Goal: Task Accomplishment & Management: Use online tool/utility

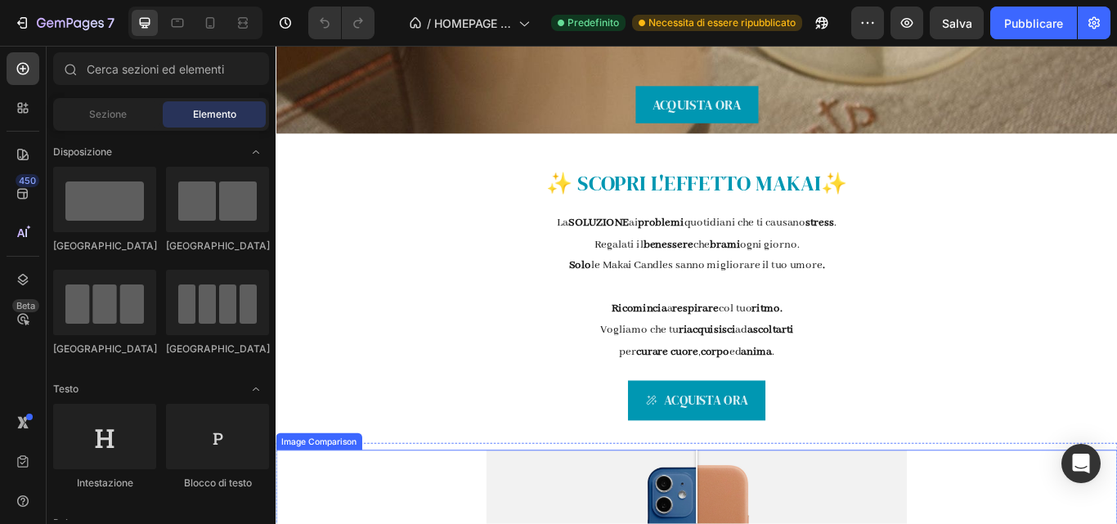
scroll to position [361, 0]
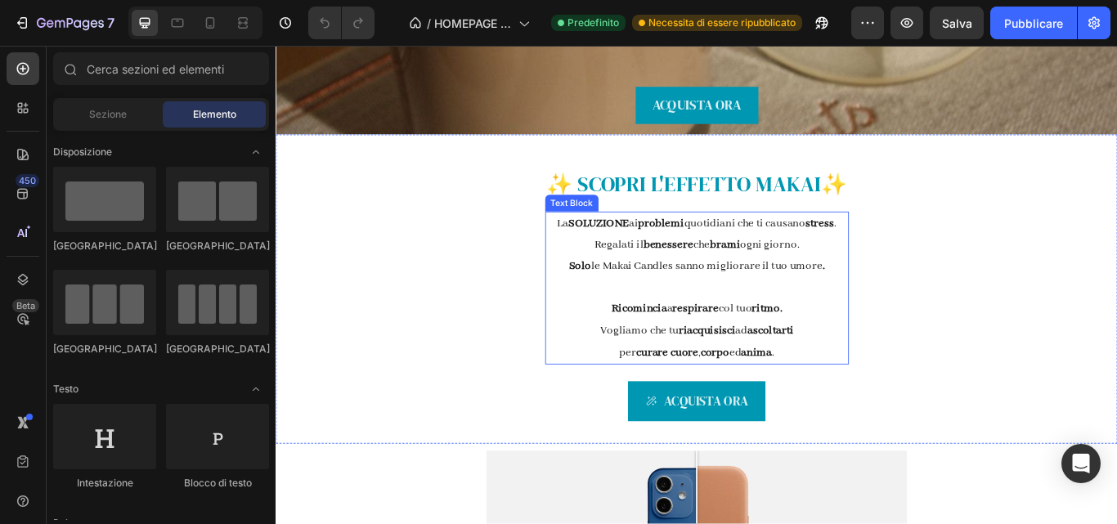
click at [787, 377] on strong "riacquisisci" at bounding box center [778, 378] width 66 height 16
drag, startPoint x: 787, startPoint y: 377, endPoint x: 805, endPoint y: 375, distance: 18.1
click at [787, 377] on strong "riacquisisci" at bounding box center [778, 378] width 66 height 16
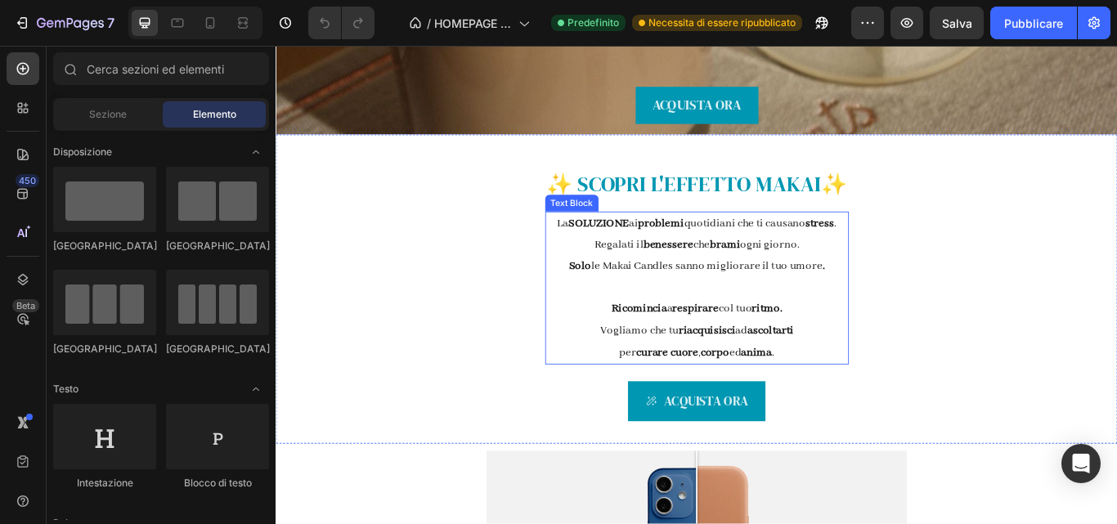
click at [787, 377] on strong "riacquisisci" at bounding box center [778, 378] width 66 height 16
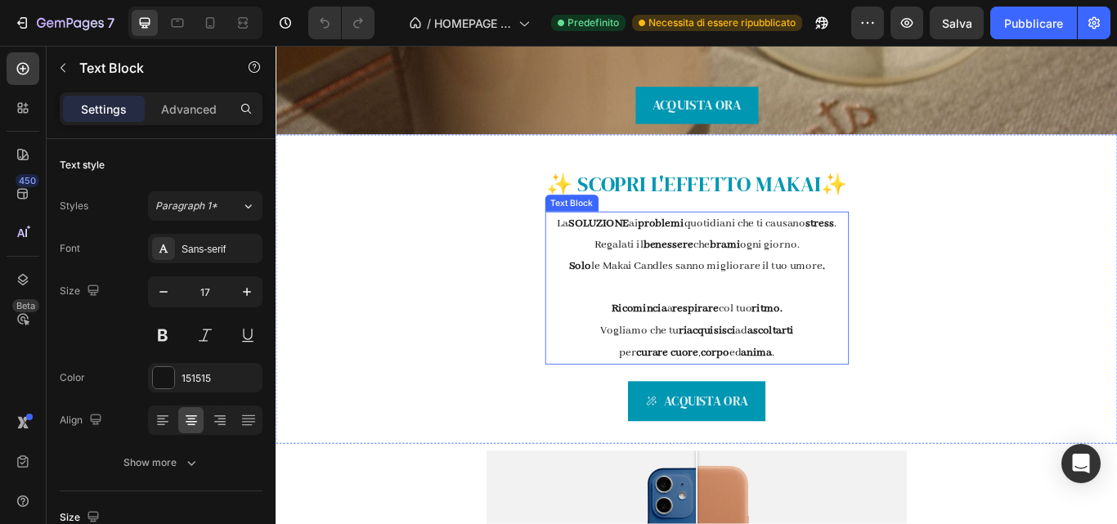
click at [805, 375] on p "Vogliamo che tu riacquisisci ad ascoltarti" at bounding box center [766, 378] width 351 height 25
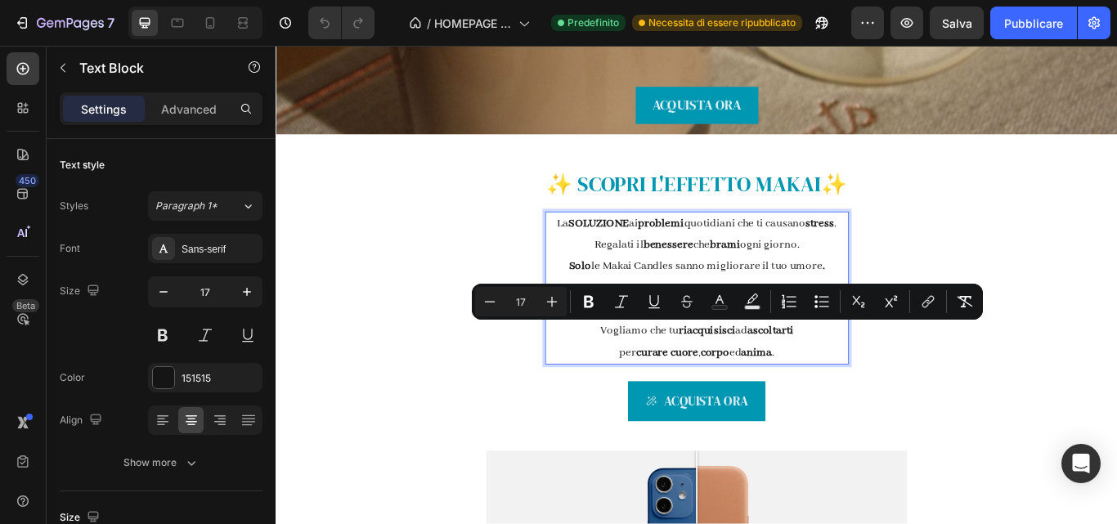
click at [805, 375] on p "Vogliamo che tu riacquisisci ad ascoltarti" at bounding box center [766, 378] width 351 height 25
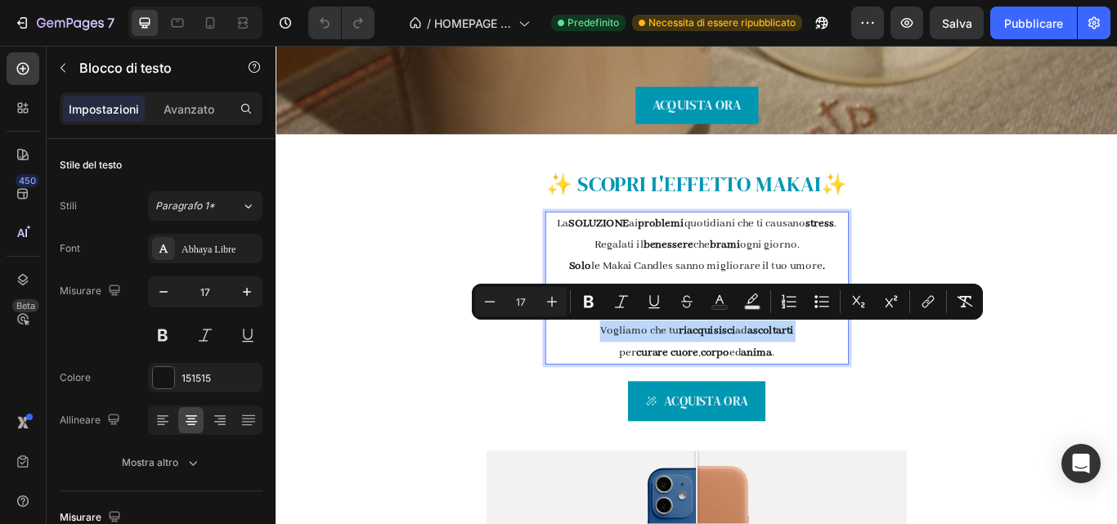
click at [805, 375] on p "Vogliamo che tu riacquisisci ad ascoltarti" at bounding box center [766, 378] width 351 height 25
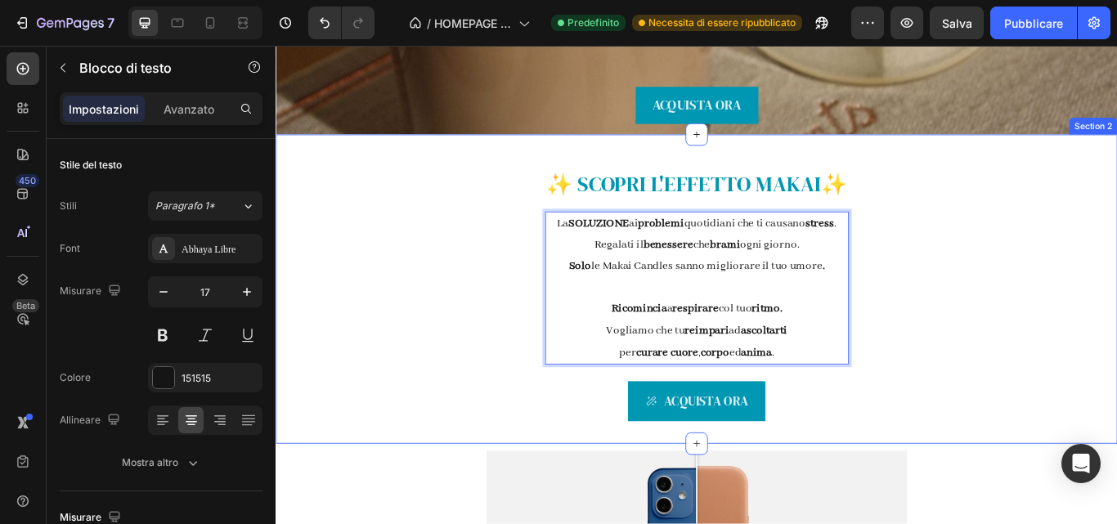
click at [1002, 354] on div "✨ SCOPRI L' EFFETTO MAKAI ✨ Text Block La SOLUZIONE ai problemi quotidiani che …" at bounding box center [766, 330] width 981 height 361
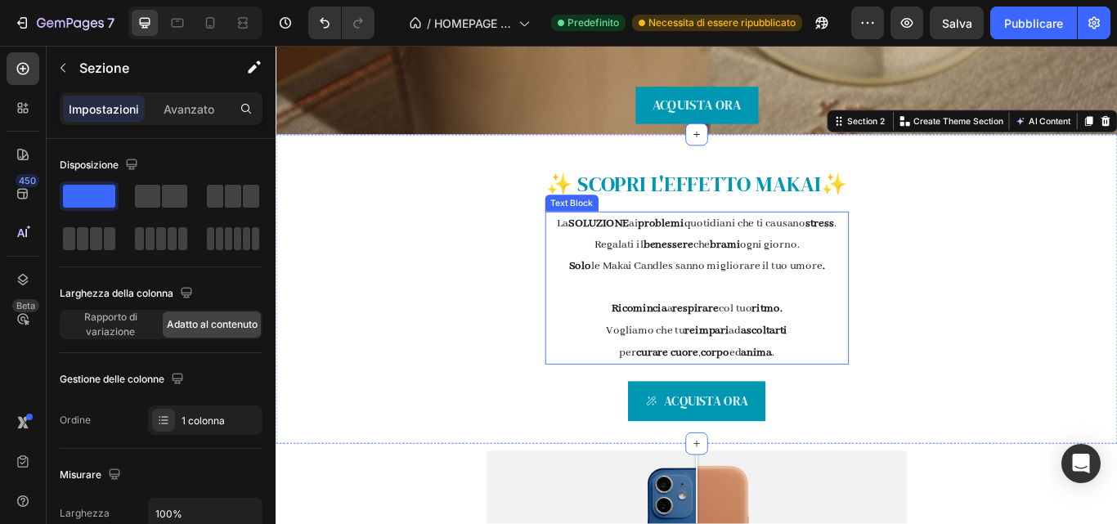
click at [649, 301] on p "Solo le Makai Candles sanno migliorare il tuo umore ." at bounding box center [766, 303] width 351 height 25
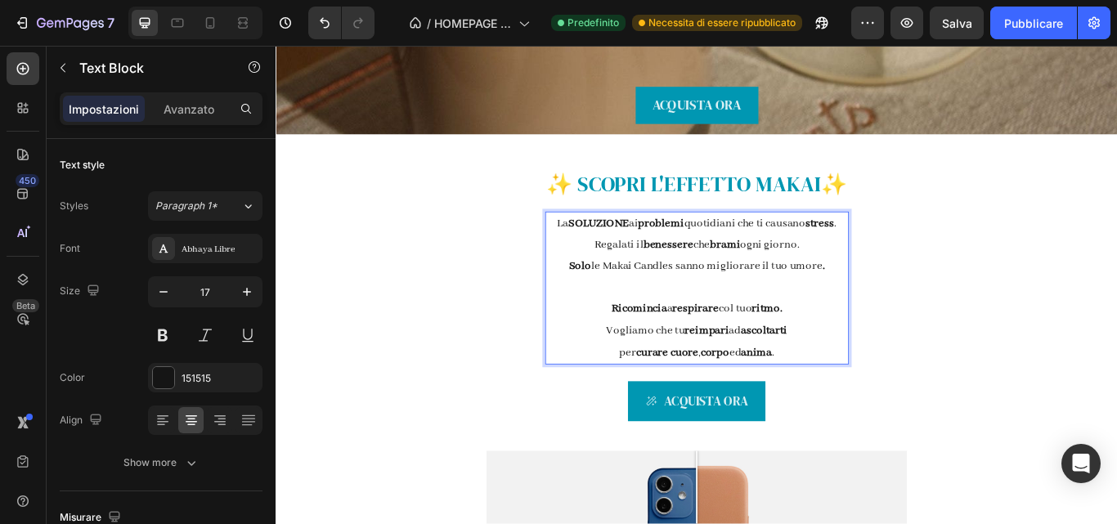
click at [647, 301] on p "Solo le Makai Candles sanno migliorare il tuo umore ." at bounding box center [766, 303] width 351 height 25
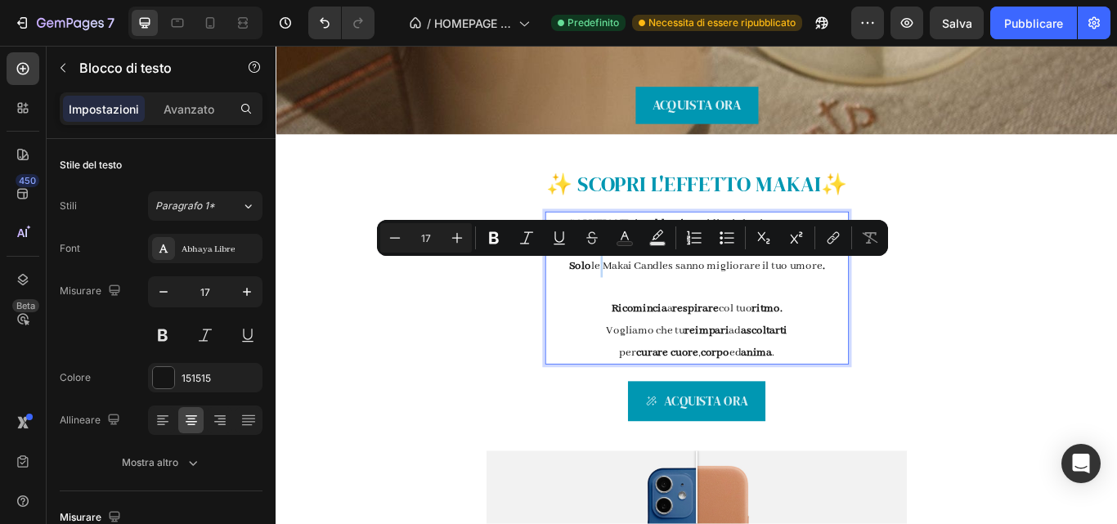
click at [647, 301] on p "Solo le Makai Candles sanno migliorare il tuo umore ." at bounding box center [766, 303] width 351 height 25
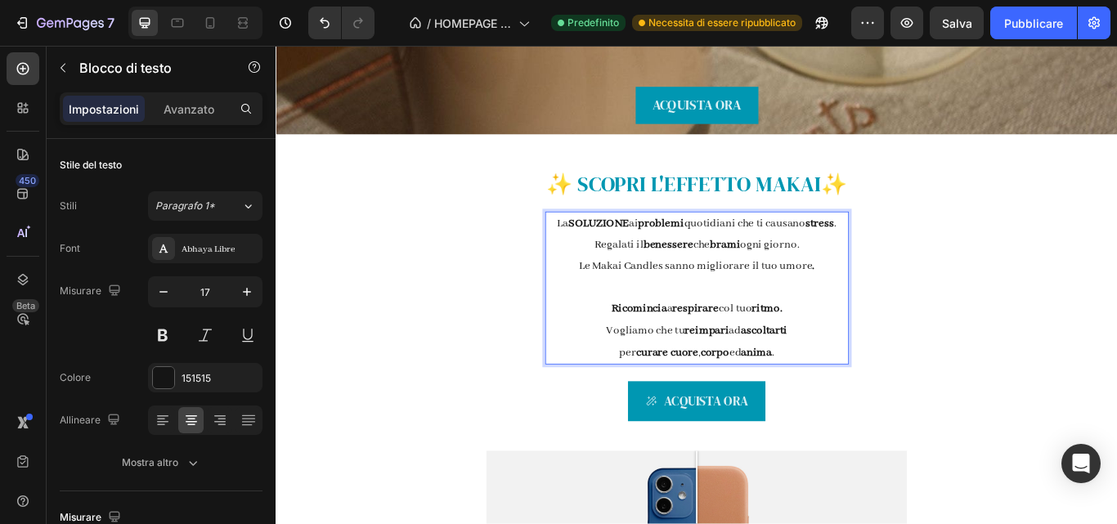
click at [744, 303] on p "Le Makai Candles sanno migliorare il tuo umore ." at bounding box center [766, 303] width 351 height 25
click at [804, 303] on p "Le Makai Candles migliorare il tuo umore ." at bounding box center [766, 303] width 351 height 25
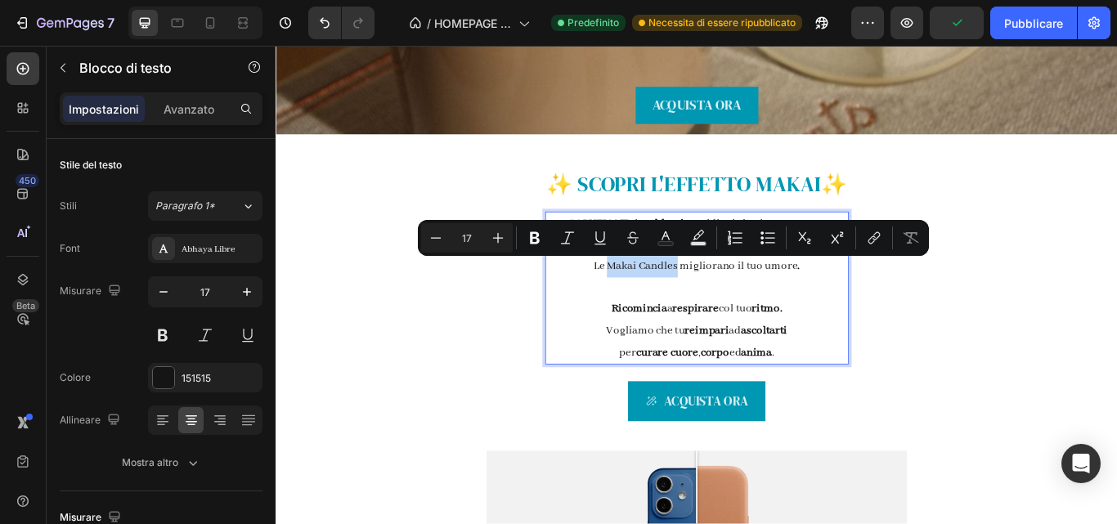
drag, startPoint x: 737, startPoint y: 301, endPoint x: 657, endPoint y: 305, distance: 81.0
click at [657, 305] on p "Le Makai Candles migliorano il tuo umore ." at bounding box center [766, 303] width 351 height 25
click at [525, 237] on button "Grassetto" at bounding box center [534, 237] width 29 height 29
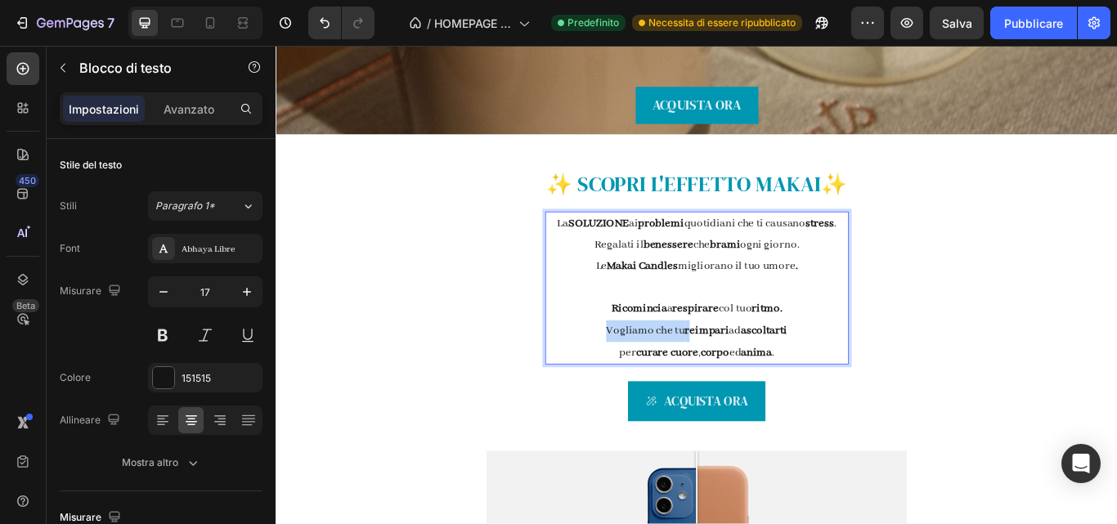
drag, startPoint x: 752, startPoint y: 377, endPoint x: 645, endPoint y: 380, distance: 107.2
click at [645, 380] on p "Vogliamo che tu reimpari ad ascoltarti" at bounding box center [766, 378] width 351 height 25
click at [760, 375] on strong "reimpari" at bounding box center [782, 378] width 52 height 16
click at [758, 375] on strong "reimpari" at bounding box center [782, 378] width 52 height 16
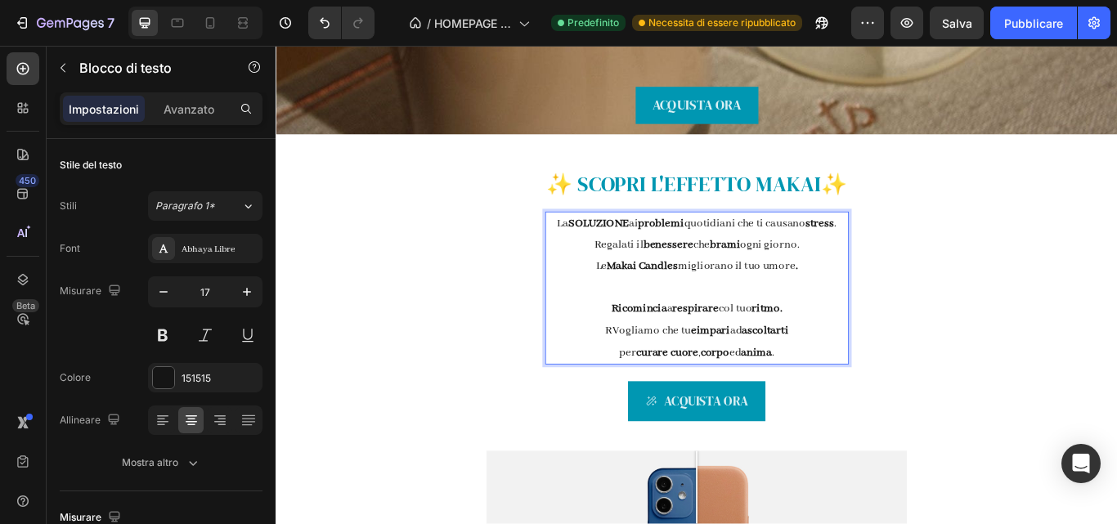
click at [760, 381] on strong "eimpari" at bounding box center [783, 378] width 46 height 16
click at [763, 379] on strong "impari" at bounding box center [782, 378] width 39 height 16
click at [755, 380] on p "RVogliamo che tu r impari ad ascoltarti" at bounding box center [766, 378] width 351 height 25
click at [706, 374] on p "Rr impari ad ascoltarti" at bounding box center [766, 378] width 351 height 25
click at [719, 374] on strong "impari" at bounding box center [738, 378] width 39 height 16
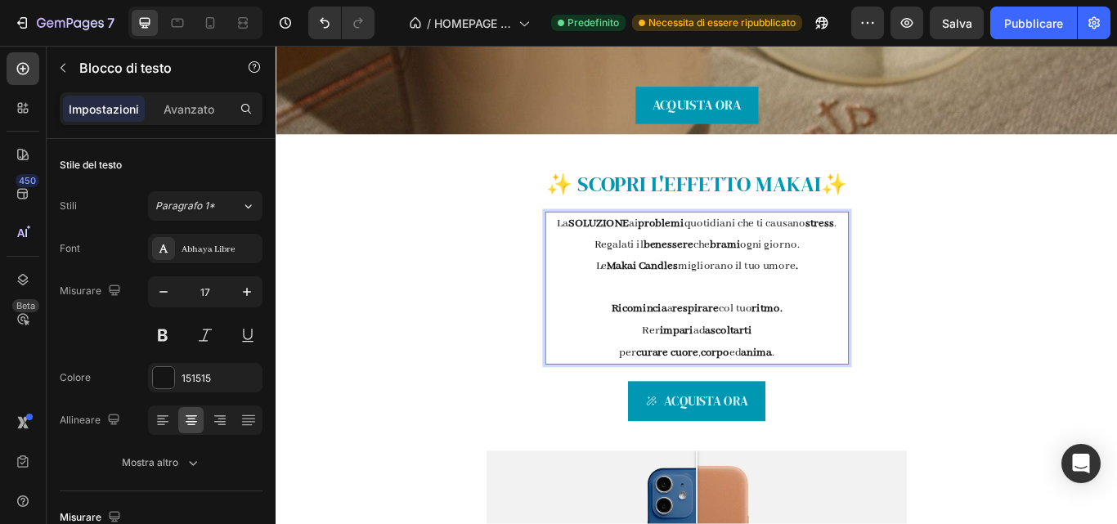
click at [758, 380] on p "Rer impari ad ascoltarti" at bounding box center [766, 378] width 351 height 25
click at [758, 380] on p "Rer impar ad ascoltarti" at bounding box center [766, 378] width 351 height 25
click at [751, 377] on strong "impar" at bounding box center [742, 378] width 35 height 16
click at [755, 376] on p "Rer impara ad ascoltarti" at bounding box center [766, 378] width 351 height 25
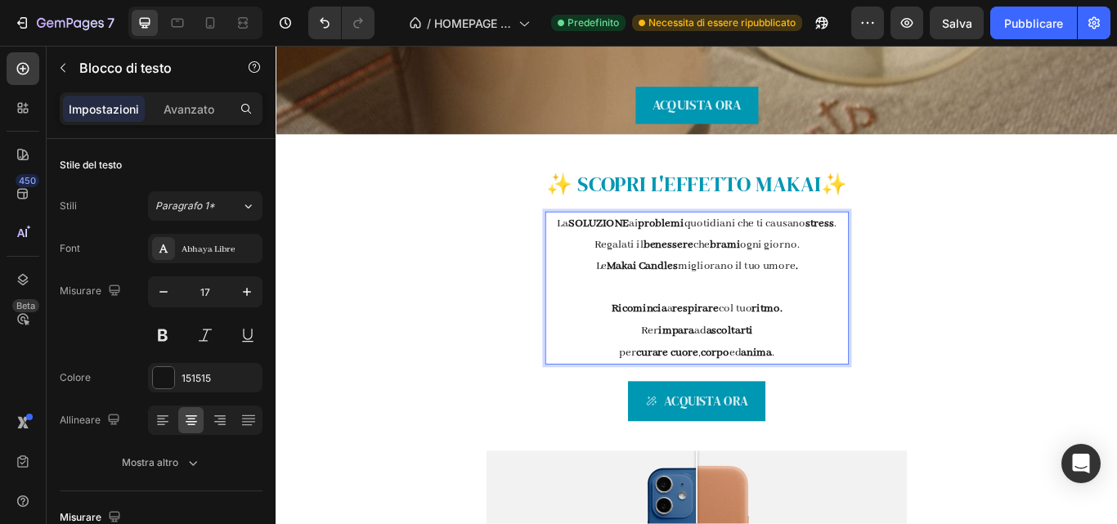
click at [722, 379] on strong "impara" at bounding box center [743, 378] width 42 height 16
drag, startPoint x: 828, startPoint y: 377, endPoint x: 818, endPoint y: 381, distance: 10.6
click at [818, 381] on p "Re impara ad ascoltarti" at bounding box center [766, 378] width 351 height 25
click at [752, 376] on strong "impara" at bounding box center [740, 378] width 42 height 16
drag, startPoint x: 752, startPoint y: 376, endPoint x: 690, endPoint y: 378, distance: 62.2
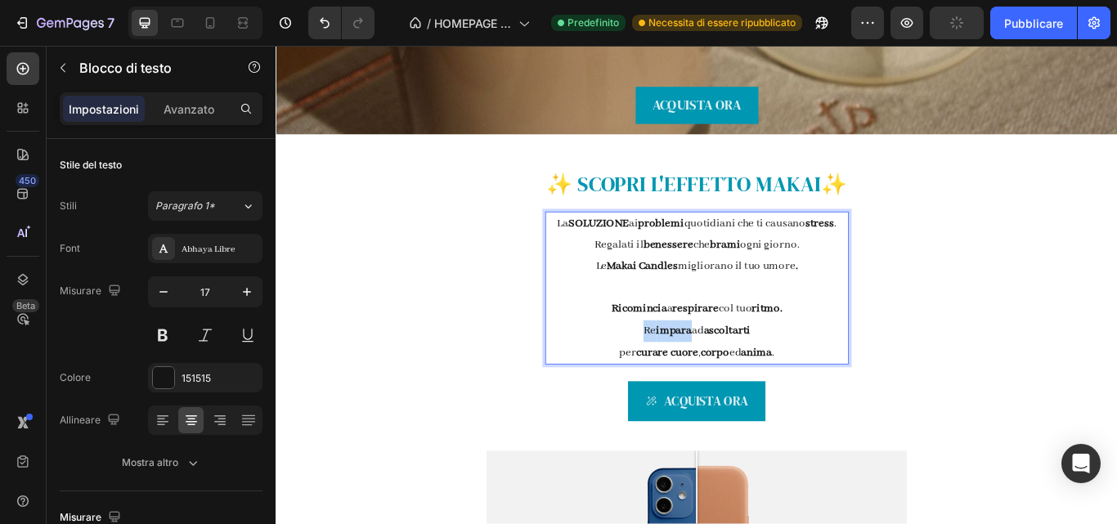
click at [690, 378] on p "Re impara ad ascoltarti" at bounding box center [766, 378] width 351 height 25
click at [162, 342] on button at bounding box center [162, 334] width 29 height 29
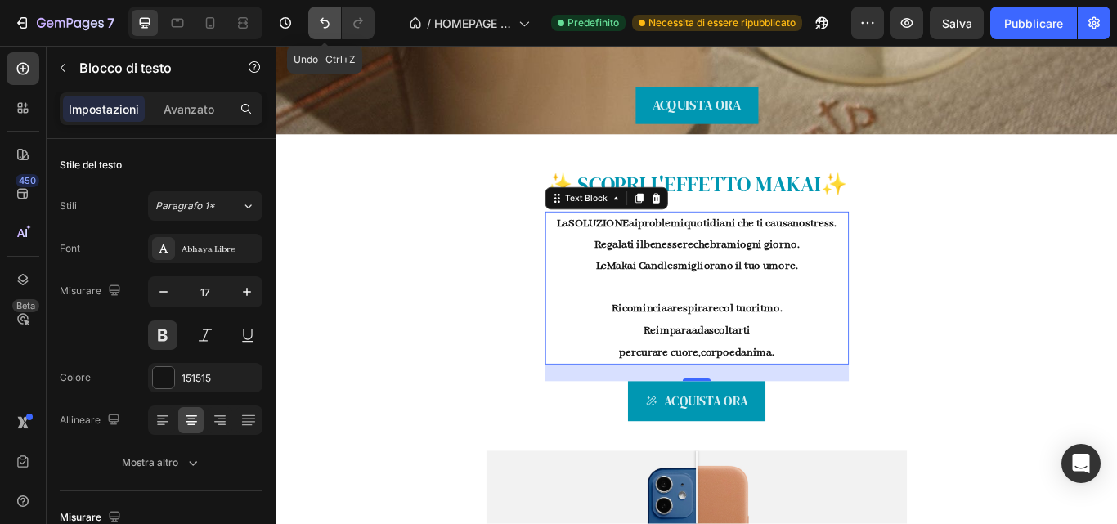
click at [320, 24] on icon "Annulla/Ripristina" at bounding box center [324, 23] width 16 height 16
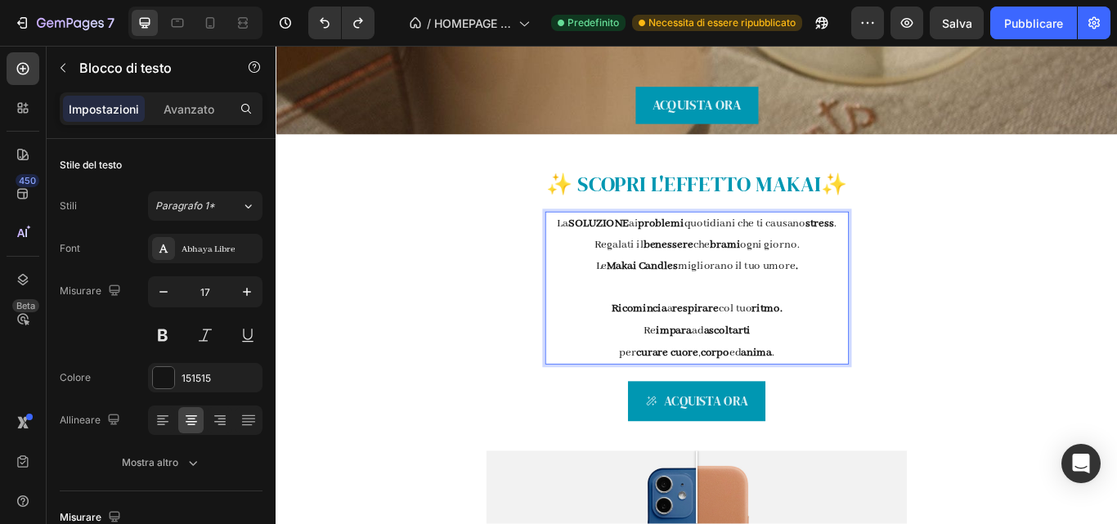
click at [736, 378] on strong "impara" at bounding box center [740, 378] width 42 height 16
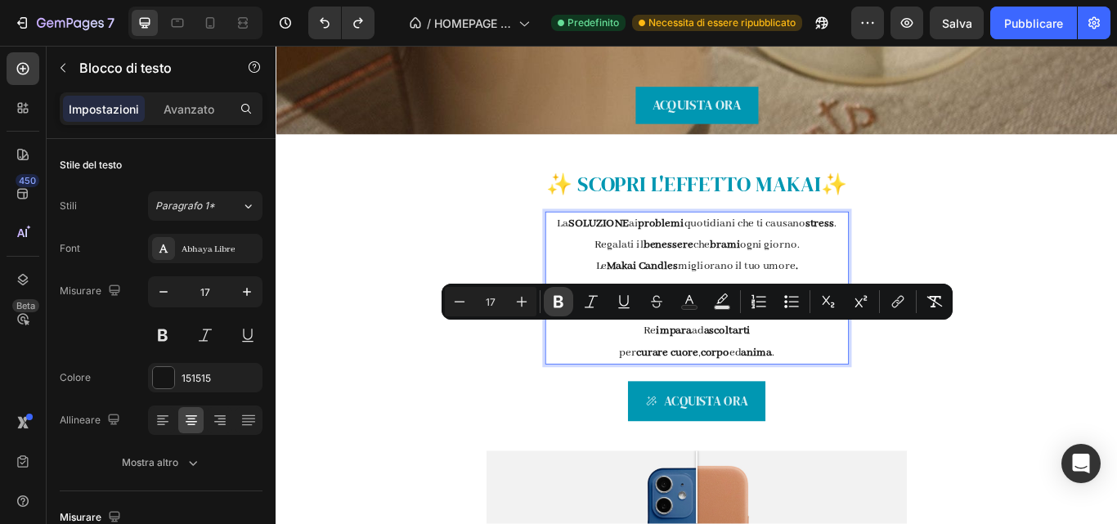
click at [557, 296] on icon "Editor contextual toolbar" at bounding box center [559, 302] width 10 height 12
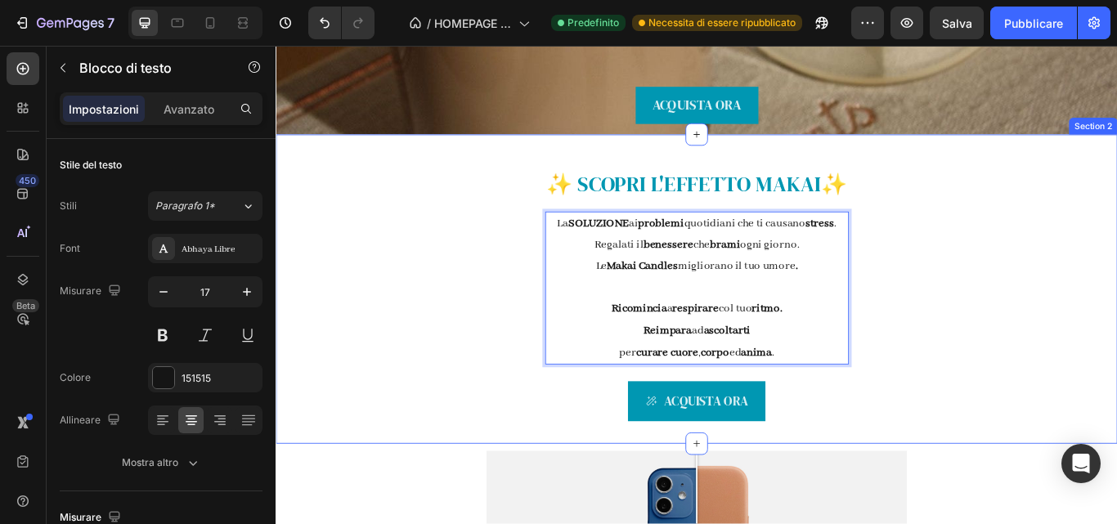
click at [1056, 301] on div "✨ SCOPRI L' EFFETTO MAKAI ✨ Text Block La SOLUZIONE ai problemi quotidiani che …" at bounding box center [766, 330] width 981 height 361
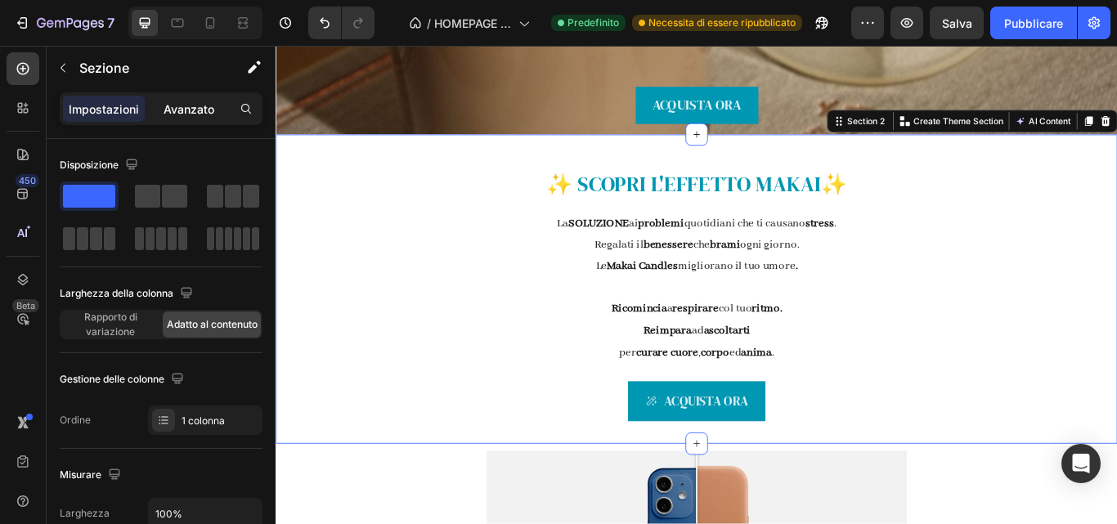
click at [179, 115] on font "Avanzato" at bounding box center [189, 109] width 51 height 14
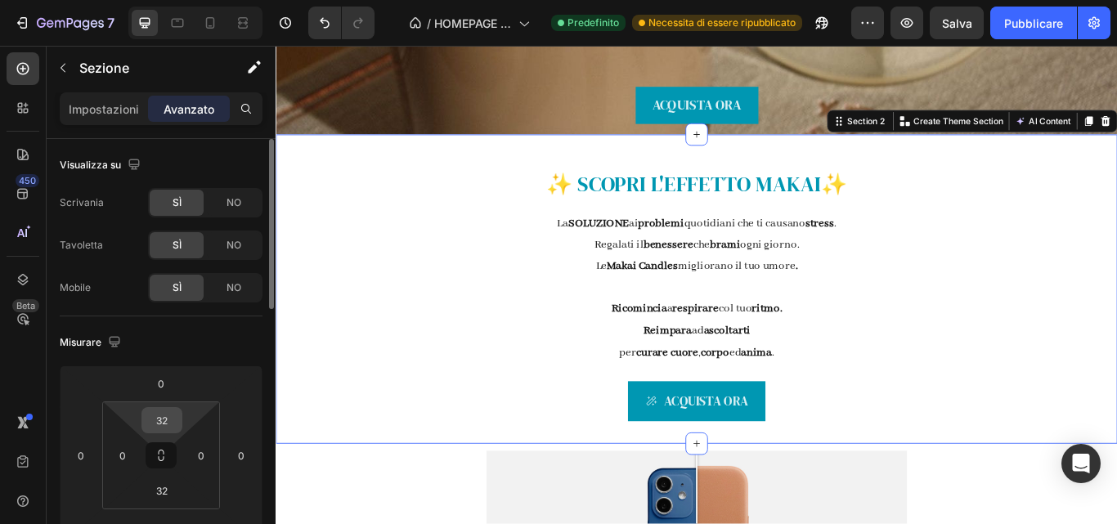
click at [172, 421] on input "32" at bounding box center [162, 420] width 33 height 25
type input "3"
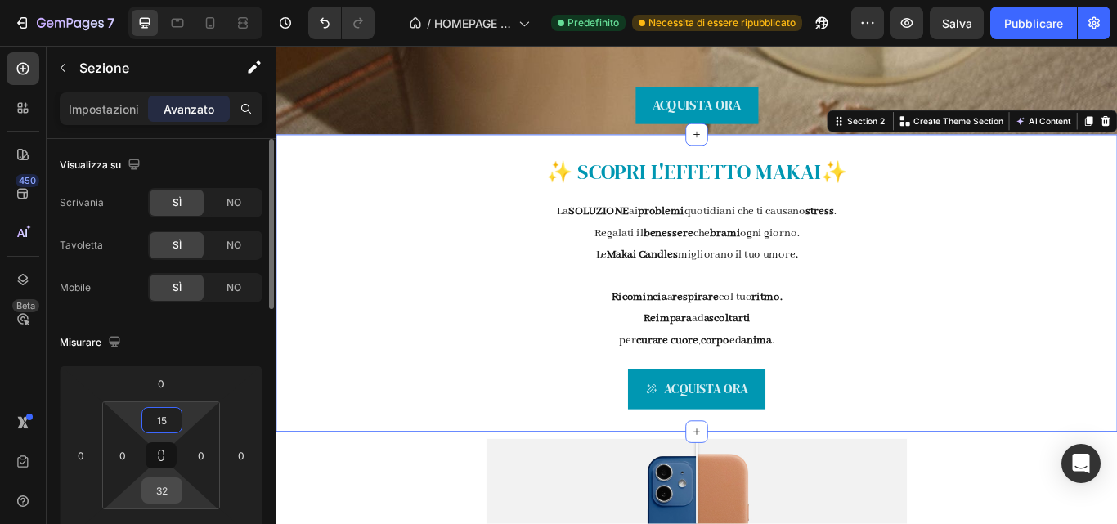
type input "15"
click at [172, 495] on input "32" at bounding box center [162, 490] width 33 height 25
type input "15"
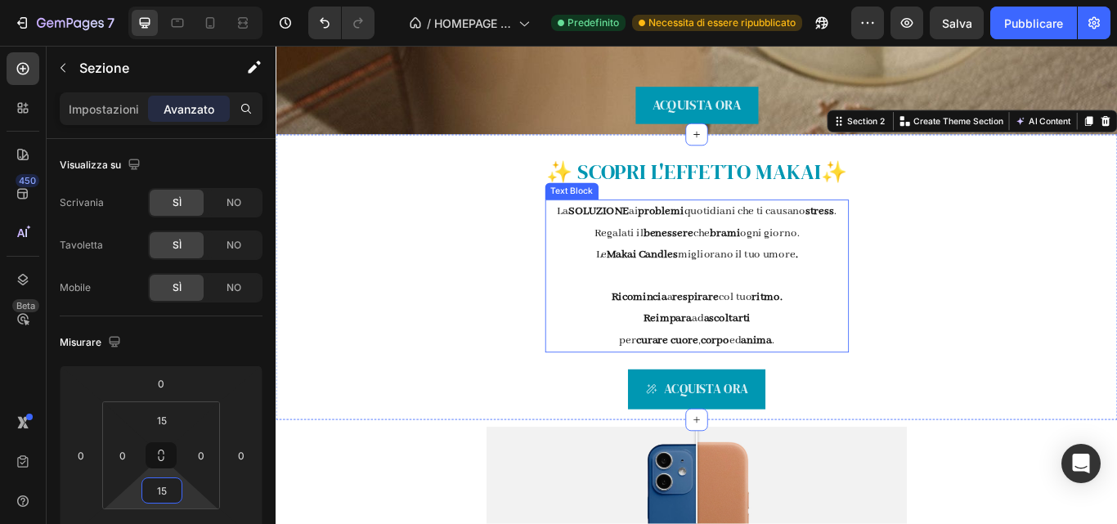
click at [774, 363] on strong "ascoltarti" at bounding box center [801, 364] width 54 height 16
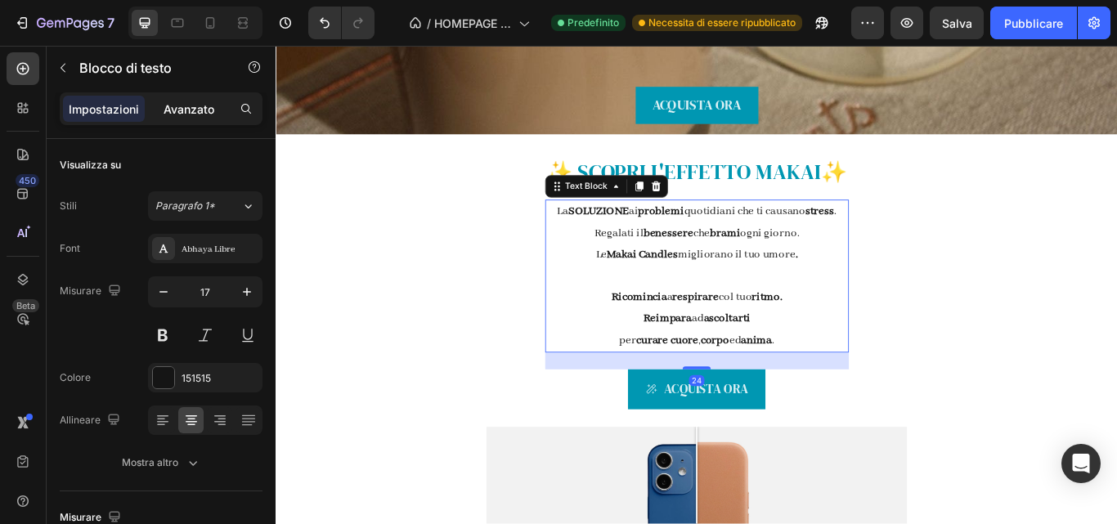
click at [196, 105] on font "Avanzato" at bounding box center [189, 109] width 51 height 14
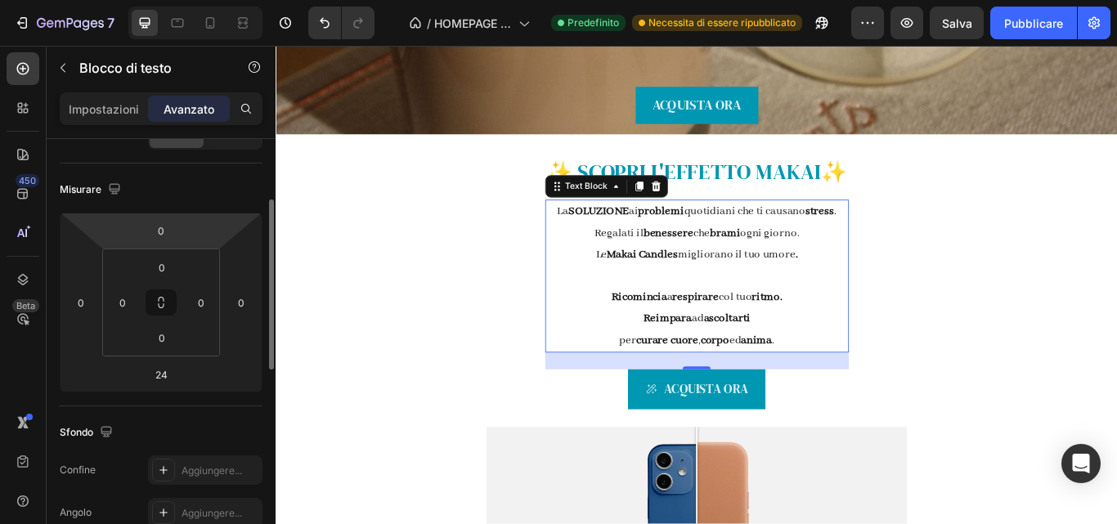
scroll to position [153, 0]
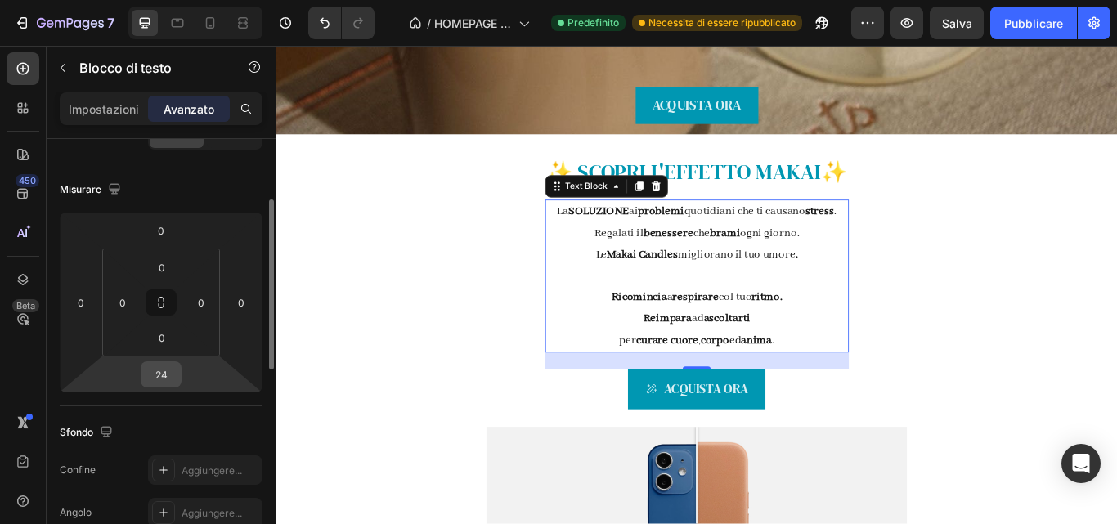
click at [168, 383] on input "24" at bounding box center [161, 374] width 33 height 25
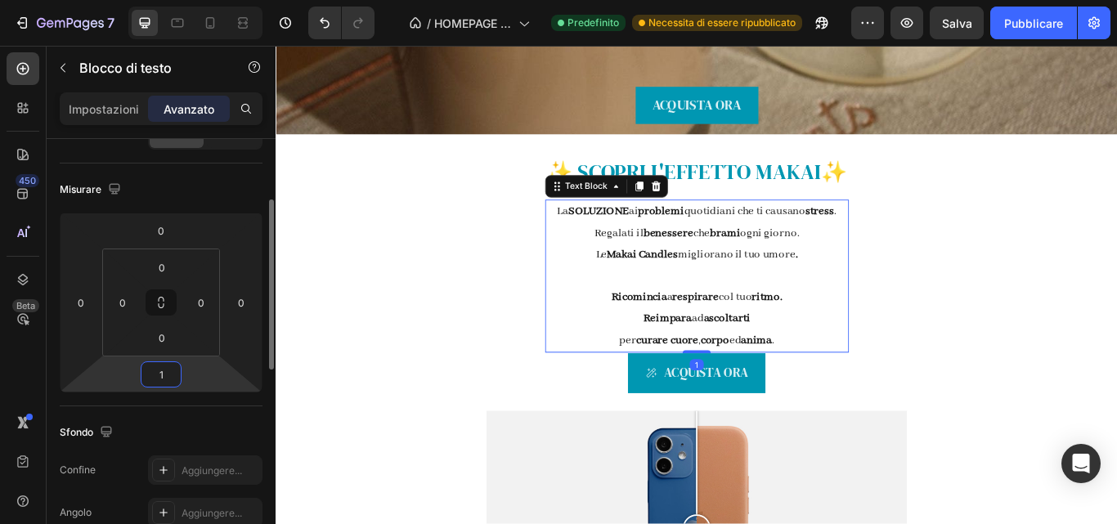
type input "10"
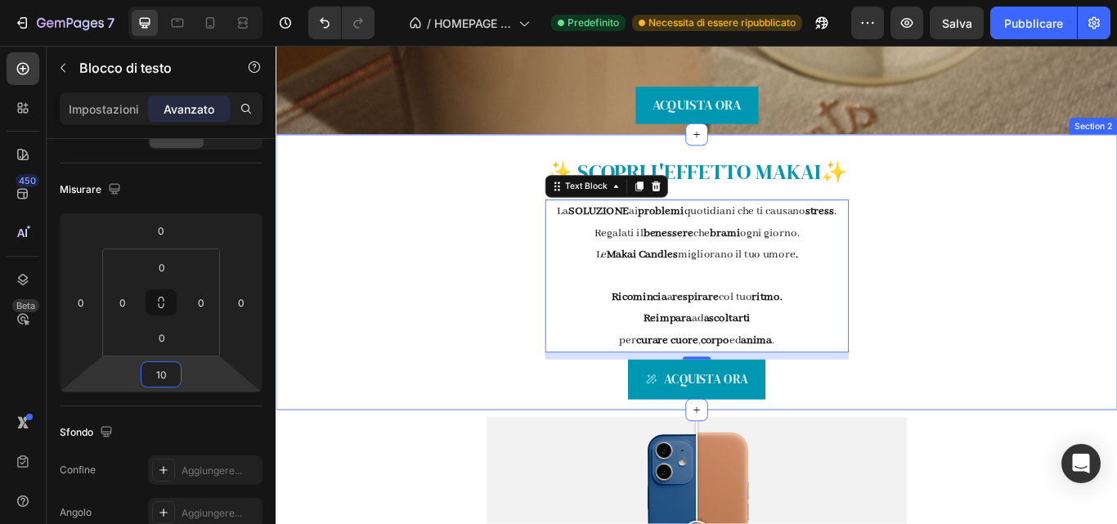
click at [369, 389] on div "✨ SCOPRI L' EFFETTO MAKAI ✨ Text Block La SOLUZIONE ai problemi quotidiani che …" at bounding box center [766, 310] width 981 height 321
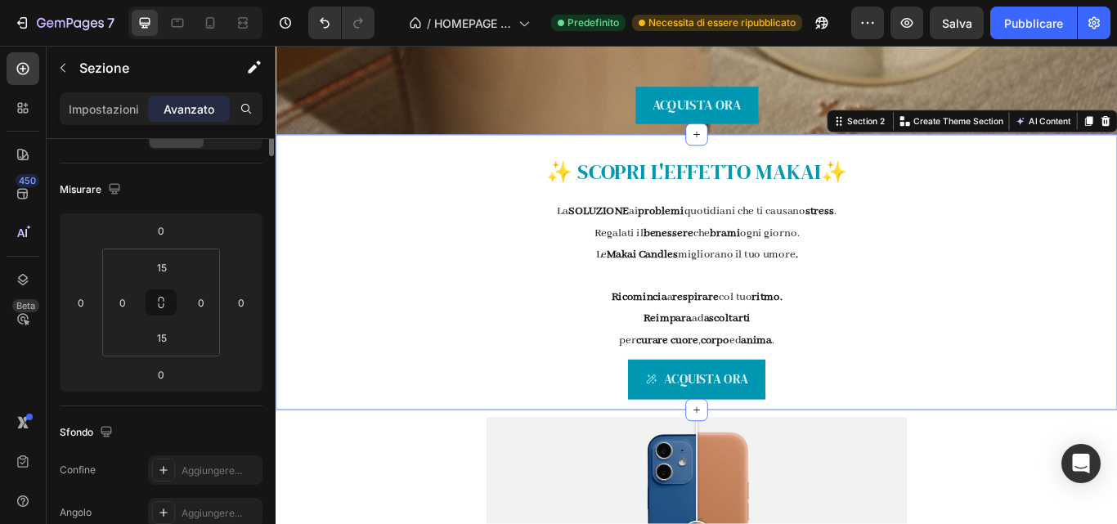
scroll to position [0, 0]
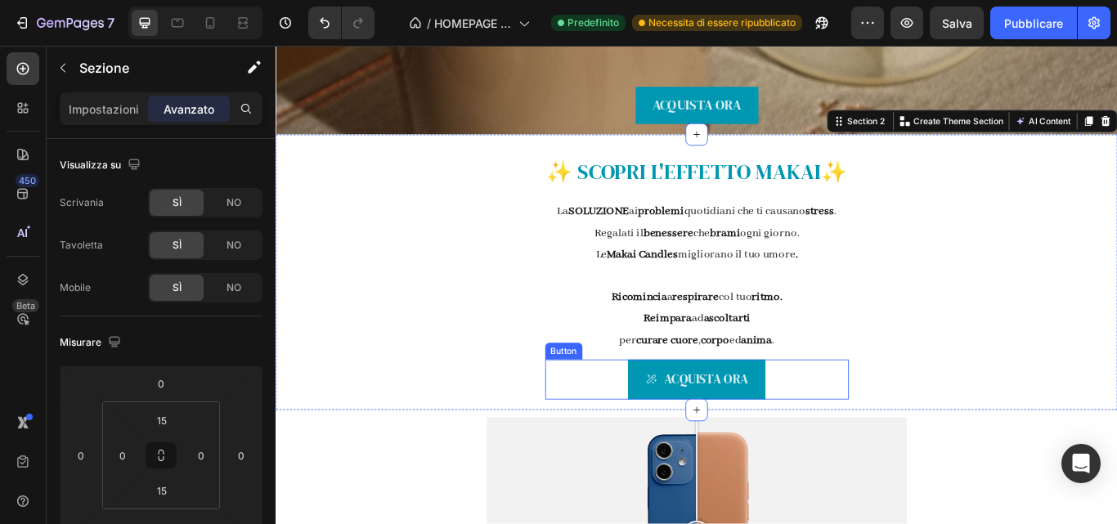
click at [639, 433] on div "ACQUISTA ORA Button" at bounding box center [766, 435] width 354 height 46
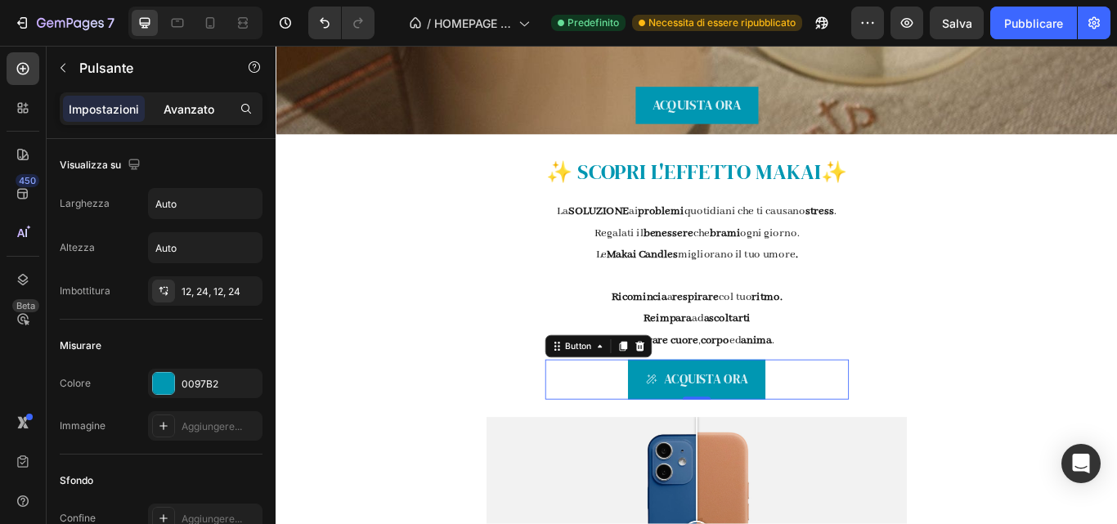
click at [170, 114] on font "Avanzato" at bounding box center [189, 109] width 51 height 14
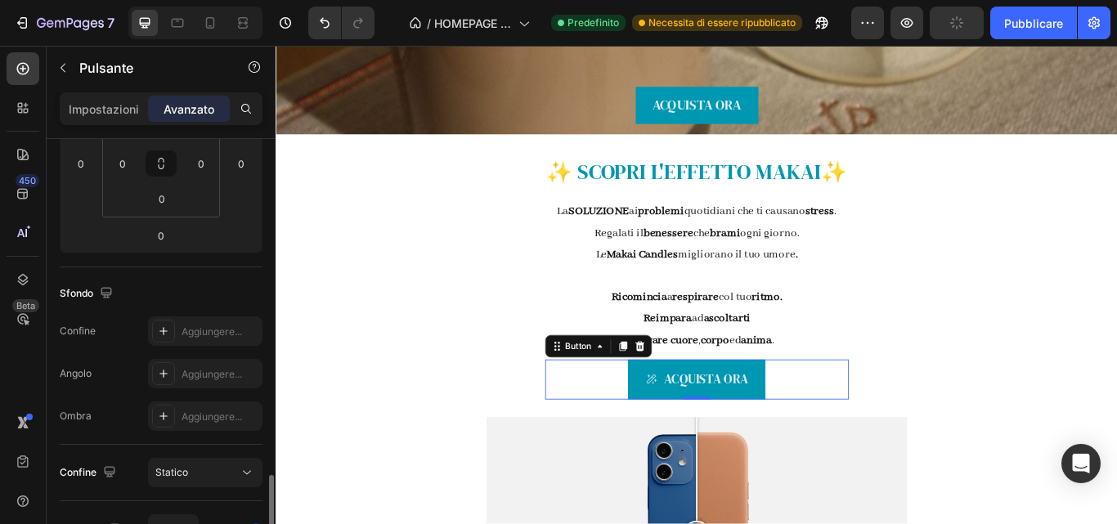
scroll to position [450, 0]
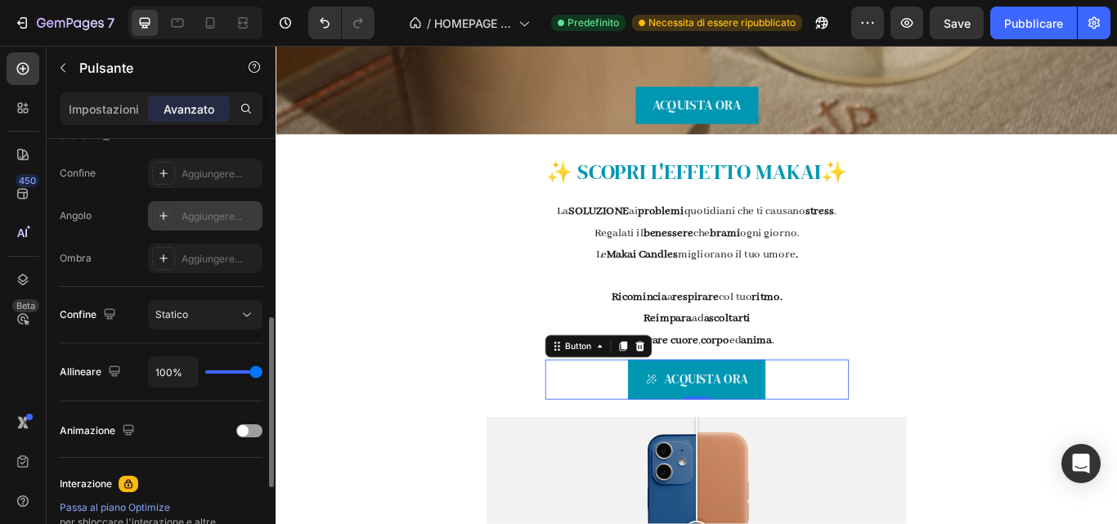
click at [218, 214] on font "Aggiungere..." at bounding box center [212, 216] width 61 height 12
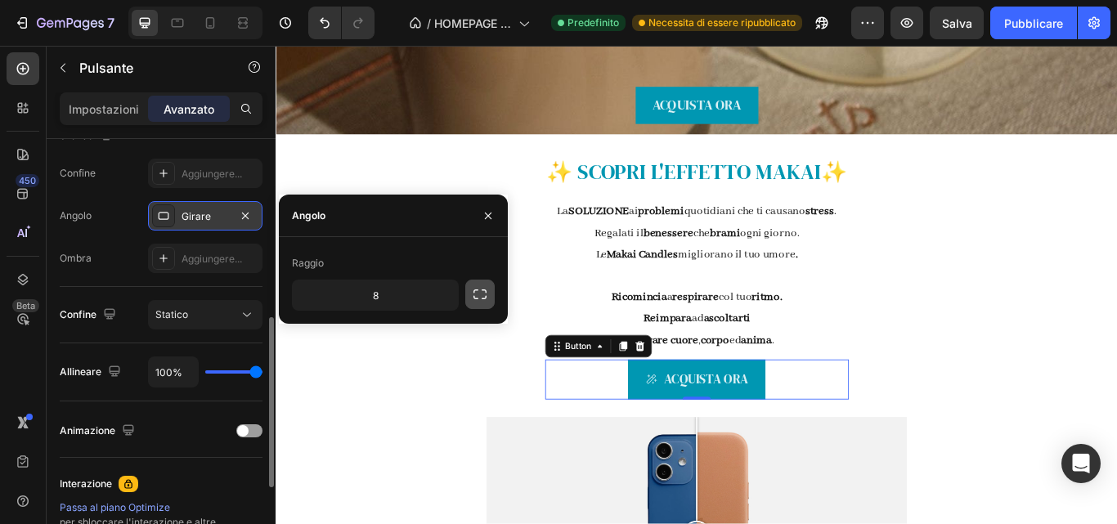
click at [474, 293] on icon "button" at bounding box center [479, 294] width 13 height 10
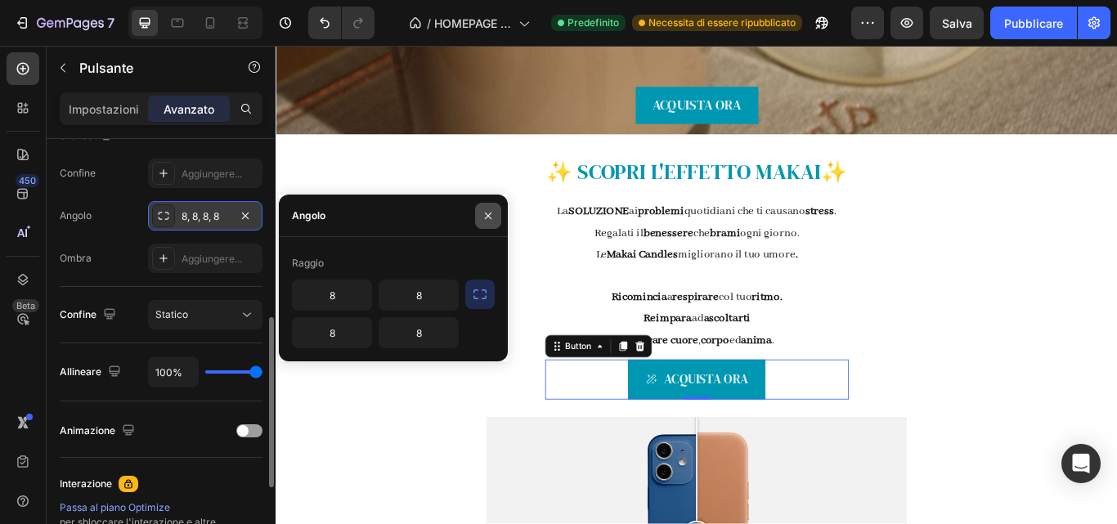
click at [478, 217] on button "button" at bounding box center [488, 216] width 26 height 26
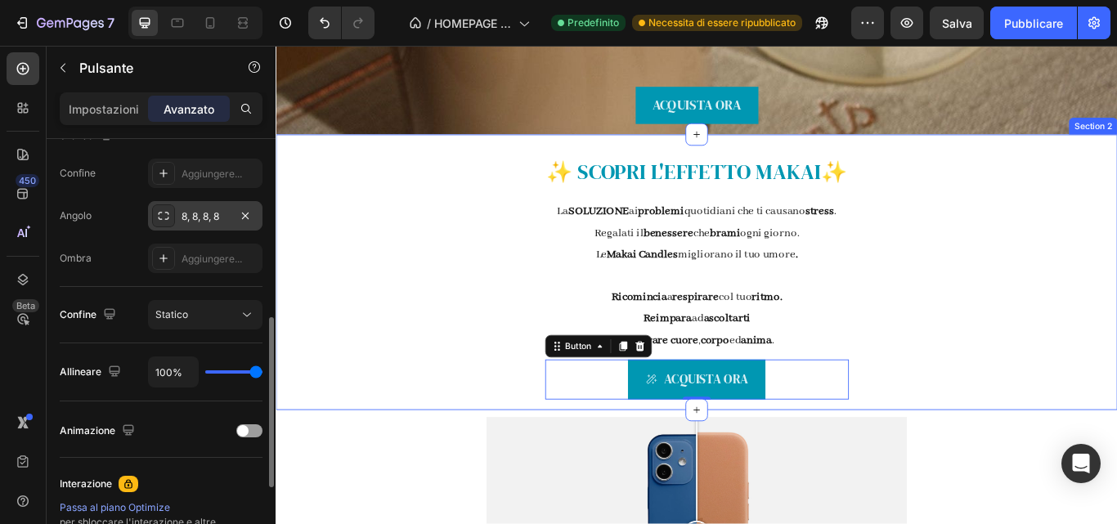
click at [465, 345] on div "✨ SCOPRI L' EFFETTO MAKAI ✨ Text Block La SOLUZIONE ai problemi quotidiani che …" at bounding box center [766, 310] width 981 height 321
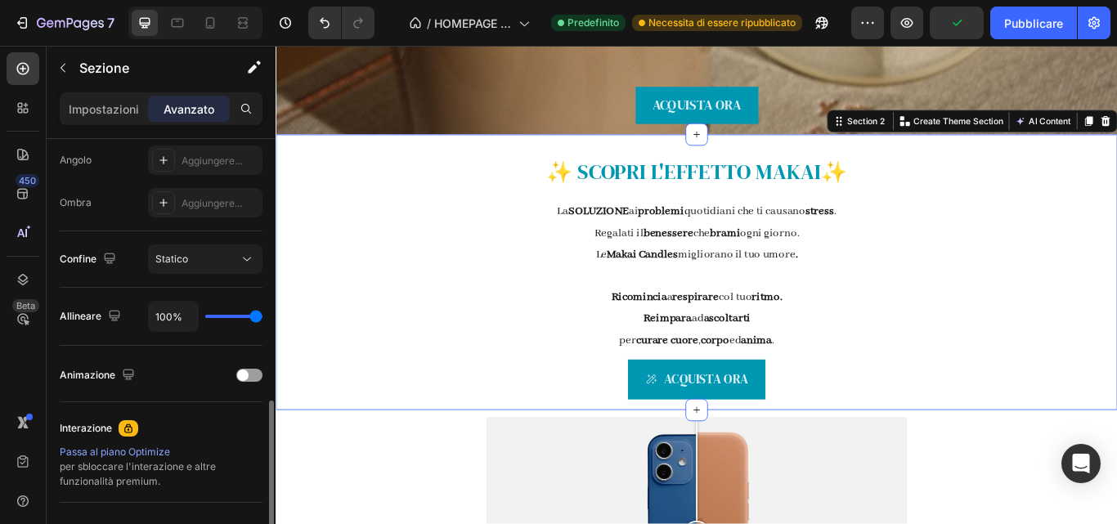
scroll to position [549, 0]
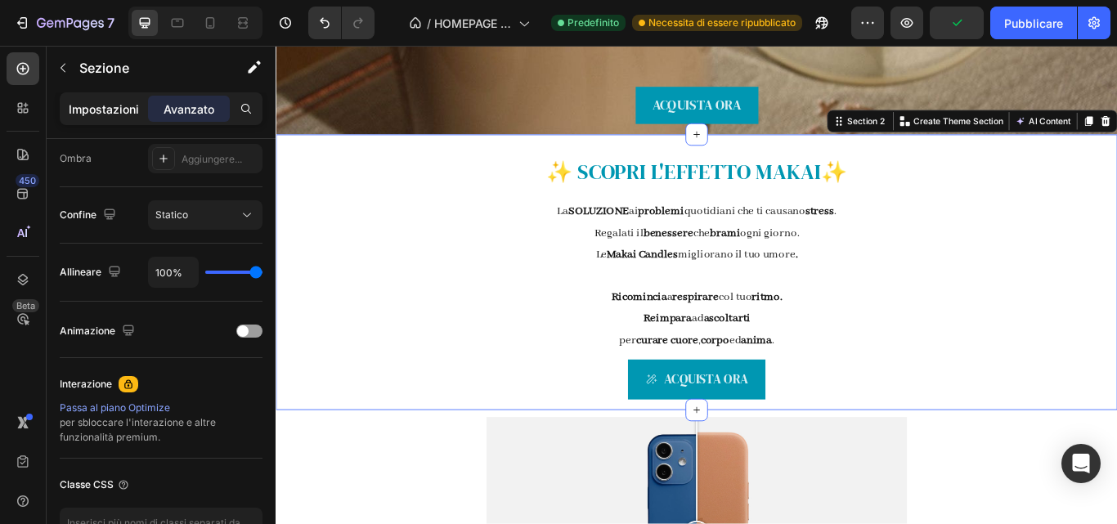
click at [124, 110] on font "Impostazioni" at bounding box center [104, 109] width 70 height 14
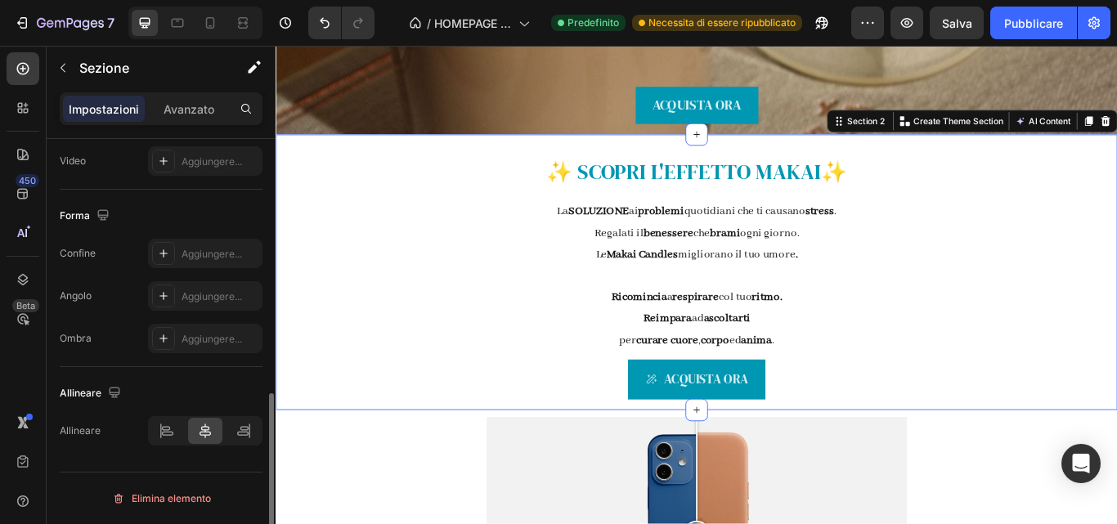
scroll to position [616, 0]
click at [208, 256] on font "Aggiungere..." at bounding box center [212, 254] width 61 height 12
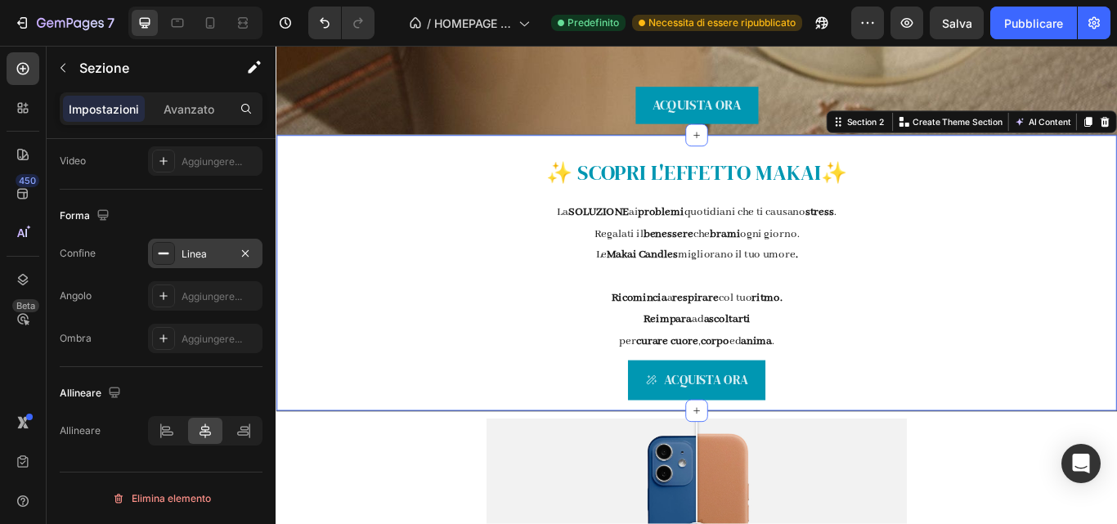
click at [225, 311] on div "Confine Linea Angolo Aggiungere... Ombra Aggiungere..." at bounding box center [161, 296] width 203 height 114
click at [221, 293] on font "Aggiungere..." at bounding box center [212, 296] width 61 height 12
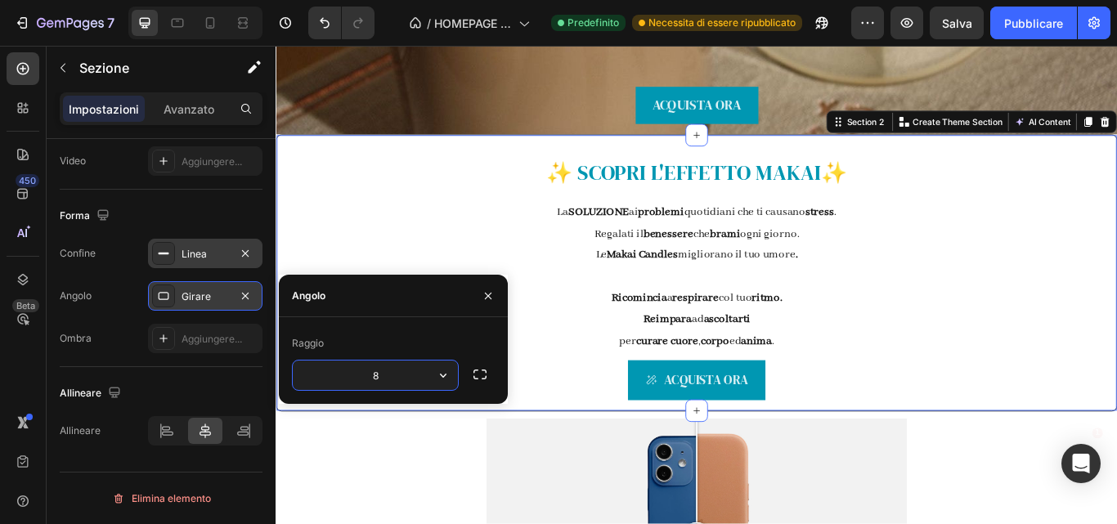
click at [422, 373] on input "8" at bounding box center [375, 375] width 165 height 29
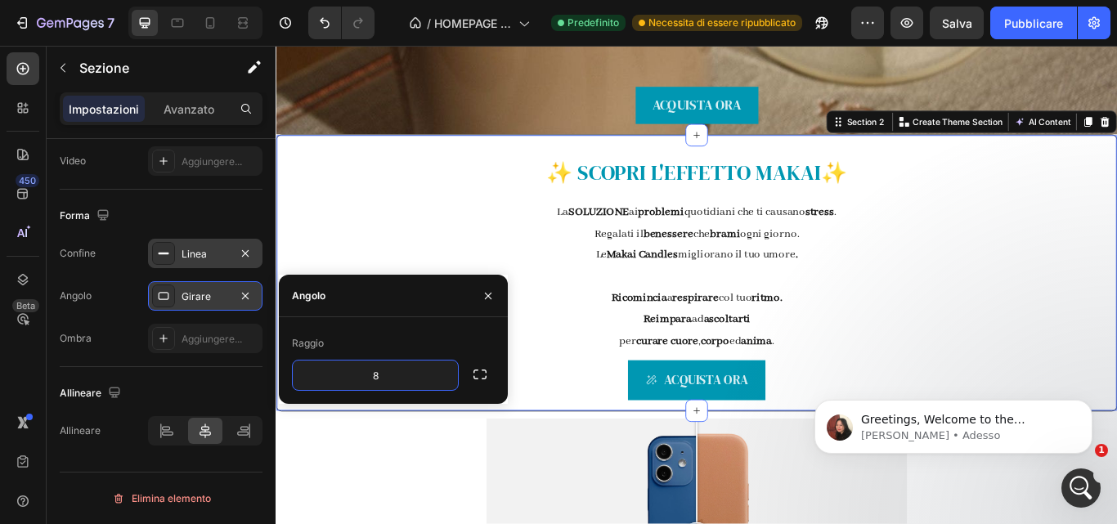
scroll to position [0, 0]
click at [439, 381] on icon "button" at bounding box center [443, 375] width 16 height 16
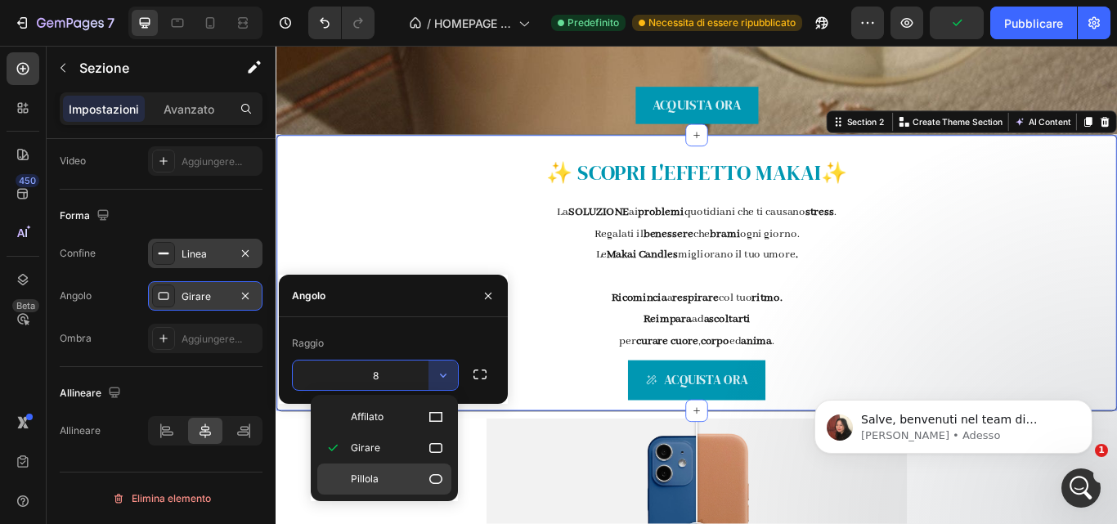
click at [415, 482] on p "Pillola" at bounding box center [397, 479] width 93 height 16
type input "9999"
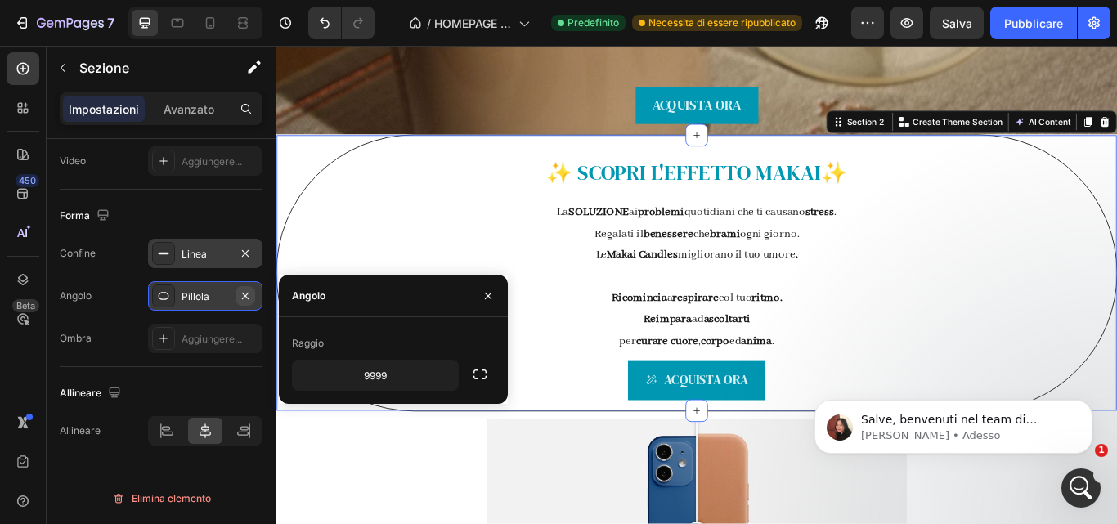
click at [251, 288] on button "button" at bounding box center [245, 296] width 20 height 20
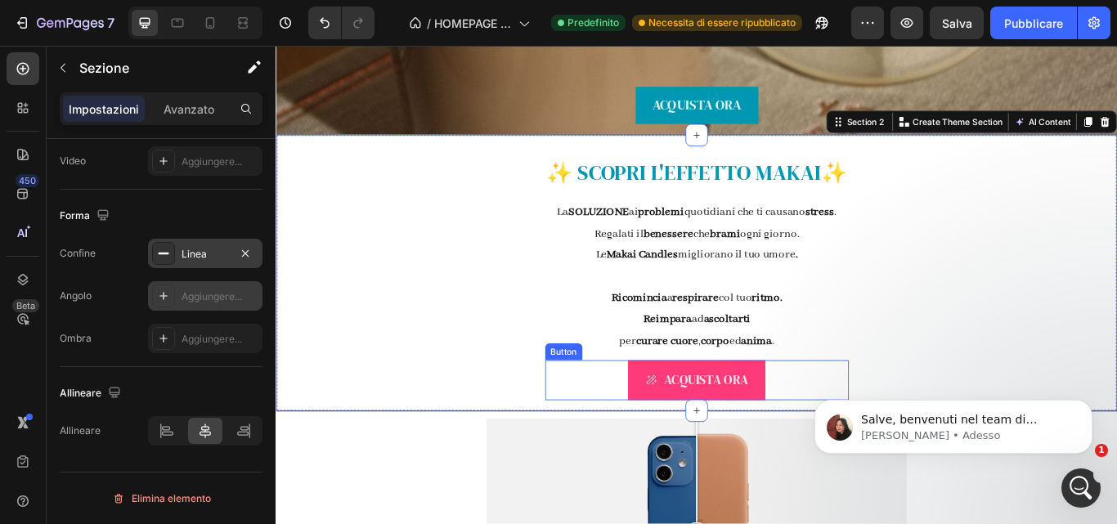
click at [710, 434] on icon at bounding box center [713, 436] width 12 height 11
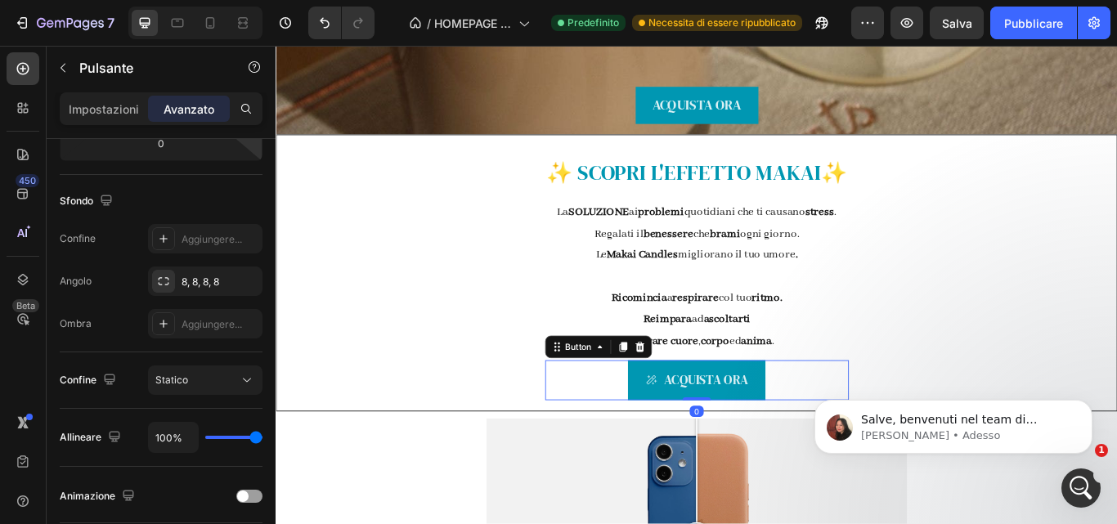
scroll to position [604, 0]
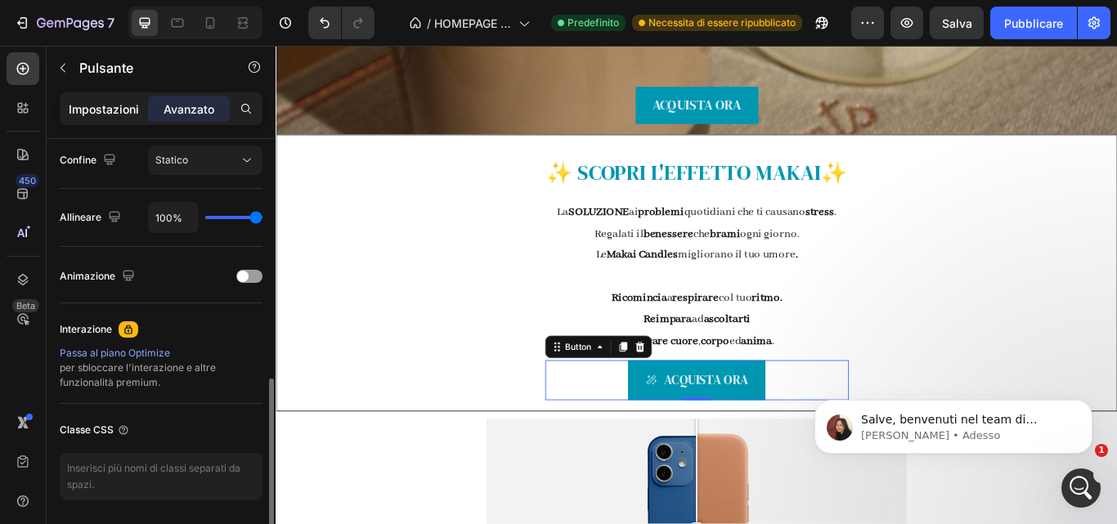
click at [114, 117] on p "Impostazioni" at bounding box center [104, 109] width 70 height 17
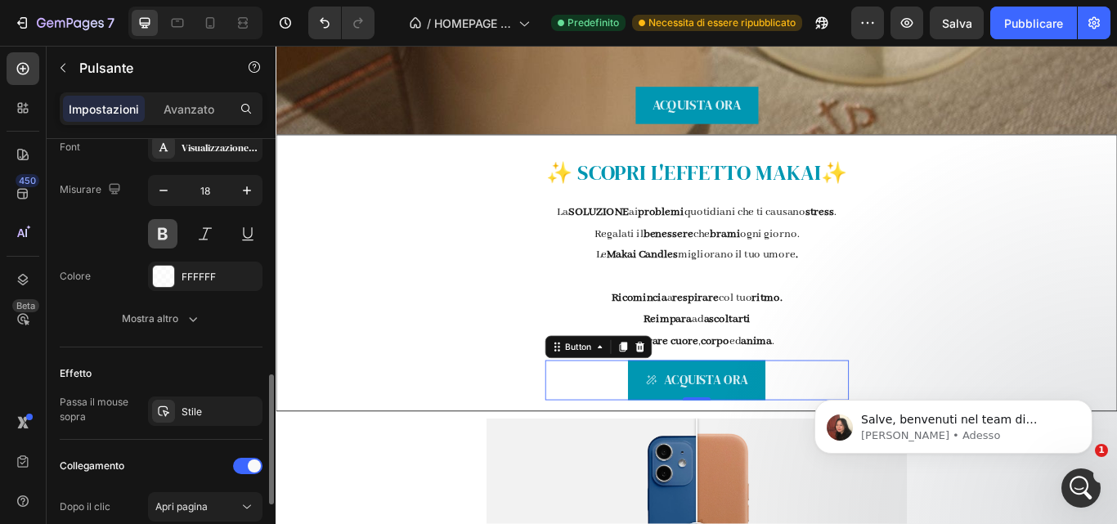
scroll to position [775, 0]
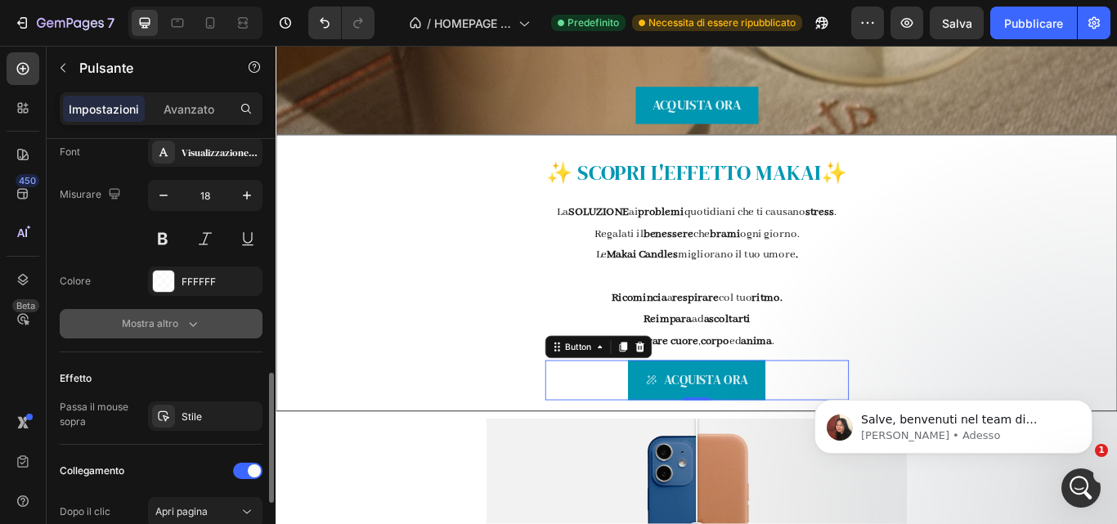
click at [192, 327] on icon "button" at bounding box center [193, 324] width 16 height 16
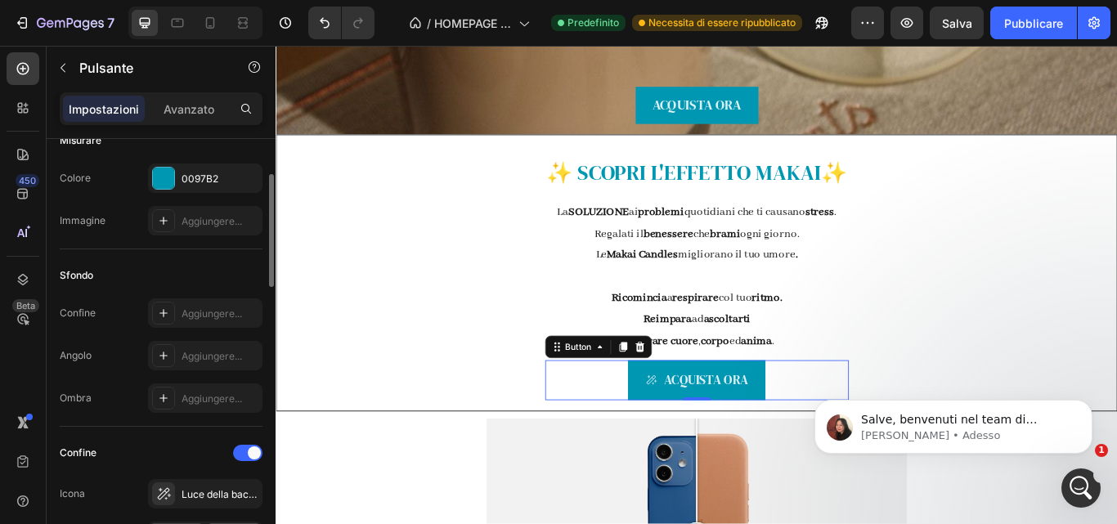
scroll to position [190, 0]
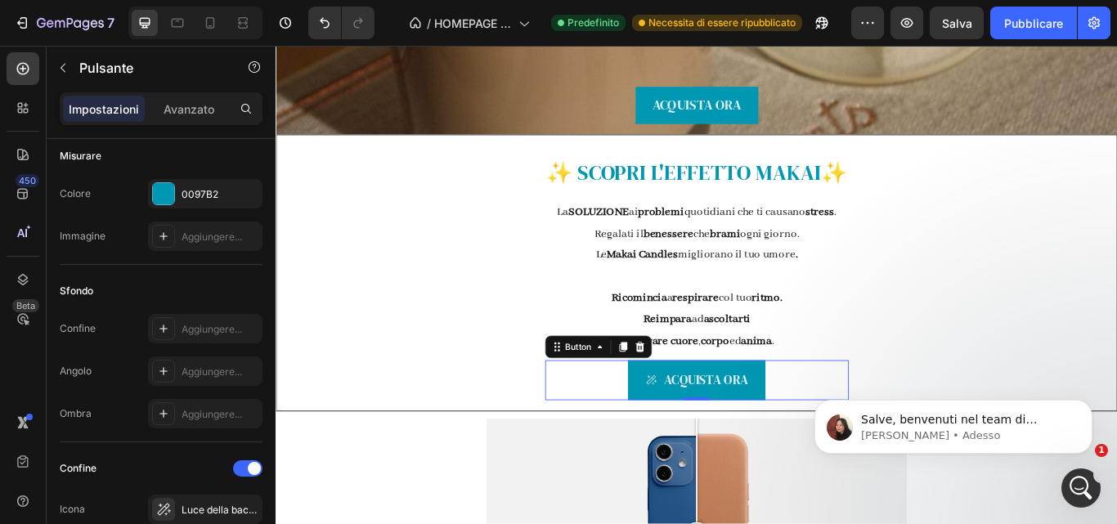
click at [235, 390] on div "Confine Aggiungere... Angolo Aggiungere... Ombra Aggiungere..." at bounding box center [161, 371] width 203 height 114
click at [229, 374] on font "Aggiungere..." at bounding box center [212, 371] width 61 height 12
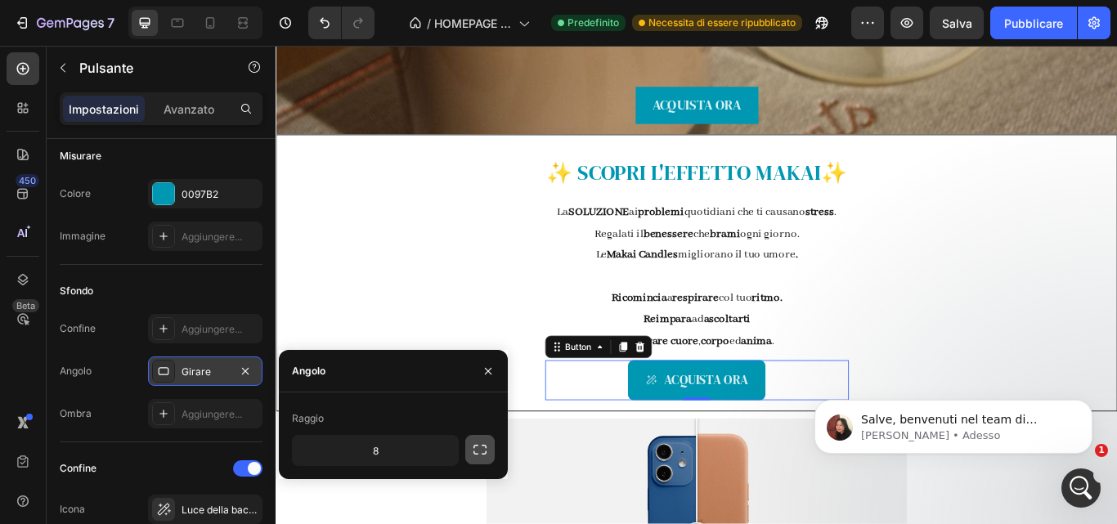
click at [474, 454] on icon "button" at bounding box center [479, 450] width 13 height 10
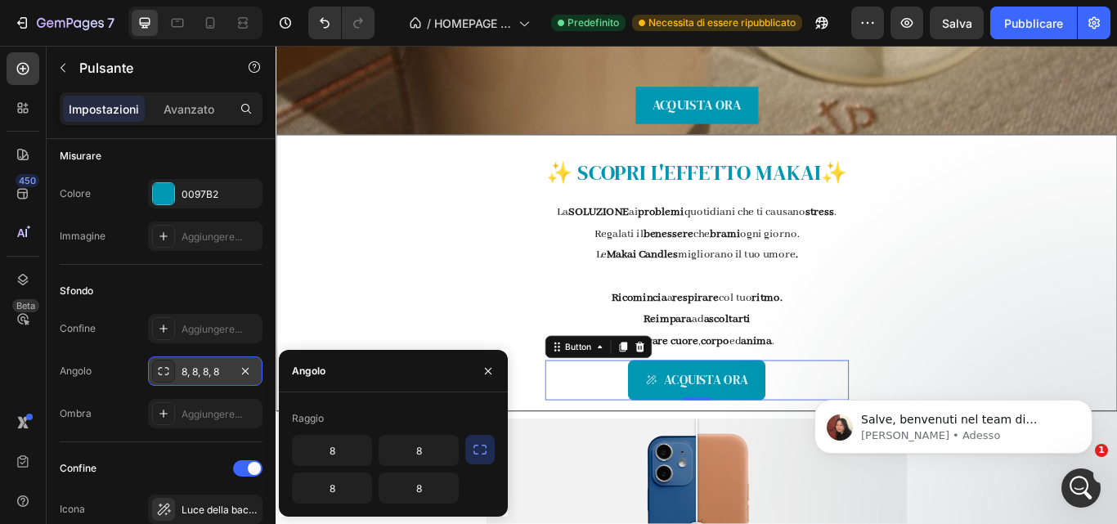
click at [482, 485] on div "8 8 8 8" at bounding box center [393, 469] width 203 height 69
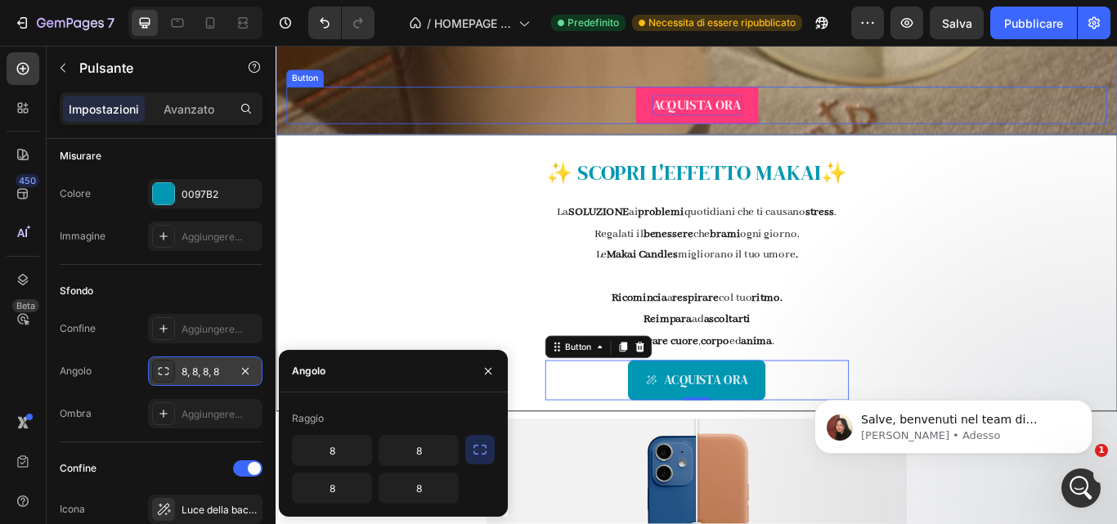
click at [747, 121] on p "ACQUISTA ORA" at bounding box center [767, 116] width 104 height 24
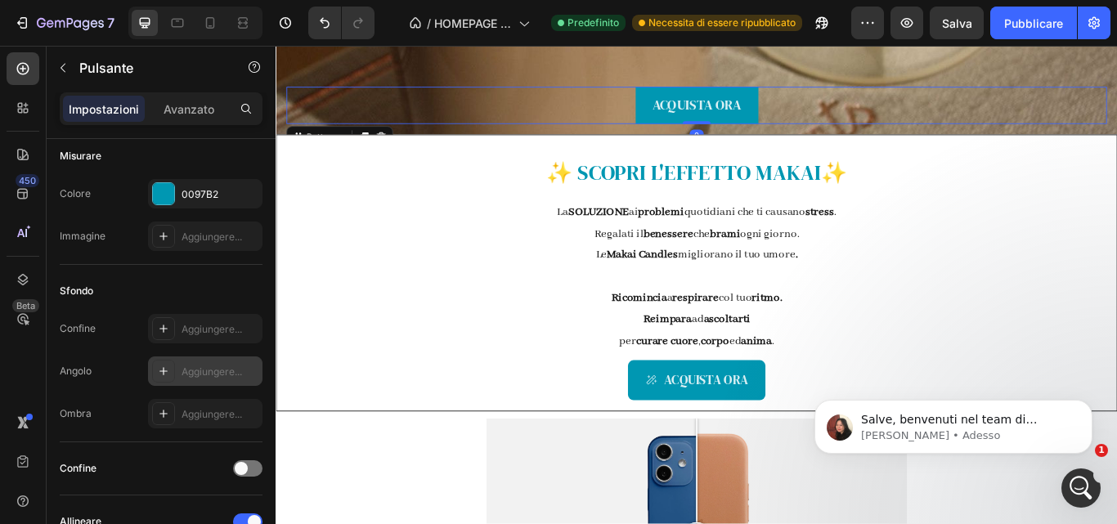
click at [231, 372] on font "Aggiungere..." at bounding box center [212, 371] width 61 height 12
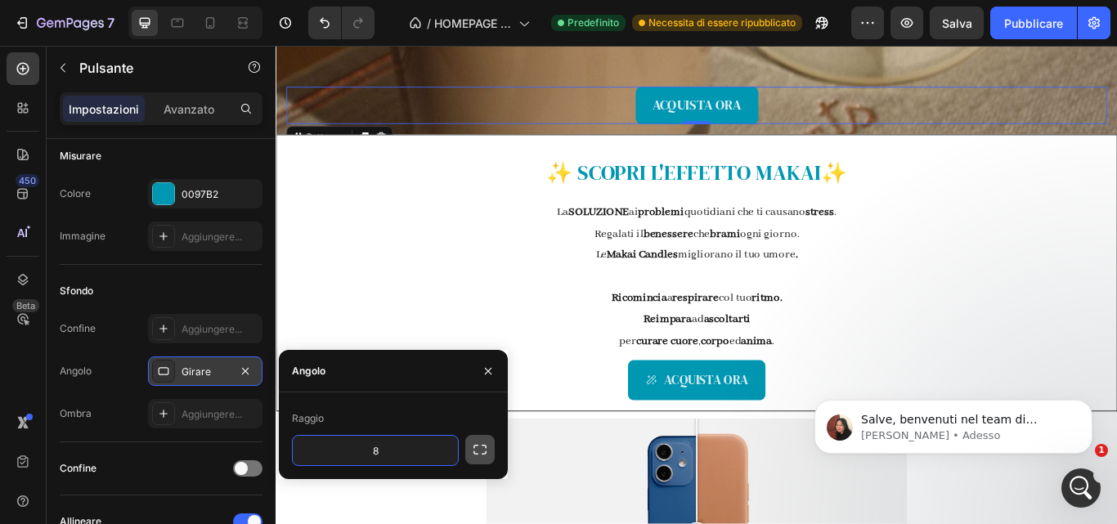
click at [481, 451] on icon "button" at bounding box center [480, 449] width 16 height 16
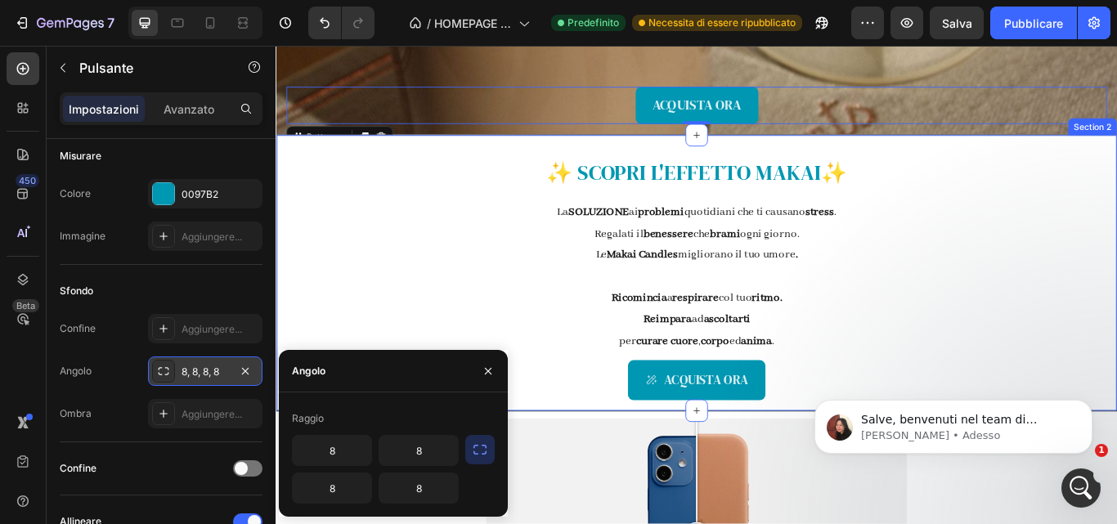
click at [416, 328] on div "✨ SCOPRI L' EFFETTO MAKAI ✨ Text Block La SOLUZIONE ai problemi quotidiani che …" at bounding box center [766, 311] width 981 height 323
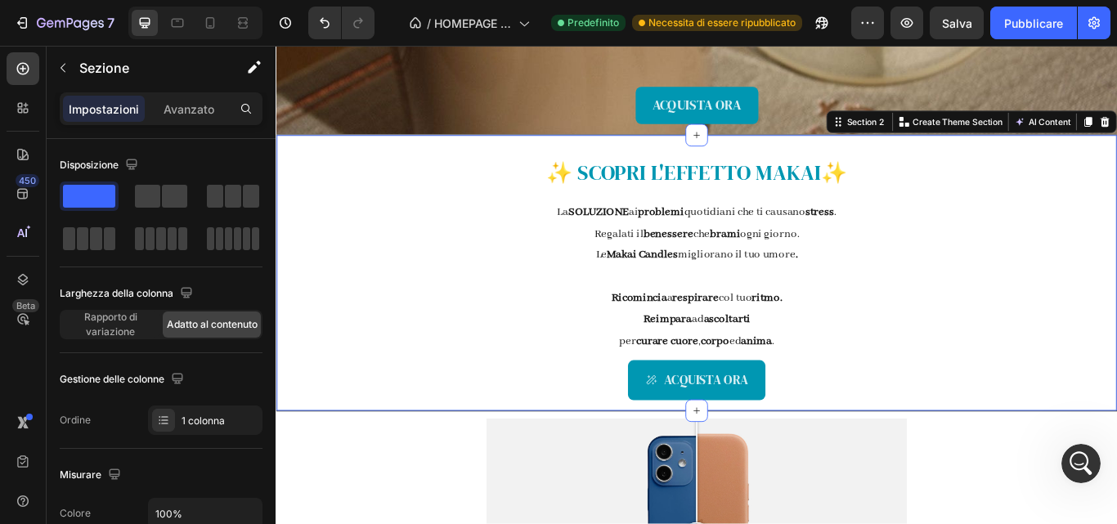
scroll to position [479, 0]
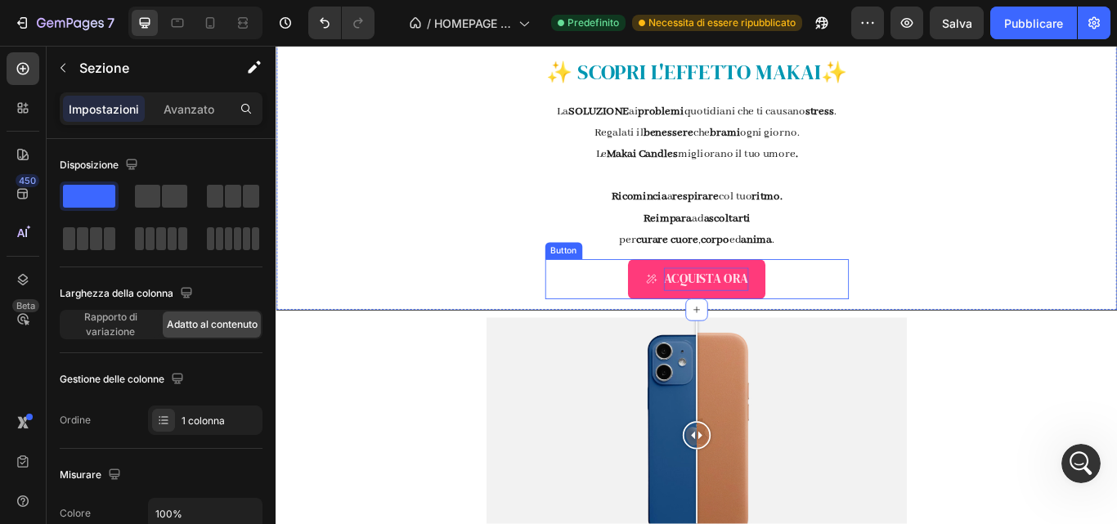
click at [787, 320] on p "ACQUISTA ORA" at bounding box center [777, 318] width 99 height 26
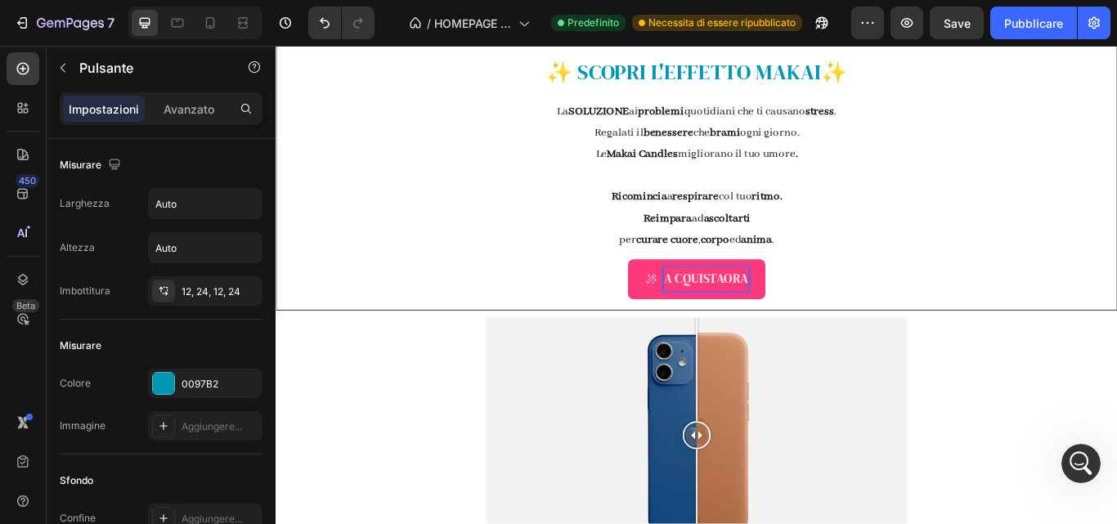
click at [790, 322] on p "A CQUISTAORA" at bounding box center [777, 318] width 99 height 26
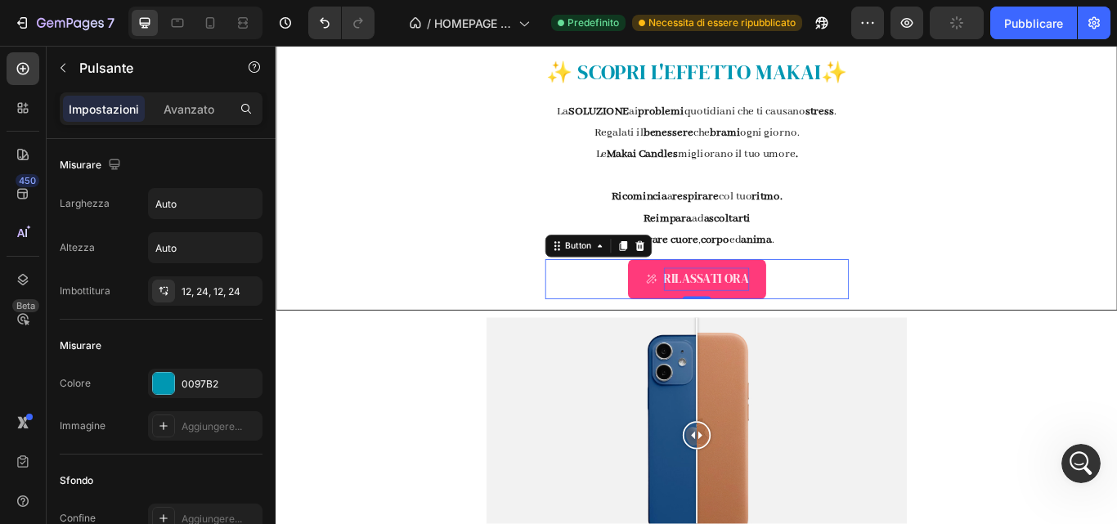
click at [880, 322] on div "RILASSATI ORA Button 0" at bounding box center [766, 318] width 354 height 46
click at [1029, 272] on div "✨ SCOPRI L' EFFETTO MAKAI ✨ Text Block La SOLUZIONE ai problemi quotidiani che …" at bounding box center [766, 193] width 981 height 323
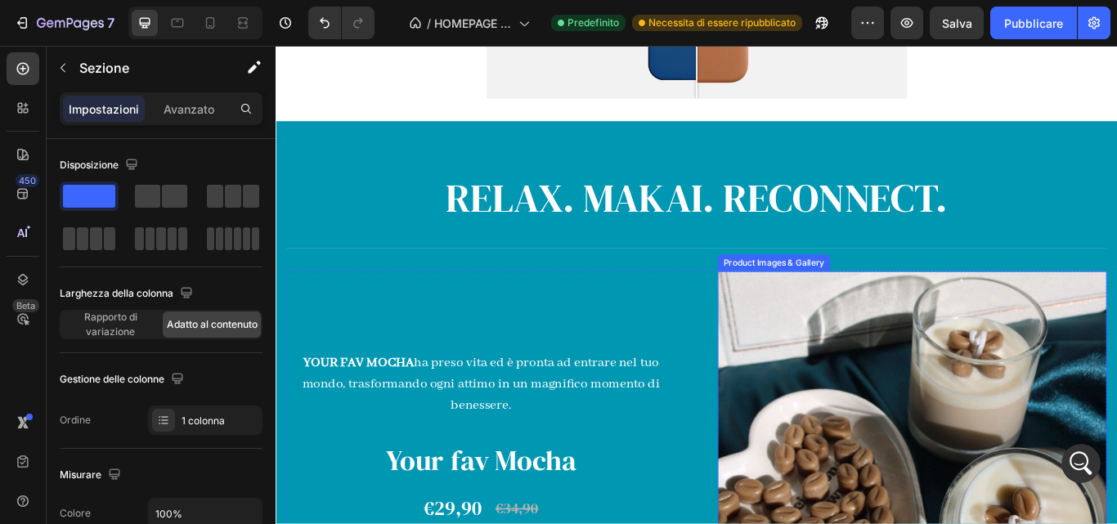
scroll to position [1009, 0]
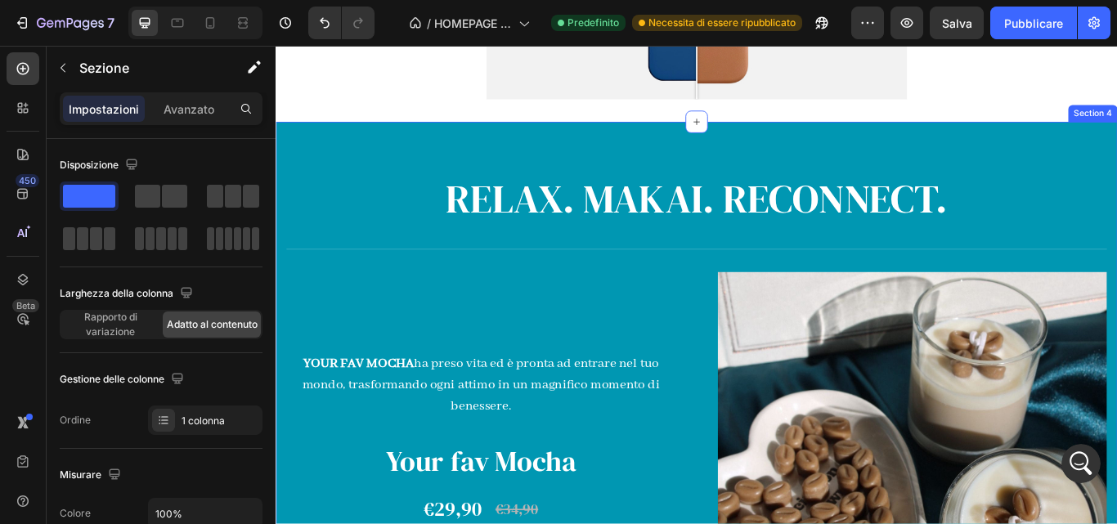
click at [841, 153] on div "RELAX. MAKAI. RECONNECT. Heading Title Line YOUR FAV MOCHA ha preso vita ed è p…" at bounding box center [766, 485] width 981 height 701
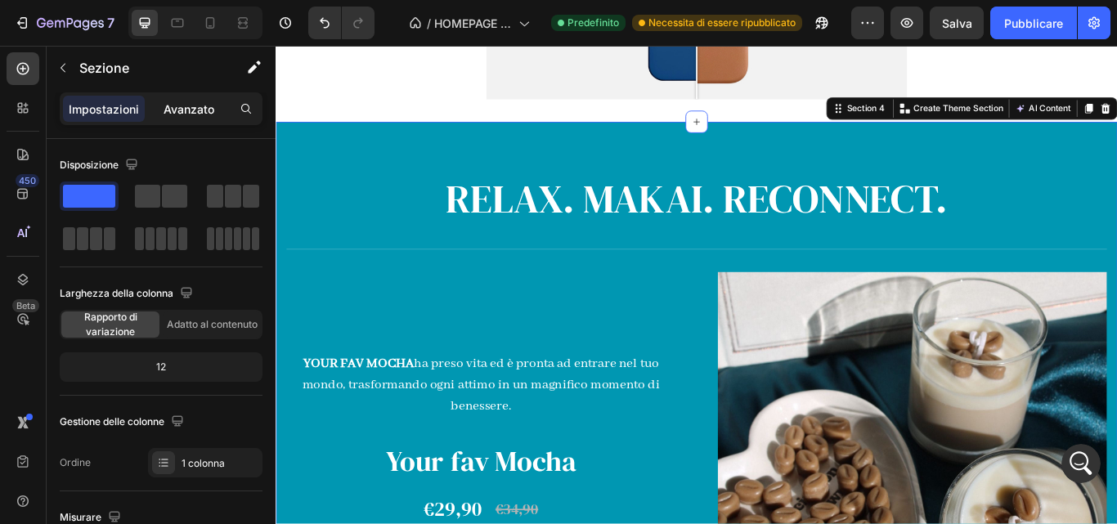
click at [201, 108] on font "Avanzato" at bounding box center [189, 109] width 51 height 14
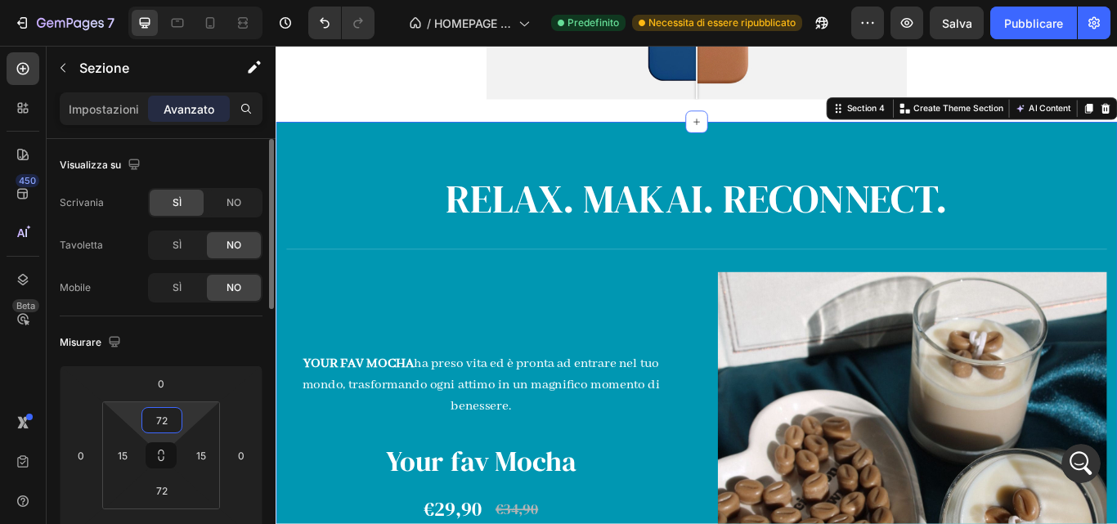
click at [173, 423] on input "72" at bounding box center [162, 420] width 33 height 25
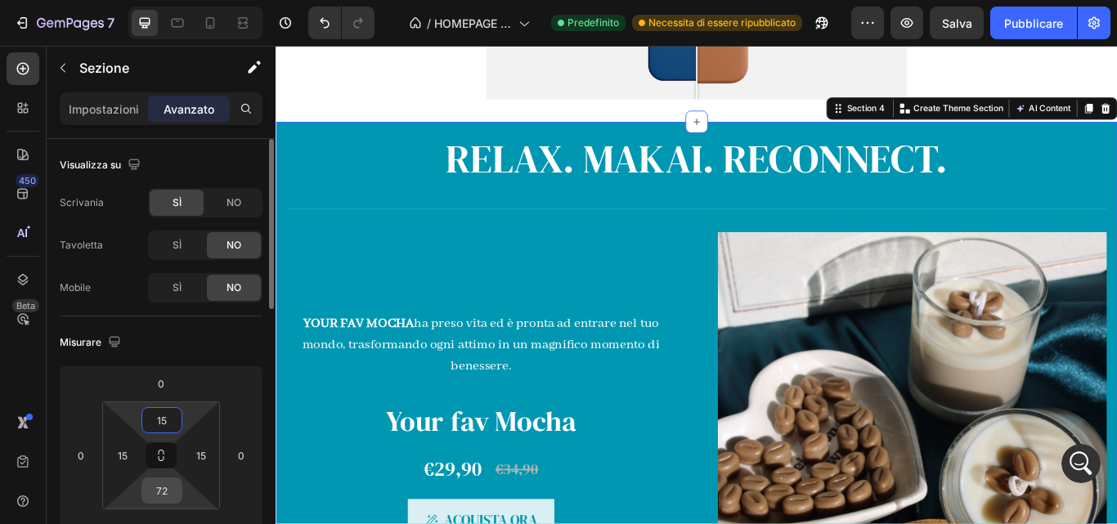
type input "15"
click at [170, 498] on input "72" at bounding box center [162, 490] width 33 height 25
type input "15"
click at [195, 356] on div "Misurare 0 0 0 0 15 15 15 15" at bounding box center [161, 437] width 203 height 243
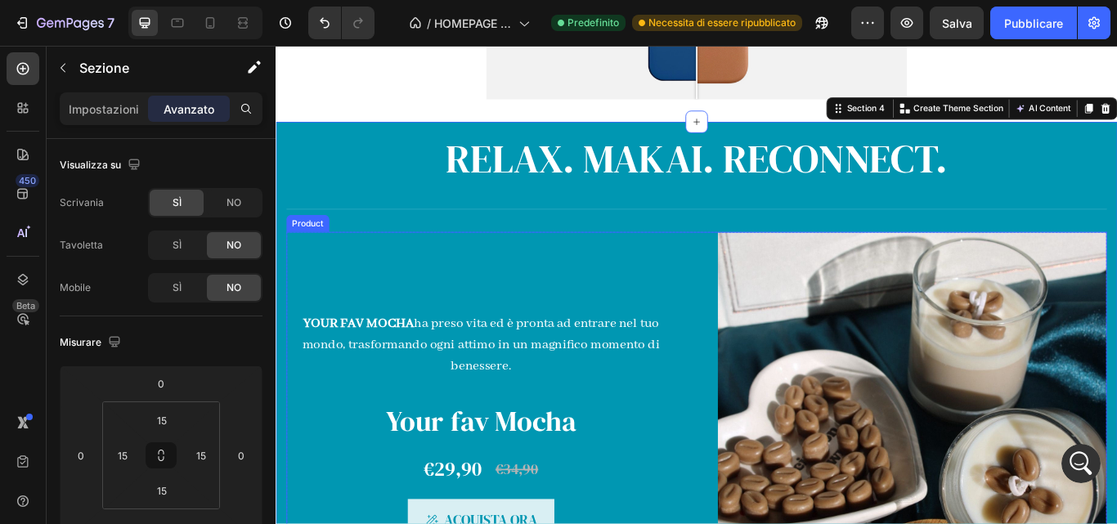
click at [535, 300] on div "YOUR FAV MOCHA ha preso vita ed è pronta ad entrare nel tuo mondo, trasformando…" at bounding box center [515, 490] width 454 height 454
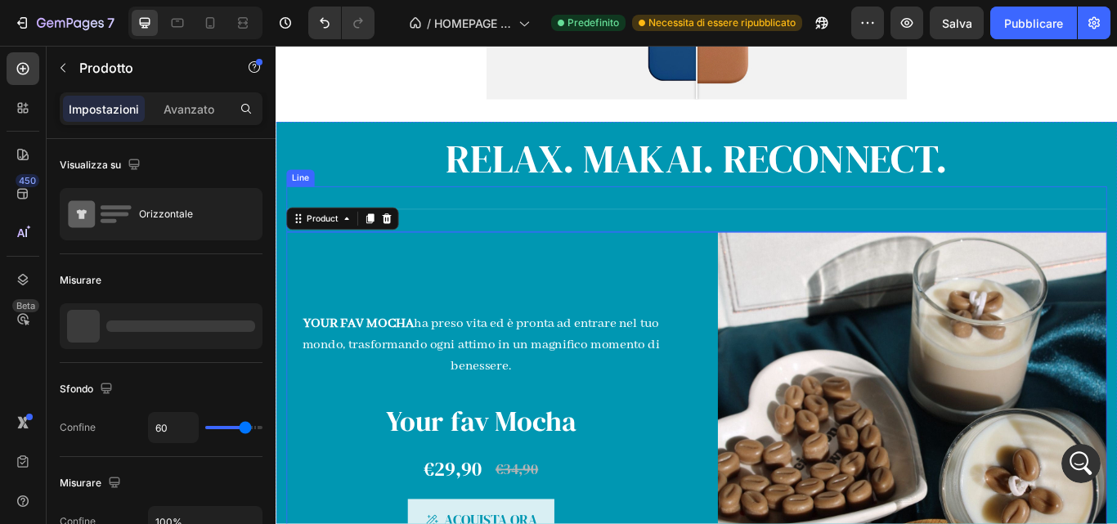
click at [545, 256] on div "Title Line" at bounding box center [766, 236] width 957 height 53
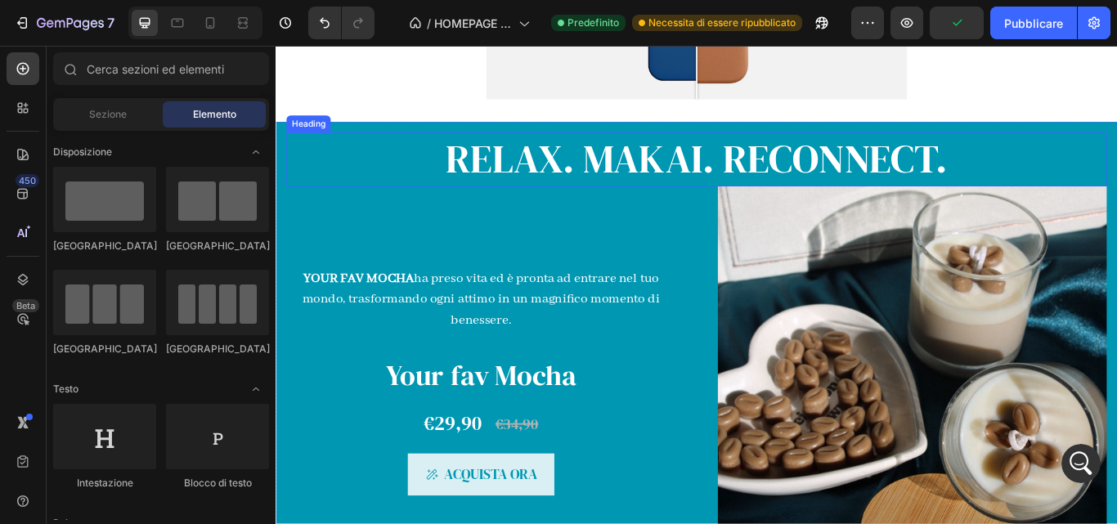
click at [603, 197] on h2 "RELAX. MAKAI. RECONNECT." at bounding box center [766, 178] width 957 height 63
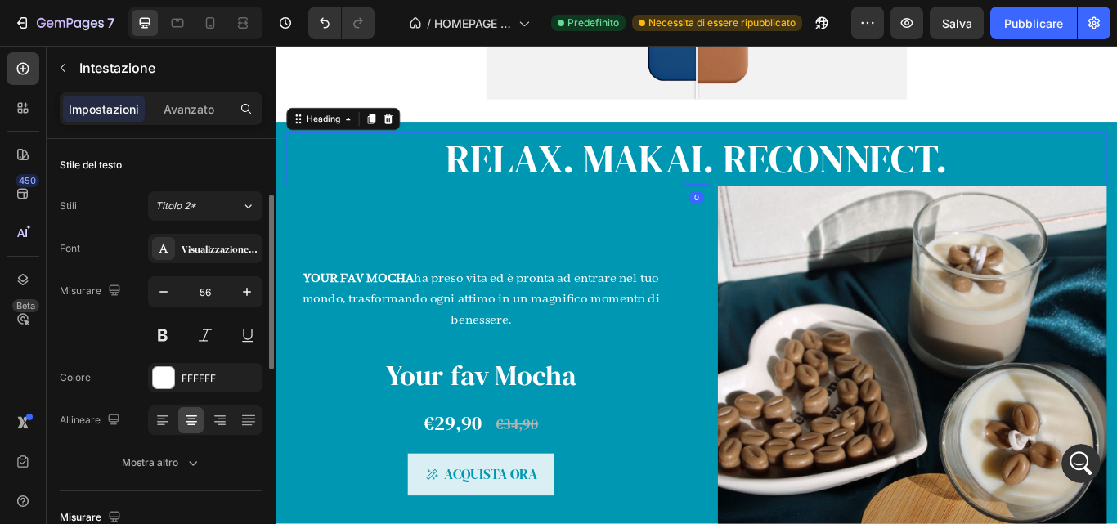
scroll to position [45, 0]
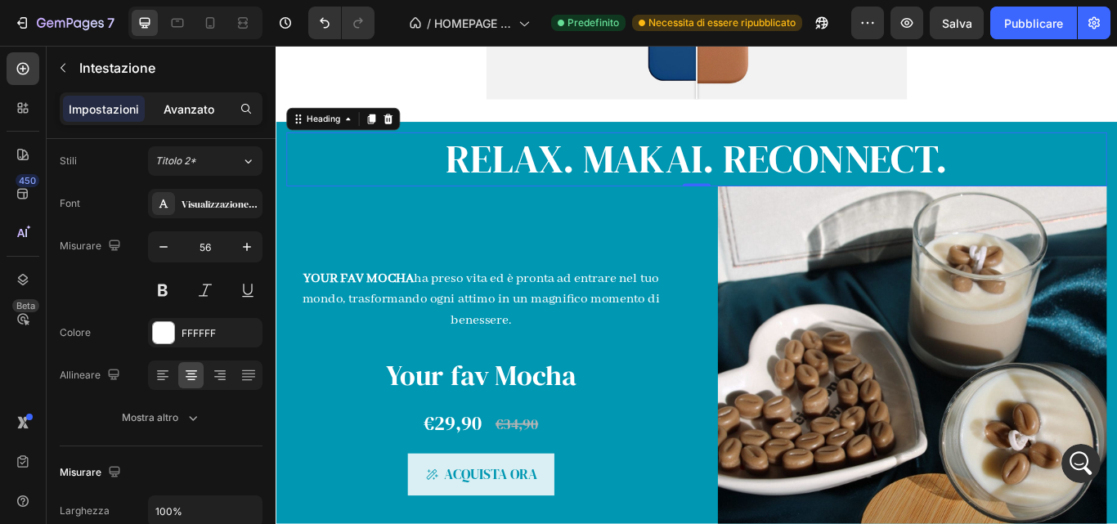
click at [195, 121] on div "Avanzato" at bounding box center [189, 109] width 82 height 26
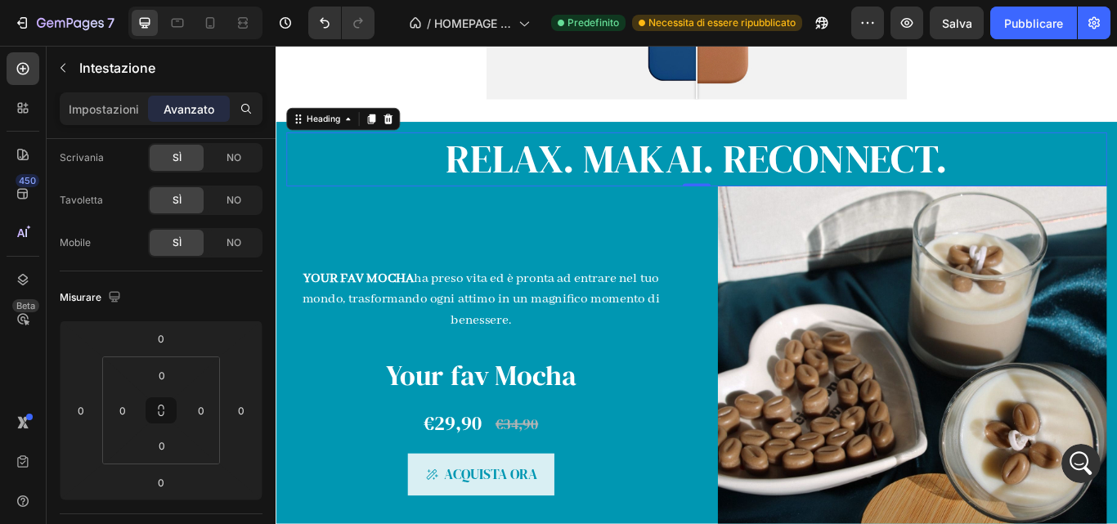
click at [409, 186] on h2 "RELAX. MAKAI. RECONNECT." at bounding box center [766, 178] width 957 height 63
click at [182, 0] on html "7 Version history / HOMEPAGE ROBI 8/09 Predefinito Necessita di essere ripubbli…" at bounding box center [558, 0] width 1117 height 0
click at [166, 484] on input "0" at bounding box center [161, 482] width 33 height 25
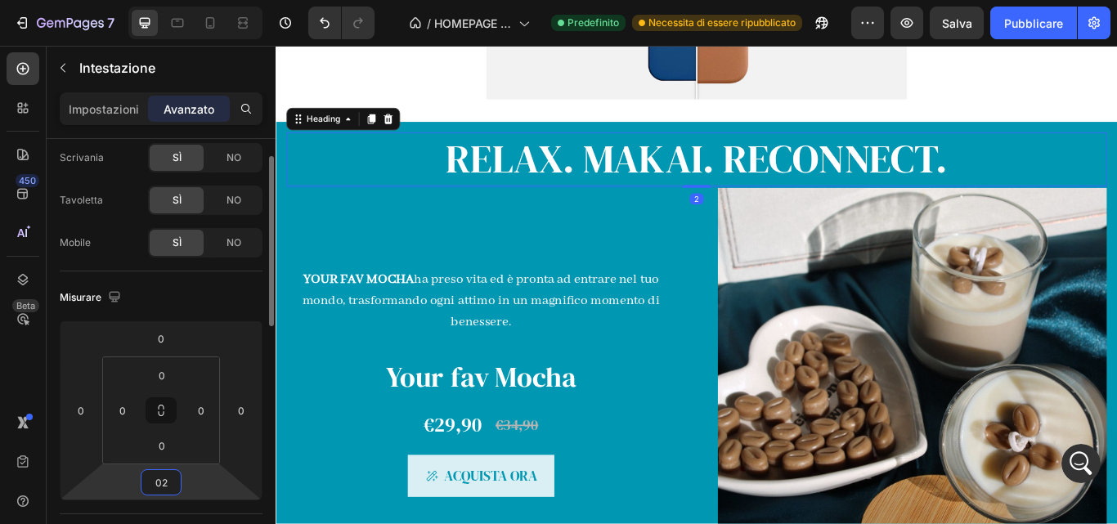
type input "0"
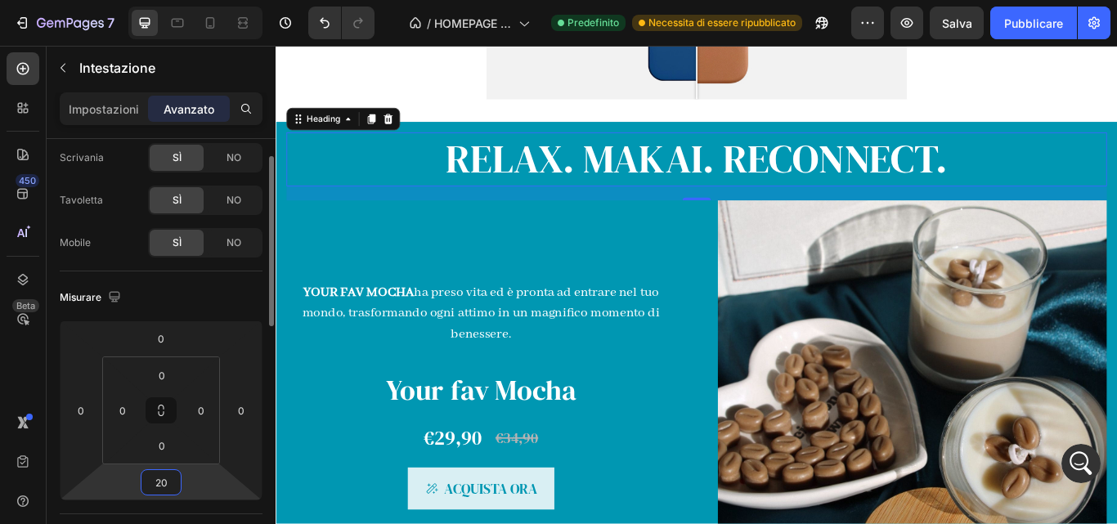
type input "2"
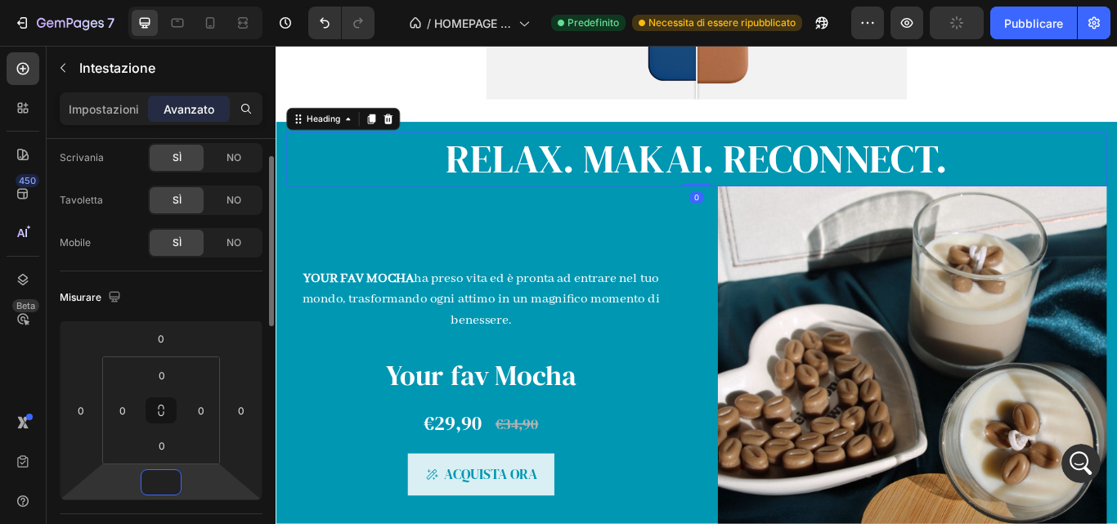
type input "9"
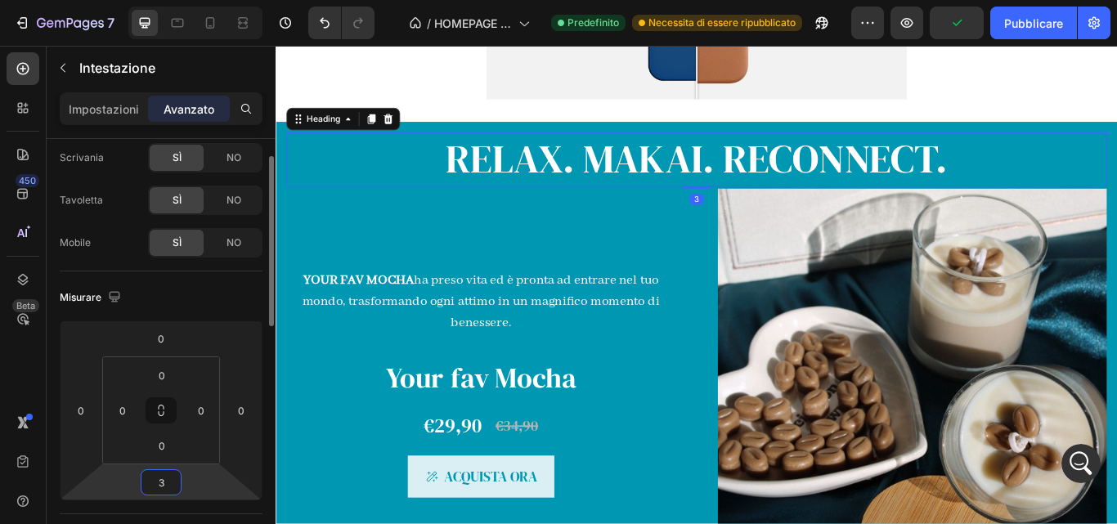
type input "30"
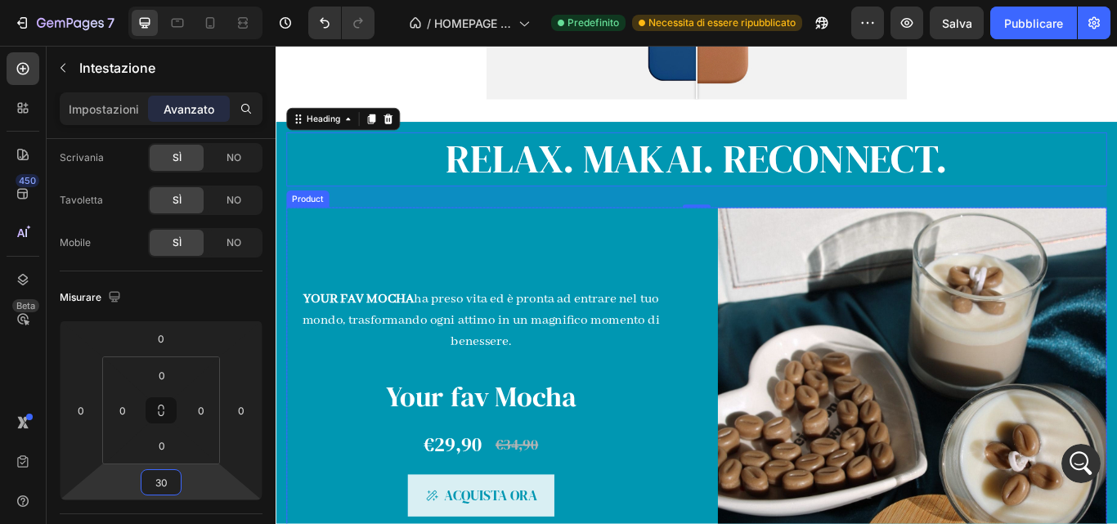
click at [473, 287] on div "YOUR FAV MOCHA ha preso vita ed è pronta ad entrare nel tuo mondo, trasformando…" at bounding box center [515, 462] width 454 height 454
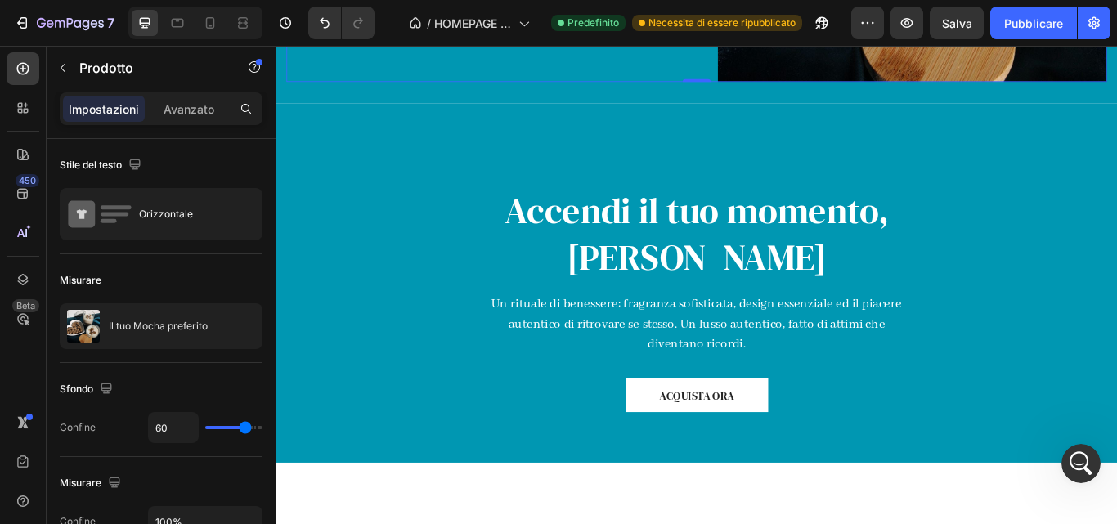
scroll to position [1608, 0]
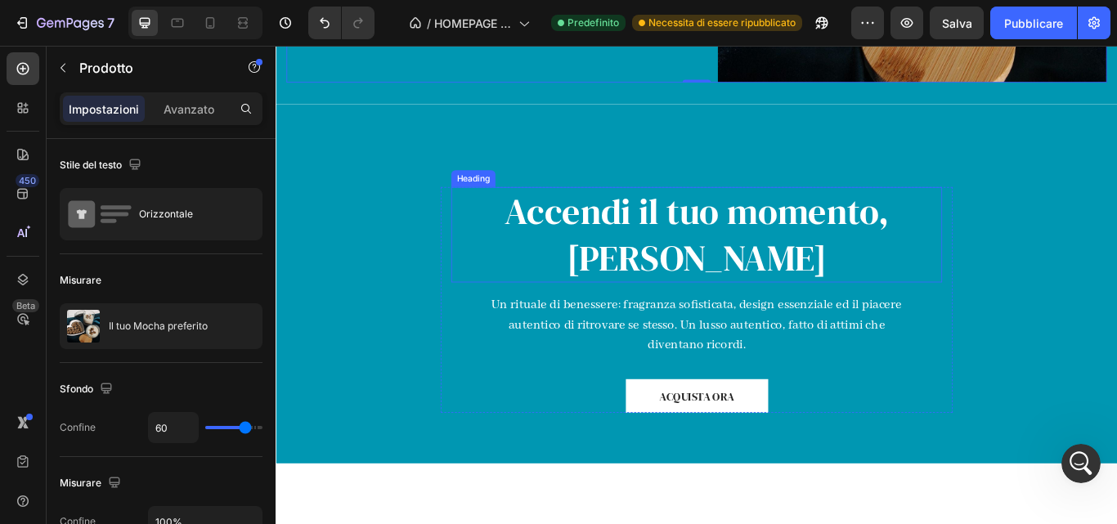
click at [773, 274] on h2 "Accendi il tuo momento, Vivi Makai" at bounding box center [766, 267] width 572 height 112
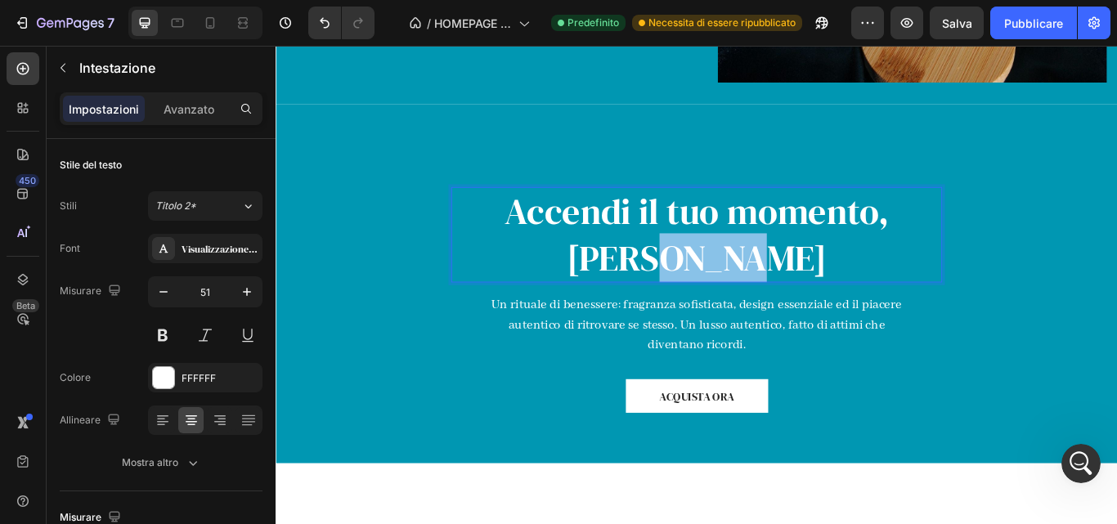
click at [773, 274] on p "Accendi il tuo momento, Vivi Makai" at bounding box center [766, 267] width 569 height 109
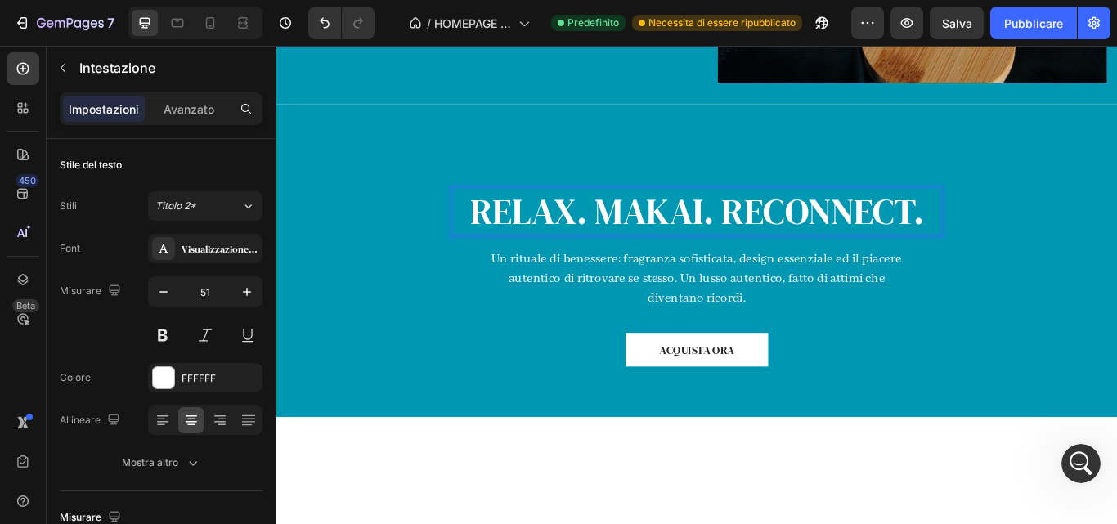
scroll to position [1663, 0]
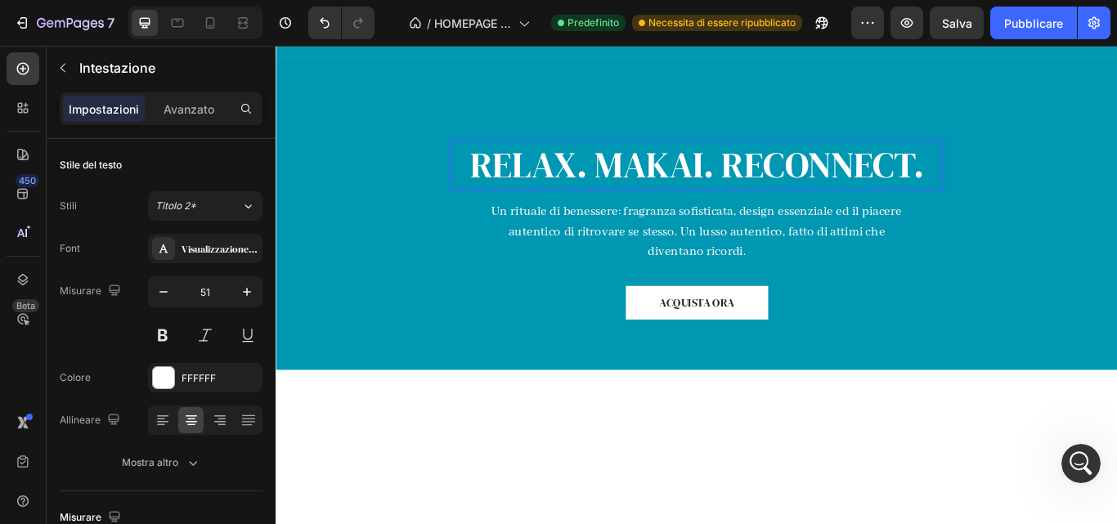
click at [943, 255] on div "RELAX. MAKAI. RECONNECT. Heading 16 Un rituale di benessere: fragranza sofistic…" at bounding box center [766, 242] width 981 height 365
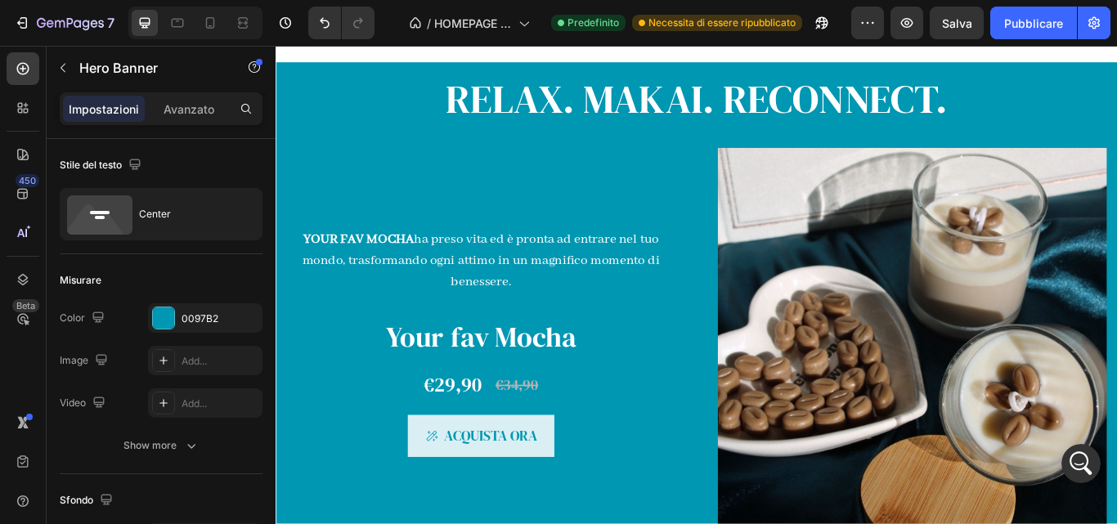
scroll to position [1100, 0]
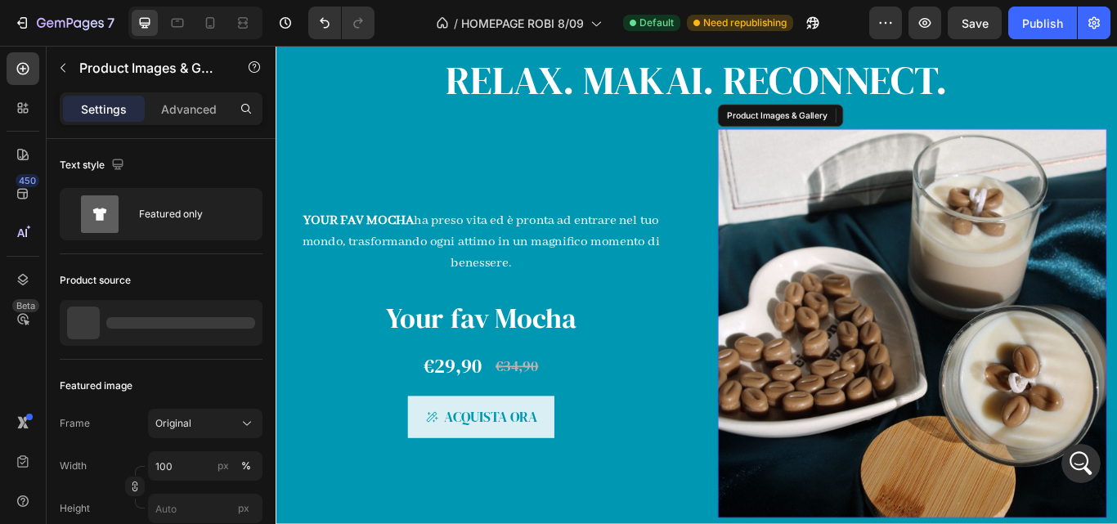
click at [807, 370] on img at bounding box center [1018, 370] width 454 height 454
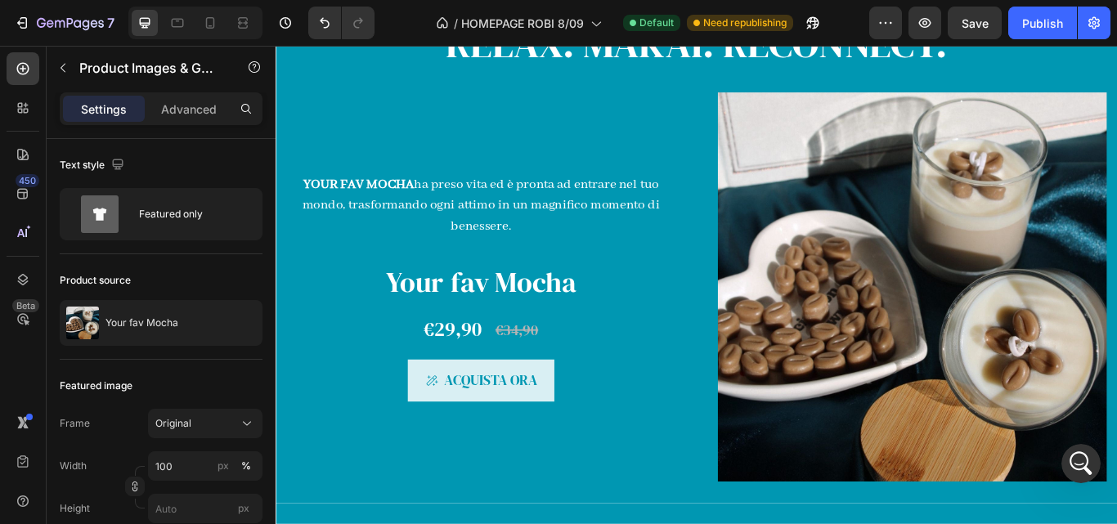
scroll to position [1091, 0]
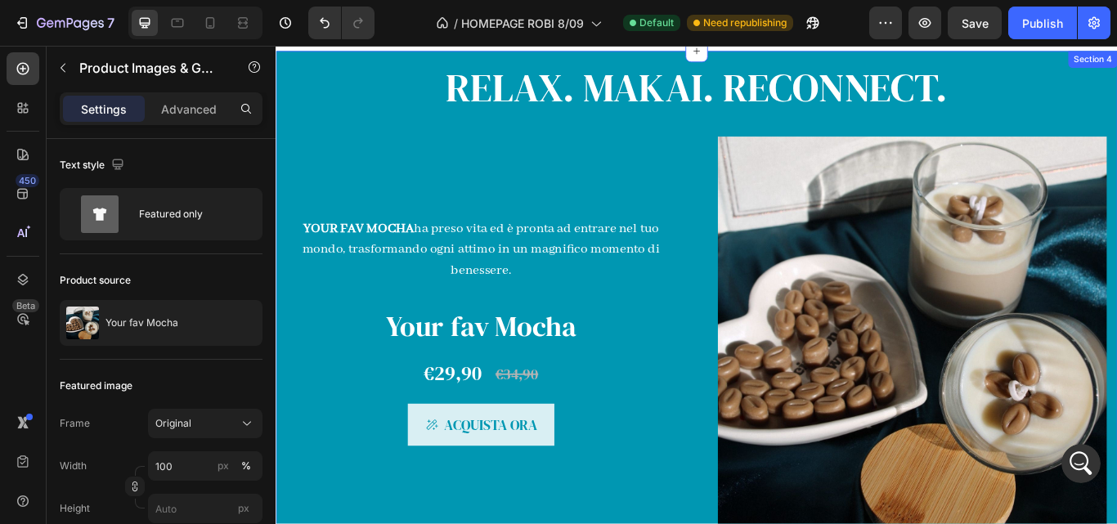
click at [285, 65] on div "RELAX. MAKAI. RECONNECT. Heading YOUR FAV MOCHA ha preso vita ed è pronta ad en…" at bounding box center [766, 341] width 981 height 579
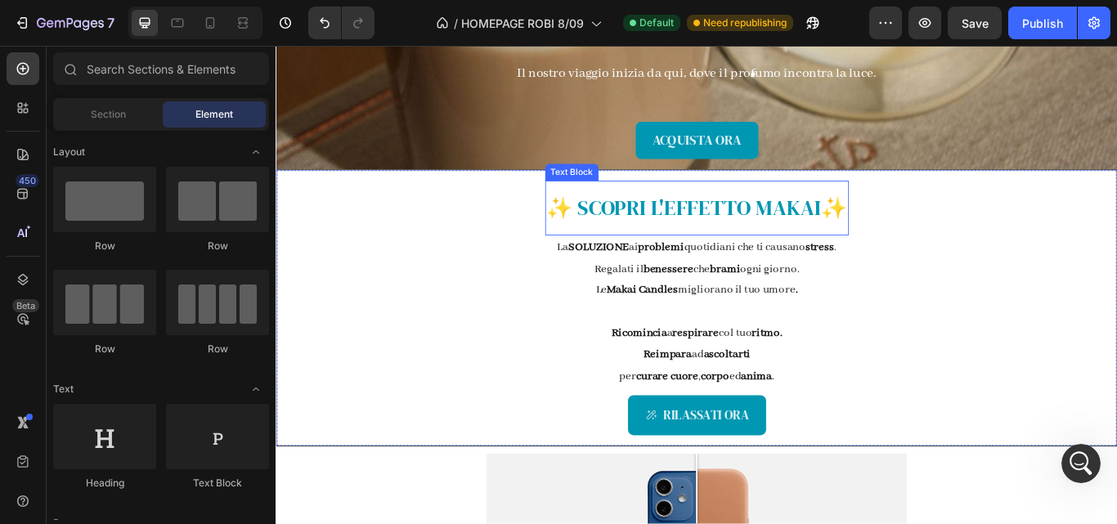
scroll to position [392, 0]
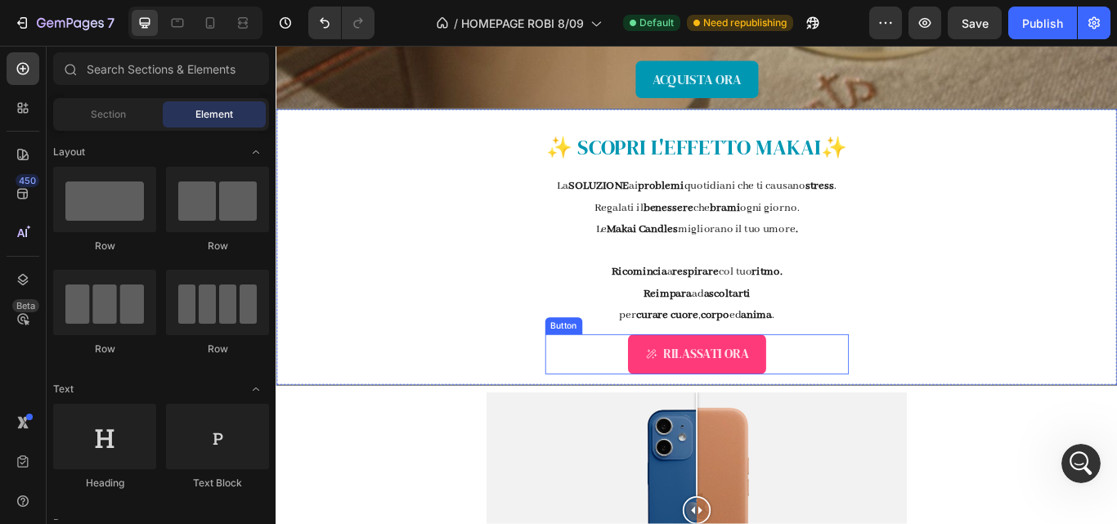
click at [686, 408] on link "RILASSATI ORA" at bounding box center [766, 406] width 161 height 46
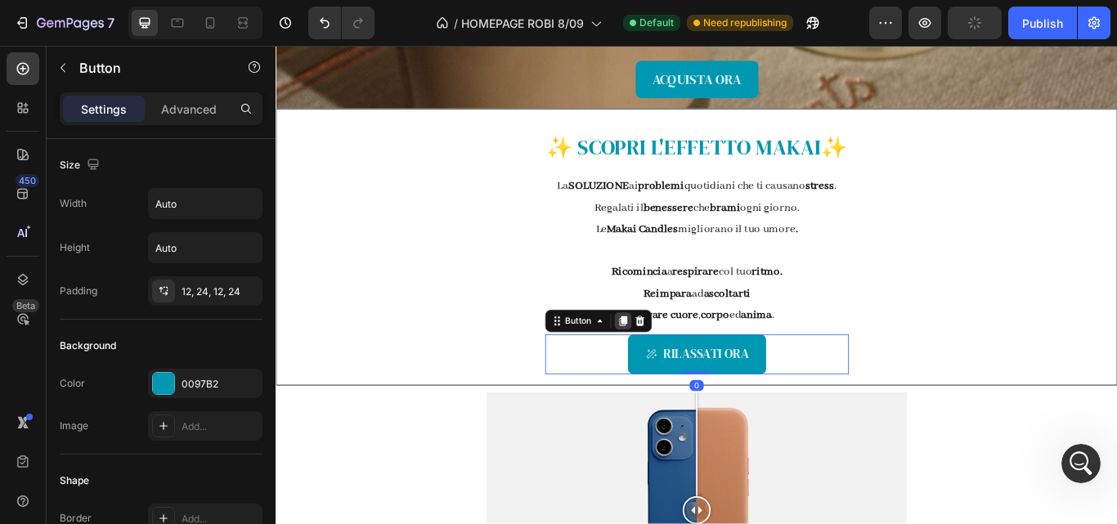
click at [675, 369] on icon at bounding box center [679, 366] width 9 height 11
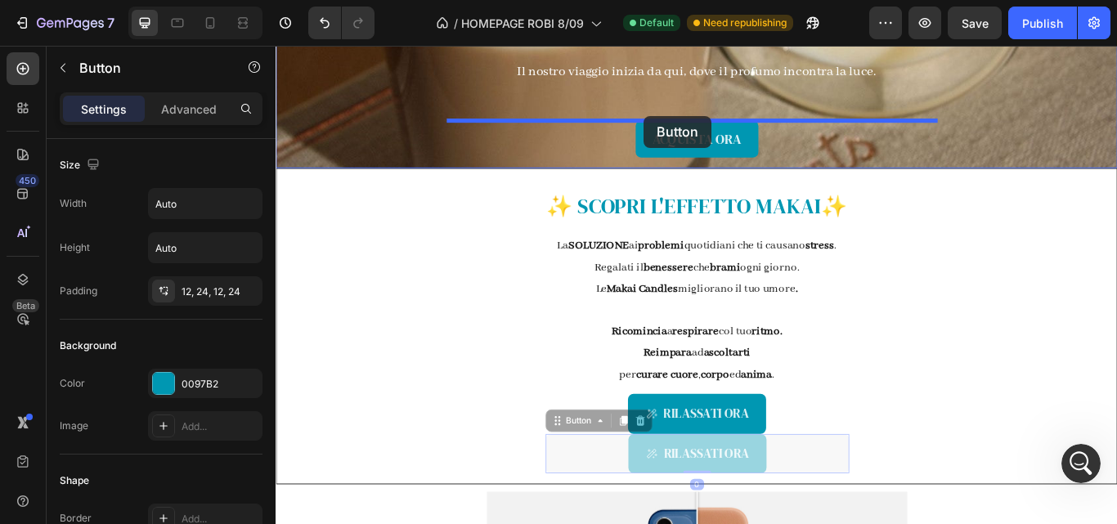
scroll to position [316, 0]
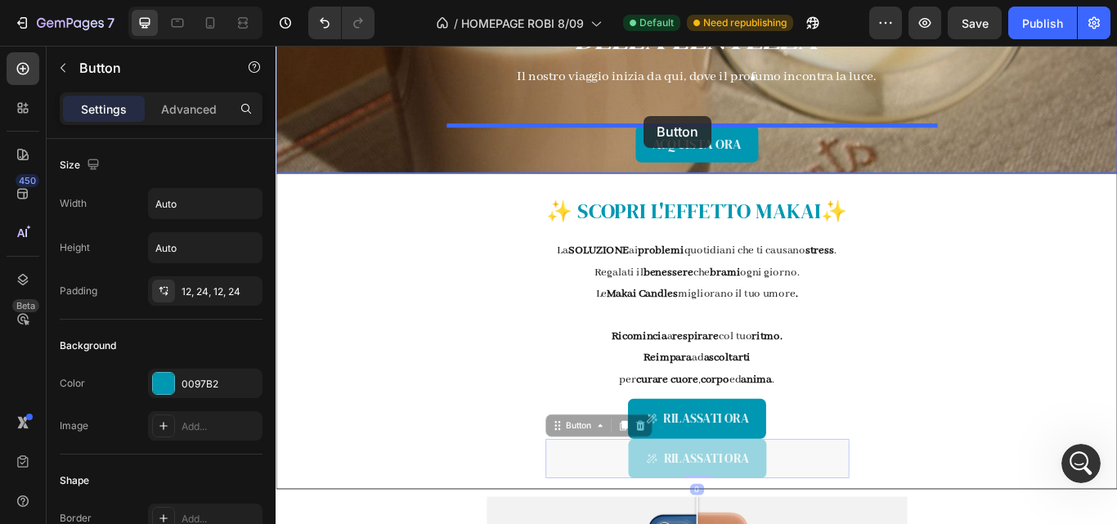
drag, startPoint x: 682, startPoint y: 455, endPoint x: 705, endPoint y: 128, distance: 327.8
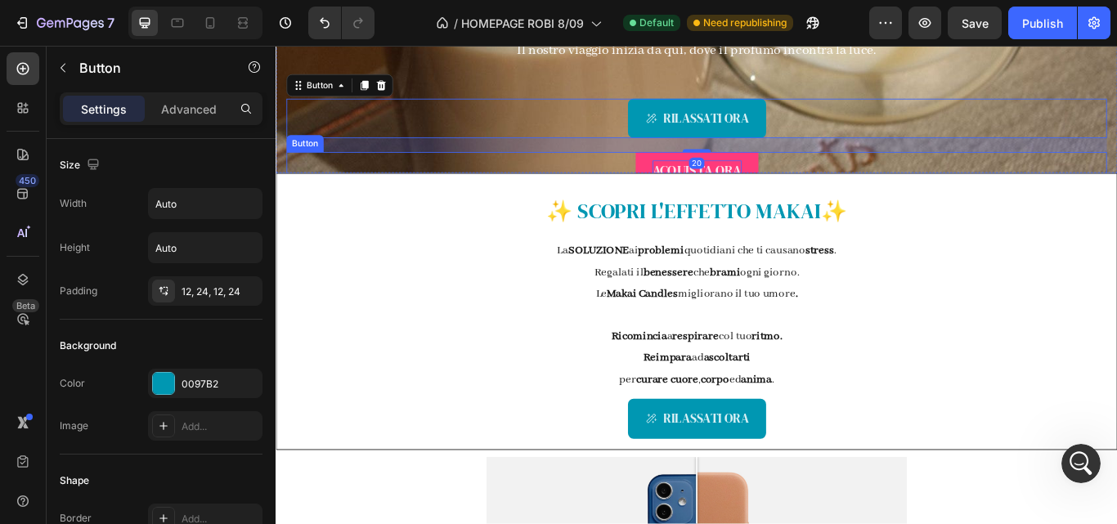
drag, startPoint x: 726, startPoint y: 185, endPoint x: 715, endPoint y: 181, distance: 11.4
click at [715, 181] on p "ACQUISTA ORA" at bounding box center [767, 192] width 104 height 24
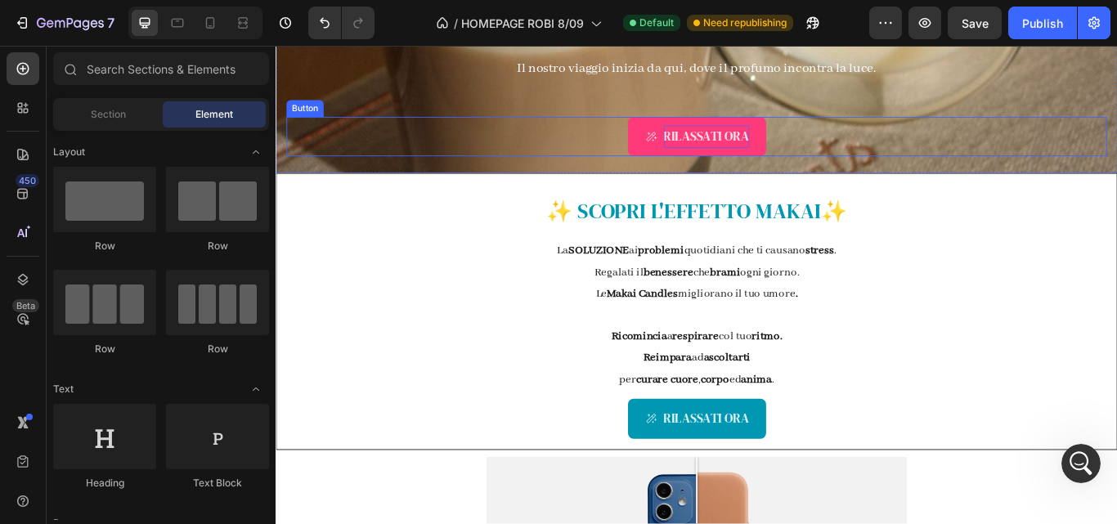
click at [754, 148] on p "RILASSATI ORA" at bounding box center [778, 152] width 100 height 26
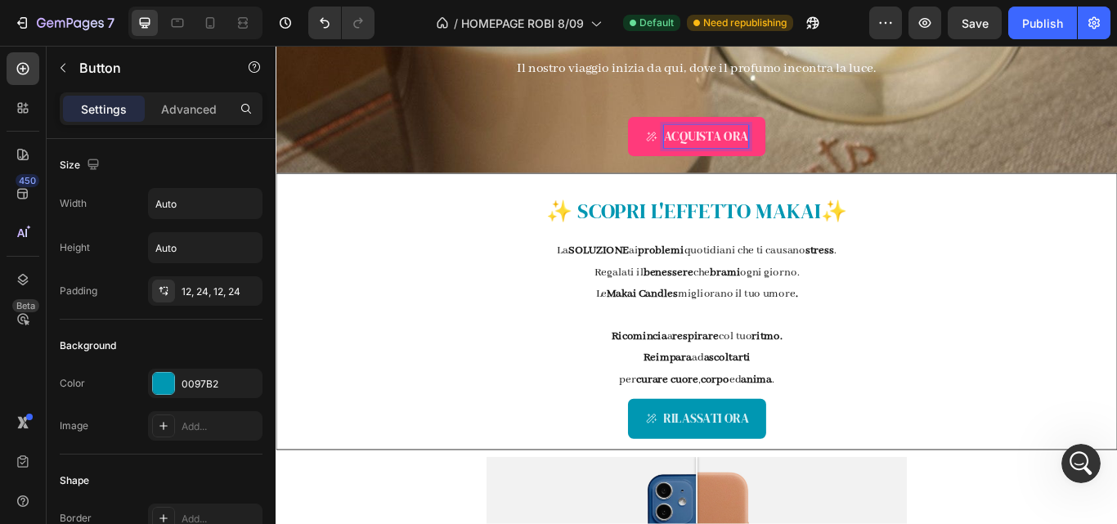
click at [737, 148] on p "ACQUISTA ORA" at bounding box center [777, 152] width 99 height 26
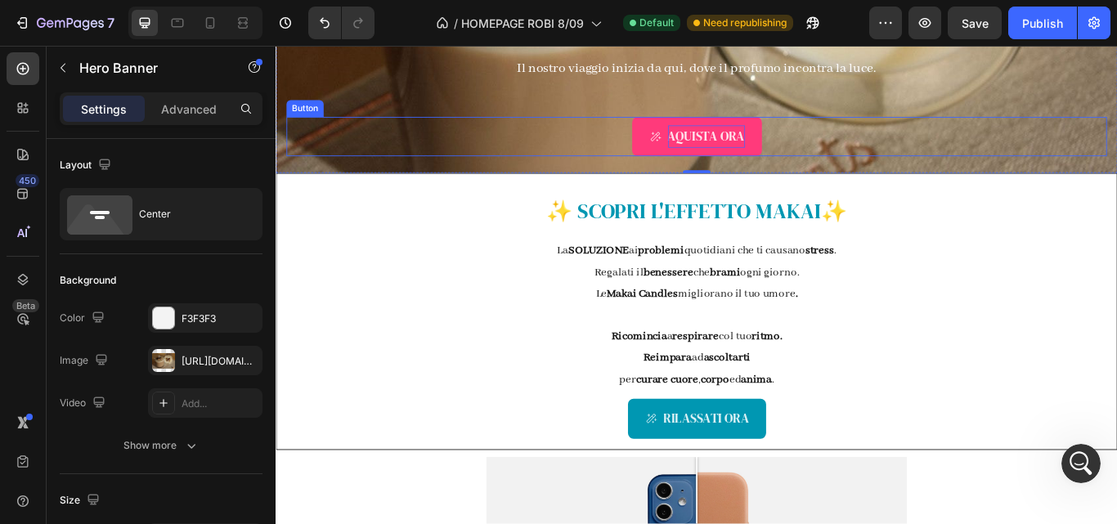
click at [733, 153] on p "AQUISTA ORA" at bounding box center [778, 152] width 90 height 26
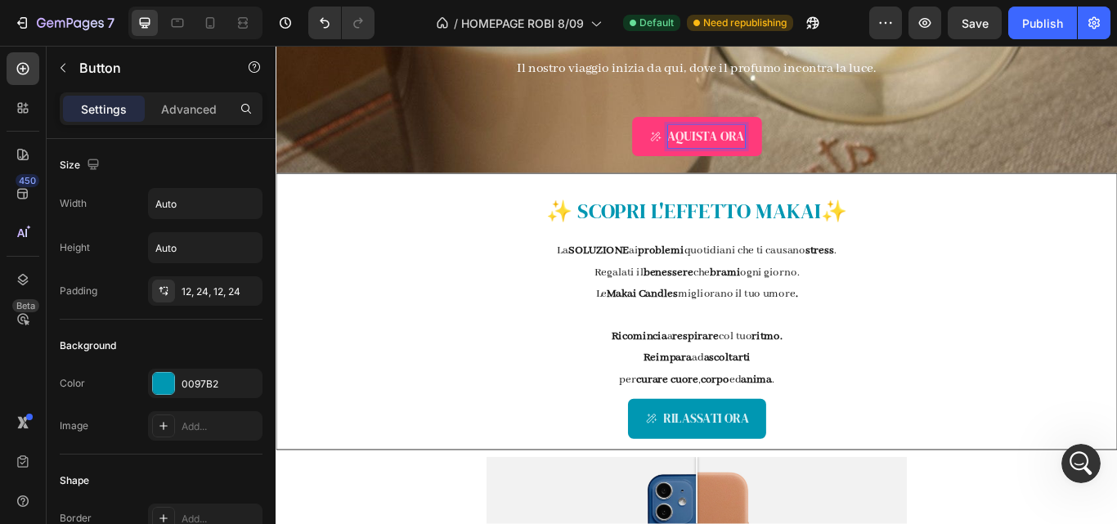
click at [733, 153] on p "AQUISTA ORA" at bounding box center [778, 152] width 90 height 26
click at [999, 182] on div "ACQUISTA ORA Button 20" at bounding box center [766, 160] width 957 height 62
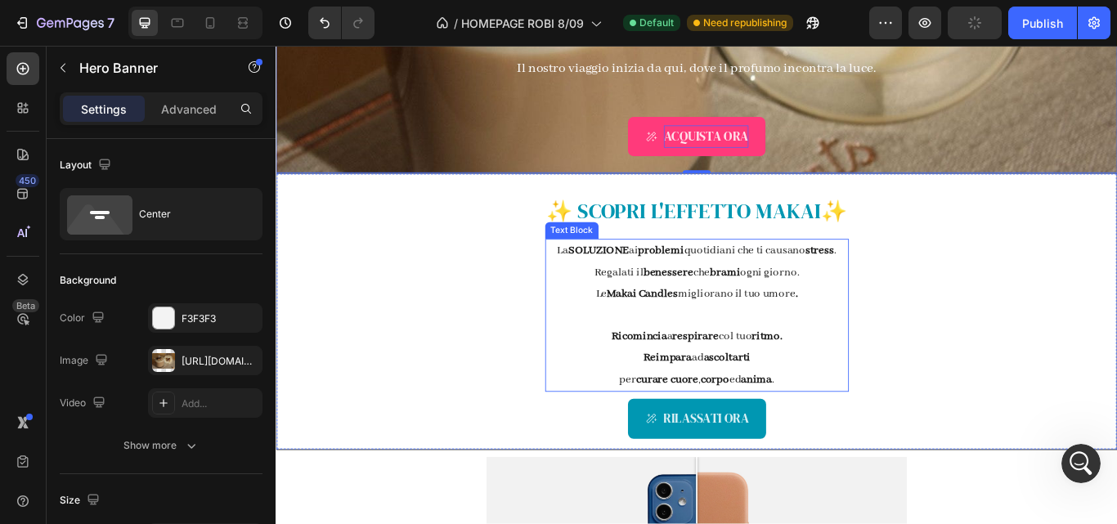
scroll to position [398, 0]
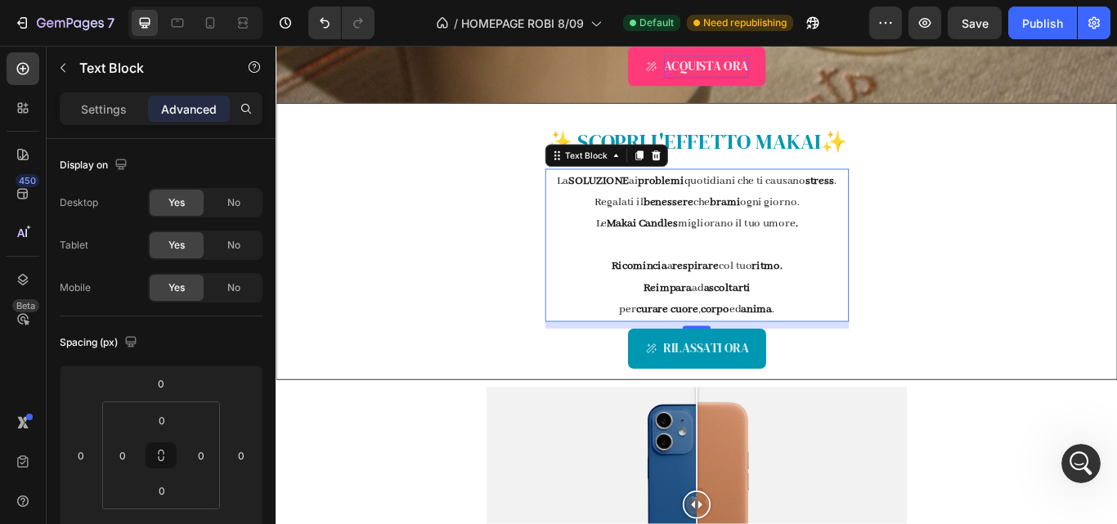
click at [854, 228] on p "Regalati il benessere che brami ogni giorno." at bounding box center [766, 229] width 351 height 25
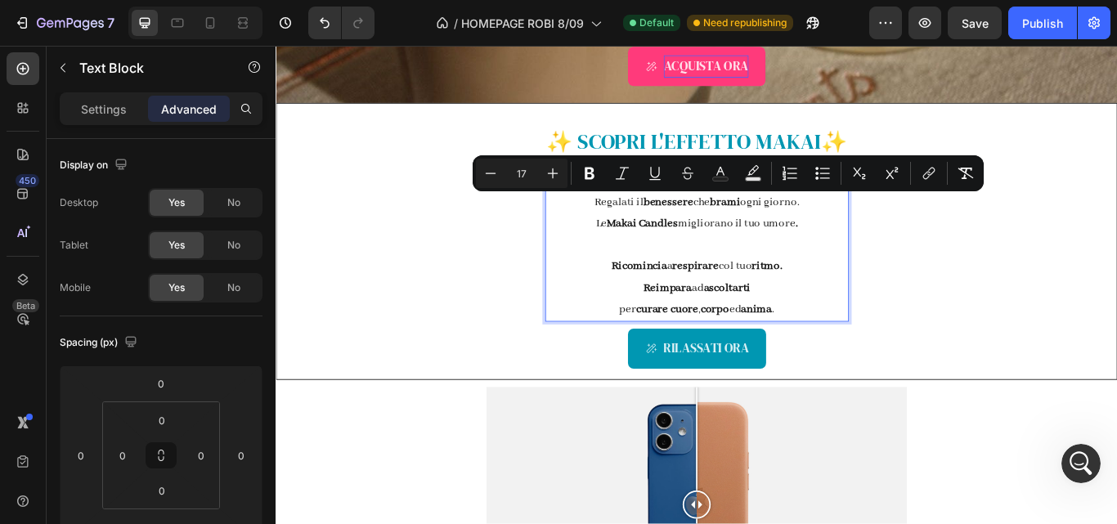
drag, startPoint x: 886, startPoint y: 230, endPoint x: 641, endPoint y: 228, distance: 245.3
click at [641, 228] on p "Regalati il benessere che brami ogni giorno." at bounding box center [766, 229] width 351 height 25
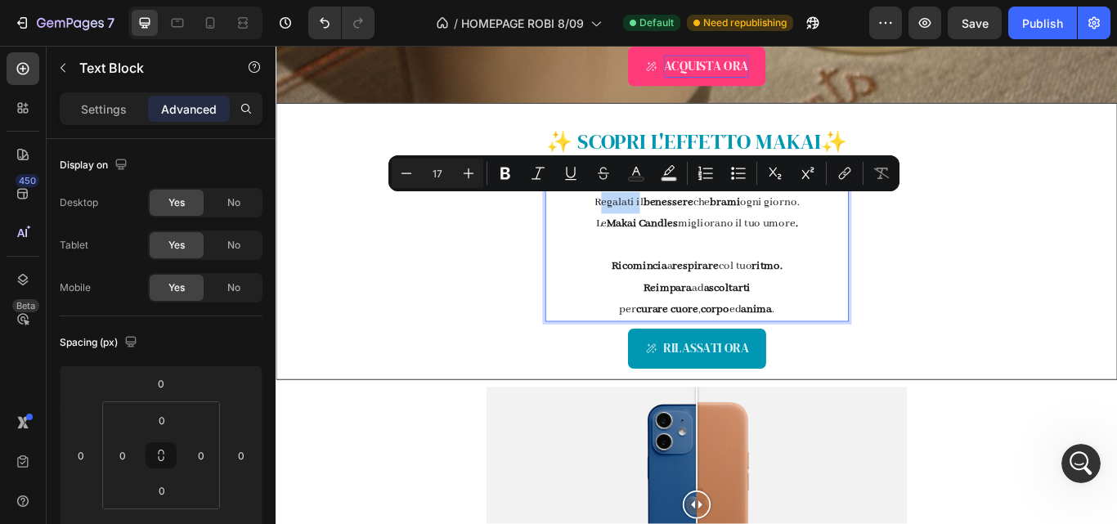
click at [643, 228] on p "Regalati il benessere che brami ogni giorno." at bounding box center [766, 229] width 351 height 25
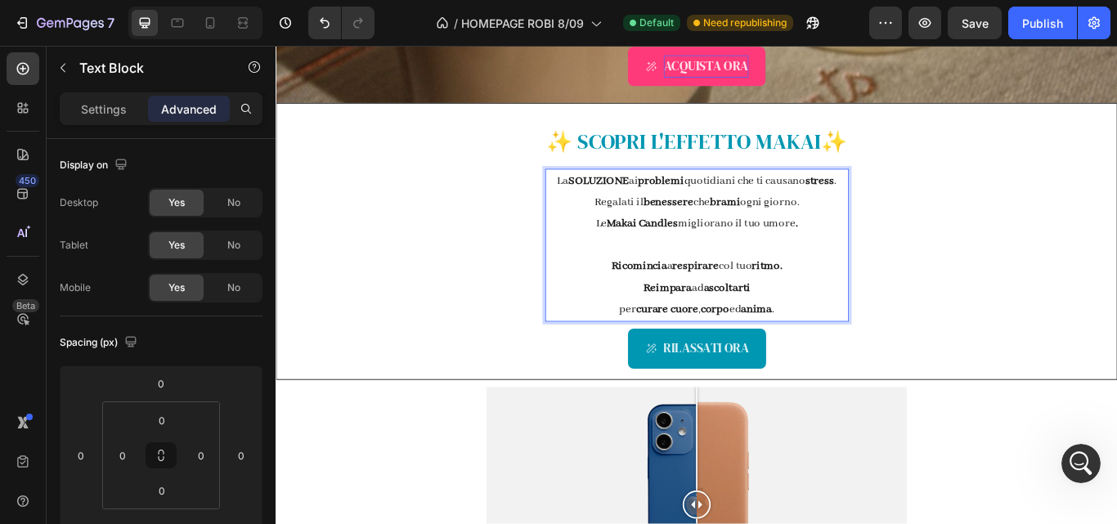
click at [808, 258] on p "Le Makai Candles migliorano il tuo umore ." at bounding box center [766, 253] width 351 height 25
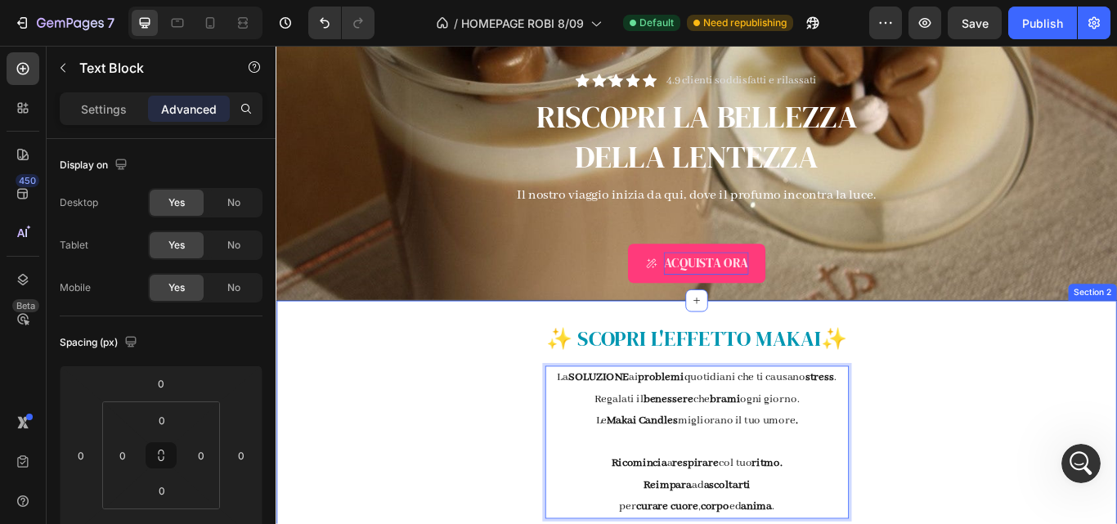
scroll to position [164, 0]
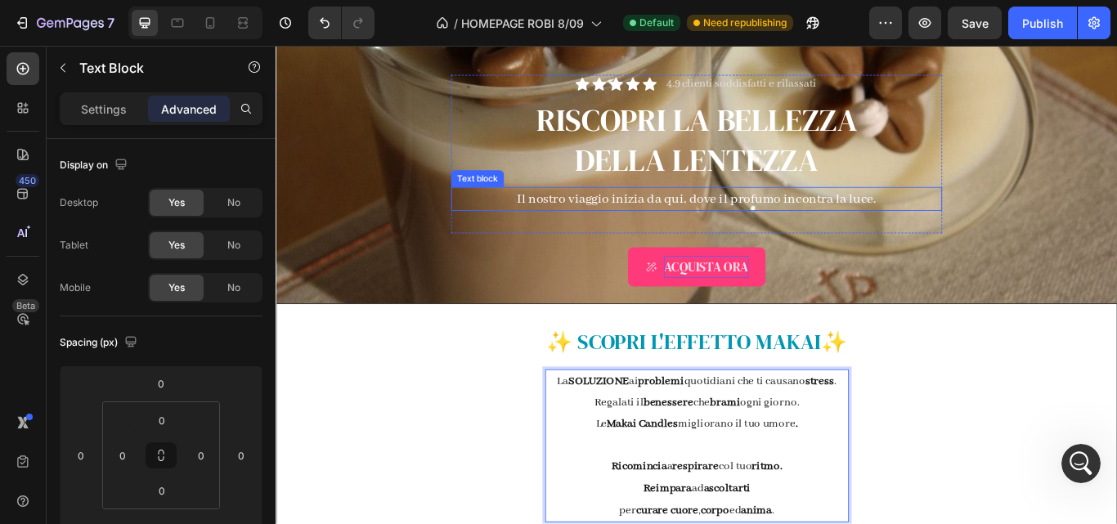
click at [953, 237] on div "Il nostro viaggio inizia da qui, dove il profumo incontra la luce." at bounding box center [766, 225] width 572 height 28
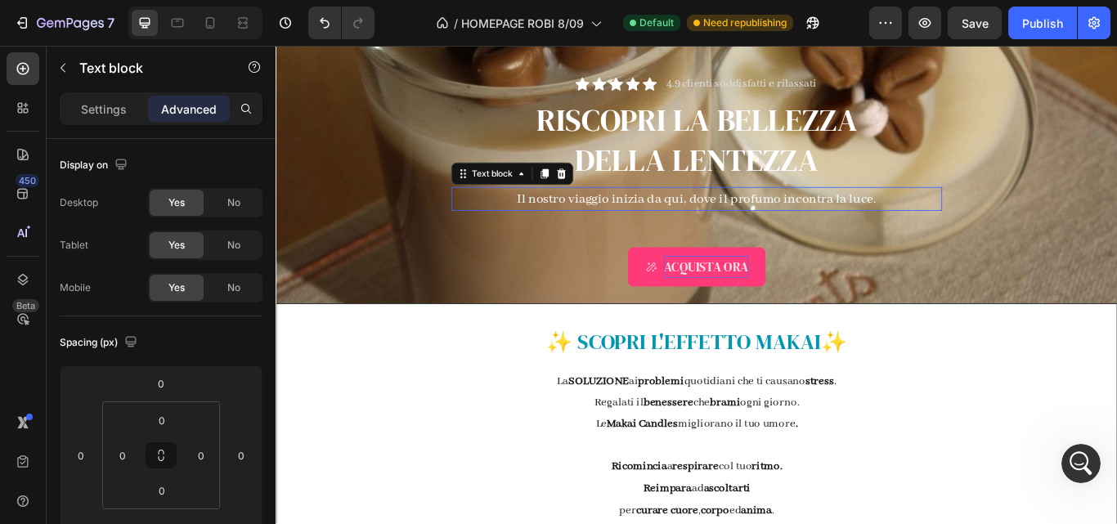
click at [953, 237] on div "Il nostro viaggio inizia da qui, dove il profumo incontra la luce." at bounding box center [766, 225] width 572 height 28
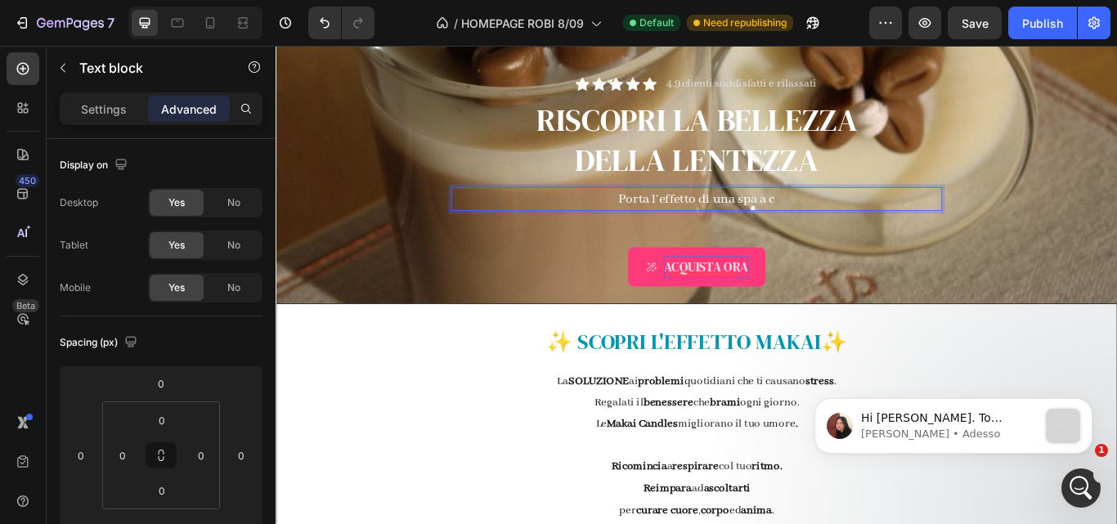
scroll to position [0, 0]
click at [1083, 237] on div "Icon Icon Icon Icon Icon Icon List 4.9 clienti soddisfatti e rilassati Text Blo…" at bounding box center [766, 142] width 957 height 403
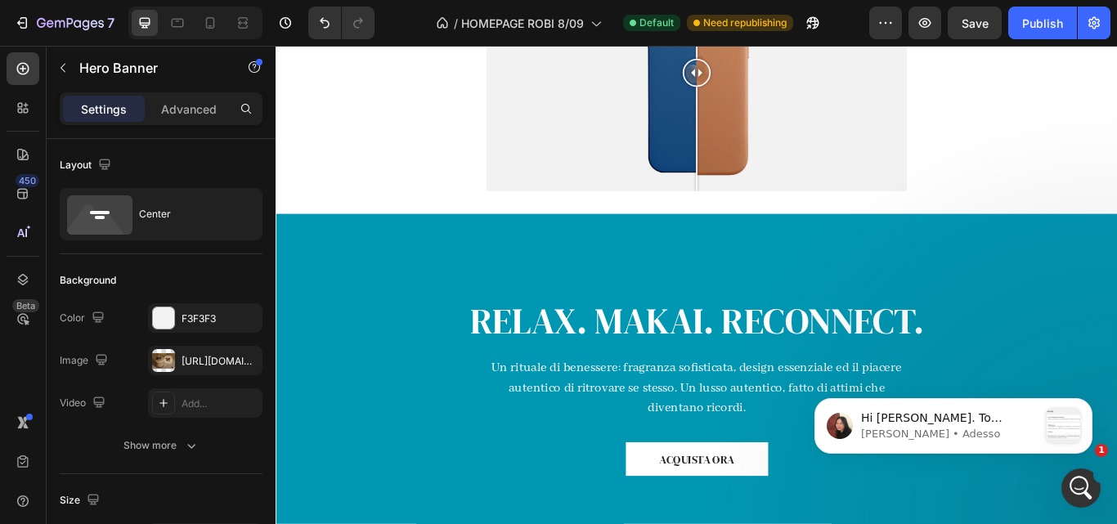
scroll to position [975, 0]
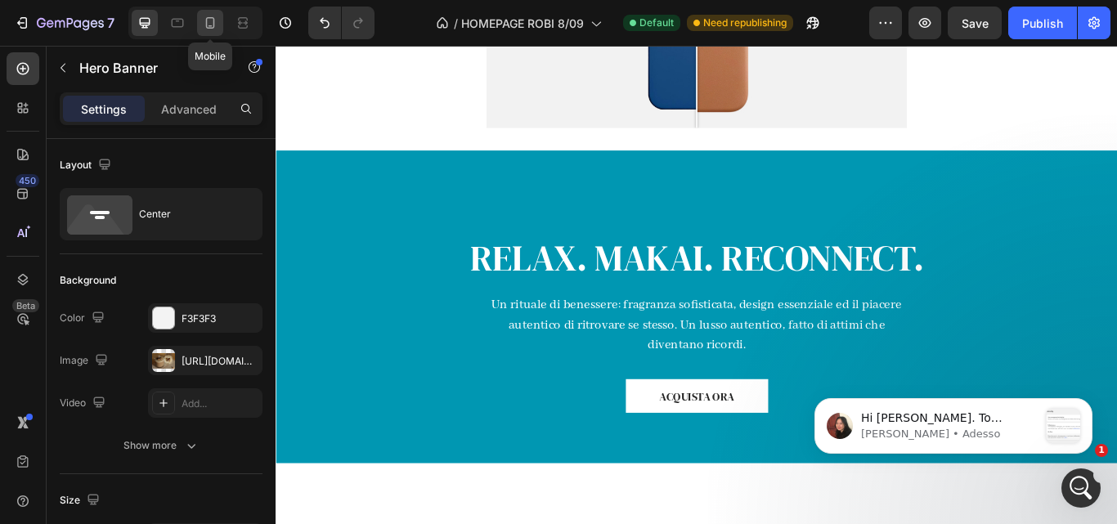
click at [216, 20] on icon at bounding box center [210, 23] width 16 height 16
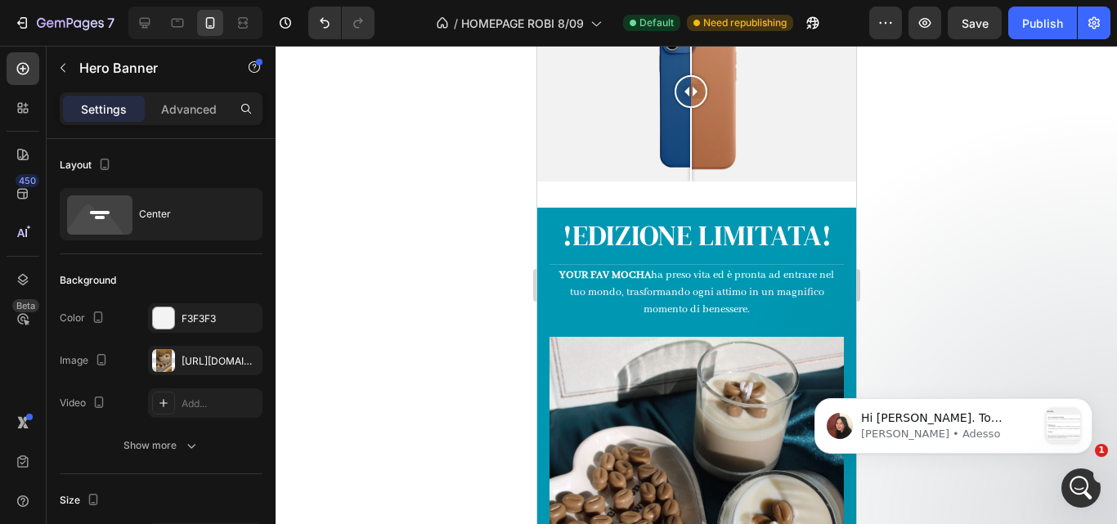
scroll to position [930, 0]
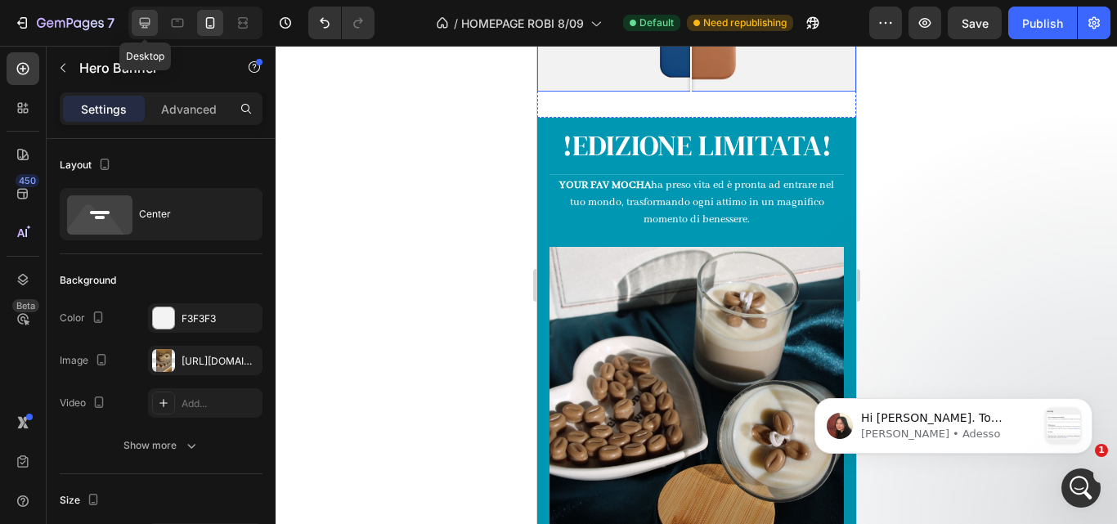
click at [150, 19] on icon at bounding box center [145, 23] width 16 height 16
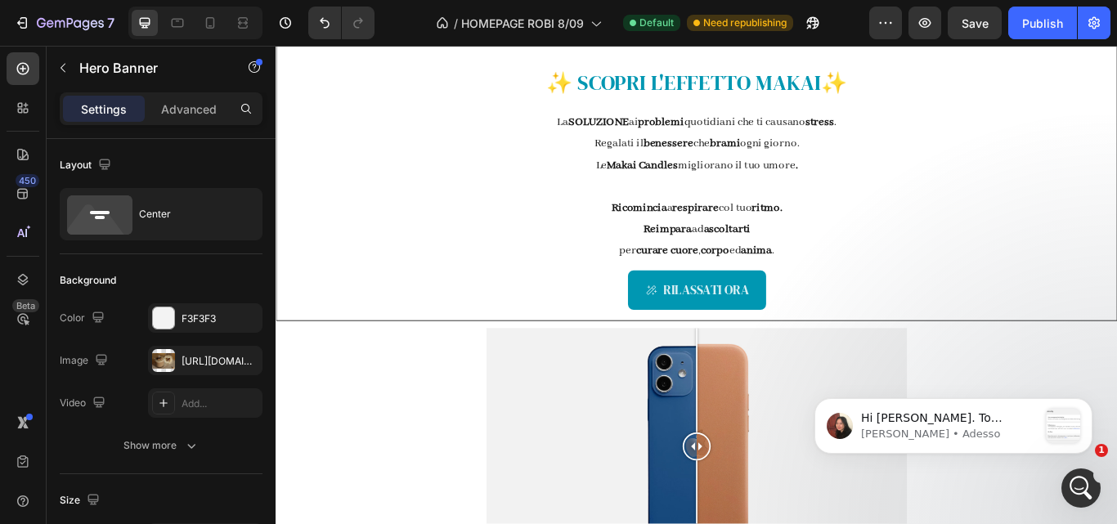
scroll to position [518, 0]
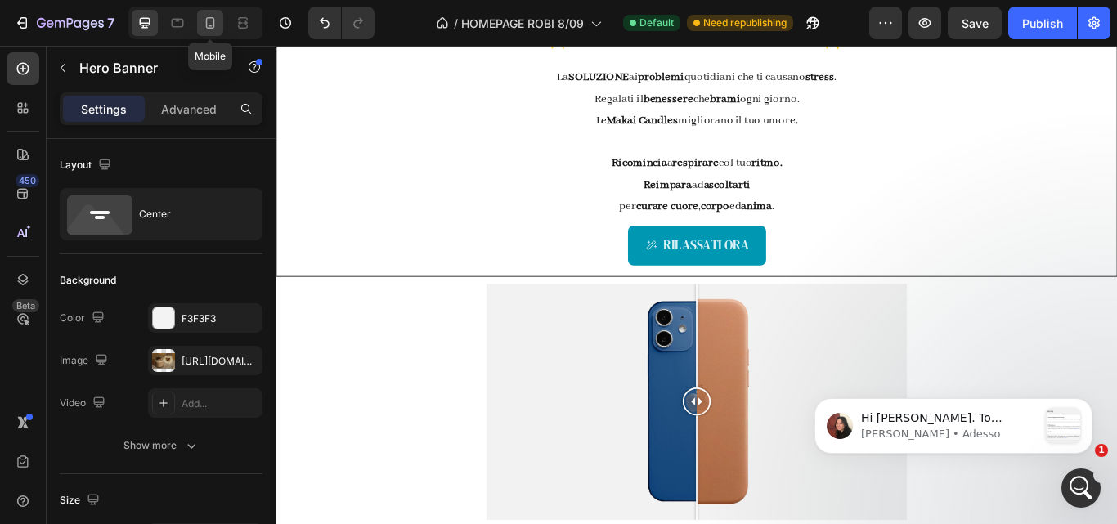
click at [220, 25] on div at bounding box center [210, 23] width 26 height 26
type input "Auto"
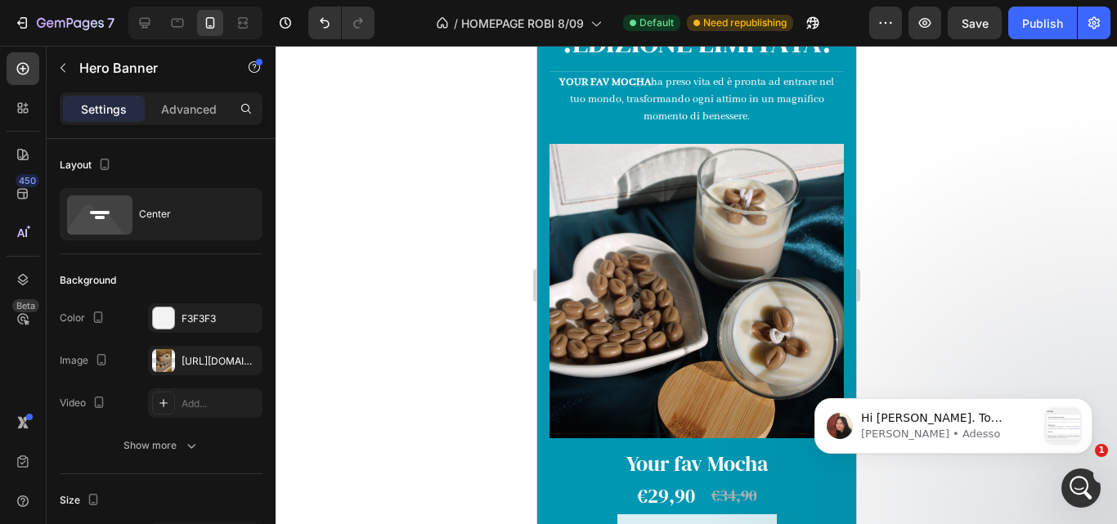
scroll to position [838, 0]
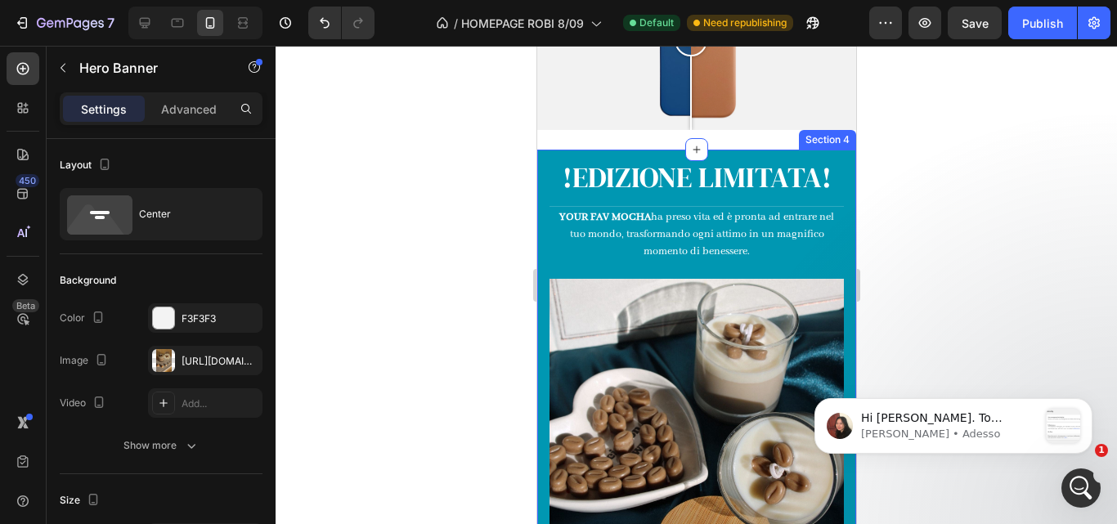
click at [836, 158] on div "!EDIZIONE LIMITATA! Heading Title Line YOUR FAV MOCHA ha preso vita ed è pronta…" at bounding box center [695, 429] width 319 height 559
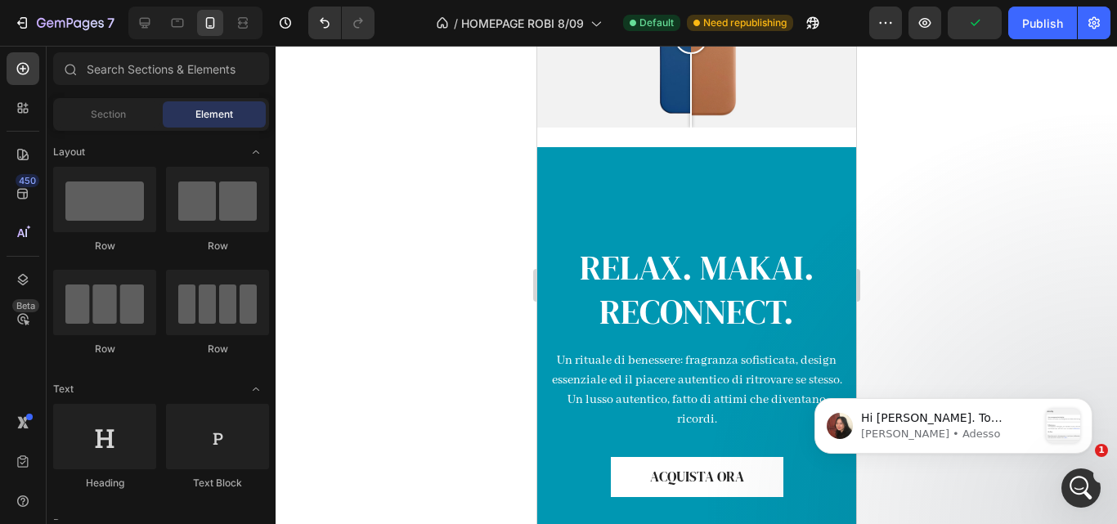
scroll to position [912, 0]
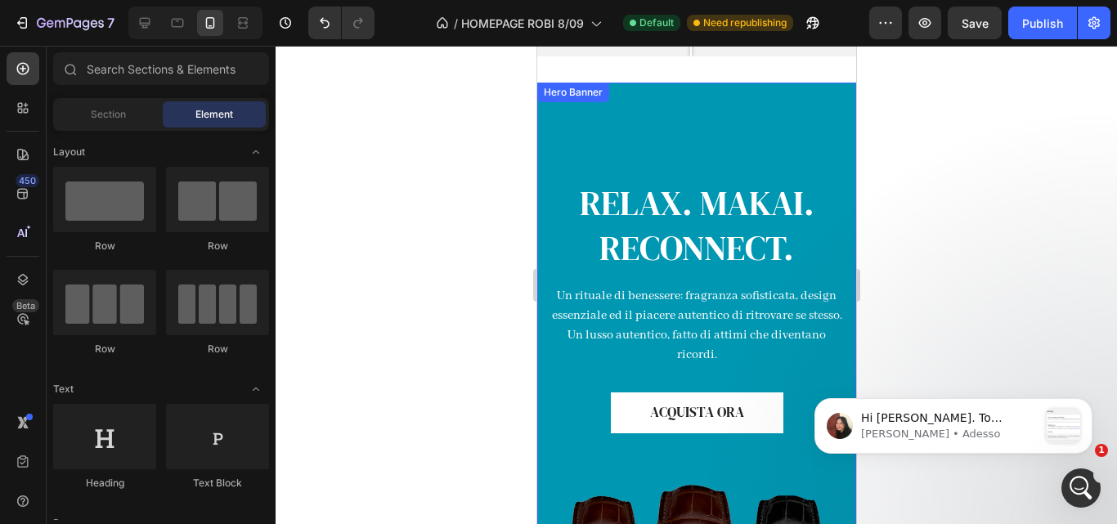
click at [702, 123] on div "RELAX. MAKAI. RECONNECT. Heading Un rituale di benessere: fragranza sofisticata…" at bounding box center [695, 396] width 319 height 626
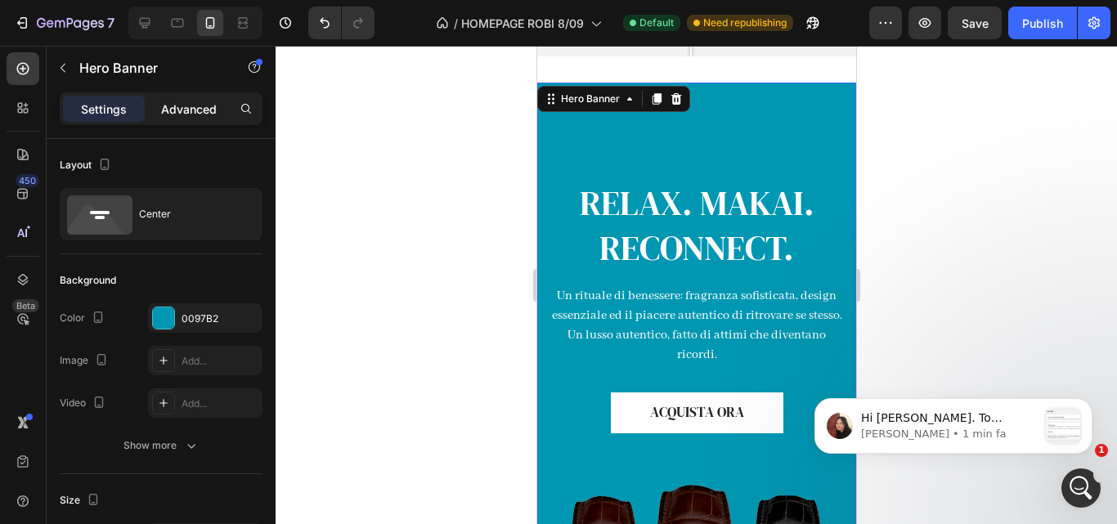
click at [205, 107] on p "Advanced" at bounding box center [189, 109] width 56 height 17
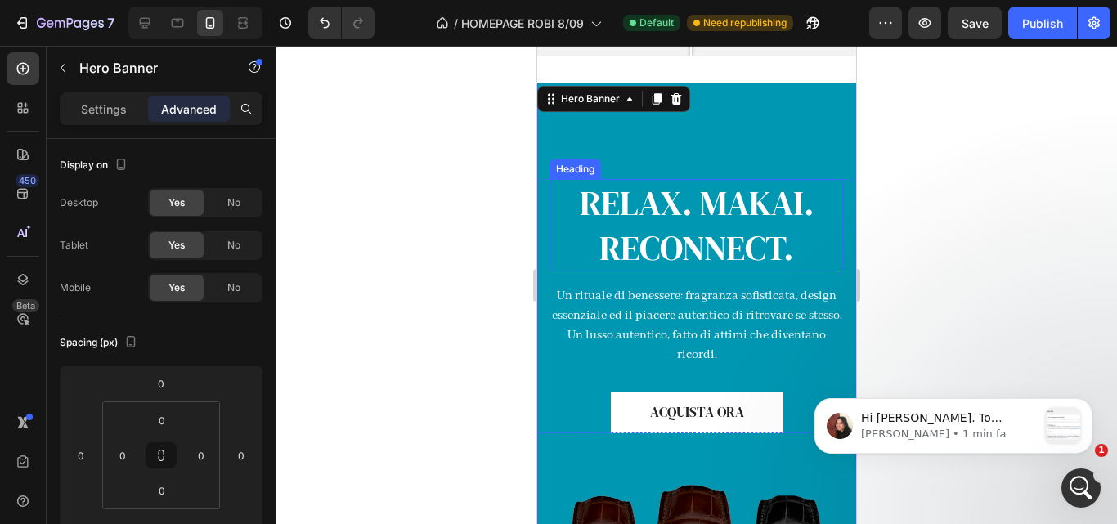
click at [630, 211] on h2 "RELAX. MAKAI. RECONNECT." at bounding box center [696, 225] width 294 height 92
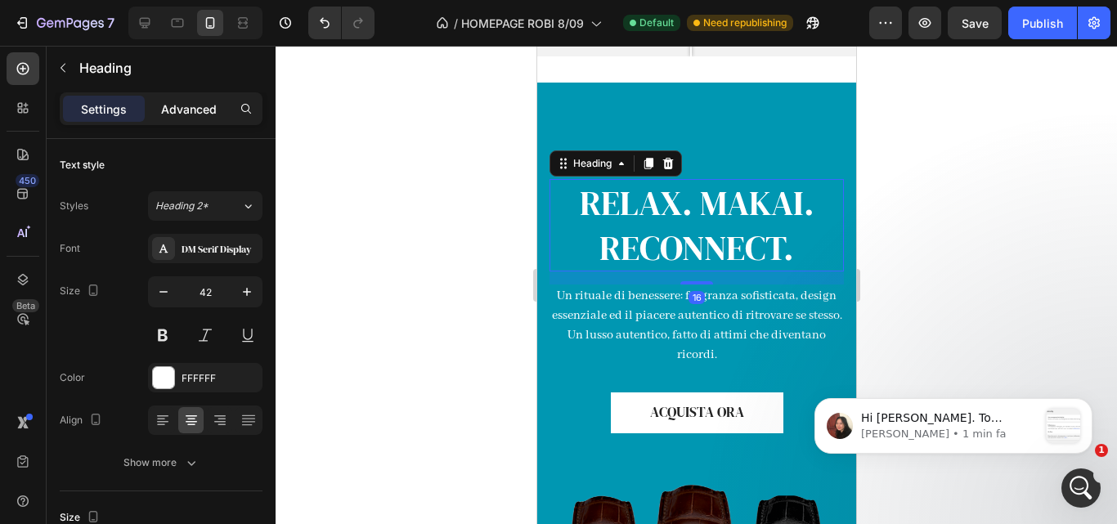
click at [194, 107] on p "Advanced" at bounding box center [189, 109] width 56 height 17
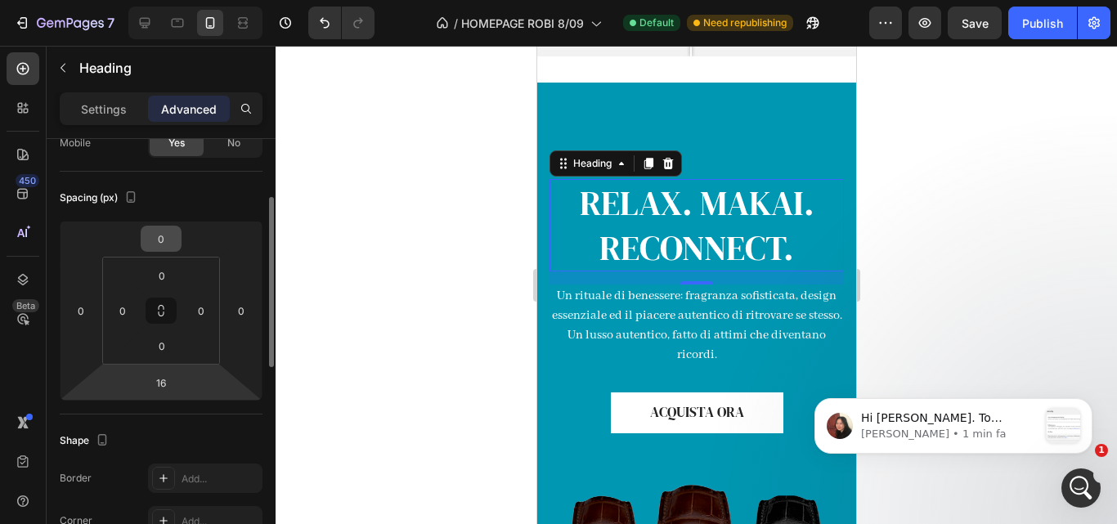
scroll to position [146, 0]
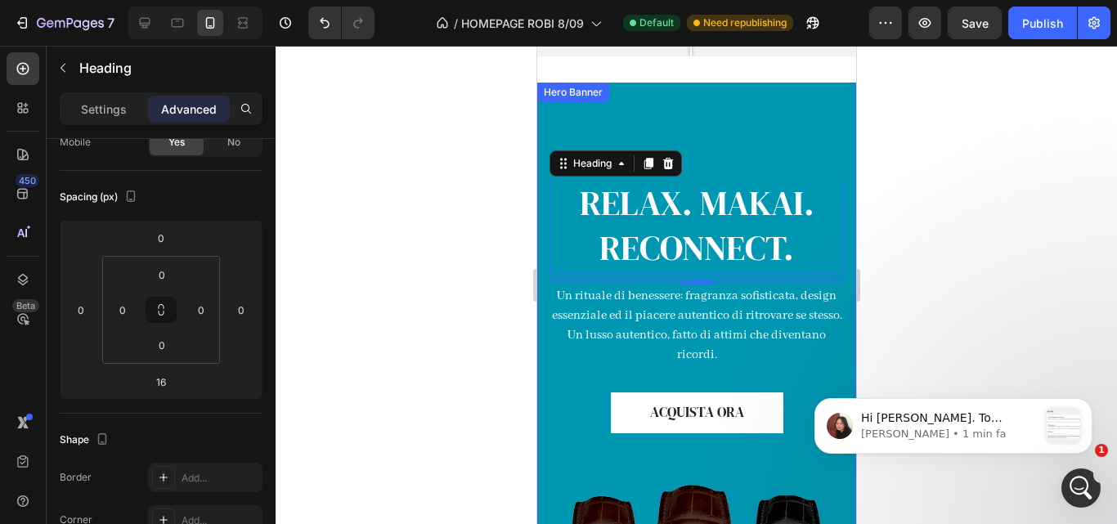
click at [743, 112] on div "RELAX. MAKAI. RECONNECT. Heading 16 Un rituale di benessere: fragranza sofistic…" at bounding box center [695, 396] width 319 height 626
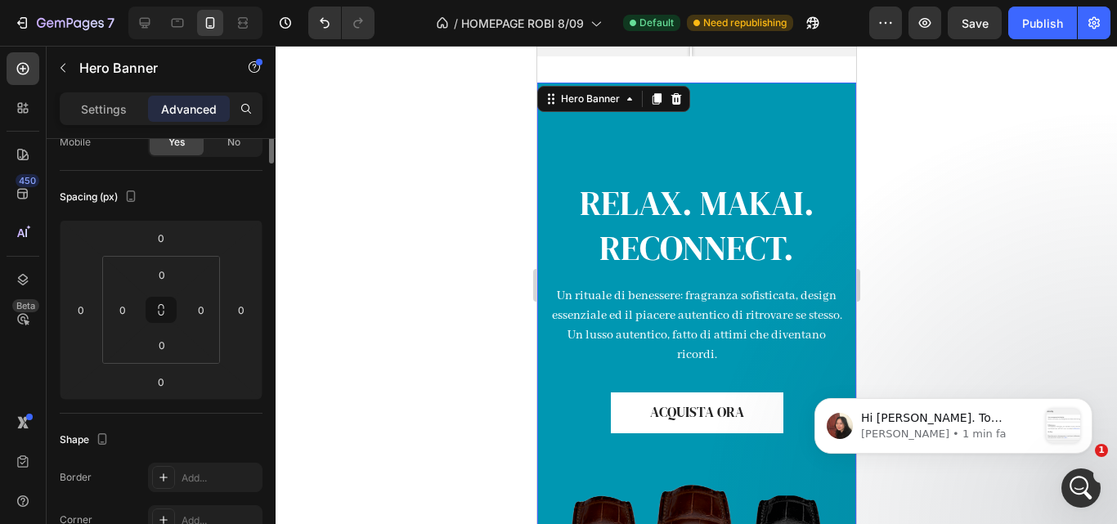
scroll to position [0, 0]
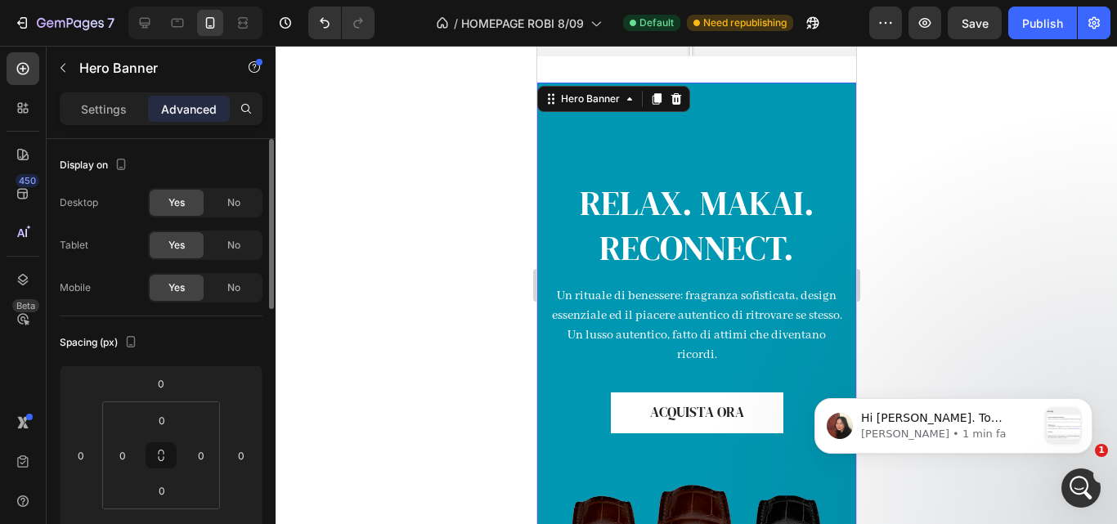
click at [724, 133] on div "RELAX. MAKAI. RECONNECT. Heading Un rituale di benessere: fragranza sofisticata…" at bounding box center [695, 396] width 319 height 626
click at [648, 218] on h2 "RELAX. MAKAI. RECONNECT." at bounding box center [696, 225] width 294 height 92
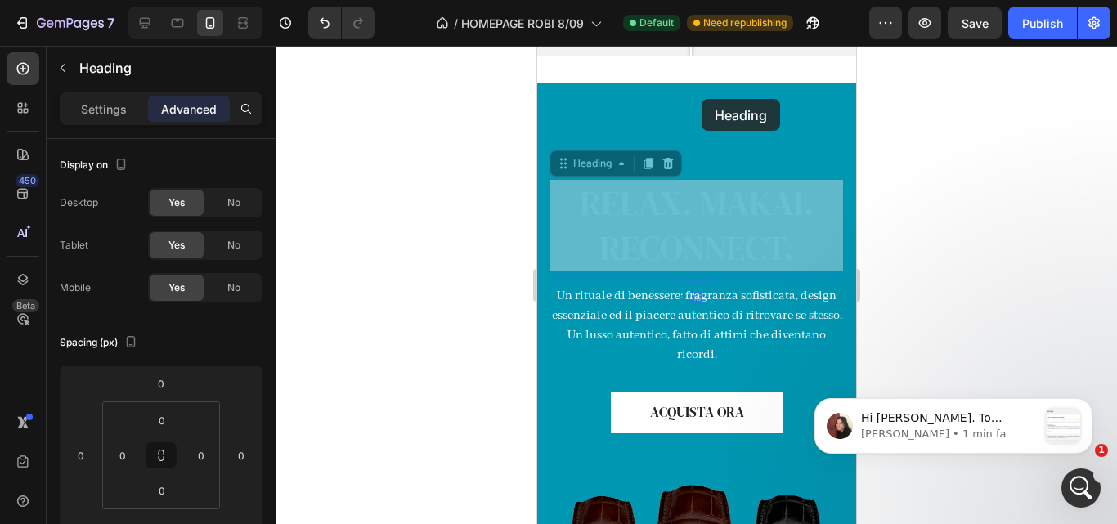
drag, startPoint x: 704, startPoint y: 179, endPoint x: 701, endPoint y: 99, distance: 80.2
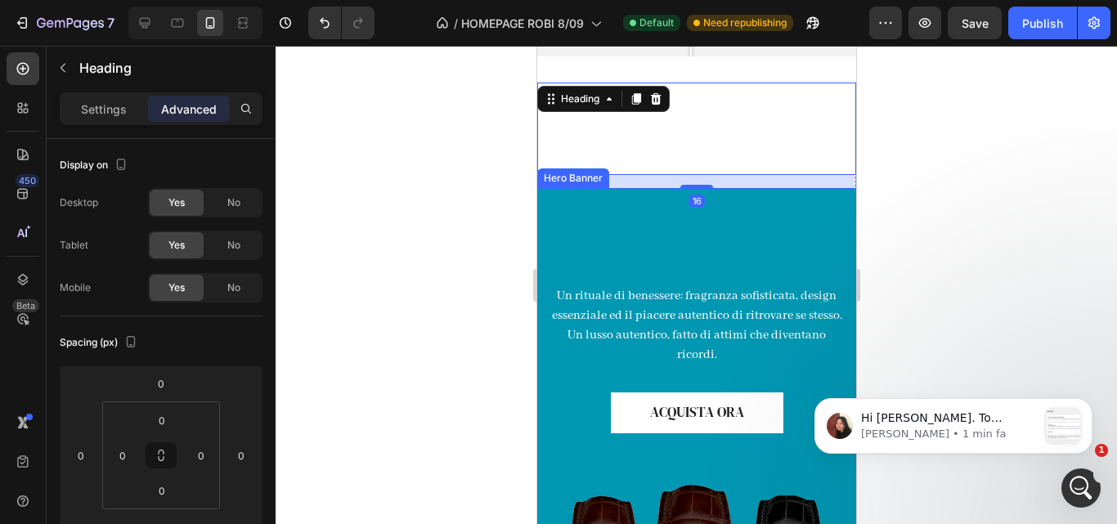
click at [688, 222] on div "Un rituale di benessere: fragranza sofisticata, design essenziale ed il piacere…" at bounding box center [695, 448] width 319 height 521
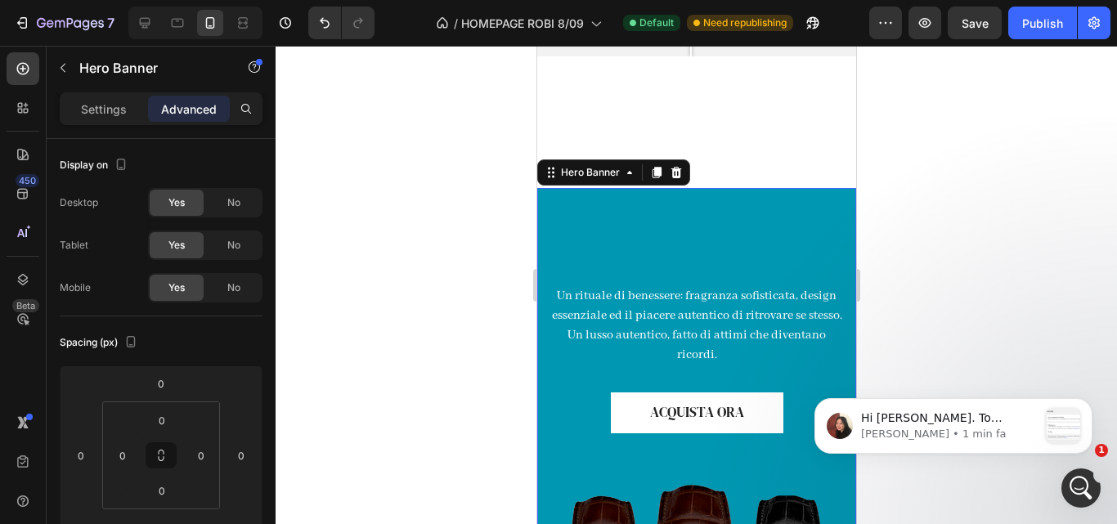
click at [689, 188] on div "Un rituale di benessere: fragranza sofisticata, design essenziale ed il piacere…" at bounding box center [695, 448] width 319 height 521
click at [907, 227] on div at bounding box center [696, 285] width 841 height 478
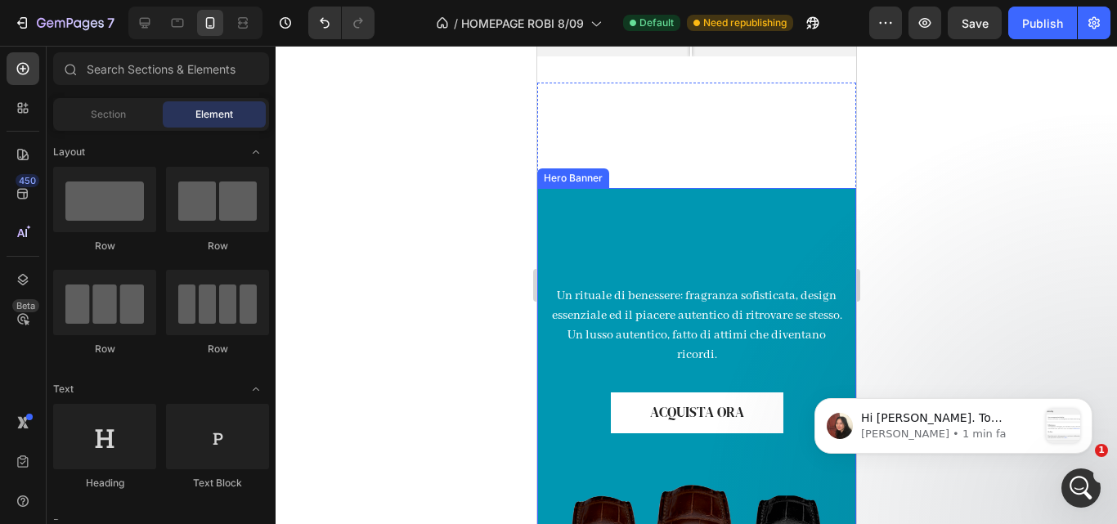
click at [687, 188] on div "Un rituale di benessere: fragranza sofisticata, design essenziale ed il piacere…" at bounding box center [695, 448] width 319 height 521
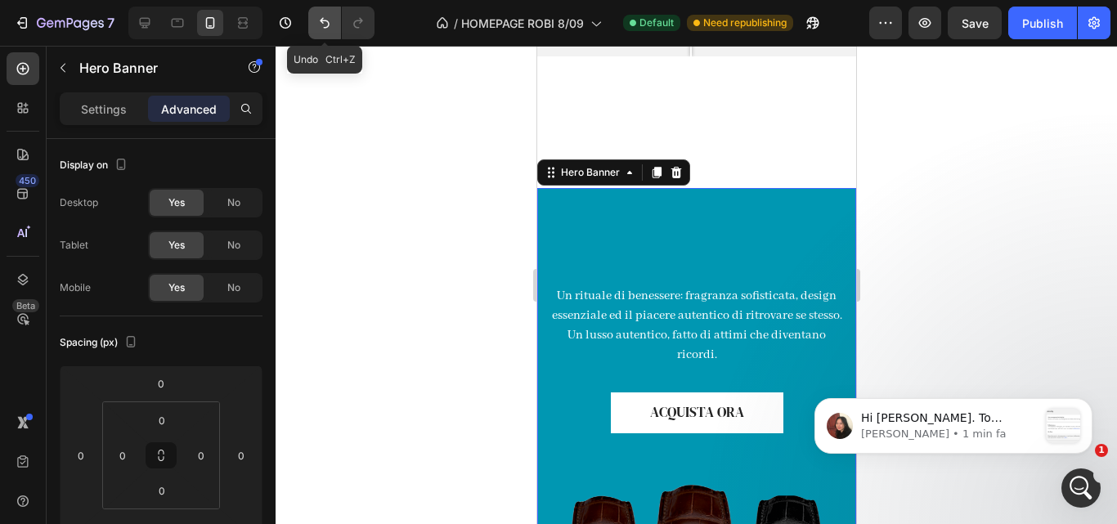
click at [318, 29] on icon "Undo/Redo" at bounding box center [324, 23] width 16 height 16
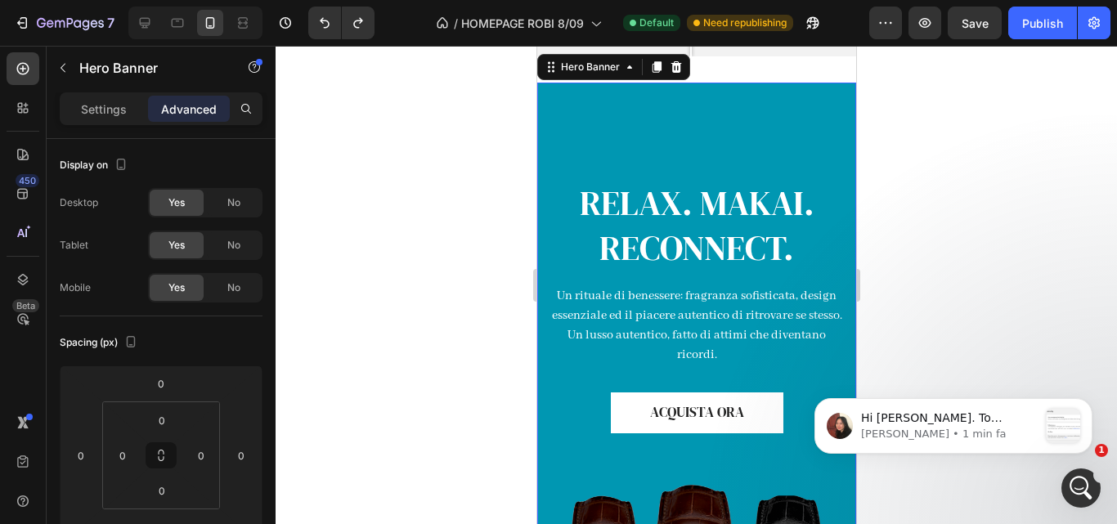
click at [715, 102] on div "RELAX. MAKAI. RECONNECT. Heading Un rituale di benessere: fragranza sofisticata…" at bounding box center [695, 396] width 319 height 626
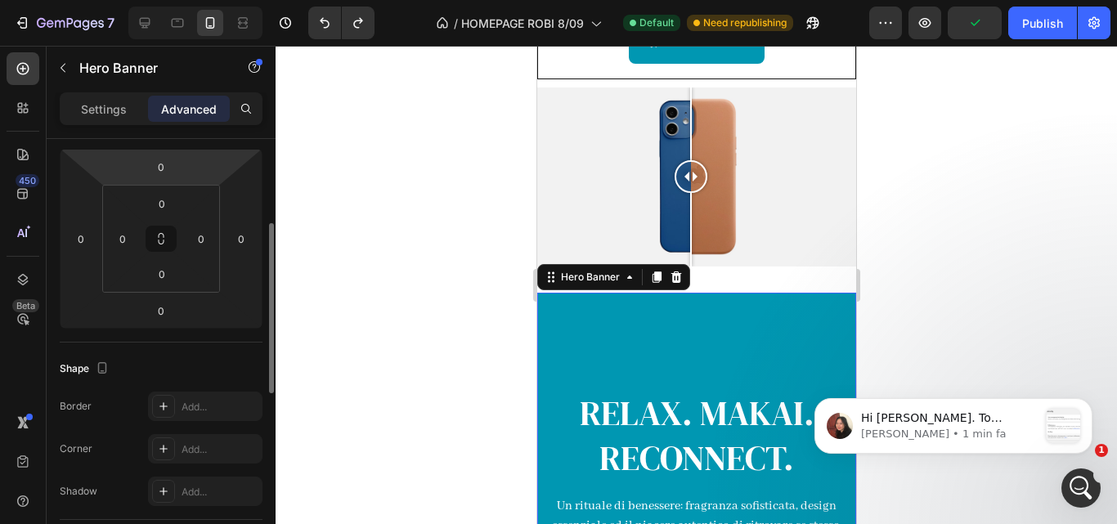
scroll to position [215, 0]
click at [612, 413] on h2 "RELAX. MAKAI. RECONNECT." at bounding box center [696, 435] width 294 height 92
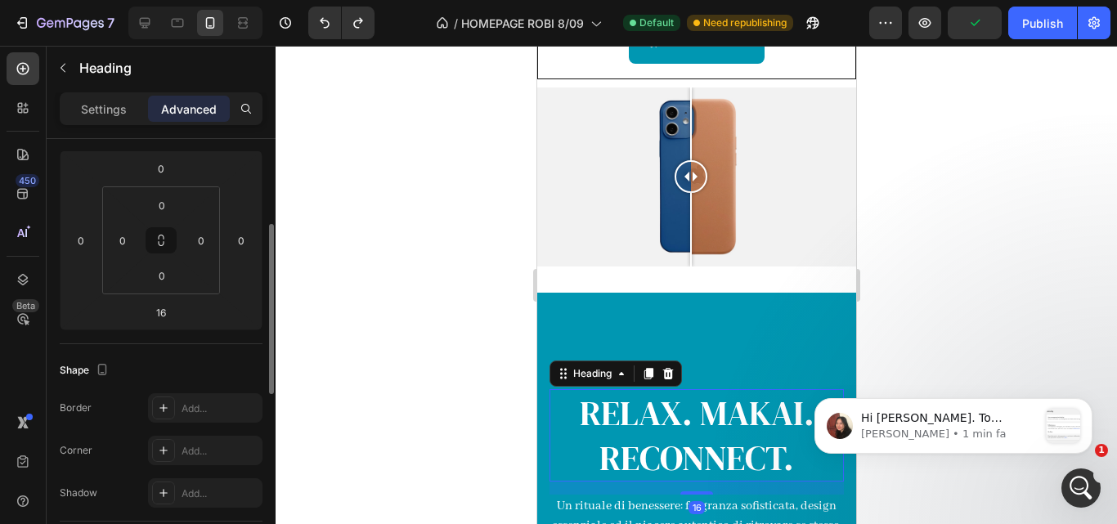
scroll to position [0, 0]
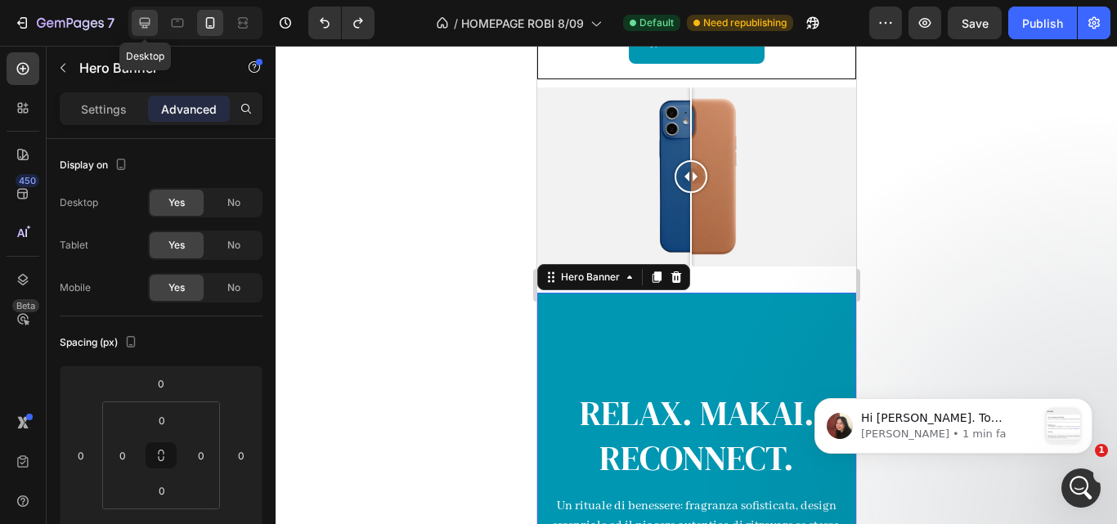
click at [143, 22] on icon at bounding box center [145, 23] width 16 height 16
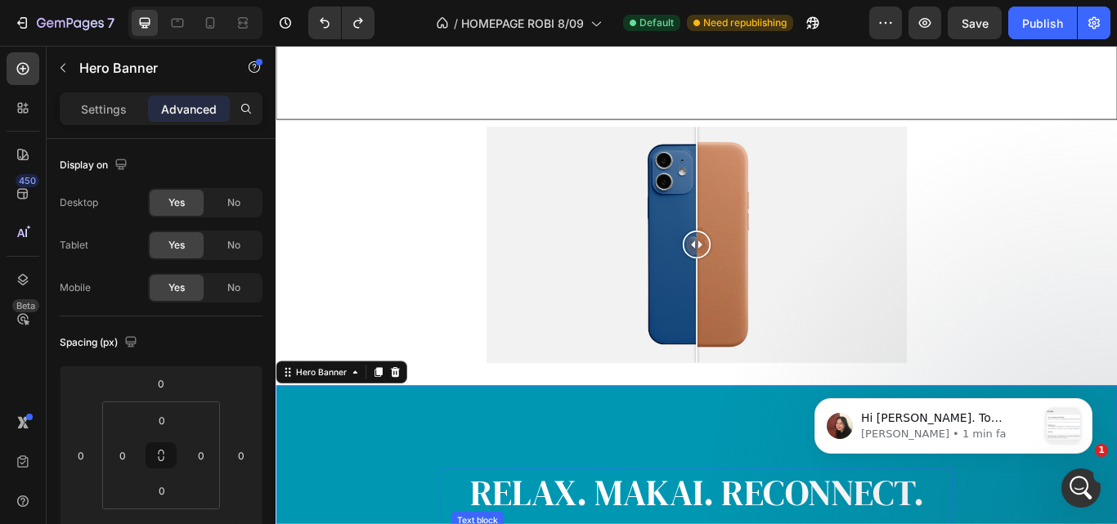
scroll to position [1041, 0]
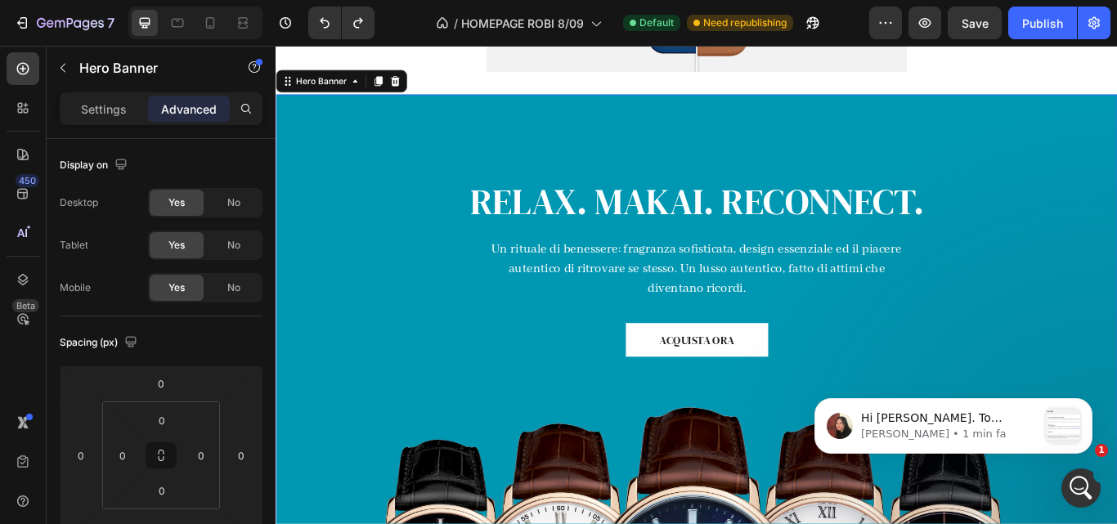
click at [743, 112] on div "RELAX. MAKAI. RECONNECT. Heading Un rituale di benessere: fragranza sofisticata…" at bounding box center [766, 409] width 981 height 613
click at [743, 113] on div "RELAX. MAKAI. RECONNECT. Heading Un rituale di benessere: fragranza sofisticata…" at bounding box center [766, 409] width 981 height 613
drag, startPoint x: 743, startPoint y: 113, endPoint x: 741, endPoint y: 122, distance: 9.3
click at [741, 122] on div "RELAX. MAKAI. RECONNECT. Heading Un rituale di benessere: fragranza sofisticata…" at bounding box center [766, 409] width 981 height 613
click at [704, 232] on h2 "RELAX. MAKAI. RECONNECT." at bounding box center [766, 227] width 572 height 57
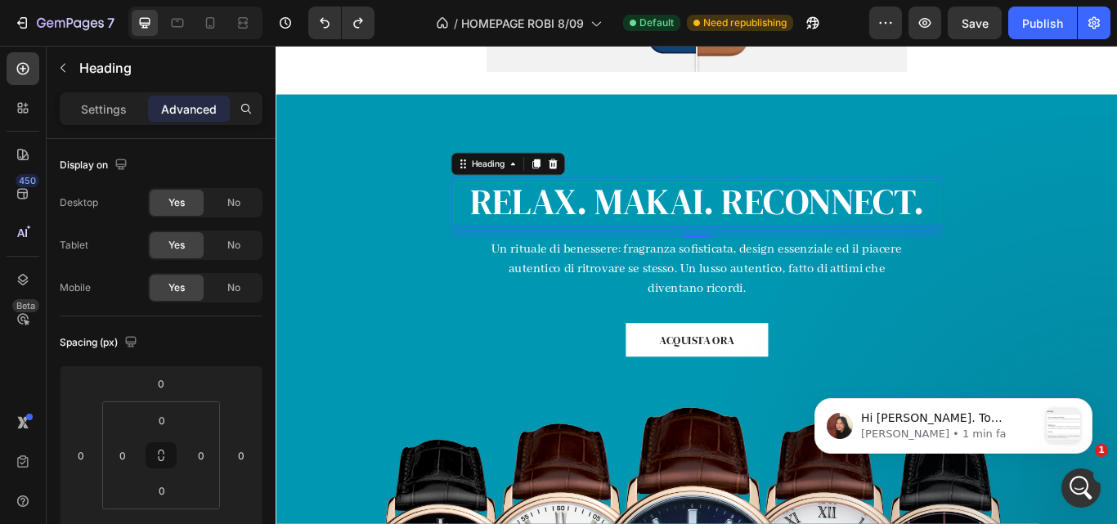
click at [704, 232] on h2 "RELAX. MAKAI. RECONNECT." at bounding box center [766, 227] width 572 height 57
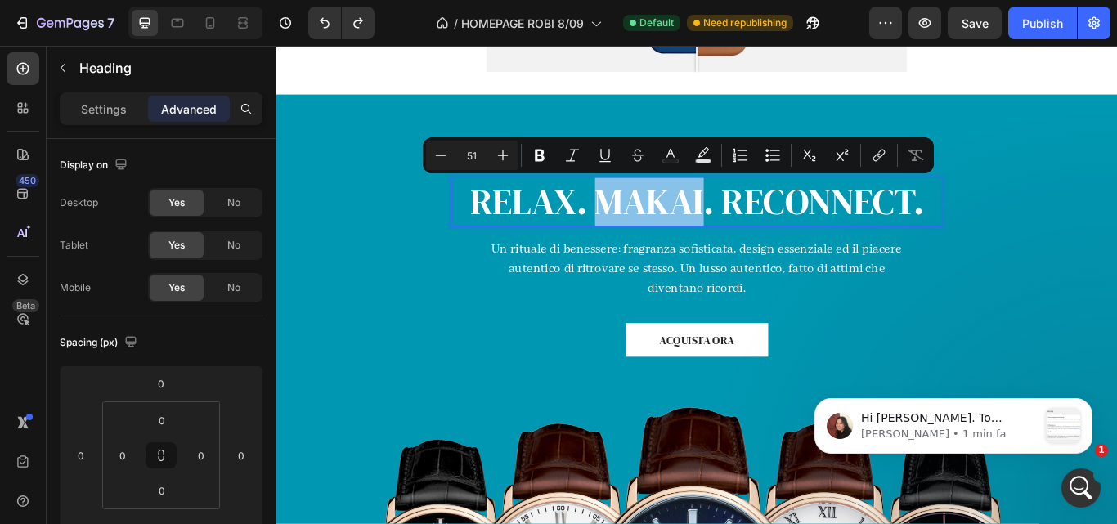
click at [798, 247] on p "RELAX. MAKAI. RECONNECT." at bounding box center [766, 228] width 569 height 54
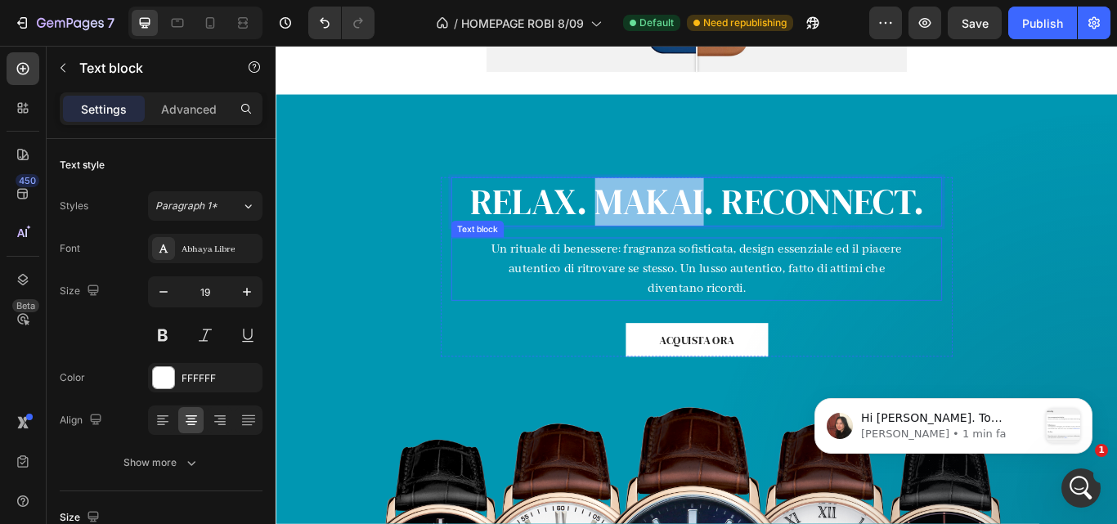
click at [768, 294] on p "Un rituale di benessere: fragranza sofisticata, design essenziale ed il piacere…" at bounding box center [765, 306] width 487 height 70
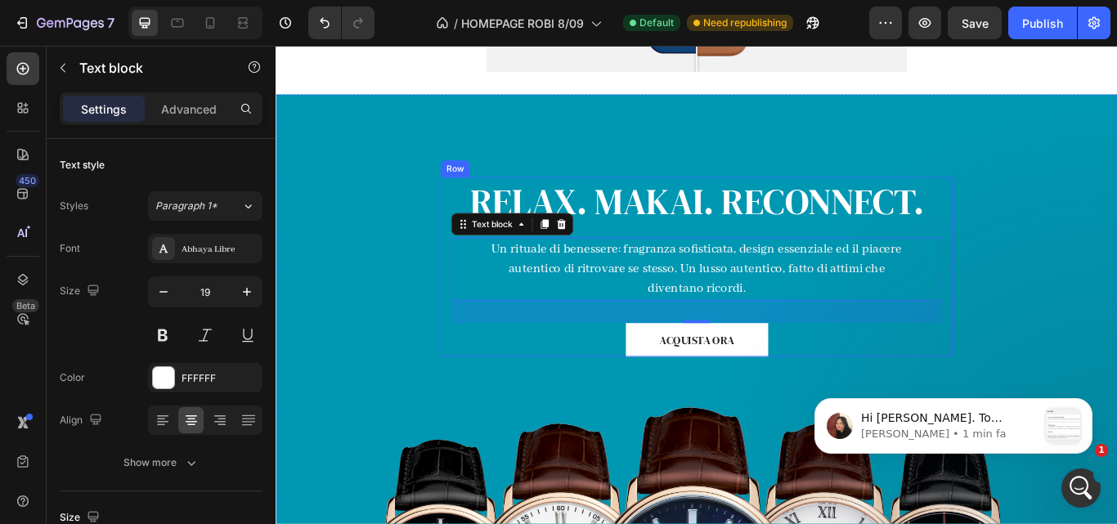
click at [468, 357] on div "RELAX. MAKAI. RECONNECT. Heading Un rituale di benessere: fragranza sofisticata…" at bounding box center [766, 303] width 597 height 209
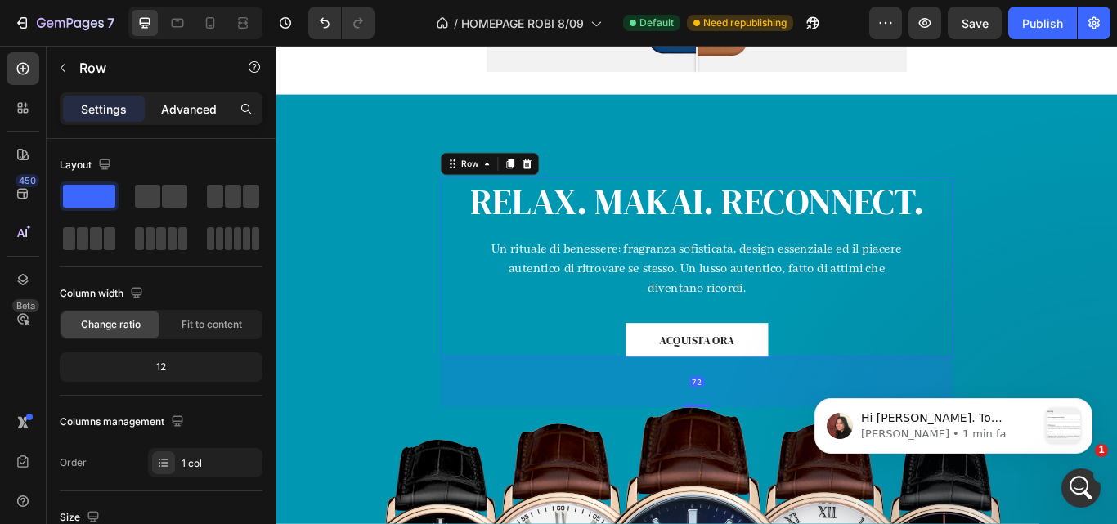
click at [202, 105] on p "Advanced" at bounding box center [189, 109] width 56 height 17
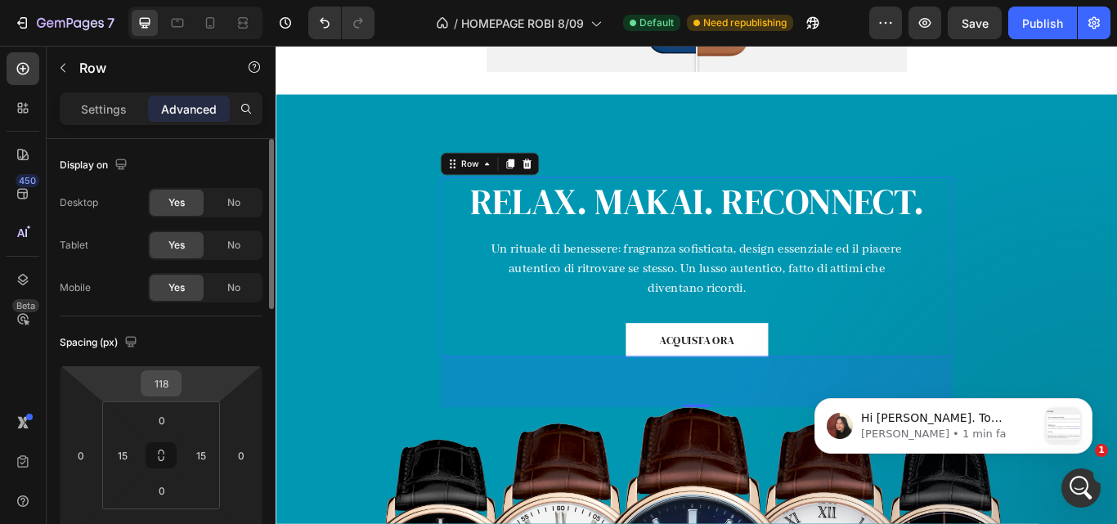
click at [175, 379] on input "118" at bounding box center [161, 383] width 33 height 25
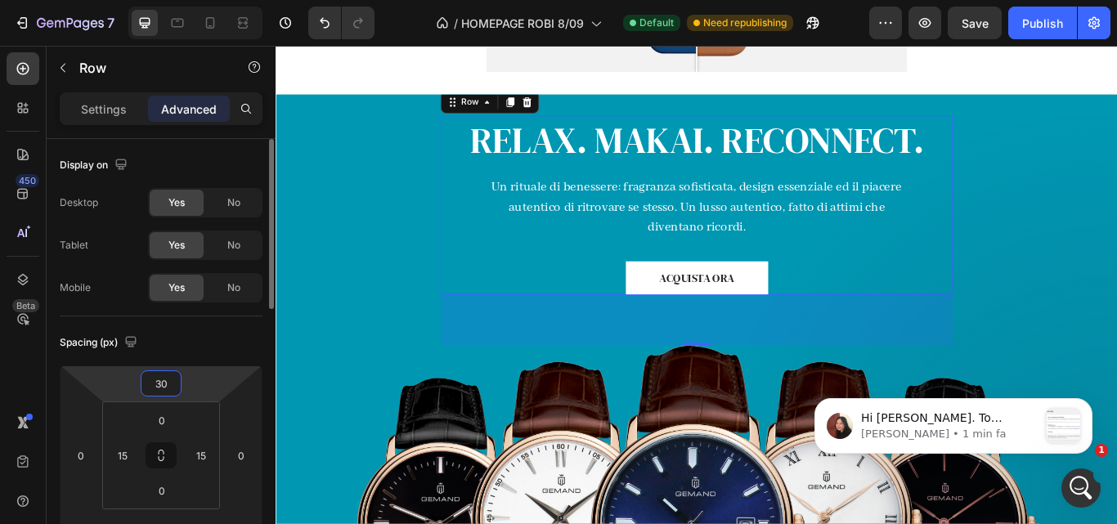
type input "30"
click at [257, 343] on div "Spacing (px)" at bounding box center [161, 342] width 203 height 26
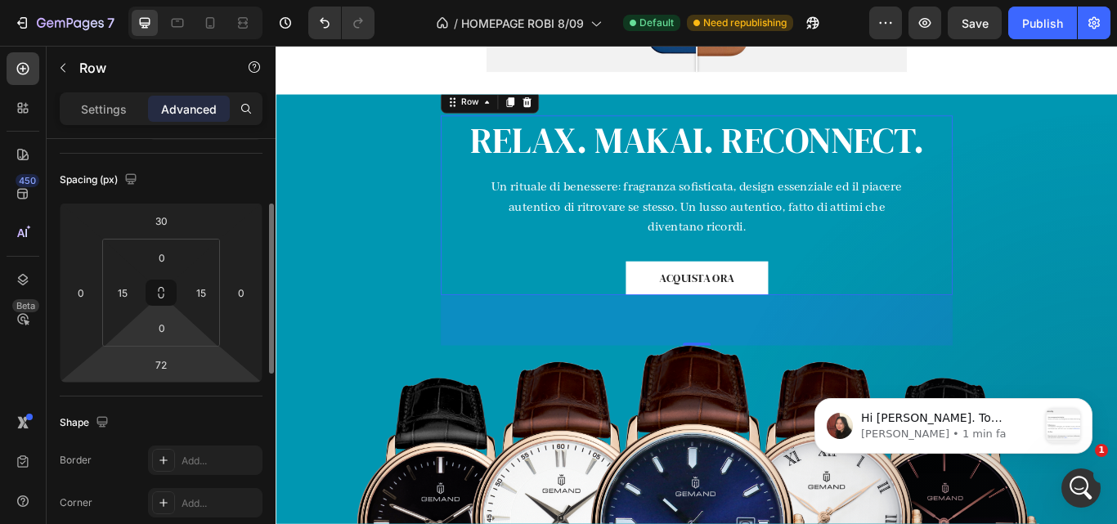
scroll to position [164, 0]
click at [171, 355] on input "72" at bounding box center [161, 364] width 33 height 25
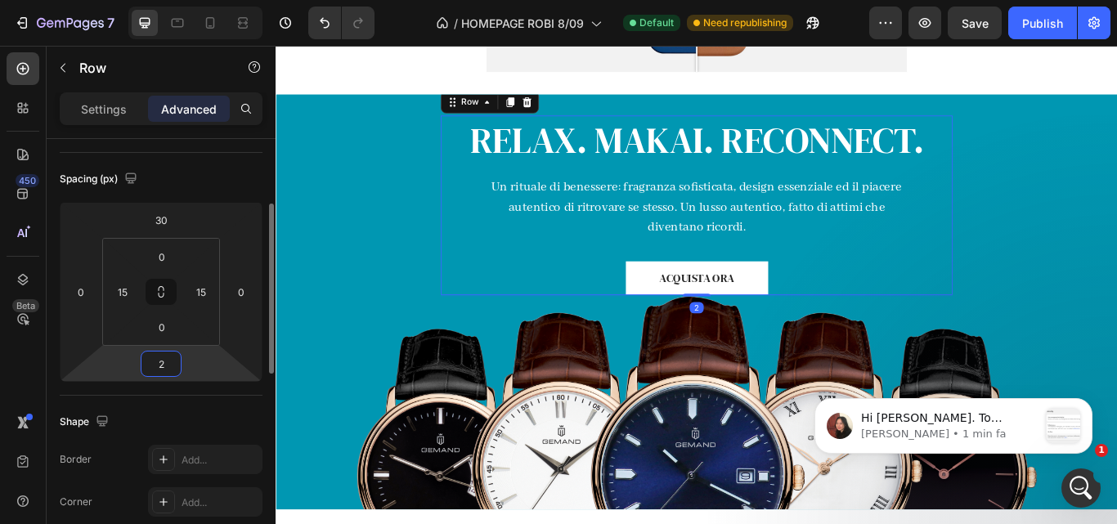
type input "20"
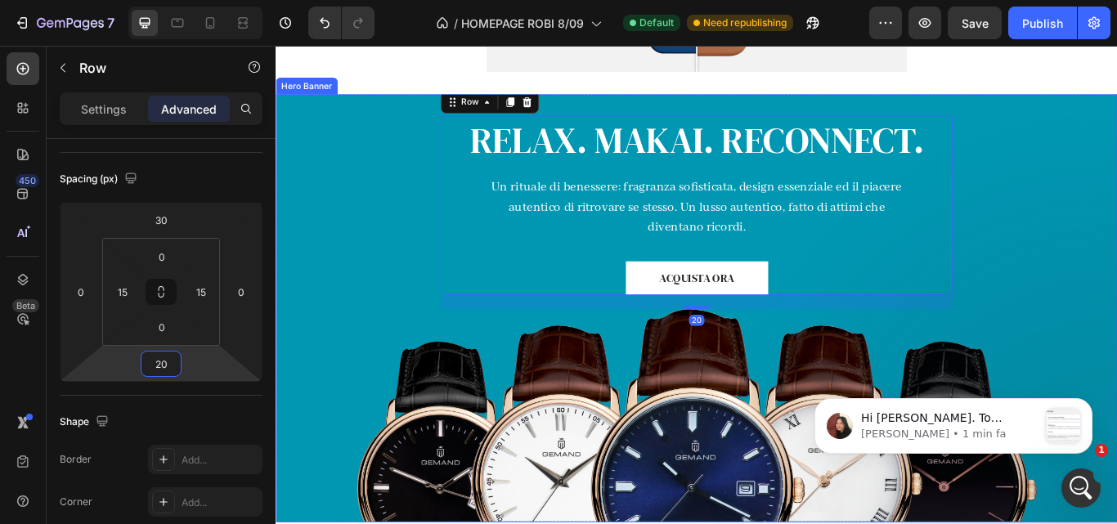
click at [359, 297] on div "RELAX. MAKAI. RECONNECT. Heading Un rituale di benessere: fragranza sofisticata…" at bounding box center [766, 352] width 981 height 499
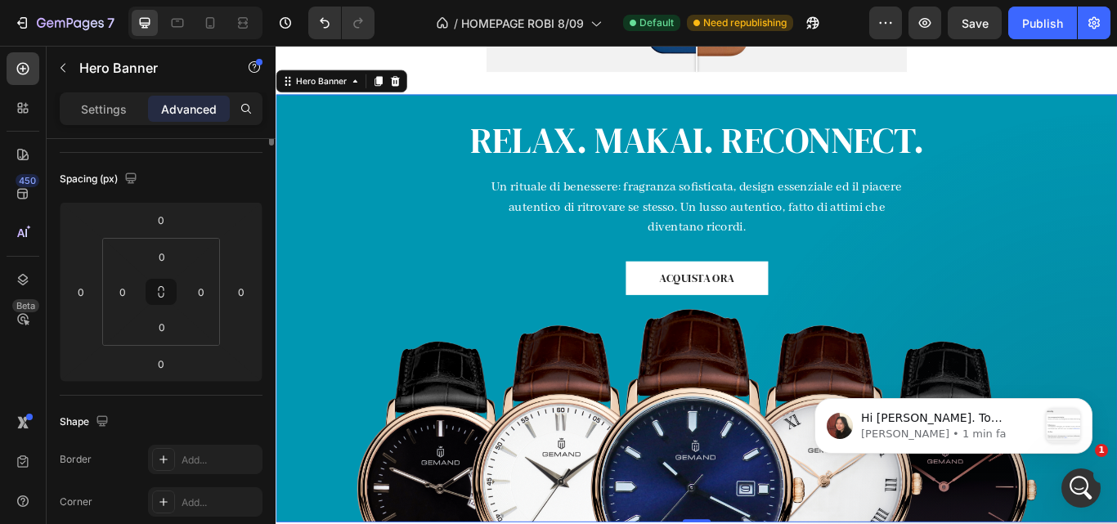
scroll to position [0, 0]
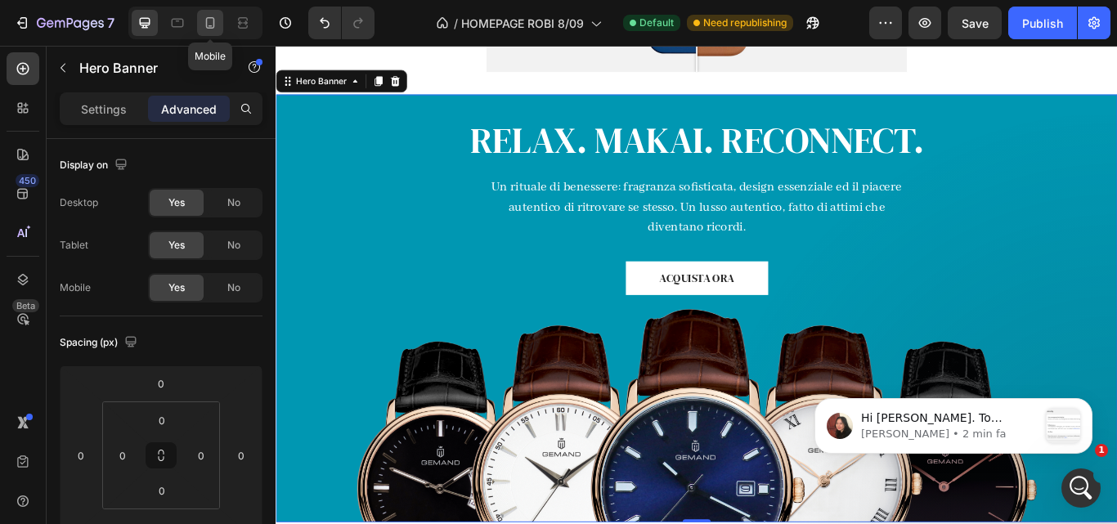
click at [204, 20] on icon at bounding box center [210, 23] width 16 height 16
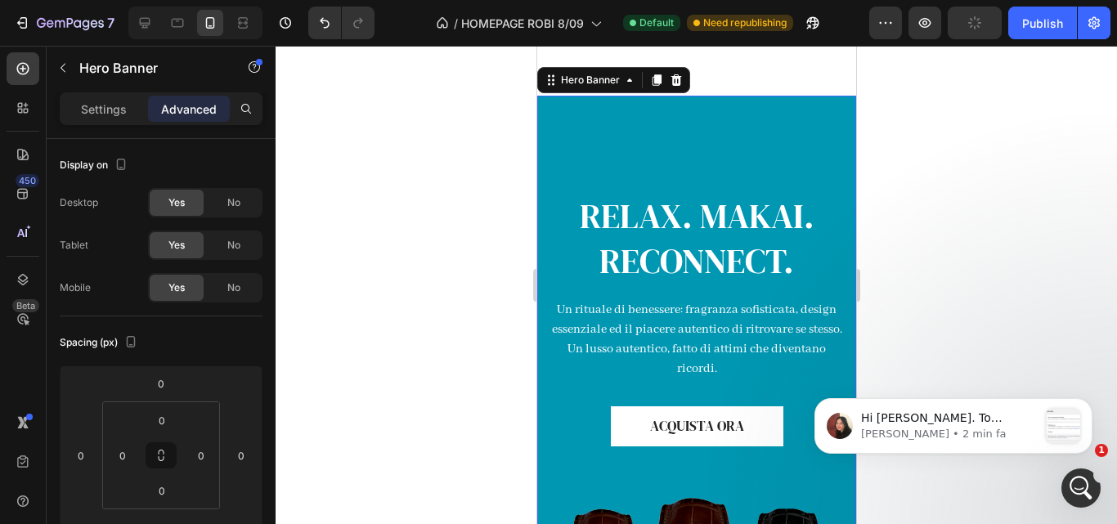
scroll to position [938, 0]
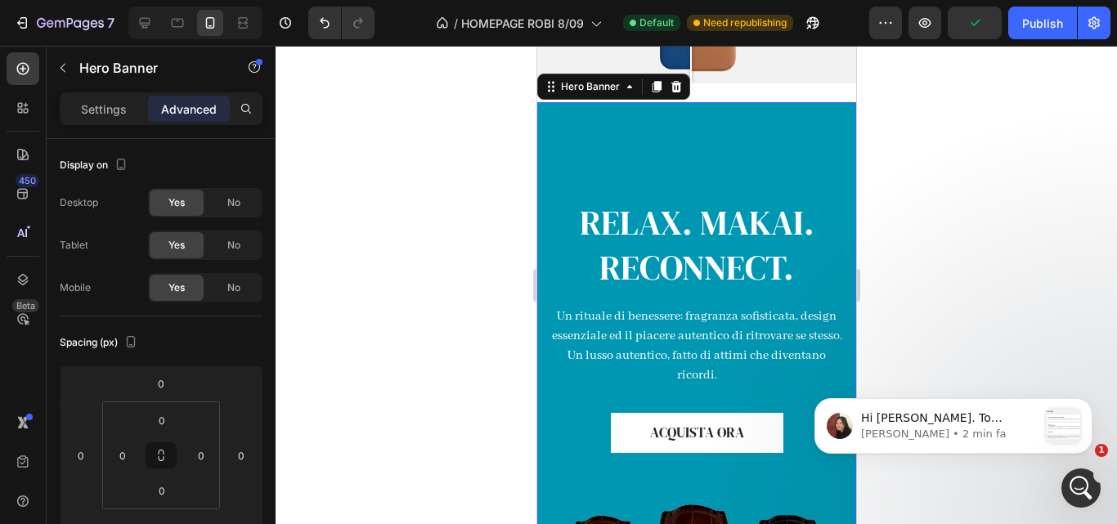
click at [678, 166] on div "RELAX. MAKAI. RECONNECT. Heading Un rituale di benessere: fragranza sofisticata…" at bounding box center [695, 415] width 319 height 626
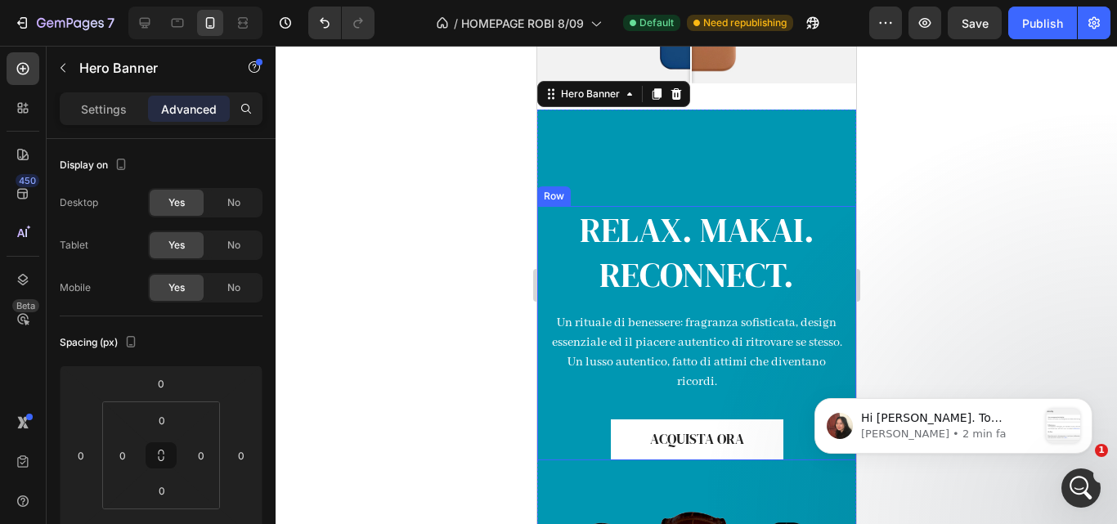
click at [545, 432] on div "RELAX. MAKAI. RECONNECT. Heading Un rituale di benessere: fragranza sofisticata…" at bounding box center [695, 333] width 319 height 254
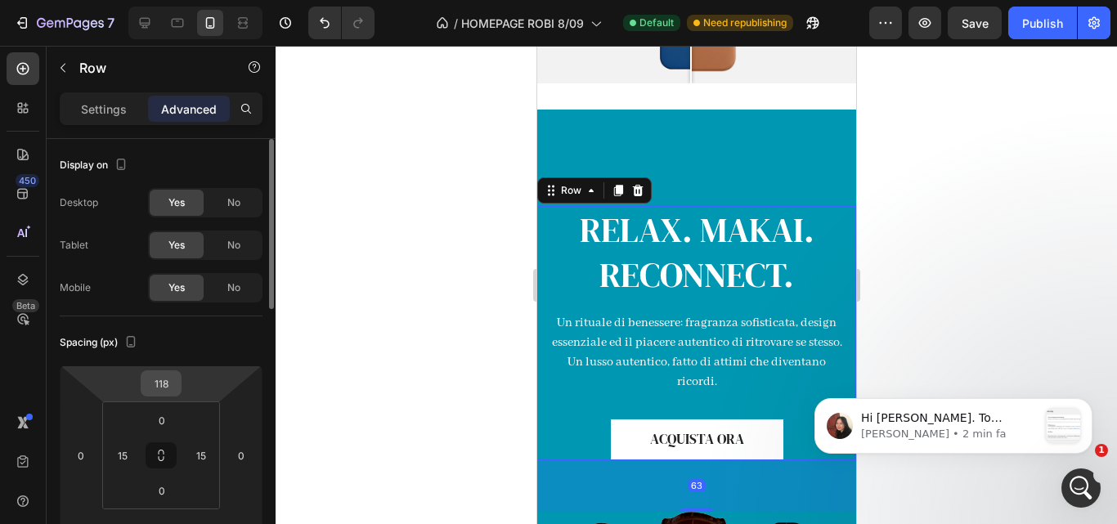
click at [177, 392] on div "118" at bounding box center [161, 383] width 41 height 26
click at [164, 383] on input "118" at bounding box center [161, 383] width 33 height 25
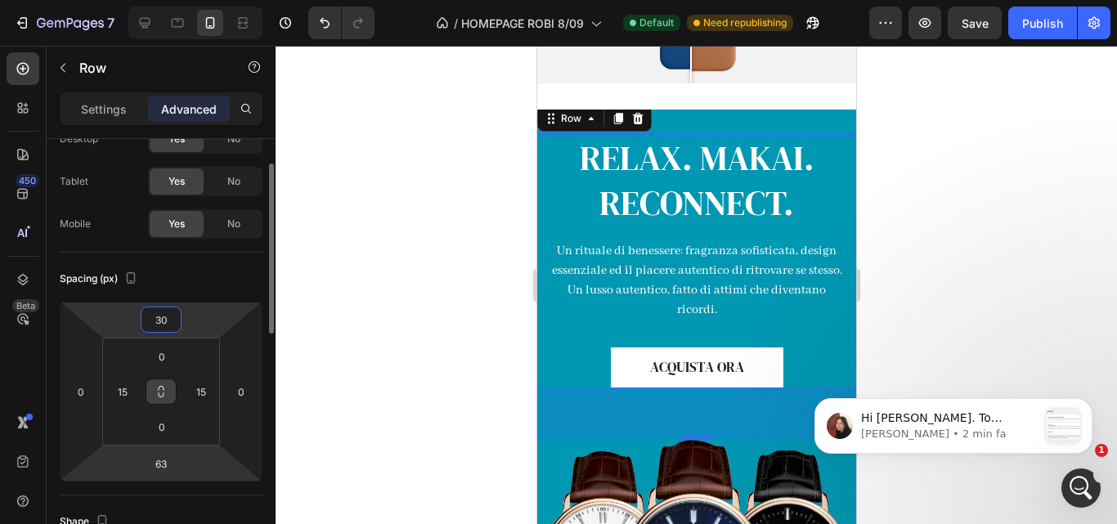
scroll to position [64, 0]
type input "30"
click at [170, 461] on input "63" at bounding box center [161, 463] width 33 height 25
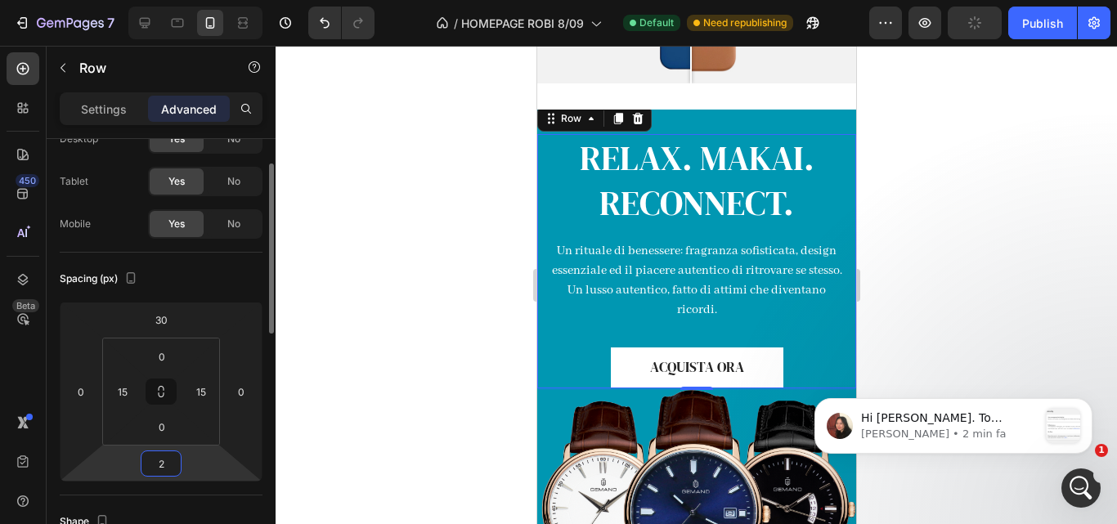
type input "20"
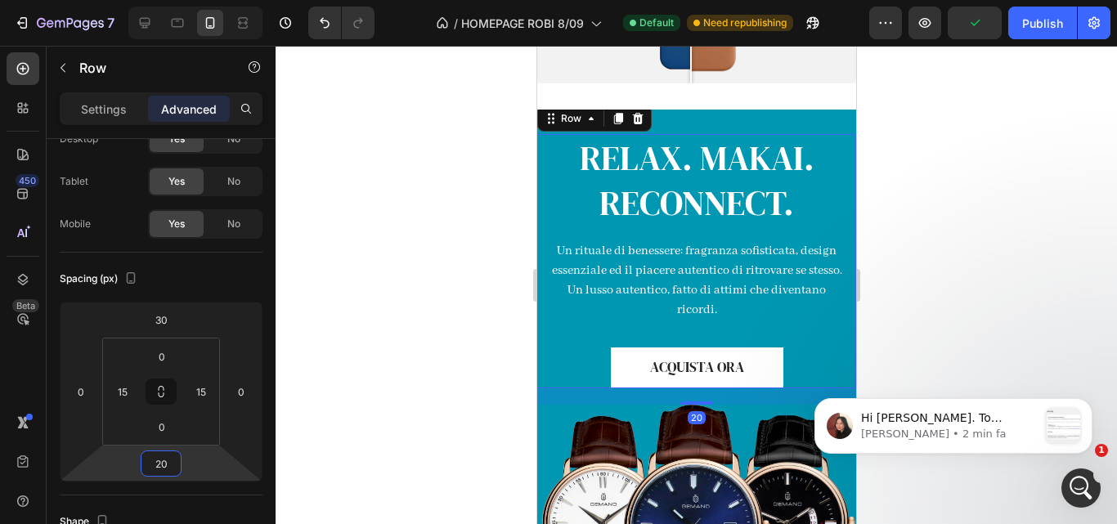
click at [359, 370] on div at bounding box center [696, 285] width 841 height 478
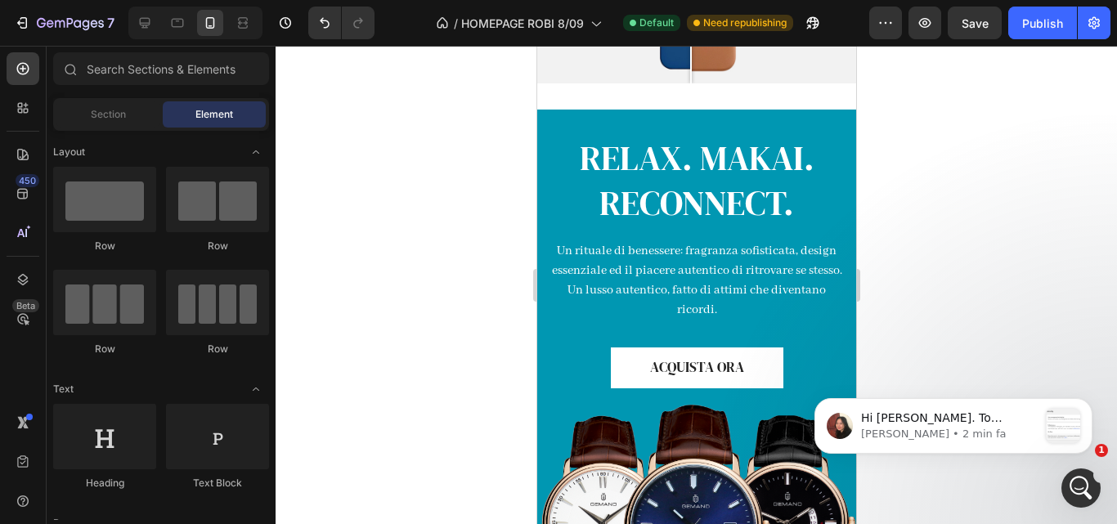
click at [942, 180] on div at bounding box center [696, 285] width 841 height 478
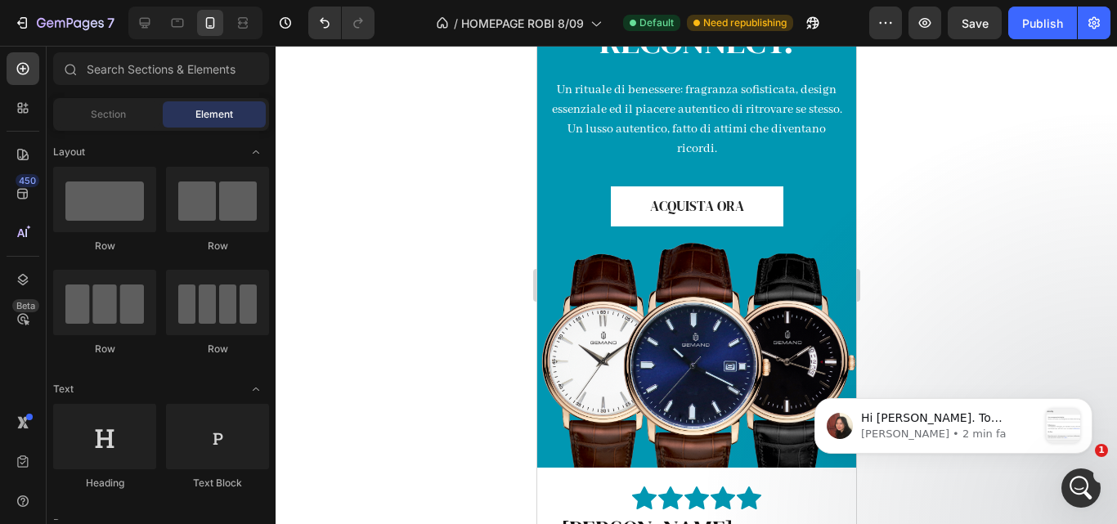
scroll to position [1050, 0]
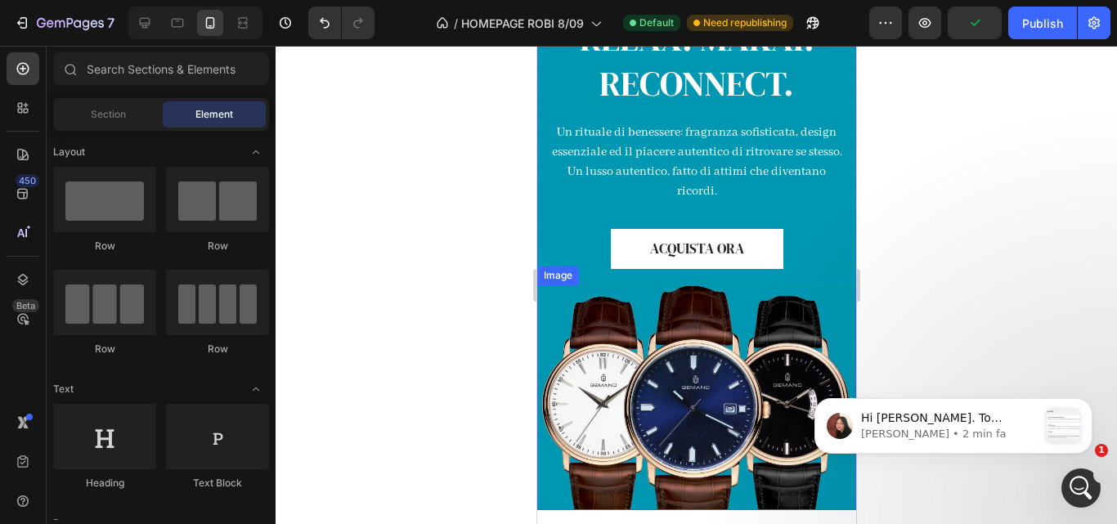
click at [660, 406] on img at bounding box center [695, 397] width 319 height 225
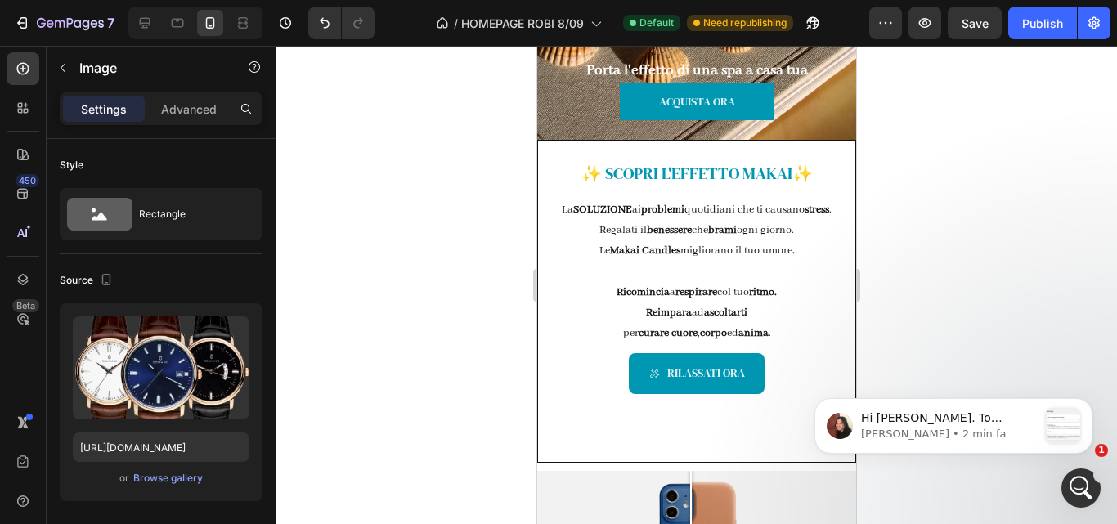
scroll to position [370, 0]
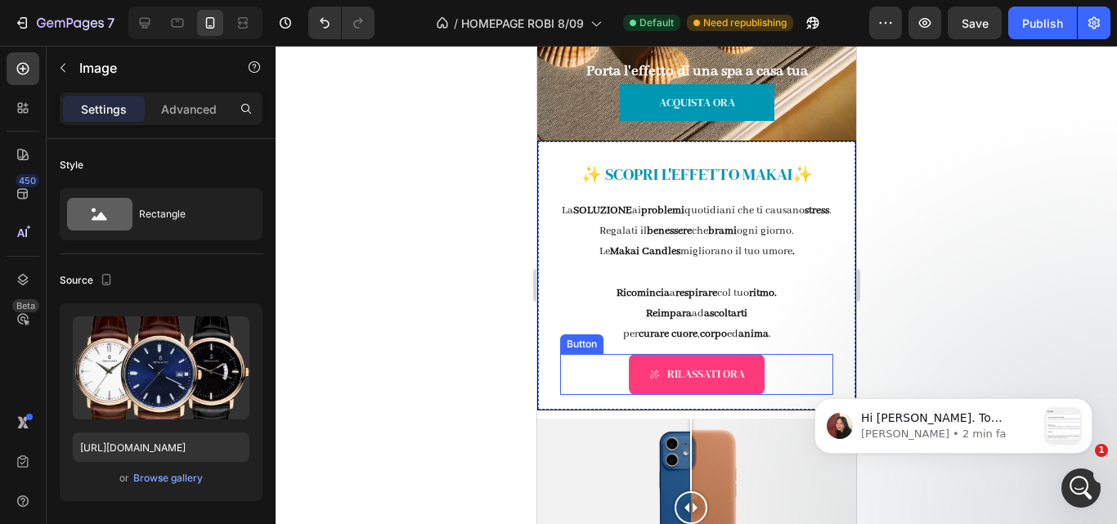
click at [741, 341] on strong "anima" at bounding box center [752, 334] width 30 height 14
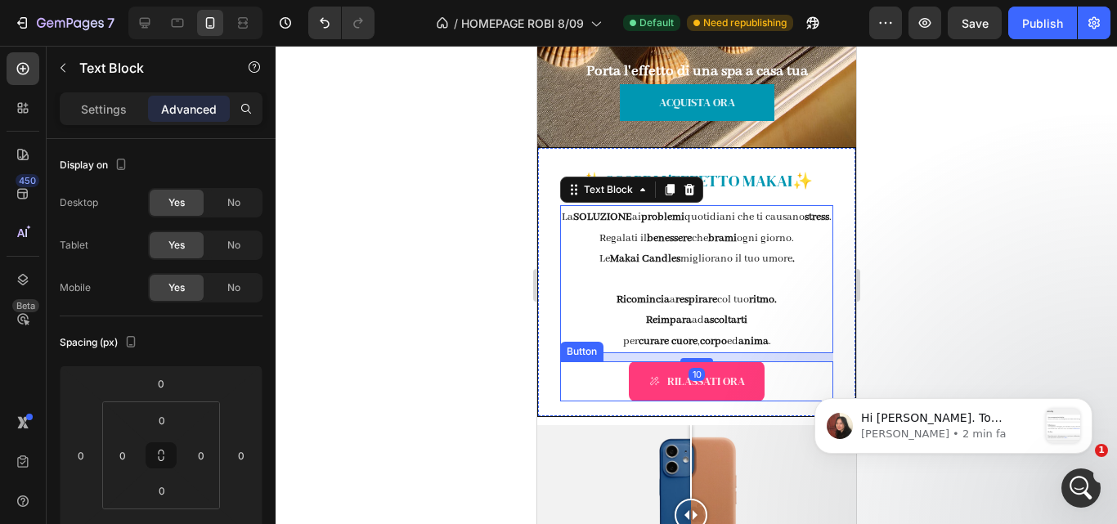
click at [752, 401] on link "RILASSATI ORA" at bounding box center [696, 381] width 136 height 40
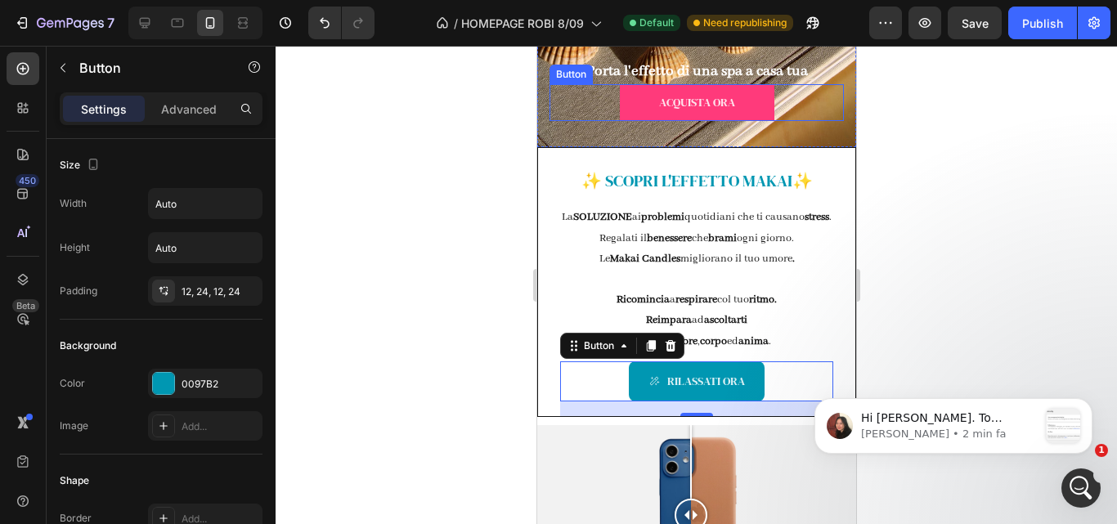
click at [756, 121] on link "ACQUISTA ORA" at bounding box center [696, 102] width 155 height 37
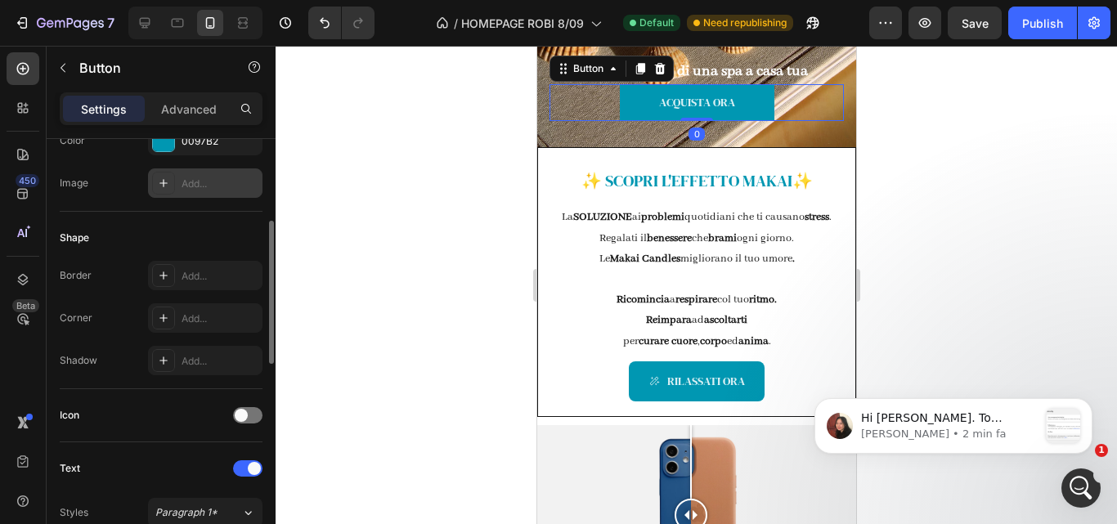
scroll to position [243, 0]
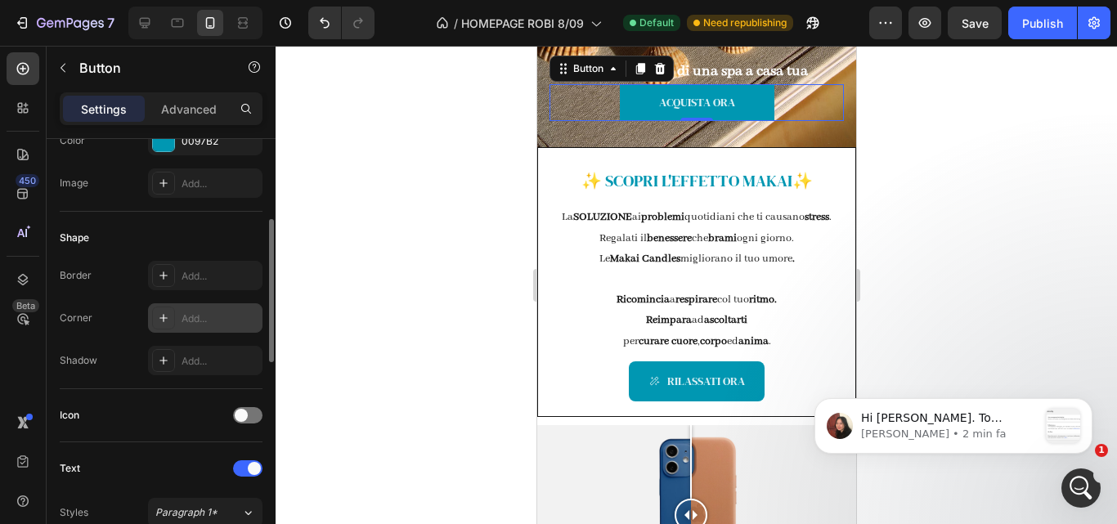
click at [195, 320] on div "Add..." at bounding box center [220, 318] width 77 height 15
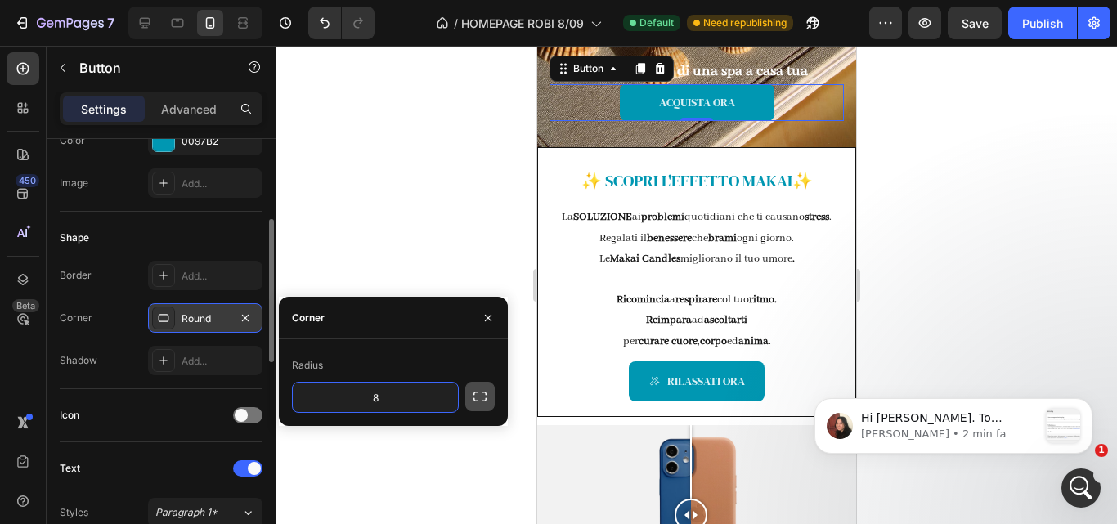
click at [491, 398] on button "button" at bounding box center [479, 396] width 29 height 29
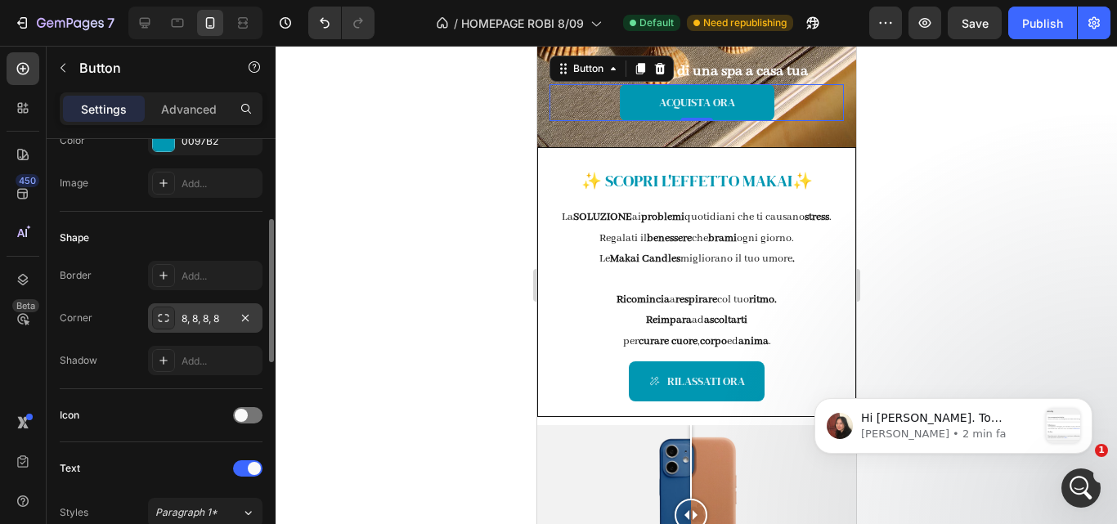
click at [401, 250] on div at bounding box center [696, 285] width 841 height 478
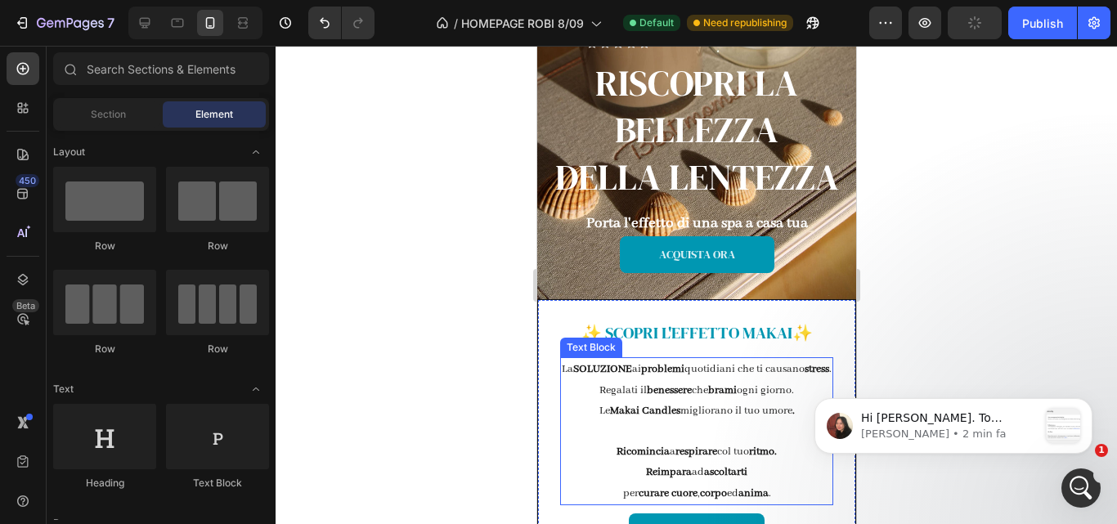
scroll to position [479, 0]
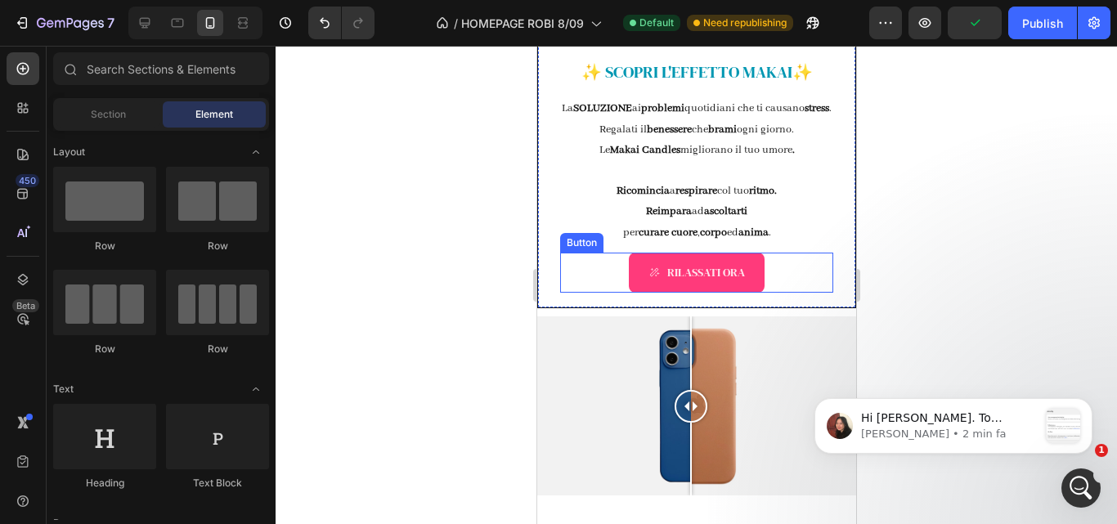
click at [661, 293] on link "RILASSATI ORA" at bounding box center [696, 273] width 136 height 40
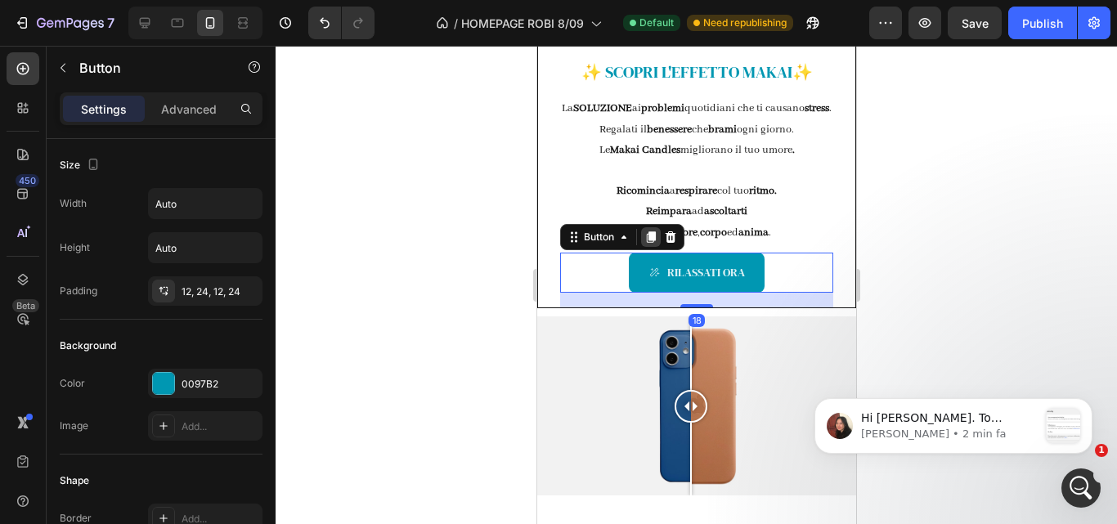
click at [646, 244] on icon at bounding box center [649, 237] width 13 height 13
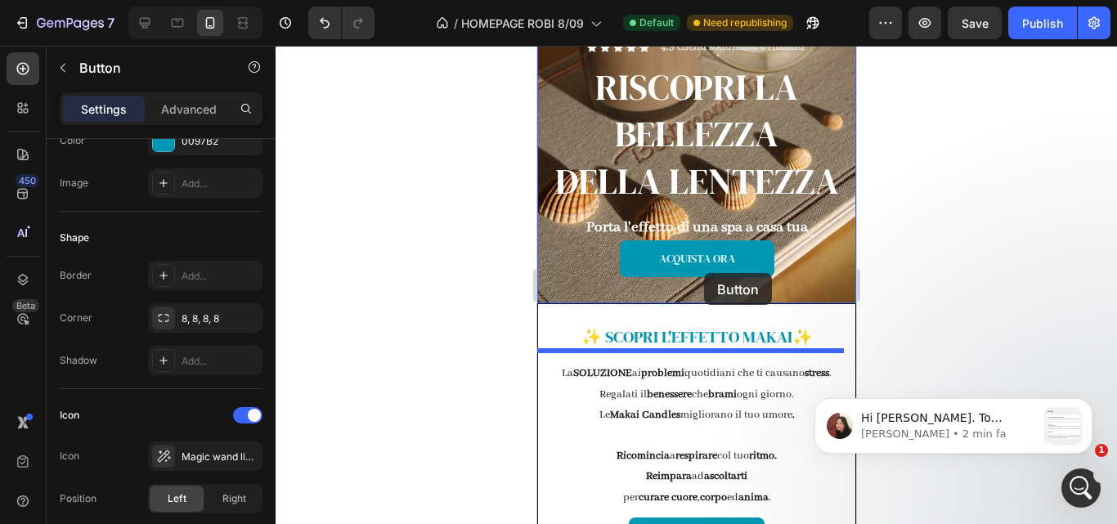
scroll to position [146, 0]
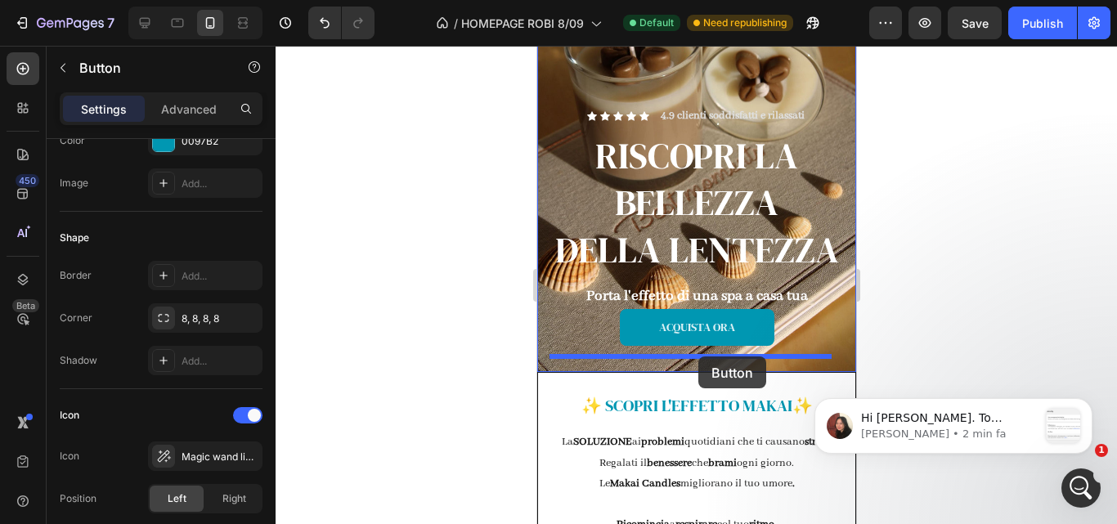
drag, startPoint x: 790, startPoint y: 375, endPoint x: 697, endPoint y: 356, distance: 94.3
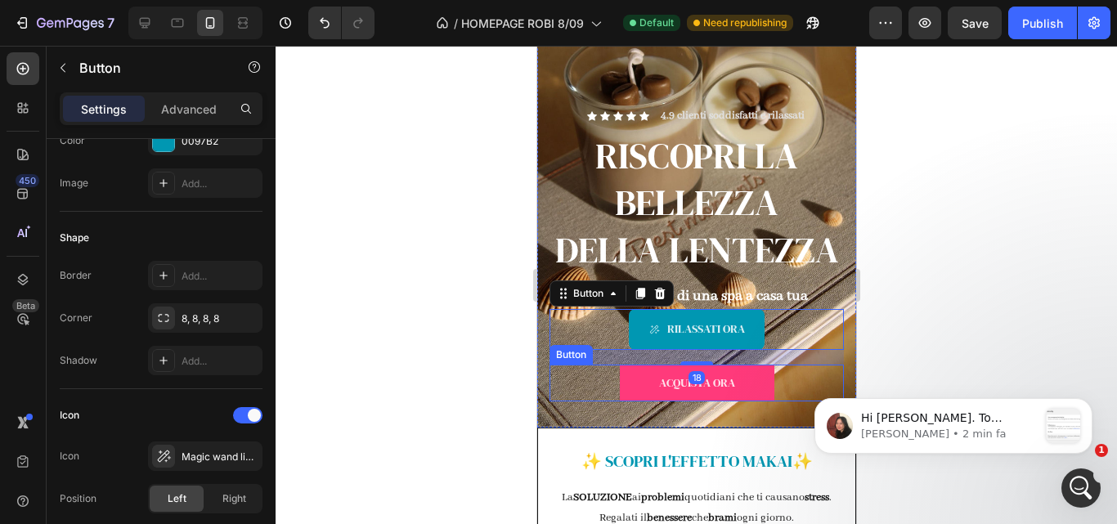
click at [742, 401] on link "ACQUISTA ORA" at bounding box center [696, 383] width 155 height 37
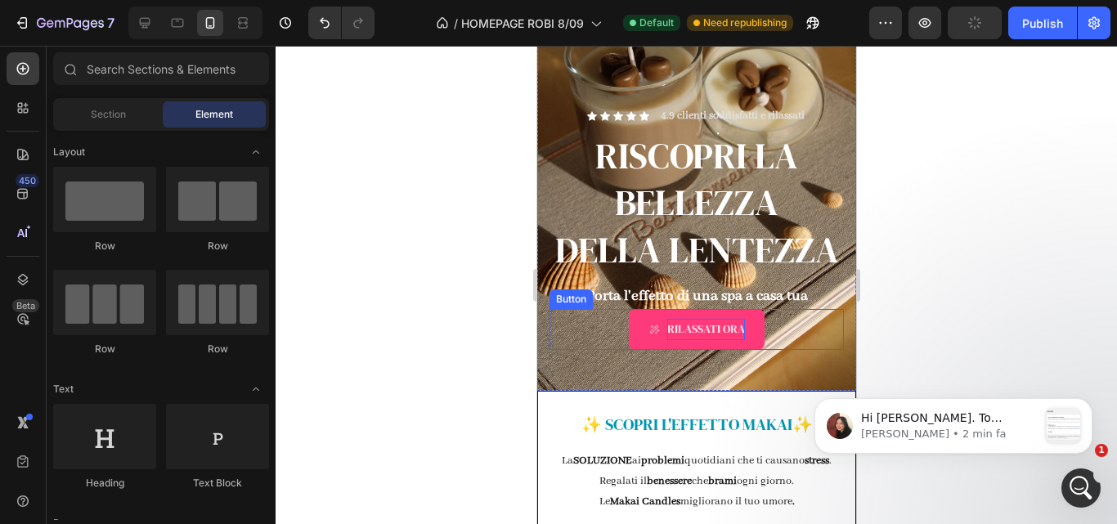
click at [706, 339] on p "RILASSATI ORA" at bounding box center [705, 329] width 78 height 20
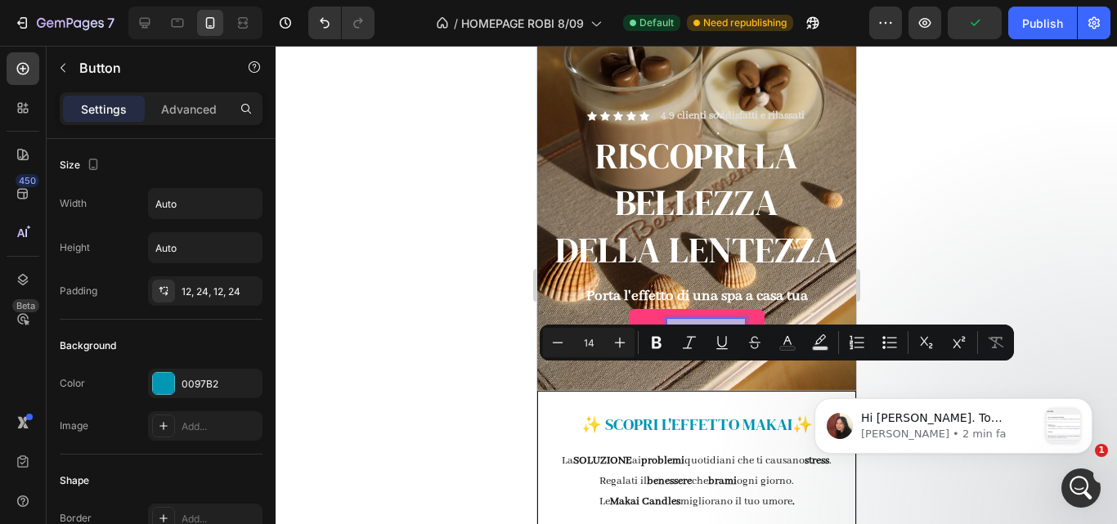
click at [706, 339] on p "RILASSATI ORA" at bounding box center [705, 329] width 78 height 20
click at [716, 339] on p "RILASSATI ORA" at bounding box center [705, 329] width 78 height 20
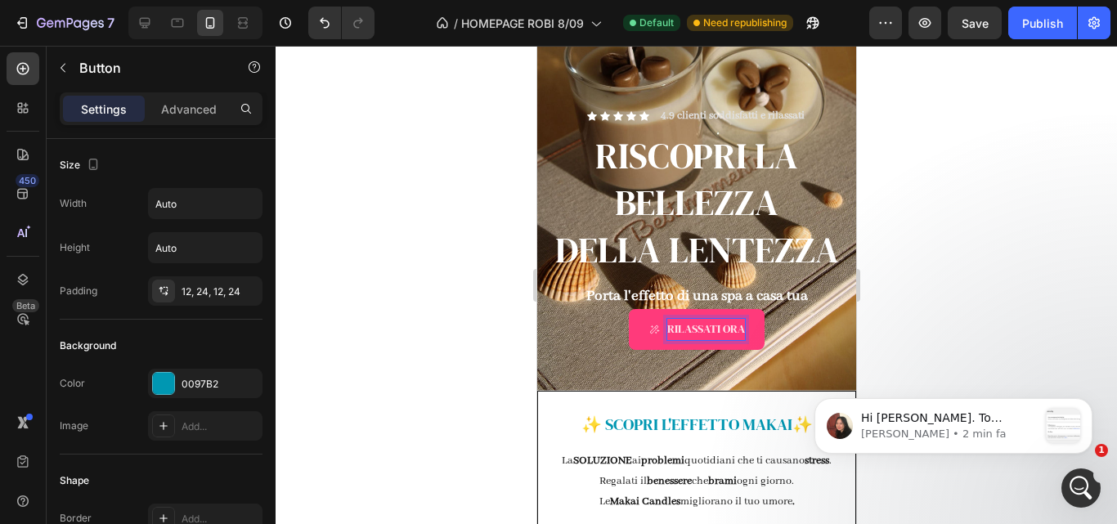
drag, startPoint x: 714, startPoint y: 374, endPoint x: 679, endPoint y: 374, distance: 34.3
click at [679, 339] on p "RILASSATI ORA" at bounding box center [705, 329] width 78 height 20
click at [714, 339] on p "RILASSATI ORA" at bounding box center [705, 329] width 78 height 20
drag, startPoint x: 714, startPoint y: 375, endPoint x: 684, endPoint y: 375, distance: 30.3
click at [684, 339] on p "RILASSATI ORA" at bounding box center [705, 329] width 78 height 20
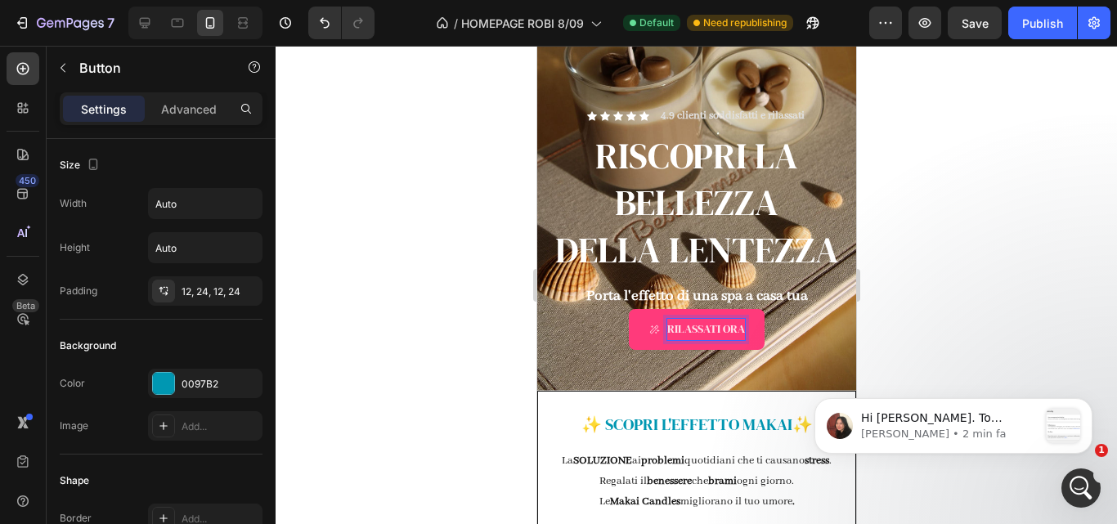
click at [684, 339] on p "RILASSATI ORA" at bounding box center [705, 329] width 78 height 20
click at [885, 262] on div at bounding box center [696, 285] width 841 height 478
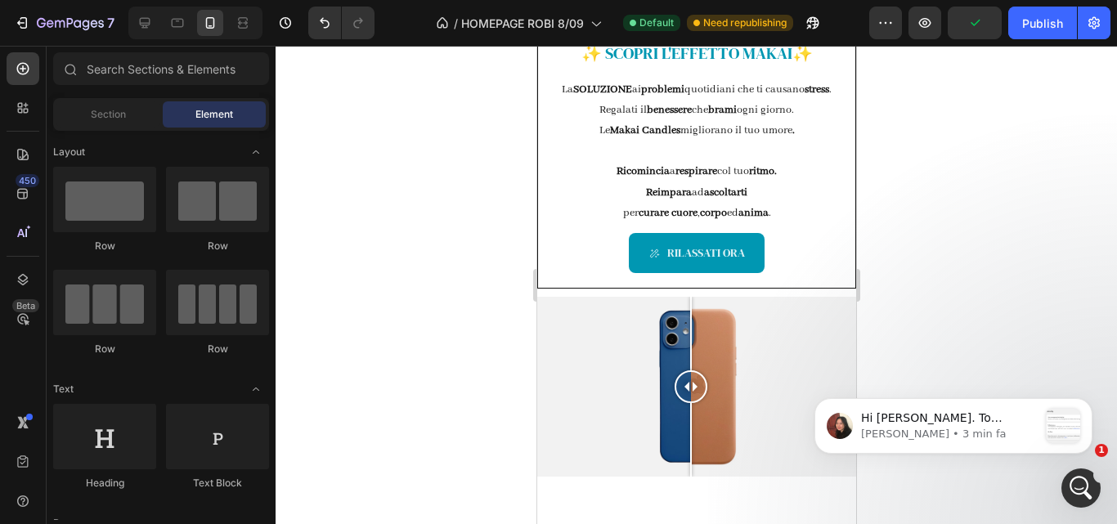
scroll to position [518, 0]
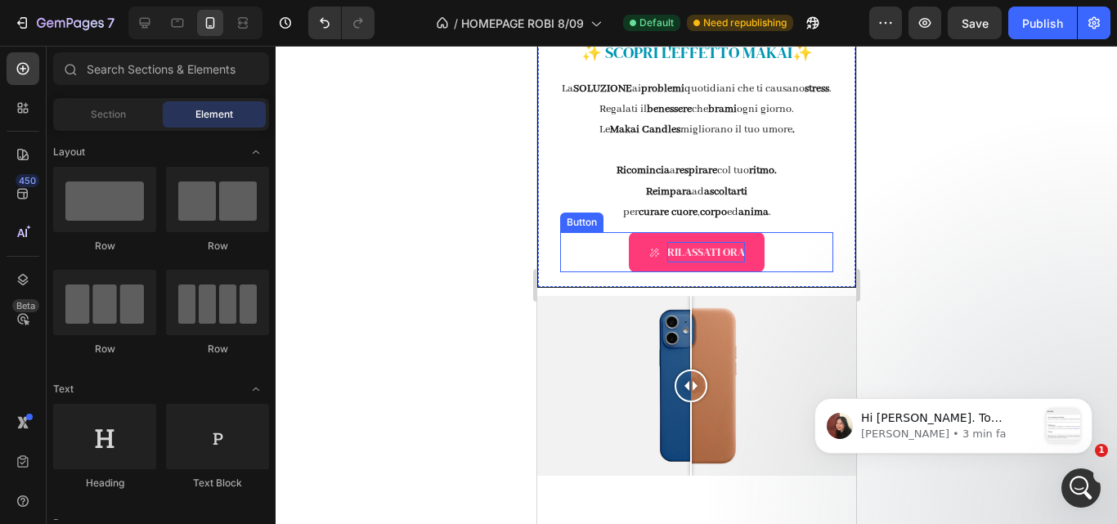
click at [724, 262] on p "RILASSATI ORA" at bounding box center [705, 252] width 78 height 20
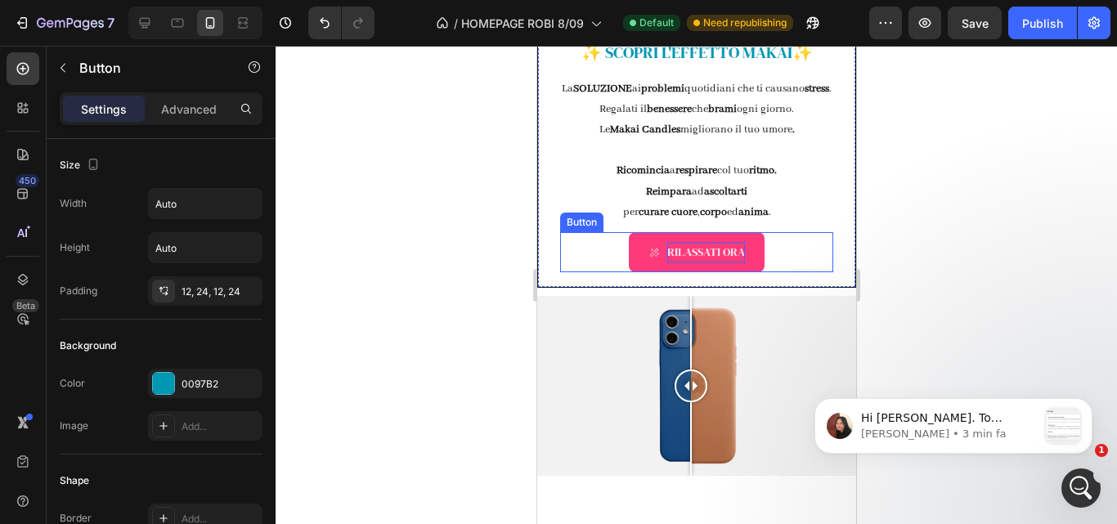
click at [724, 262] on p "RILASSATI ORA" at bounding box center [705, 252] width 78 height 20
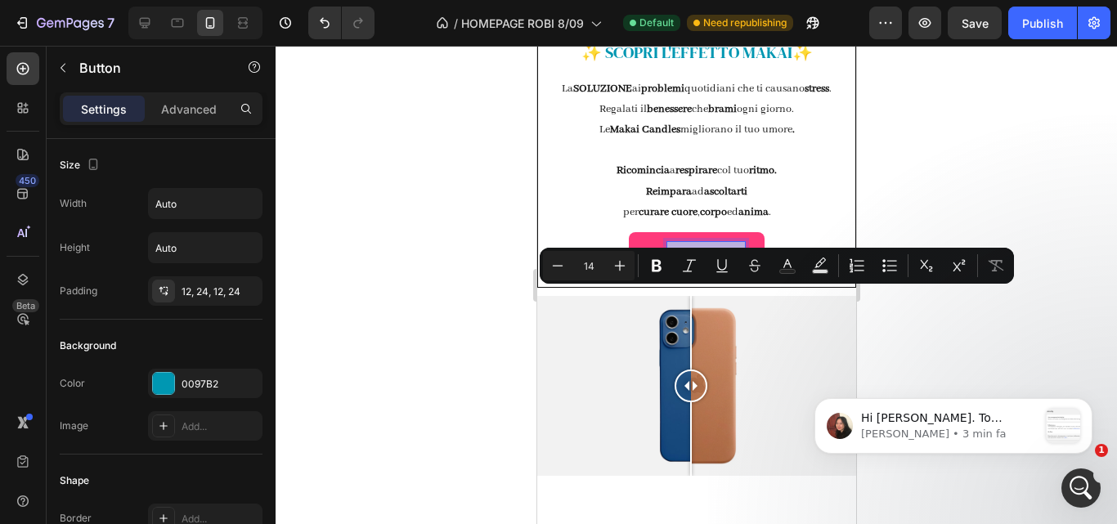
click at [729, 262] on p "RILASSATI ORA" at bounding box center [705, 252] width 78 height 20
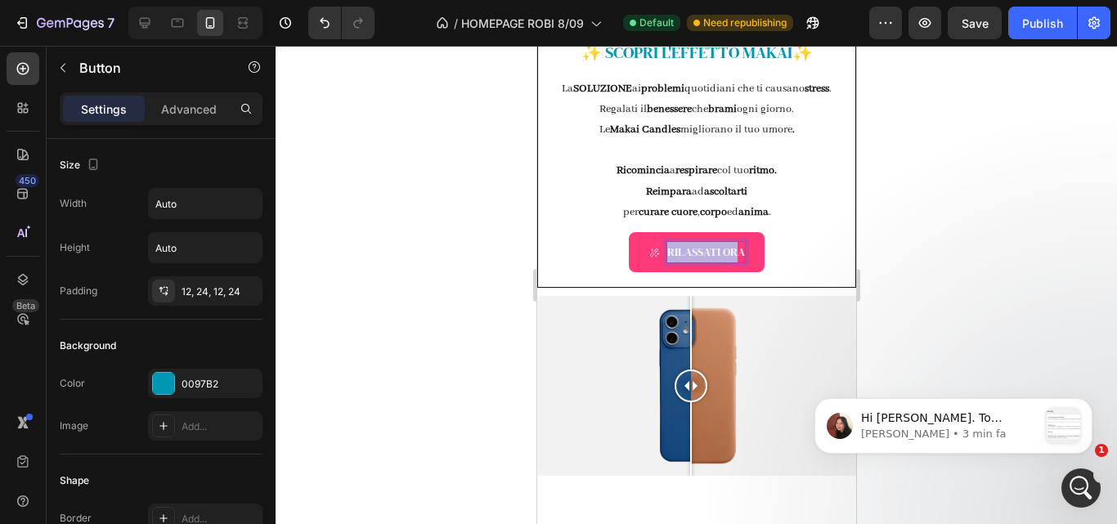
click at [729, 262] on p "RILASSATI ORA" at bounding box center [705, 252] width 78 height 20
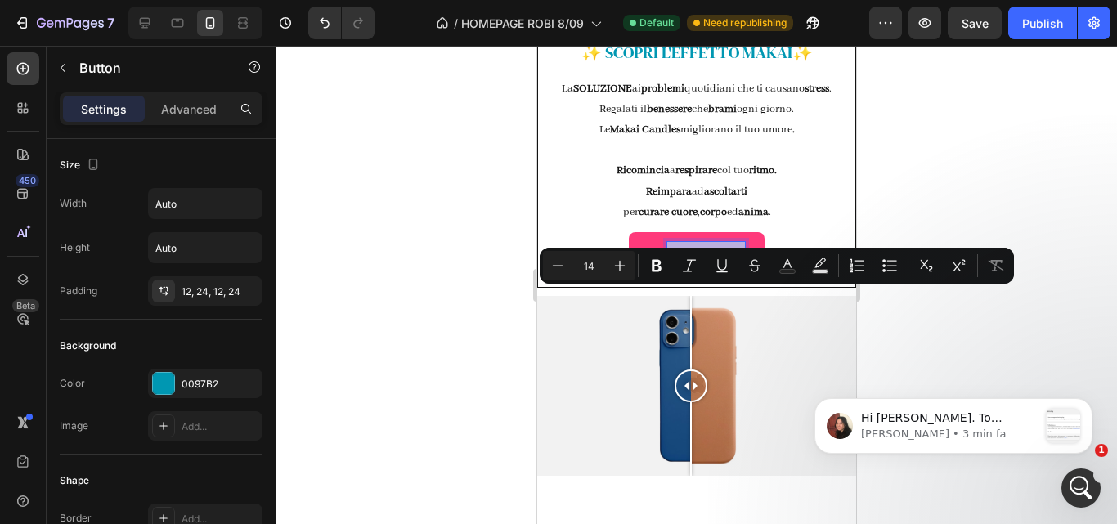
click at [729, 262] on p "RILASSATI ORA" at bounding box center [705, 252] width 78 height 20
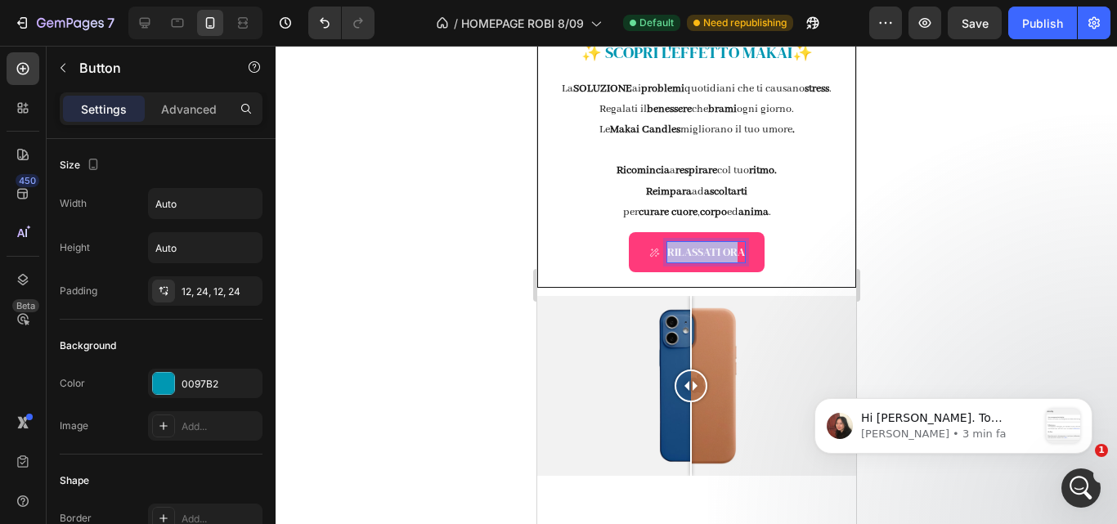
click at [729, 262] on p "RILASSATI ORA" at bounding box center [705, 252] width 78 height 20
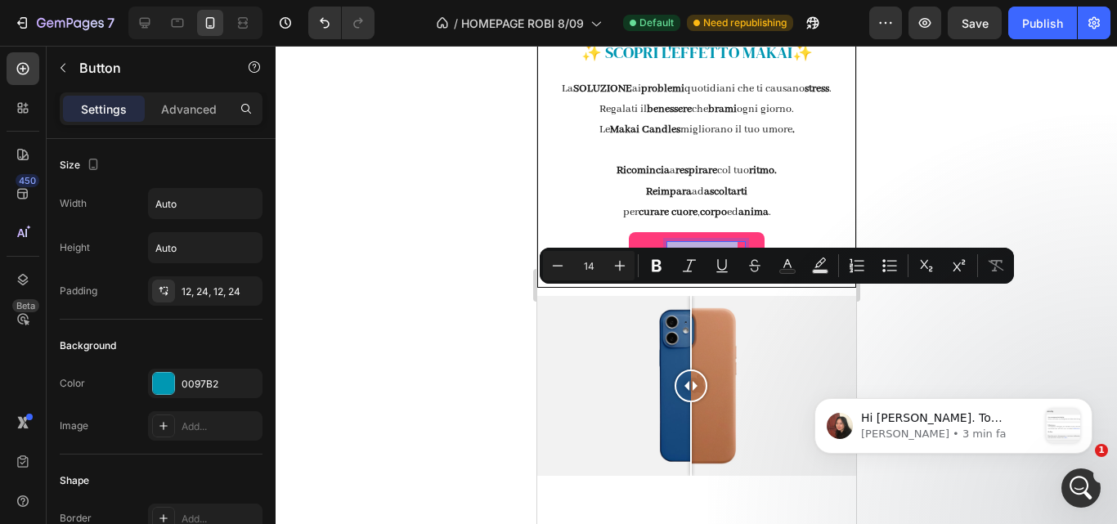
click at [729, 262] on p "RILASSATI ORA" at bounding box center [705, 252] width 78 height 20
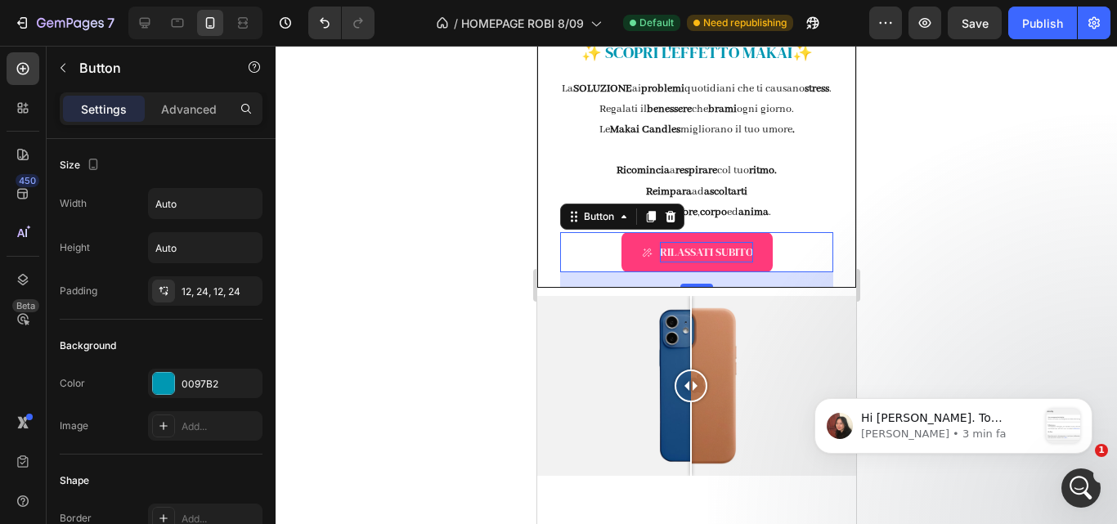
click at [897, 257] on div at bounding box center [696, 285] width 841 height 478
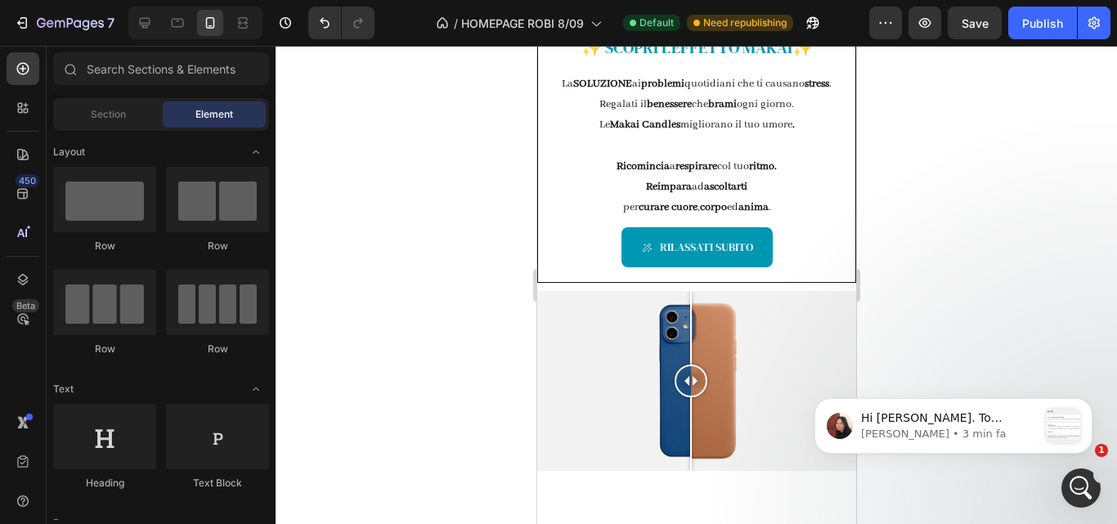
scroll to position [727, 0]
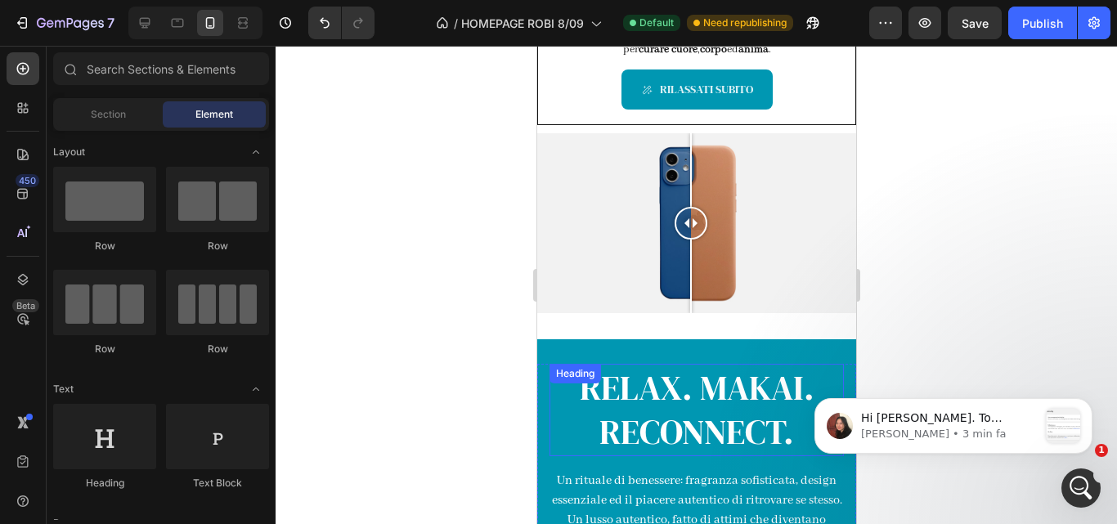
click at [692, 376] on h2 "RELAX. MAKAI. RECONNECT." at bounding box center [696, 410] width 294 height 92
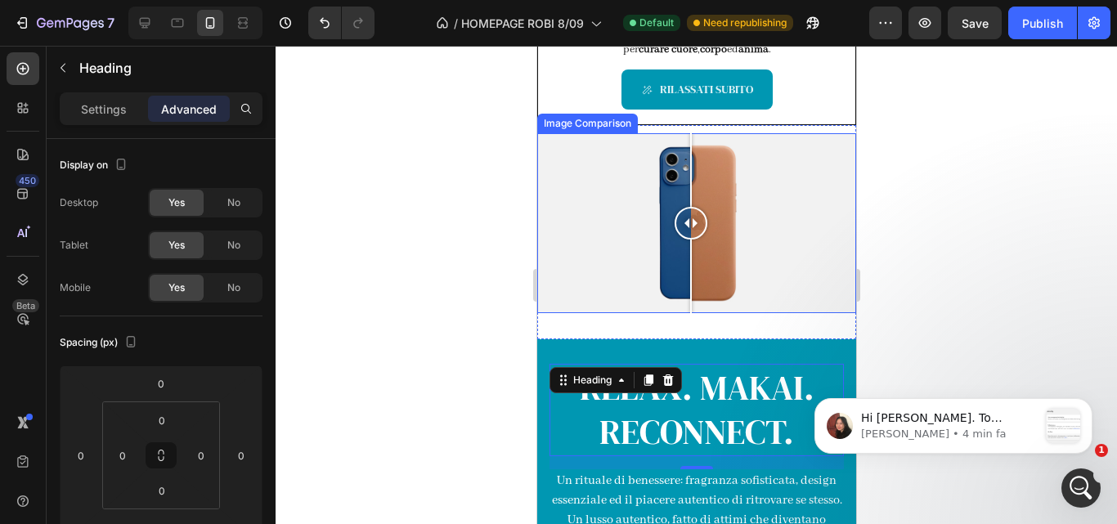
click at [483, 282] on div at bounding box center [696, 285] width 841 height 478
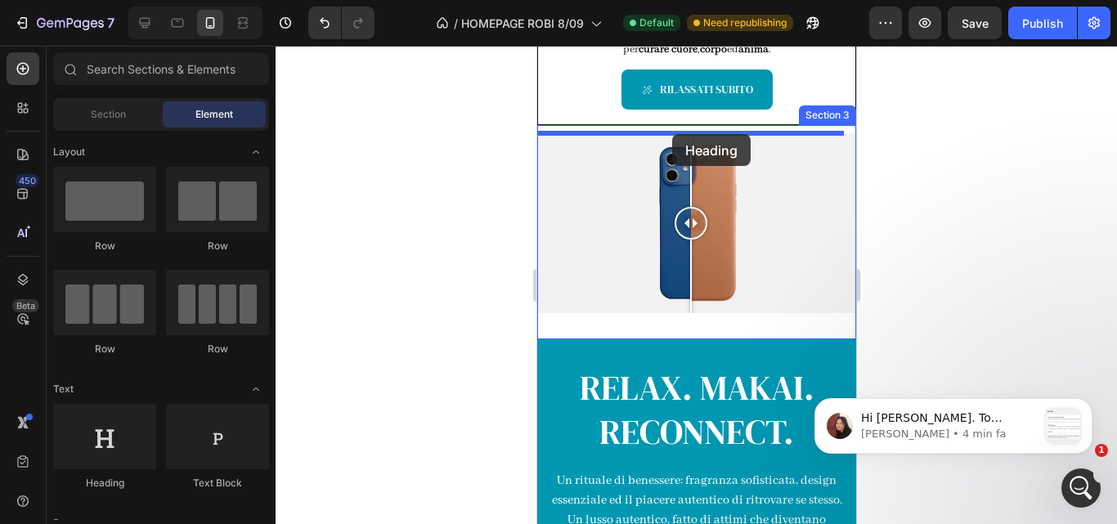
drag, startPoint x: 668, startPoint y: 477, endPoint x: 670, endPoint y: 134, distance: 342.6
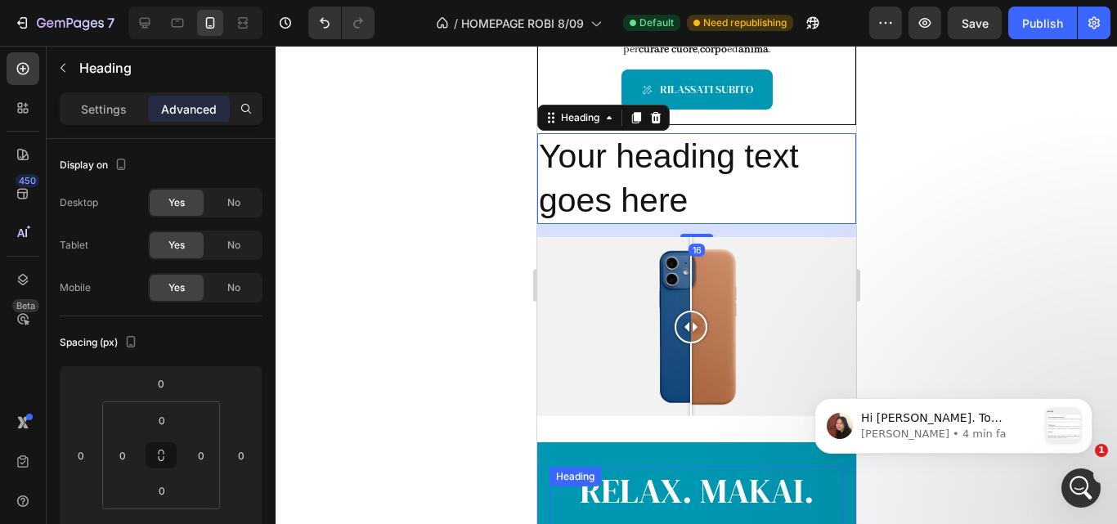
click at [671, 494] on h2 "RELAX. MAKAI. RECONNECT." at bounding box center [696, 513] width 294 height 92
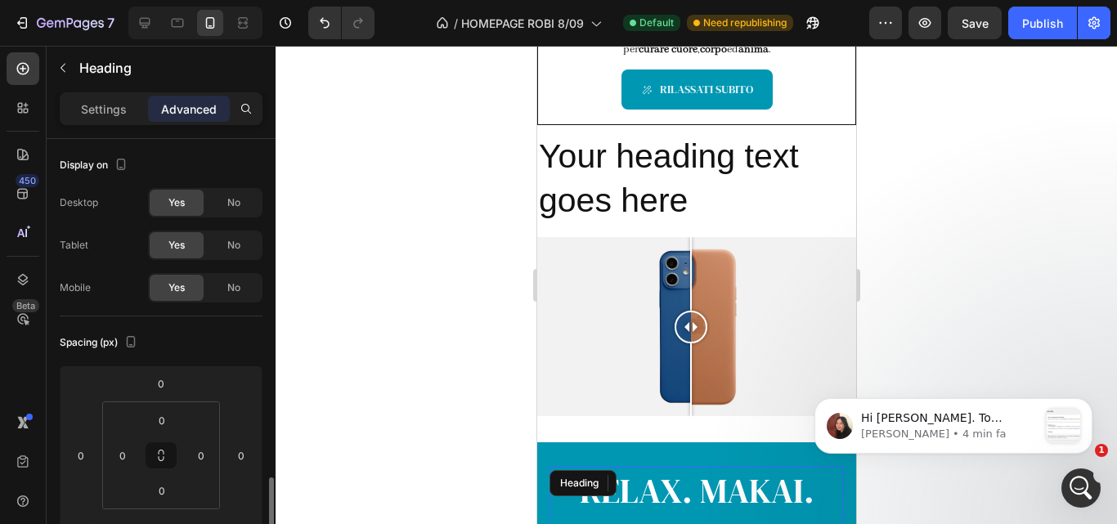
click at [671, 494] on h2 "RELAX. MAKAI. RECONNECT." at bounding box center [696, 513] width 294 height 92
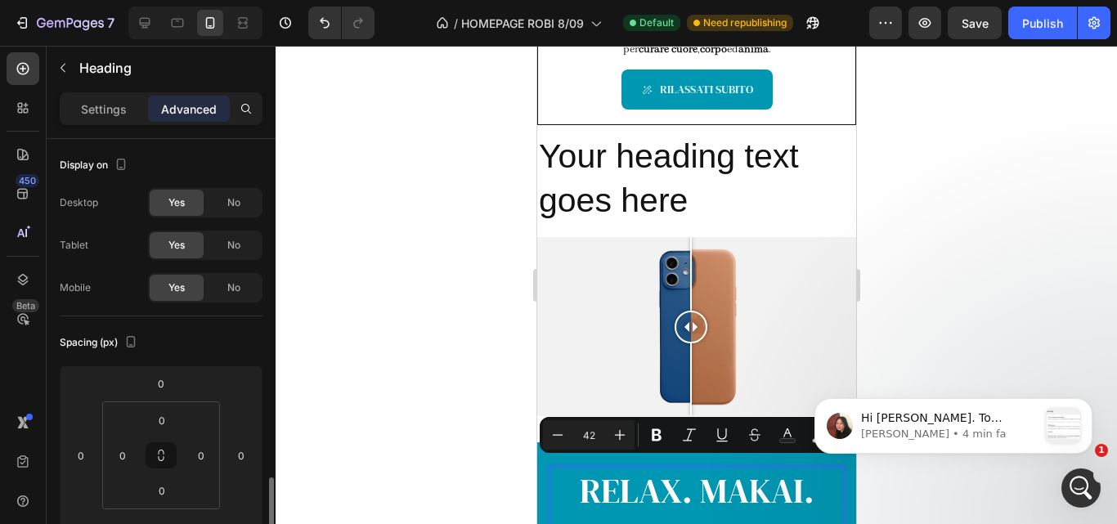
scroll to position [243, 0]
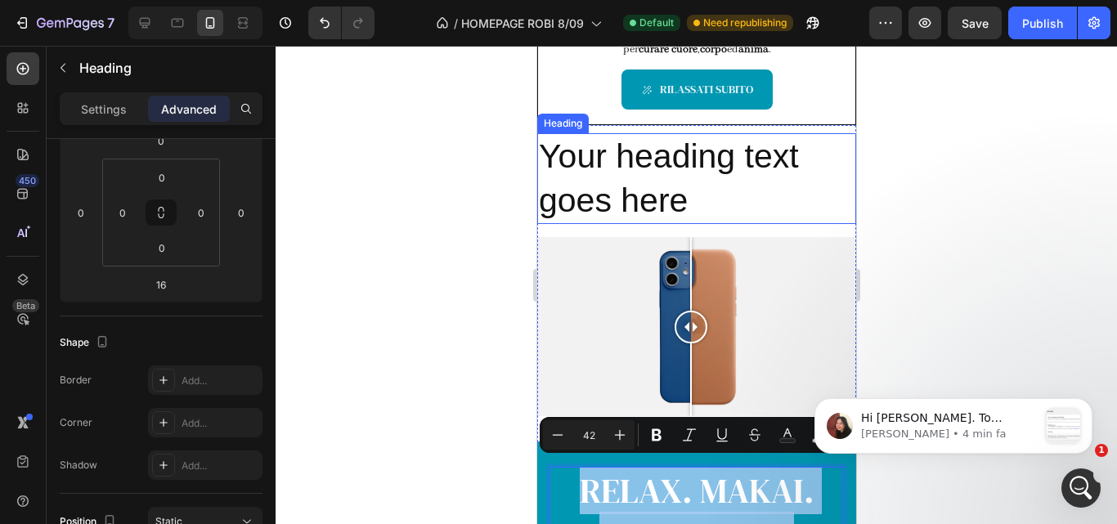
click at [659, 196] on h2 "Your heading text goes here" at bounding box center [695, 178] width 319 height 91
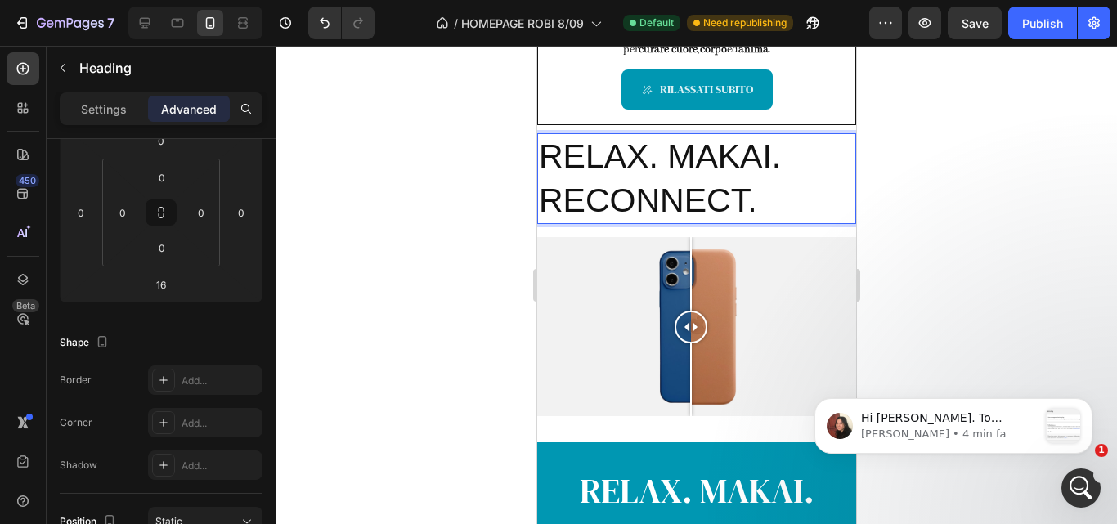
click at [908, 223] on div at bounding box center [696, 285] width 841 height 478
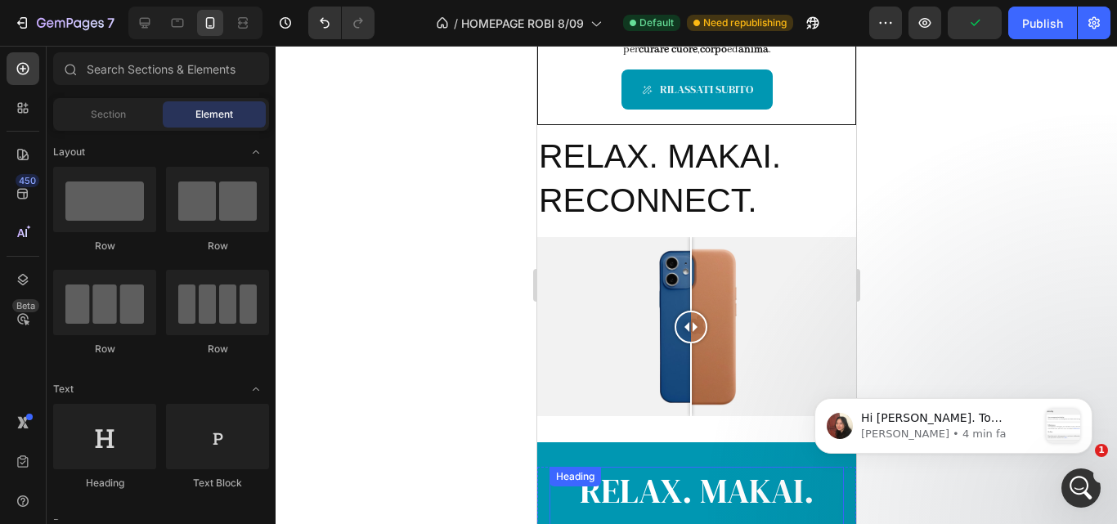
click at [716, 480] on p "RELAX. MAKAI. RECONNECT." at bounding box center [695, 512] width 291 height 89
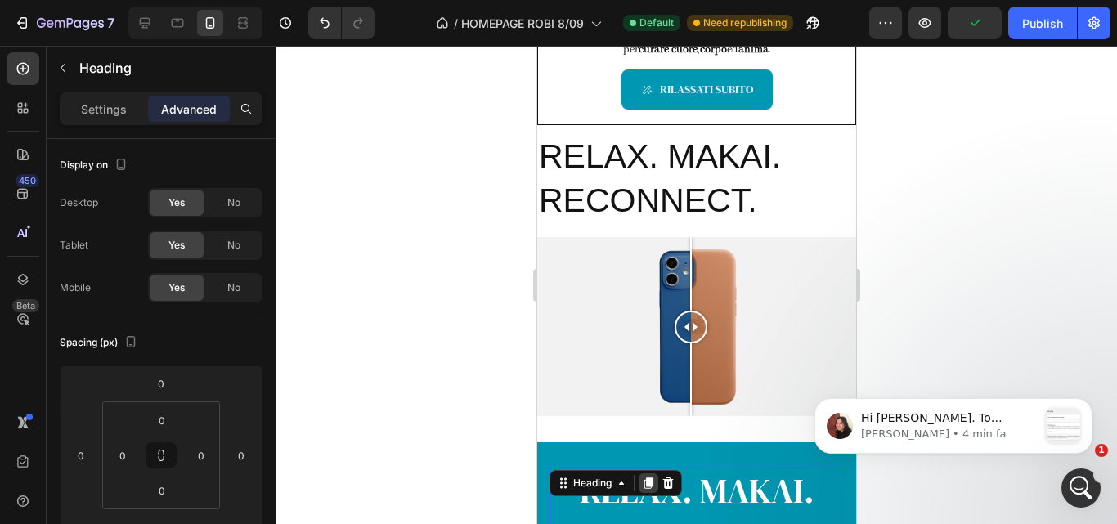
click at [648, 478] on icon at bounding box center [647, 483] width 9 height 11
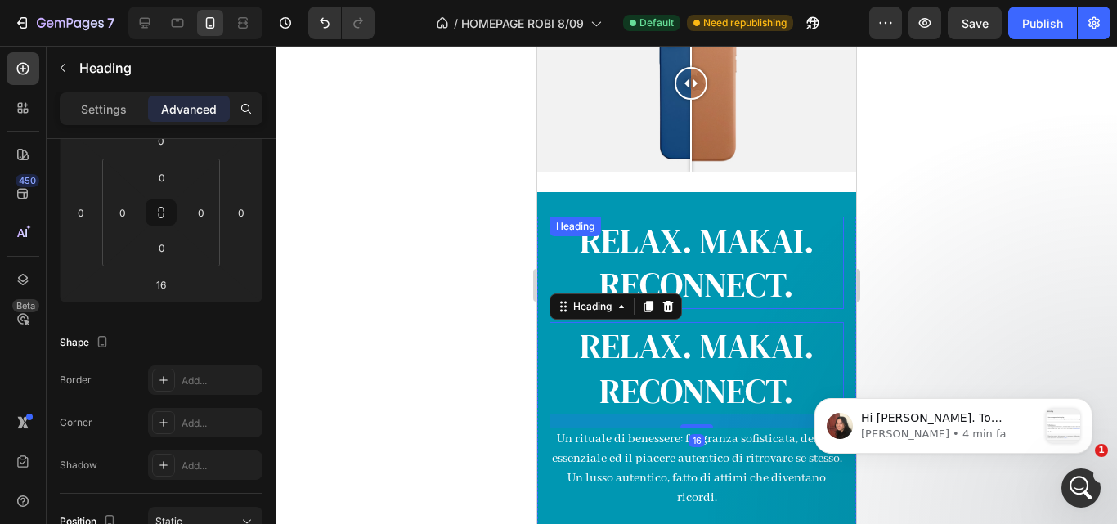
scroll to position [881, 0]
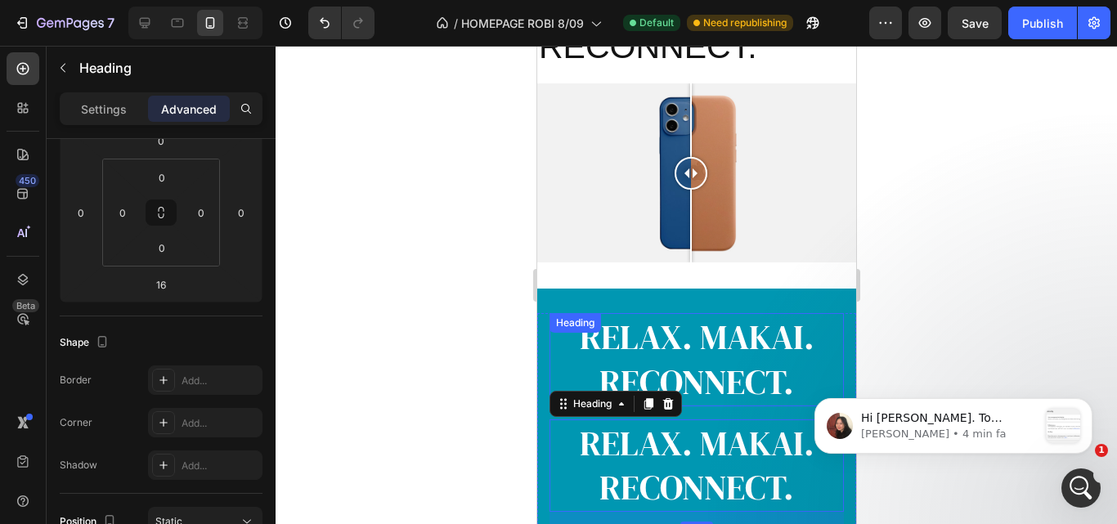
click at [690, 321] on p "RELAX. MAKAI. RECONNECT." at bounding box center [695, 359] width 291 height 89
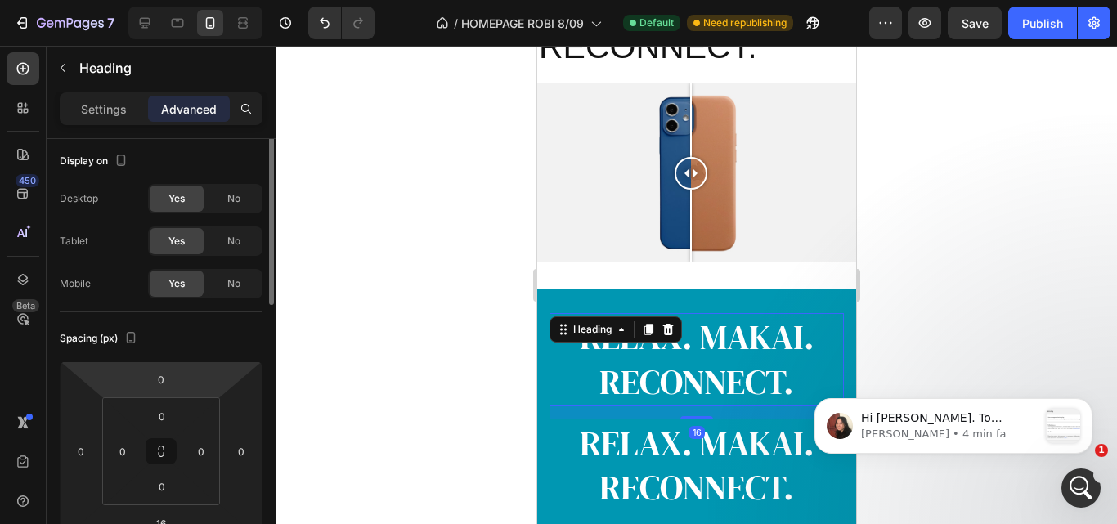
scroll to position [0, 0]
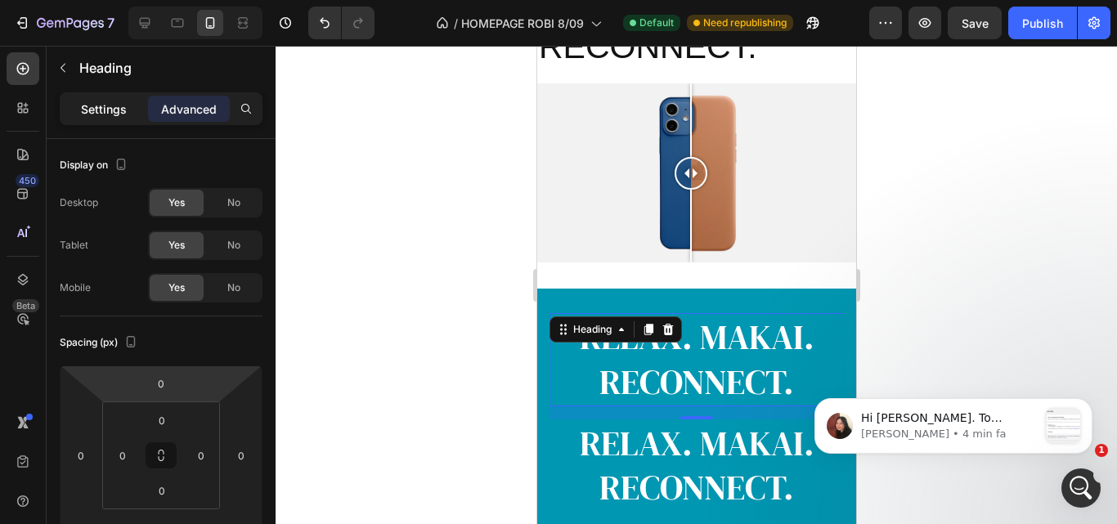
click at [120, 102] on p "Settings" at bounding box center [104, 109] width 46 height 17
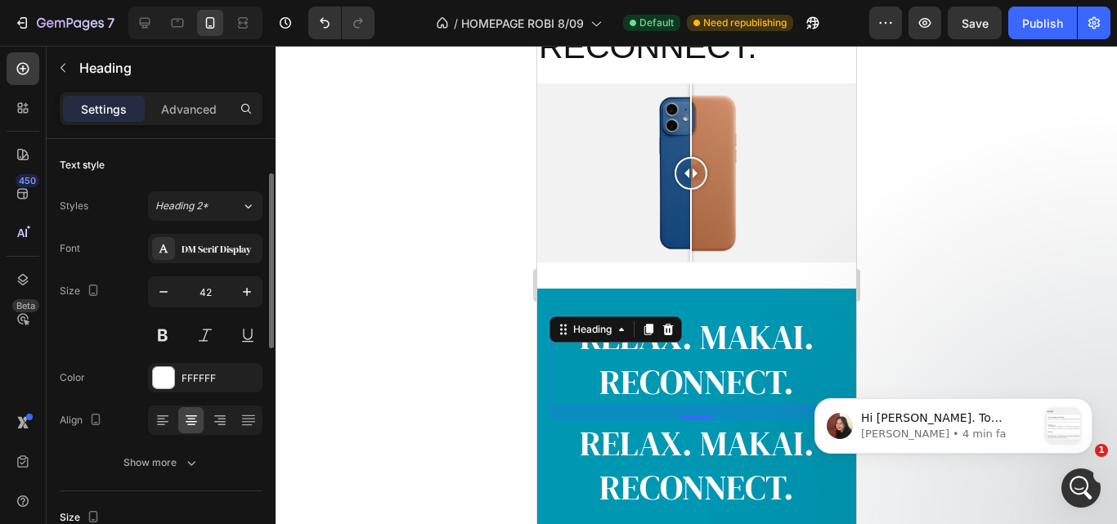
scroll to position [71, 0]
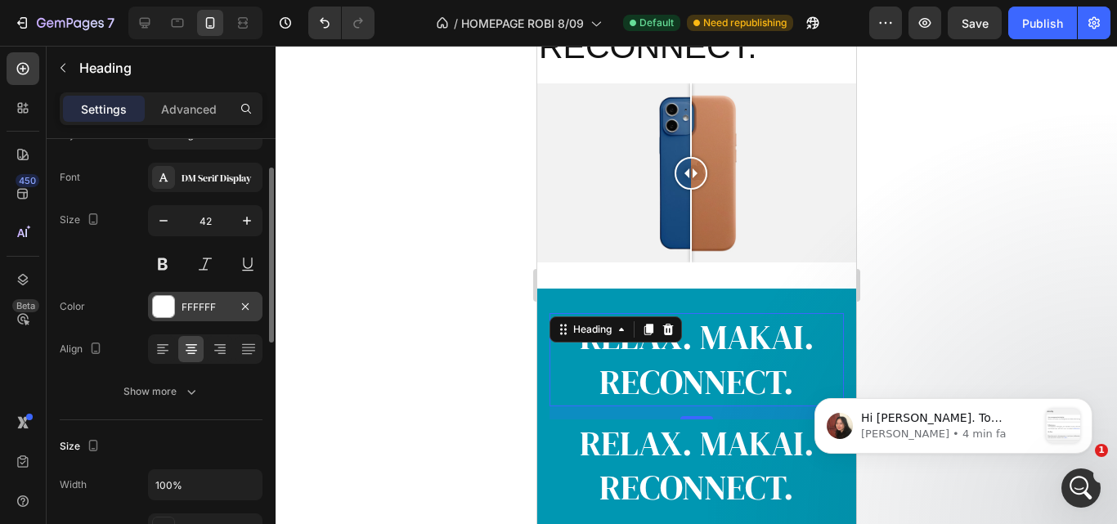
click at [178, 314] on div "FFFFFF" at bounding box center [205, 306] width 114 height 29
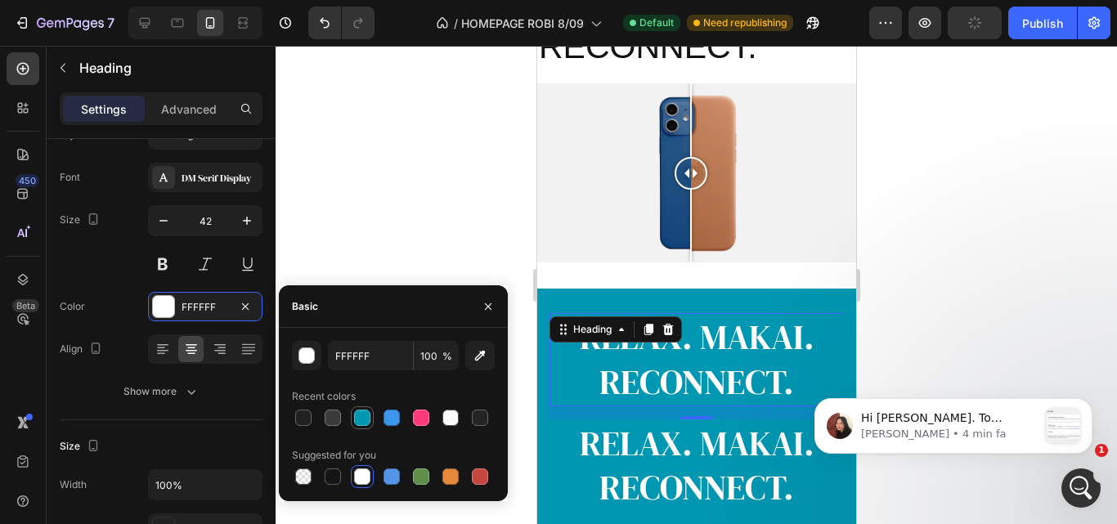
click at [365, 421] on div at bounding box center [362, 418] width 16 height 16
type input "0097B2"
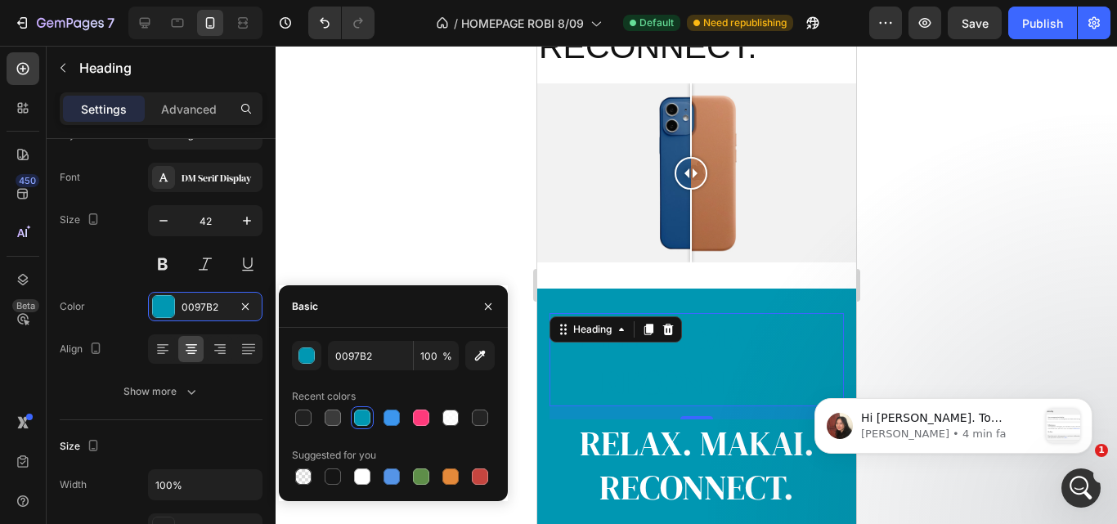
scroll to position [746, 0]
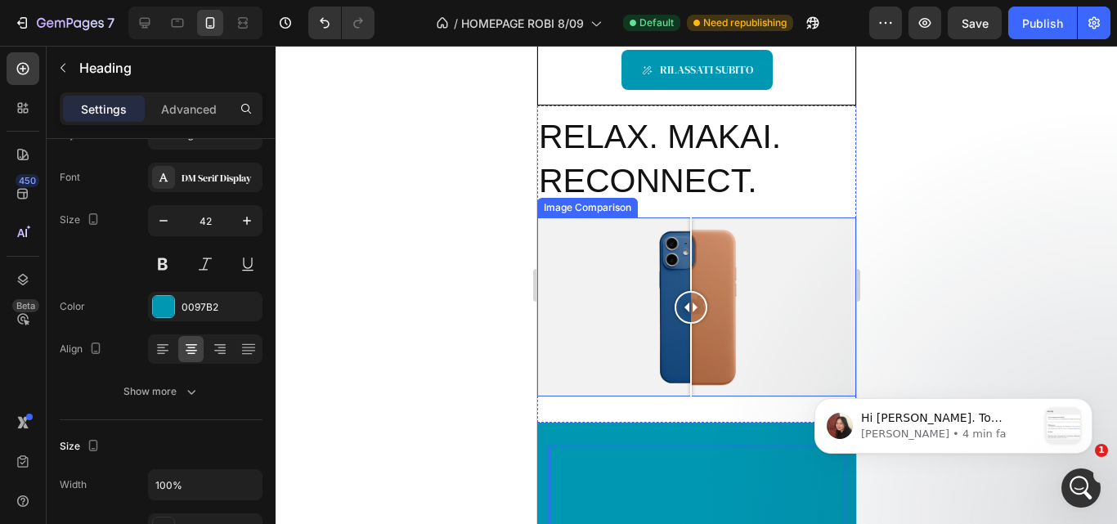
drag, startPoint x: 738, startPoint y: 166, endPoint x: 734, endPoint y: 219, distance: 53.3
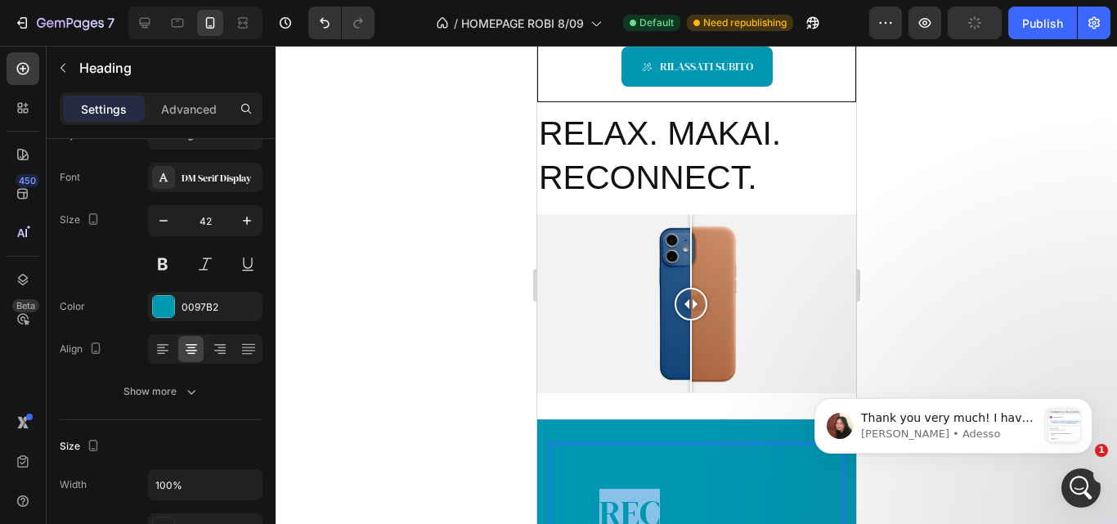
scroll to position [0, 0]
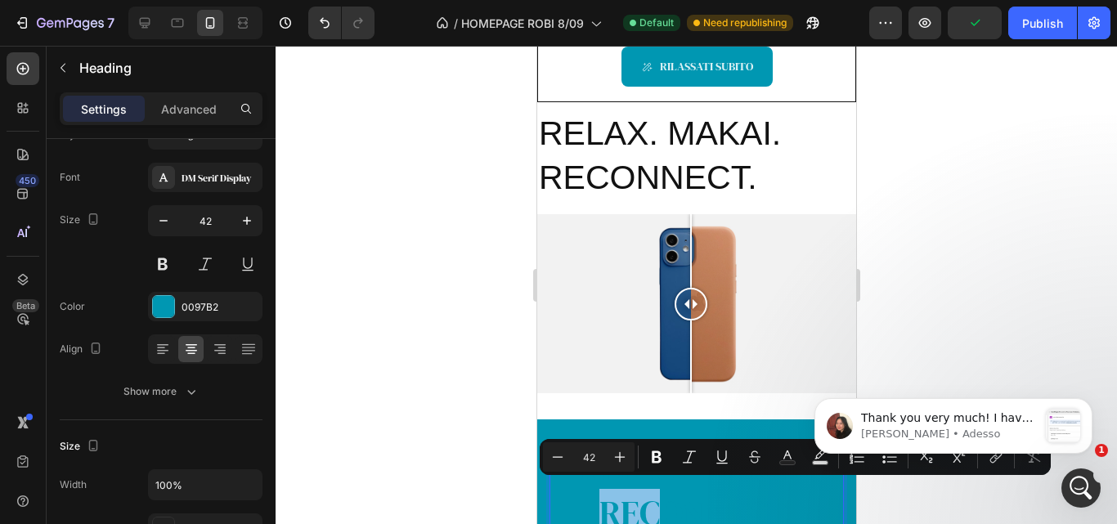
drag, startPoint x: 659, startPoint y: 486, endPoint x: 904, endPoint y: 261, distance: 333.3
click at [921, 261] on div at bounding box center [696, 285] width 841 height 478
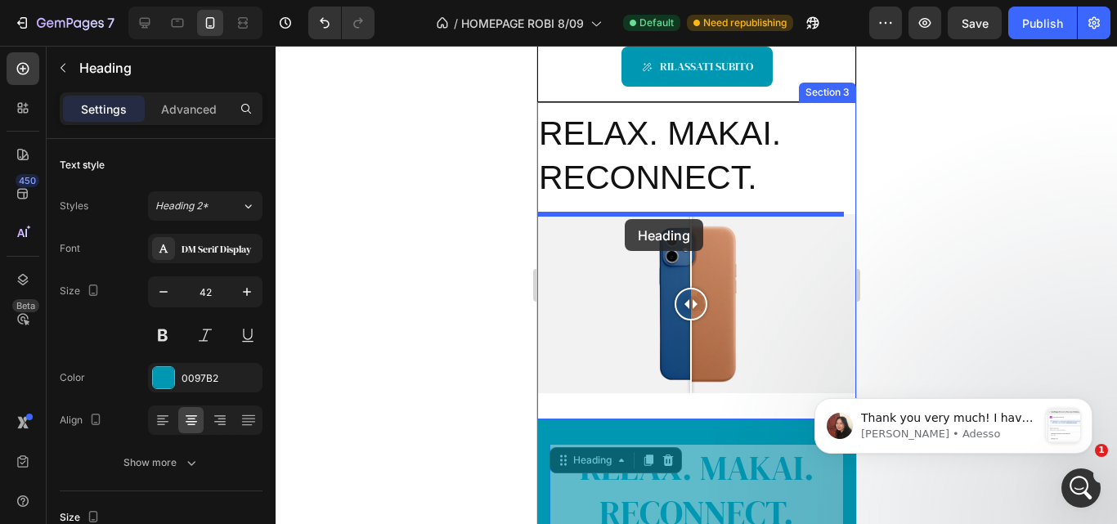
drag, startPoint x: 622, startPoint y: 470, endPoint x: 624, endPoint y: 219, distance: 251.0
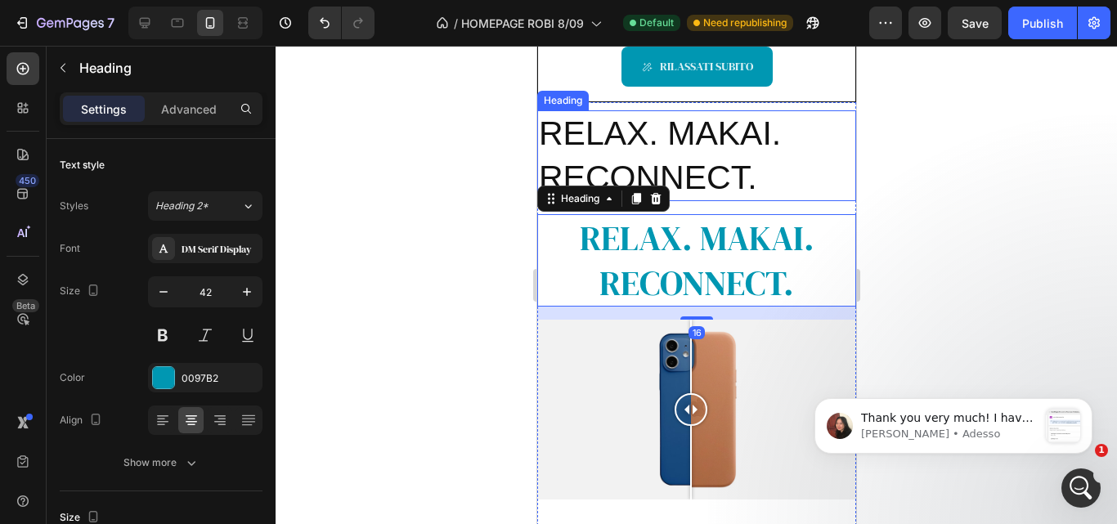
click at [763, 181] on h2 "RELAX. MAKAI. RECONNECT." at bounding box center [695, 155] width 319 height 91
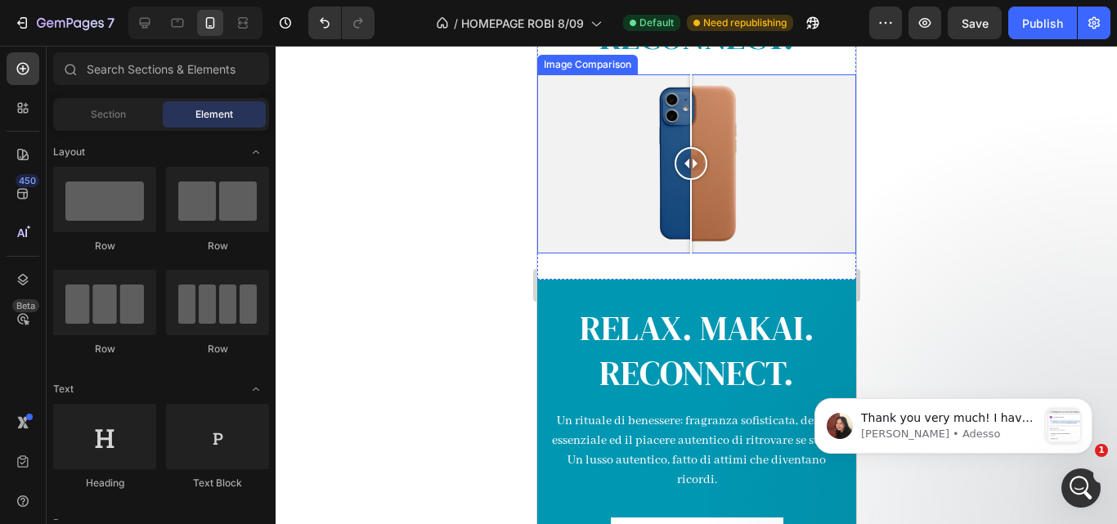
scroll to position [889, 0]
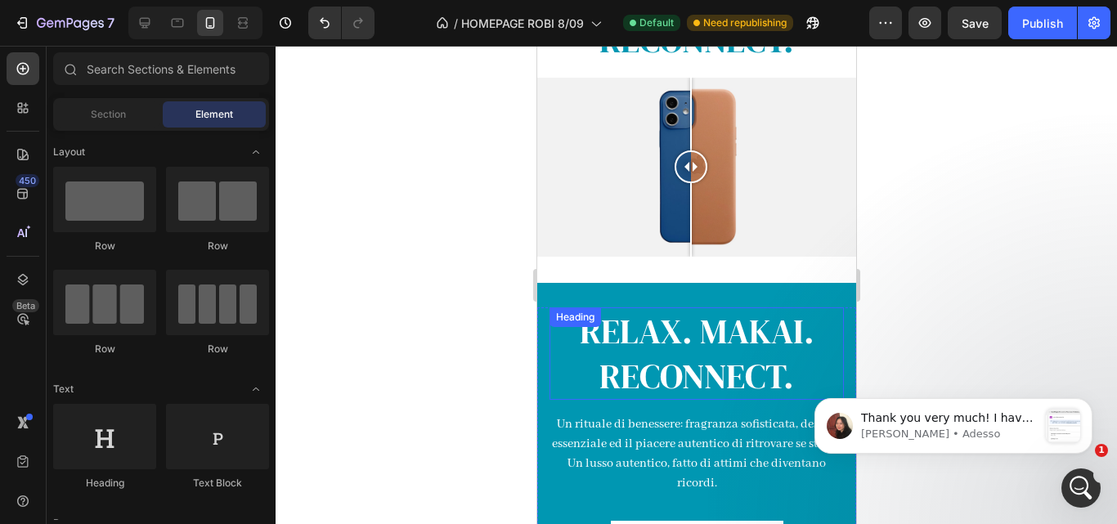
click at [747, 361] on h2 "RELAX. MAKAI. RECONNECT." at bounding box center [696, 353] width 294 height 92
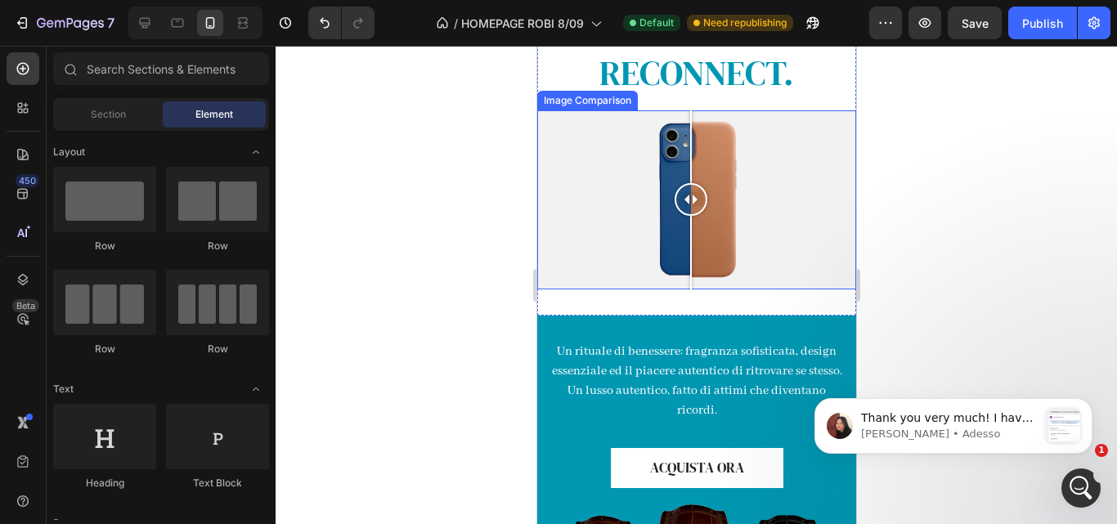
scroll to position [861, 0]
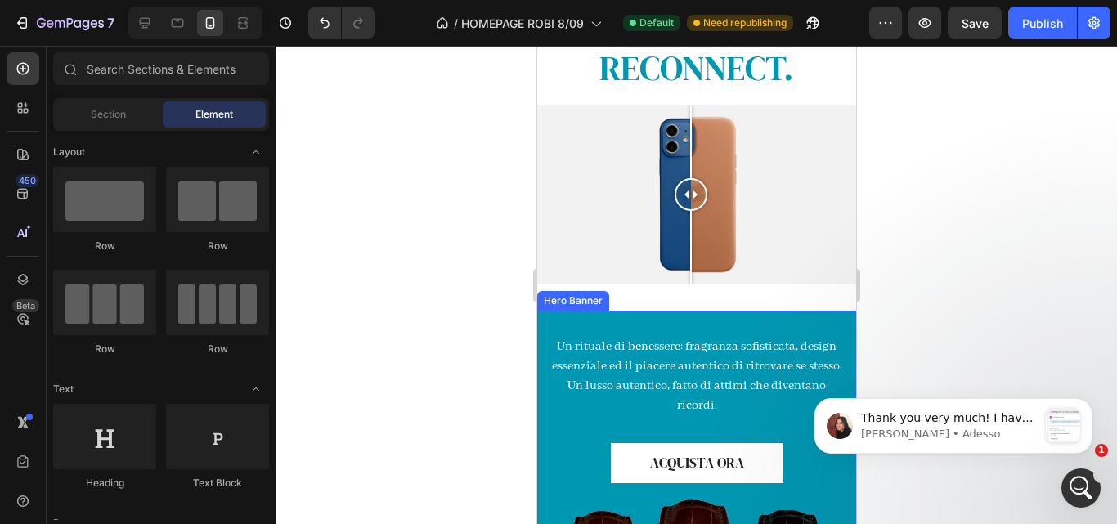
click at [612, 322] on div "Un rituale di benessere: fragranza sofisticata, design essenziale ed il piacere…" at bounding box center [695, 518] width 319 height 414
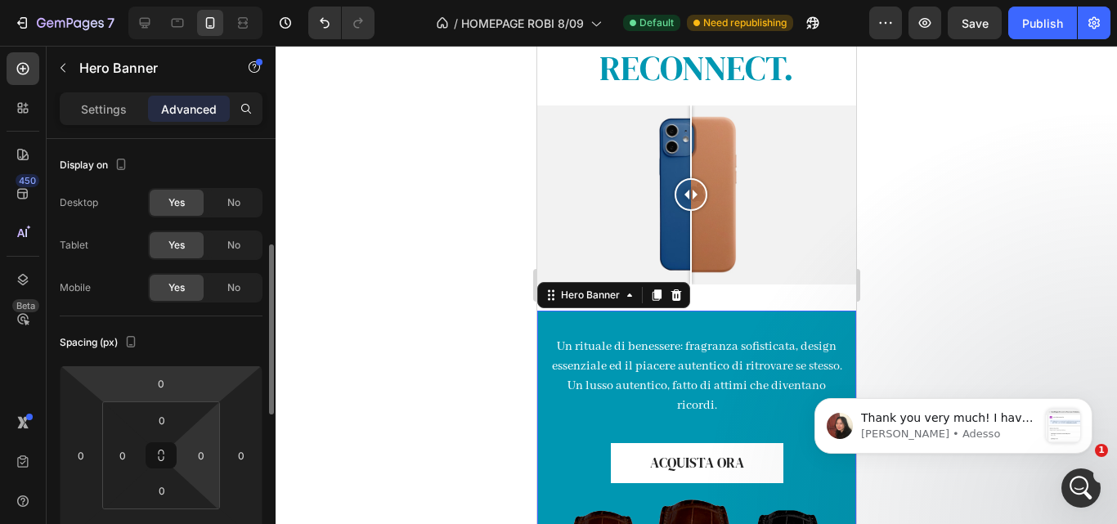
scroll to position [78, 0]
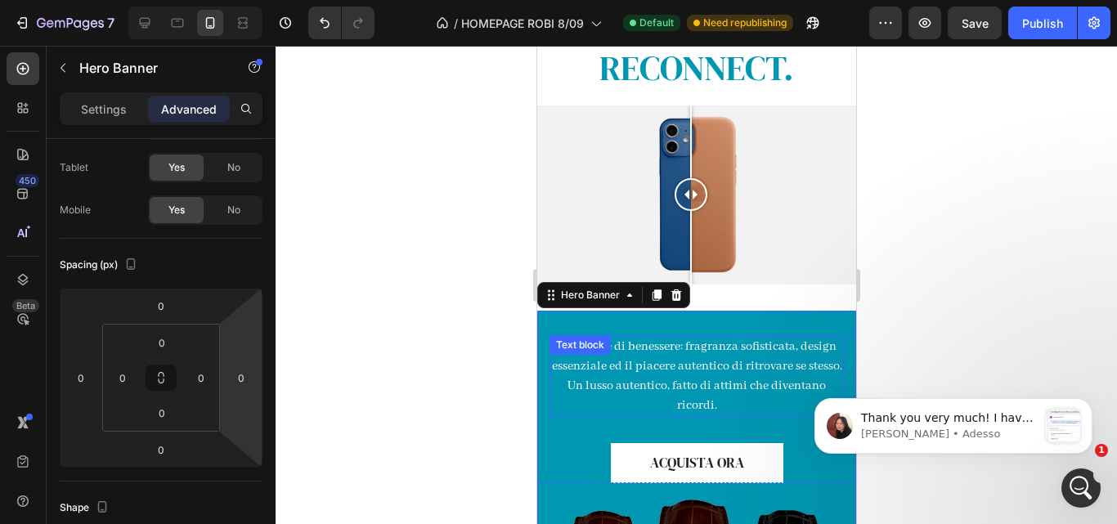
click at [613, 383] on p "Un rituale di benessere: fragranza sofisticata, design essenziale ed il piacere…" at bounding box center [695, 376] width 291 height 78
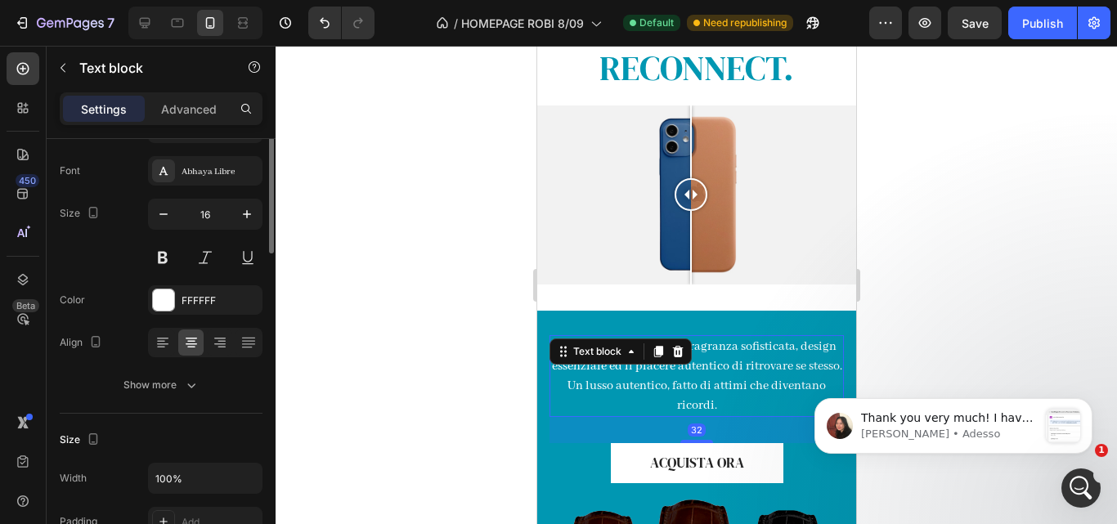
scroll to position [0, 0]
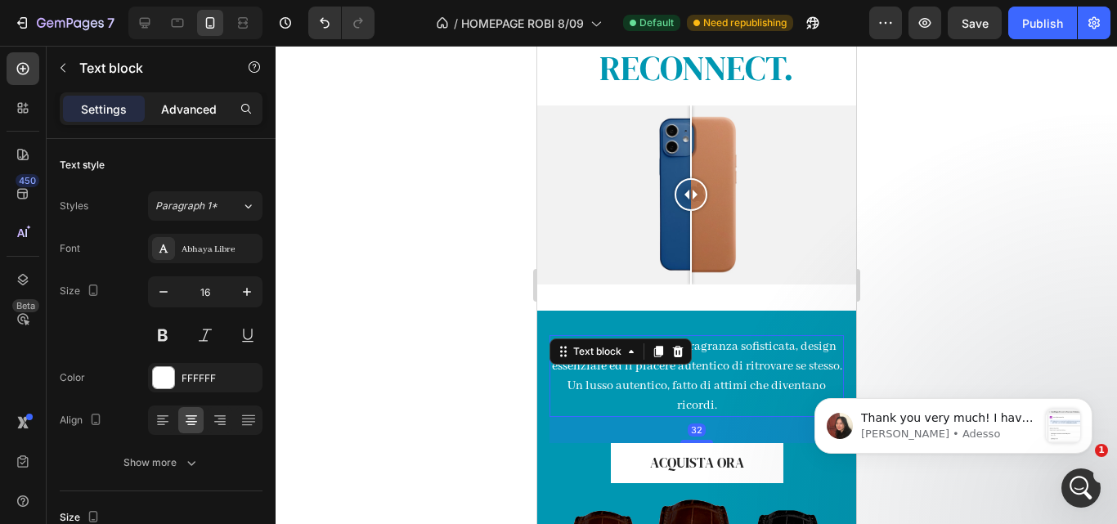
click at [191, 110] on p "Advanced" at bounding box center [189, 109] width 56 height 17
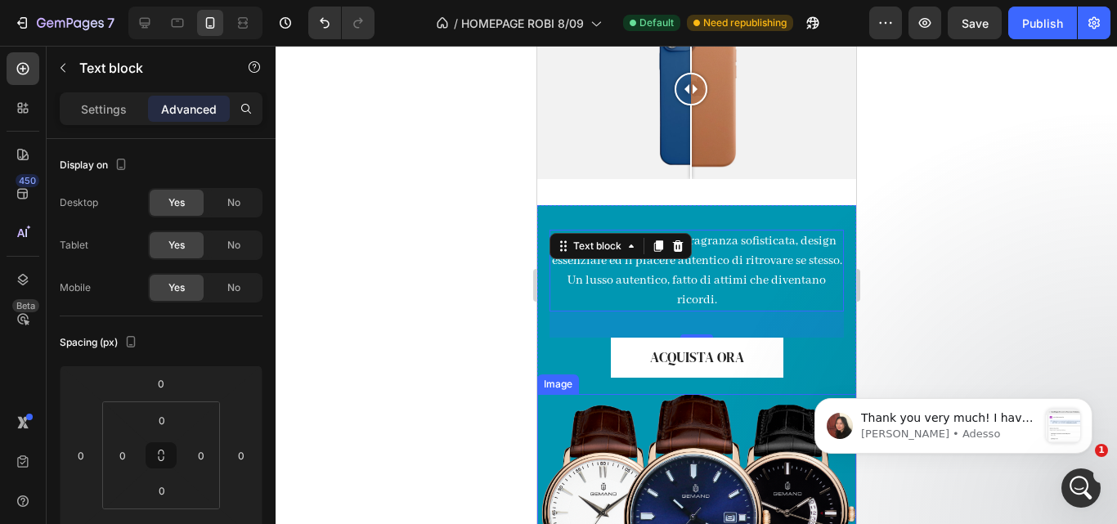
scroll to position [998, 0]
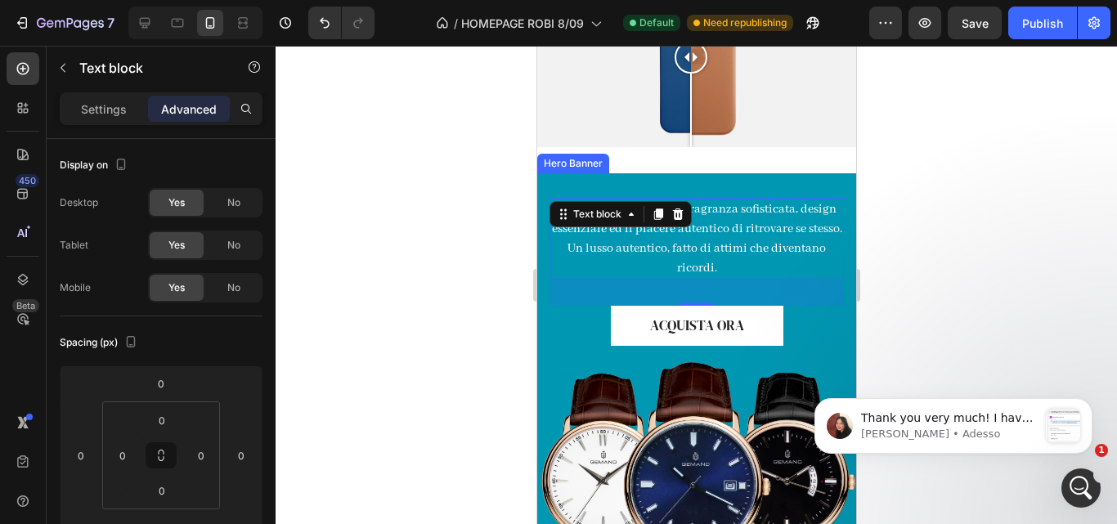
click at [550, 345] on div "Un rituale di benessere: fragranza sofisticata, design essenziale ed il piacere…" at bounding box center [695, 380] width 319 height 414
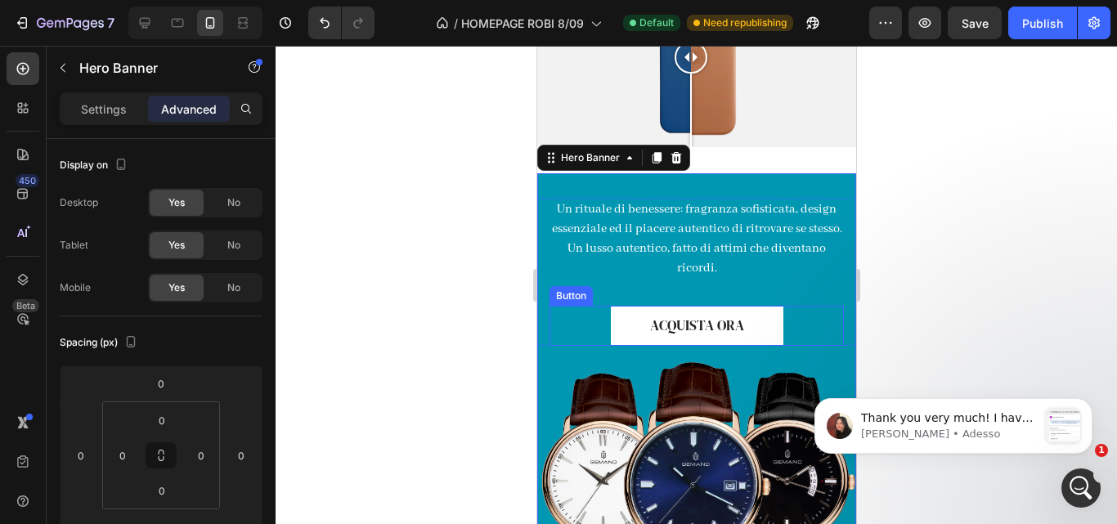
click at [788, 323] on div "ACQUISTA ORA Button" at bounding box center [696, 326] width 294 height 41
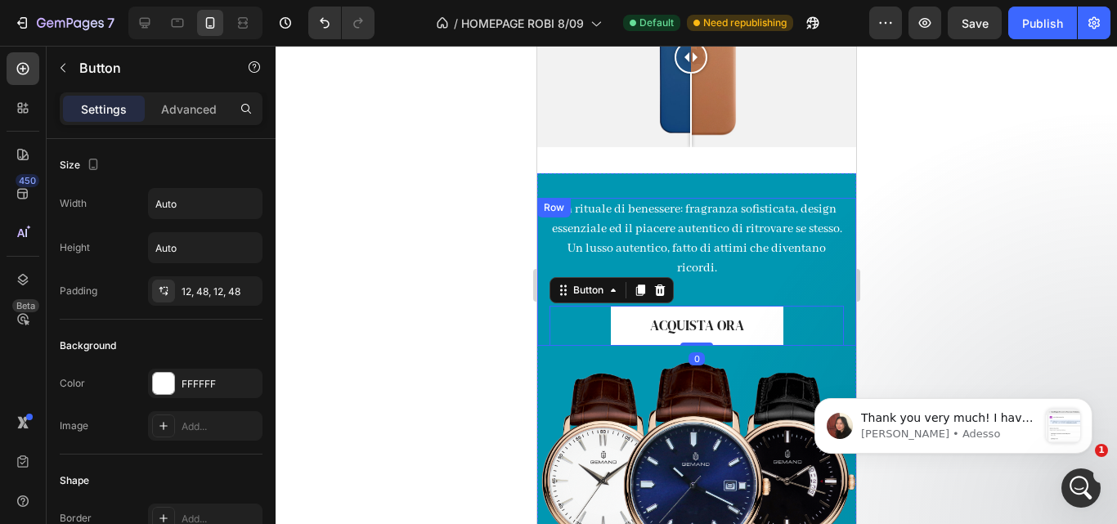
click at [827, 289] on div "Un rituale di benessere: fragranza sofisticata, design essenziale ed il piacere…" at bounding box center [696, 272] width 294 height 149
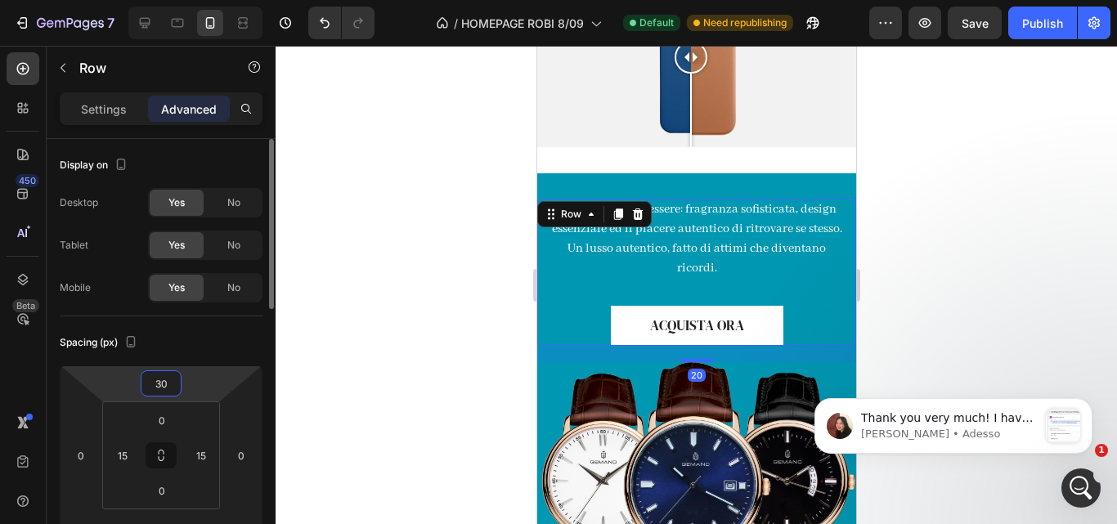
click at [169, 392] on input "30" at bounding box center [161, 383] width 33 height 25
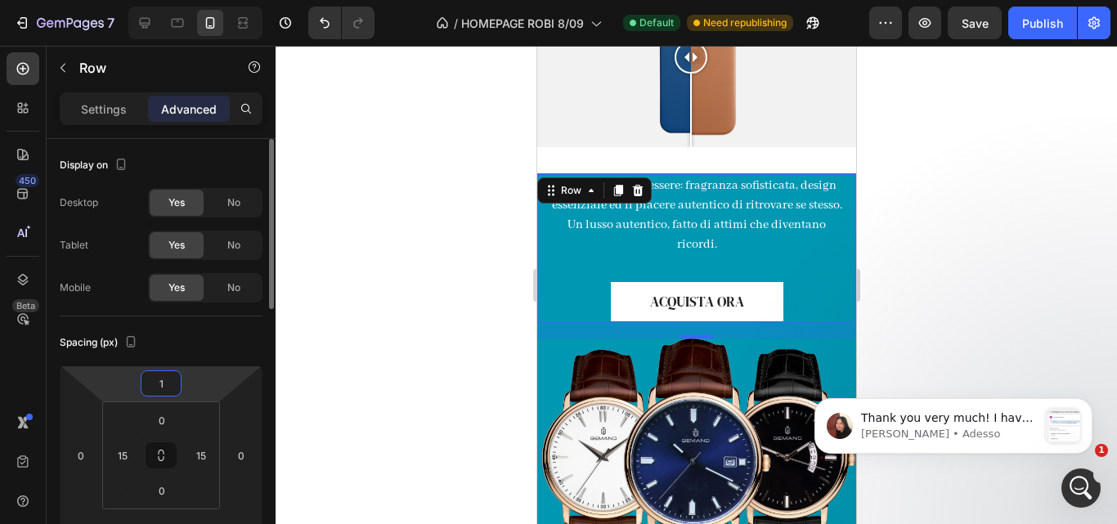
type input "10"
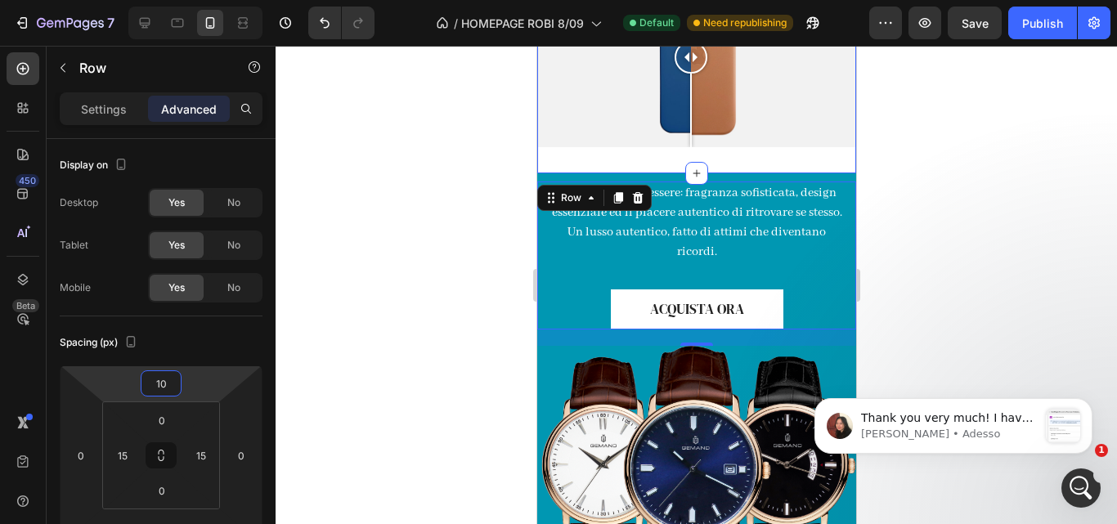
click at [779, 152] on div "RELAX. MAKAI. RECONNECT. Heading Image Comparison Section 3" at bounding box center [695, 14] width 319 height 320
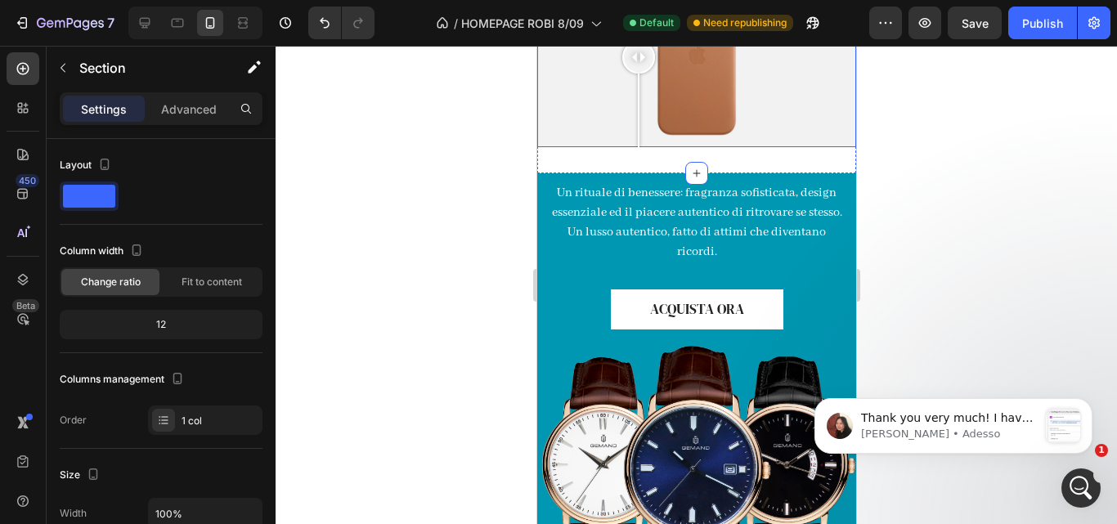
click at [638, 129] on div at bounding box center [695, 57] width 319 height 179
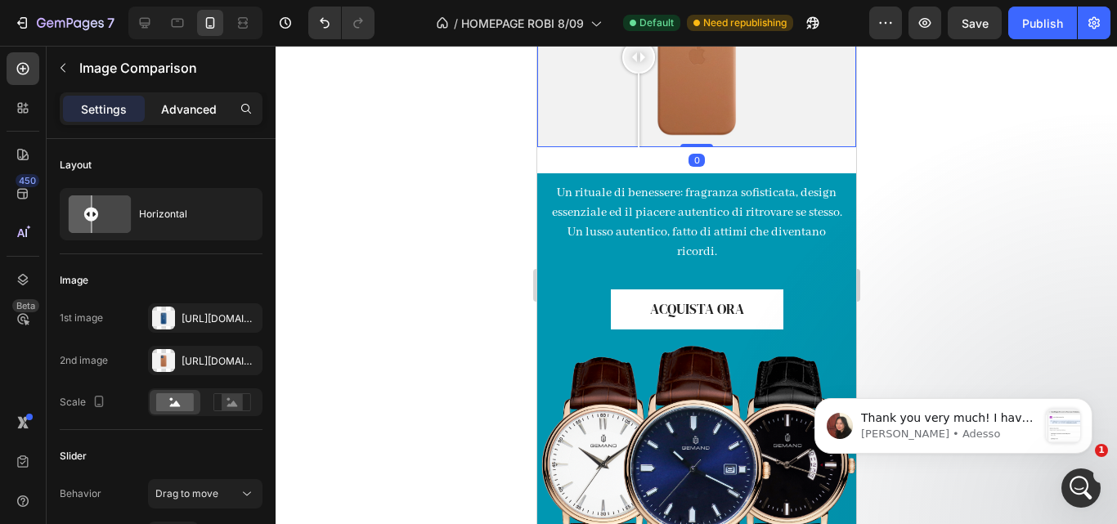
click at [208, 111] on p "Advanced" at bounding box center [189, 109] width 56 height 17
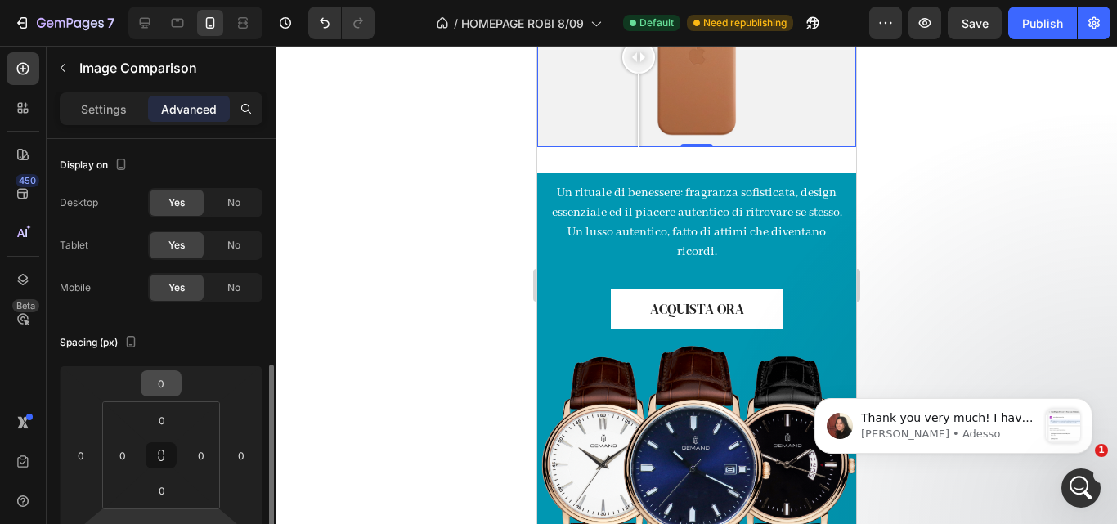
scroll to position [159, 0]
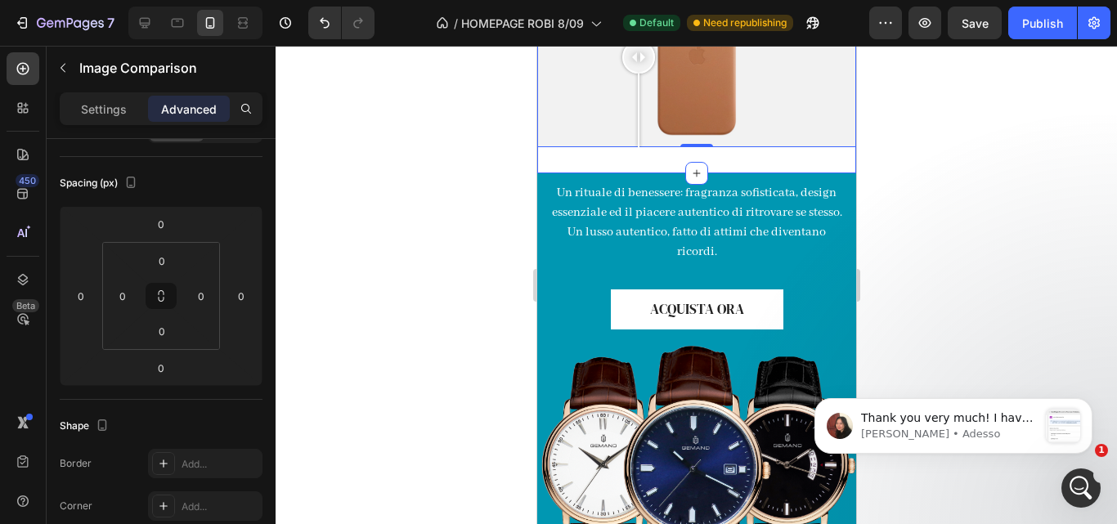
click at [648, 161] on div "RELAX. MAKAI. RECONNECT. Heading Image Comparison 0 Section 3" at bounding box center [695, 14] width 319 height 320
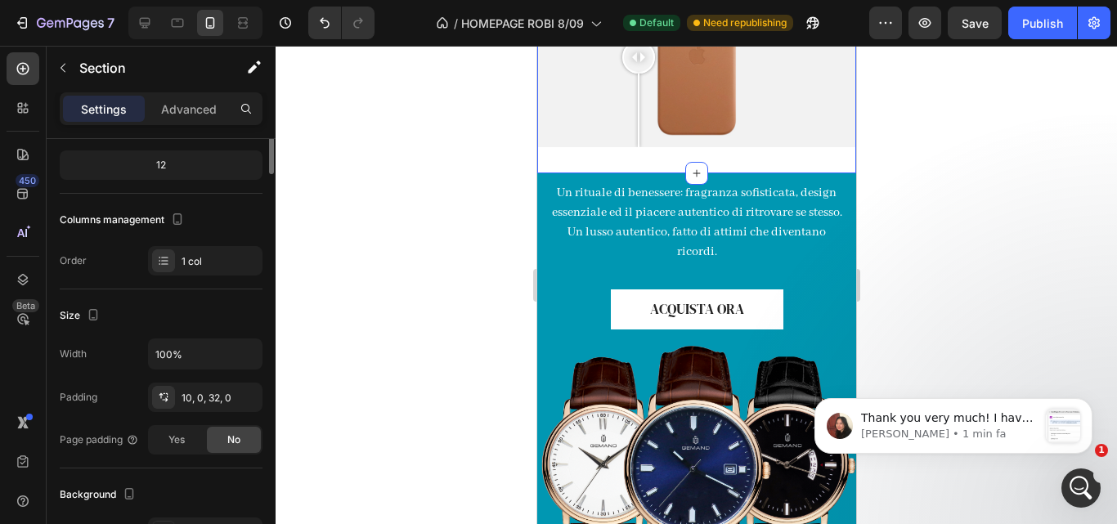
scroll to position [0, 0]
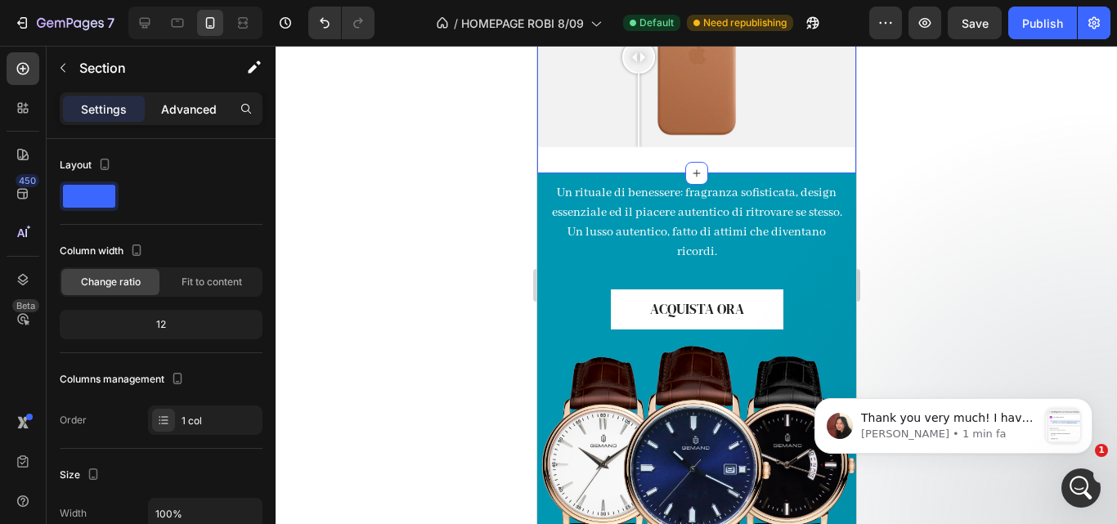
click at [196, 107] on p "Advanced" at bounding box center [189, 109] width 56 height 17
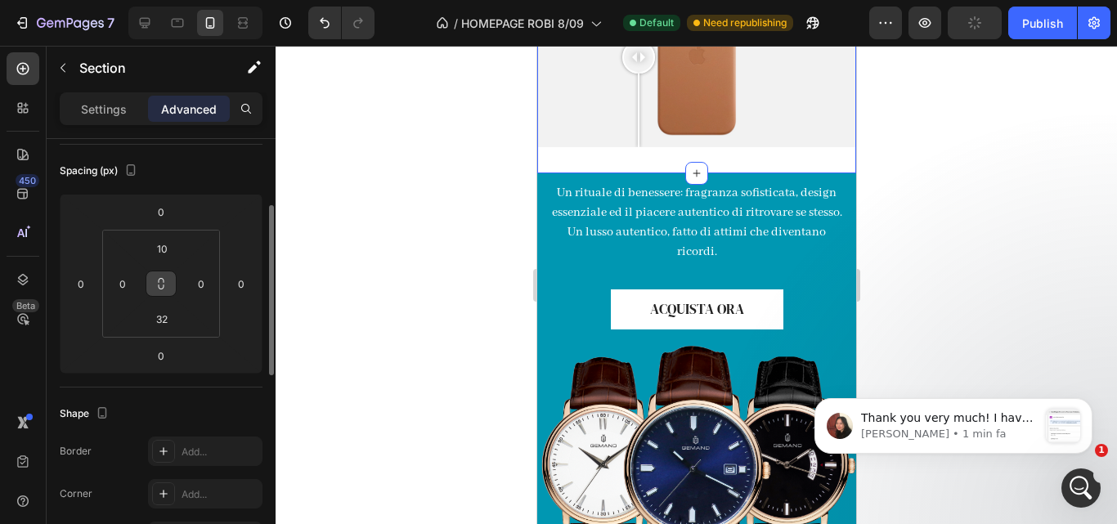
scroll to position [171, 0]
click at [177, 248] on input "10" at bounding box center [162, 249] width 33 height 25
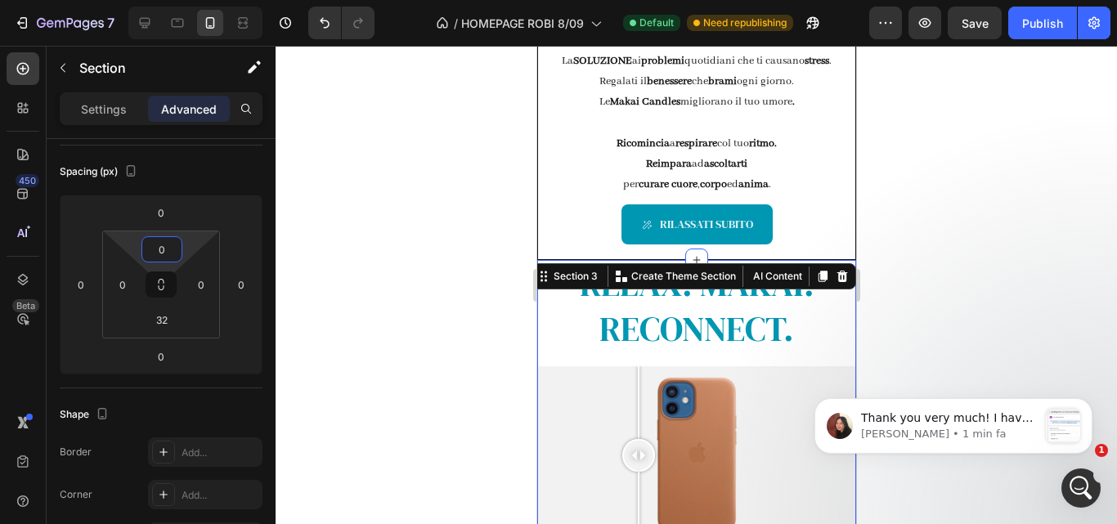
scroll to position [679, 0]
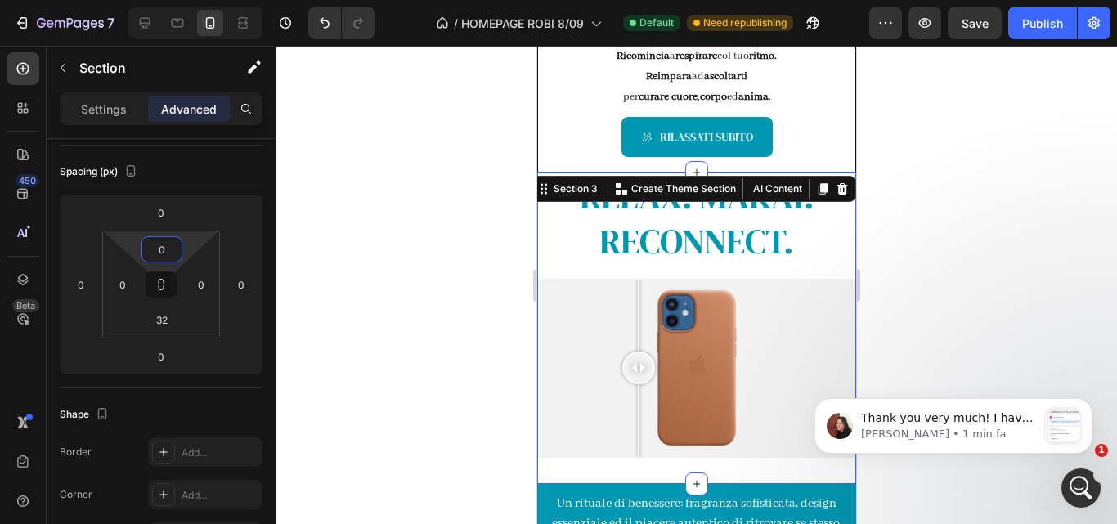
click at [432, 208] on div at bounding box center [696, 285] width 841 height 478
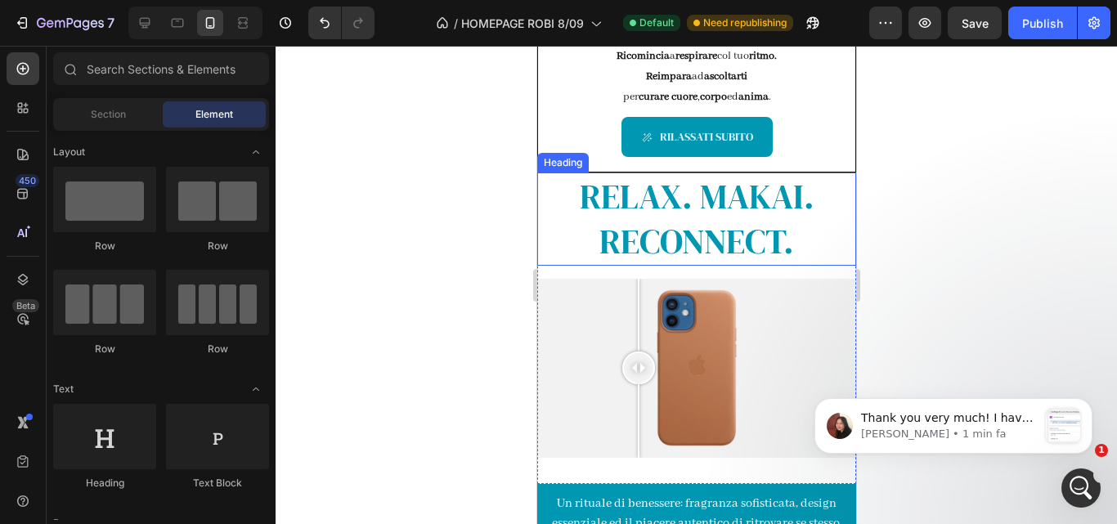
click at [562, 195] on h2 "RELAX. MAKAI. RECONNECT." at bounding box center [695, 219] width 319 height 92
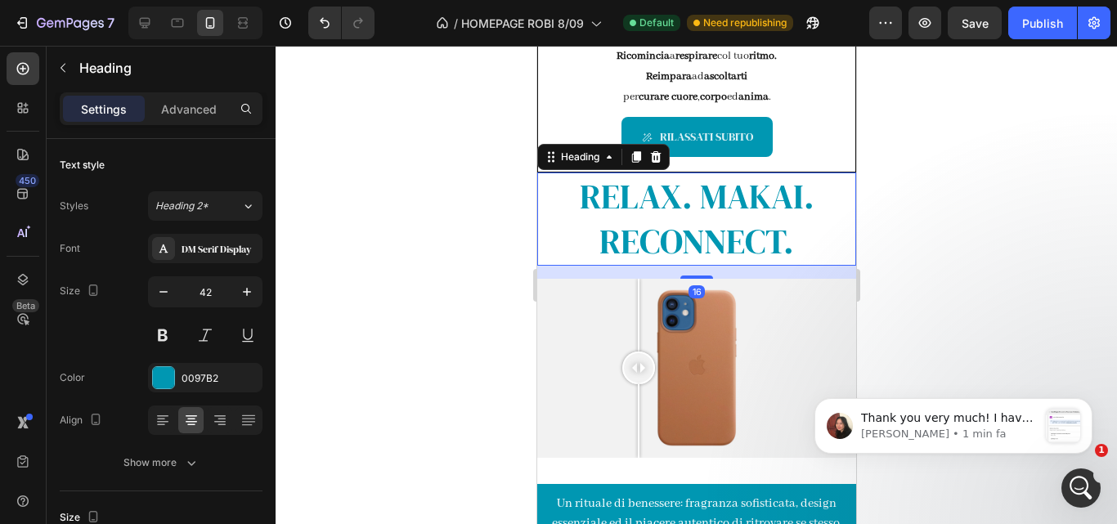
click at [460, 222] on div at bounding box center [696, 285] width 841 height 478
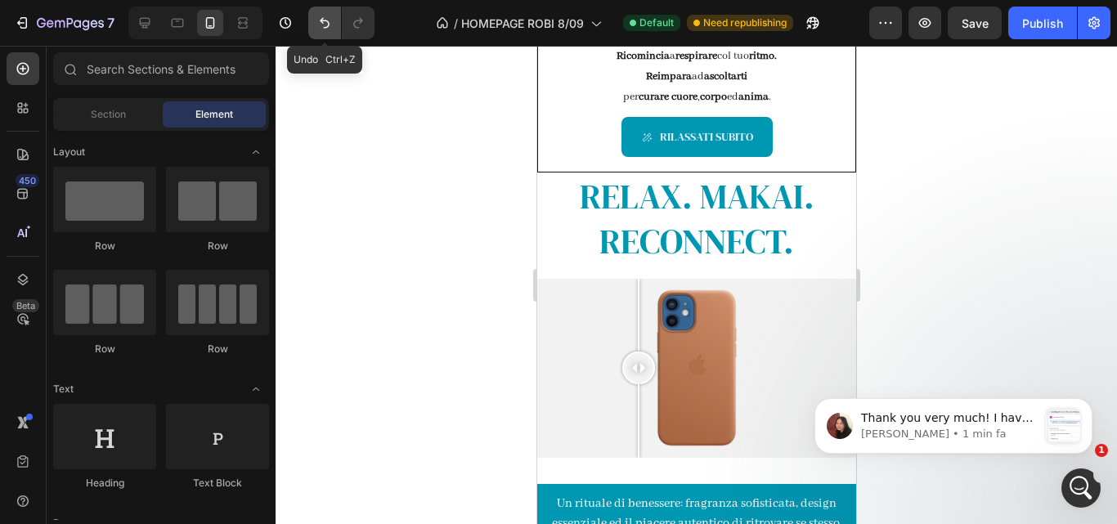
click at [324, 32] on button "Undo/Redo" at bounding box center [324, 23] width 33 height 33
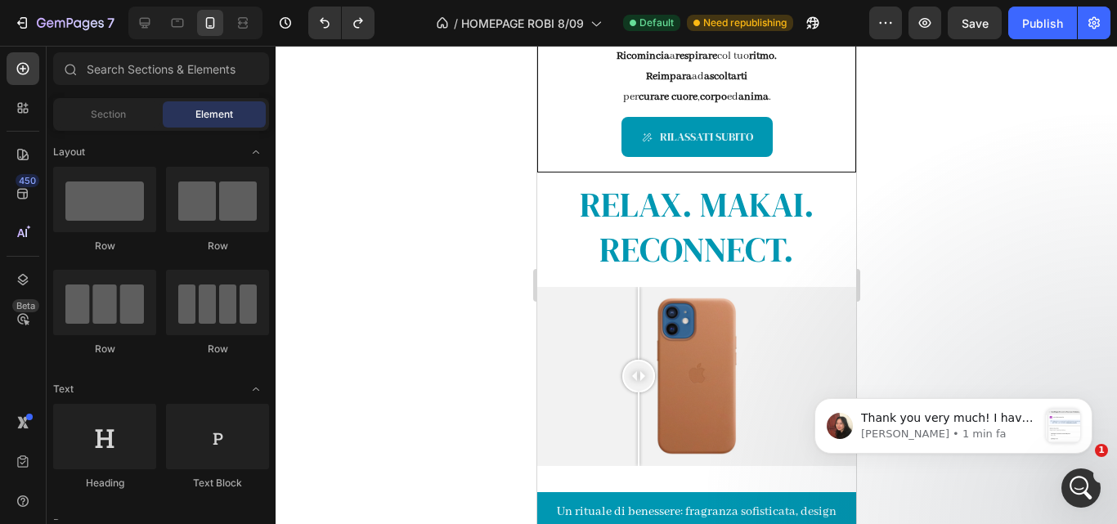
click at [419, 155] on div at bounding box center [696, 285] width 841 height 478
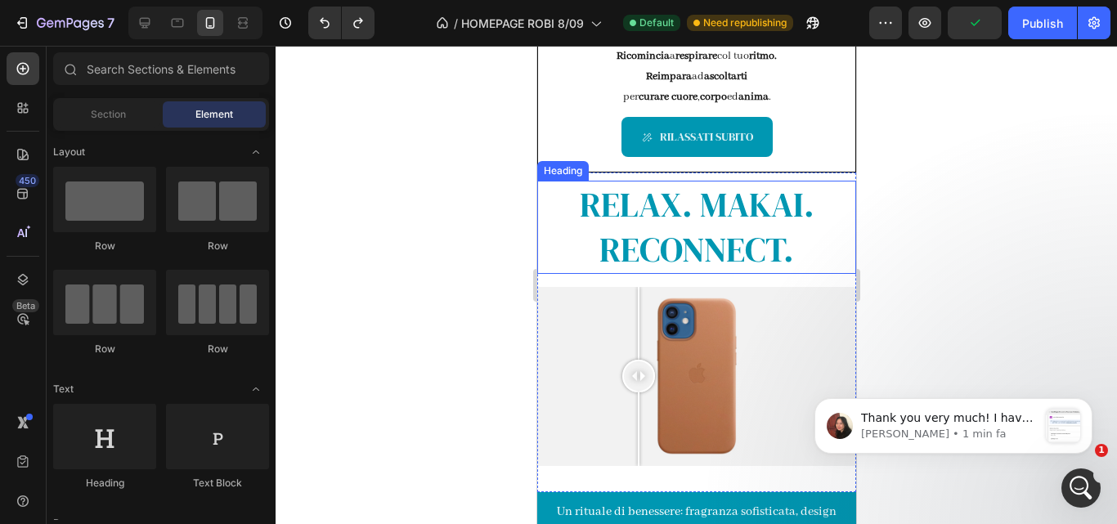
click at [556, 245] on h2 "RELAX. MAKAI. RECONNECT." at bounding box center [695, 227] width 319 height 92
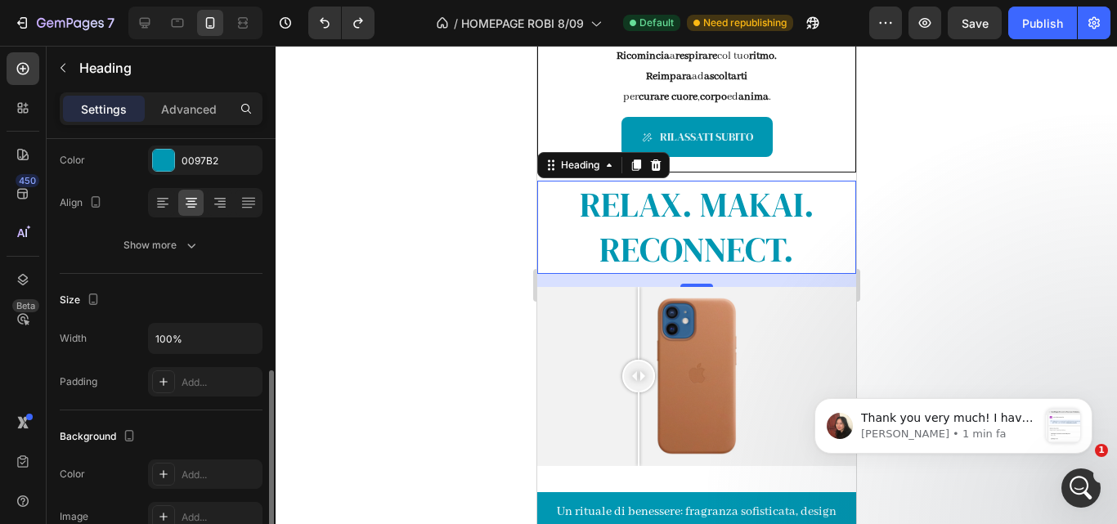
scroll to position [319, 0]
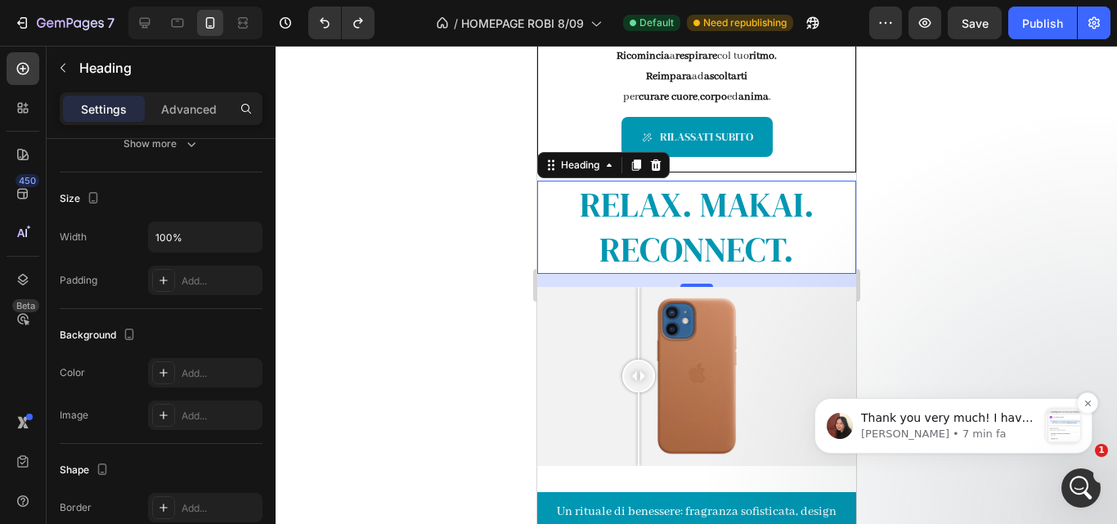
click at [875, 413] on span "Thank you very much! I have sent our request. ﻿Please help us accept it. ﻿You c…" at bounding box center [948, 515] width 175 height 208
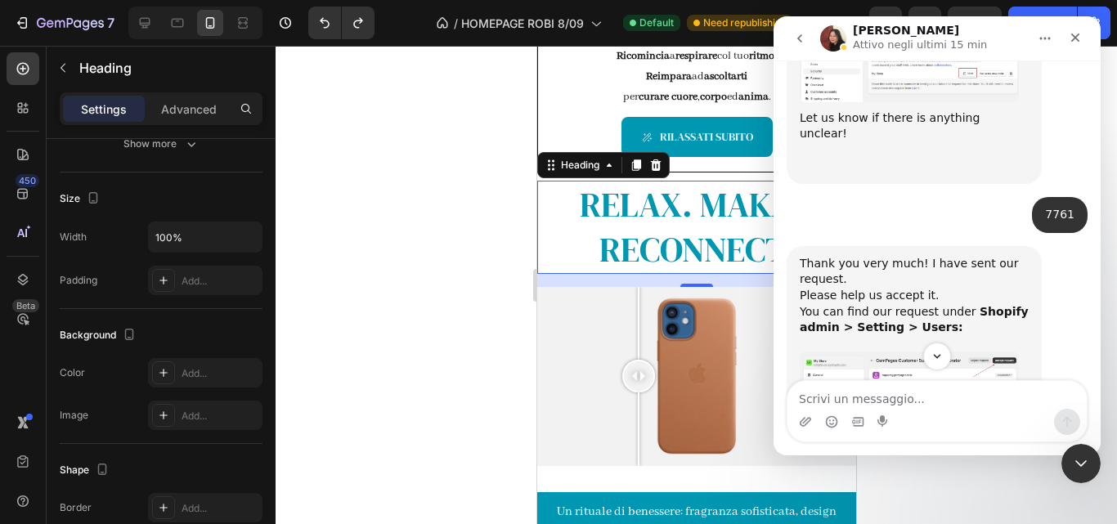
scroll to position [1071, 0]
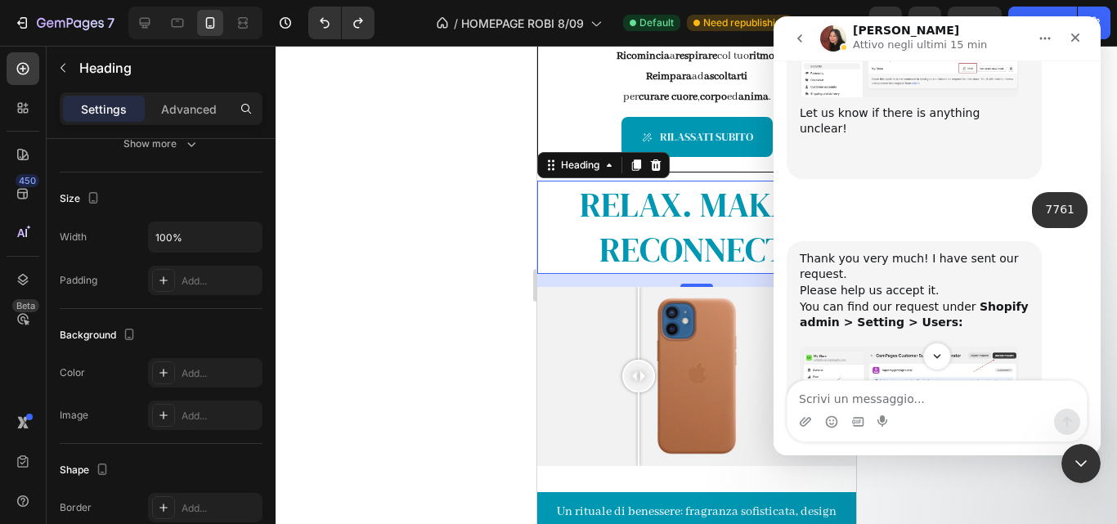
click at [435, 198] on div at bounding box center [696, 285] width 841 height 478
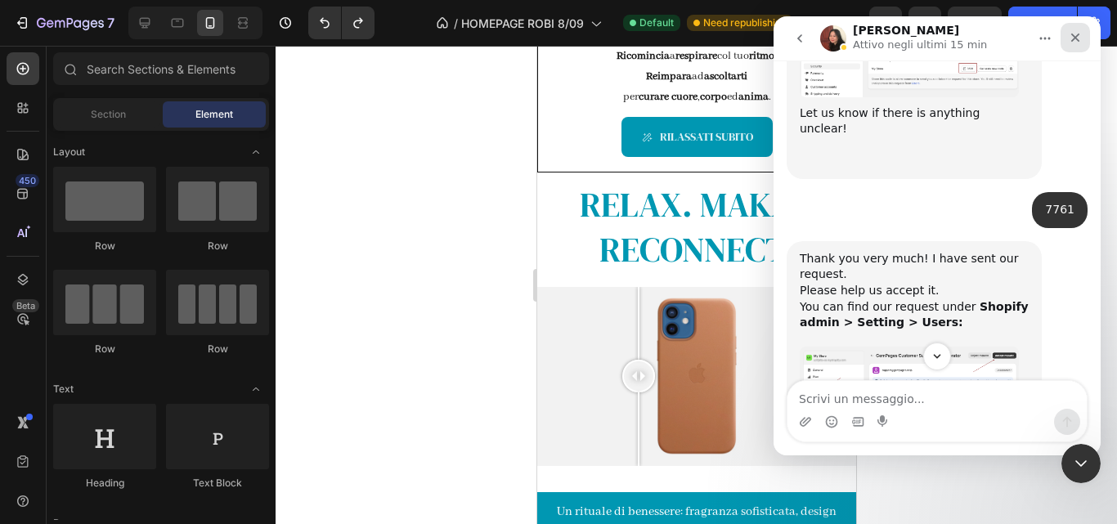
click at [1073, 38] on icon "Chiudi" at bounding box center [1075, 37] width 13 height 13
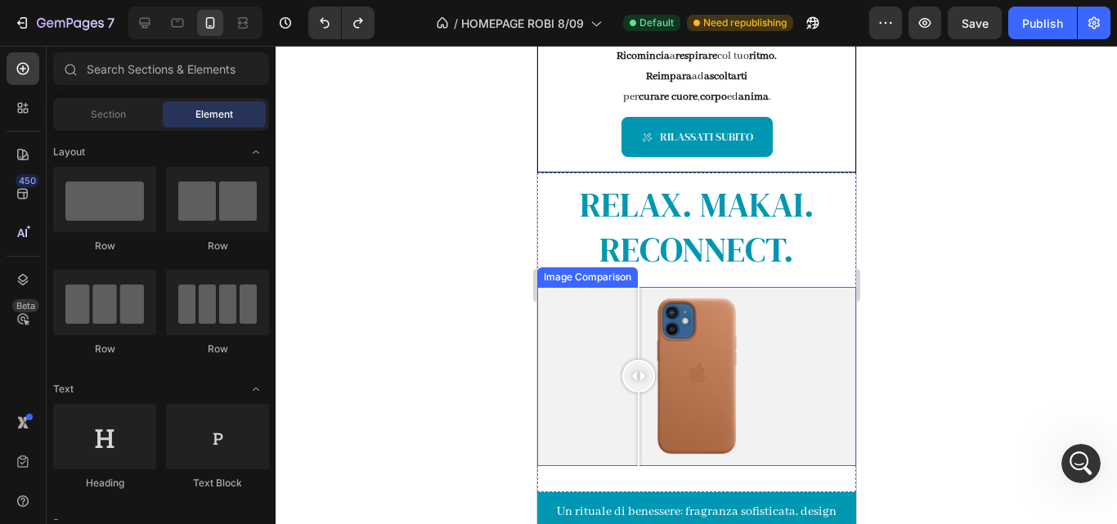
scroll to position [782, 0]
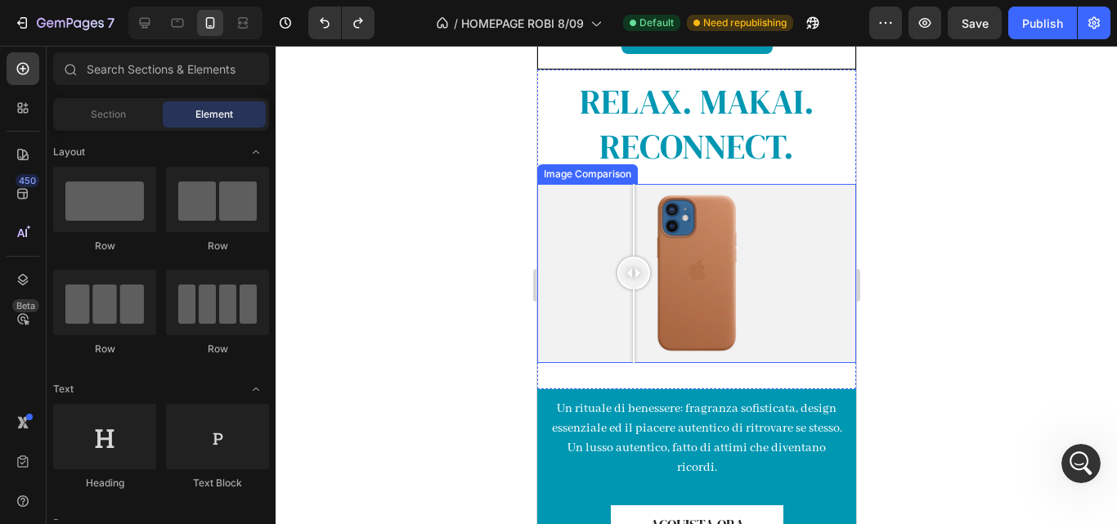
click at [633, 283] on div at bounding box center [632, 273] width 33 height 33
drag, startPoint x: 636, startPoint y: 265, endPoint x: 687, endPoint y: 280, distance: 53.0
click at [687, 280] on div at bounding box center [686, 273] width 33 height 33
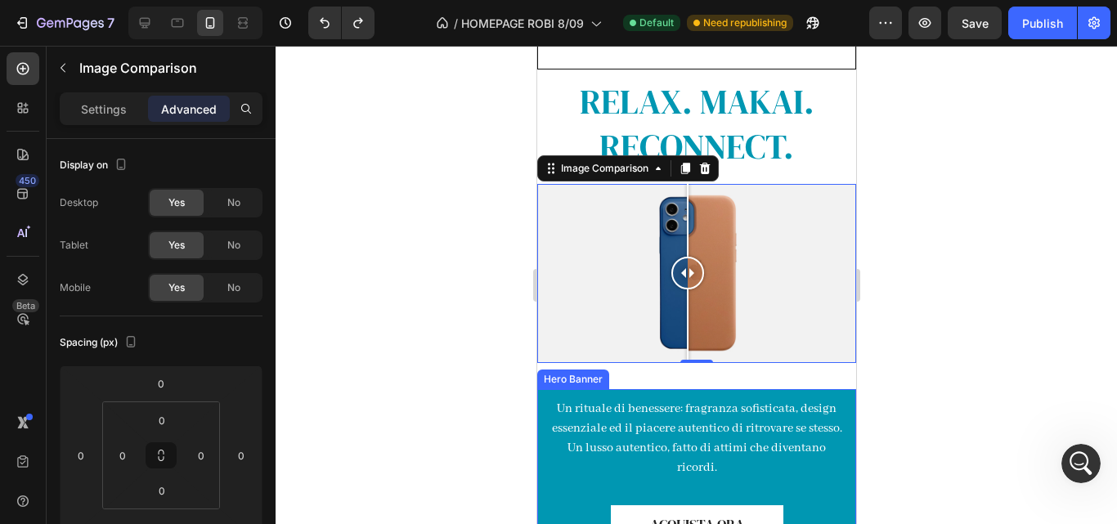
scroll to position [939, 0]
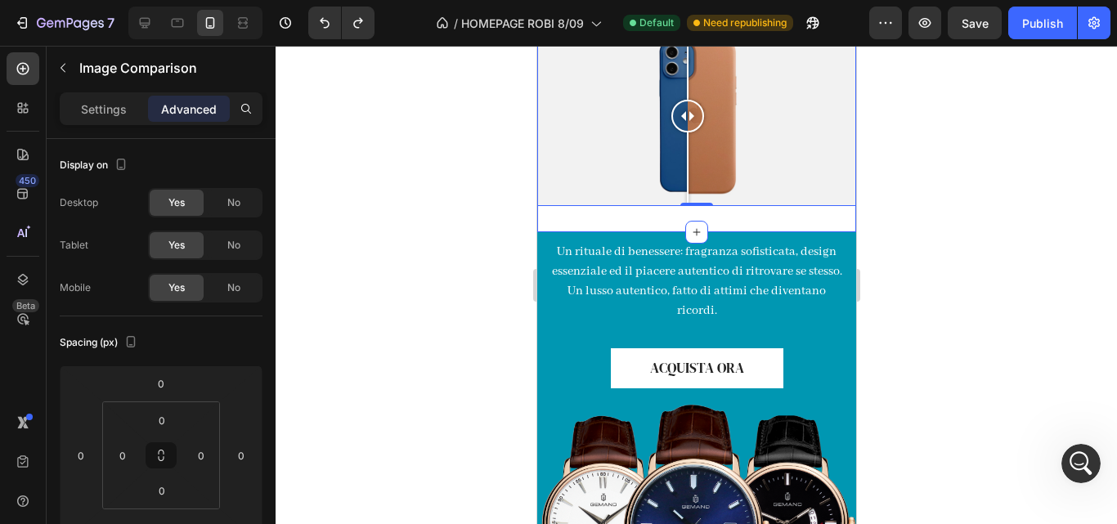
click at [715, 208] on div "RELAX. MAKAI. RECONNECT. Heading Image Comparison 0 Section 3" at bounding box center [695, 73] width 319 height 320
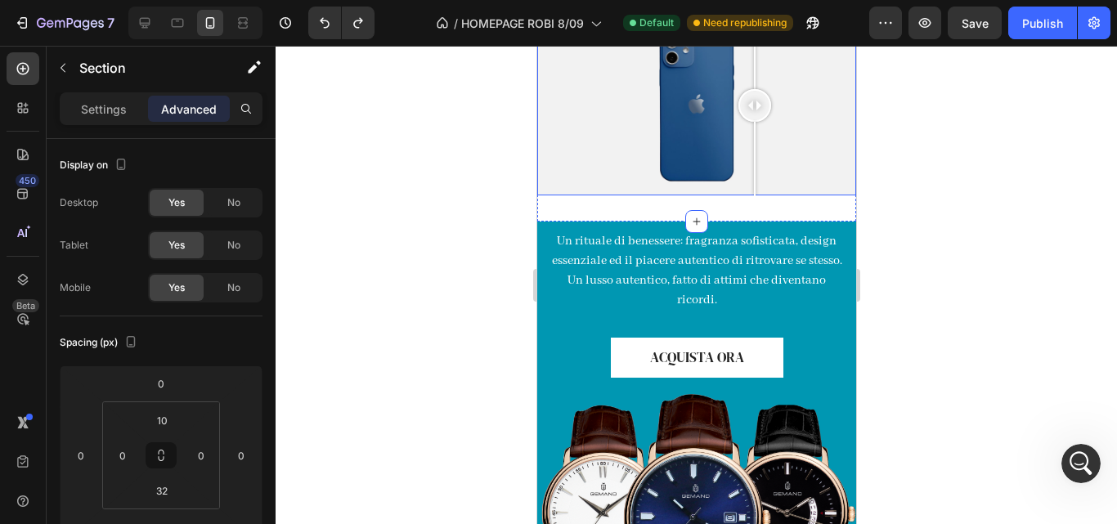
drag, startPoint x: 754, startPoint y: 175, endPoint x: 977, endPoint y: 286, distance: 249.4
click at [754, 175] on div at bounding box center [695, 105] width 319 height 179
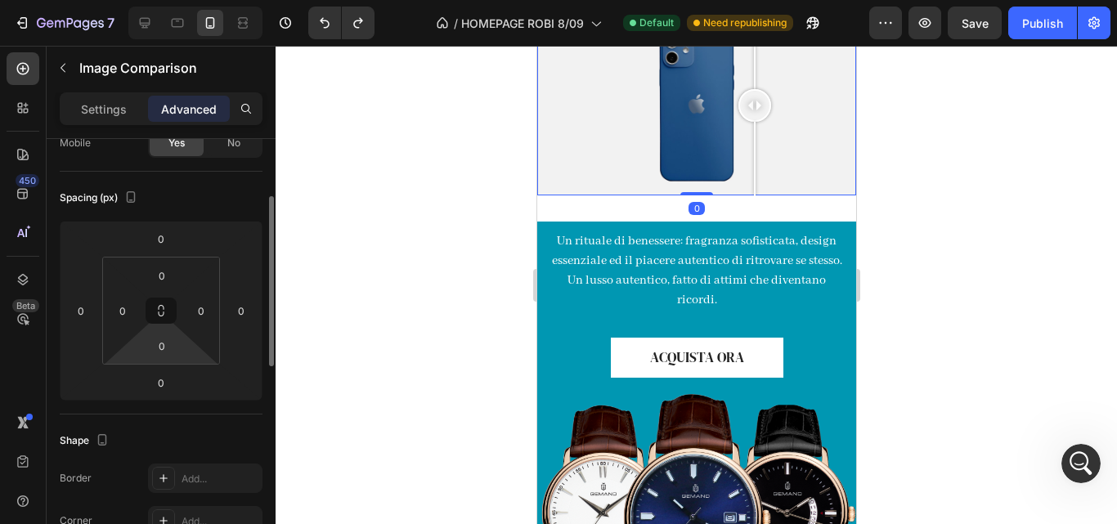
scroll to position [144, 0]
click at [680, 203] on div "RELAX. MAKAI. RECONNECT. Heading Image Comparison 0 Section 3" at bounding box center [695, 62] width 319 height 320
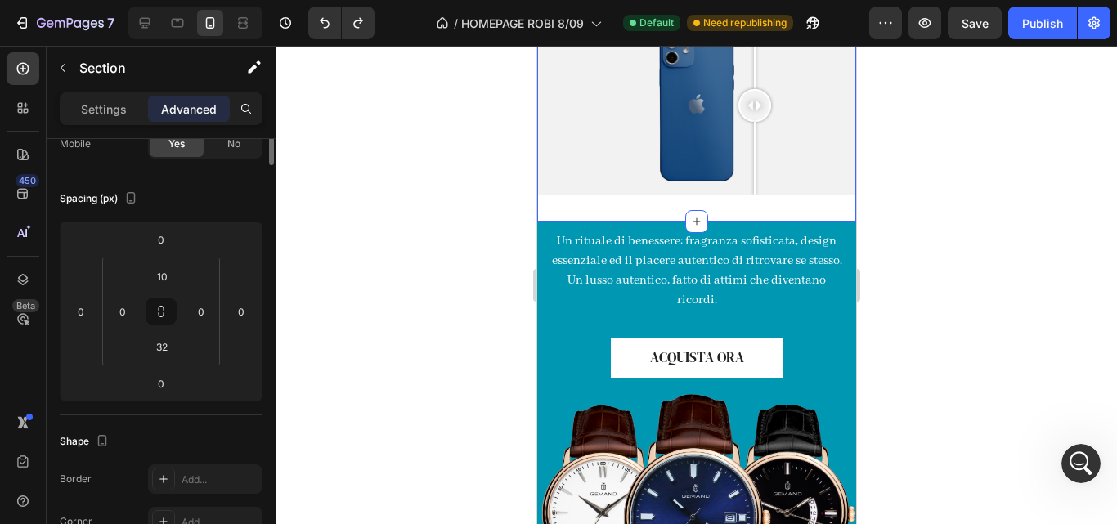
scroll to position [0, 0]
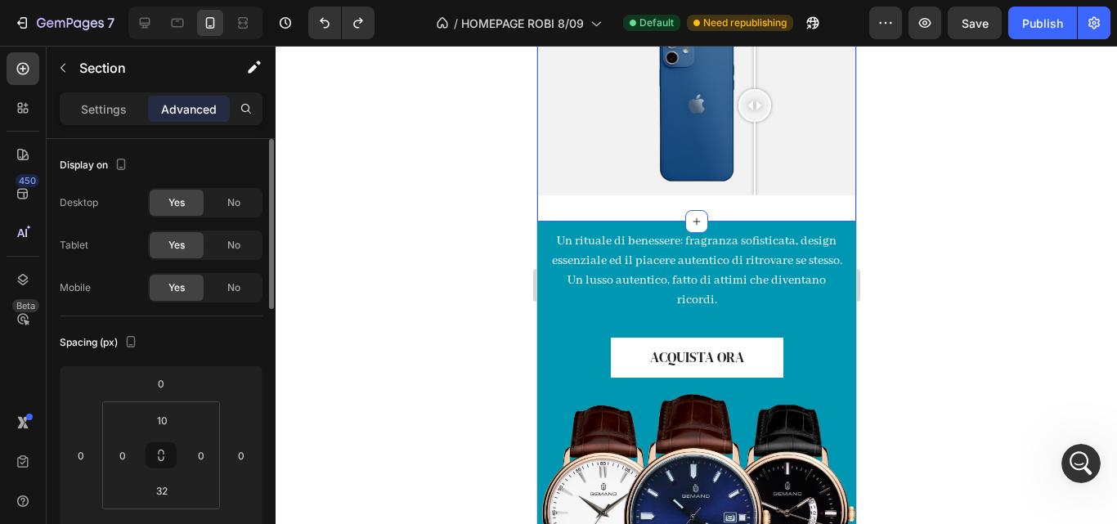
click at [639, 201] on div "RELAX. MAKAI. RECONNECT. Heading Image Comparison Section 3 Create Theme Sectio…" at bounding box center [695, 62] width 319 height 320
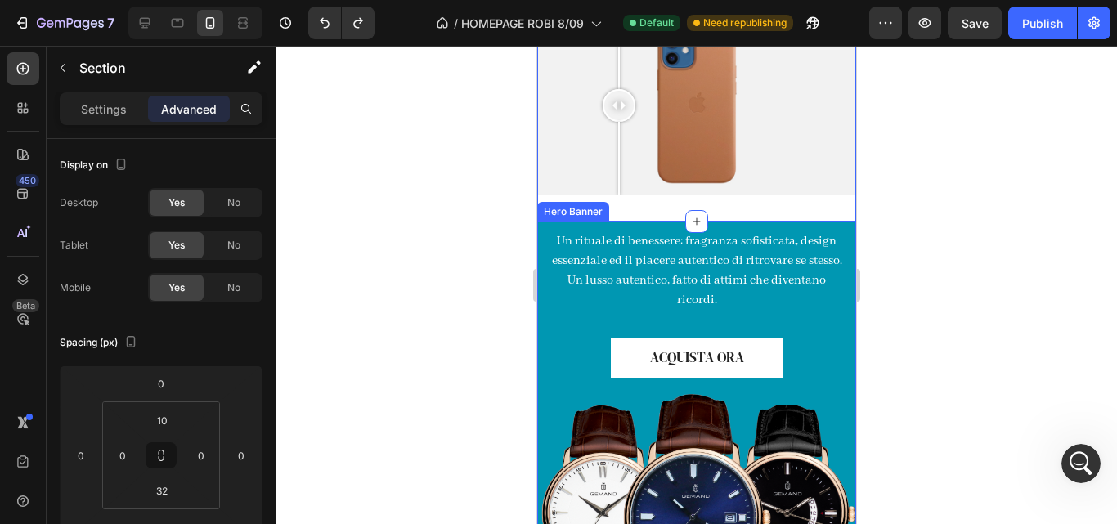
drag, startPoint x: 620, startPoint y: 161, endPoint x: 618, endPoint y: 219, distance: 58.1
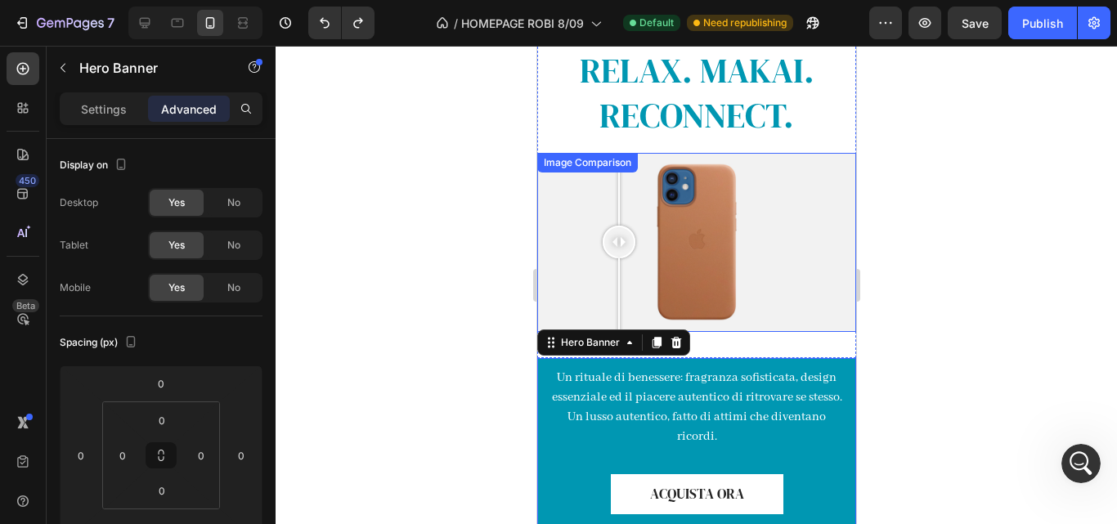
scroll to position [814, 0]
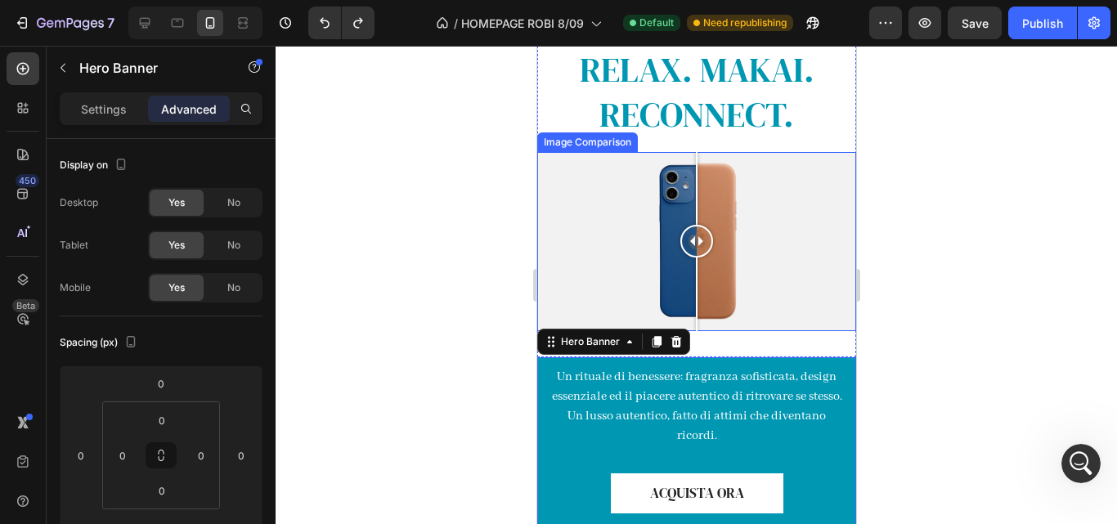
click at [696, 208] on div at bounding box center [695, 241] width 319 height 179
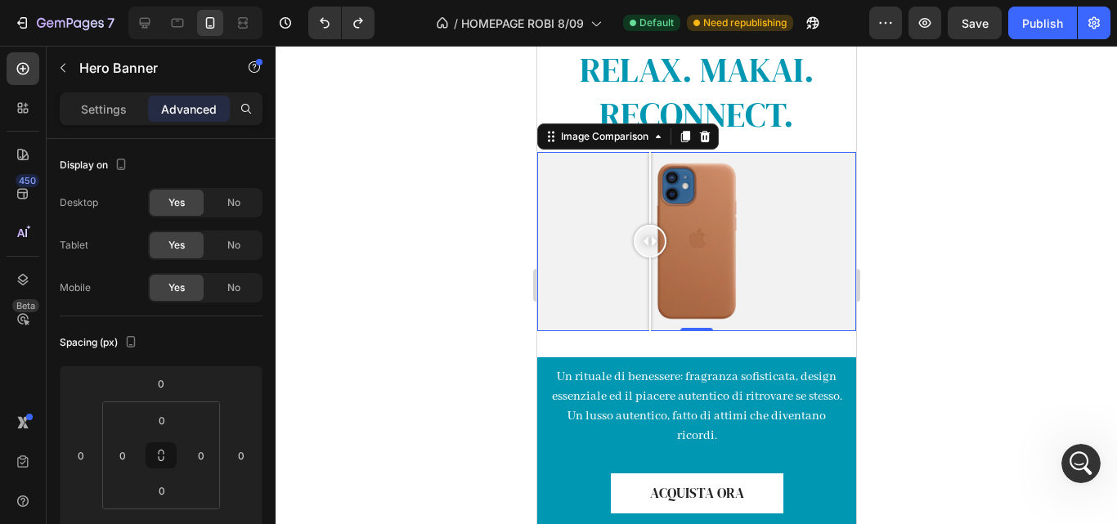
click at [649, 187] on div at bounding box center [695, 241] width 319 height 179
drag, startPoint x: 628, startPoint y: 186, endPoint x: 607, endPoint y: 359, distance: 174.5
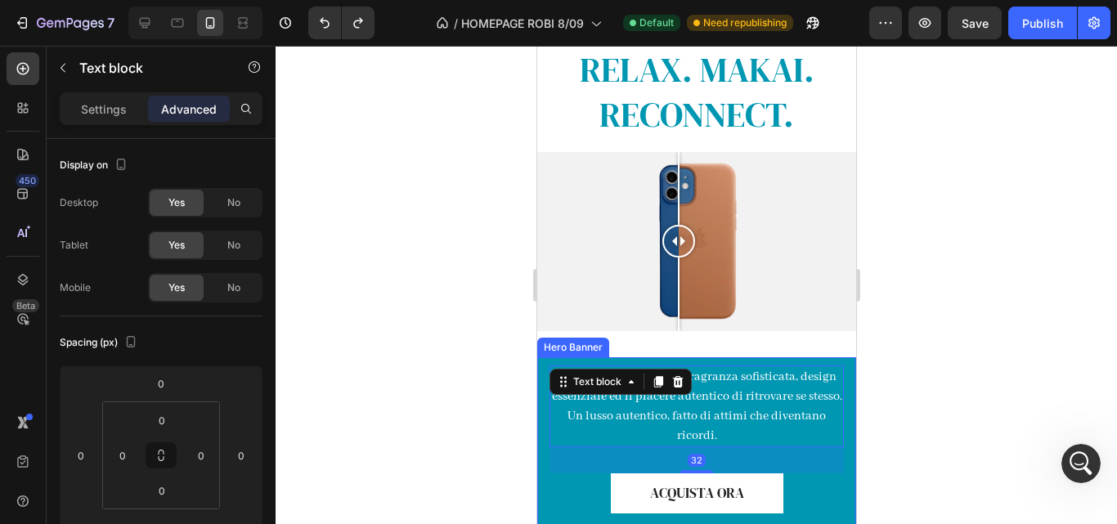
drag, startPoint x: 691, startPoint y: 256, endPoint x: 678, endPoint y: 352, distance: 96.5
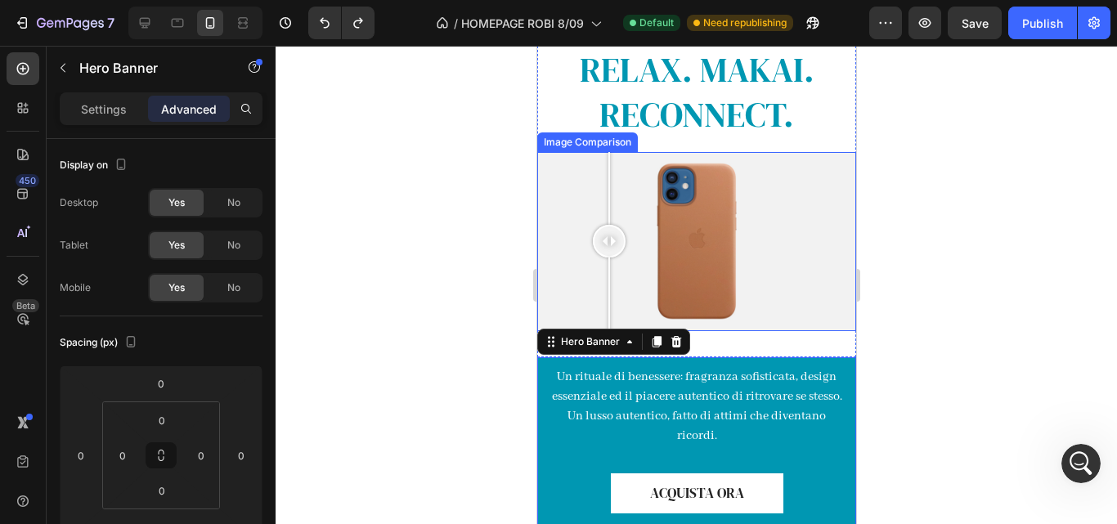
click at [608, 218] on div at bounding box center [695, 241] width 319 height 179
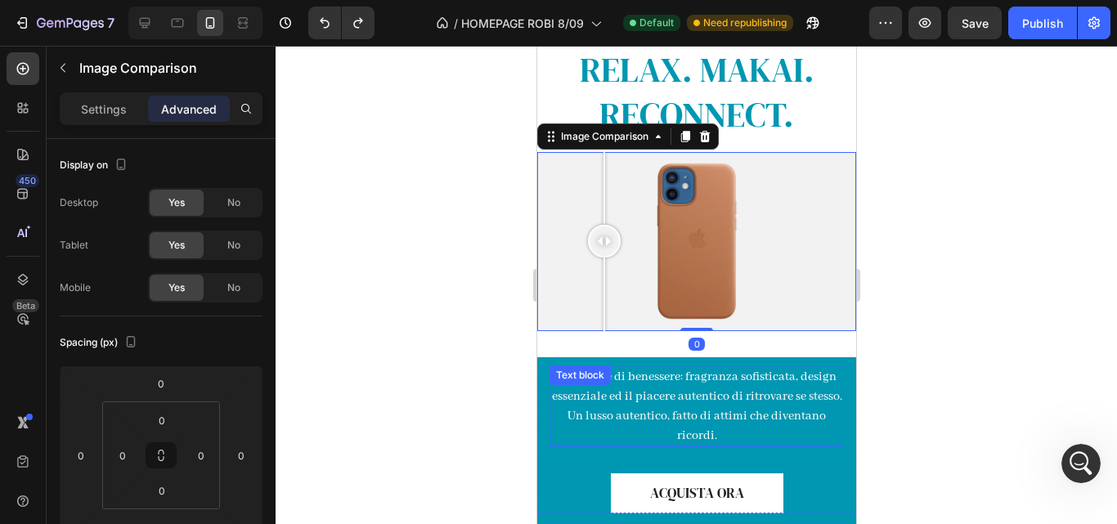
drag, startPoint x: 551, startPoint y: 186, endPoint x: 737, endPoint y: 189, distance: 186.4
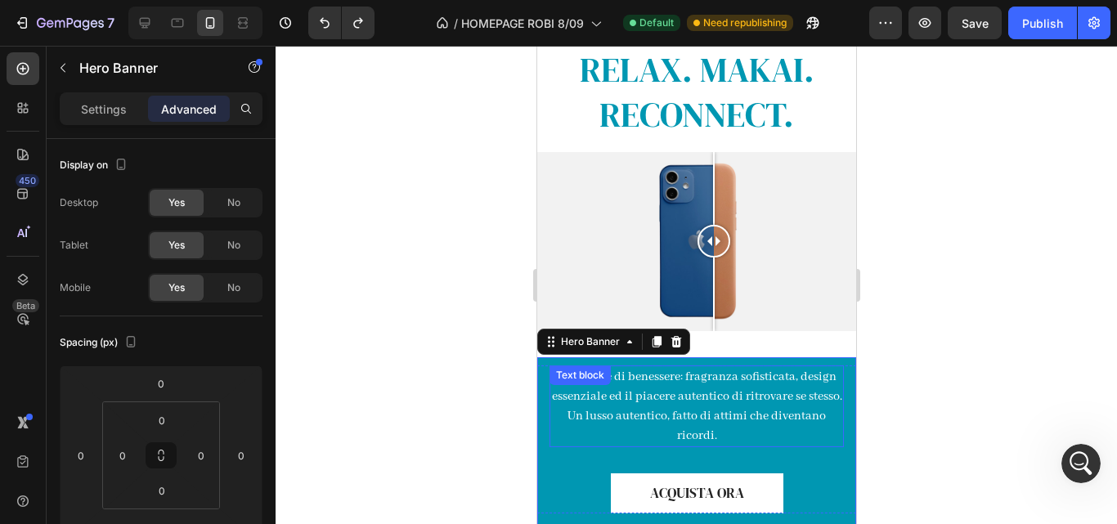
drag, startPoint x: 835, startPoint y: 164, endPoint x: 1428, endPoint y: 273, distance: 602.8
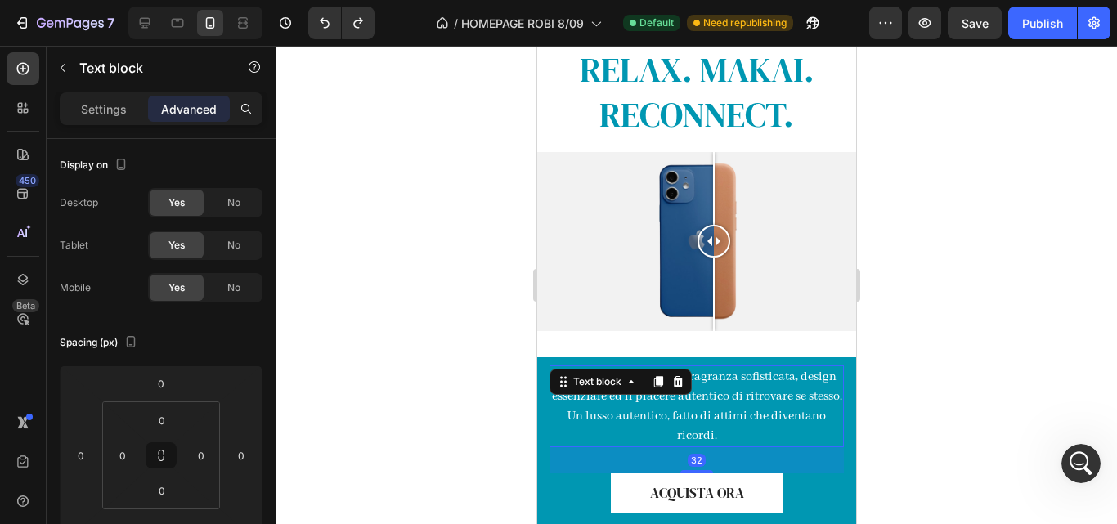
click at [908, 203] on div at bounding box center [696, 285] width 841 height 478
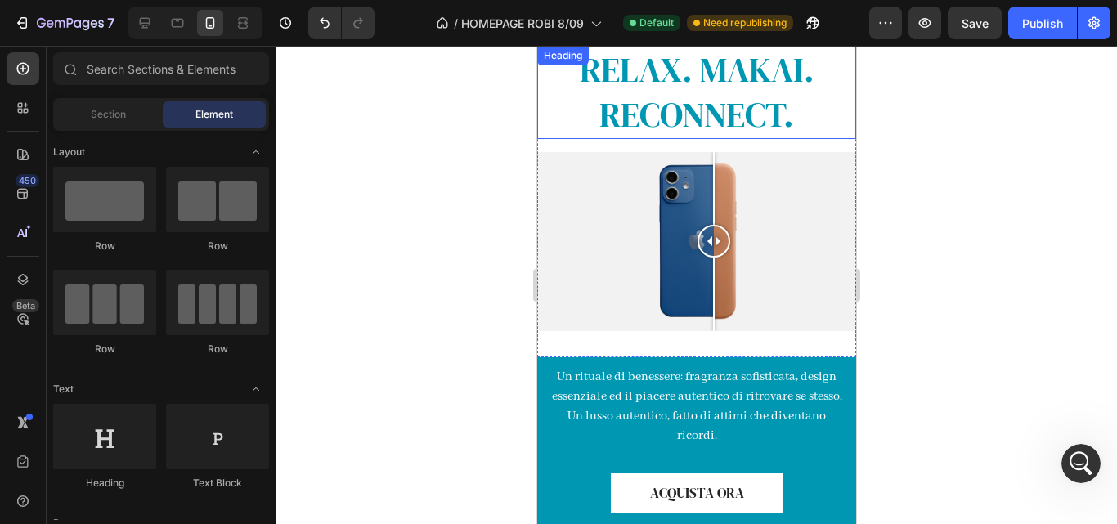
scroll to position [718, 0]
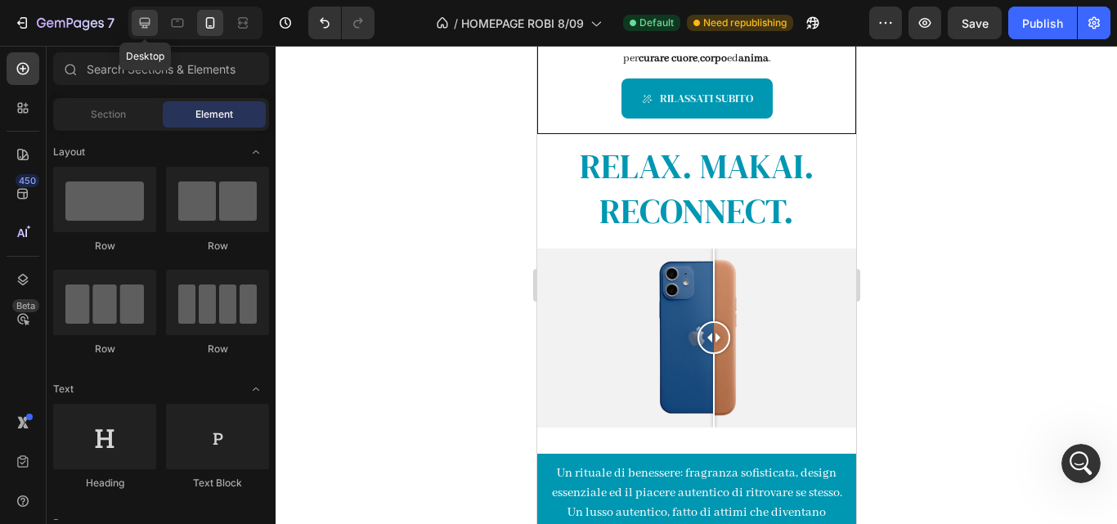
click at [149, 25] on icon at bounding box center [145, 23] width 11 height 11
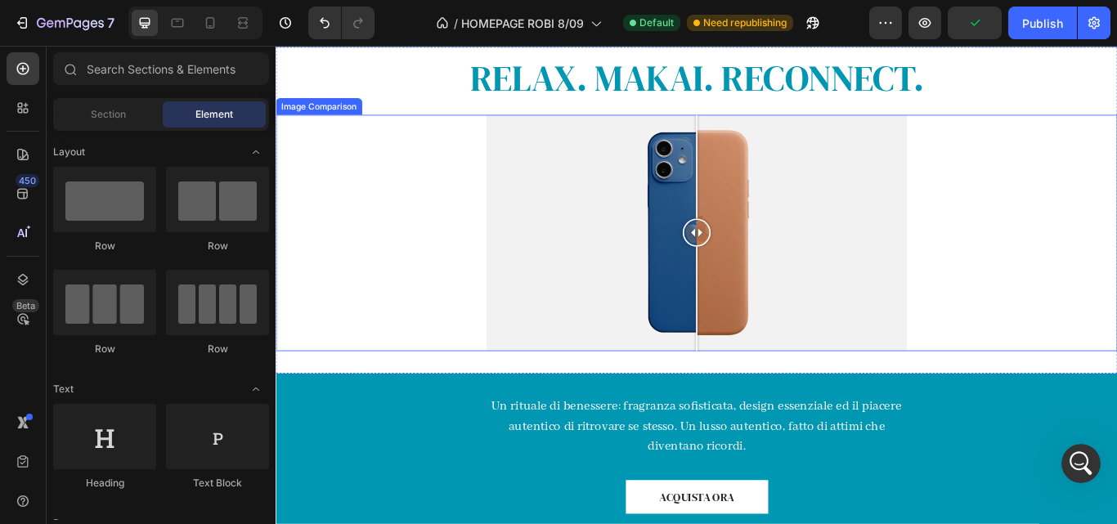
scroll to position [856, 0]
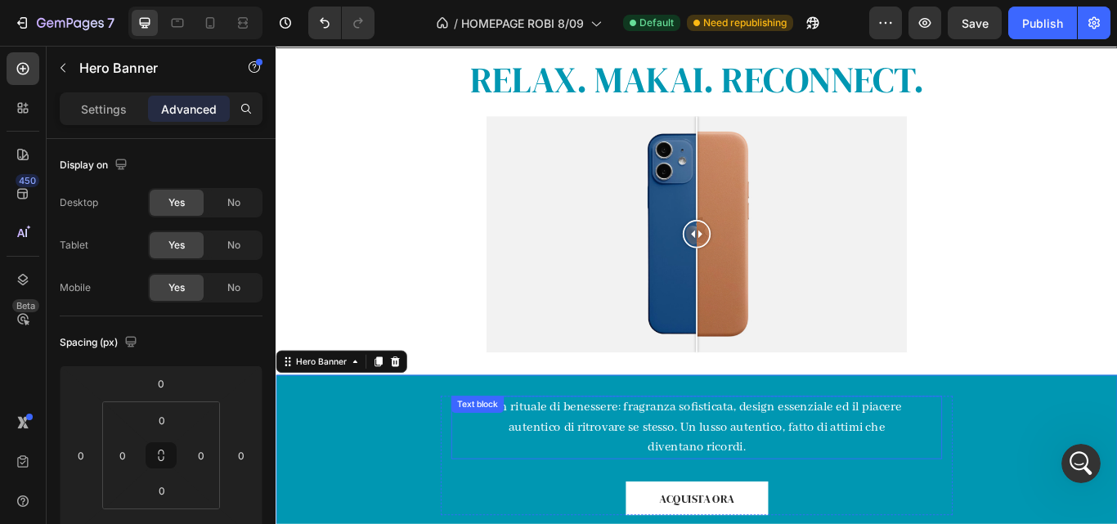
click at [615, 488] on p "Un rituale di benessere: fragranza sofisticata, design essenziale ed il piacere…" at bounding box center [765, 491] width 487 height 70
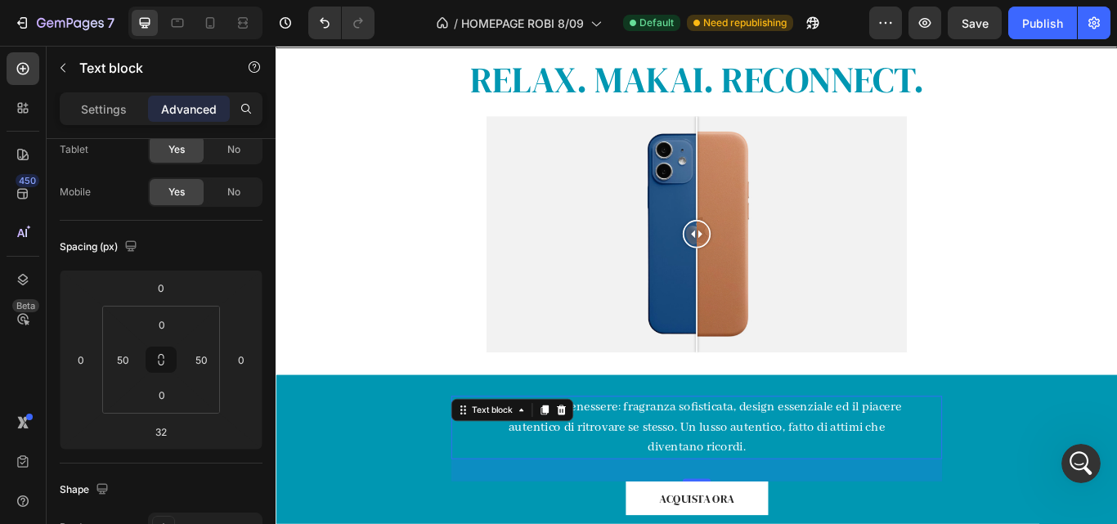
scroll to position [948, 0]
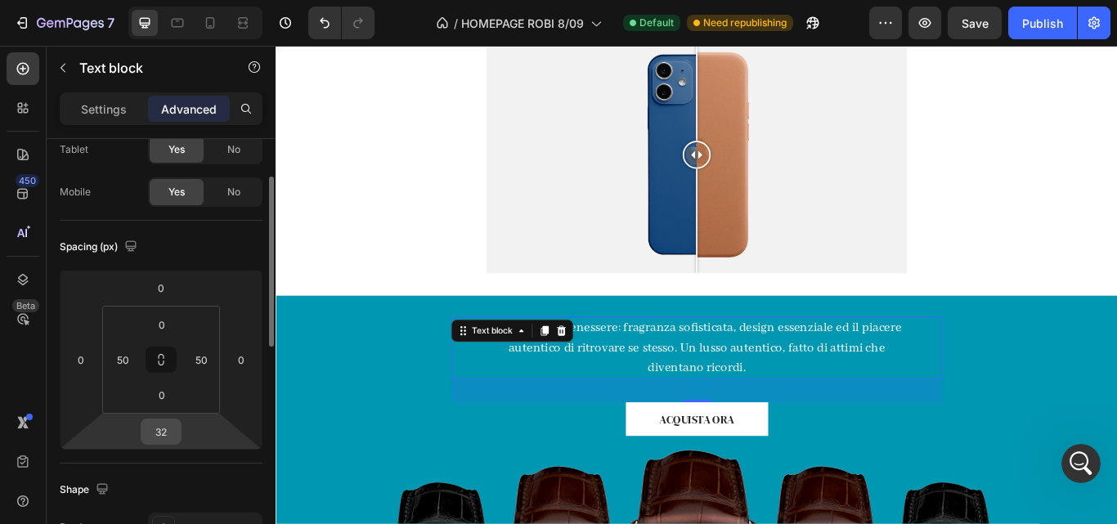
click at [177, 428] on input "32" at bounding box center [161, 431] width 33 height 25
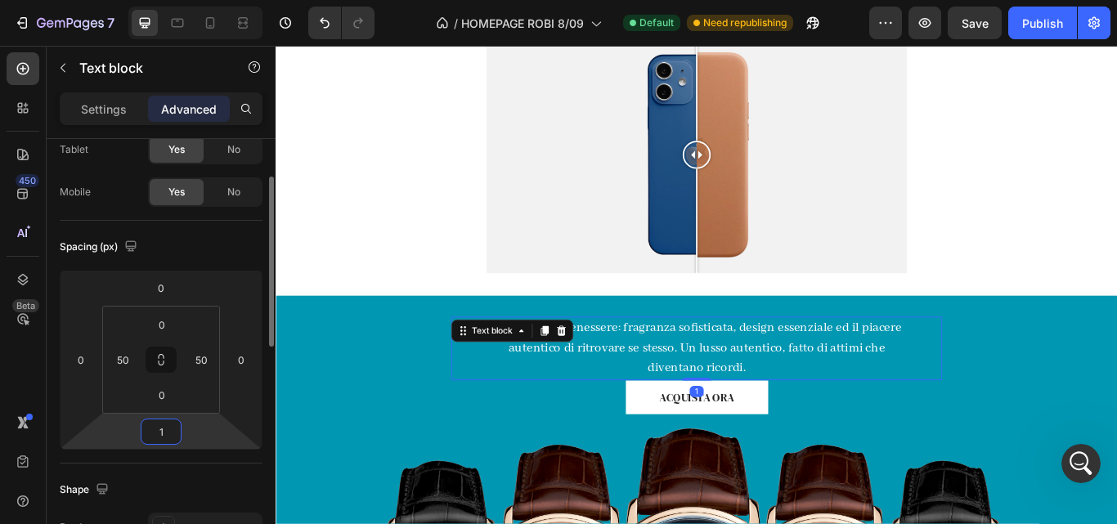
type input "15"
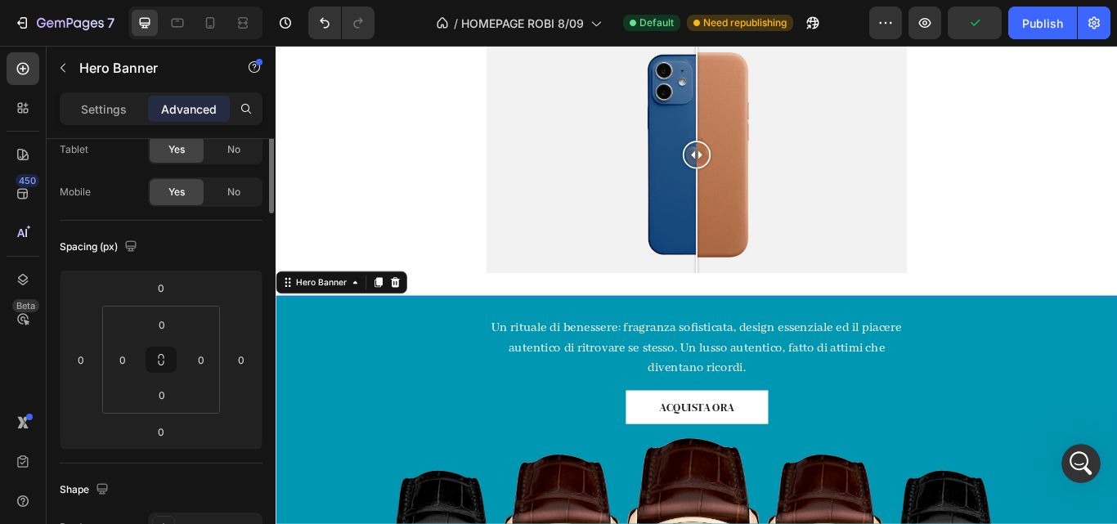
scroll to position [0, 0]
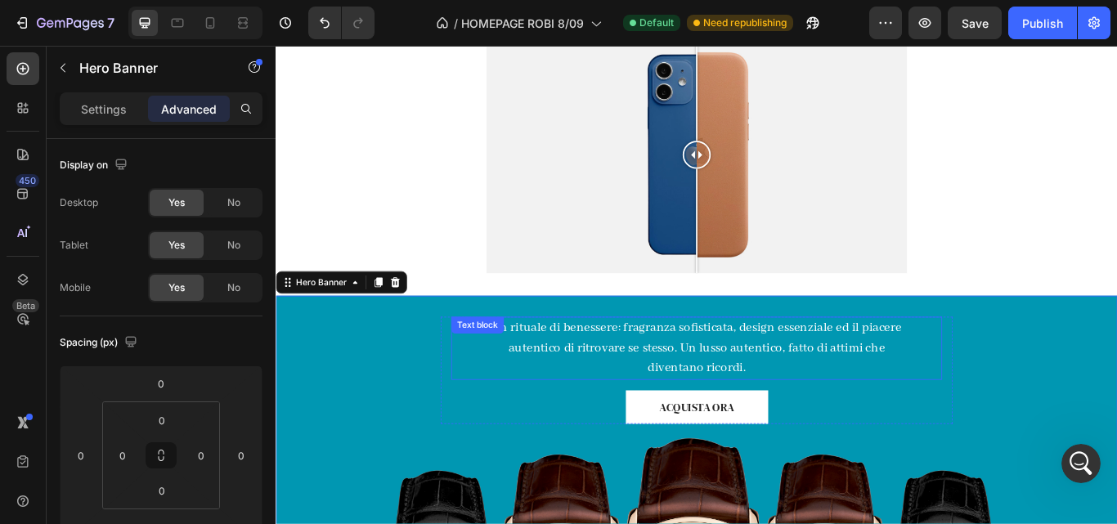
click at [522, 421] on p "Un rituale di benessere: fragranza sofisticata, design essenziale ed il piacere…" at bounding box center [765, 399] width 487 height 70
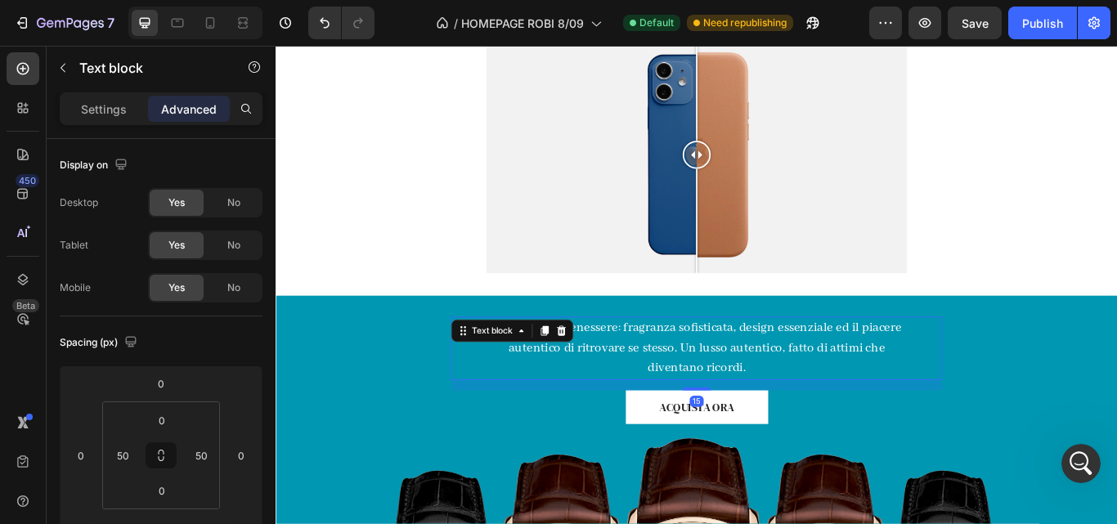
click at [522, 421] on p "Un rituale di benessere: fragranza sofisticata, design essenziale ed il piacere…" at bounding box center [765, 399] width 487 height 70
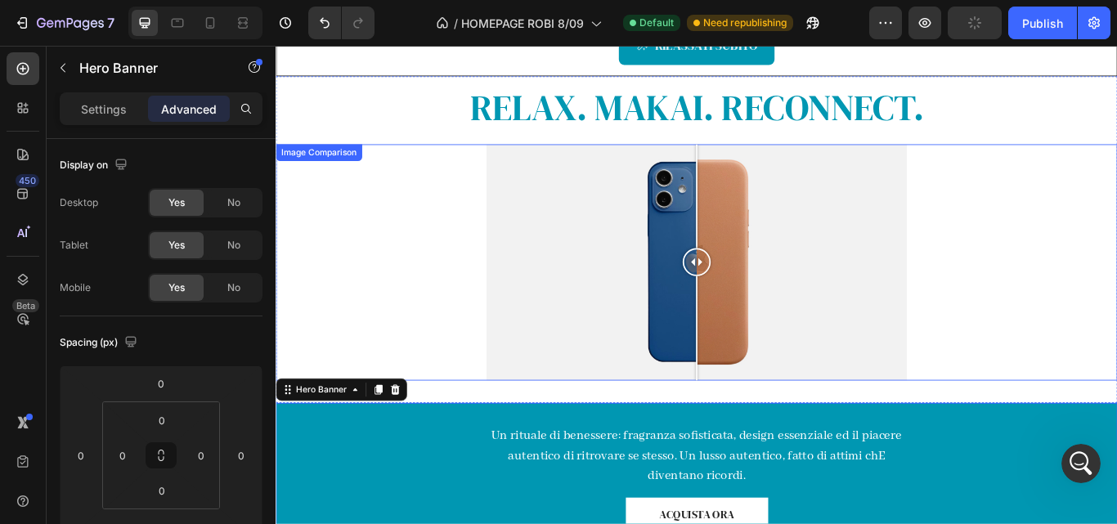
scroll to position [810, 0]
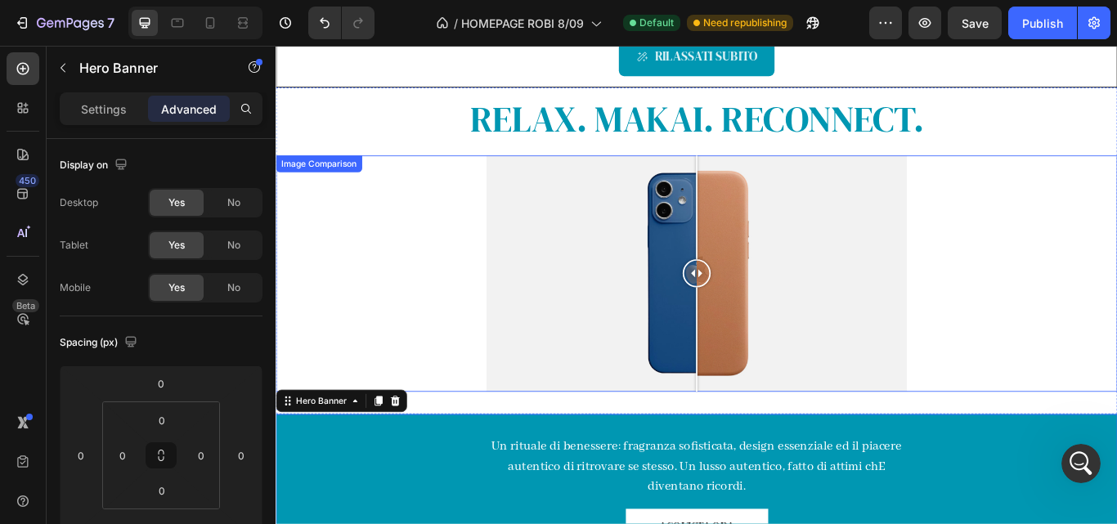
click at [735, 303] on div at bounding box center [766, 312] width 491 height 276
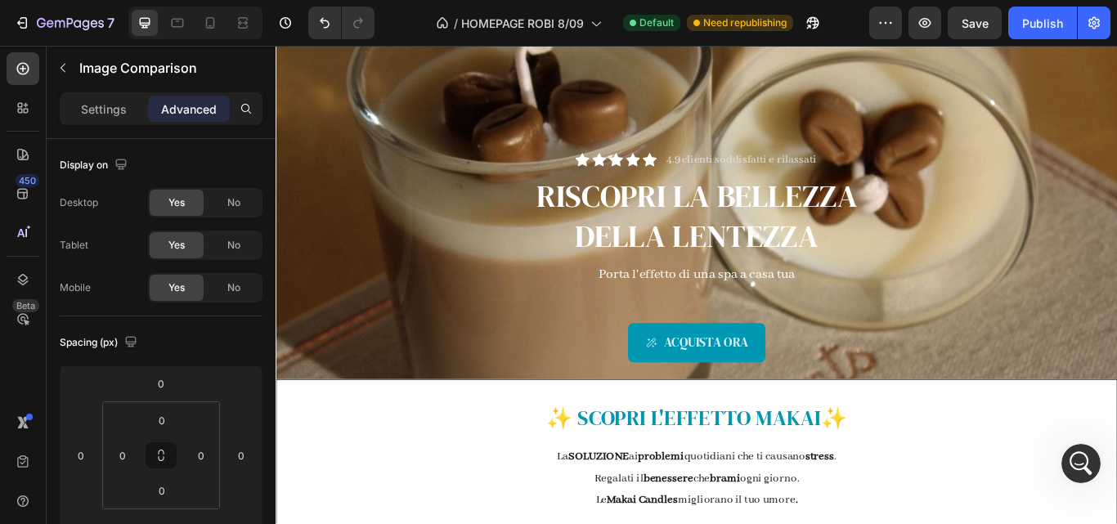
scroll to position [75, 0]
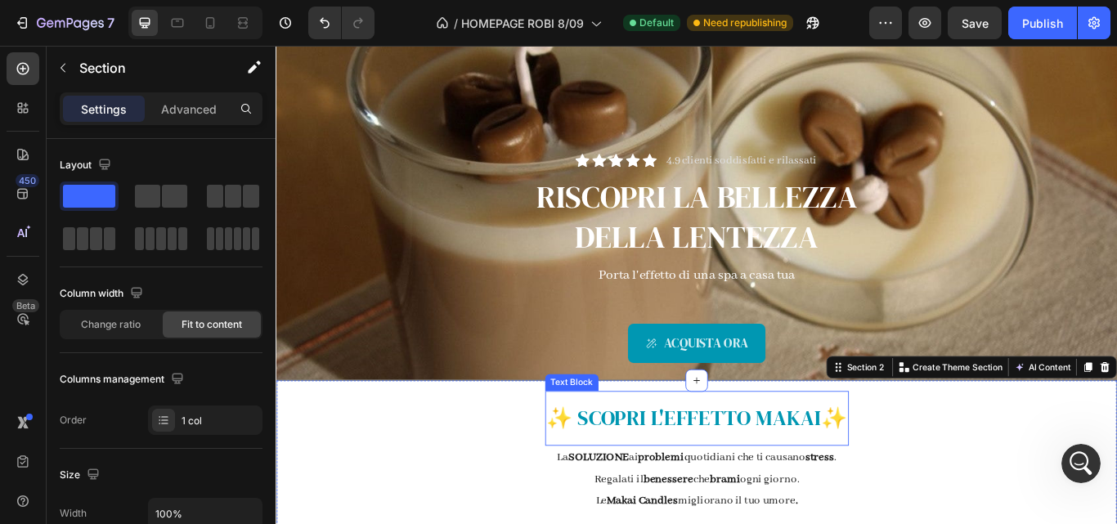
click at [769, 460] on p "✨ SCOPRI L' EFFETTO MAKAI ✨" at bounding box center [766, 481] width 351 height 44
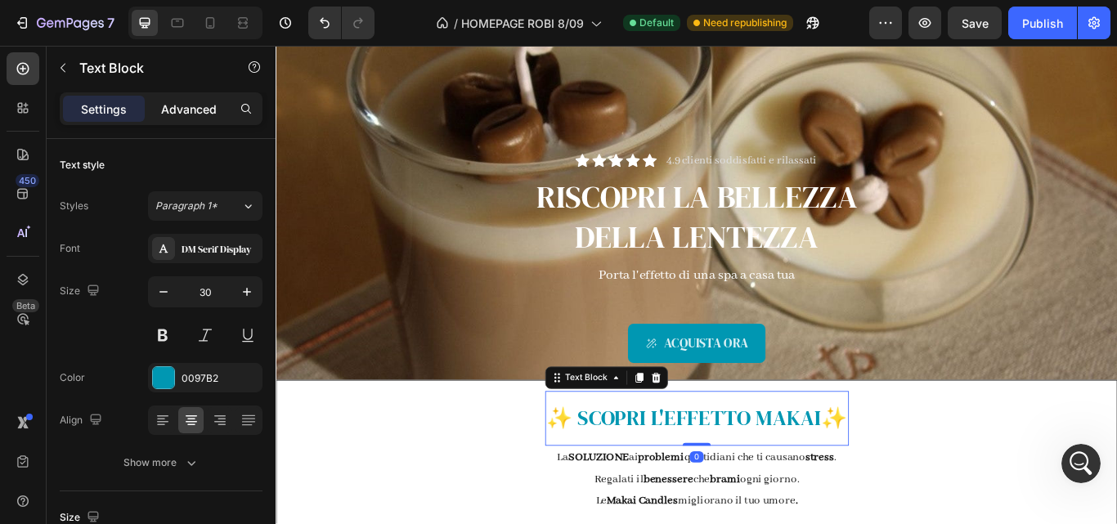
click at [204, 97] on div "Advanced" at bounding box center [189, 109] width 82 height 26
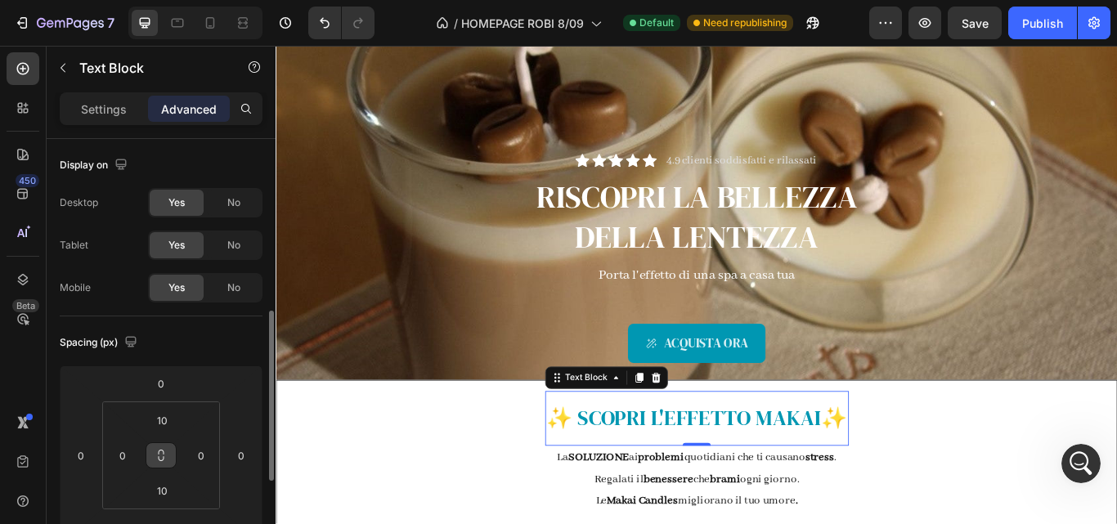
scroll to position [128, 0]
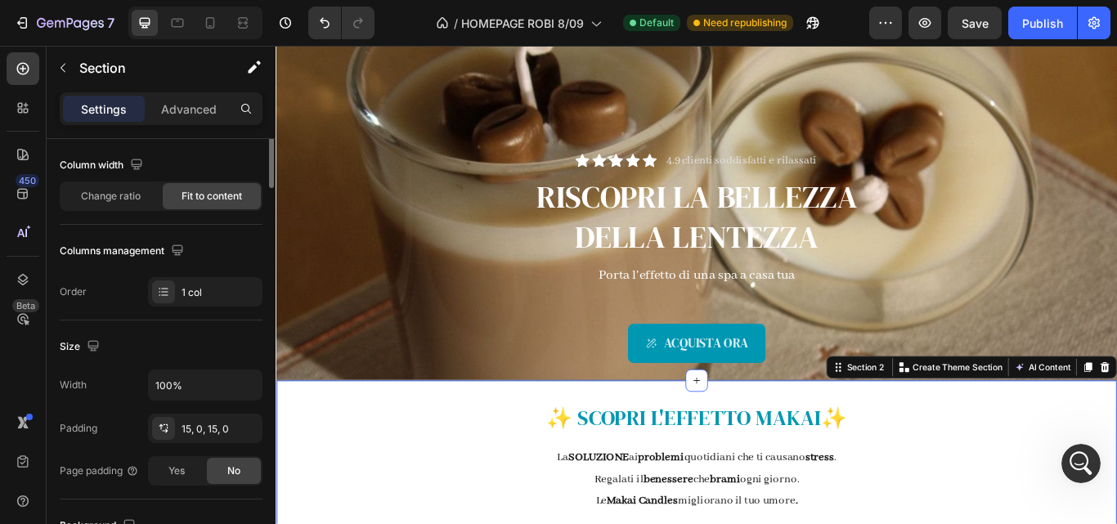
scroll to position [0, 0]
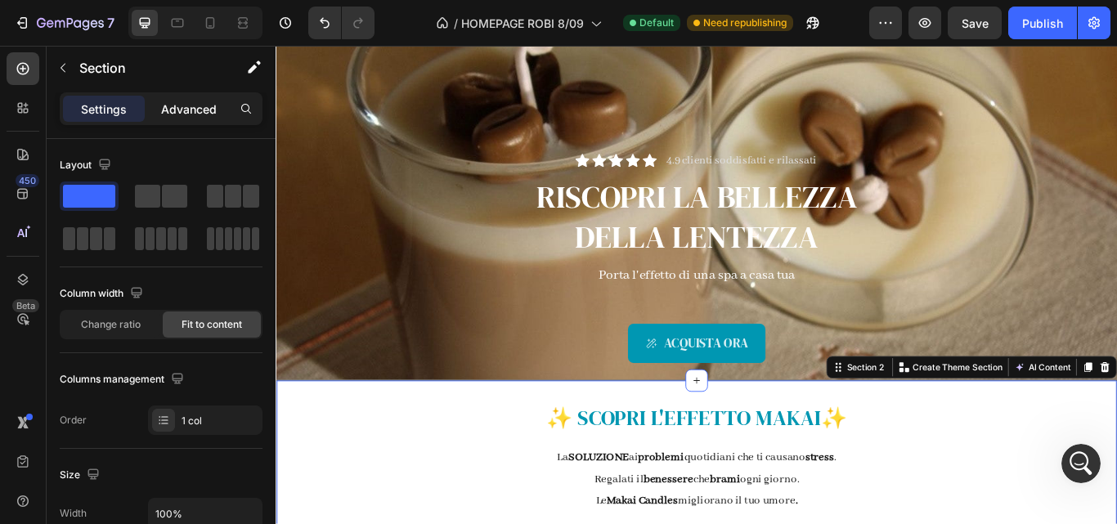
click at [164, 113] on p "Advanced" at bounding box center [189, 109] width 56 height 17
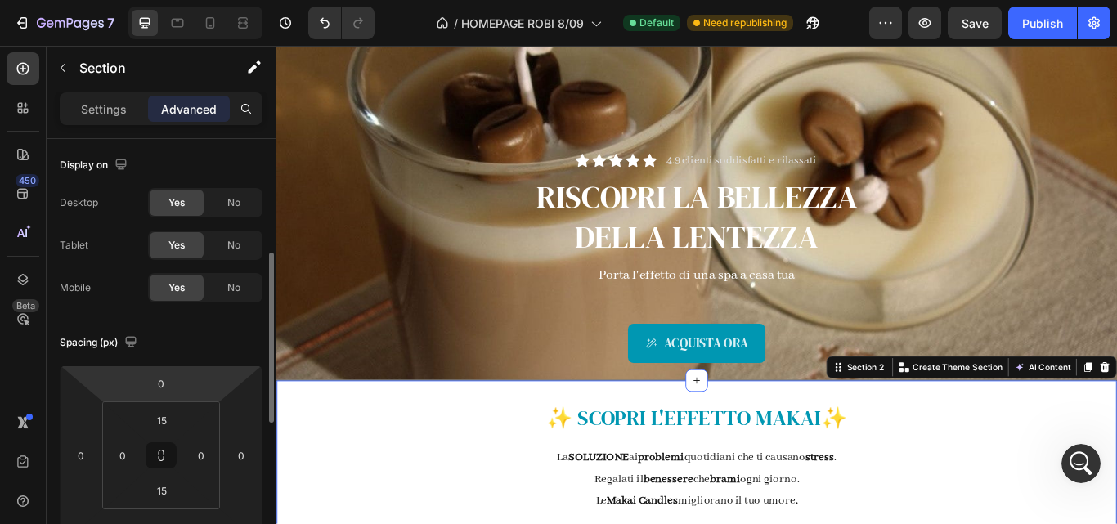
scroll to position [81, 0]
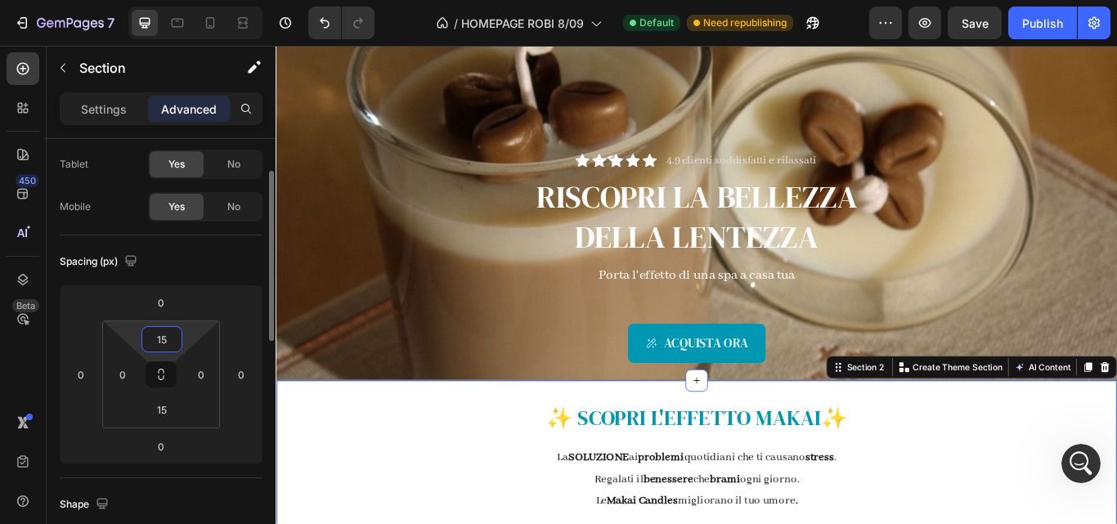
click at [164, 348] on input "15" at bounding box center [162, 339] width 33 height 25
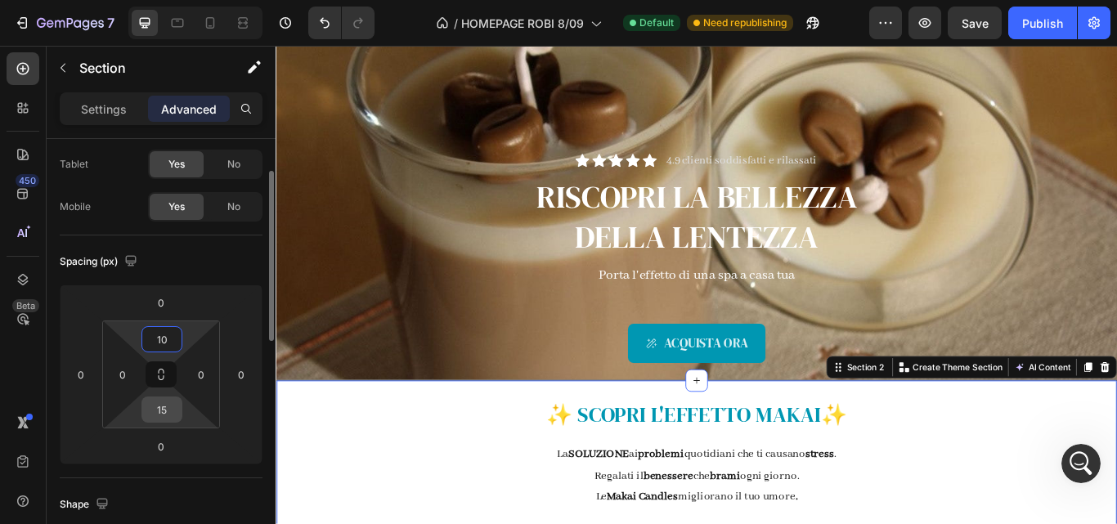
type input "10"
click at [173, 416] on input "15" at bounding box center [162, 409] width 33 height 25
type input "10"
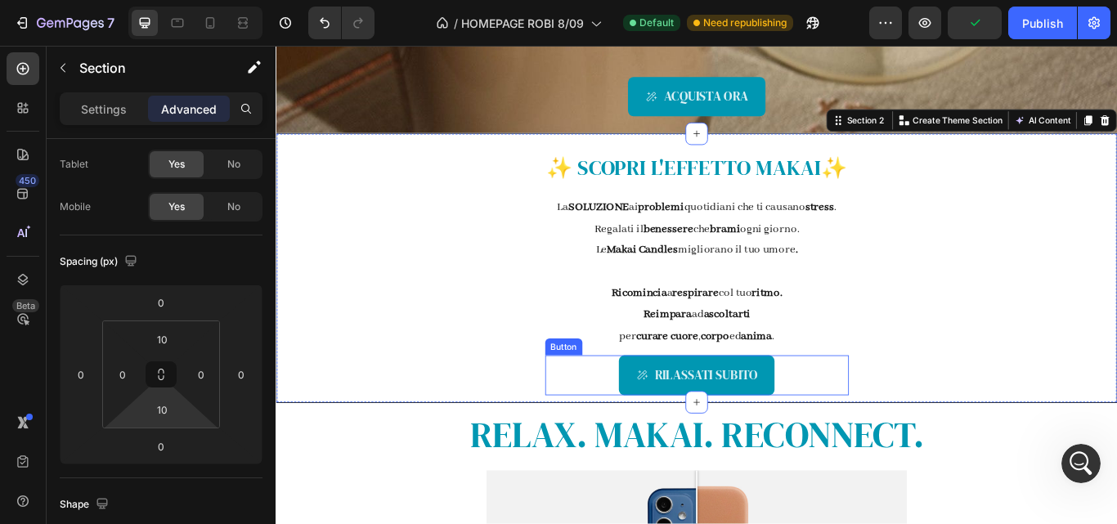
click at [617, 432] on div "RILASSATI SUBITO Button" at bounding box center [766, 430] width 354 height 46
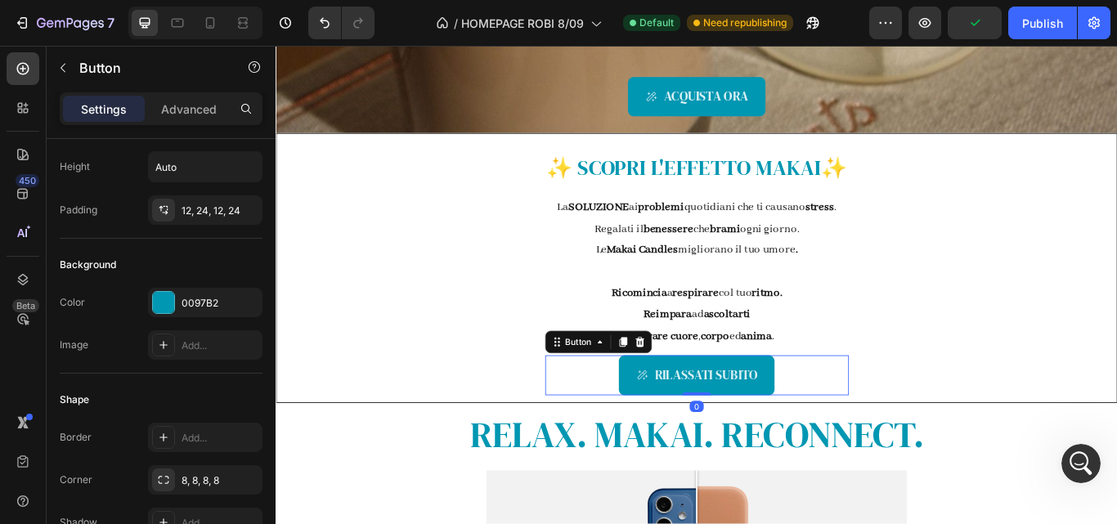
scroll to position [0, 0]
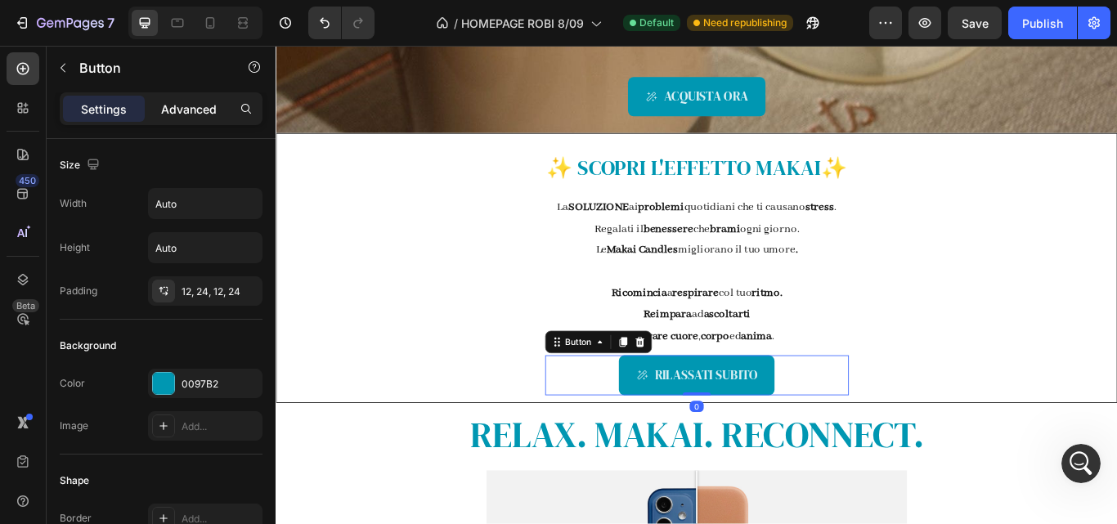
click at [204, 116] on p "Advanced" at bounding box center [189, 109] width 56 height 17
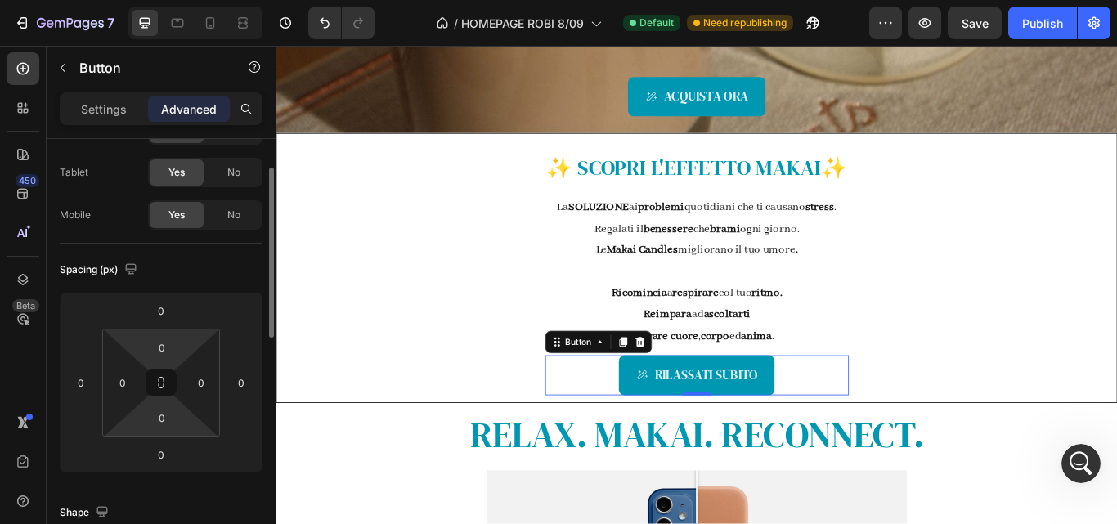
scroll to position [70, 0]
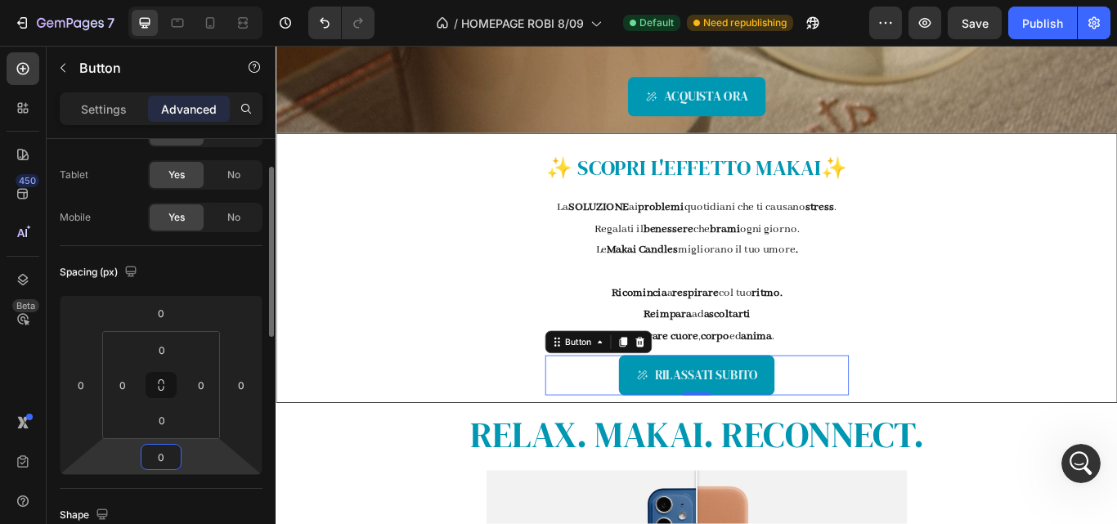
click at [153, 461] on input "0" at bounding box center [161, 457] width 33 height 25
type input "10"
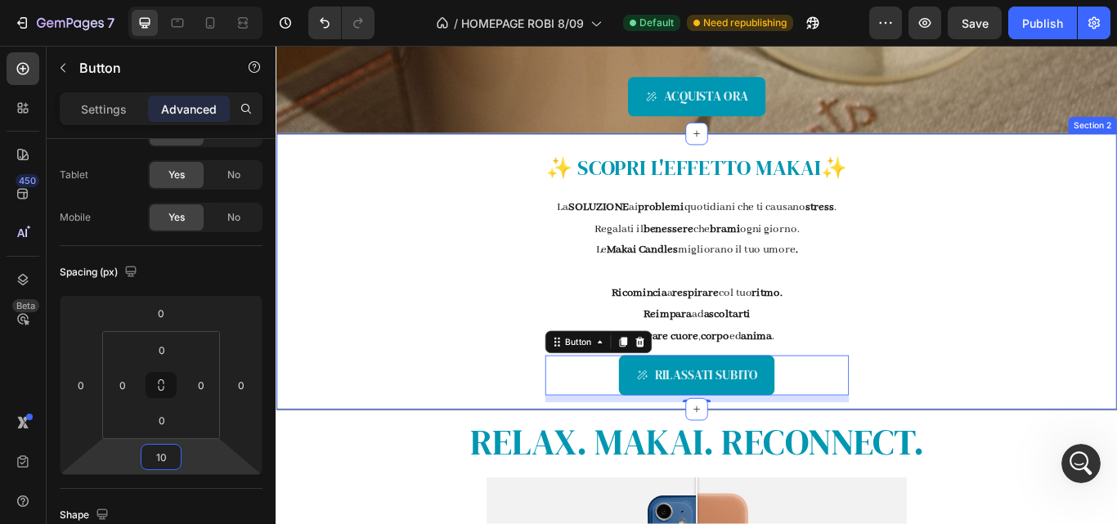
click at [375, 379] on div "✨ SCOPRI L' EFFETTO MAKAI ✨ Text Block La SOLUZIONE ai problemi quotidiani che …" at bounding box center [766, 309] width 981 height 323
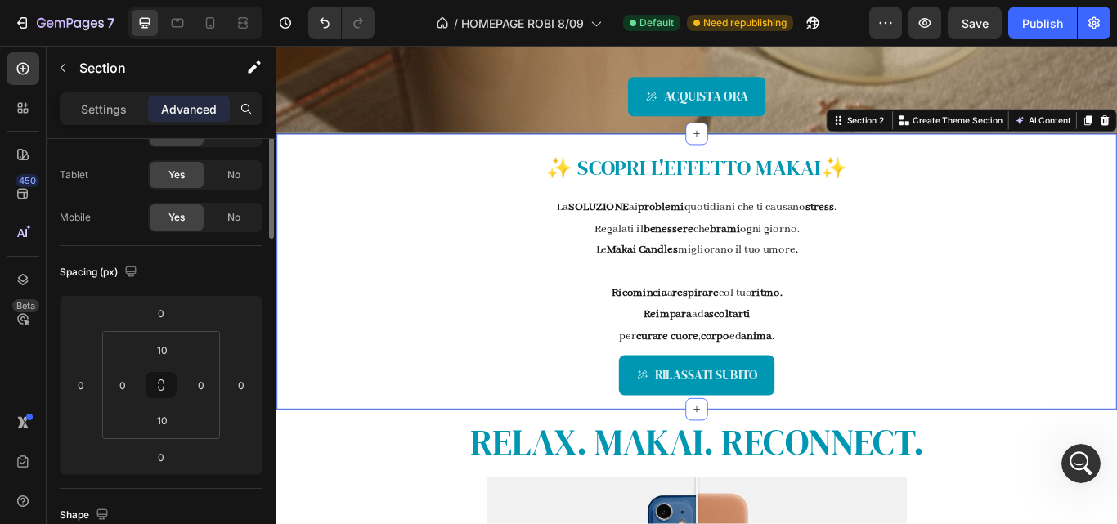
scroll to position [0, 0]
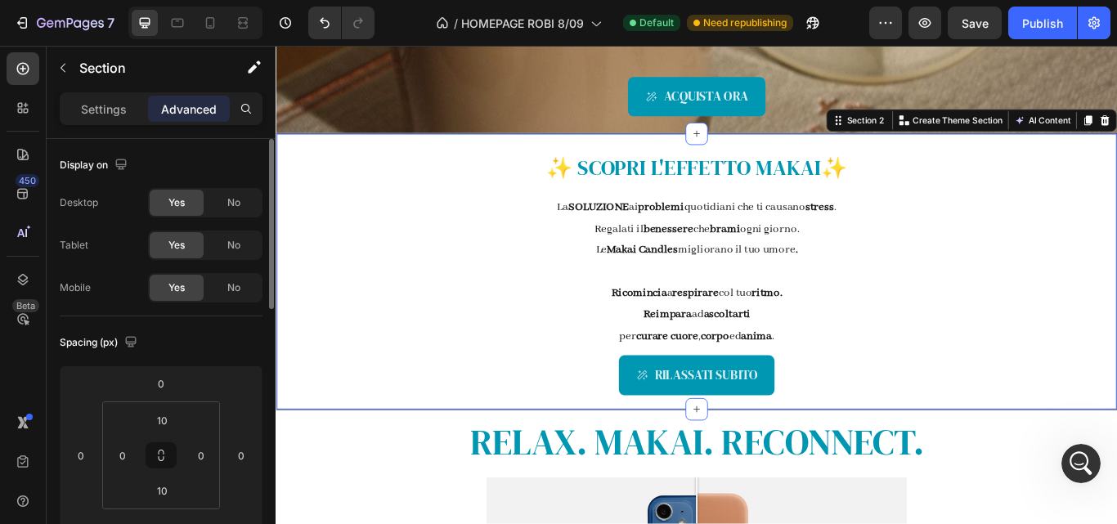
click at [425, 383] on div "✨ SCOPRI L' EFFETTO MAKAI ✨ Text Block La SOLUZIONE ai problemi quotidiani che …" at bounding box center [766, 309] width 981 height 323
click at [178, 491] on div "10" at bounding box center [161, 490] width 41 height 26
click at [173, 491] on input "10" at bounding box center [162, 490] width 33 height 25
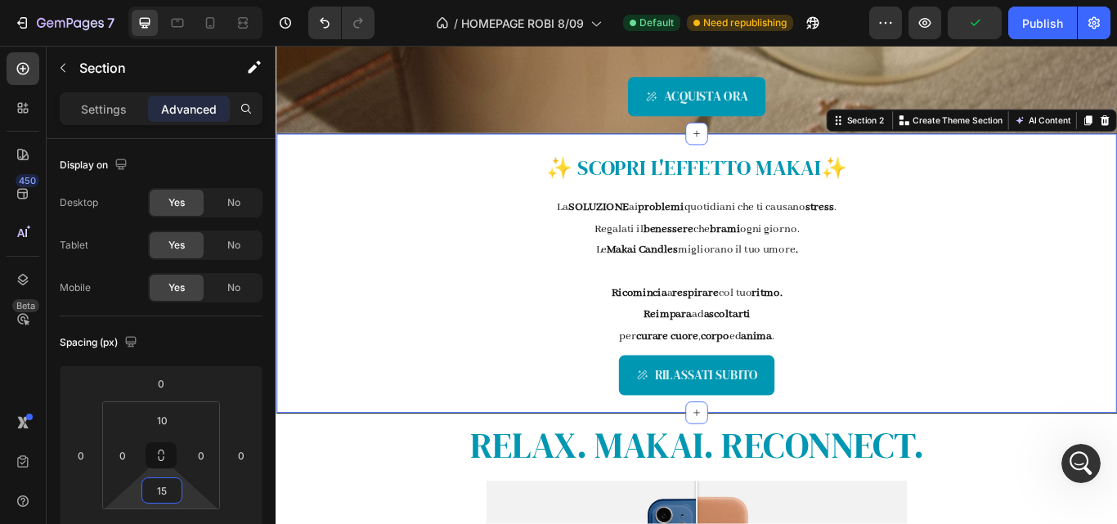
type input "15"
click at [347, 405] on div "✨ SCOPRI L' EFFETTO MAKAI ✨ Text Block La SOLUZIONE ai problemi quotidiani che …" at bounding box center [766, 311] width 981 height 327
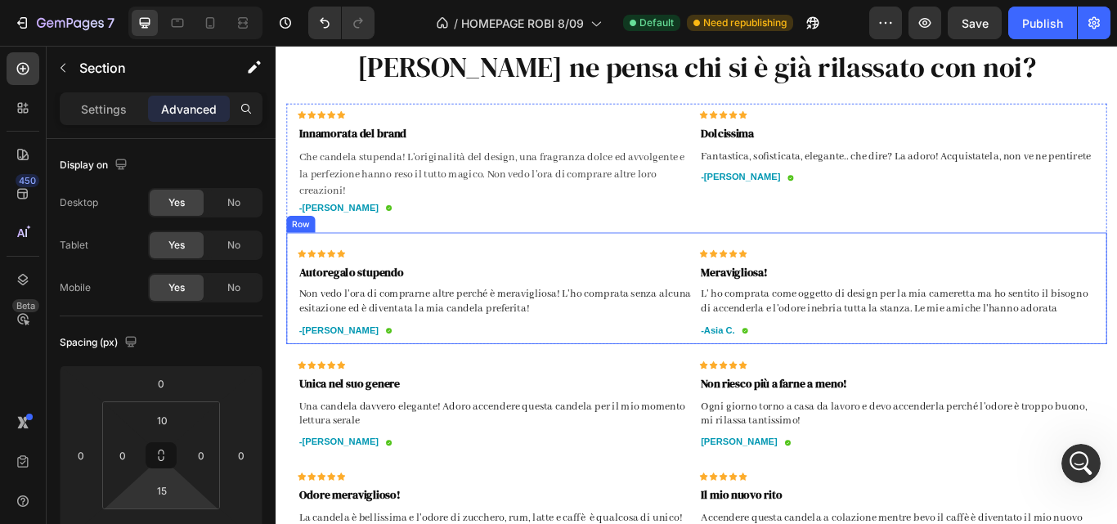
scroll to position [1546, 0]
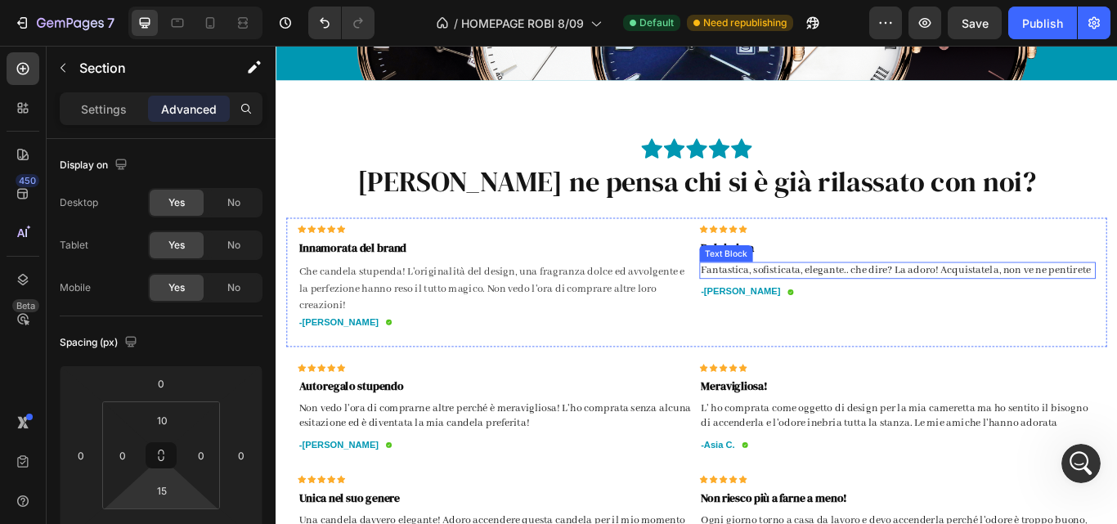
click at [1105, 310] on p "Fantastica, sofisticata, elegante.. che dire? La adoro! Acquistatela, non ve ne…" at bounding box center [1000, 308] width 459 height 17
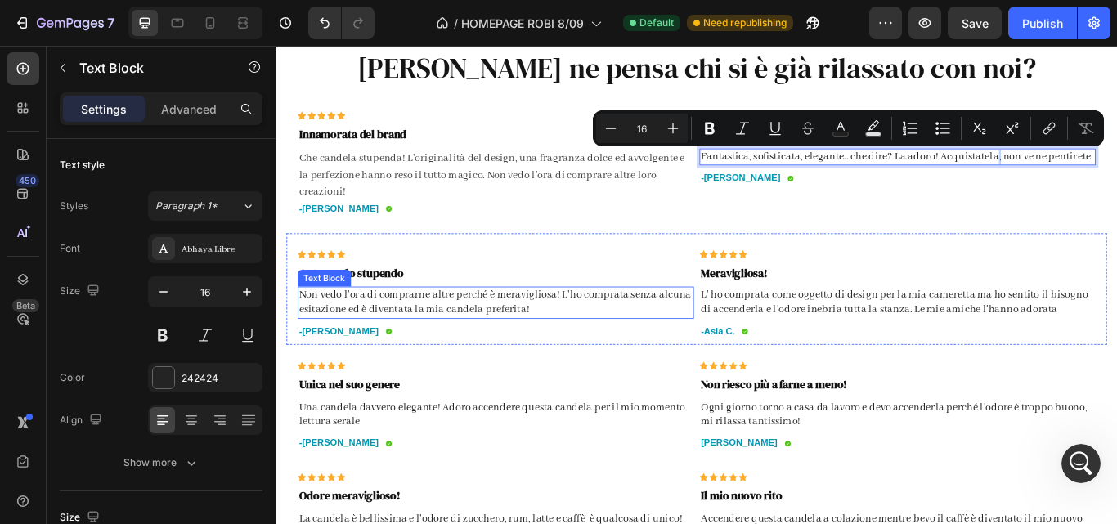
scroll to position [1684, 0]
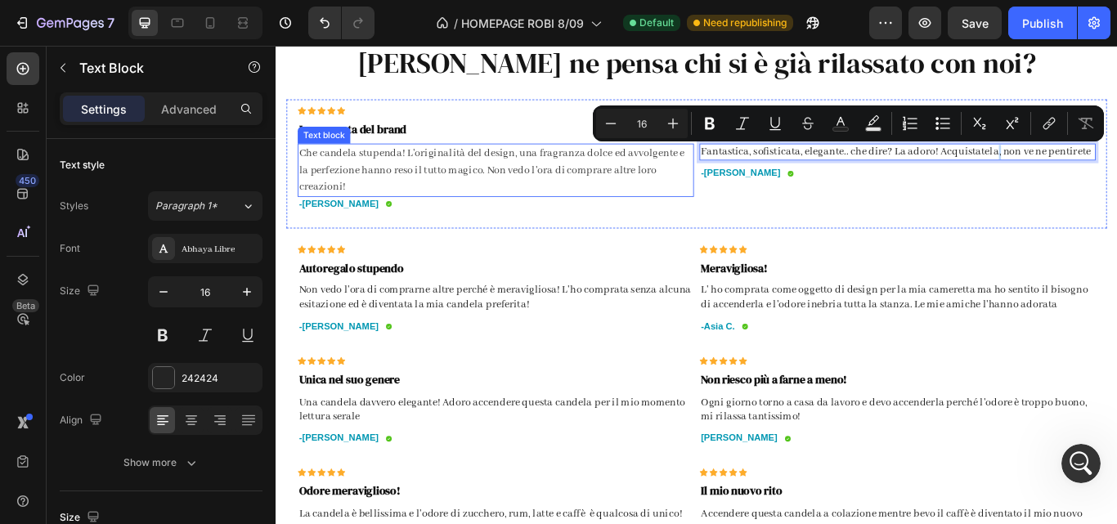
click at [551, 169] on p "Che candela stupenda! L'originalità del design, una fragranza dolce ed avvolgen…" at bounding box center [532, 191] width 459 height 59
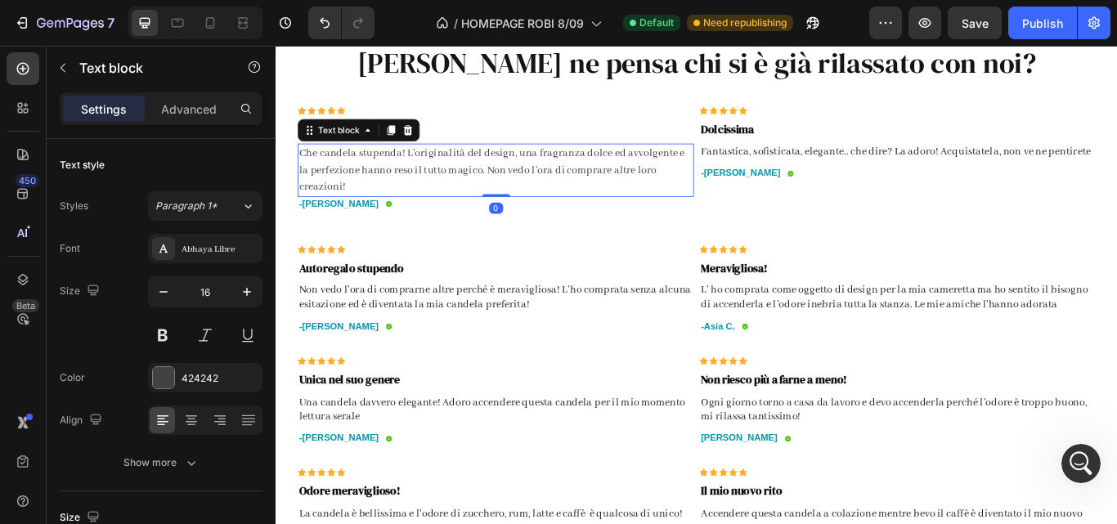
click at [549, 169] on p "Che candela stupenda! L'originalità del design, una fragranza dolce ed avvolgen…" at bounding box center [532, 191] width 459 height 59
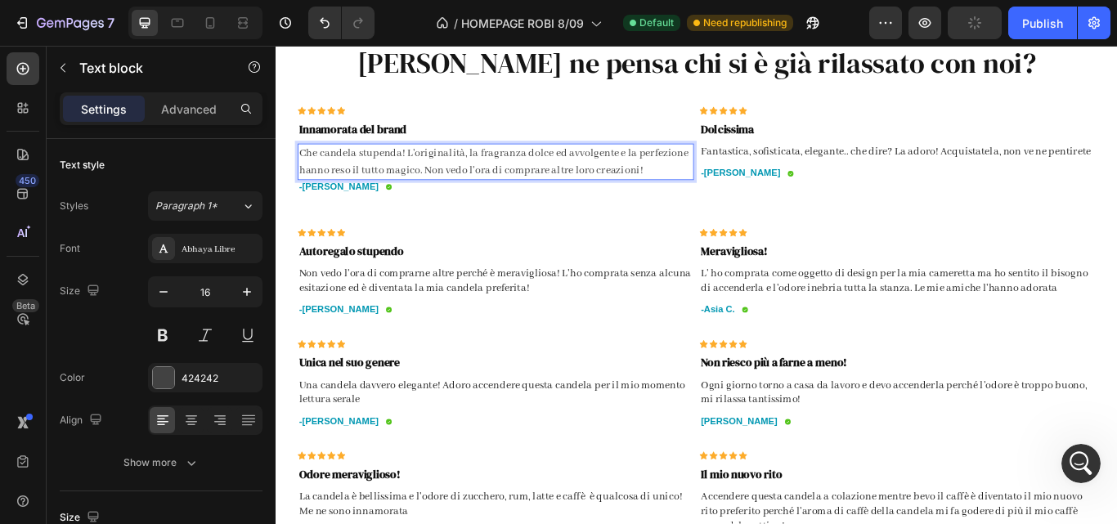
click at [726, 165] on p "Che candela stupenda! L'originalità, la fragranza dolce ed avvolgente e la perf…" at bounding box center [532, 181] width 459 height 39
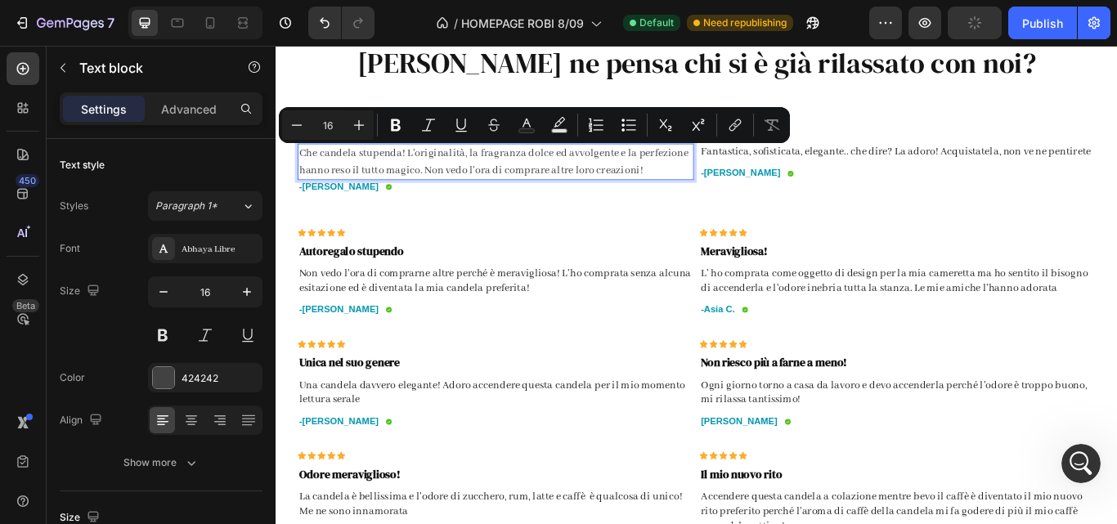
click at [726, 165] on p "Che candela stupenda! L'originalità, la fragranza dolce ed avvolgente e la perf…" at bounding box center [532, 181] width 459 height 39
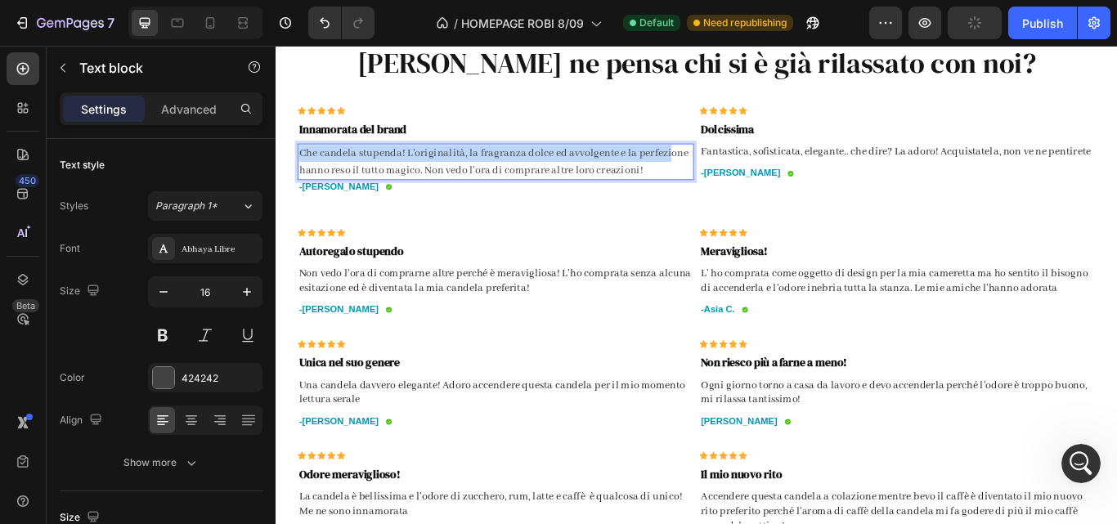
click at [726, 165] on p "Che candela stupenda! L'originalità, la fragranza dolce ed avvolgente e la perf…" at bounding box center [532, 181] width 459 height 39
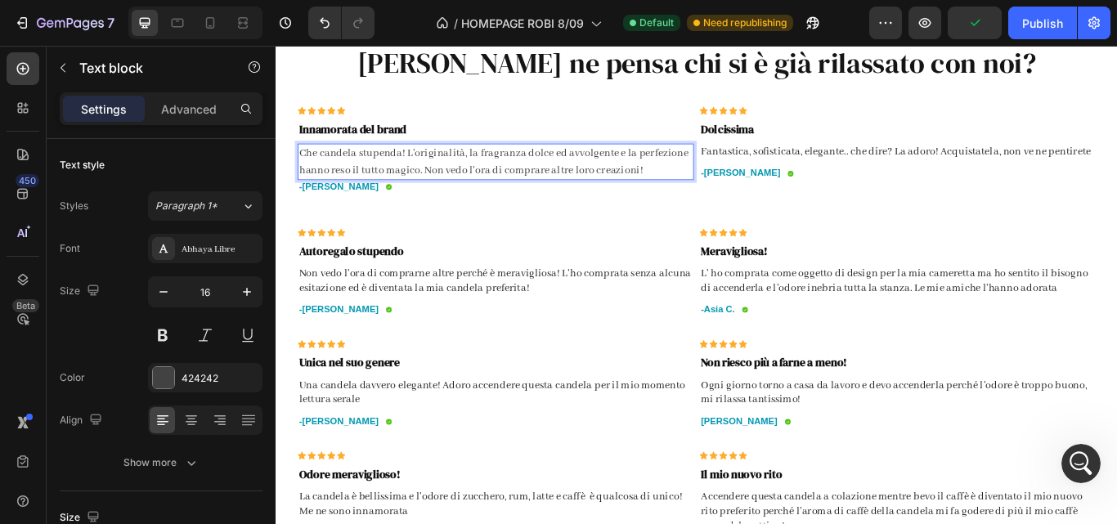
click at [748, 175] on p "Che candela stupenda! L'originalità, la fragranza dolce ed avvolgente e la perf…" at bounding box center [532, 181] width 459 height 39
click at [731, 167] on p "Che candela stupenda! L'originalità, la fragranza dolce ed avvolgente e la perf…" at bounding box center [532, 181] width 459 height 39
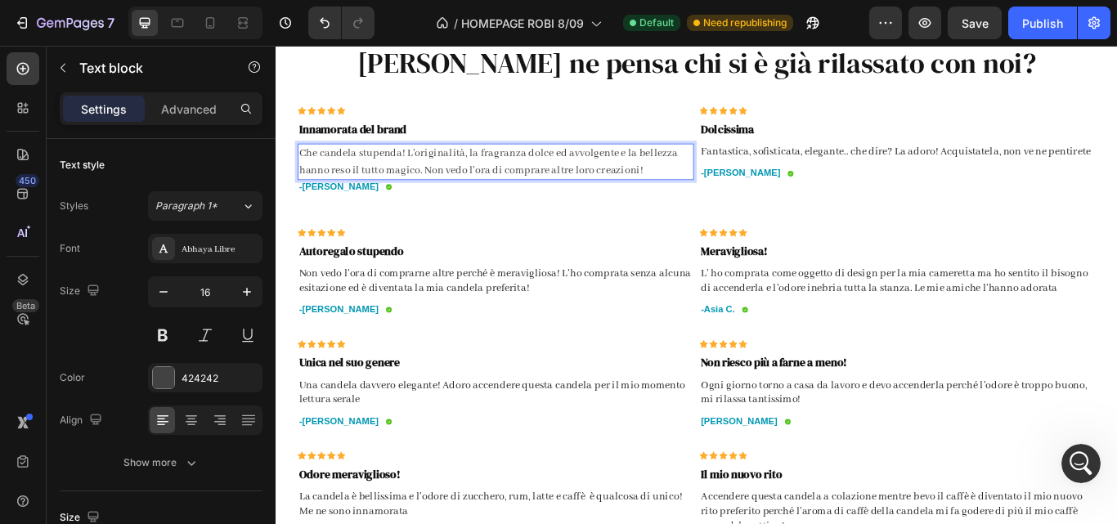
click at [636, 194] on p "Che candela stupenda! L'originalità, la fragranza dolce ed avvolgente e la bell…" at bounding box center [532, 181] width 459 height 39
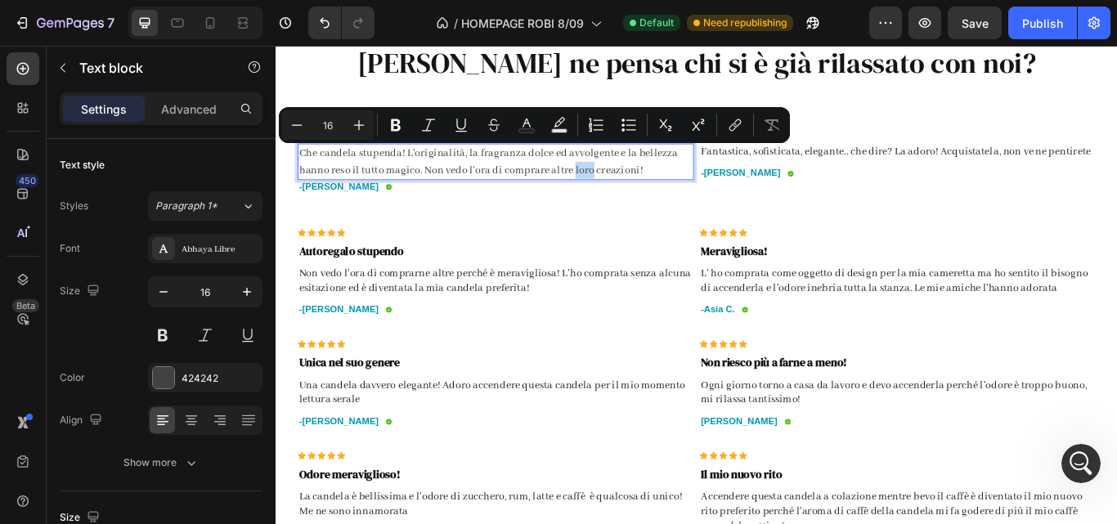
click at [636, 194] on p "Che candela stupenda! L'originalità, la fragranza dolce ed avvolgente e la bell…" at bounding box center [532, 181] width 459 height 39
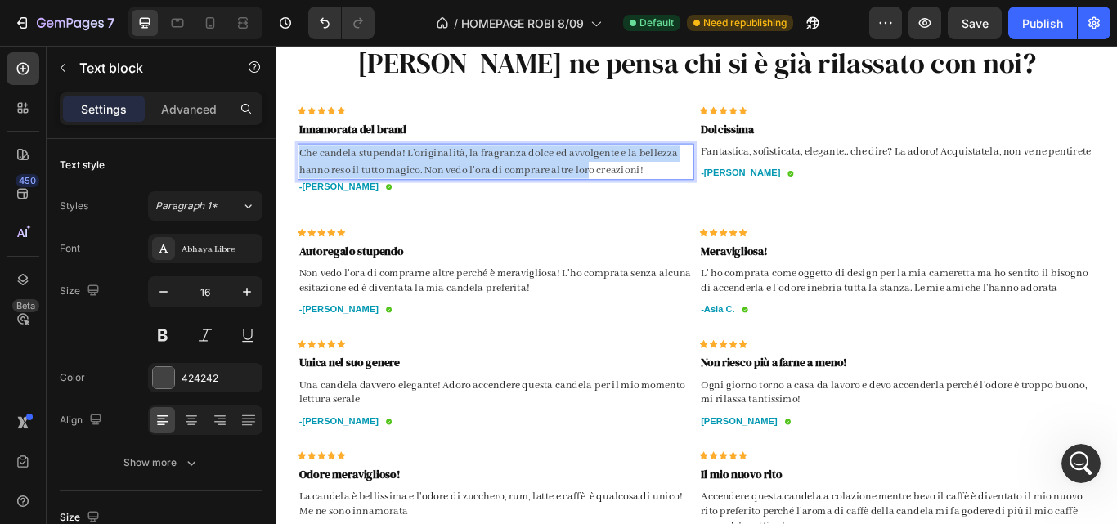
click at [636, 194] on p "Che candela stupenda! L'originalità, la fragranza dolce ed avvolgente e la bell…" at bounding box center [532, 181] width 459 height 39
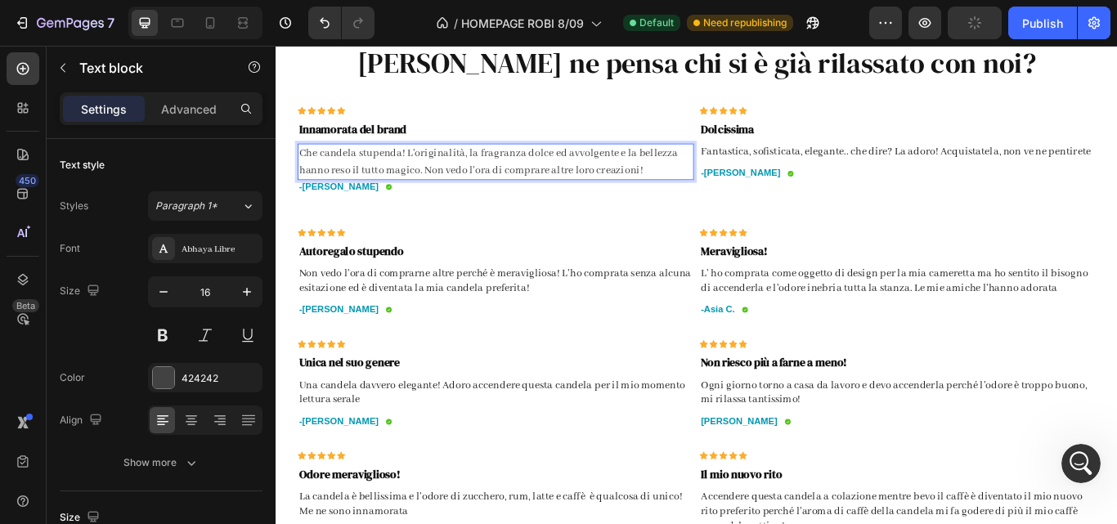
click at [640, 194] on p "Che candela stupenda! L'originalità, la fragranza dolce ed avvolgente e la bell…" at bounding box center [532, 181] width 459 height 39
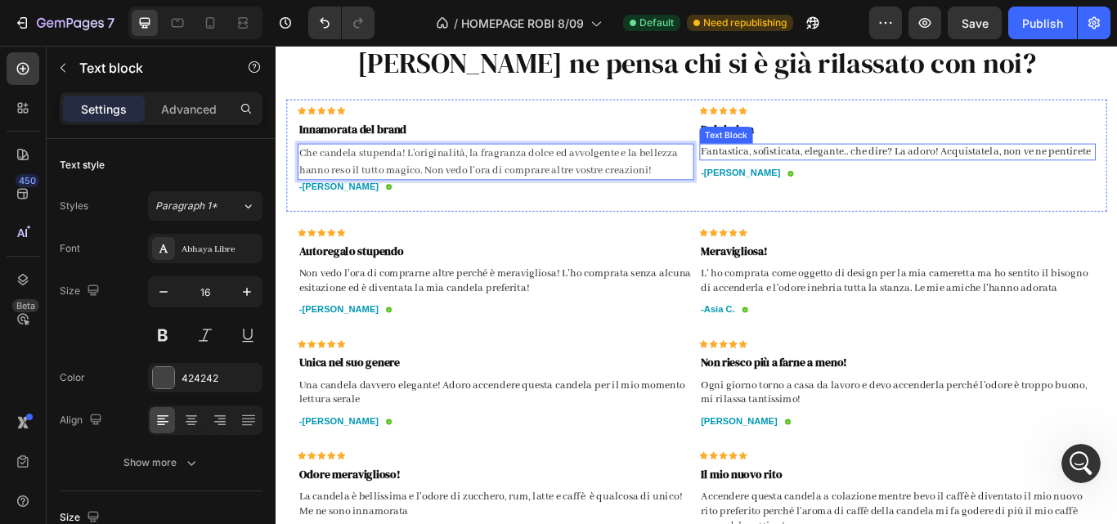
click at [1114, 173] on p "Fantastica, sofisticata, elegante.. che dire? La adoro! Acquistatela, non ve ne…" at bounding box center [1000, 170] width 459 height 17
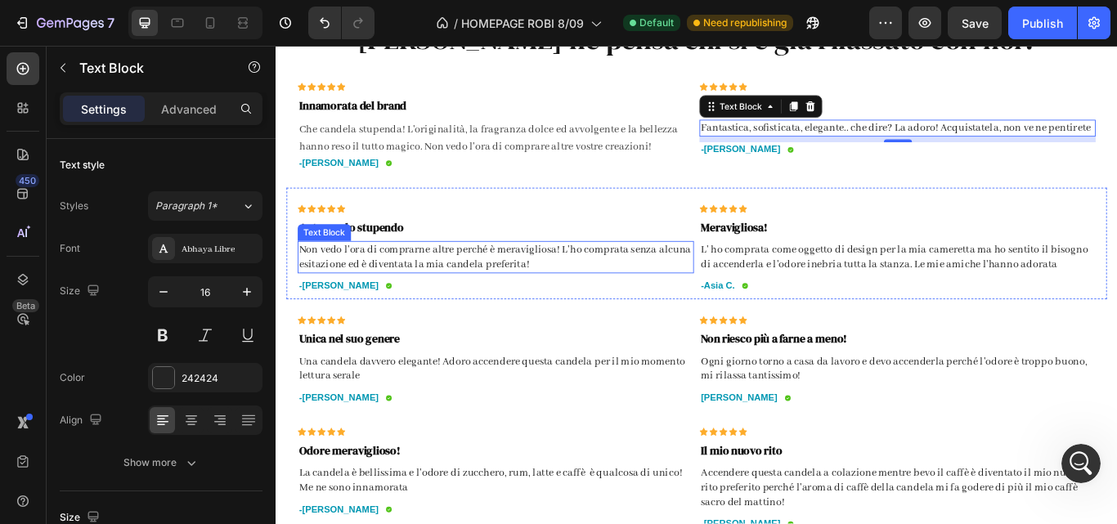
scroll to position [1744, 0]
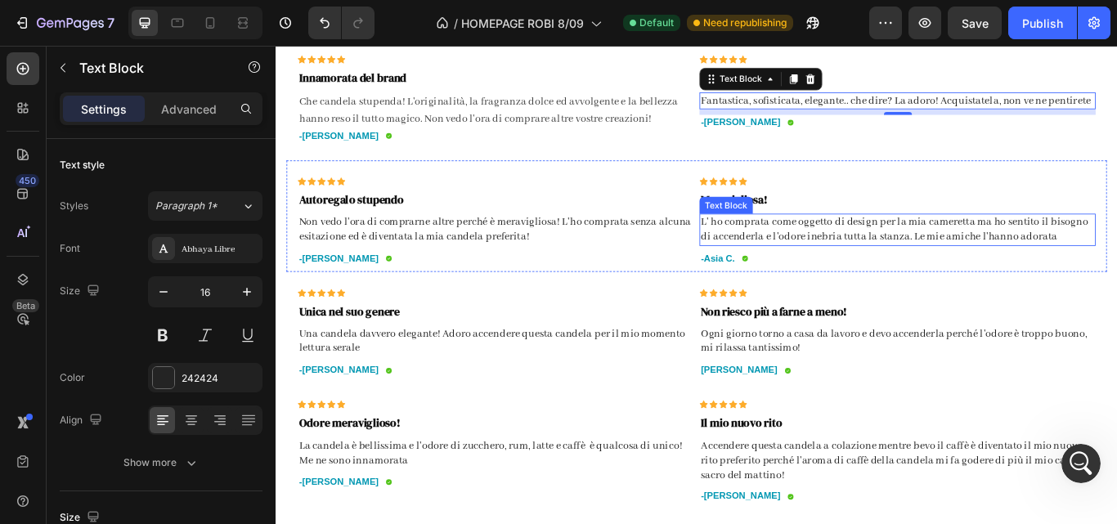
click at [839, 249] on p "L' ho comprata come oggetto di design per la mia cameretta ma ho sentito il bis…" at bounding box center [1000, 261] width 459 height 34
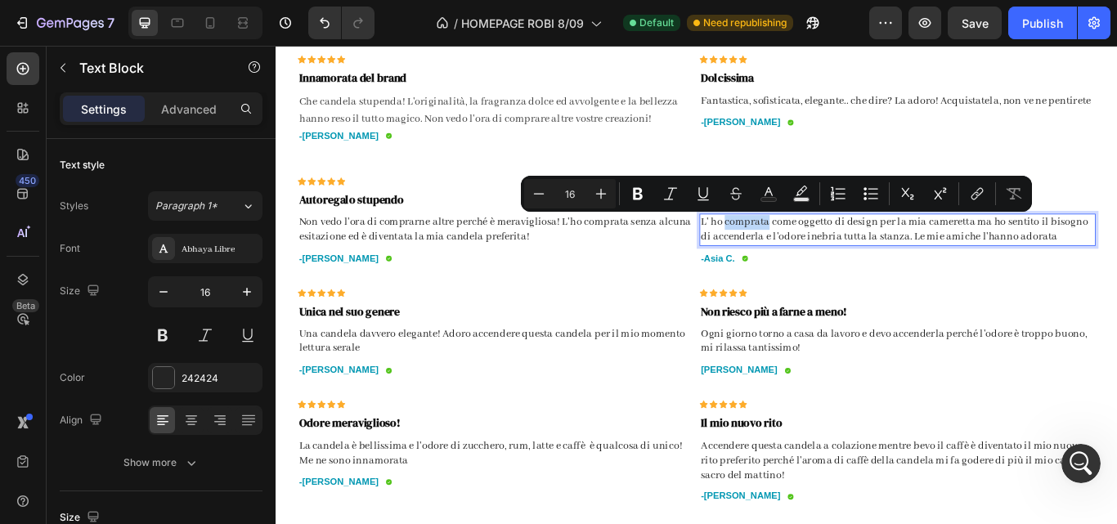
click at [839, 249] on p "L' ho comprata come oggetto di design per la mia cameretta ma ho sentito il bis…" at bounding box center [1000, 261] width 459 height 34
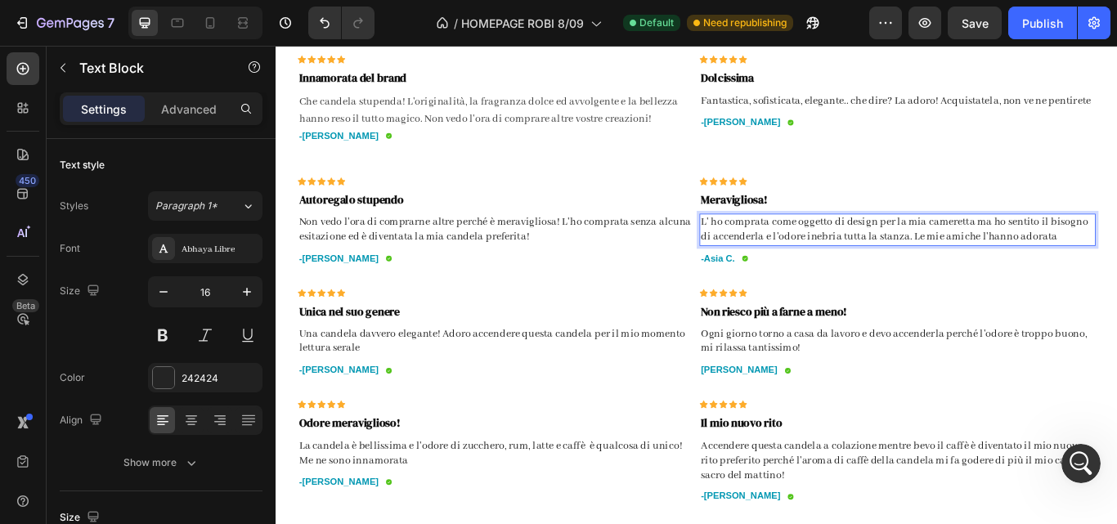
click at [839, 249] on p "L' ho comprata come oggetto di design per la mia cameretta ma ho sentito il bis…" at bounding box center [1000, 261] width 459 height 34
click at [839, 249] on p "Presa come oggetto di design per la mia cameretta ma ho sentito il bisogno di a…" at bounding box center [1000, 261] width 459 height 34
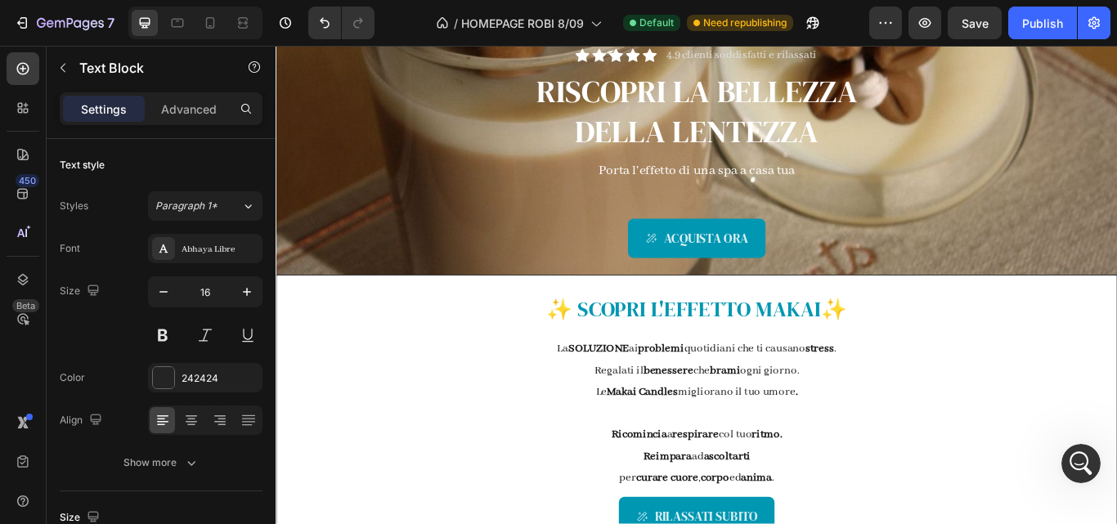
scroll to position [332, 0]
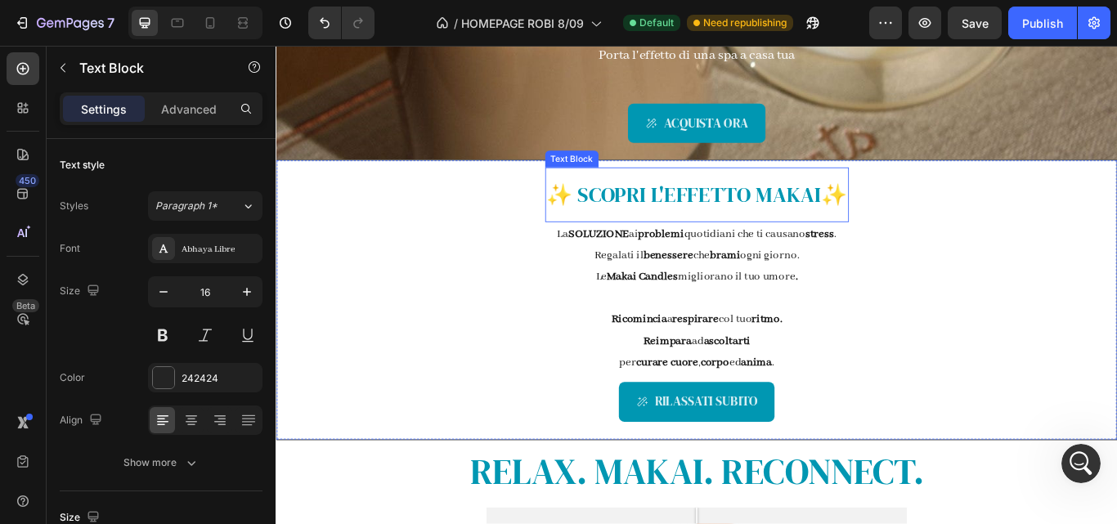
click at [713, 231] on span "✨ SCOPRI L'" at bounding box center [659, 220] width 137 height 34
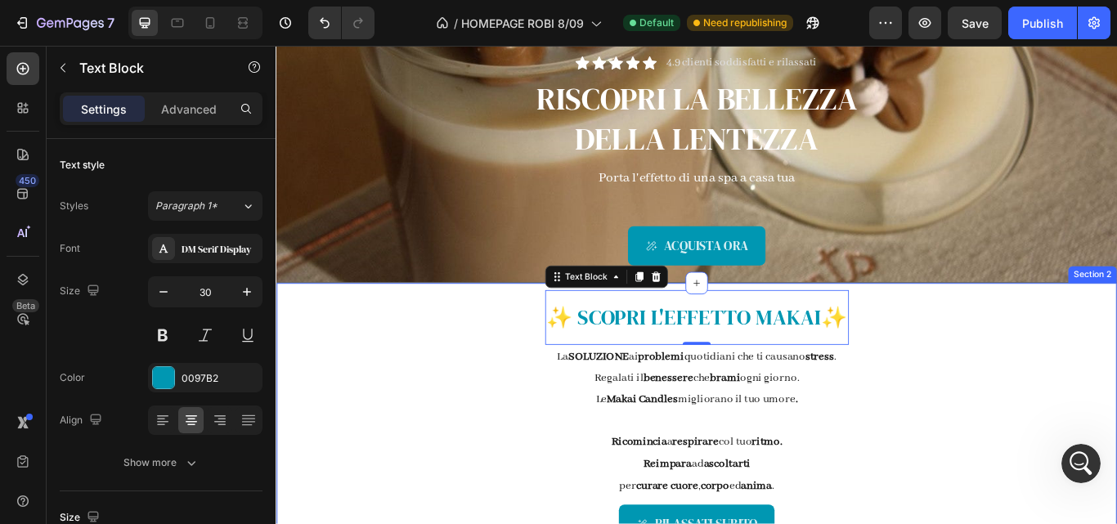
scroll to position [193, 0]
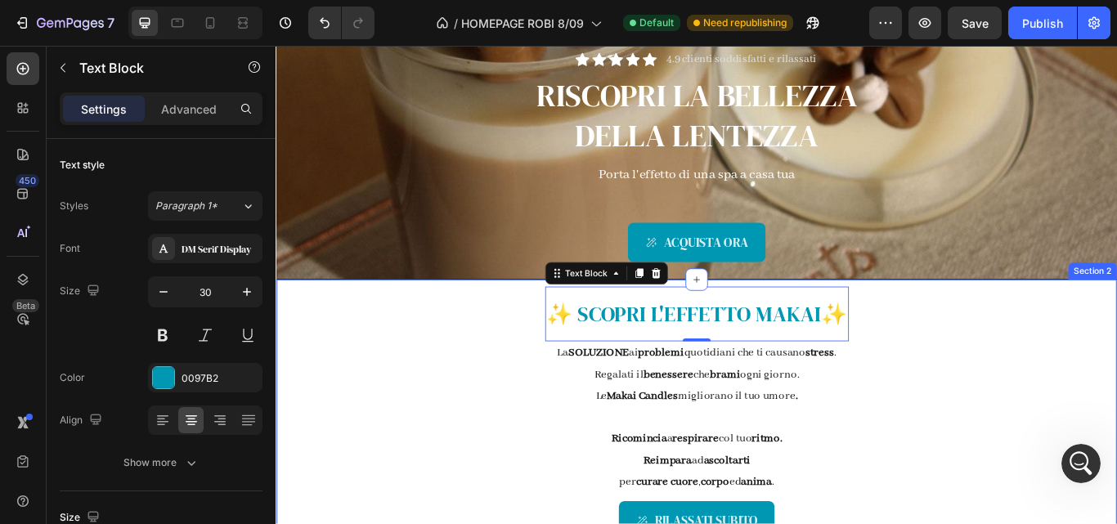
click at [513, 457] on div "✨ SCOPRI L' EFFETTO MAKAI ✨ Text Block 0 La SOLUZIONE ai problemi quotidiani ch…" at bounding box center [766, 481] width 981 height 327
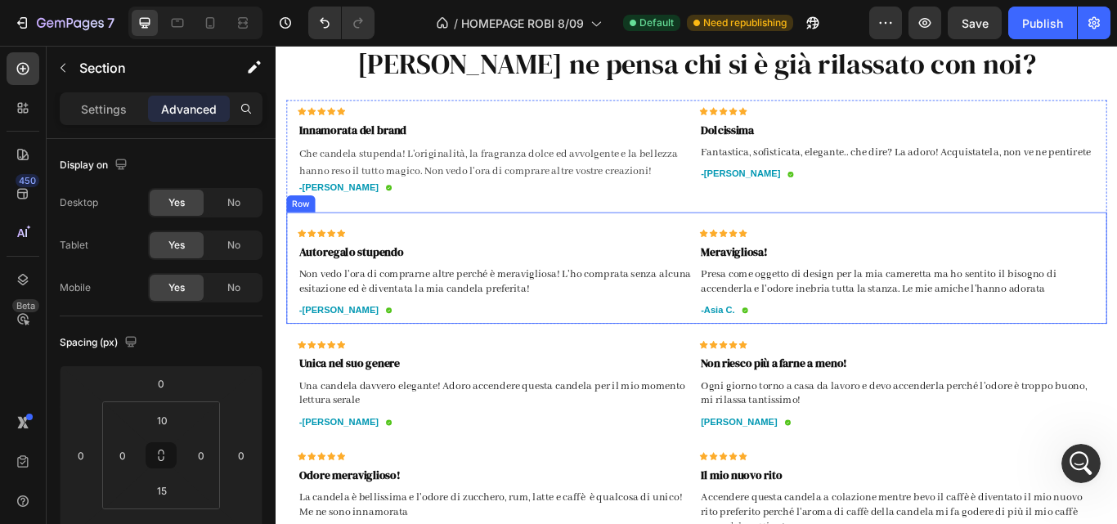
scroll to position [1548, 0]
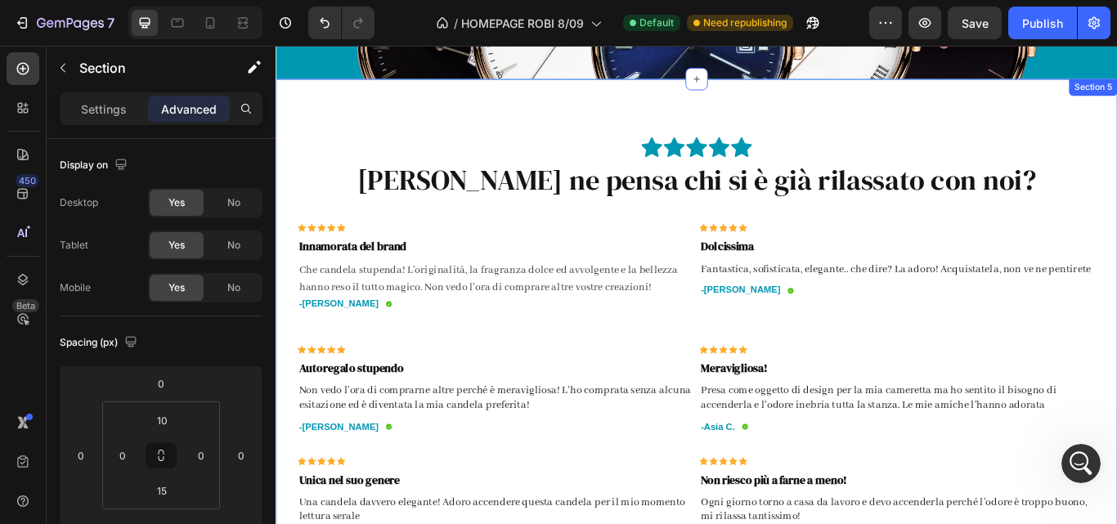
click at [745, 128] on div "Icon Icon Icon Icon Icon Icon List Cosa ne pensa chi si è già rilassato con noi…" at bounding box center [766, 434] width 981 height 698
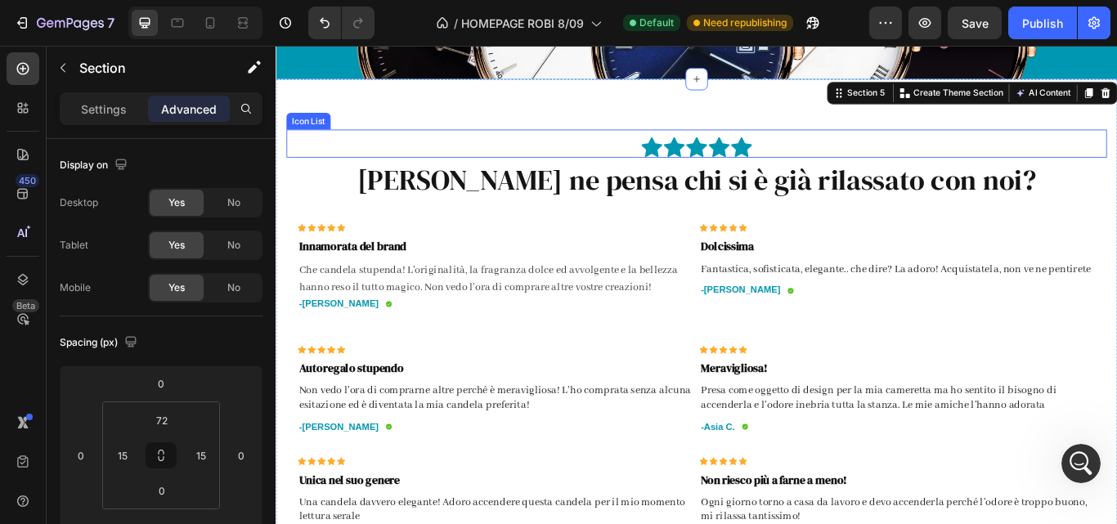
click at [639, 164] on div "Icon Icon Icon Icon Icon" at bounding box center [766, 164] width 957 height 25
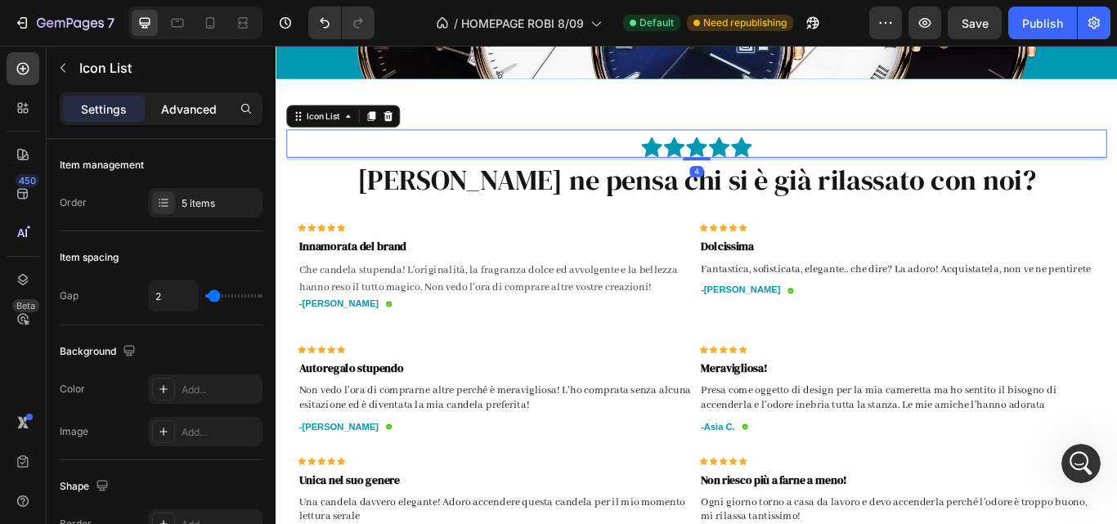
click at [185, 101] on p "Advanced" at bounding box center [189, 109] width 56 height 17
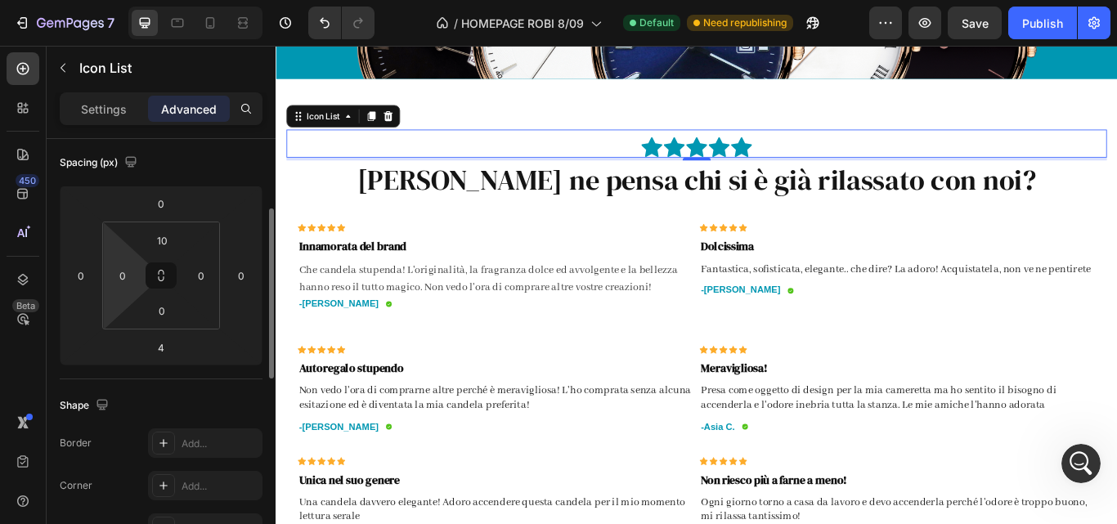
scroll to position [180, 0]
click at [173, 245] on input "10" at bounding box center [162, 240] width 33 height 25
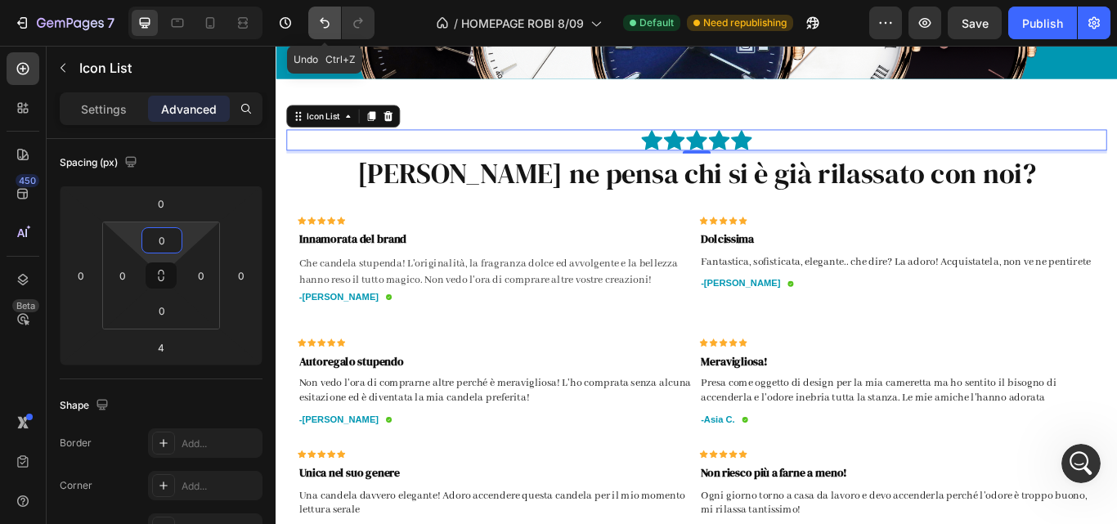
click at [320, 28] on icon "Undo/Redo" at bounding box center [324, 23] width 16 height 16
type input "10"
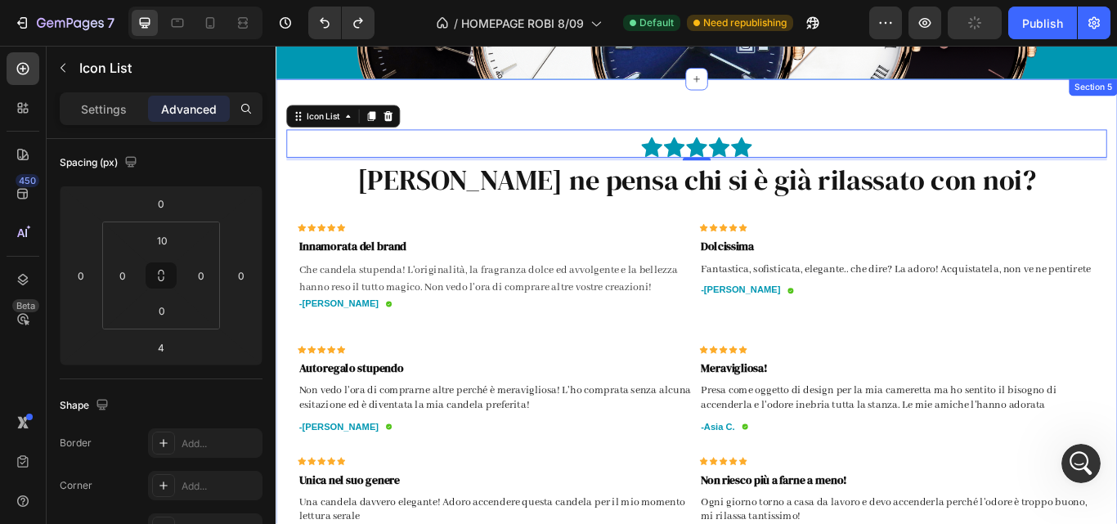
click at [624, 123] on div "Icon Icon Icon Icon Icon Icon List 4 Cosa ne pensa chi si è già rilassato con n…" at bounding box center [766, 434] width 981 height 698
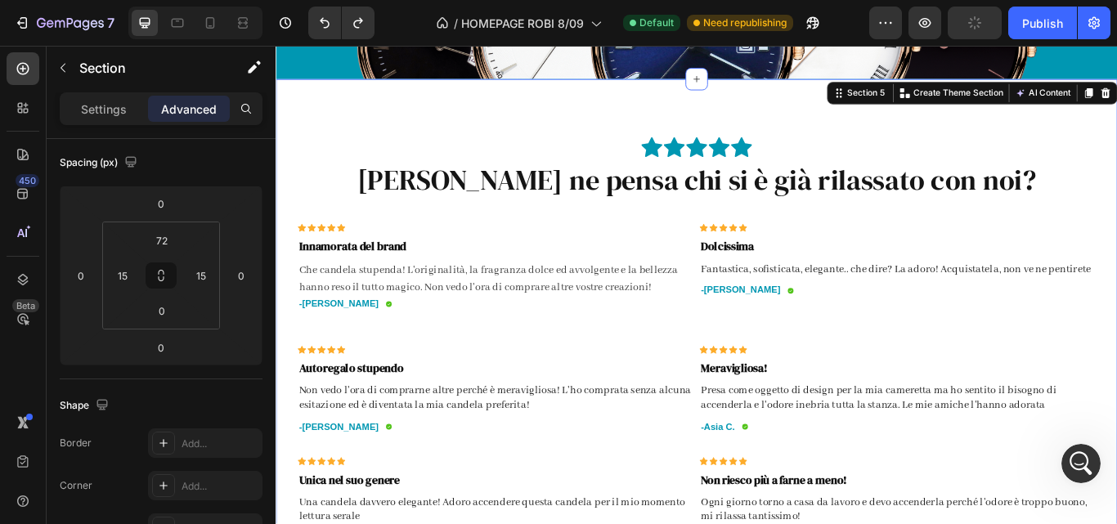
scroll to position [0, 0]
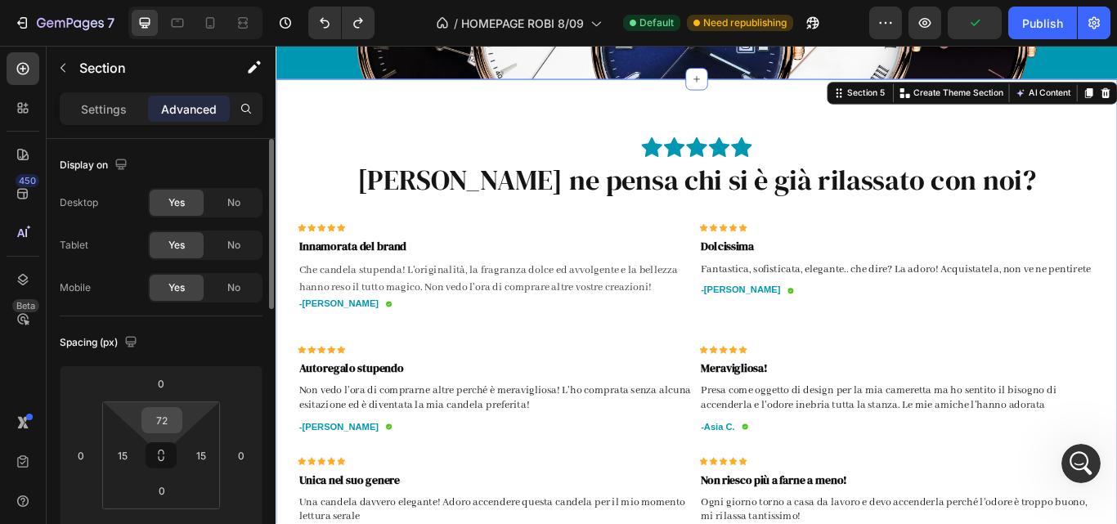
click at [173, 418] on input "72" at bounding box center [162, 420] width 33 height 25
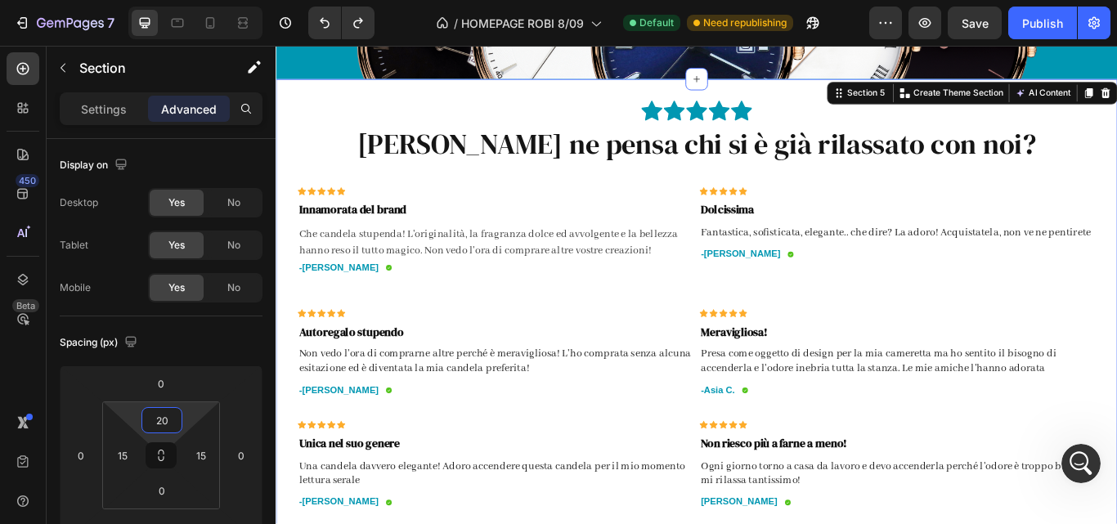
type input "20"
click at [284, 216] on div "Icon Icon Icon Icon Icon Icon List Cosa ne pensa chi si è già rilassato con noi…" at bounding box center [766, 413] width 981 height 656
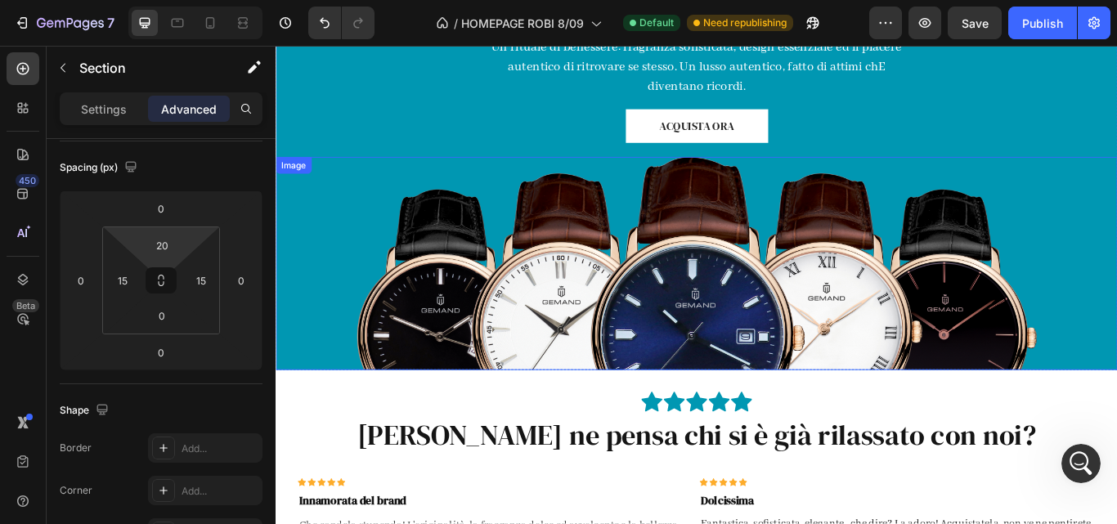
scroll to position [1078, 0]
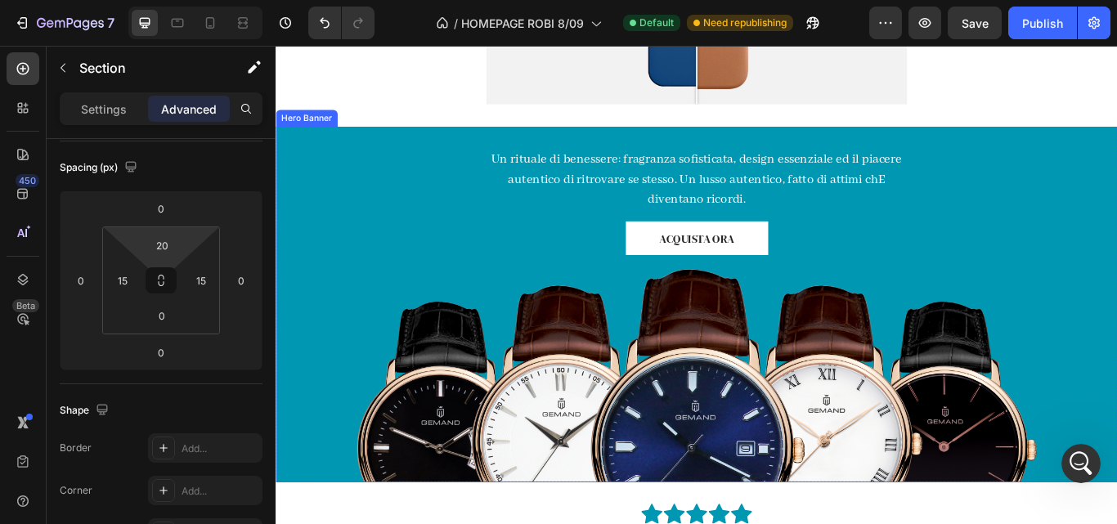
click at [406, 210] on div "Un rituale di benessere: fragranza sofisticata, design essenziale ed il piacere…" at bounding box center [766, 348] width 981 height 415
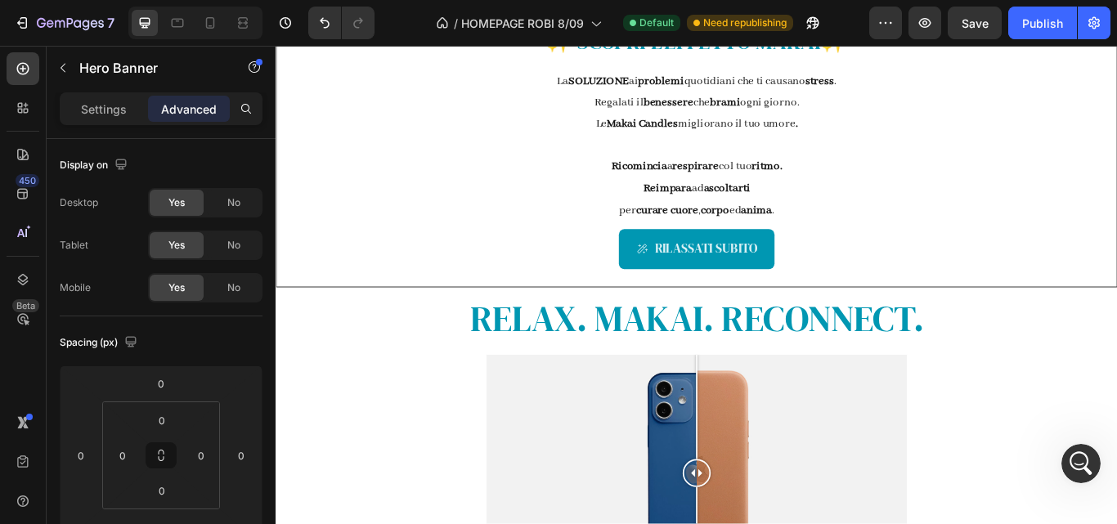
scroll to position [509, 0]
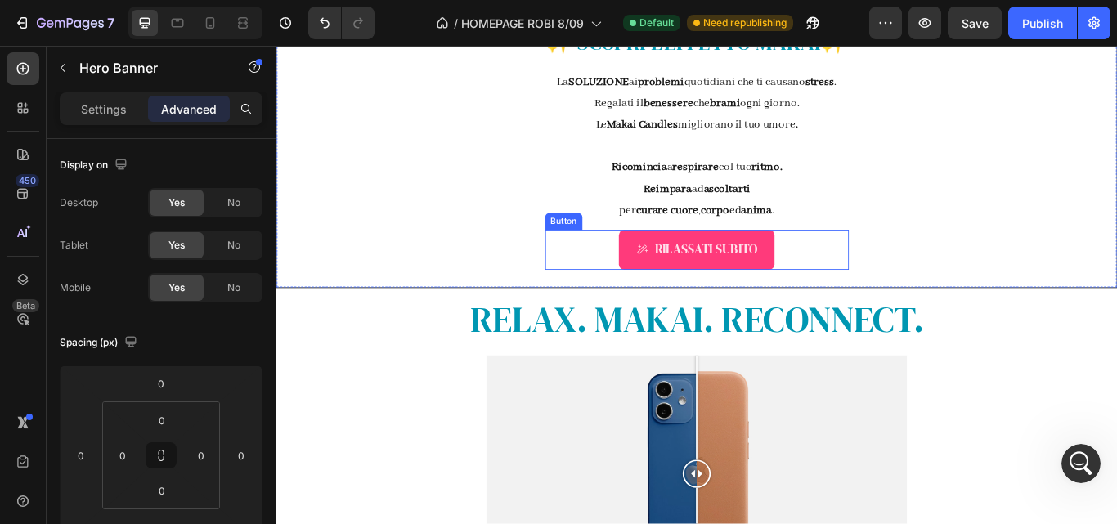
click at [681, 290] on link "RILASSATI SUBITO" at bounding box center [766, 284] width 182 height 46
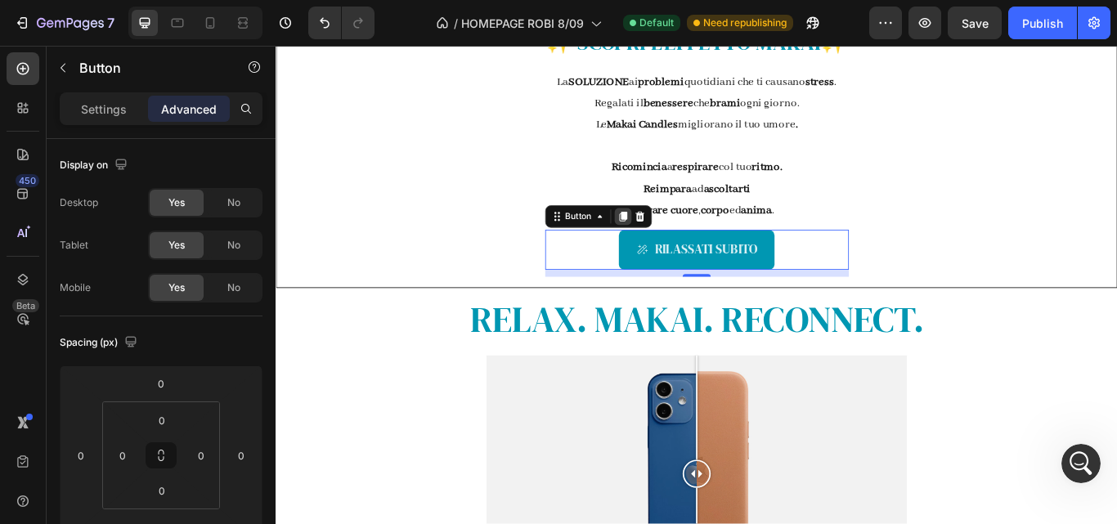
click at [674, 249] on icon at bounding box center [680, 245] width 13 height 13
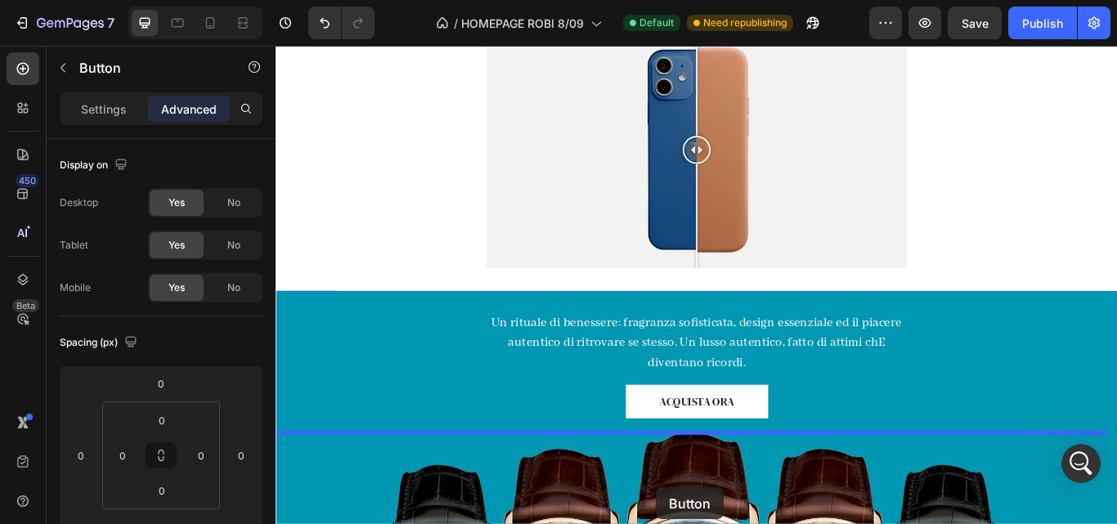
scroll to position [1063, 0]
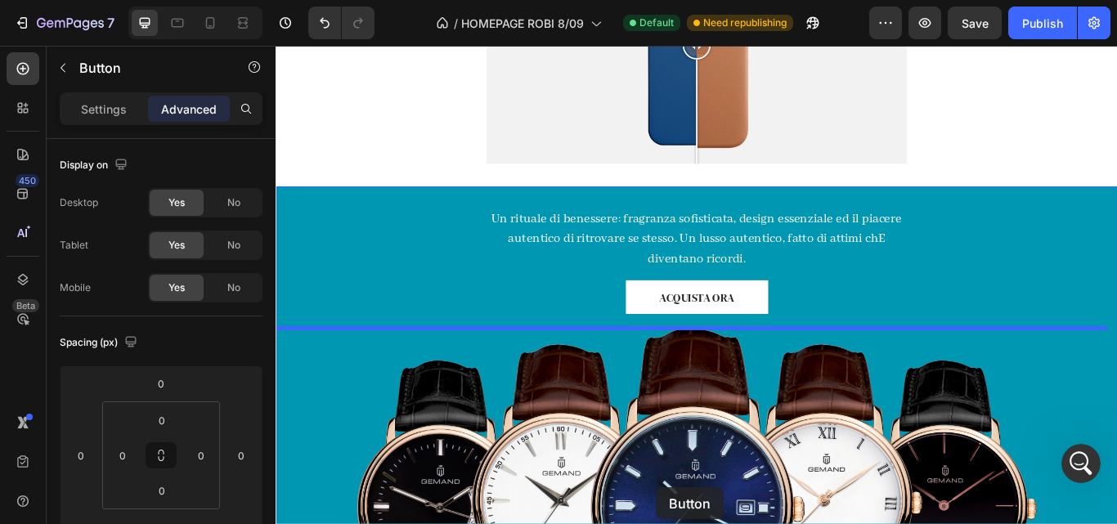
drag, startPoint x: 648, startPoint y: 348, endPoint x: 730, endPoint y: 352, distance: 82.7
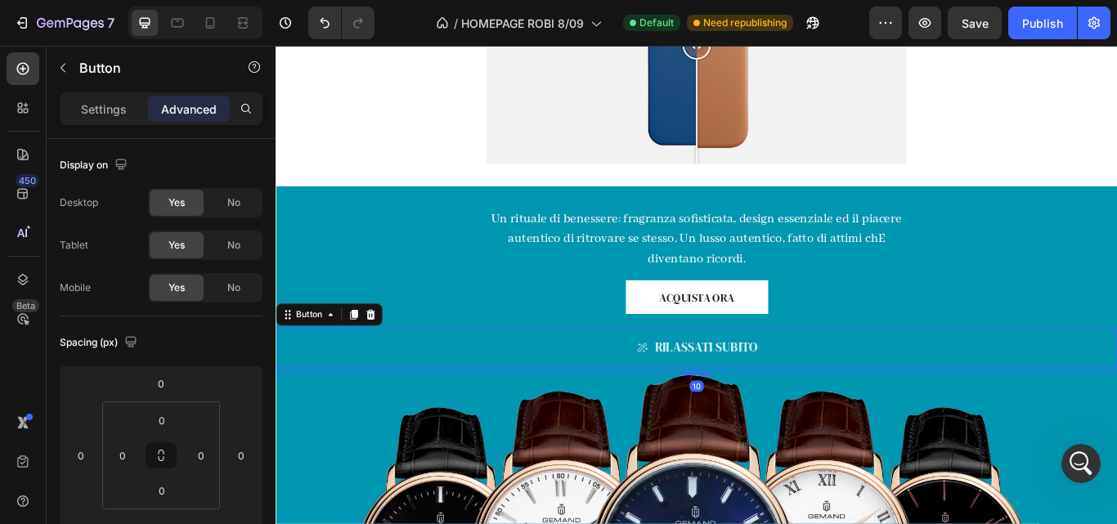
scroll to position [1088, 0]
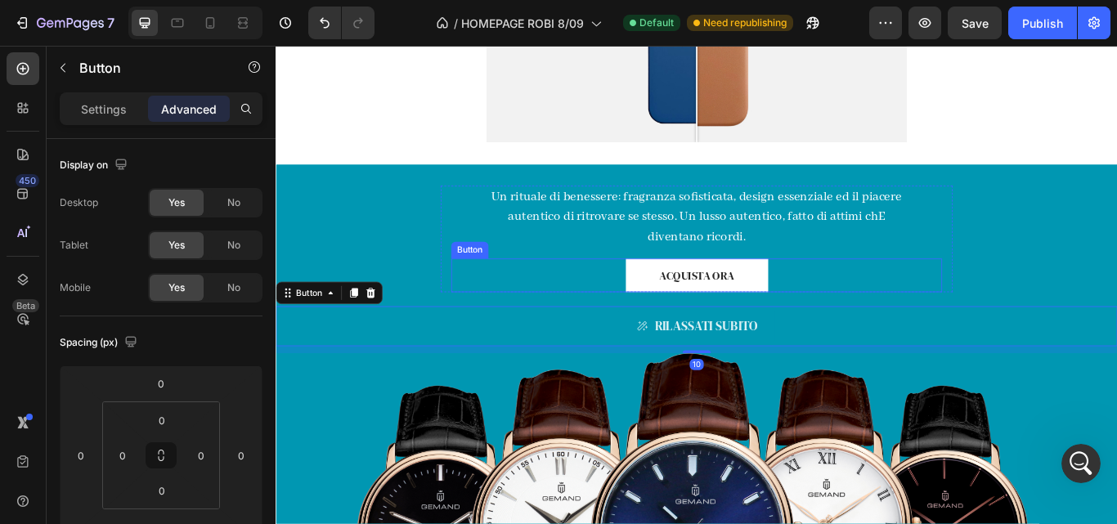
click at [880, 317] on div "ACQUISTA ORA Button" at bounding box center [766, 313] width 572 height 39
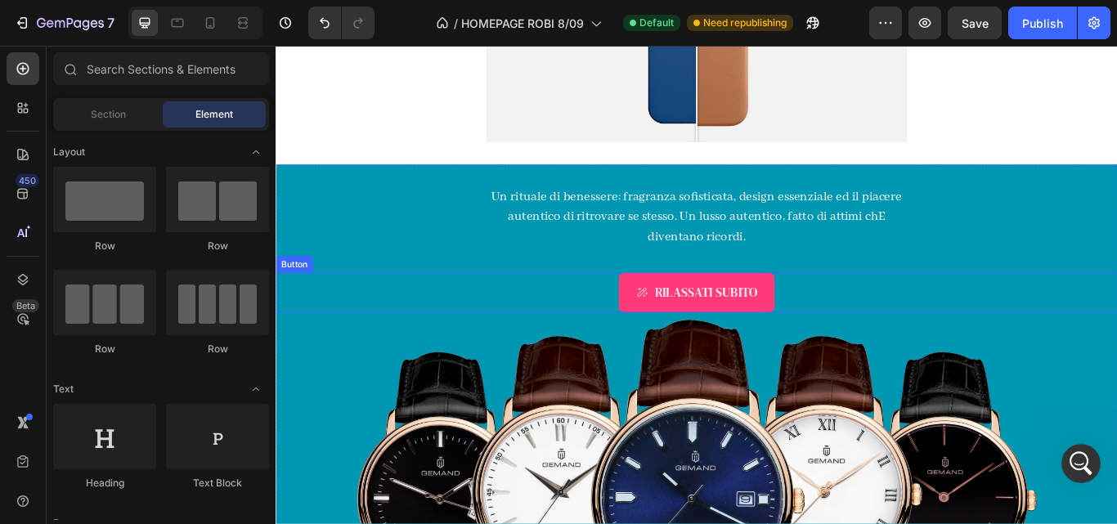
click at [844, 346] on link "RILASSATI SUBITO" at bounding box center [766, 334] width 182 height 46
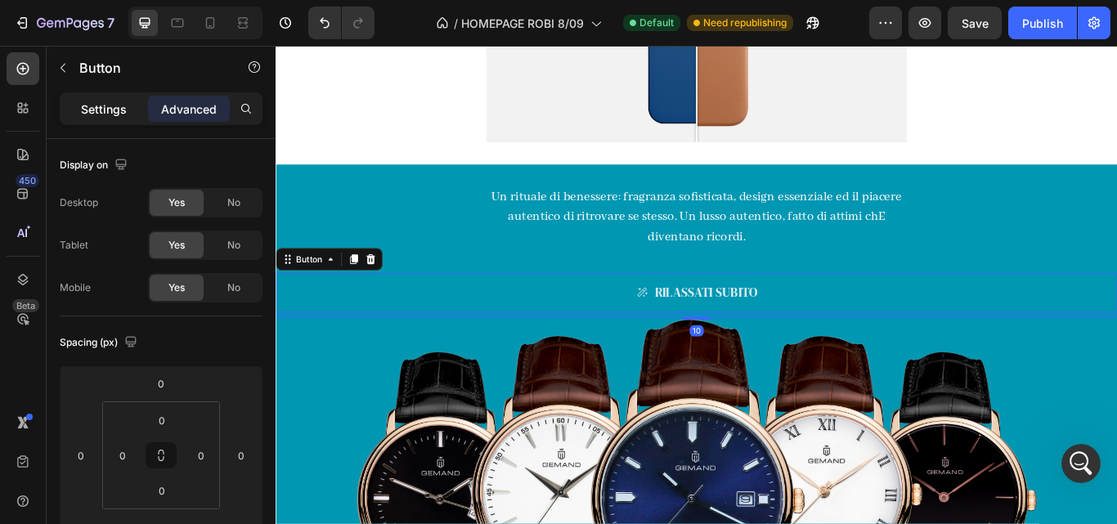
click at [114, 114] on p "Settings" at bounding box center [104, 109] width 46 height 17
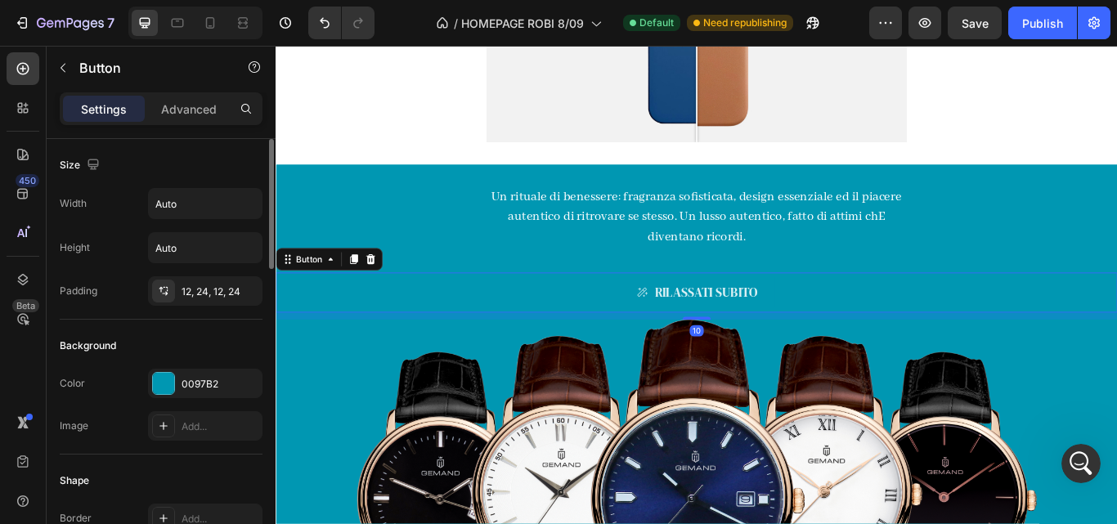
scroll to position [95, 0]
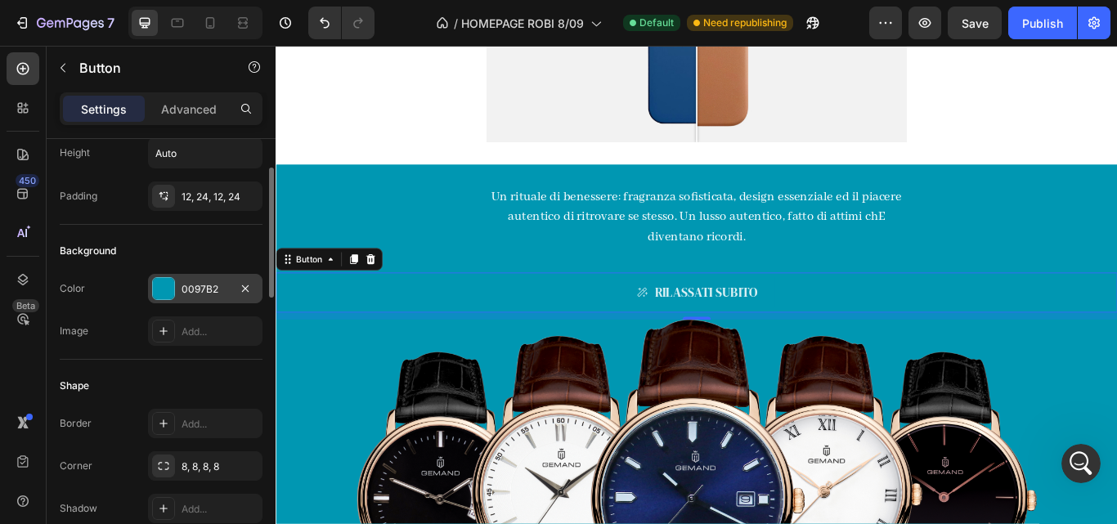
click at [160, 298] on div at bounding box center [163, 288] width 21 height 21
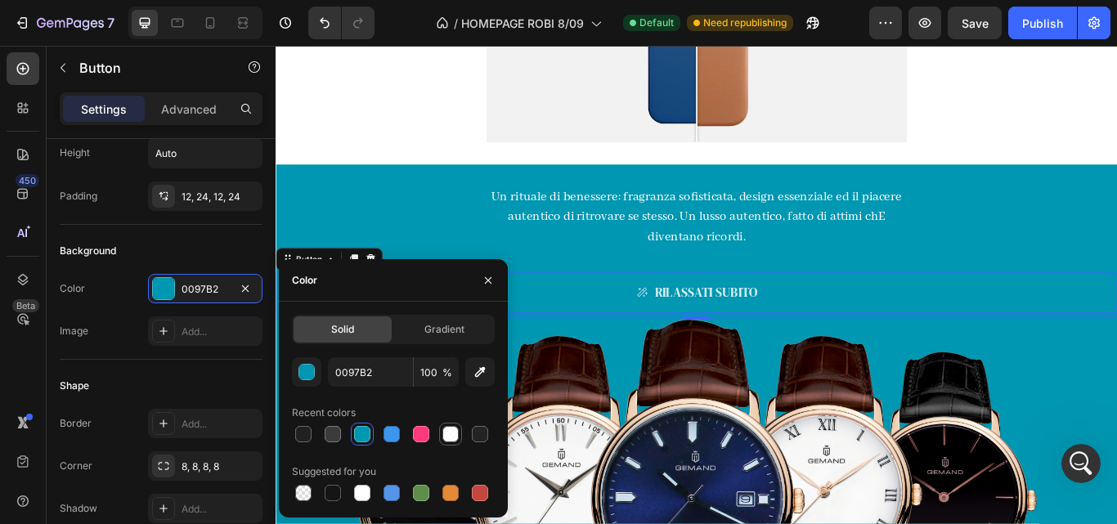
click at [450, 433] on div at bounding box center [450, 434] width 16 height 16
type input "FFFFFF"
type input "85"
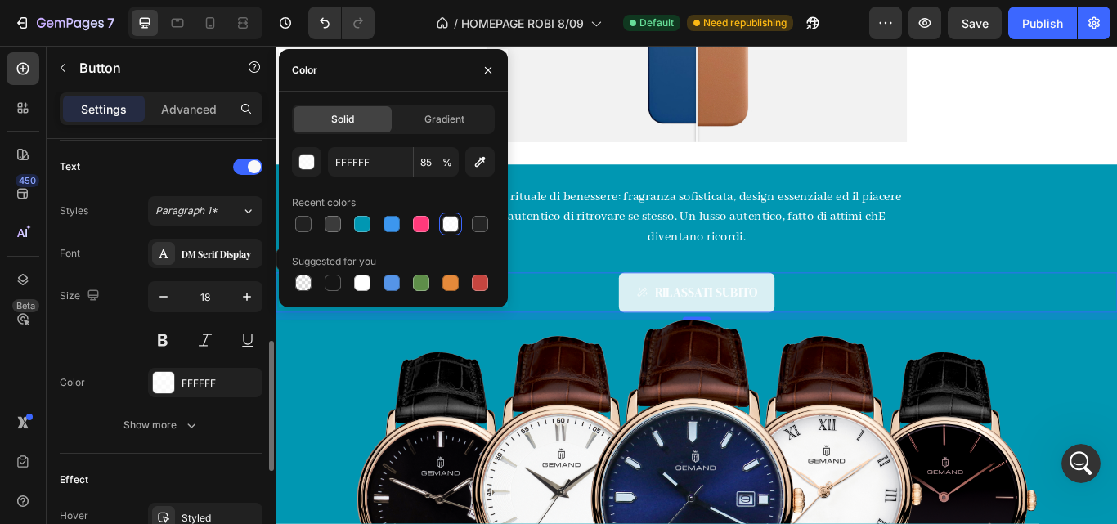
scroll to position [673, 0]
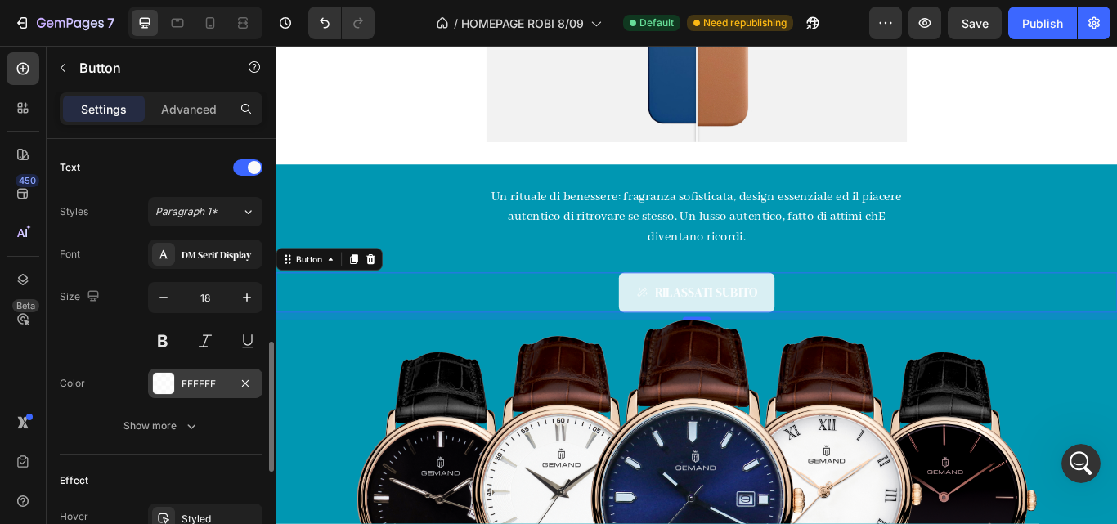
click at [163, 387] on div at bounding box center [163, 383] width 21 height 21
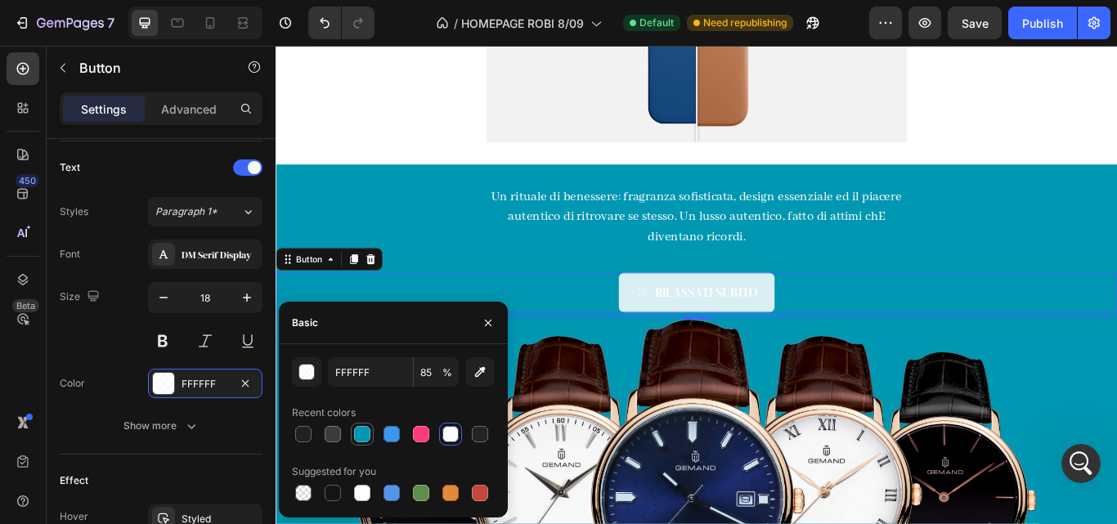
click at [361, 441] on div at bounding box center [362, 434] width 16 height 16
type input "0097B2"
type input "100"
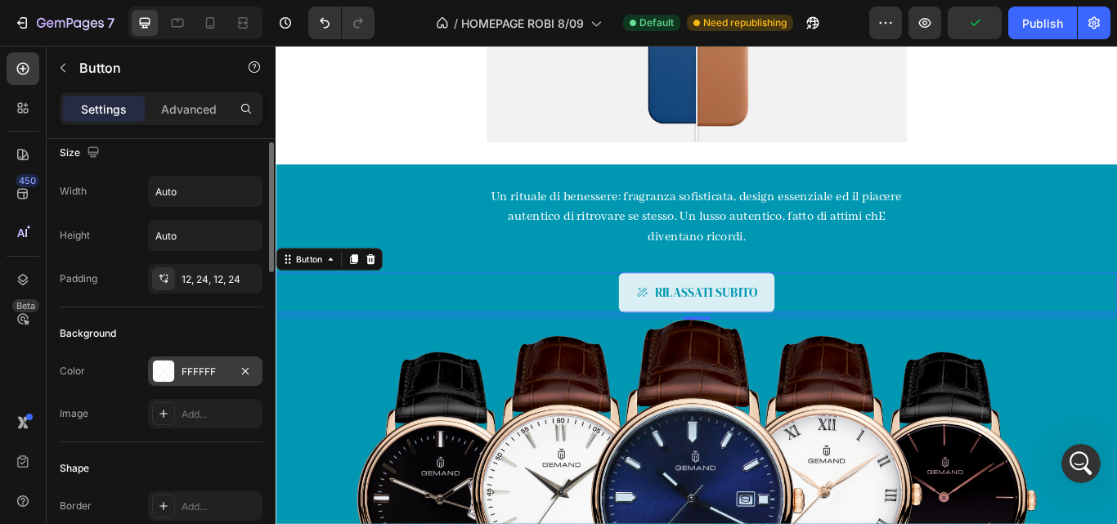
scroll to position [1782, 0]
click at [199, 374] on div "FFFFFF" at bounding box center [205, 372] width 47 height 15
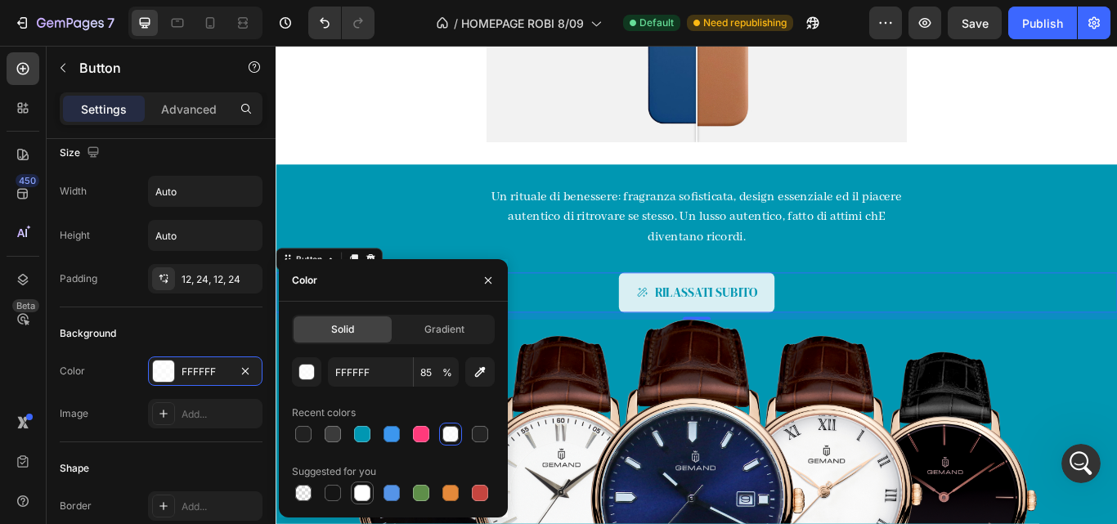
click at [369, 500] on div at bounding box center [362, 493] width 20 height 20
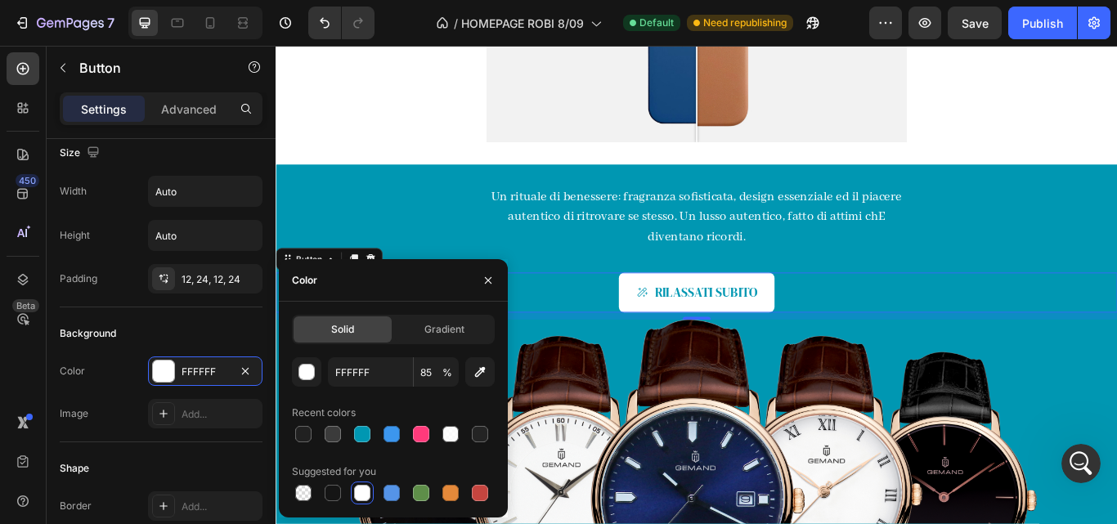
type input "100"
click at [369, 500] on div at bounding box center [362, 493] width 20 height 20
click at [361, 256] on div "Un rituale di benessere: fragranza sofisticata, design essenziale ed il piacere…" at bounding box center [766, 399] width 981 height 429
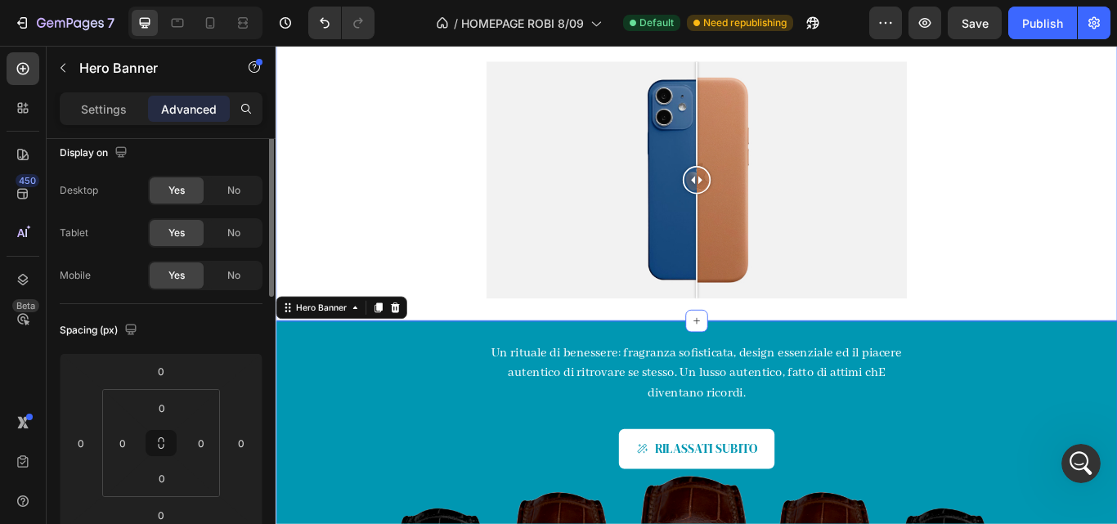
scroll to position [0, 0]
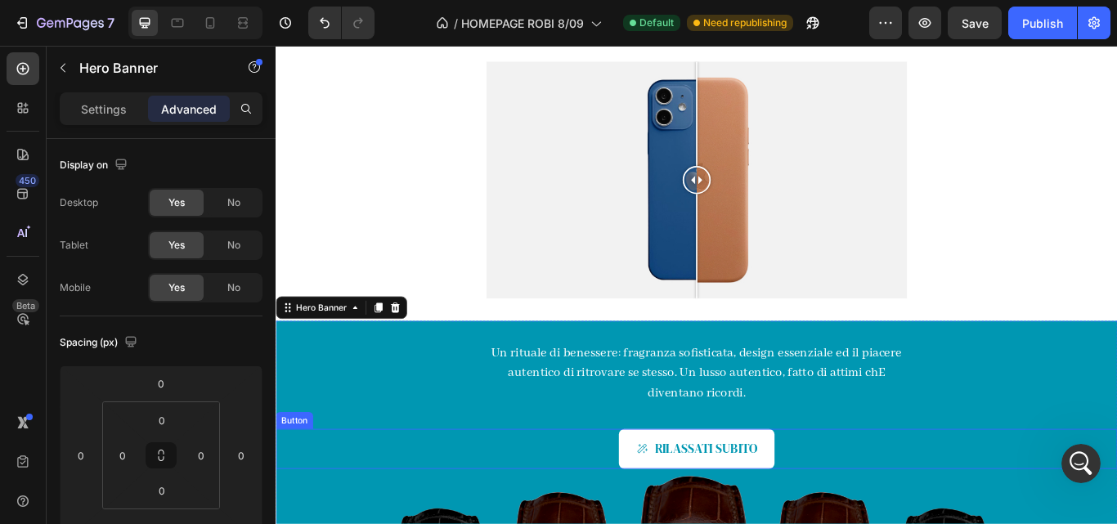
click at [627, 514] on div "RILASSATI SUBITO Button" at bounding box center [766, 516] width 981 height 46
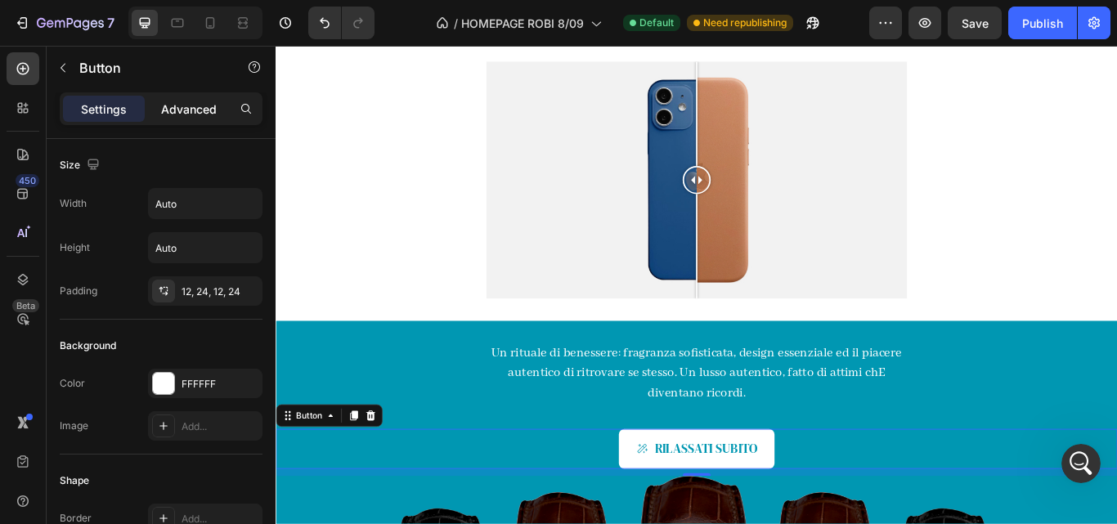
click at [199, 115] on p "Advanced" at bounding box center [189, 109] width 56 height 17
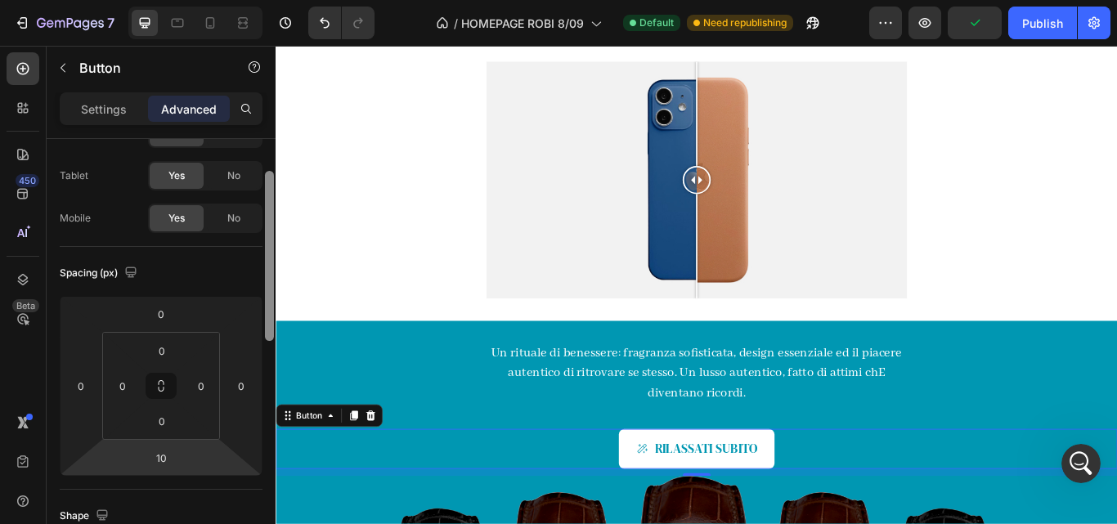
scroll to position [73, 0]
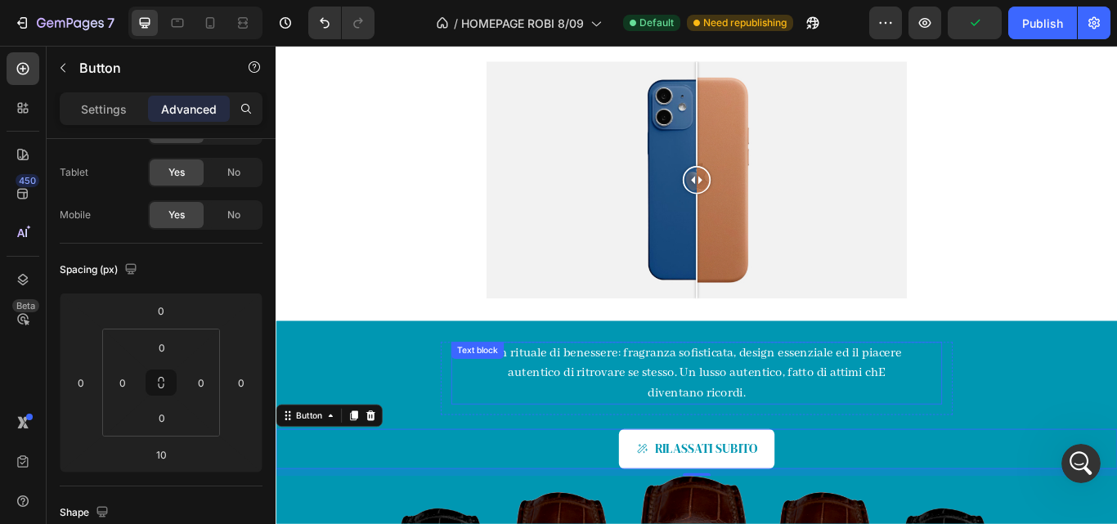
click at [594, 459] on p "Un rituale di benessere: fragranza sofisticata, design essenziale ed il piacere…" at bounding box center [765, 428] width 487 height 70
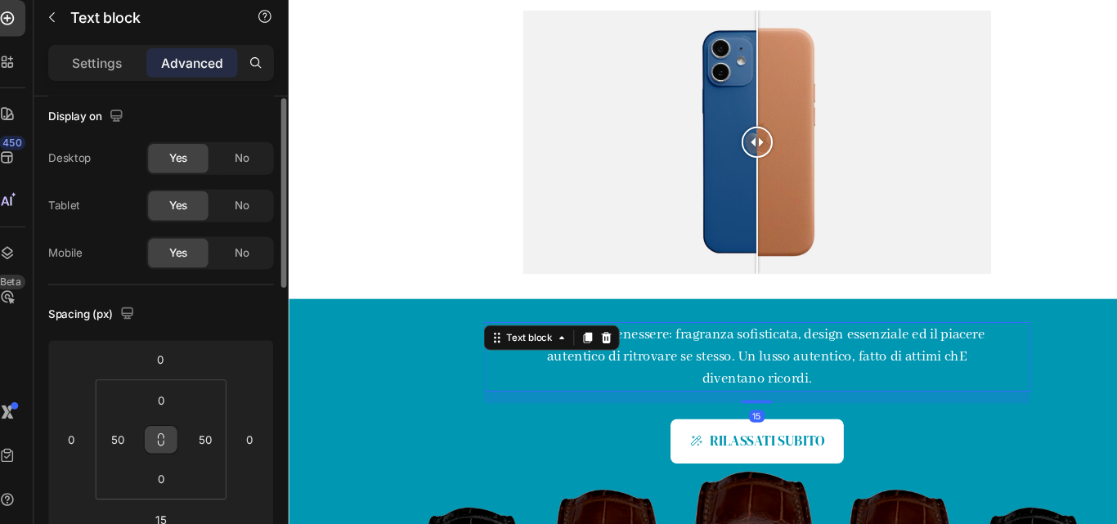
scroll to position [7, 0]
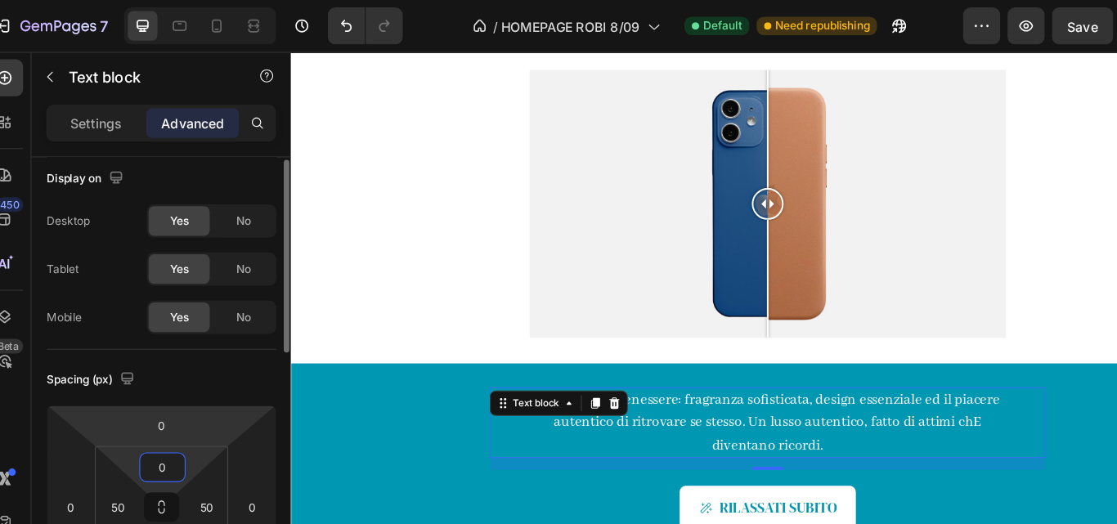
drag, startPoint x: 159, startPoint y: 447, endPoint x: 121, endPoint y: 360, distance: 95.2
click at [121, 0] on html "7 Version history / HOMEPAGE ROBI 8/09 Default Need republishing Preview Save P…" at bounding box center [558, 0] width 1117 height 0
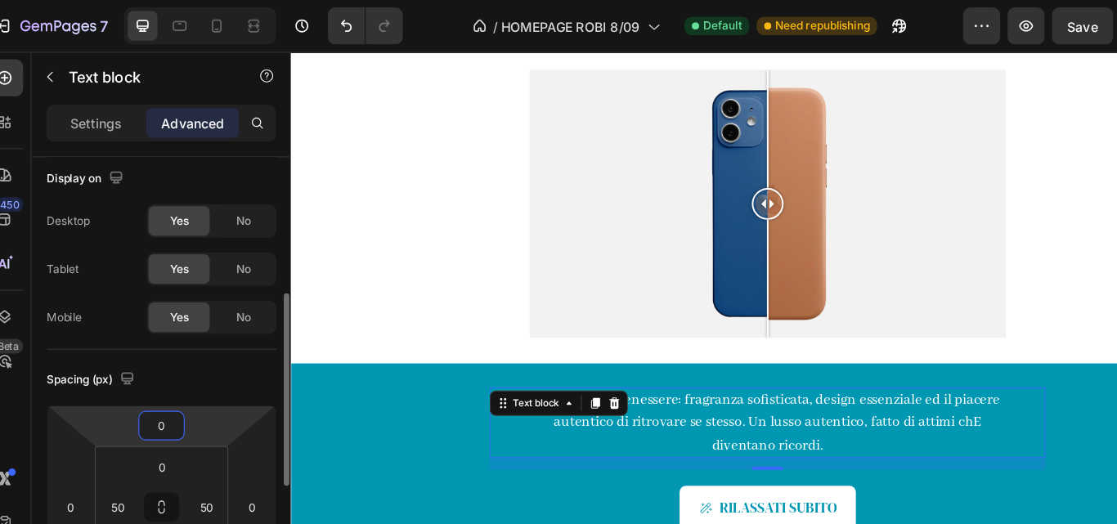
scroll to position [92, 0]
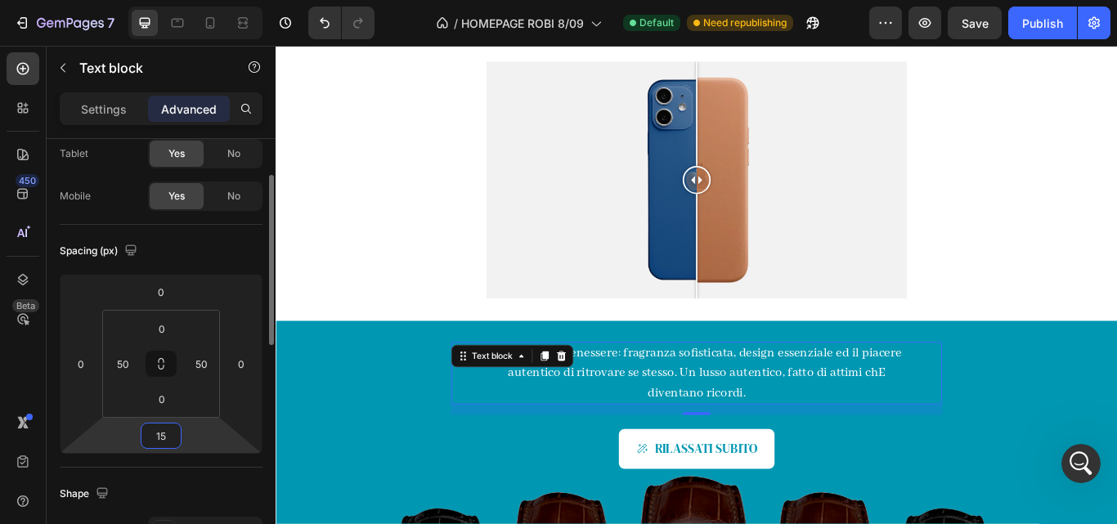
click at [172, 443] on input "15" at bounding box center [161, 436] width 33 height 25
type input "10"
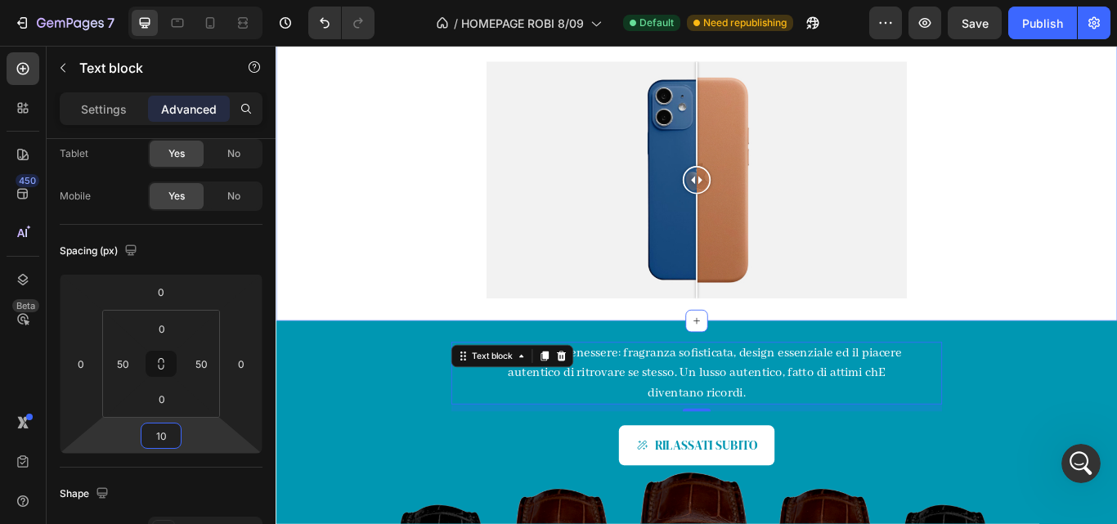
click at [345, 341] on div "RELAX. MAKAI. RECONNECT. Heading Image Comparison Section 3" at bounding box center [766, 176] width 981 height 381
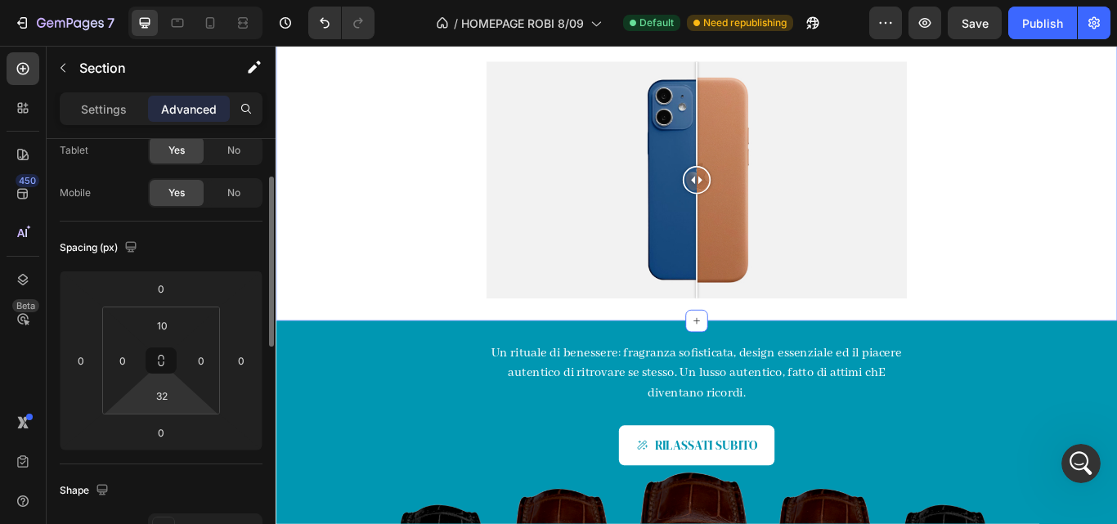
scroll to position [93, 0]
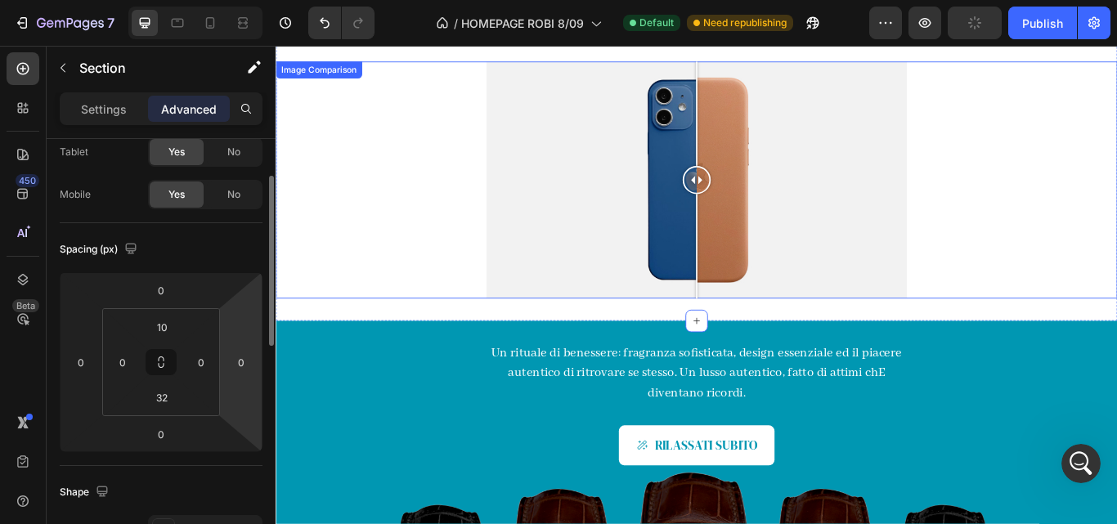
click at [352, 294] on div at bounding box center [766, 203] width 981 height 276
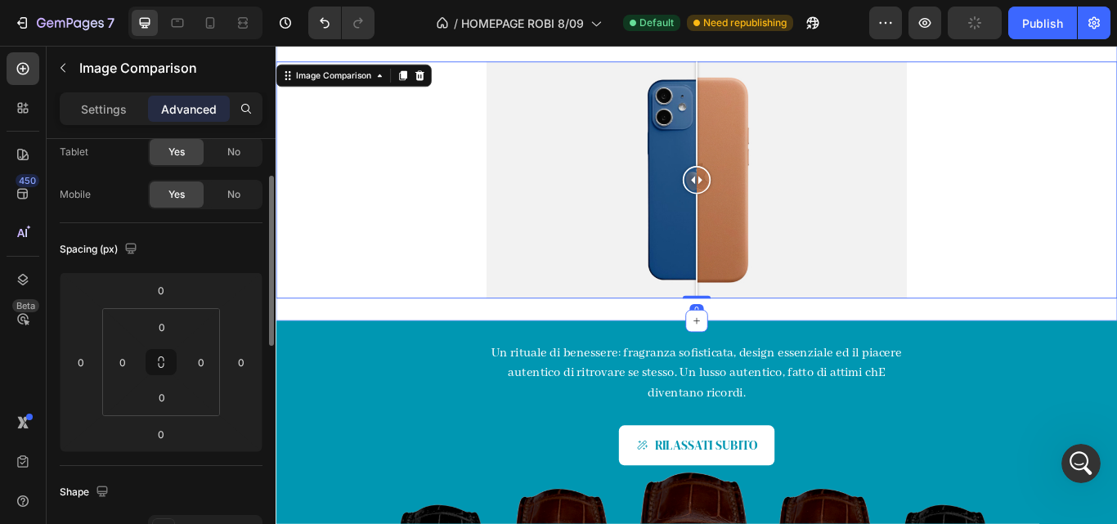
scroll to position [0, 0]
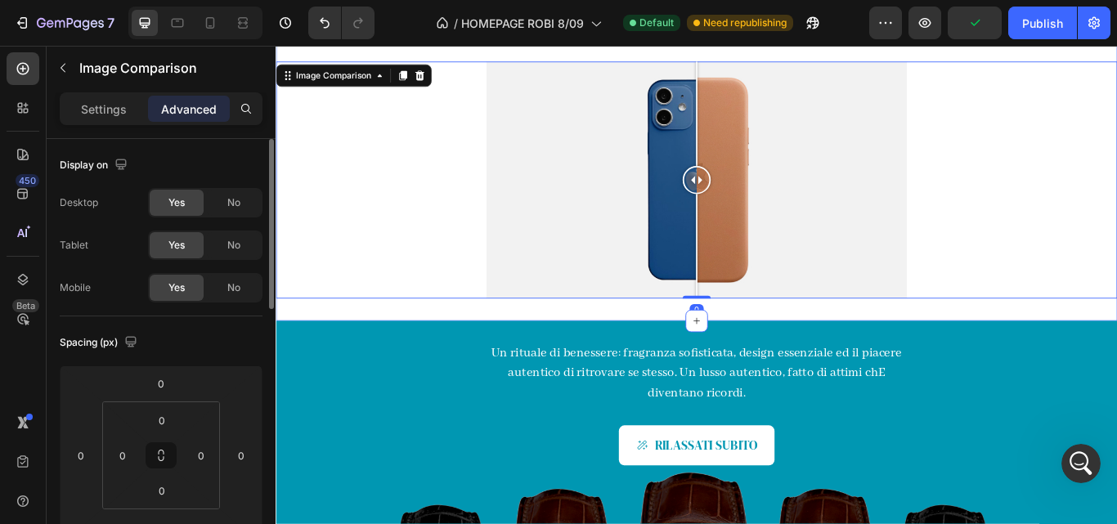
click at [362, 355] on div "RELAX. MAKAI. RECONNECT. Heading Image Comparison 0 Section 3" at bounding box center [766, 176] width 981 height 381
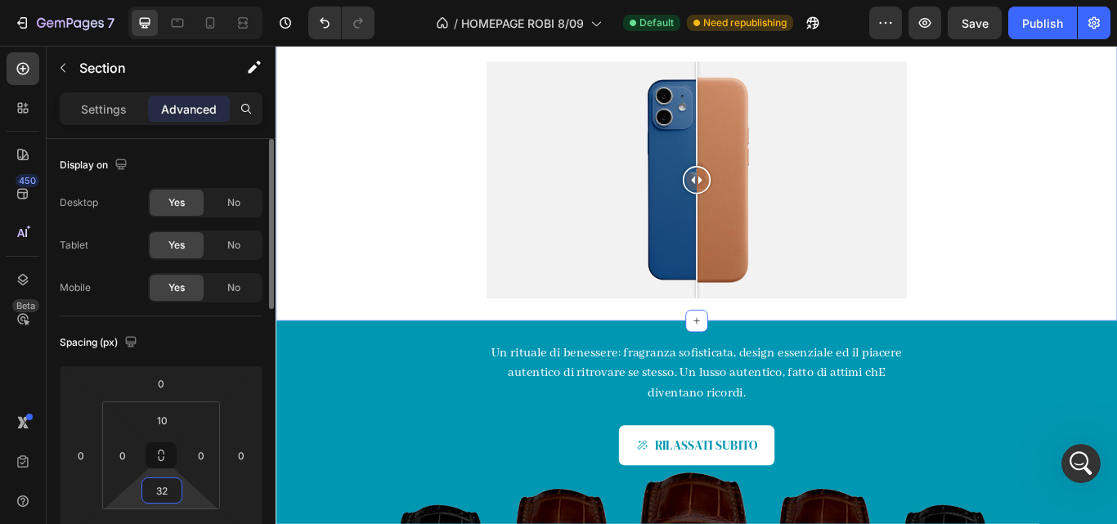
click at [168, 495] on input "32" at bounding box center [162, 490] width 33 height 25
type input "0"
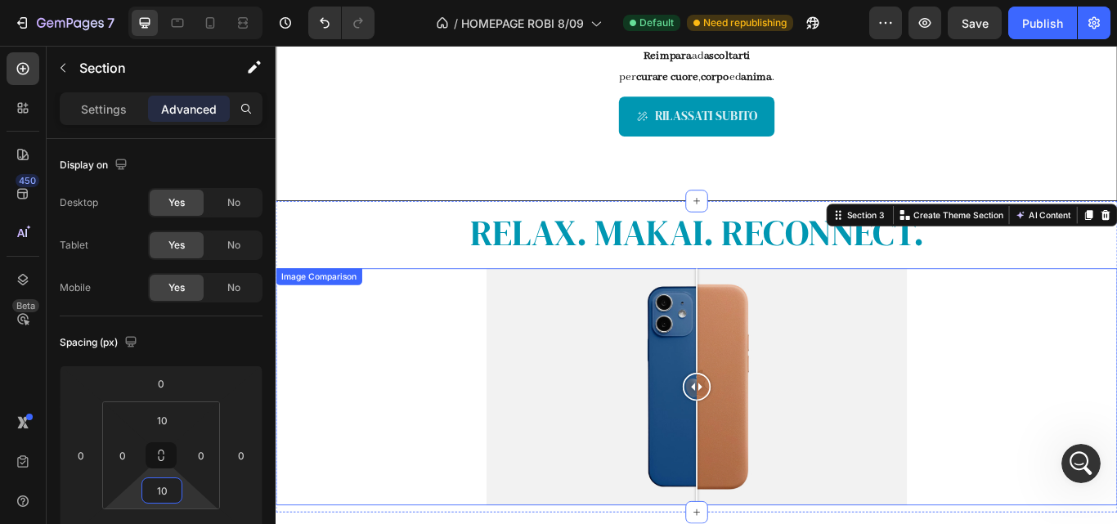
scroll to position [644, 0]
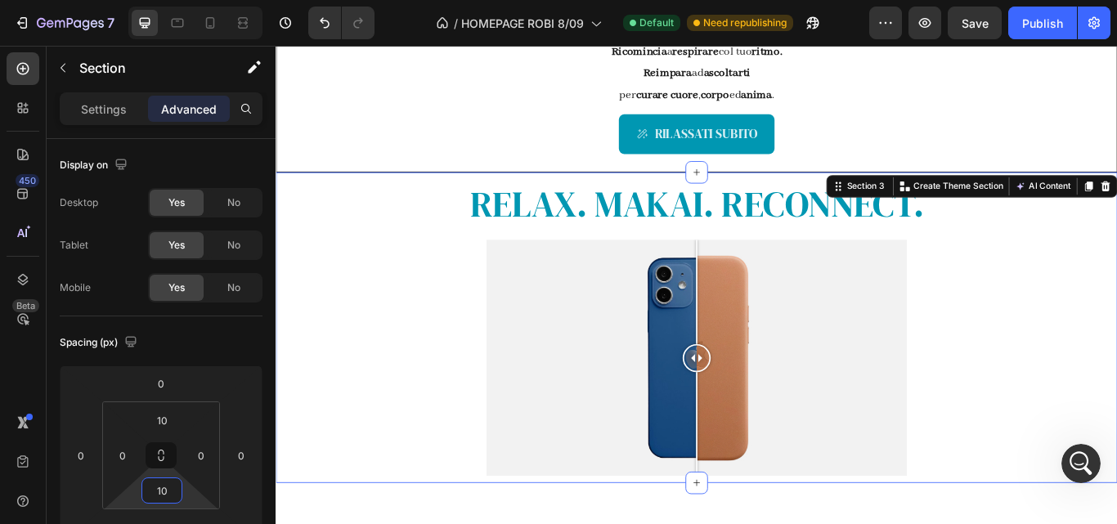
type input "10"
click at [504, 260] on div "RELAX. MAKAI. RECONNECT. Heading Image Comparison" at bounding box center [766, 375] width 981 height 347
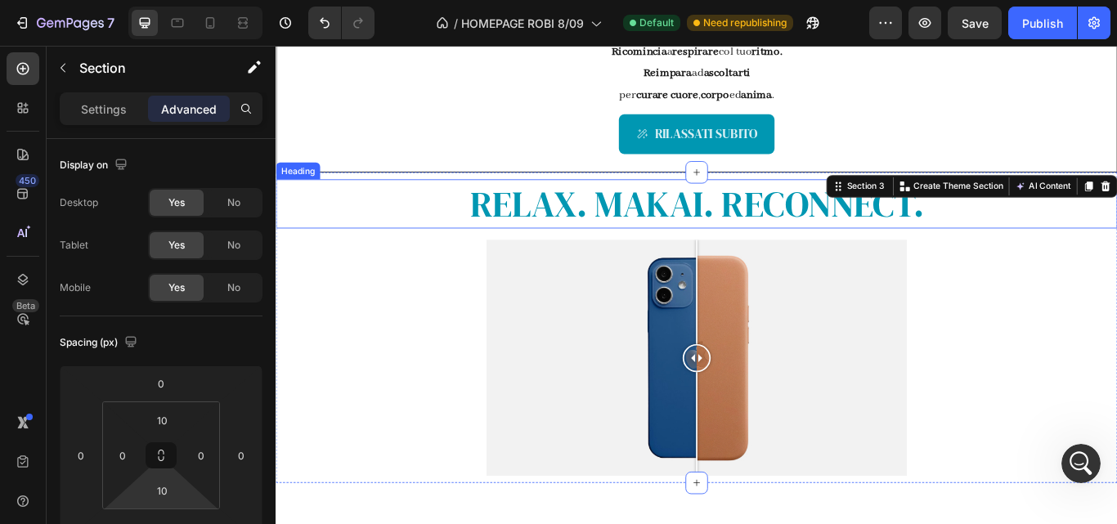
click at [443, 226] on h2 "RELAX. MAKAI. RECONNECT." at bounding box center [766, 230] width 981 height 57
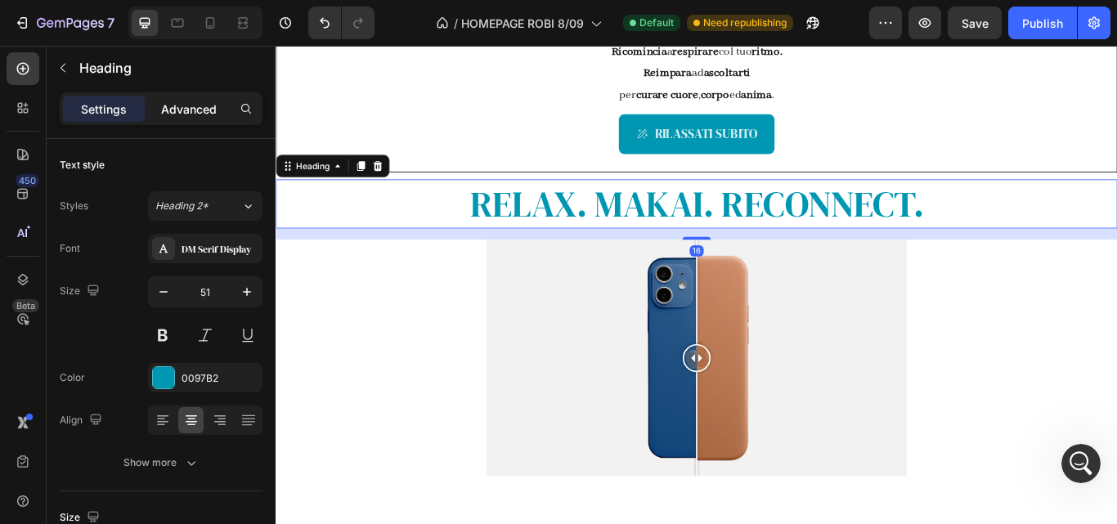
click at [193, 114] on p "Advanced" at bounding box center [189, 109] width 56 height 17
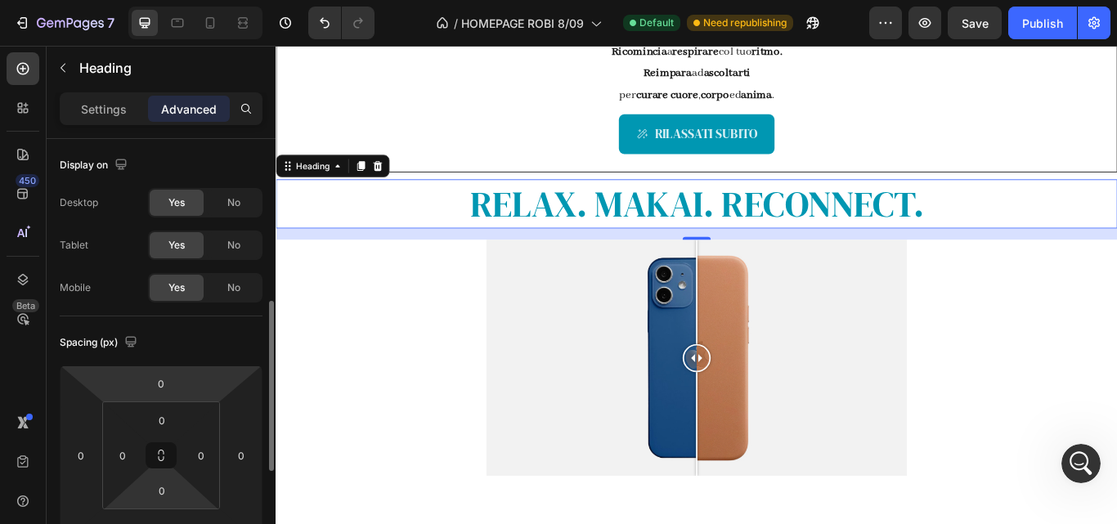
scroll to position [116, 0]
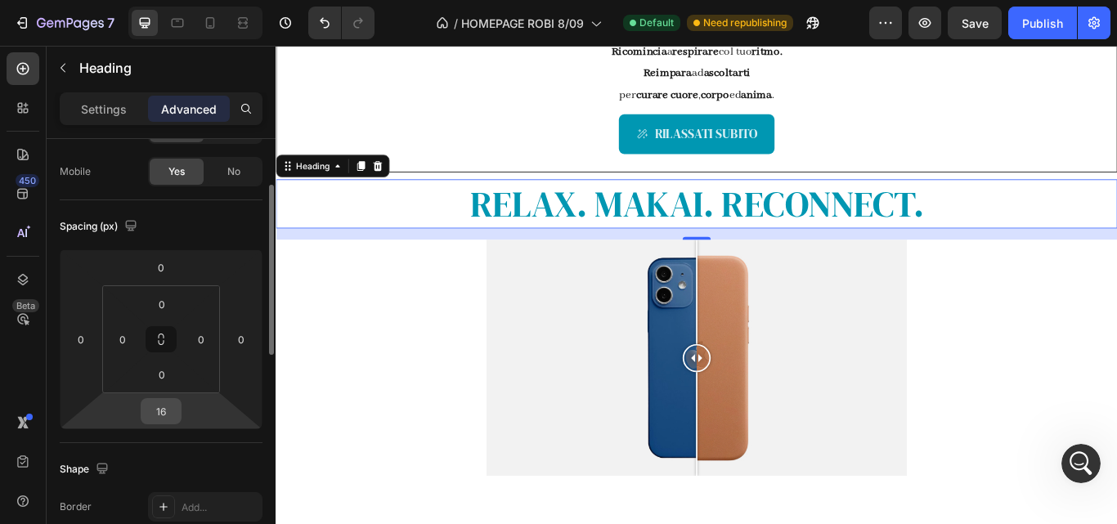
click at [166, 414] on input "16" at bounding box center [161, 411] width 33 height 25
type input "1"
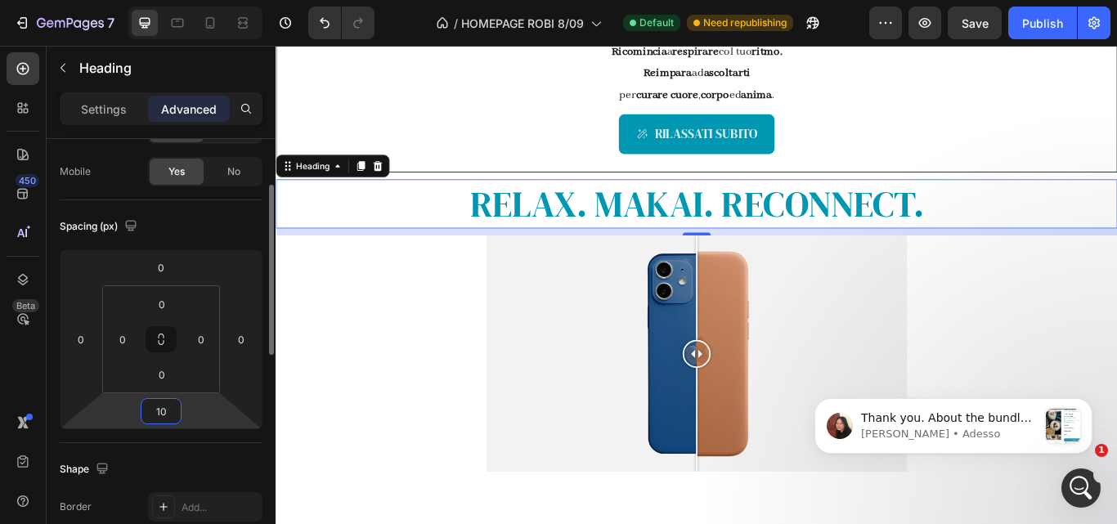
scroll to position [2068, 0]
type input "9"
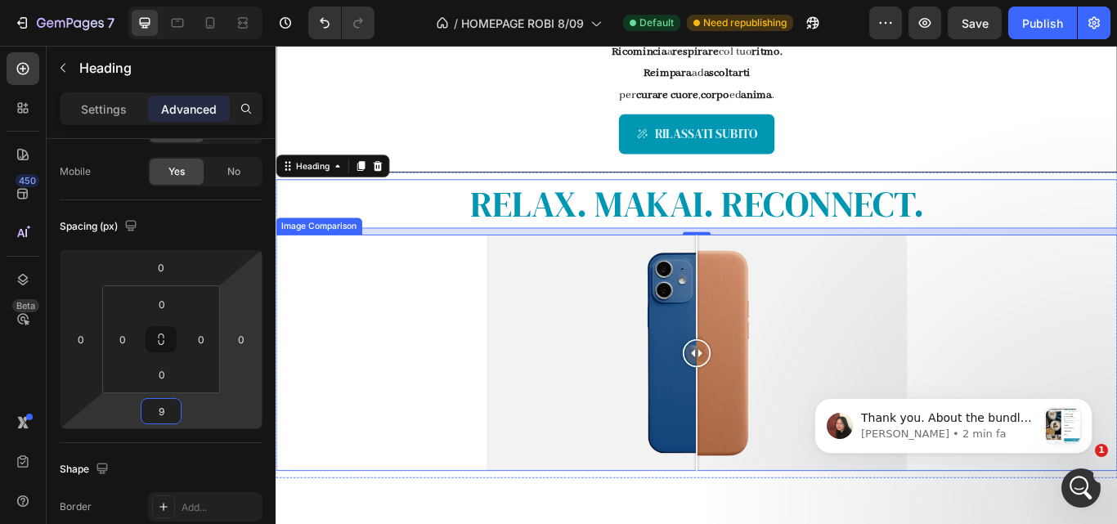
click at [1116, 294] on div at bounding box center [766, 405] width 981 height 276
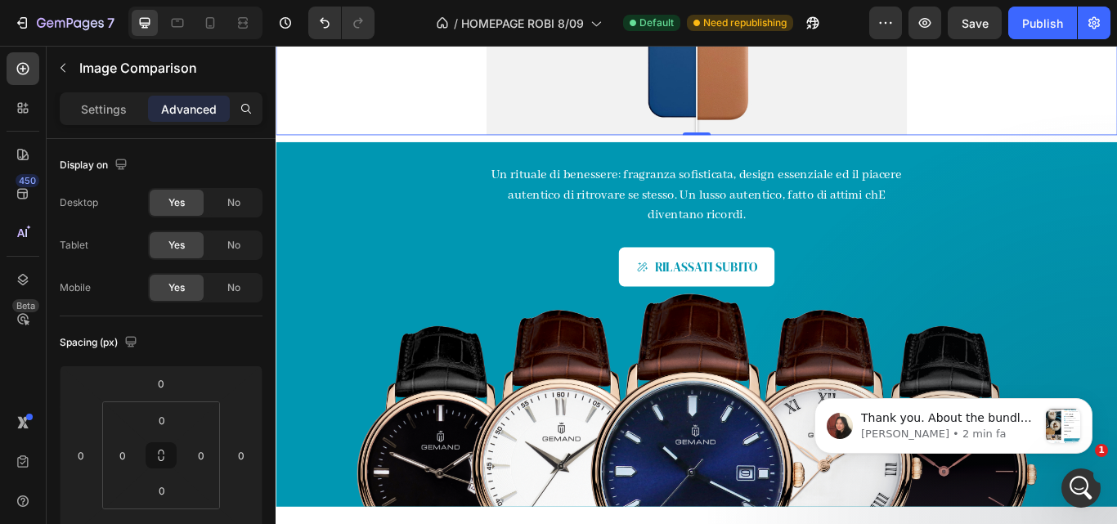
scroll to position [879, 0]
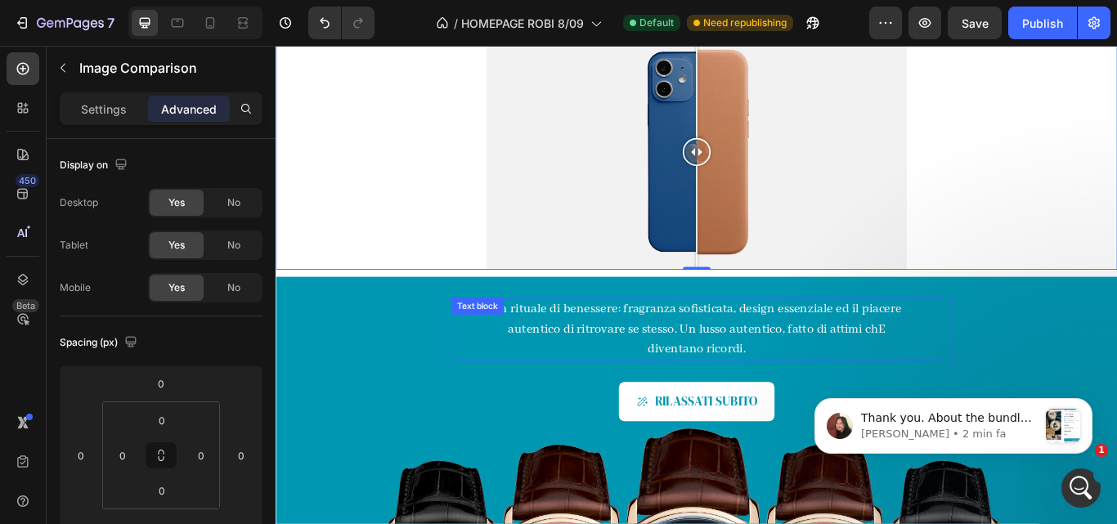
click at [825, 366] on p "Un rituale di benessere: fragranza sofisticata, design essenziale ed il piacere…" at bounding box center [765, 377] width 487 height 70
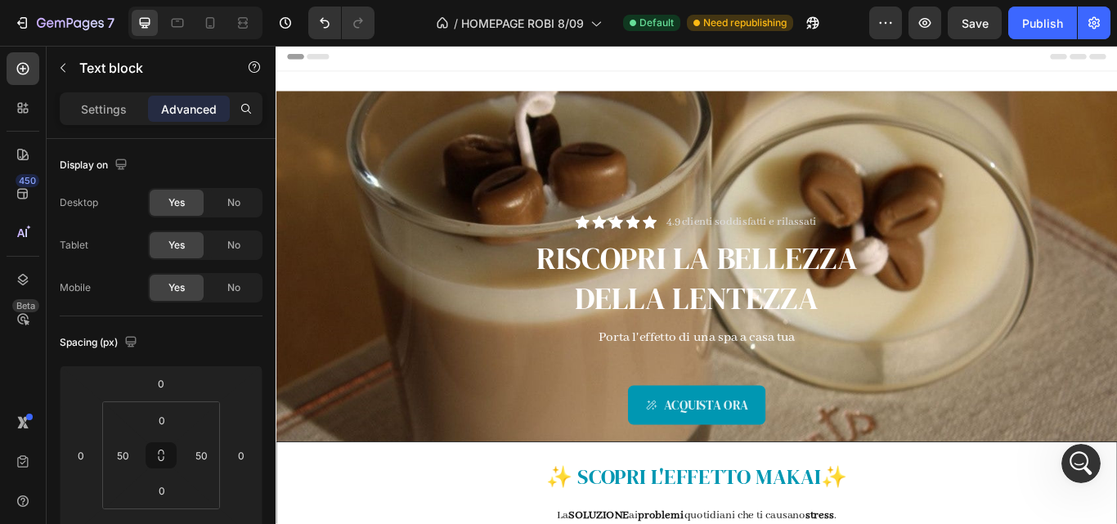
scroll to position [0, 0]
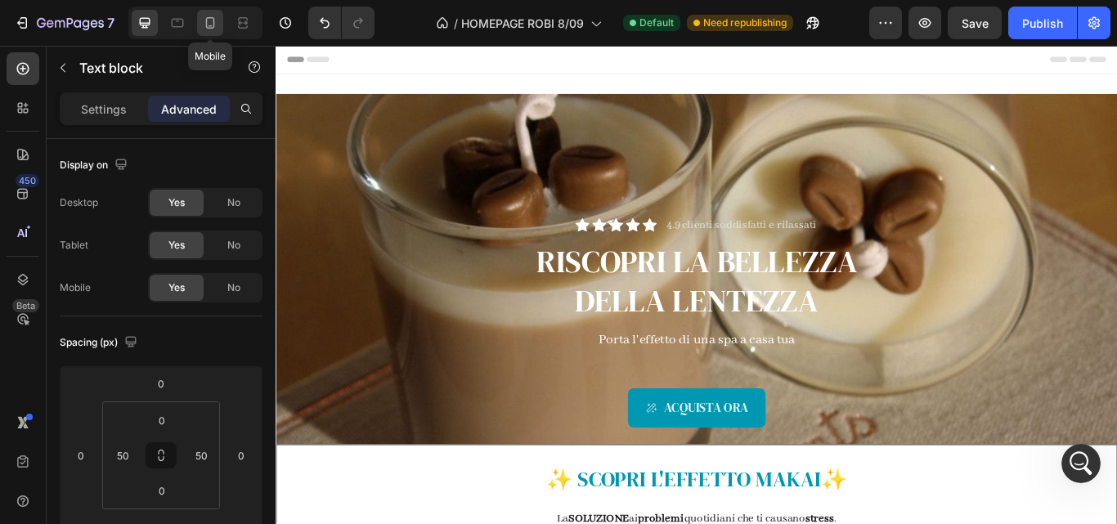
click at [213, 30] on icon at bounding box center [210, 23] width 16 height 16
type input "0"
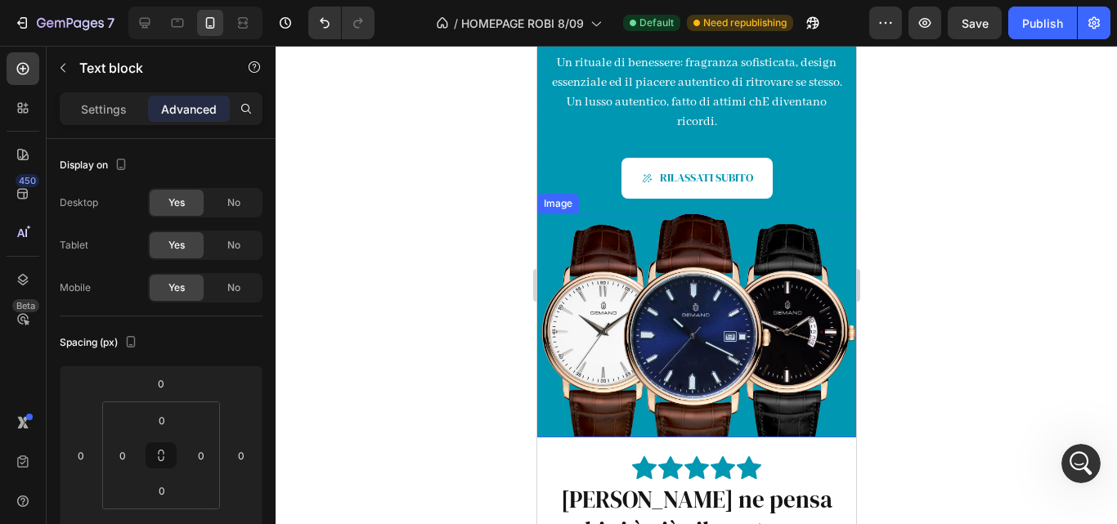
scroll to position [1105, 0]
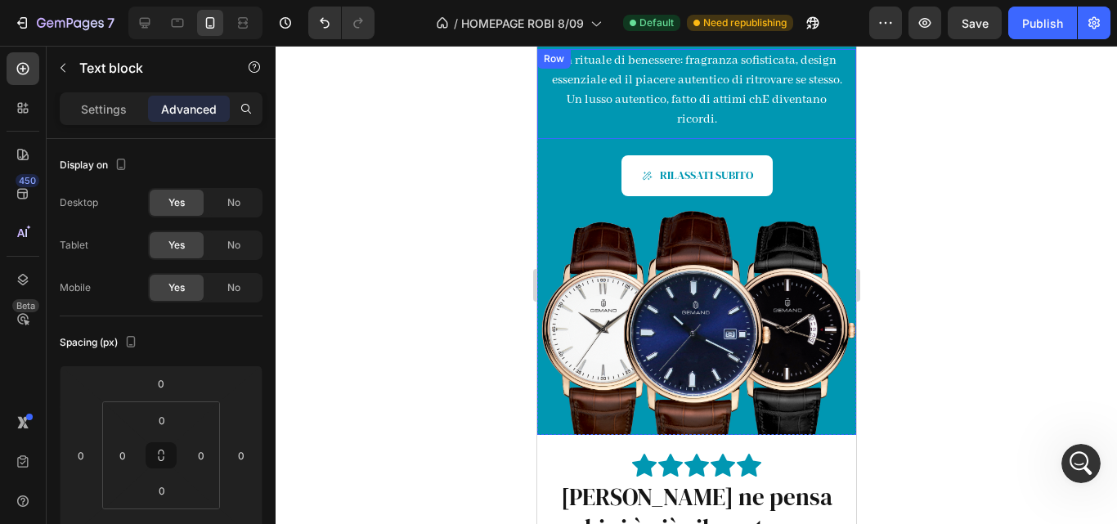
click at [752, 134] on div "Un rituale di benessere: fragranza sofisticata, design essenziale ed il piacere…" at bounding box center [696, 94] width 294 height 90
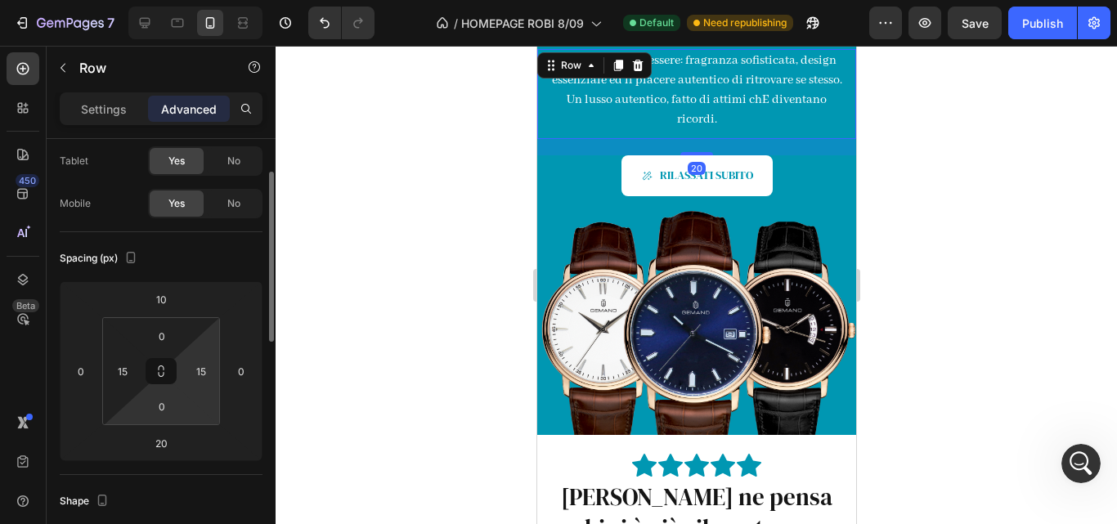
scroll to position [77, 0]
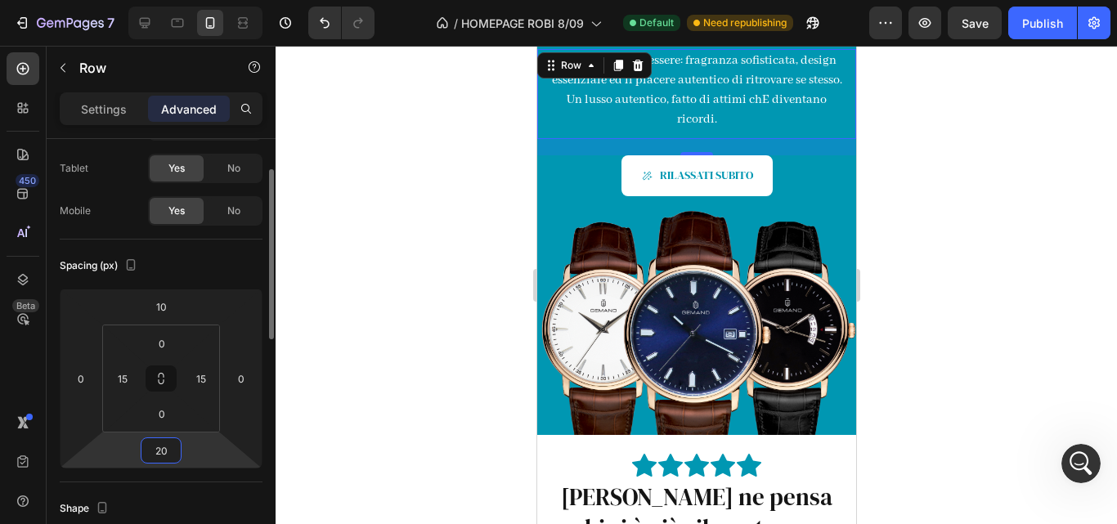
click at [173, 455] on input "20" at bounding box center [161, 450] width 33 height 25
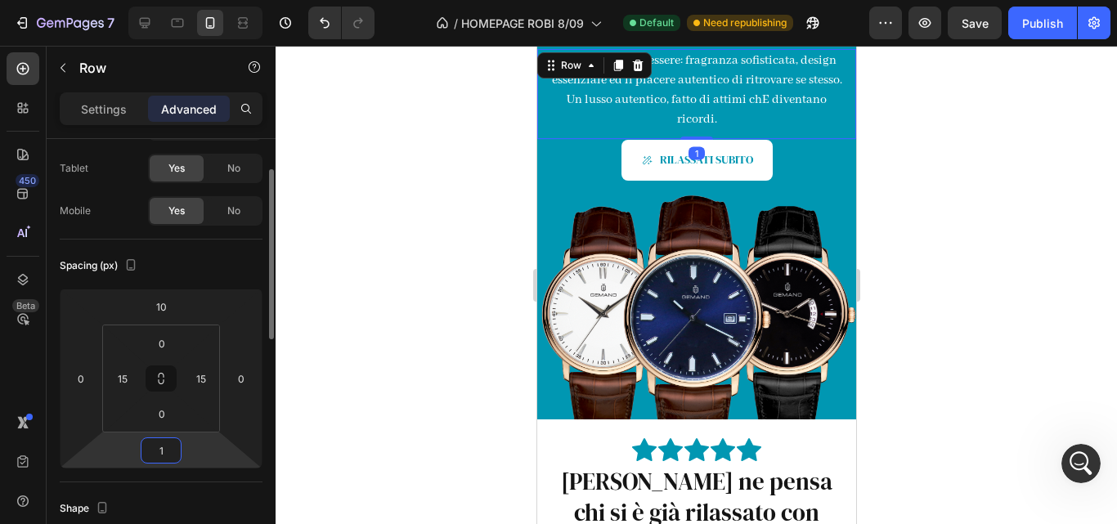
type input "10"
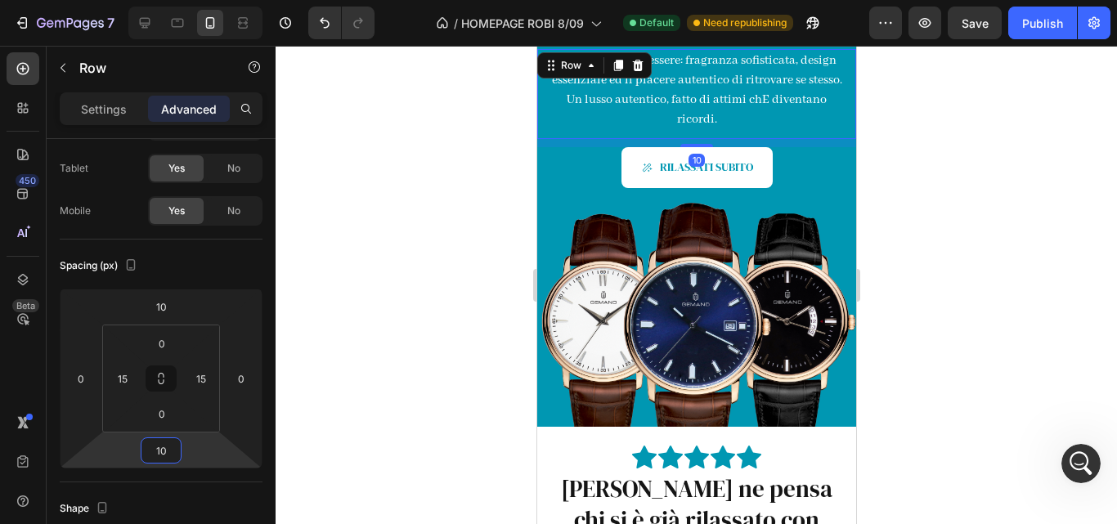
click at [367, 327] on div at bounding box center [696, 285] width 841 height 478
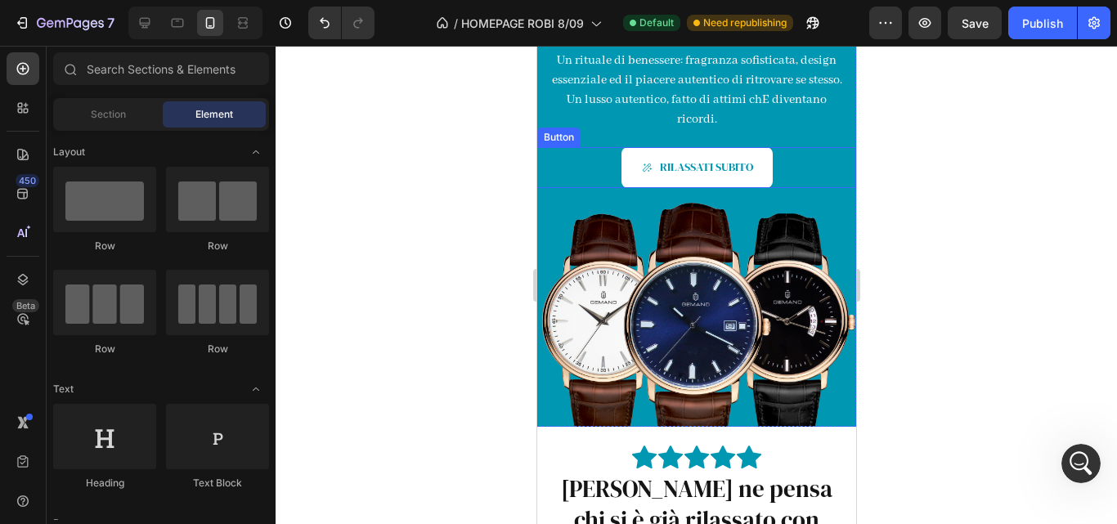
click at [582, 168] on div "RILASSATI SUBITO Button" at bounding box center [695, 167] width 319 height 40
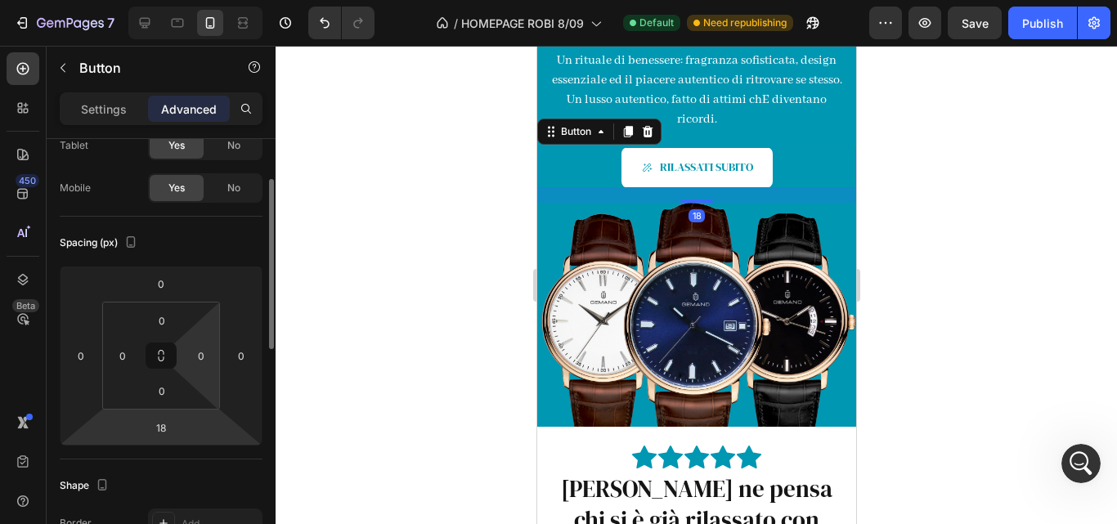
scroll to position [101, 0]
click at [169, 425] on input "18" at bounding box center [161, 427] width 33 height 25
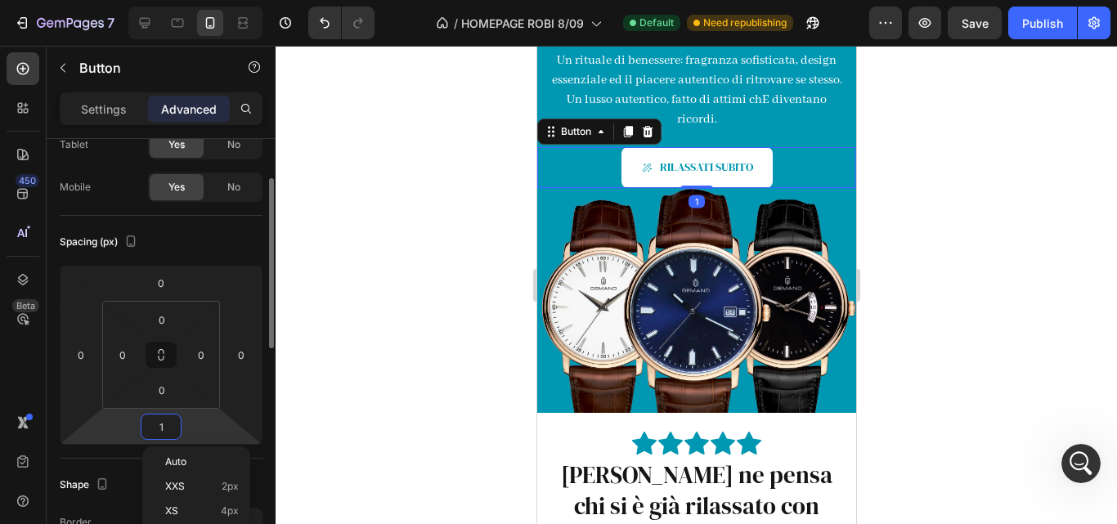
type input "15"
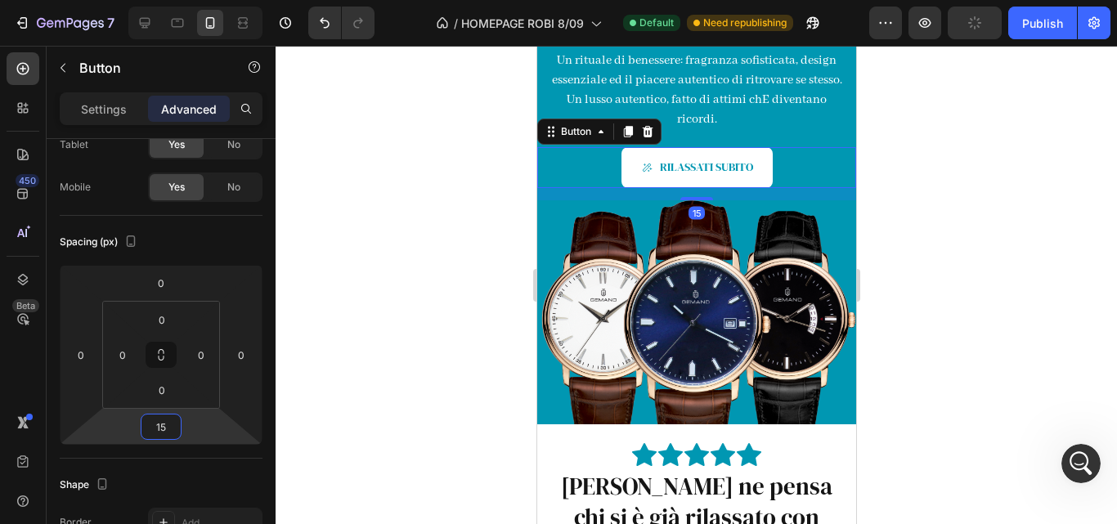
click at [361, 257] on div at bounding box center [696, 285] width 841 height 478
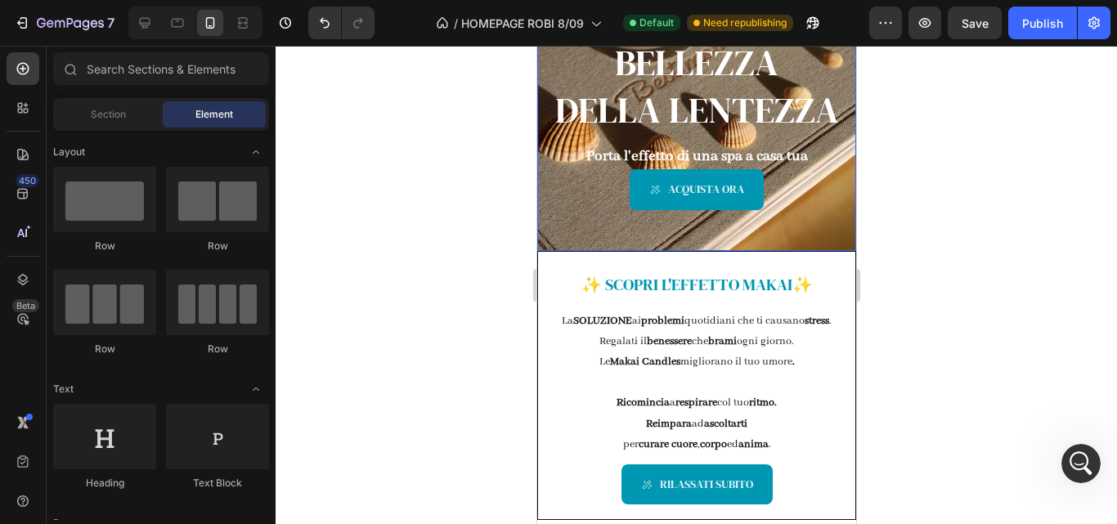
scroll to position [162, 0]
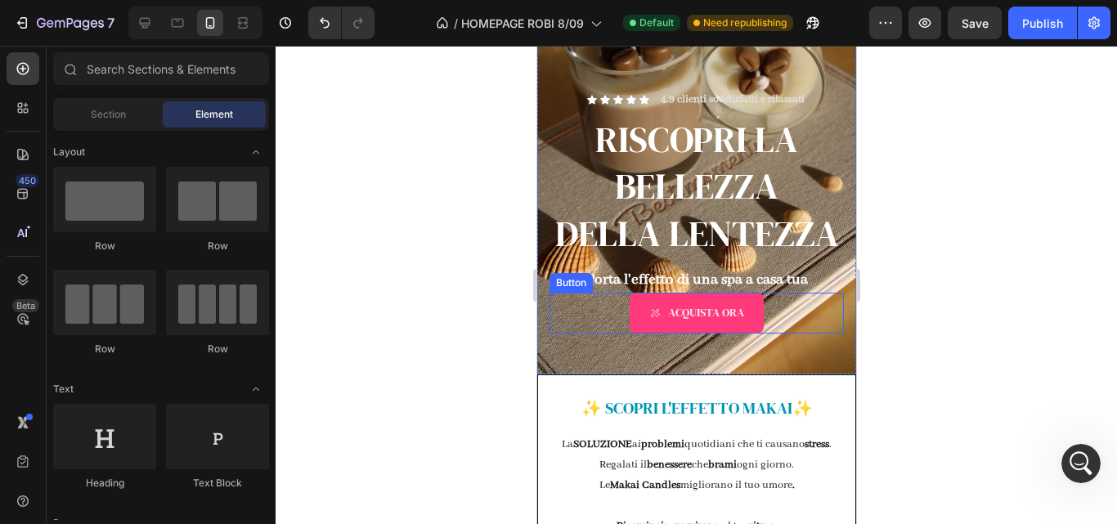
click at [719, 333] on link "ACQUISTA ORA" at bounding box center [696, 313] width 134 height 40
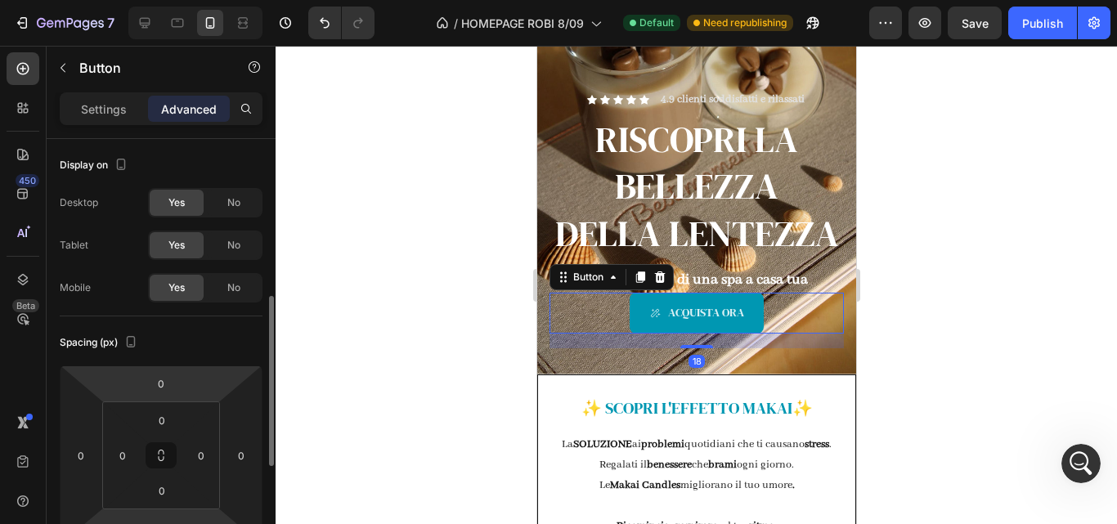
scroll to position [113, 0]
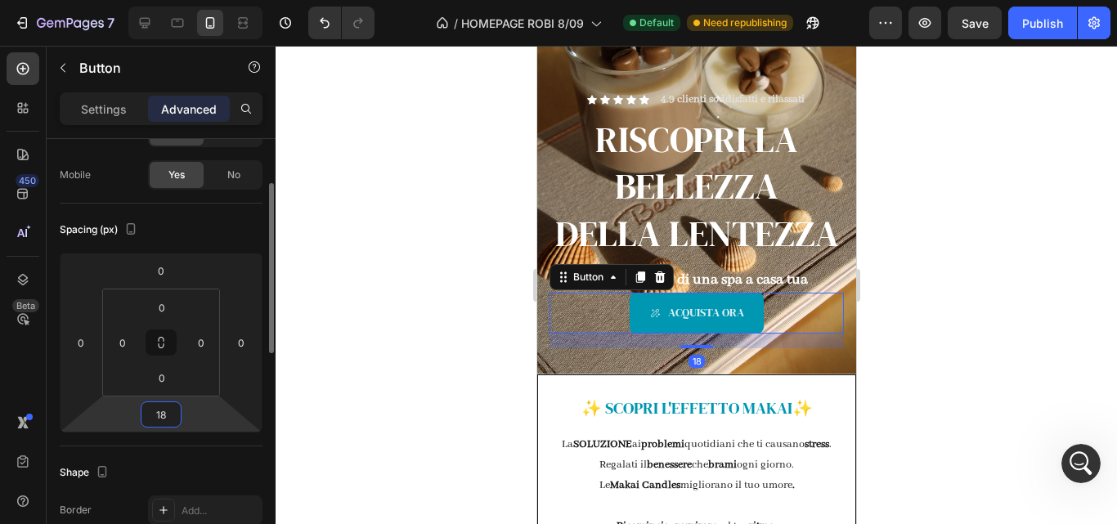
click at [169, 426] on input "18" at bounding box center [161, 414] width 33 height 25
type input "0"
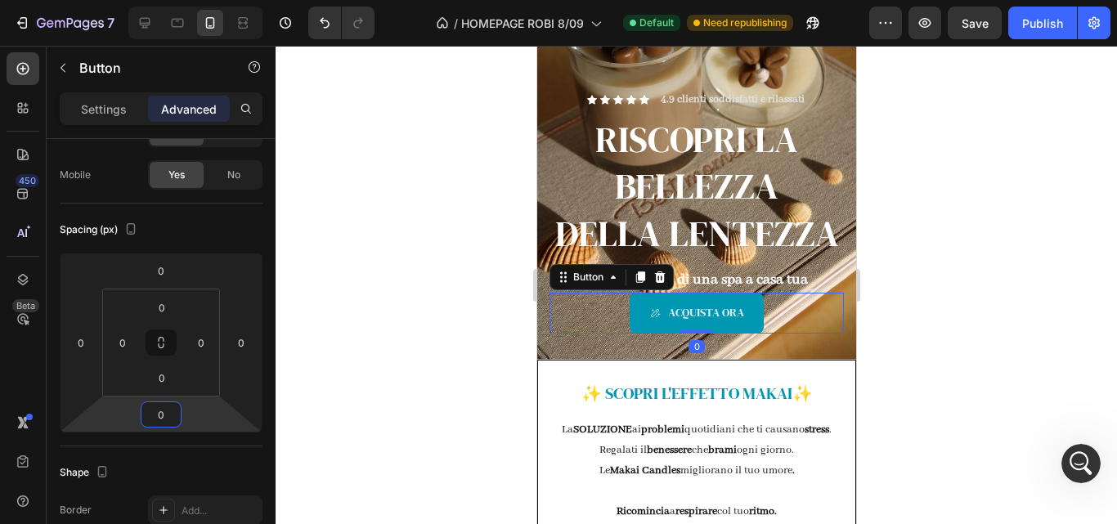
click at [338, 345] on div at bounding box center [696, 285] width 841 height 478
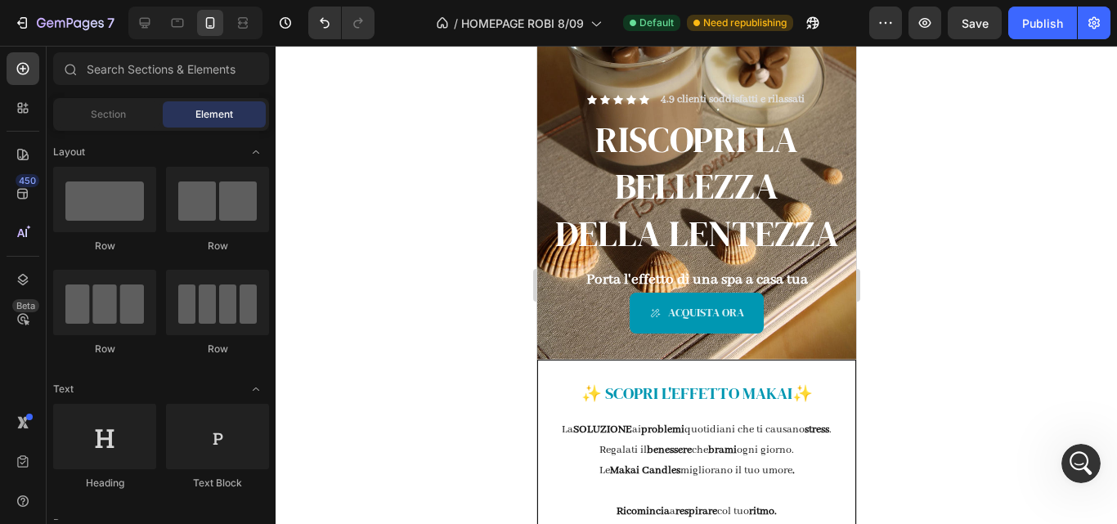
scroll to position [2260, 0]
click at [611, 333] on div "ACQUISTA ORA Button" at bounding box center [696, 313] width 294 height 40
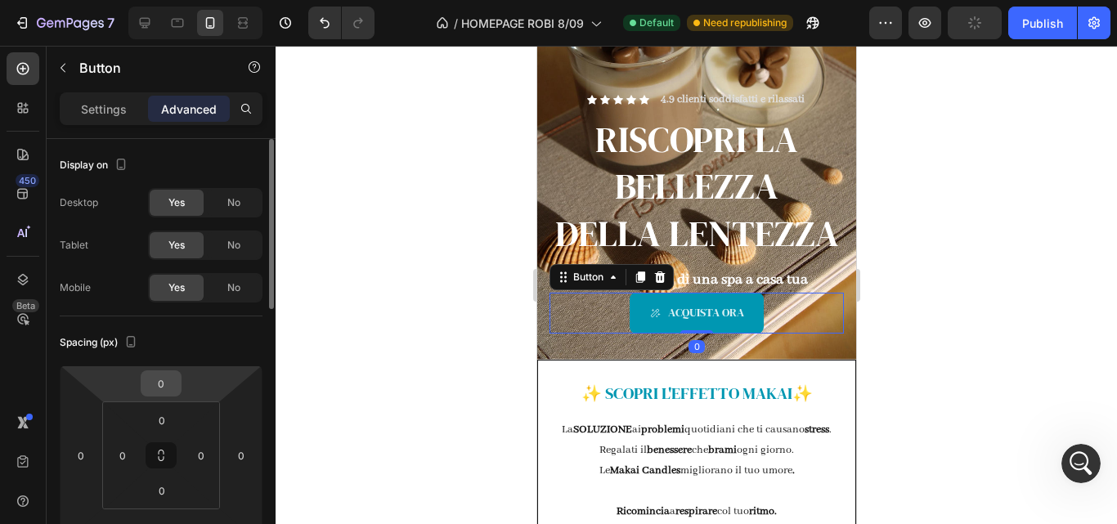
click at [155, 386] on input "0" at bounding box center [161, 383] width 33 height 25
type input "10"
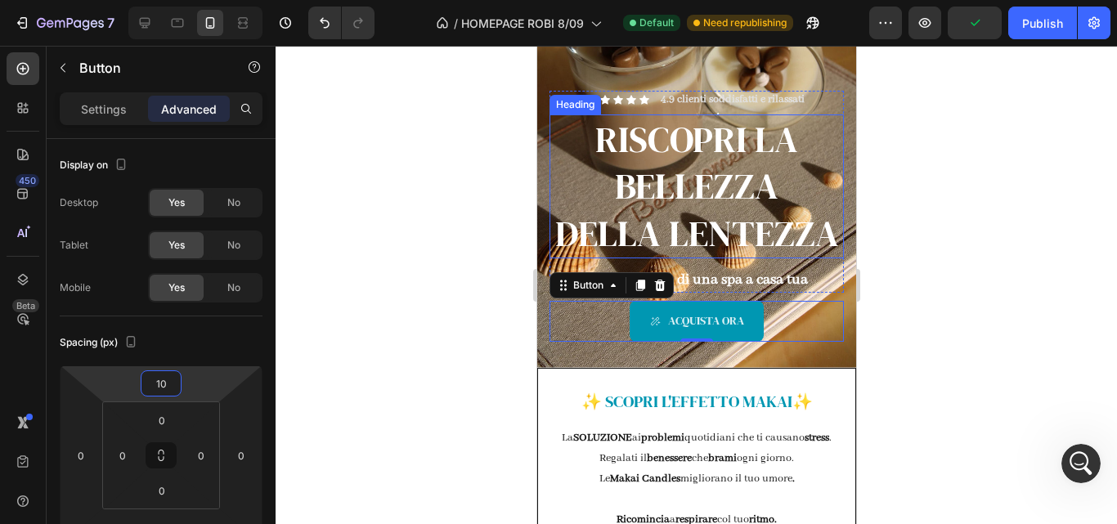
click at [952, 238] on div at bounding box center [696, 285] width 841 height 478
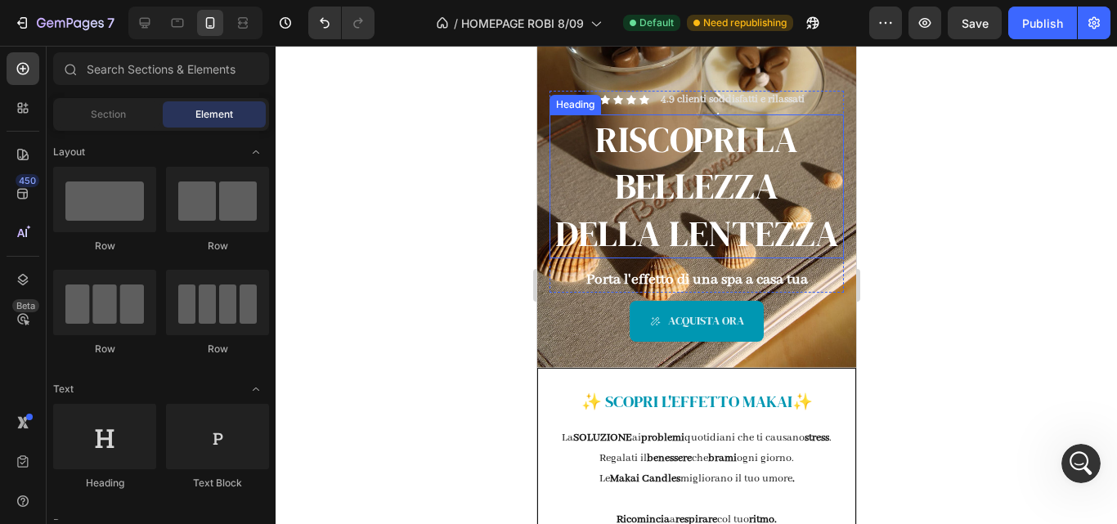
click at [709, 219] on h2 "RISCOPRI LA BELLEZZA DELLA LENTEZZA" at bounding box center [696, 186] width 294 height 144
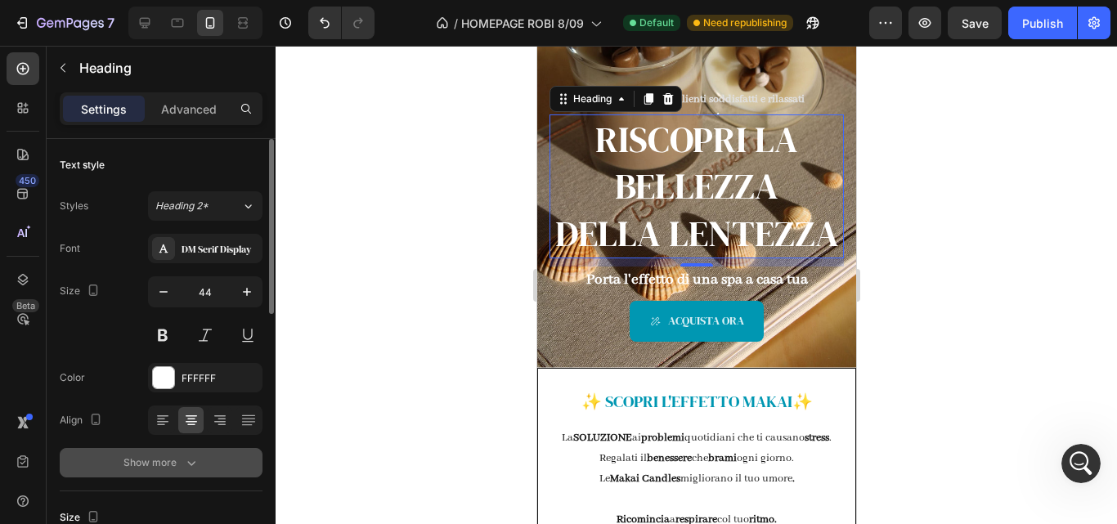
click at [191, 470] on icon "button" at bounding box center [191, 463] width 16 height 16
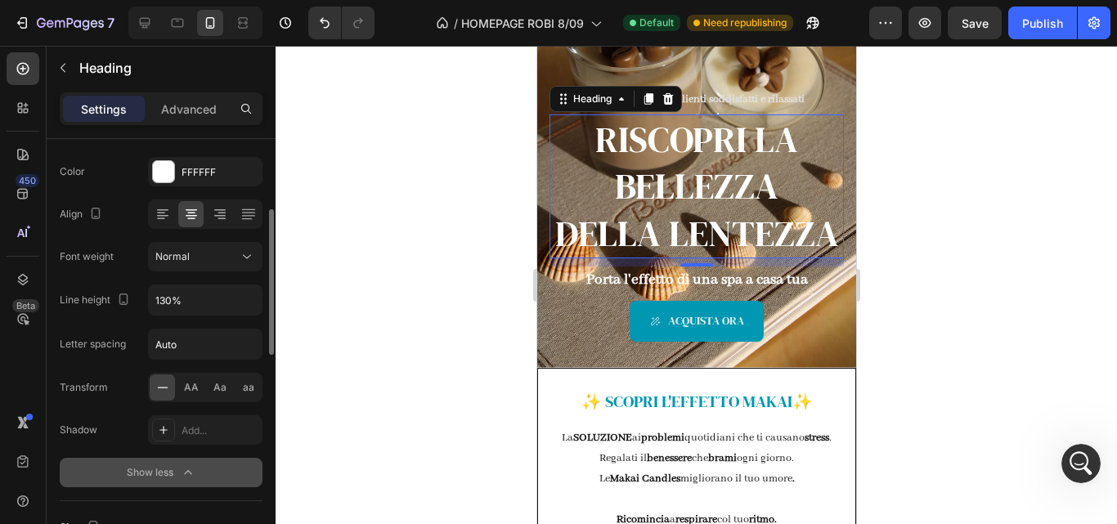
scroll to position [207, 0]
click at [194, 299] on input "130%" at bounding box center [205, 299] width 113 height 29
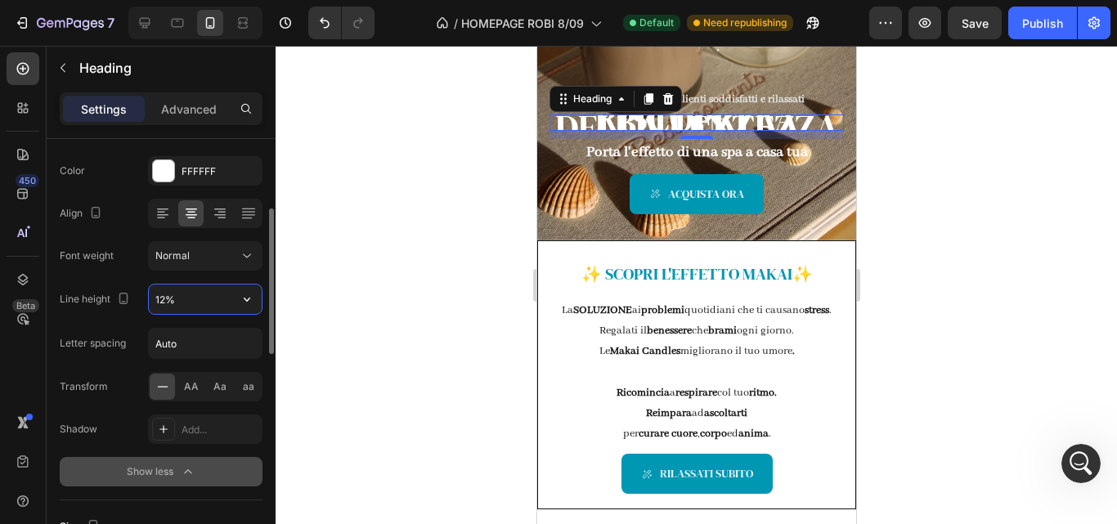
type input "120%"
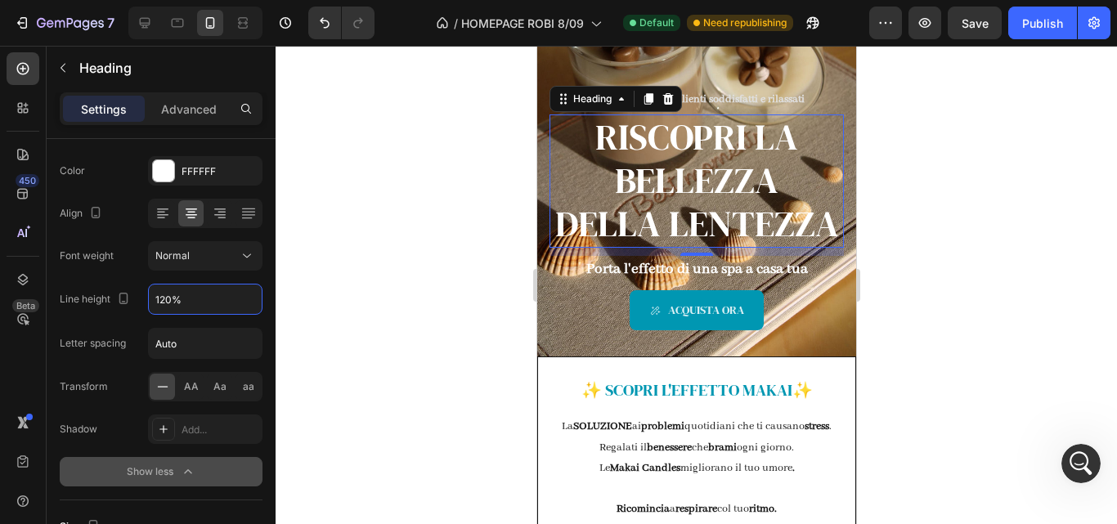
click at [361, 276] on div at bounding box center [696, 285] width 841 height 478
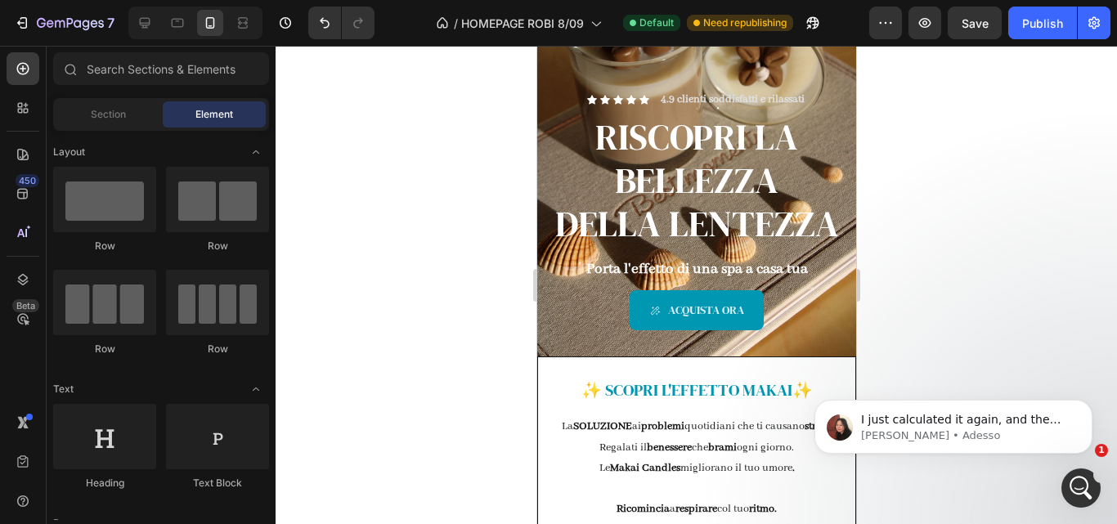
scroll to position [0, 0]
click at [612, 281] on p "Porta l'effetto di una spa a casa tua" at bounding box center [695, 270] width 291 height 24
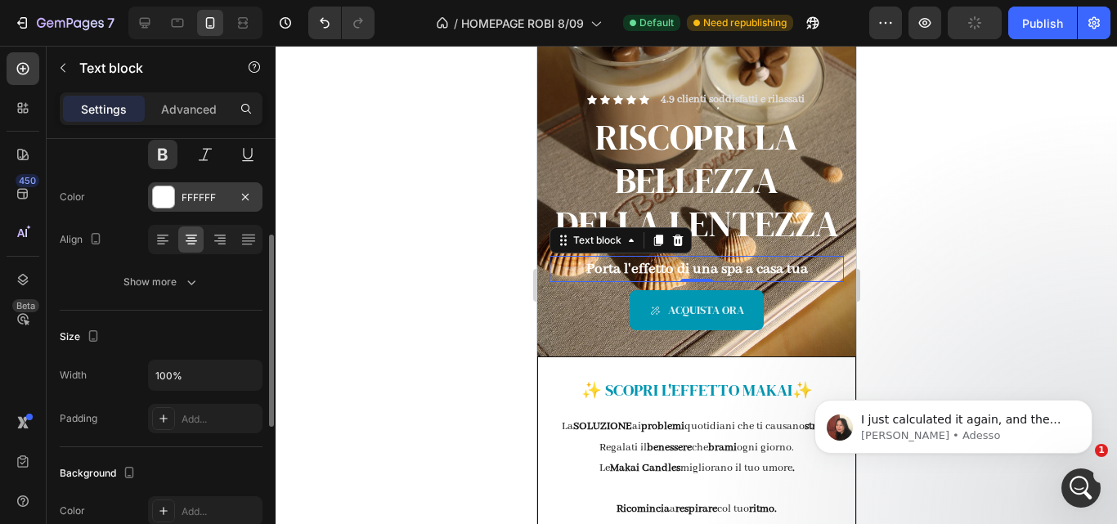
scroll to position [166, 0]
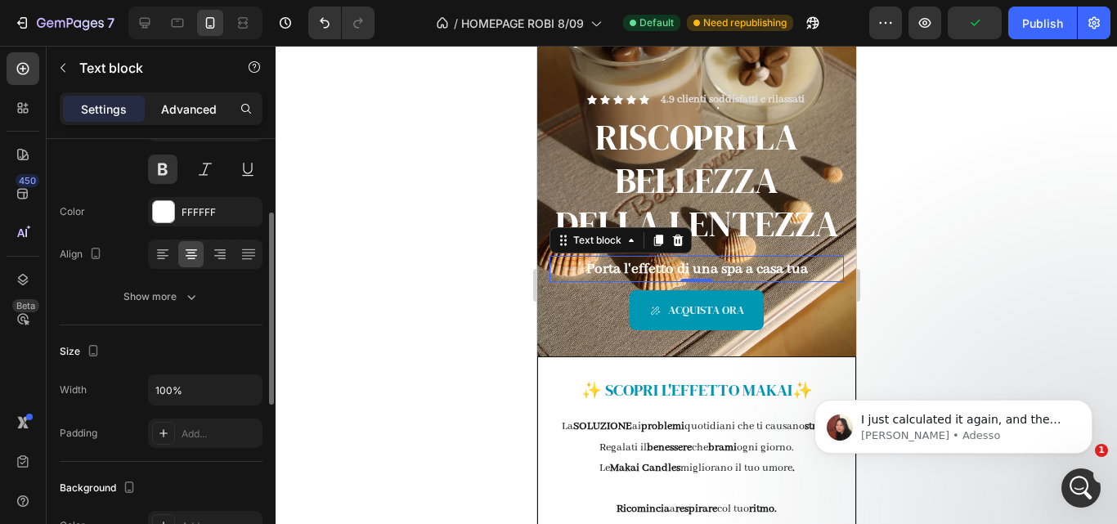
click at [200, 115] on p "Advanced" at bounding box center [189, 109] width 56 height 17
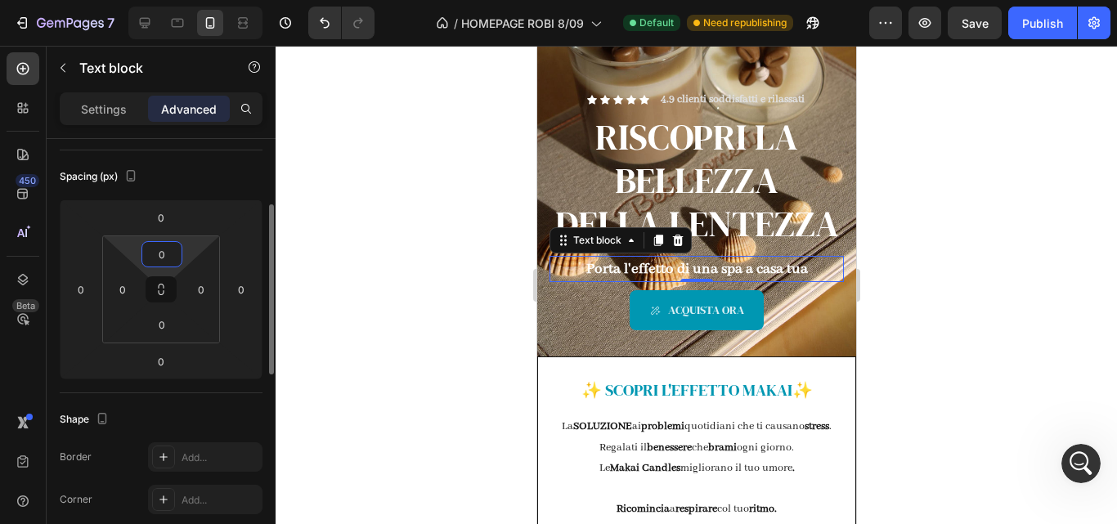
click at [159, 254] on input "0" at bounding box center [162, 254] width 33 height 25
type input "10"
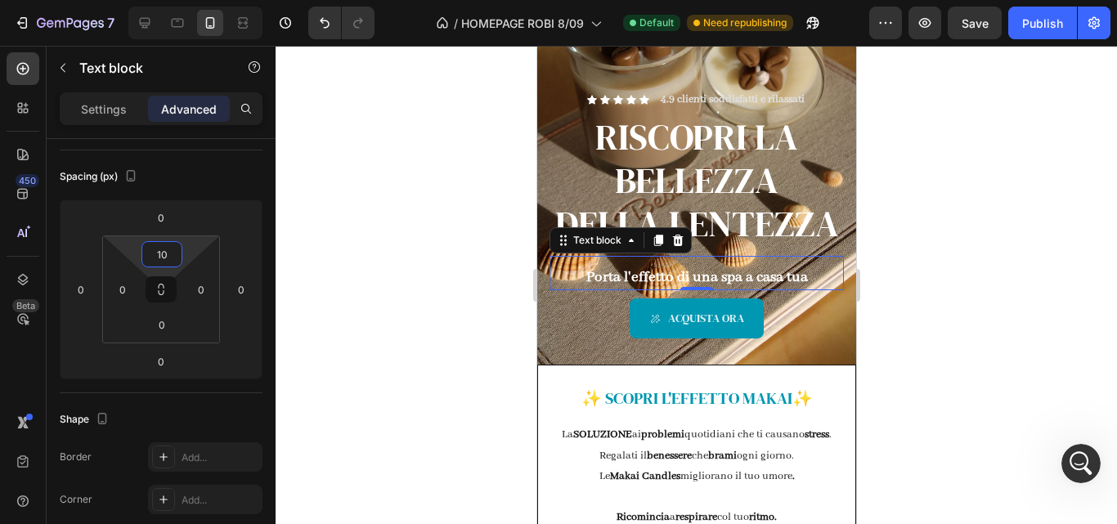
click at [939, 188] on div at bounding box center [696, 285] width 841 height 478
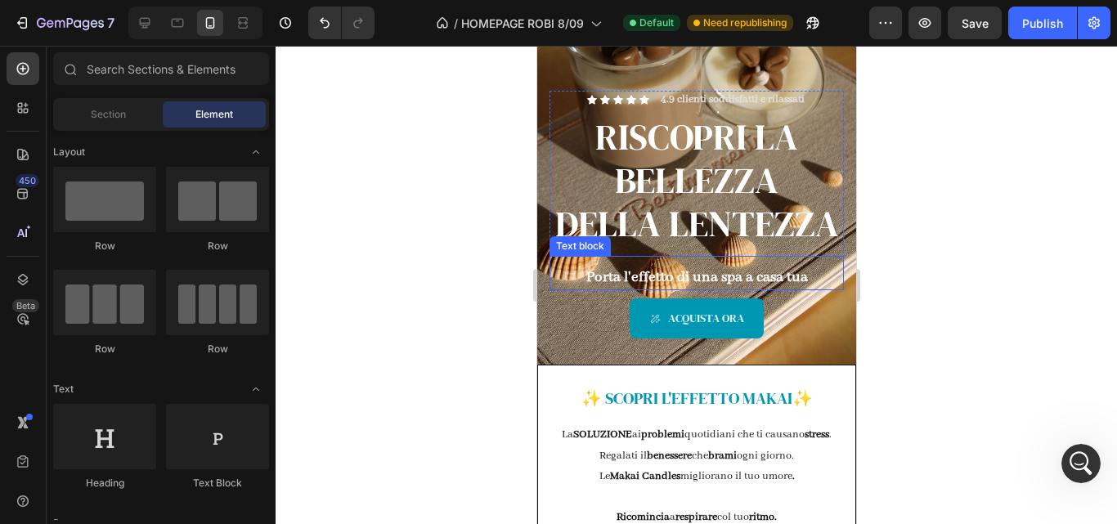
click at [685, 289] on p "Porta l'effetto di una spa a casa tua" at bounding box center [695, 278] width 291 height 24
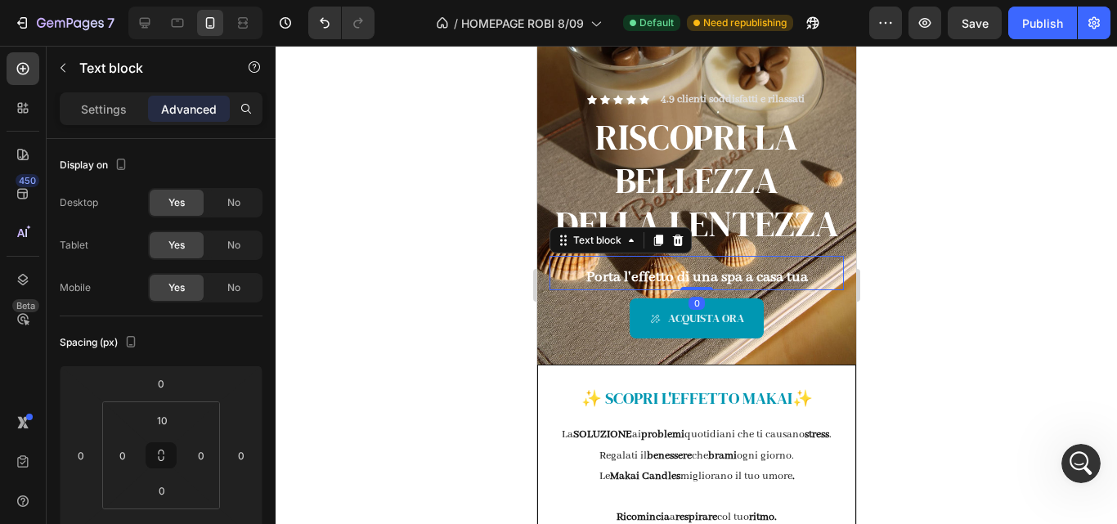
click at [703, 289] on p "Porta l'effetto di una spa a casa tua" at bounding box center [695, 278] width 291 height 24
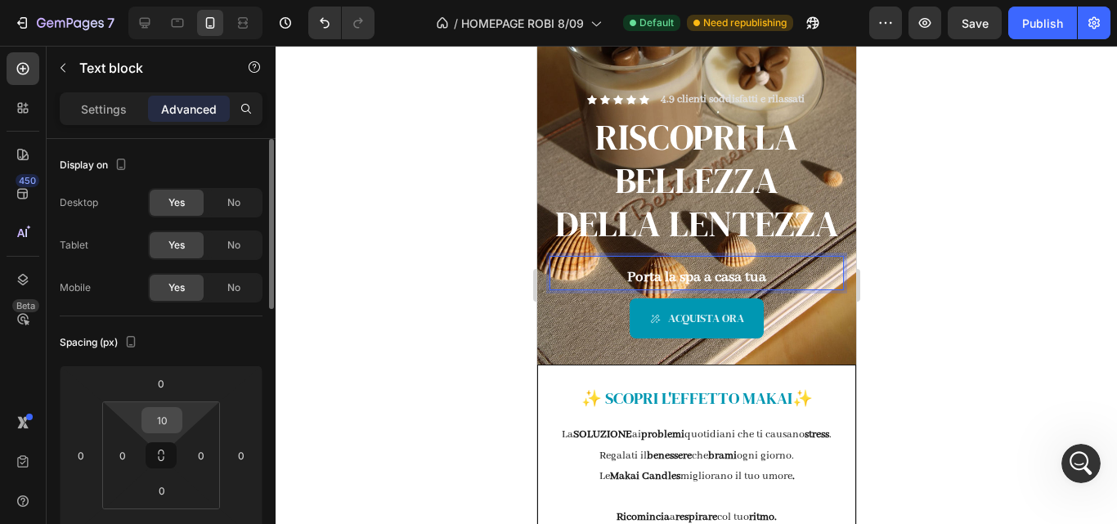
click at [169, 425] on input "10" at bounding box center [162, 420] width 33 height 25
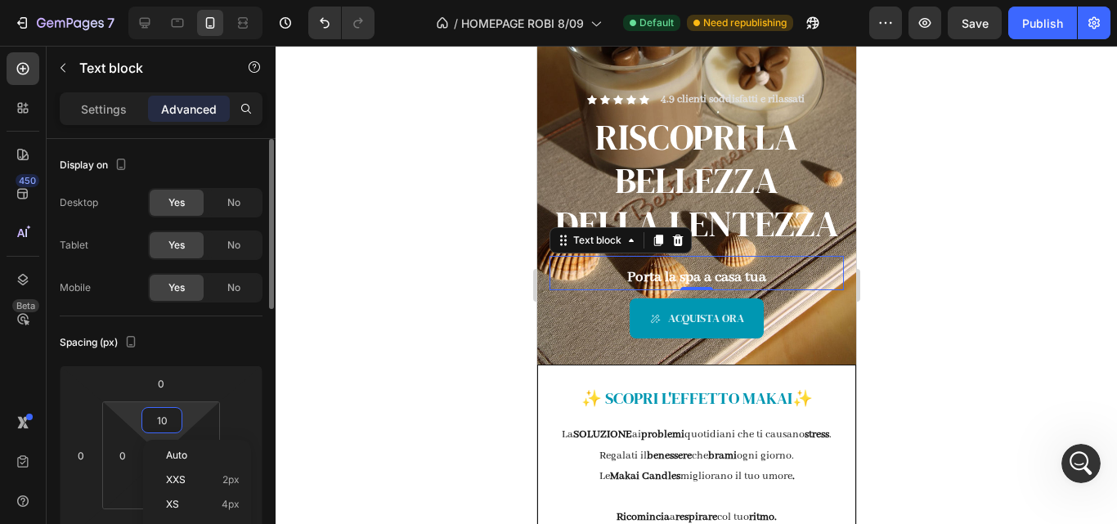
type input "0"
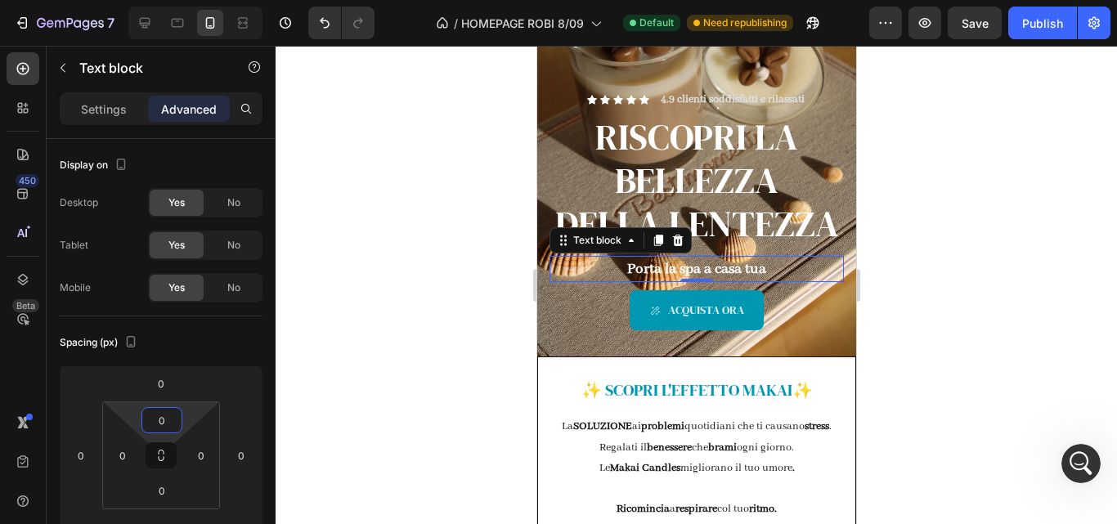
click at [957, 258] on div at bounding box center [696, 285] width 841 height 478
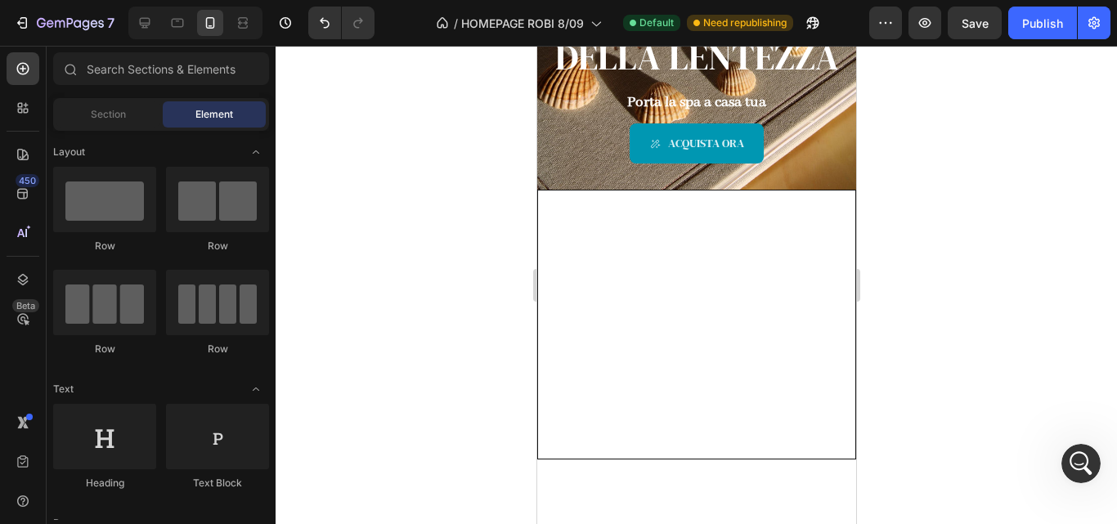
scroll to position [0, 0]
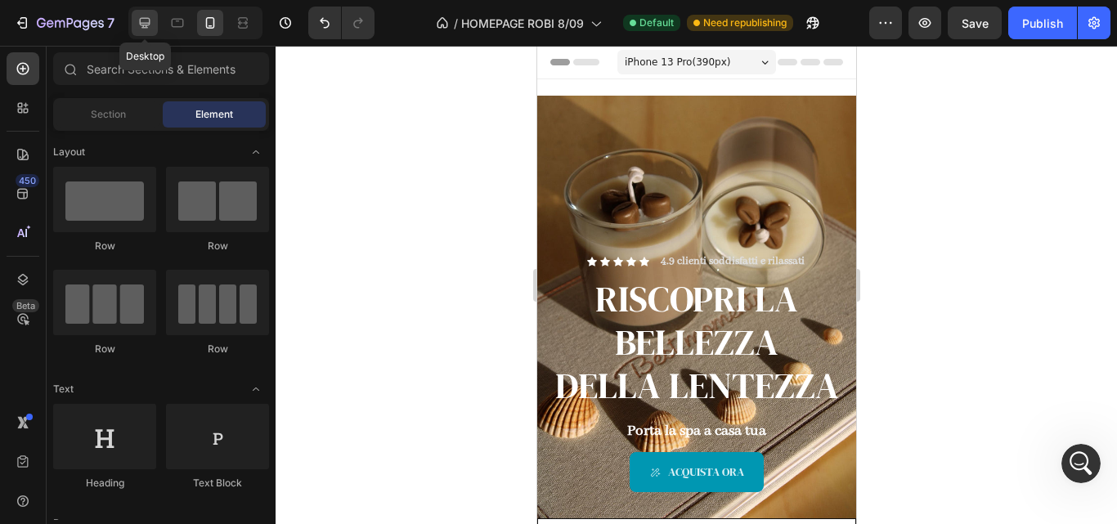
click at [144, 18] on icon at bounding box center [145, 23] width 11 height 11
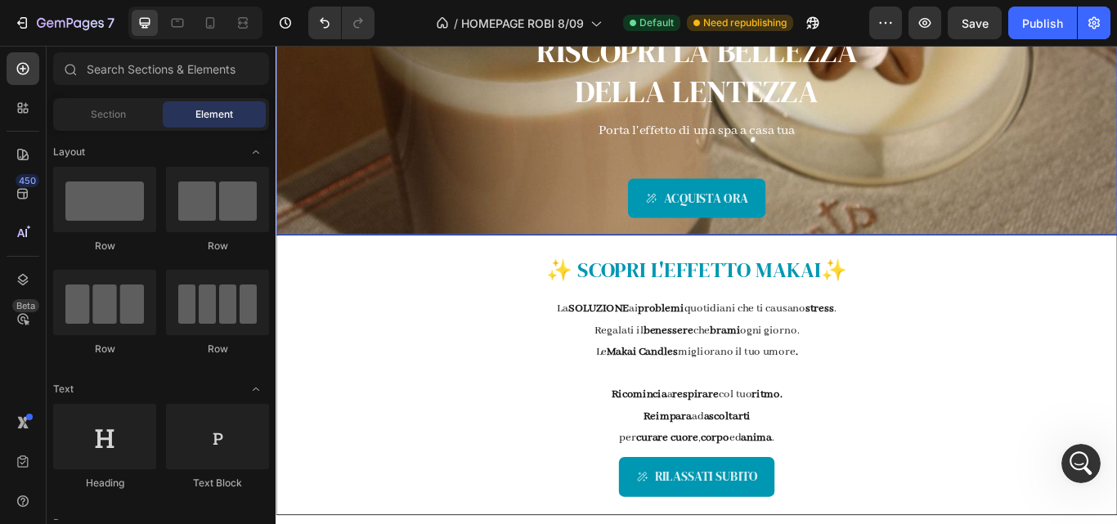
scroll to position [2615, 0]
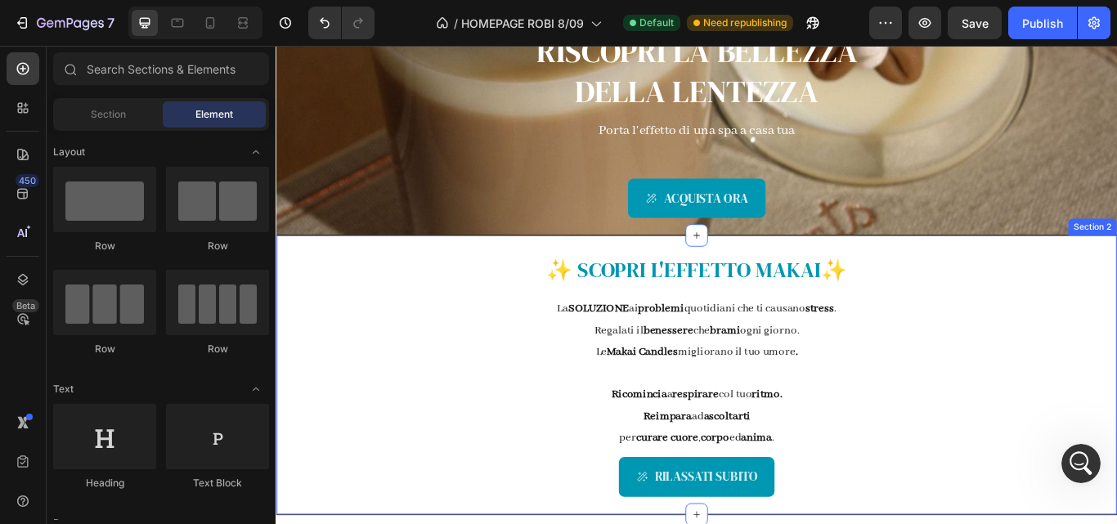
click at [422, 310] on div "✨ SCOPRI L' EFFETTO MAKAI ✨ Text Block La SOLUZIONE ai problemi quotidiani che …" at bounding box center [766, 430] width 981 height 327
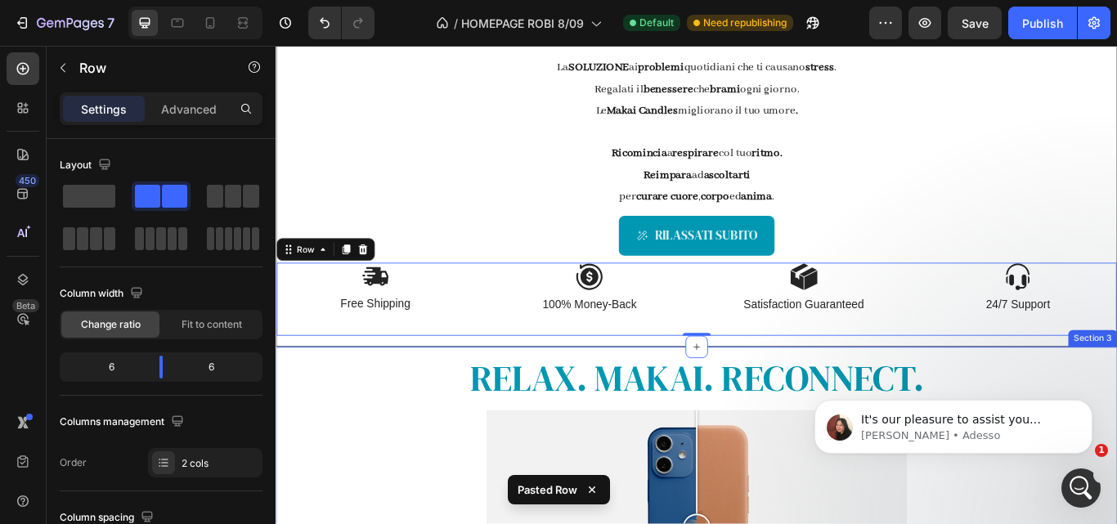
scroll to position [525, 0]
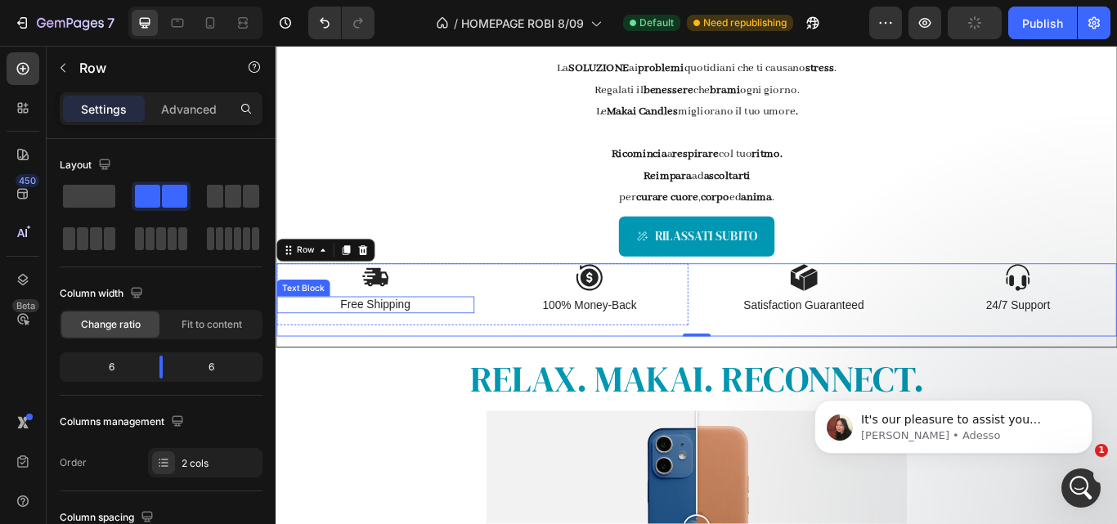
click at [406, 349] on p "Free Shipping" at bounding box center [391, 348] width 227 height 17
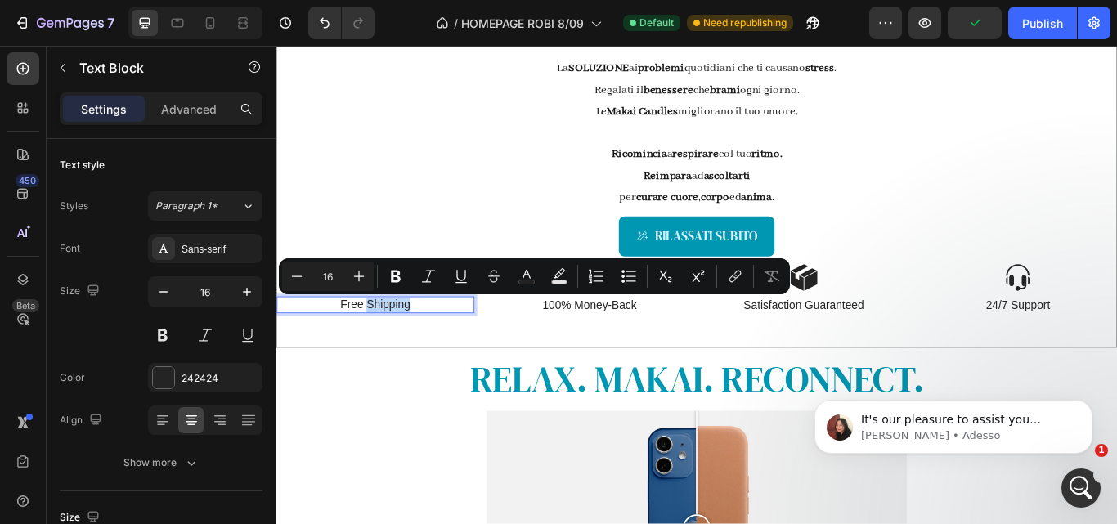
click at [415, 347] on p "Free Shipping" at bounding box center [391, 348] width 227 height 17
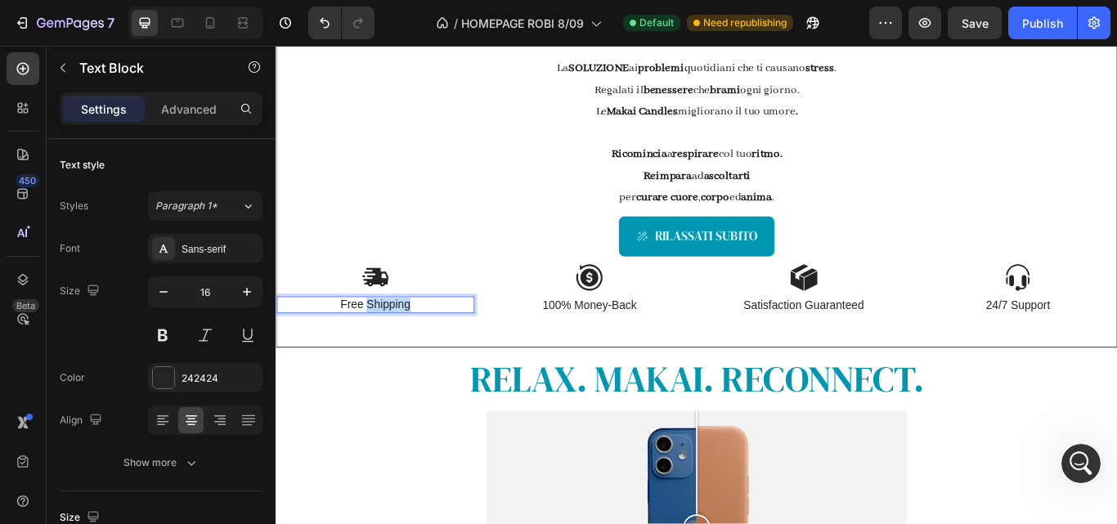
click at [415, 347] on p "Free Shipping" at bounding box center [391, 348] width 227 height 17
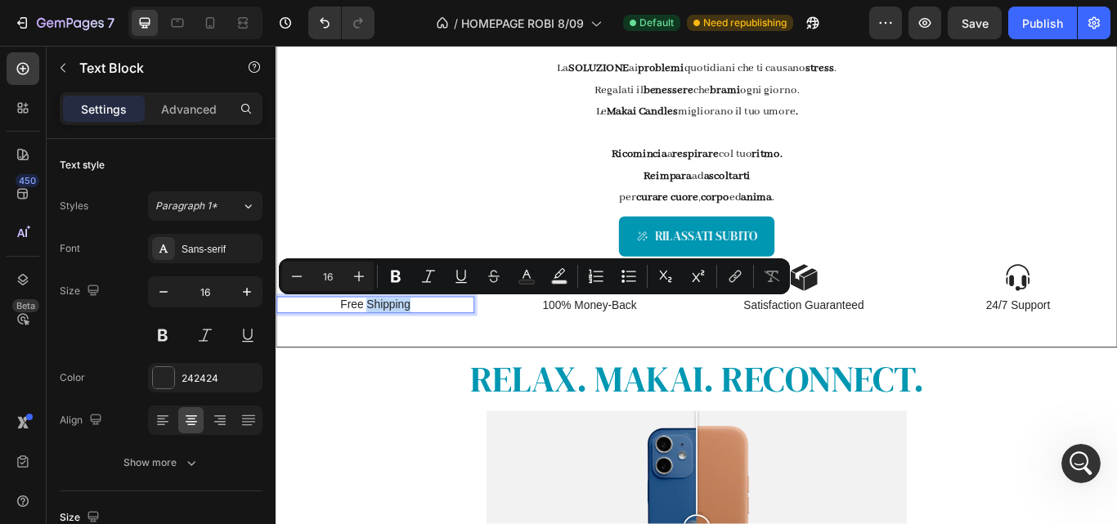
click at [441, 347] on p "Free Shipping" at bounding box center [391, 348] width 227 height 17
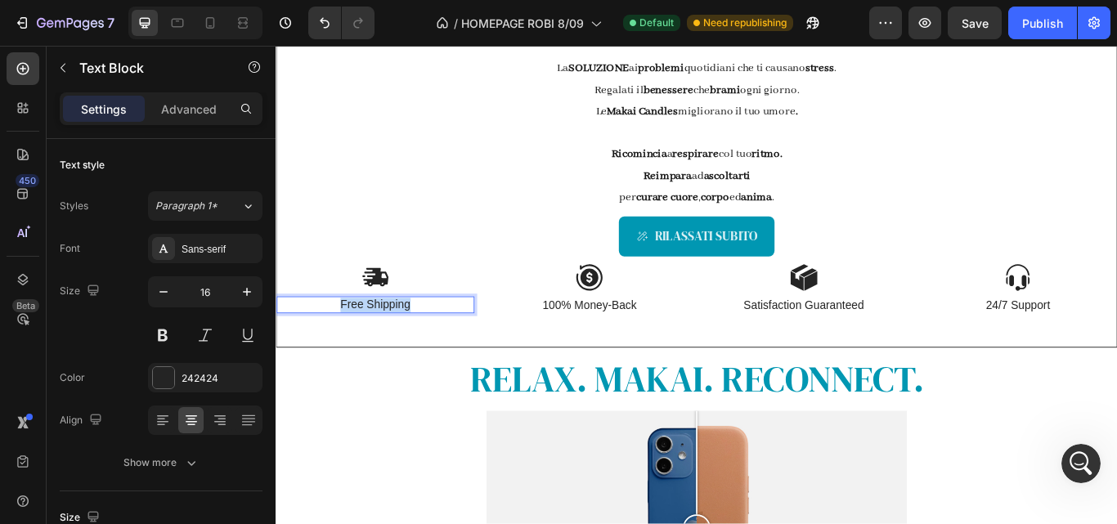
drag, startPoint x: 429, startPoint y: 343, endPoint x: 335, endPoint y: 342, distance: 94.0
click at [334, 343] on p "Free Shipping" at bounding box center [391, 348] width 227 height 17
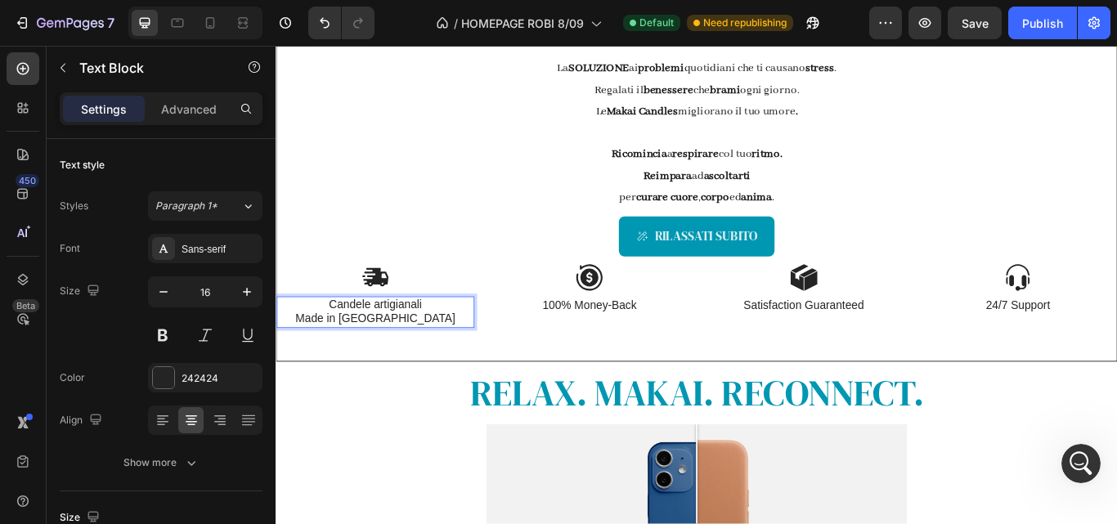
click at [349, 358] on p "Made in Italy" at bounding box center [391, 364] width 227 height 17
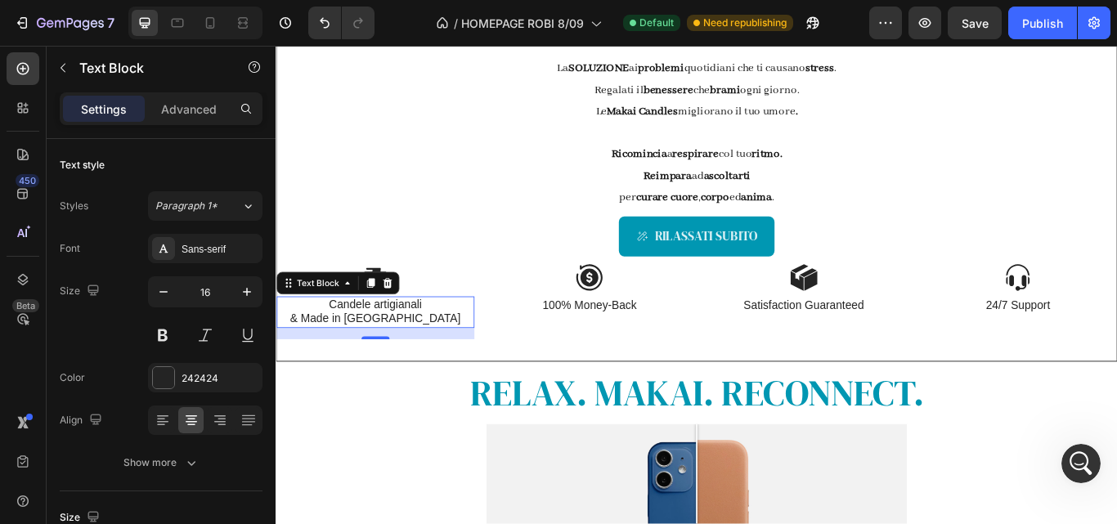
scroll to position [2665, 0]
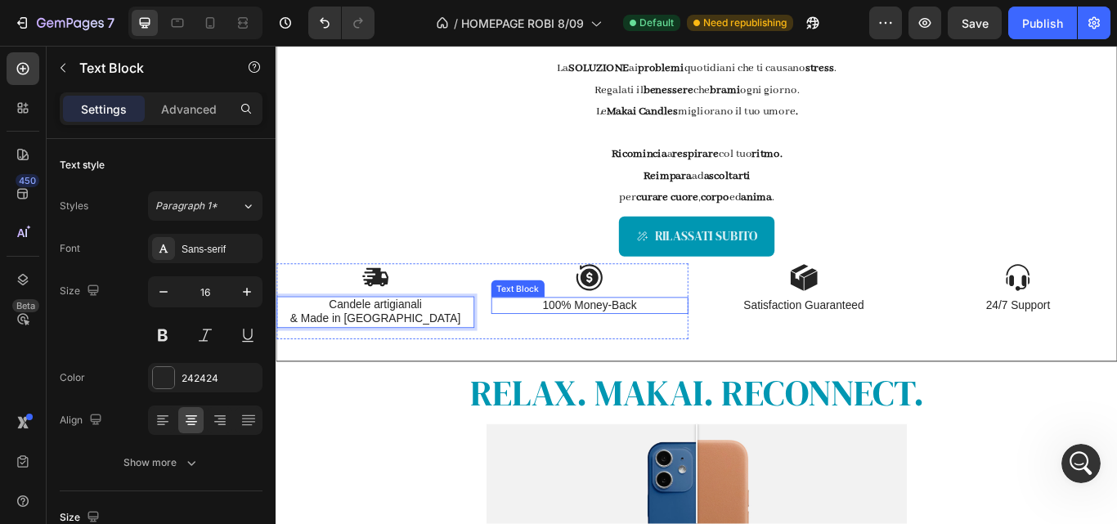
click at [672, 347] on p "100% Money-Back" at bounding box center [641, 349] width 227 height 17
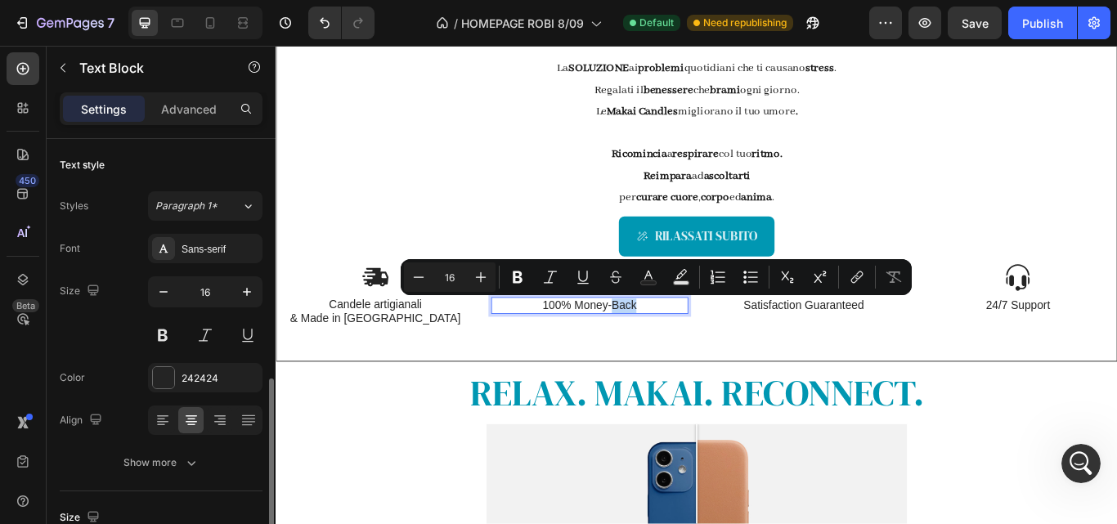
scroll to position [166, 0]
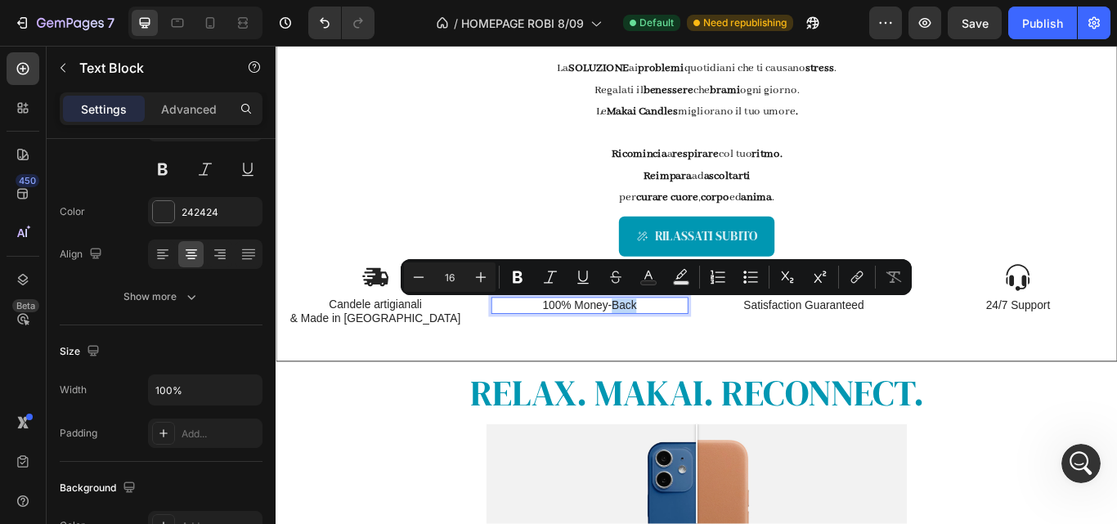
click at [737, 341] on p "100% Money-Back" at bounding box center [641, 349] width 227 height 17
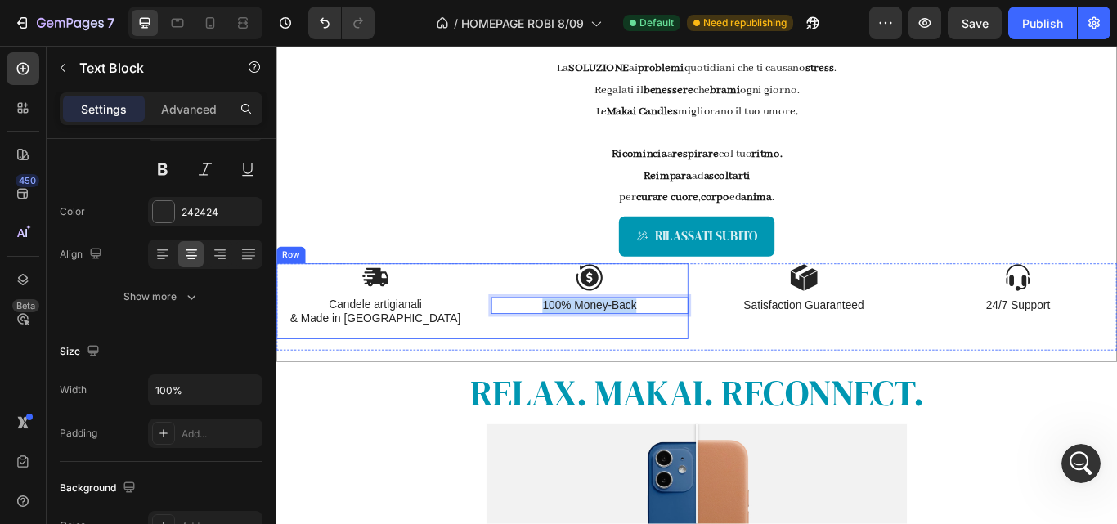
drag, startPoint x: 710, startPoint y: 346, endPoint x: 540, endPoint y: 360, distance: 170.6
click at [540, 360] on div "Image 100% Money-Back Text Block 16" at bounding box center [642, 344] width 231 height 89
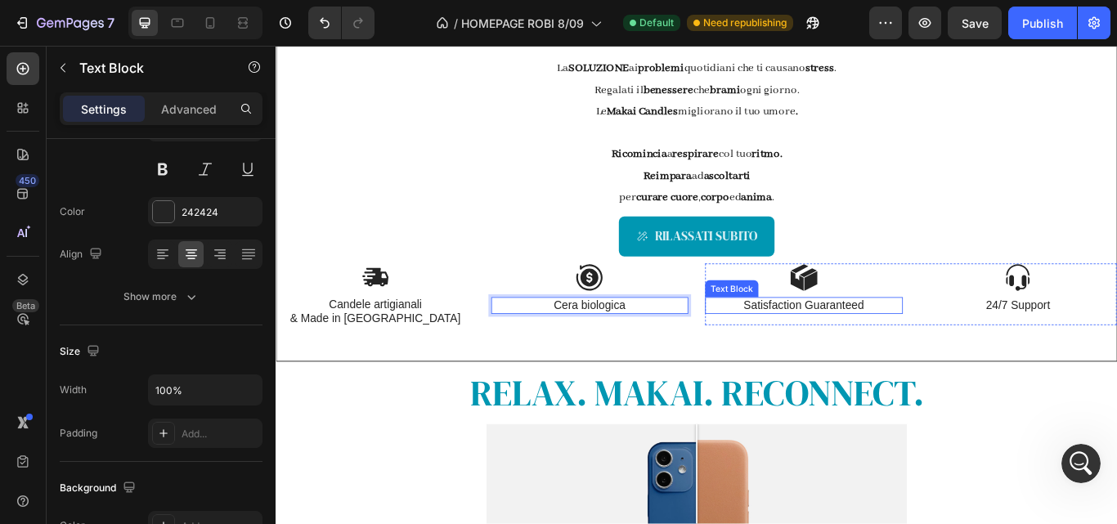
click at [839, 343] on p "Satisfaction Guaranteed" at bounding box center [891, 349] width 227 height 17
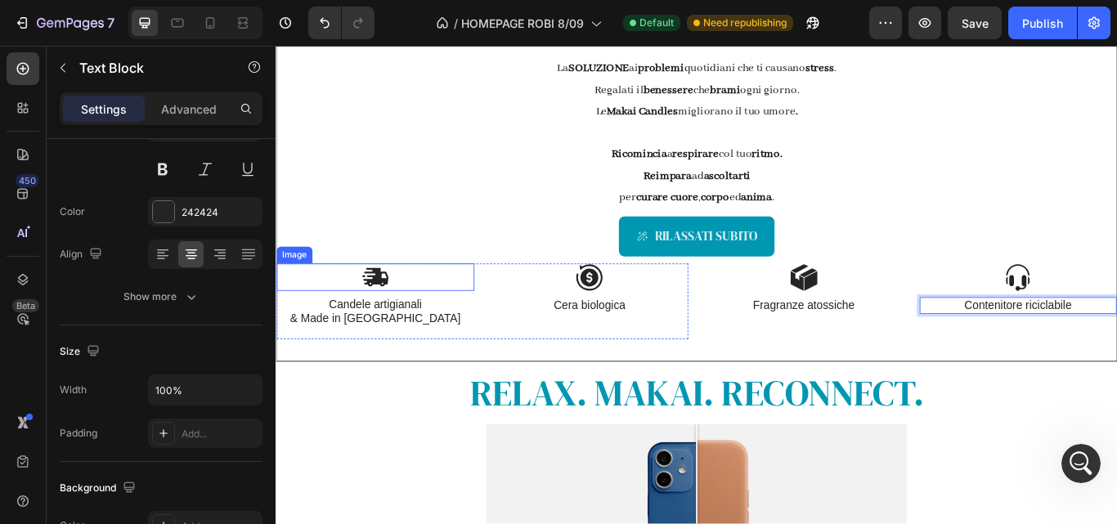
click at [398, 311] on img at bounding box center [391, 316] width 33 height 32
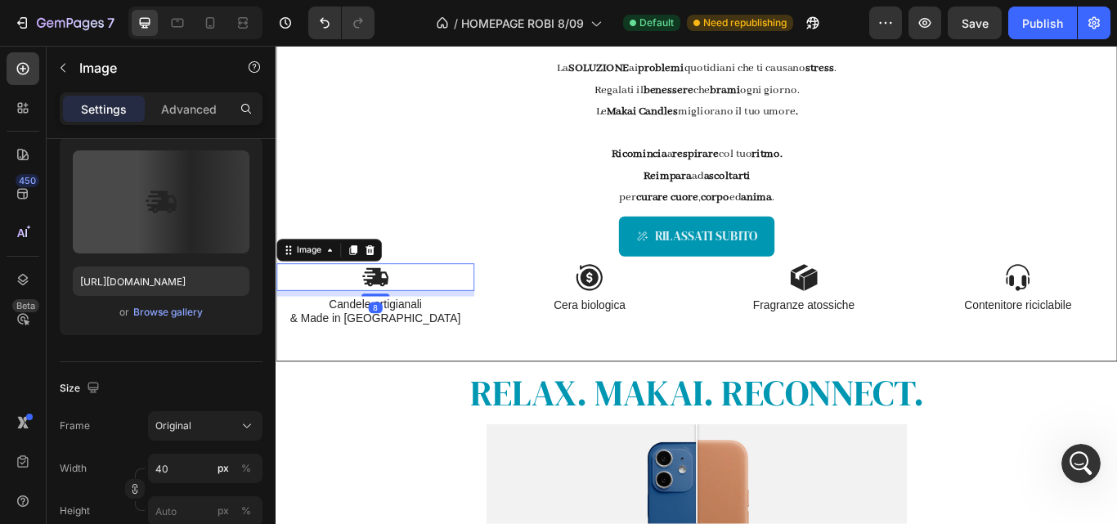
scroll to position [0, 0]
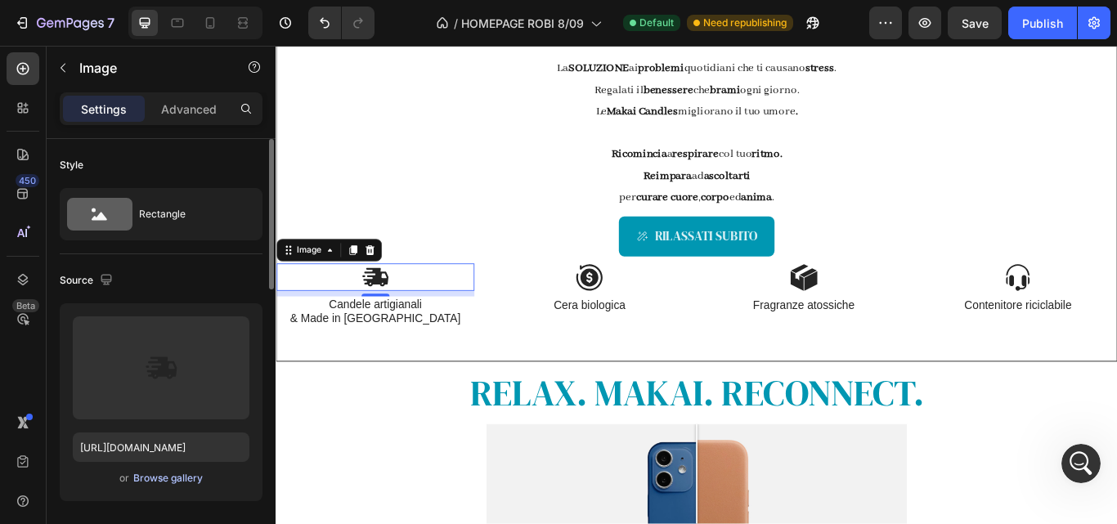
click at [182, 479] on div "Browse gallery" at bounding box center [167, 478] width 69 height 15
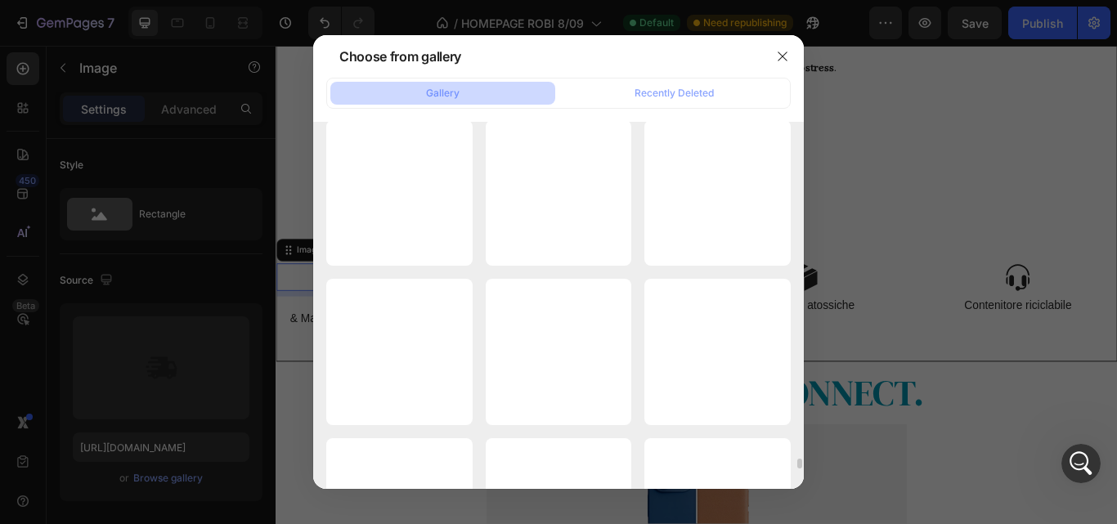
scroll to position [11949, 0]
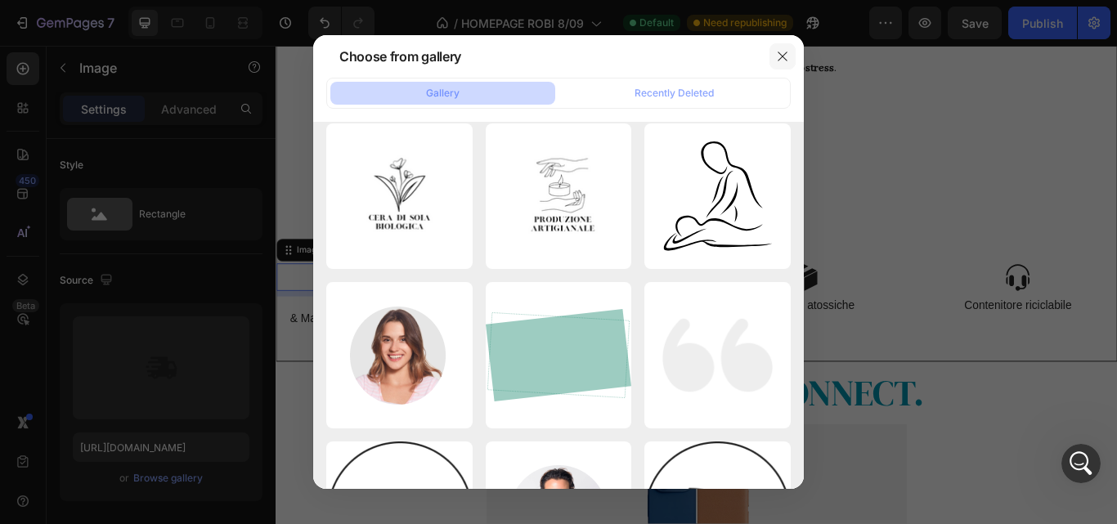
click at [778, 52] on icon "button" at bounding box center [782, 56] width 13 height 13
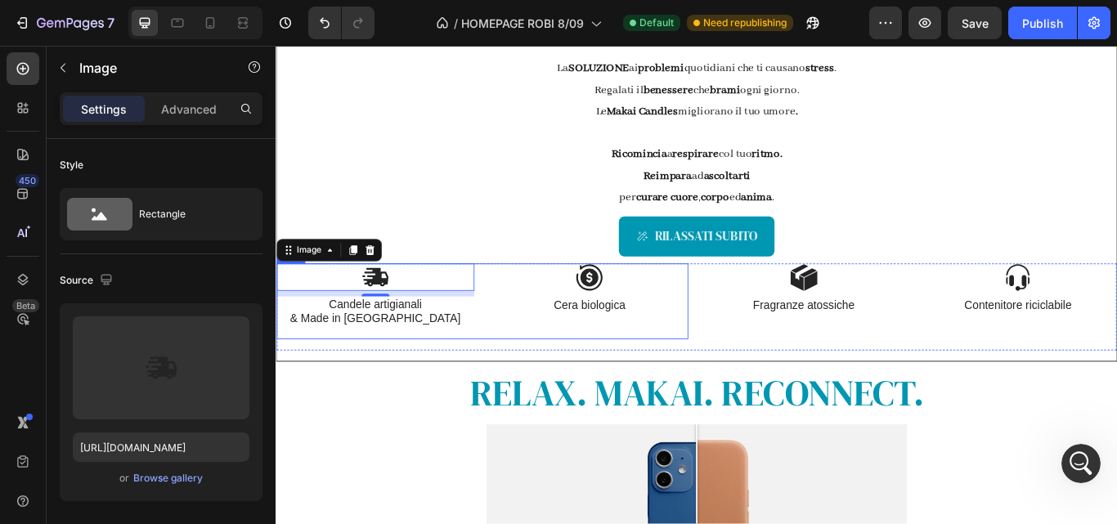
scroll to position [2734, 0]
click at [625, 348] on p "Cera biologica" at bounding box center [641, 349] width 227 height 17
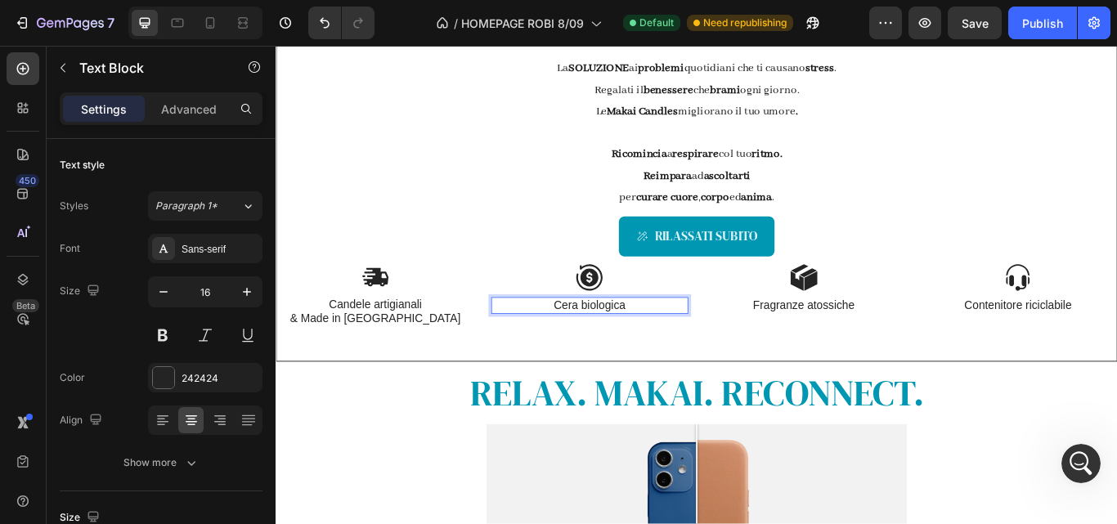
click at [697, 348] on p "Cera biologica" at bounding box center [641, 349] width 227 height 17
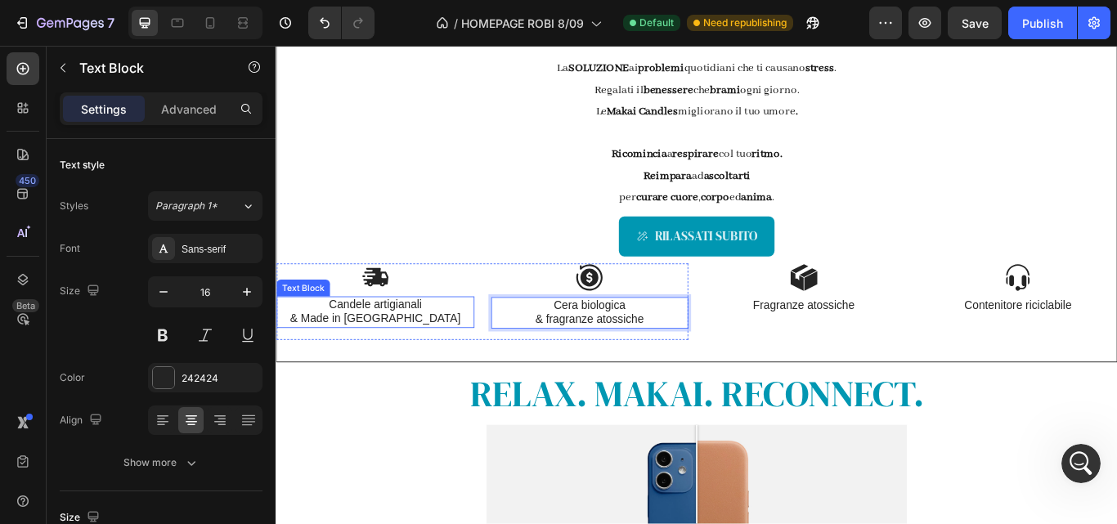
click at [370, 342] on p "Candele artigianali" at bounding box center [391, 348] width 227 height 17
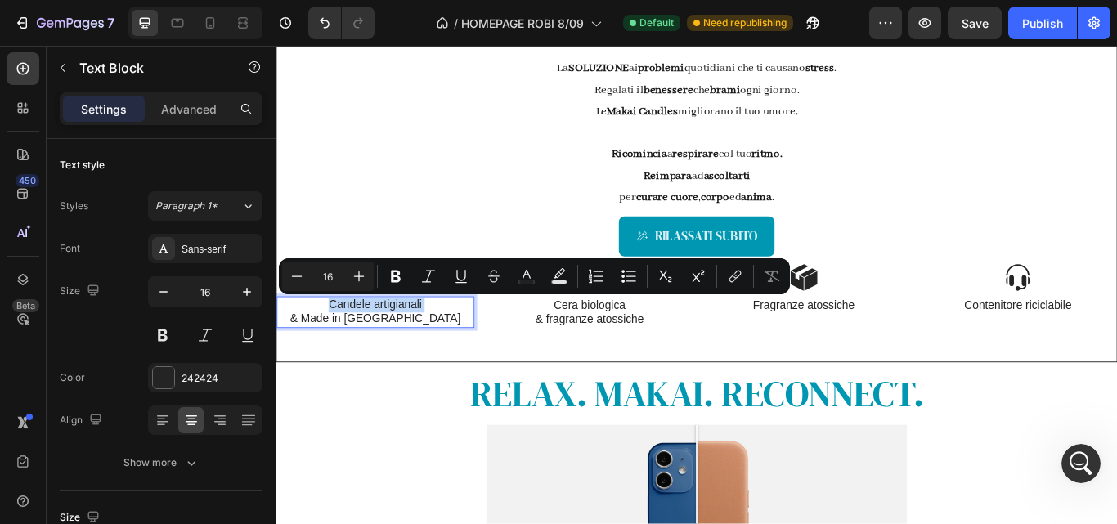
click at [374, 343] on p "Candele artigianali" at bounding box center [391, 348] width 227 height 17
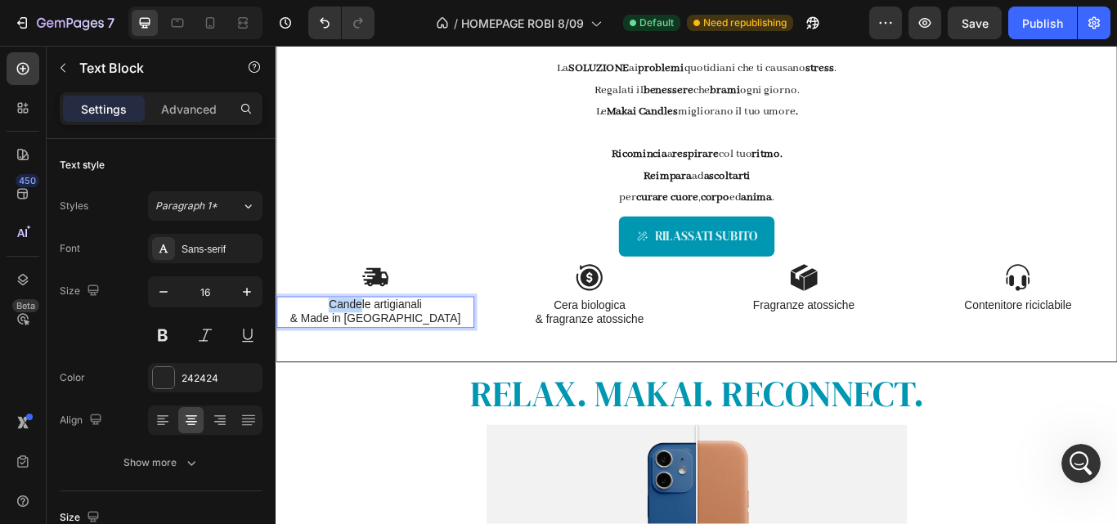
click at [374, 343] on p "Candele artigianali" at bounding box center [391, 348] width 227 height 17
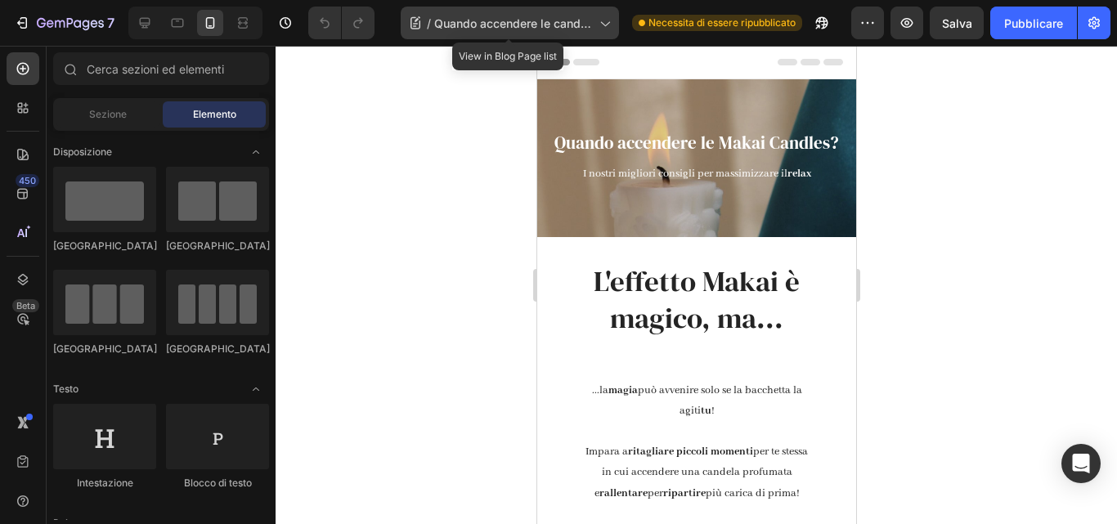
click at [587, 25] on font "Quando accendere le candele Makai?" at bounding box center [512, 31] width 157 height 31
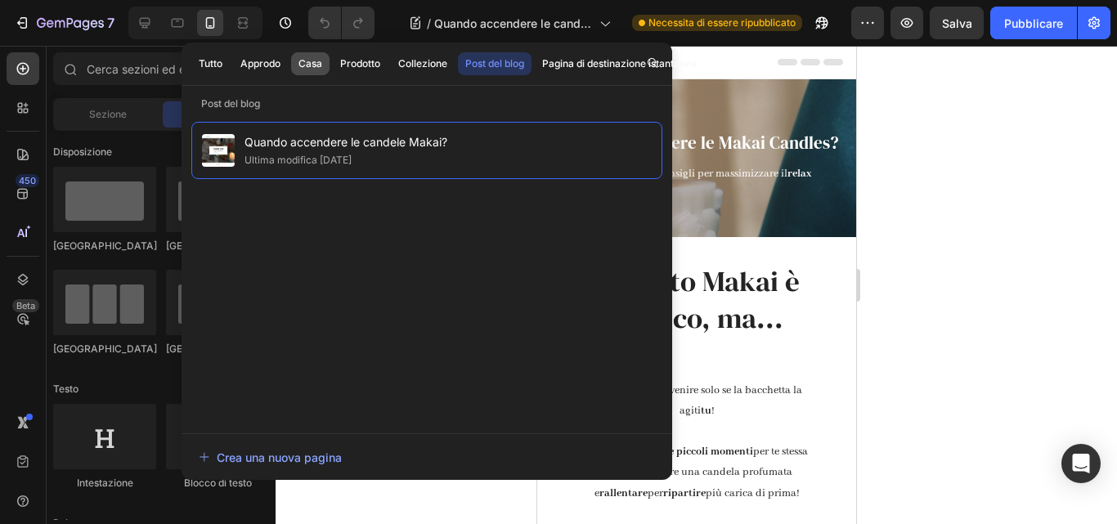
click at [303, 62] on font "Casa" at bounding box center [310, 63] width 24 height 12
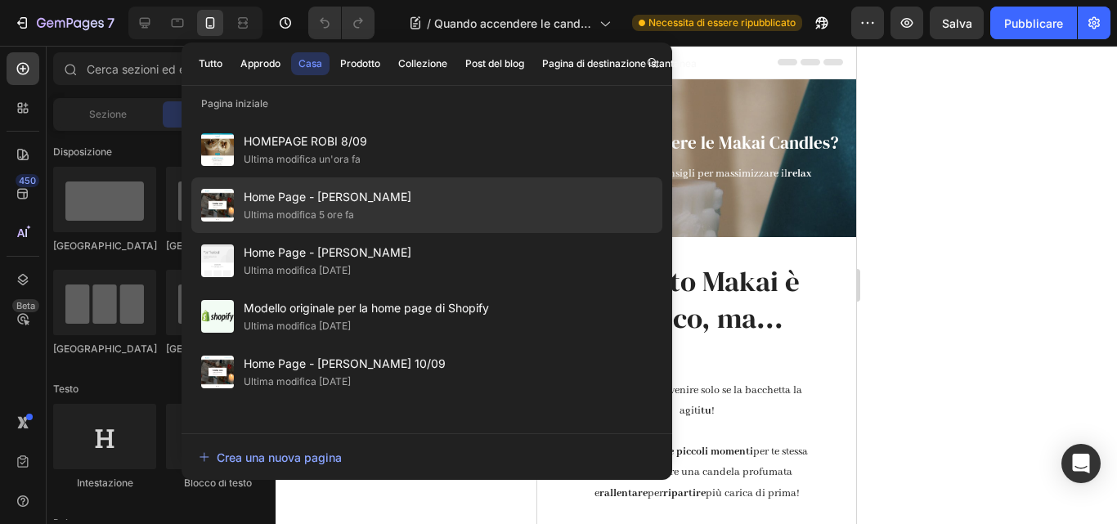
click at [357, 224] on div "Home Page - Giulia Ultima modifica 5 ore fa" at bounding box center [426, 205] width 471 height 56
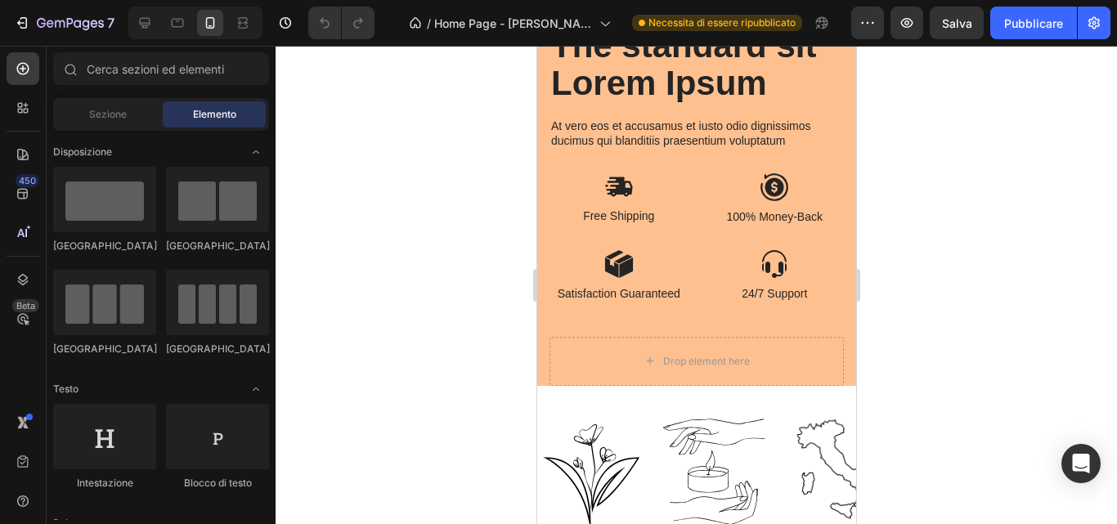
scroll to position [450, 0]
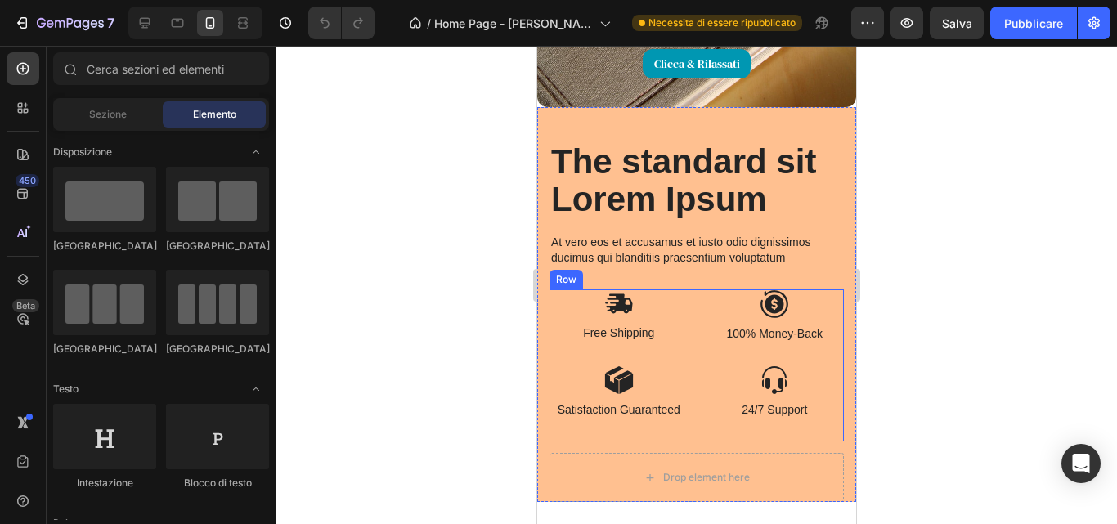
click at [684, 344] on div "Image Free Shipping Text Block Image 100% Money-Back Text Block Row" at bounding box center [696, 327] width 294 height 76
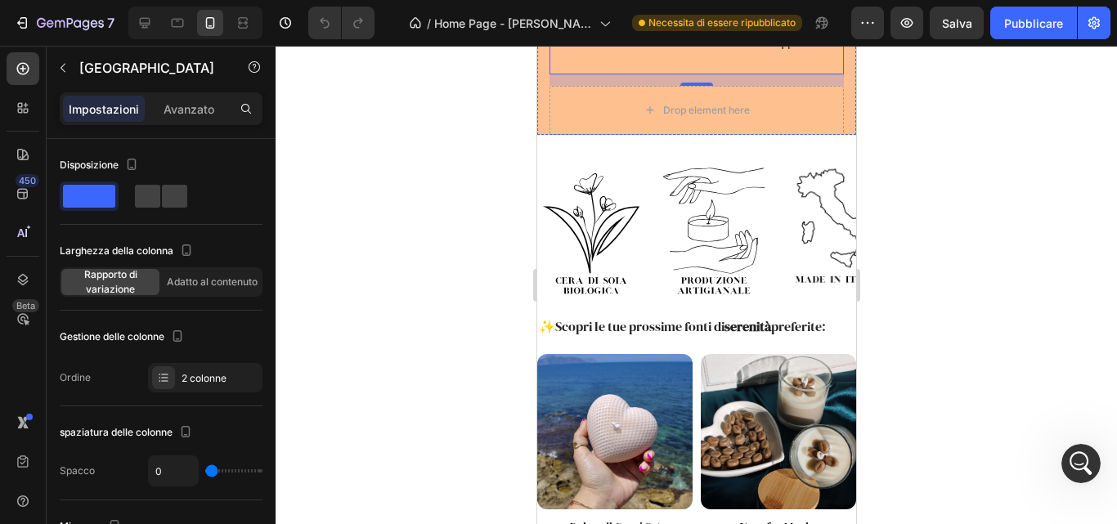
scroll to position [799, 0]
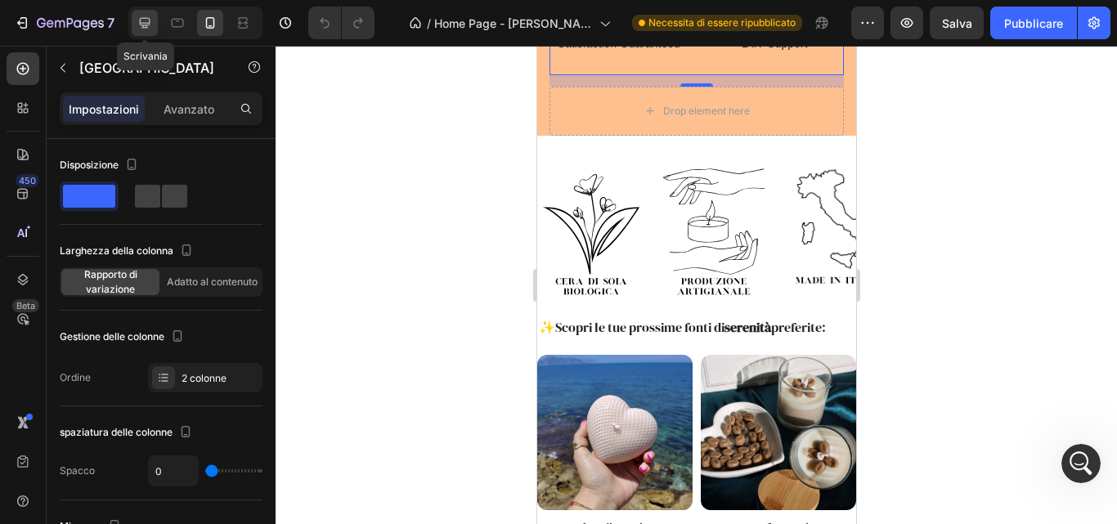
click at [142, 28] on icon at bounding box center [145, 23] width 11 height 11
type input "24"
type input "1200"
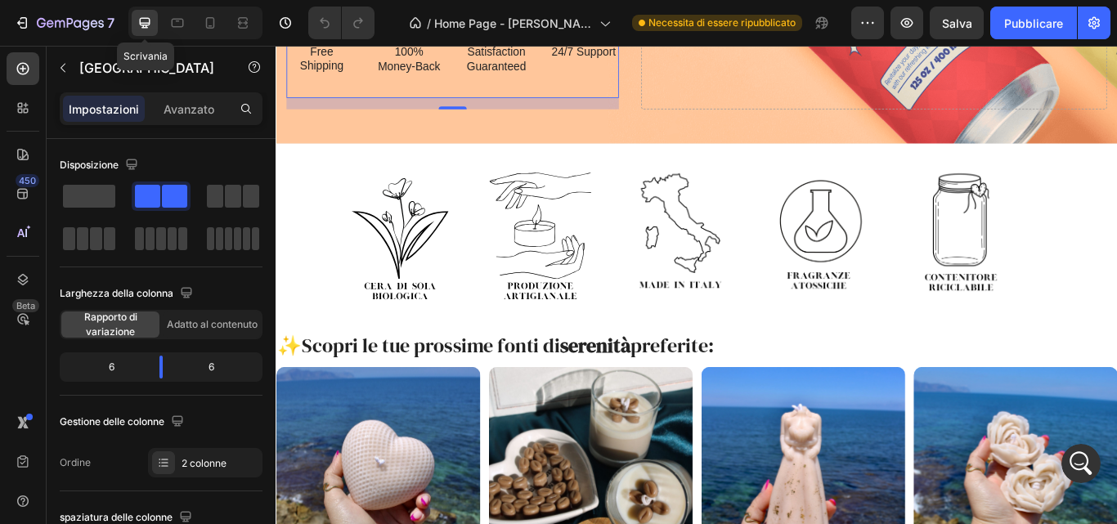
scroll to position [698, 0]
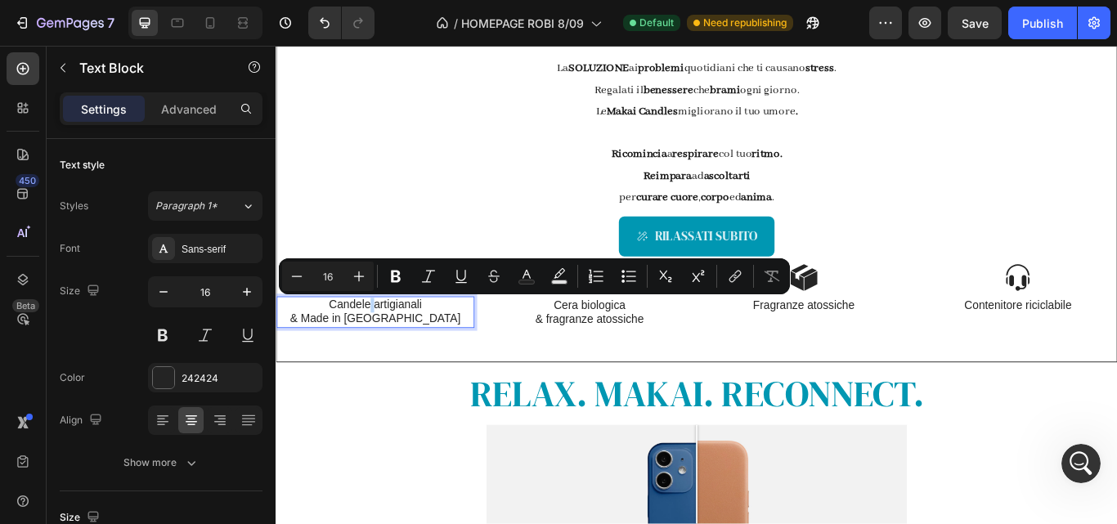
scroll to position [2734, 0]
click at [386, 347] on p "Candele artigianali" at bounding box center [391, 348] width 227 height 17
drag, startPoint x: 276, startPoint y: 46, endPoint x: 322, endPoint y: 343, distance: 300.4
click at [322, 343] on p "Candele artigianali" at bounding box center [391, 348] width 227 height 17
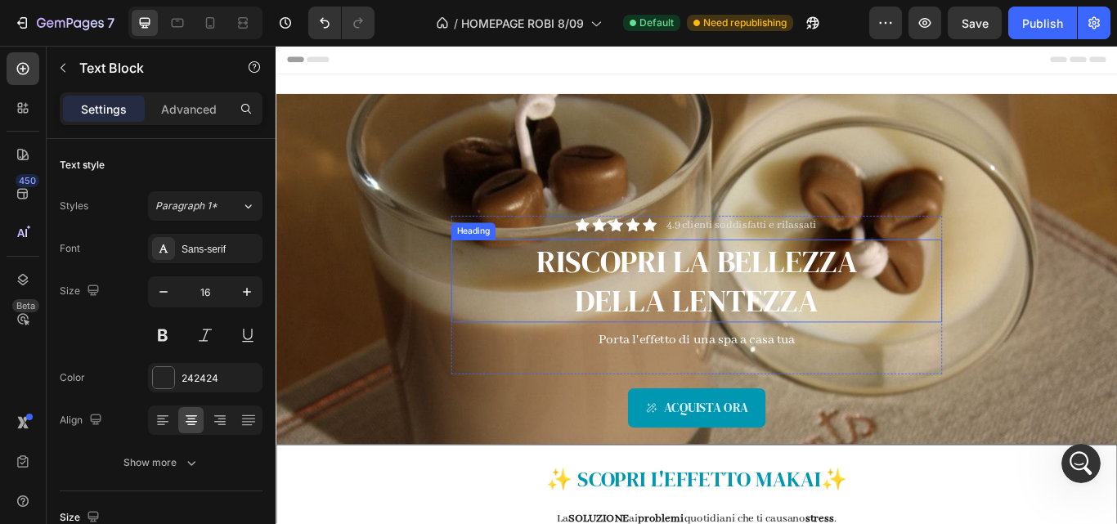
scroll to position [129, 0]
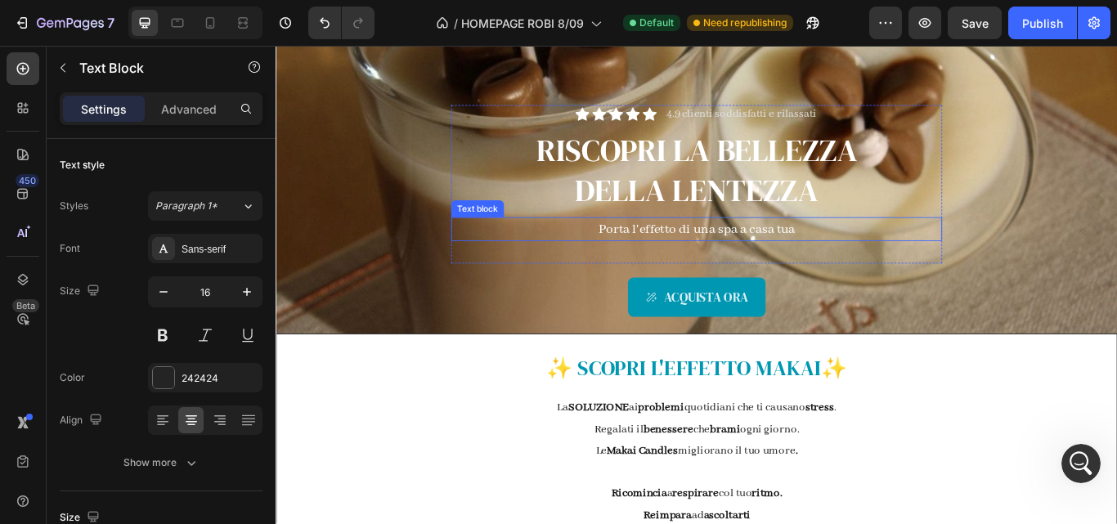
click at [715, 262] on p "Porta l'effetto di una spa a casa tua" at bounding box center [766, 260] width 569 height 25
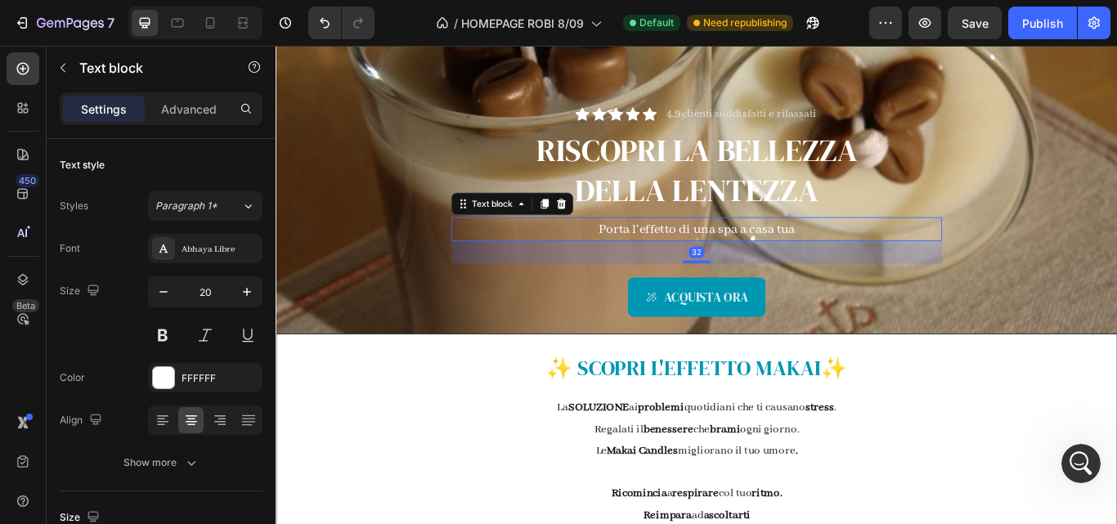
click at [787, 257] on p "Porta l'effetto di una spa a casa tua" at bounding box center [766, 260] width 569 height 25
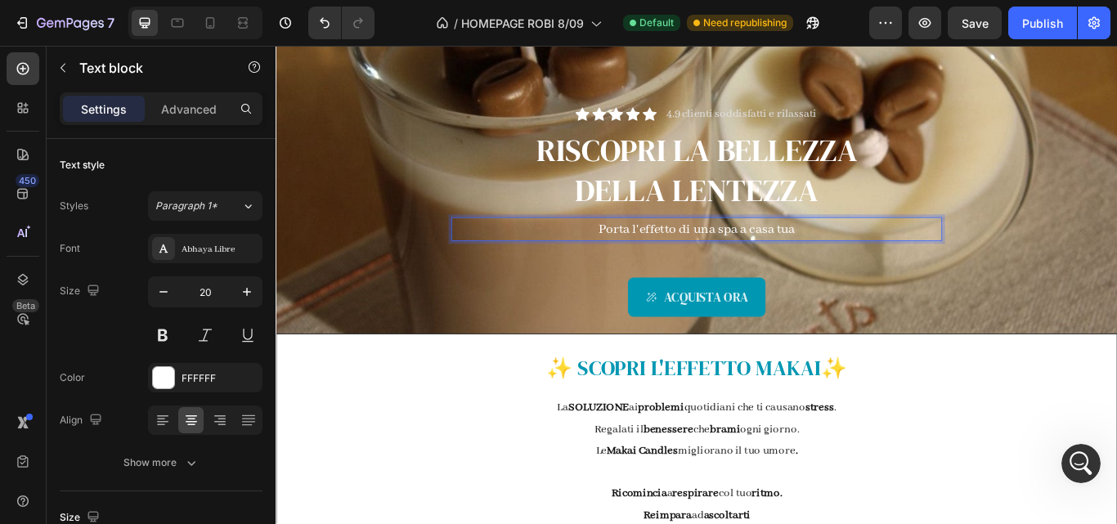
click at [772, 262] on p "Porta l'effetto di una spa a casa tua" at bounding box center [766, 260] width 569 height 25
drag, startPoint x: 868, startPoint y: 258, endPoint x: 636, endPoint y: 266, distance: 232.3
click at [636, 266] on p "Porta la spa a casa tua" at bounding box center [766, 260] width 569 height 25
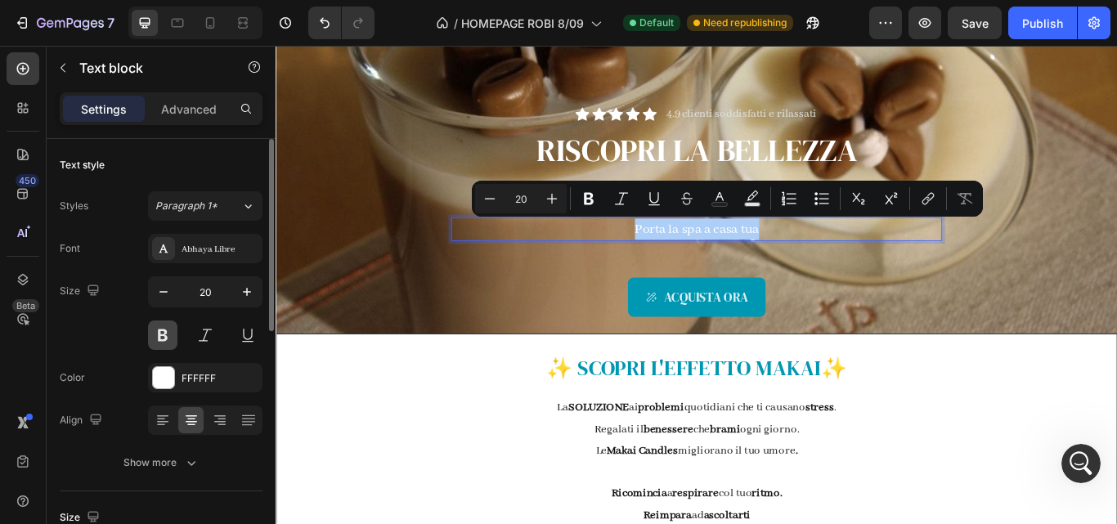
click at [162, 329] on button at bounding box center [162, 334] width 29 height 29
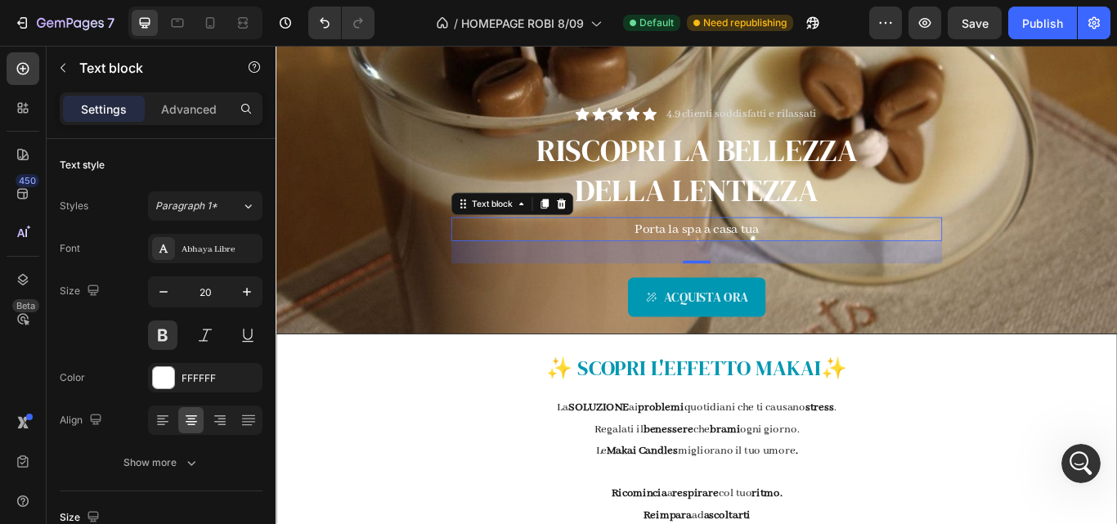
click at [675, 250] on p "Porta la spa a casa tua" at bounding box center [766, 260] width 569 height 25
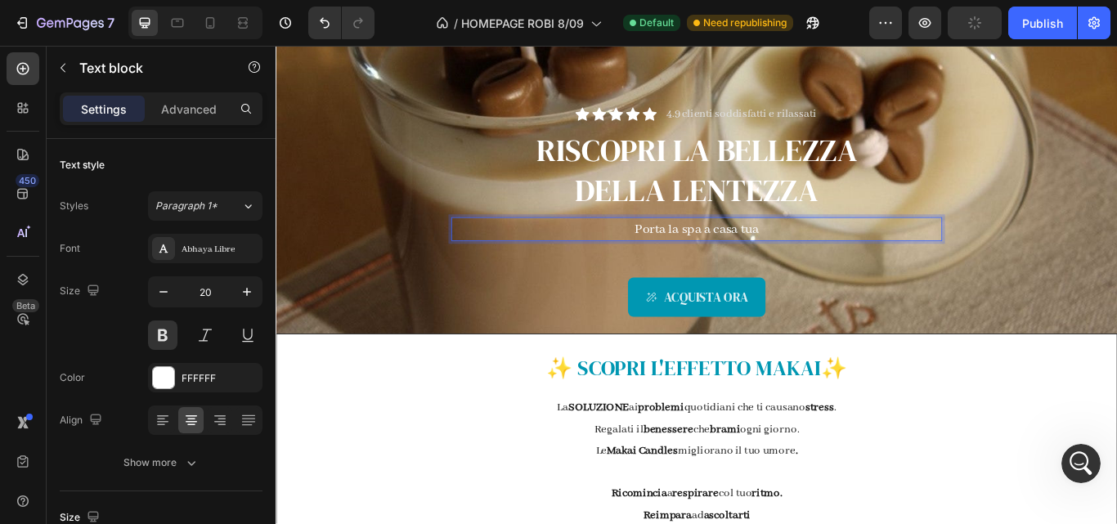
click at [835, 258] on p "Porta la spa a casa tua" at bounding box center [766, 260] width 569 height 25
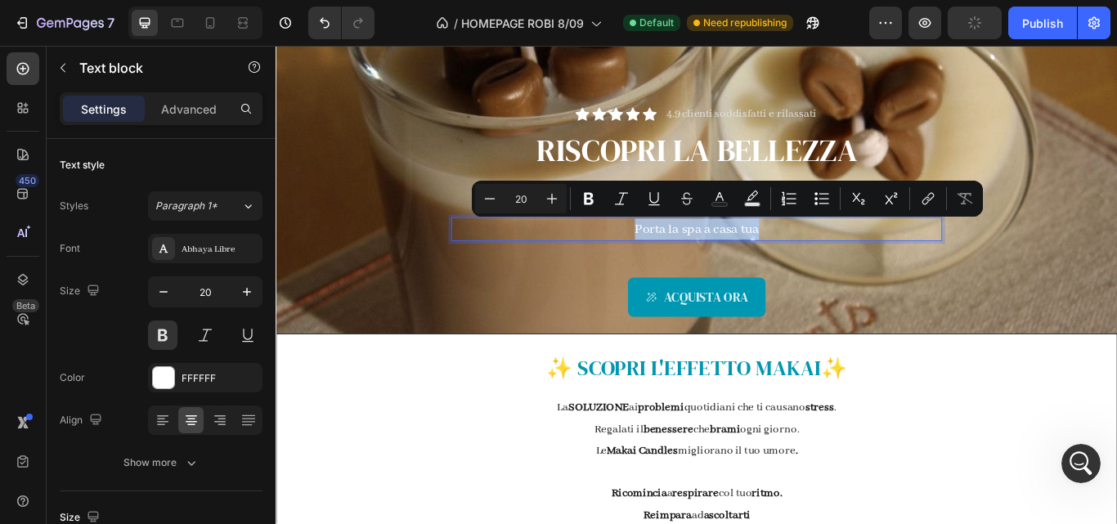
click at [835, 258] on p "Porta la spa a casa tua" at bounding box center [766, 260] width 569 height 25
click at [589, 202] on icon "Editor contextual toolbar" at bounding box center [588, 198] width 16 height 16
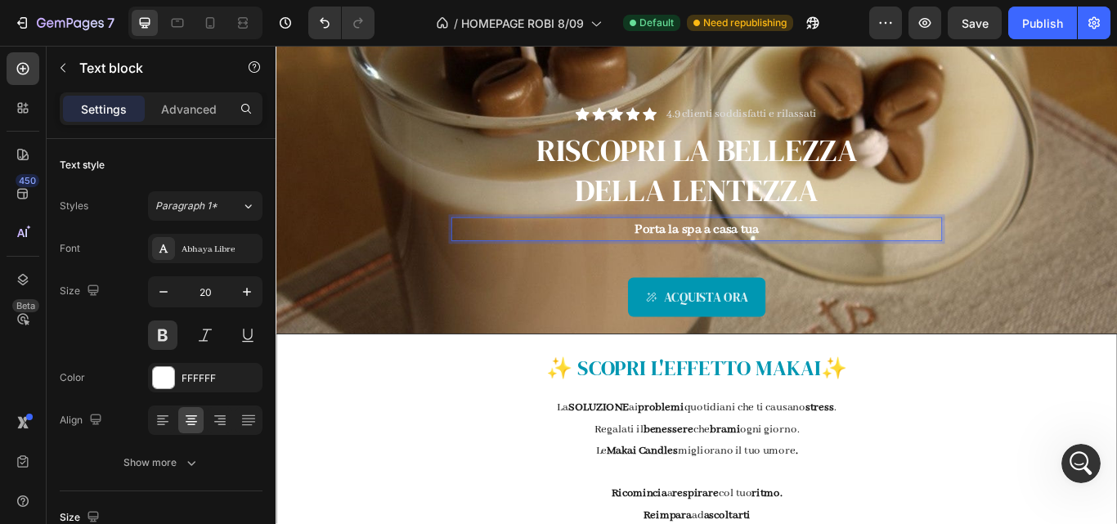
click at [710, 261] on strong "Porta la spa a casa tua" at bounding box center [766, 260] width 145 height 20
click at [243, 294] on icon "button" at bounding box center [247, 292] width 16 height 16
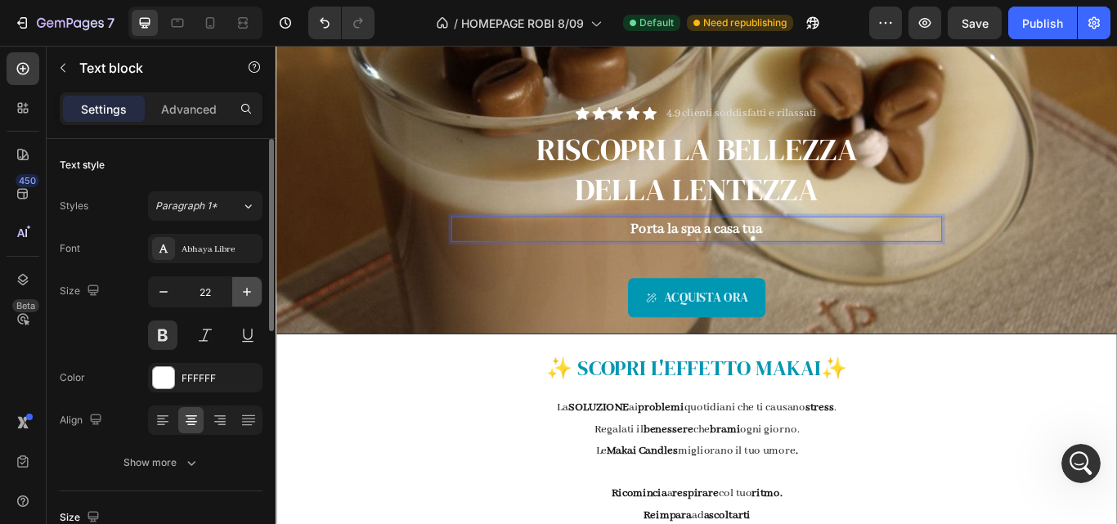
click at [243, 294] on icon "button" at bounding box center [247, 292] width 16 height 16
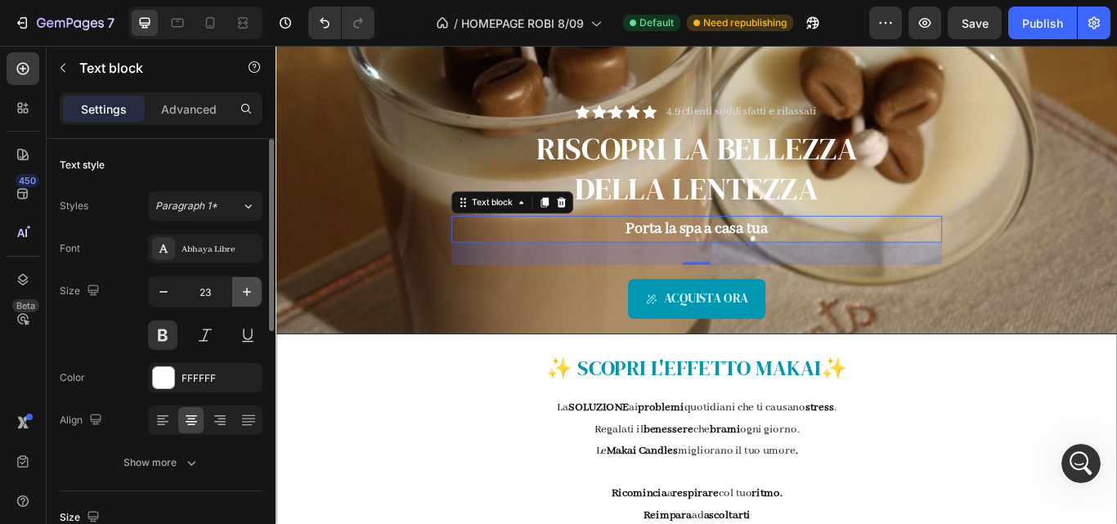
click at [243, 294] on icon "button" at bounding box center [247, 292] width 16 height 16
type input "24"
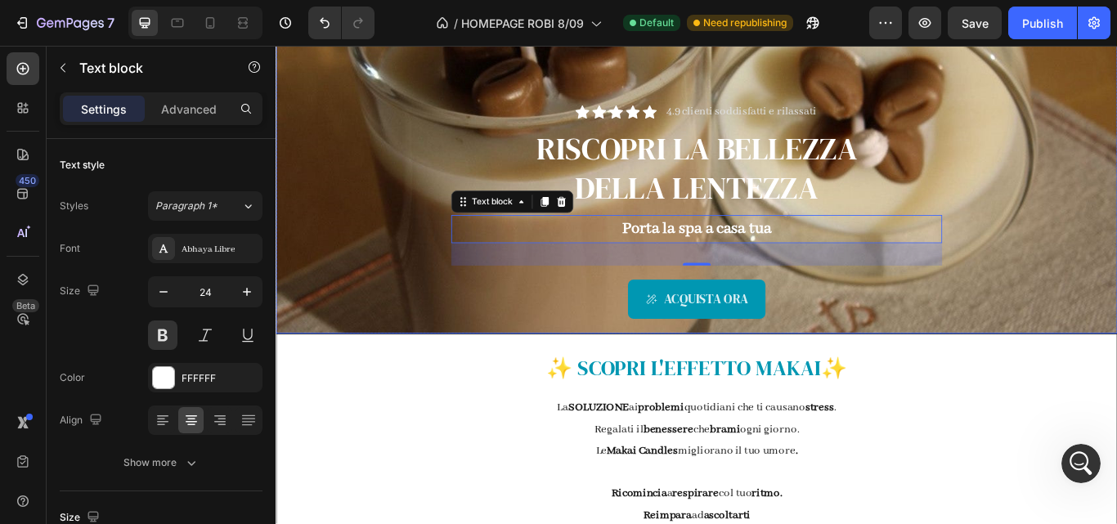
click at [368, 307] on div "Icon Icon Icon Icon Icon Icon List 4.9 clienti soddisfatti e rilassati Text Blo…" at bounding box center [766, 178] width 957 height 408
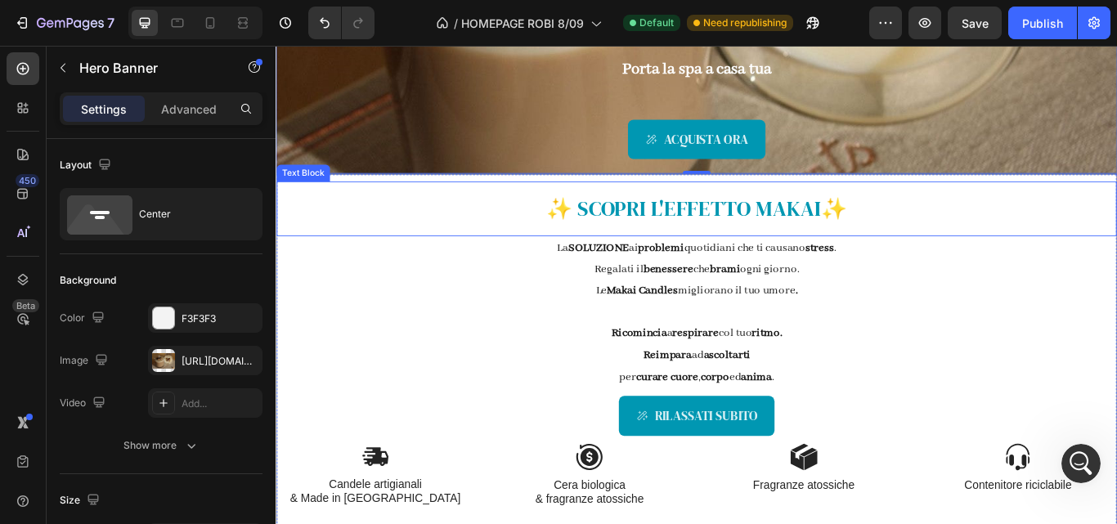
scroll to position [316, 0]
click at [868, 226] on p "✨ SCOPRI L' EFFETTO MAKAI ✨" at bounding box center [766, 235] width 976 height 44
drag, startPoint x: 868, startPoint y: 226, endPoint x: 871, endPoint y: 236, distance: 10.9
click at [868, 226] on p "✨ SCOPRI L' EFFETTO MAKAI ✨" at bounding box center [766, 235] width 976 height 44
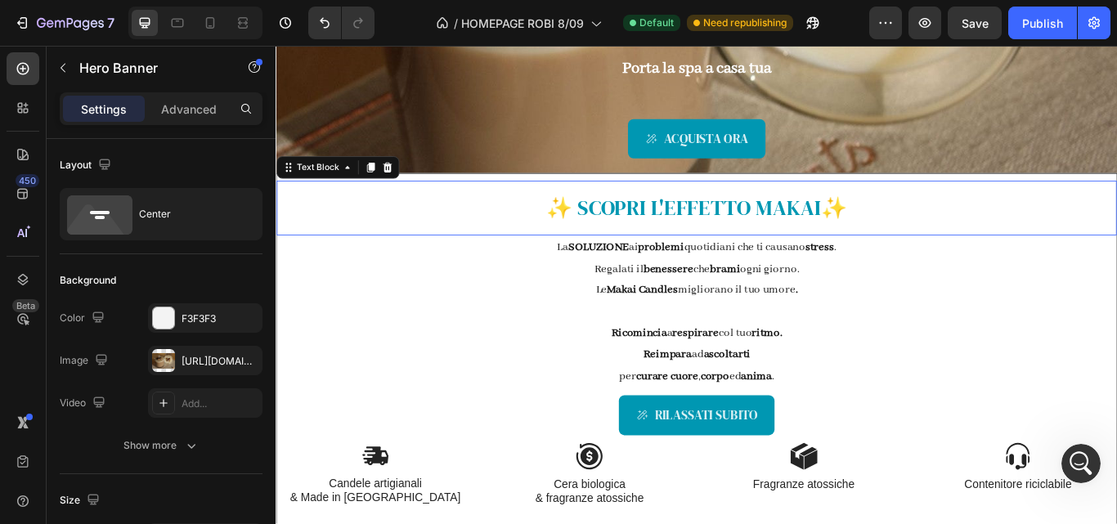
click at [876, 240] on p "✨ SCOPRI L' EFFETTO MAKAI ✨" at bounding box center [766, 235] width 976 height 44
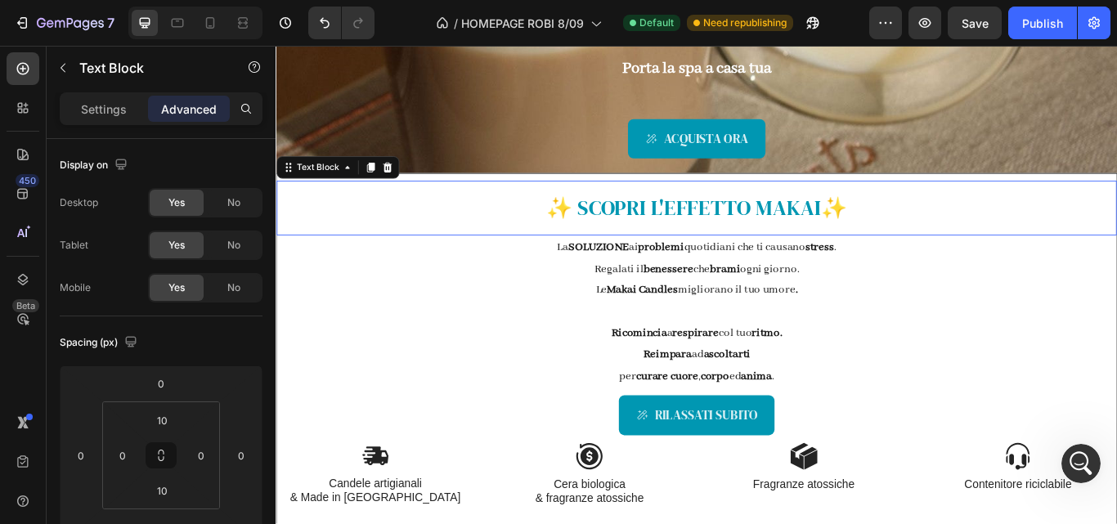
click at [876, 240] on p "✨ SCOPRI L' EFFETTO MAKAI ✨" at bounding box center [766, 235] width 976 height 44
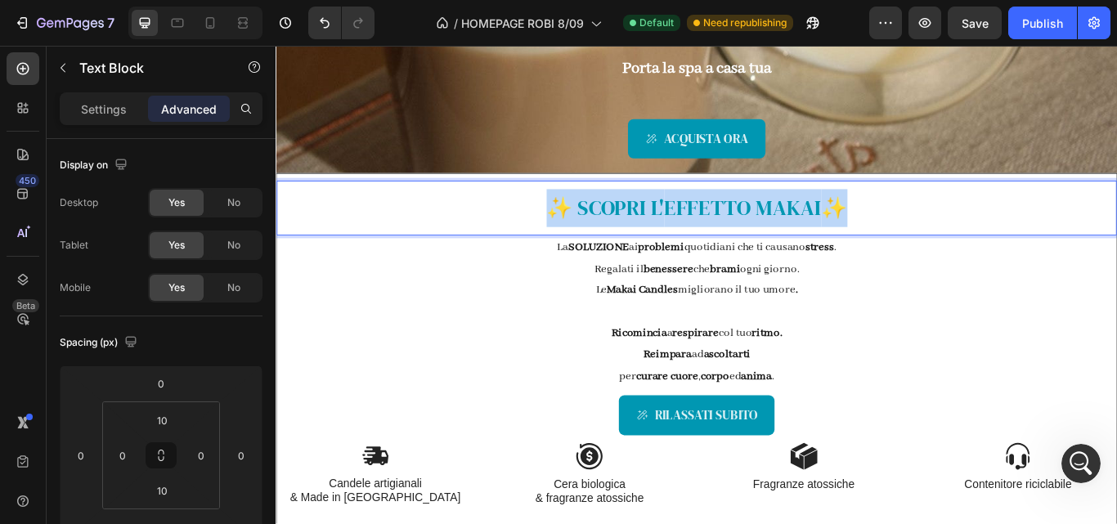
click at [912, 236] on span "✨" at bounding box center [927, 235] width 30 height 34
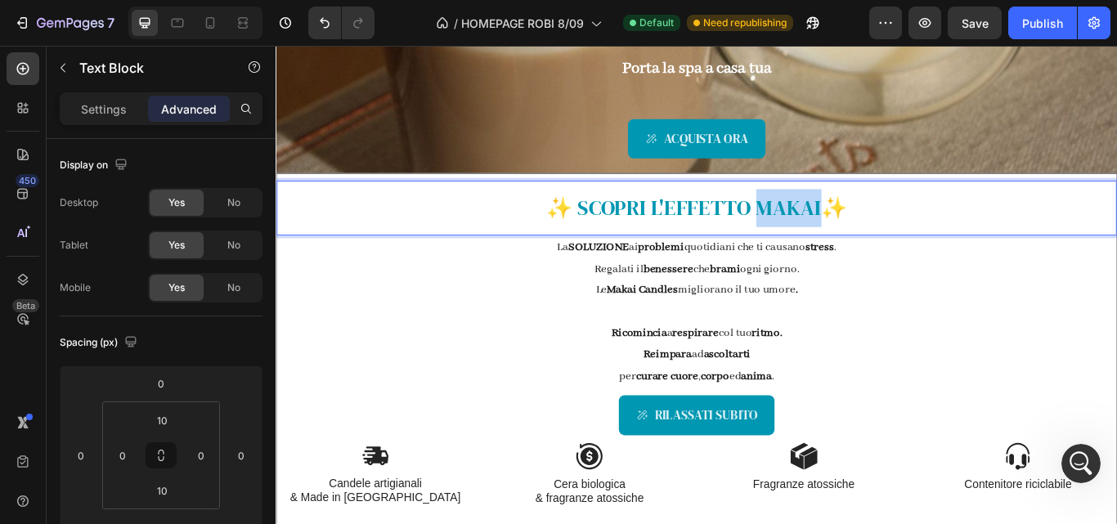
drag, startPoint x: 909, startPoint y: 236, endPoint x: 831, endPoint y: 239, distance: 78.5
click at [831, 239] on p "✨ SCOPRI L' EFFETTO MAKAI ✨" at bounding box center [766, 235] width 976 height 44
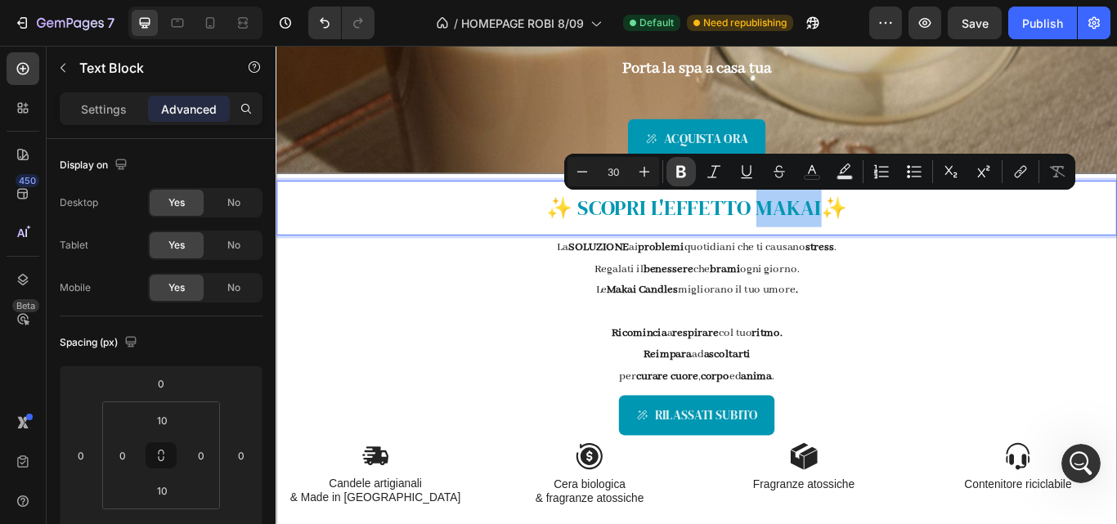
click at [673, 170] on icon "Editor contextual toolbar" at bounding box center [681, 172] width 16 height 16
click at [991, 253] on p "✨ SCOPRI L' EFFETTO MAKAI ✨" at bounding box center [766, 235] width 976 height 44
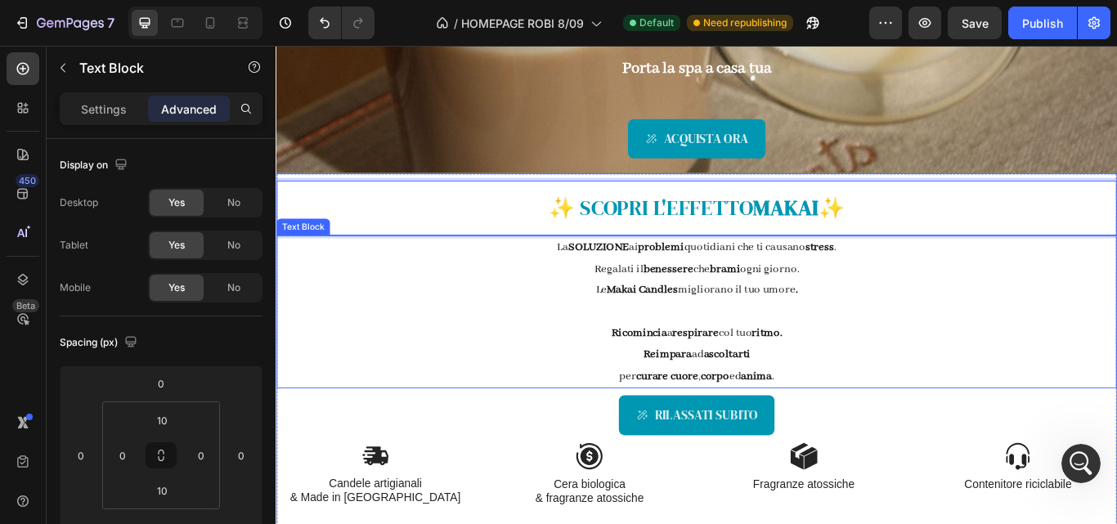
click at [1003, 352] on p at bounding box center [766, 356] width 976 height 25
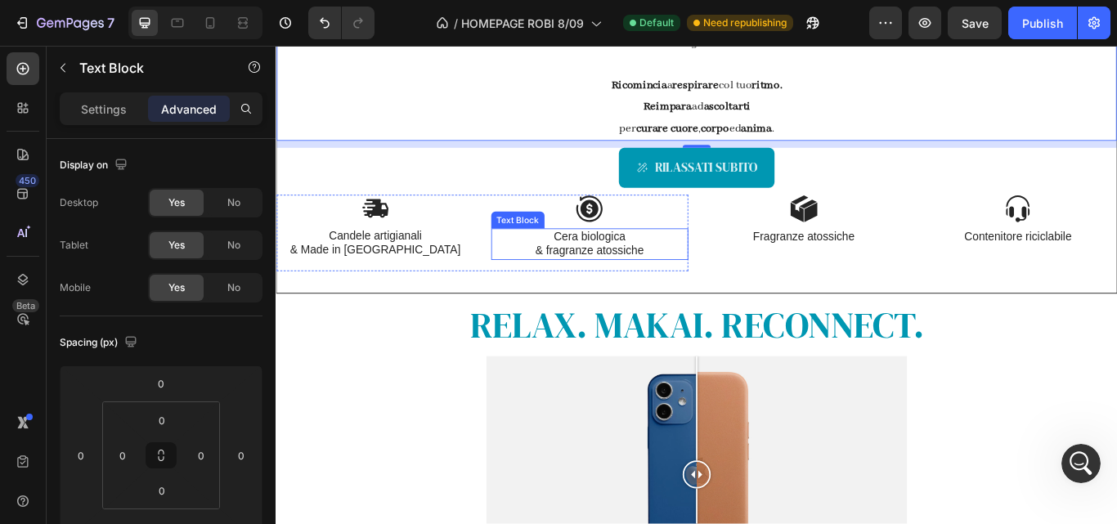
scroll to position [606, 0]
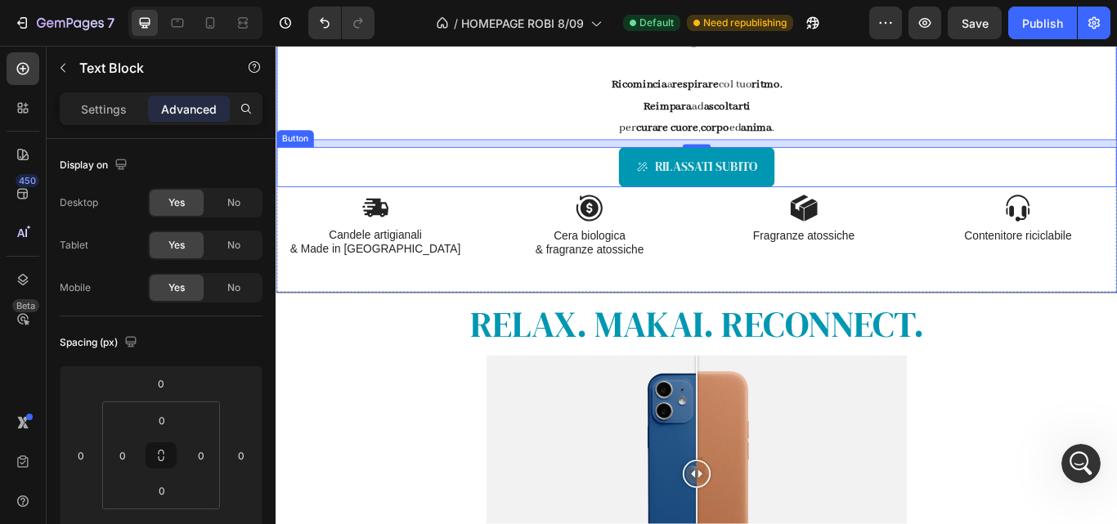
click at [611, 191] on div "RILASSATI SUBITO Button" at bounding box center [765, 187] width 979 height 46
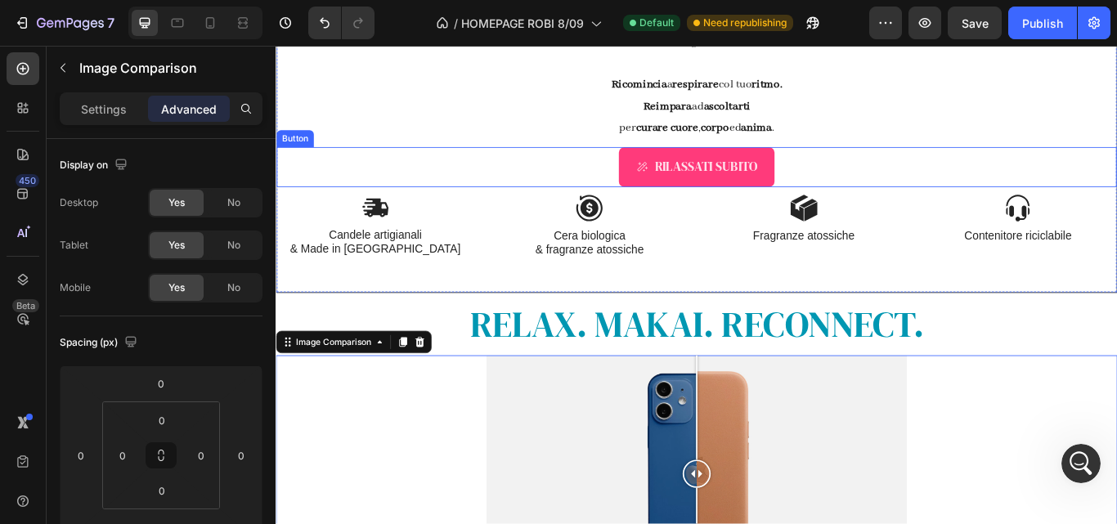
click at [708, 193] on div "RILASSATI SUBITO" at bounding box center [766, 187] width 142 height 26
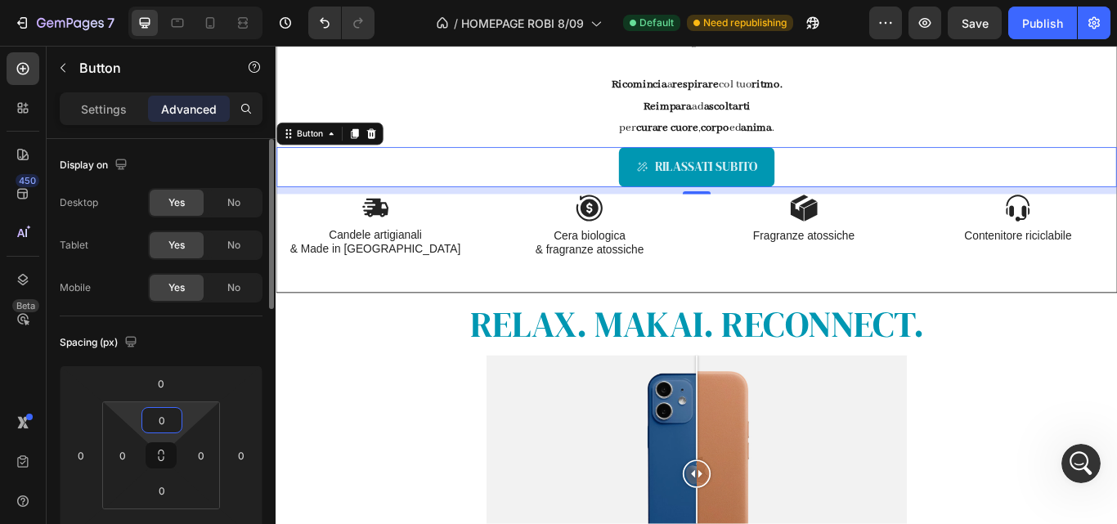
click at [174, 424] on input "0" at bounding box center [162, 420] width 33 height 25
type input "10"
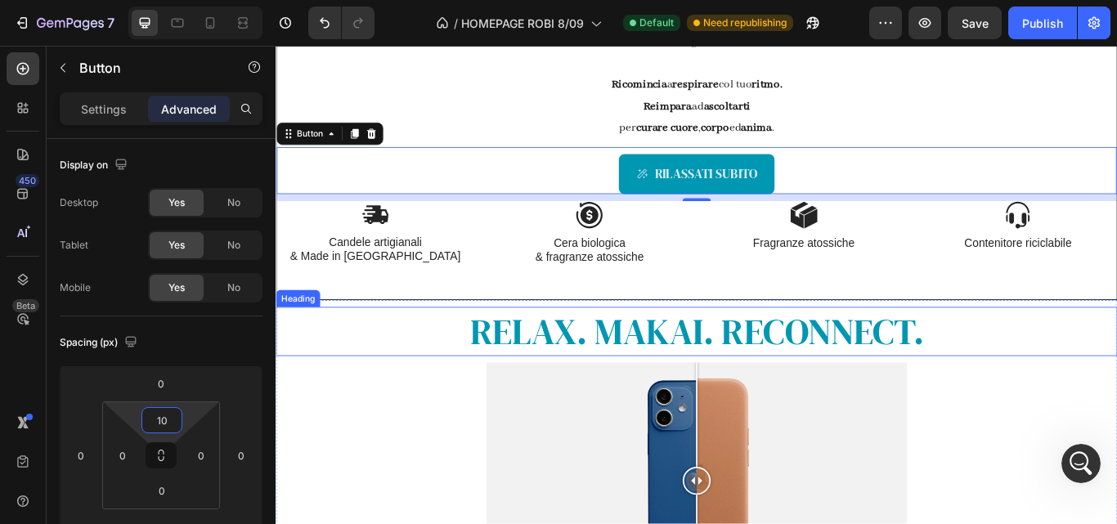
click at [311, 392] on h2 "RELAX. MAKAI. RECONNECT." at bounding box center [766, 379] width 981 height 57
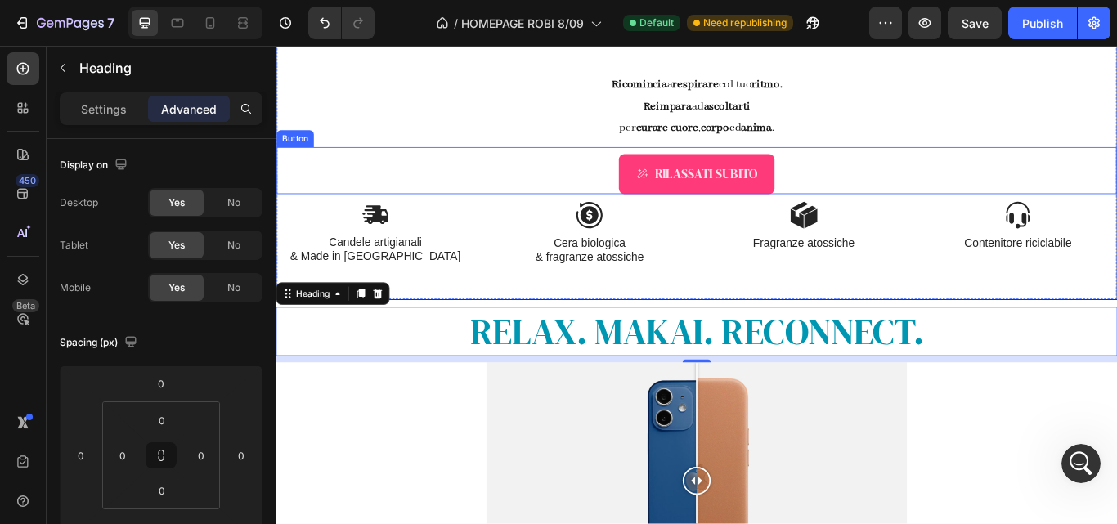
click at [676, 193] on link "RILASSATI SUBITO" at bounding box center [766, 196] width 182 height 46
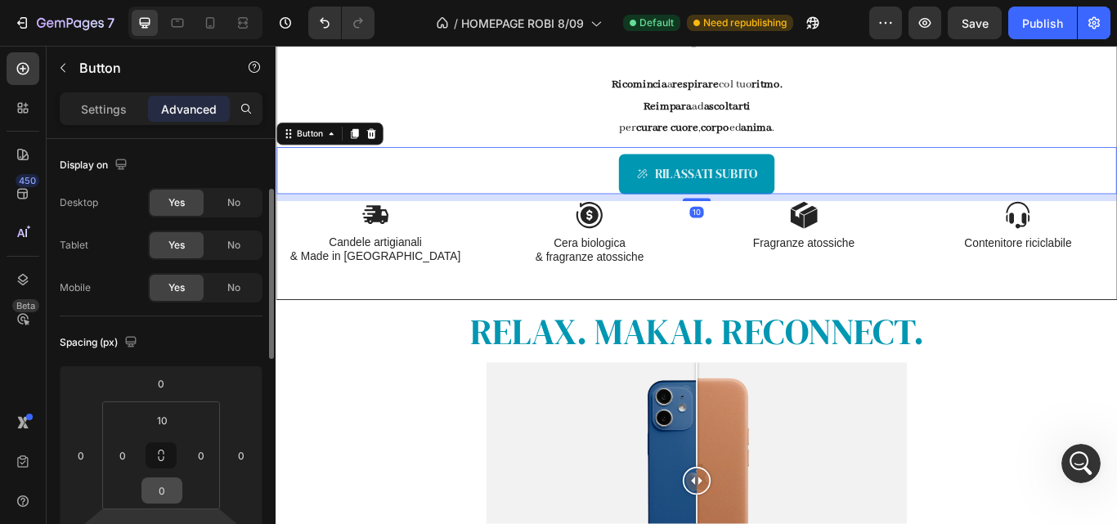
scroll to position [2, 0]
click at [177, 518] on div "10" at bounding box center [161, 525] width 41 height 26
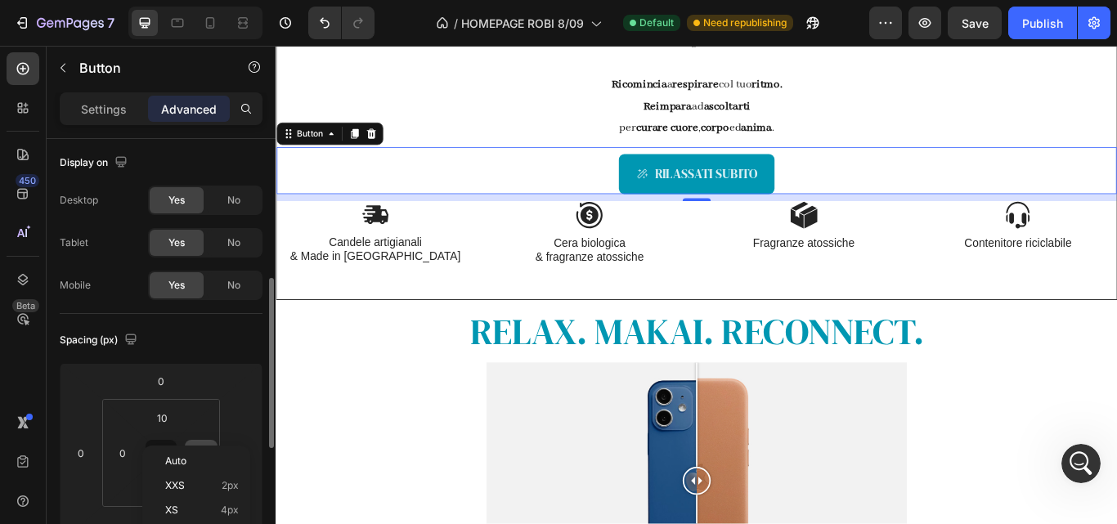
scroll to position [101, 0]
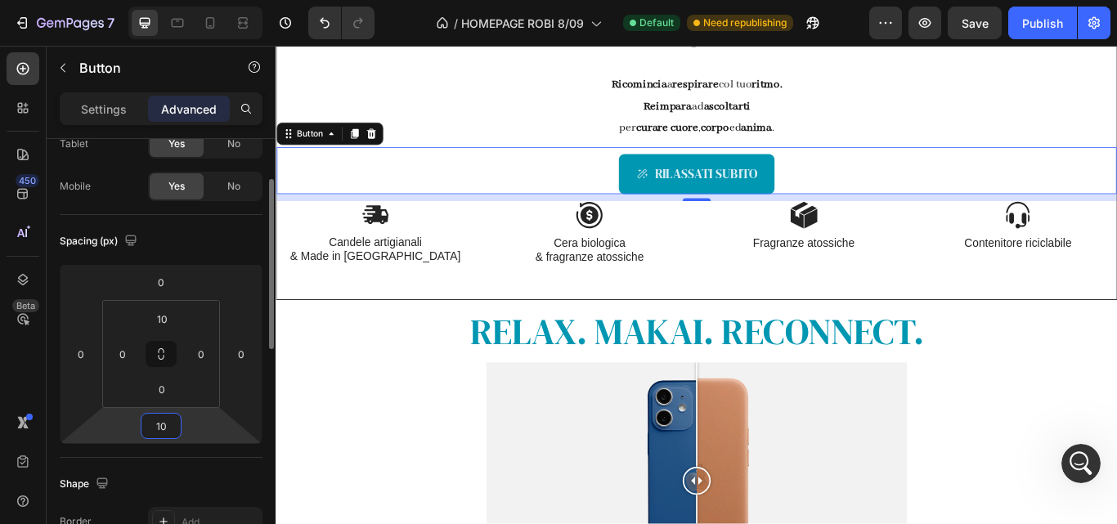
click at [172, 428] on input "10" at bounding box center [161, 426] width 33 height 25
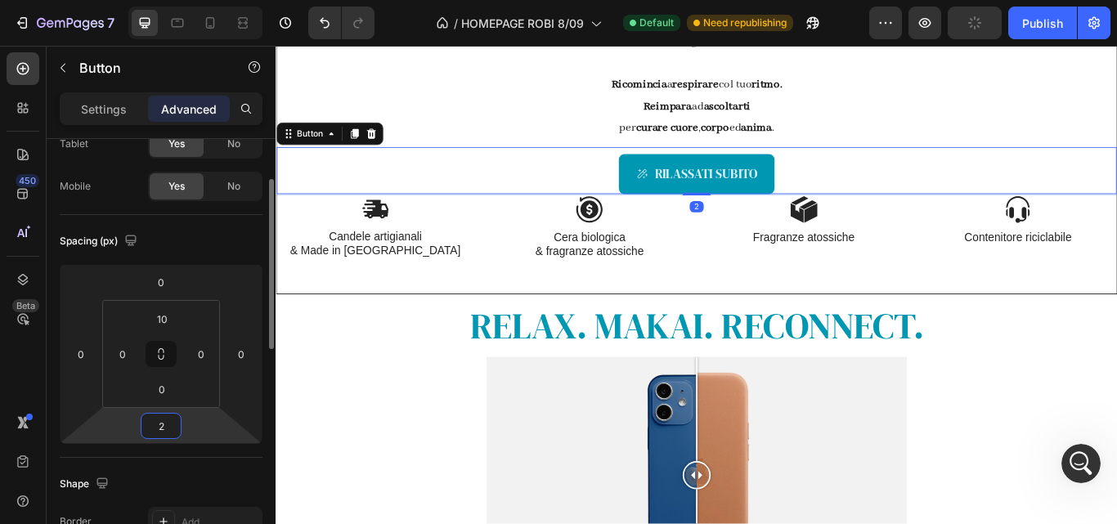
type input "20"
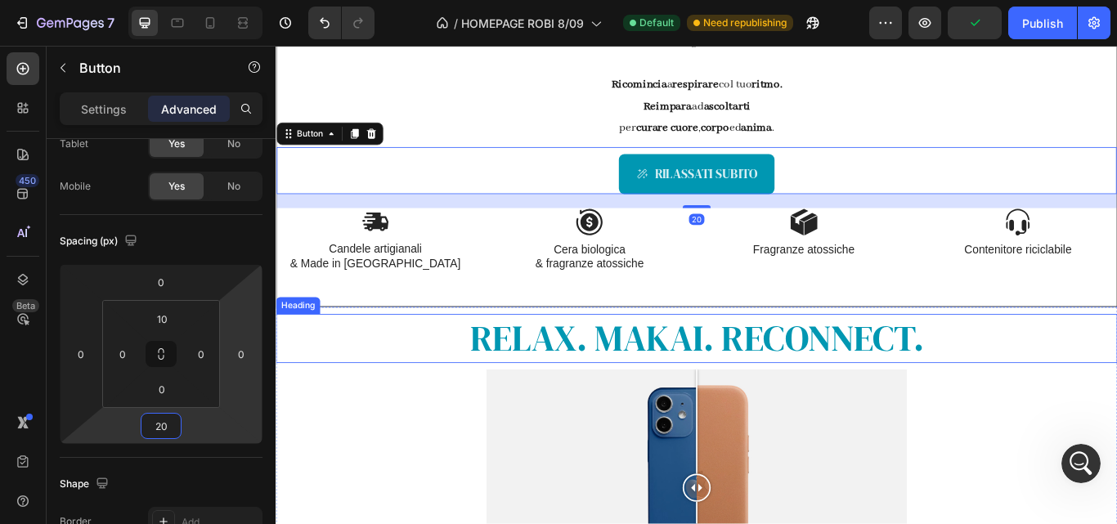
click at [427, 410] on h2 "RELAX. MAKAI. RECONNECT." at bounding box center [766, 387] width 981 height 57
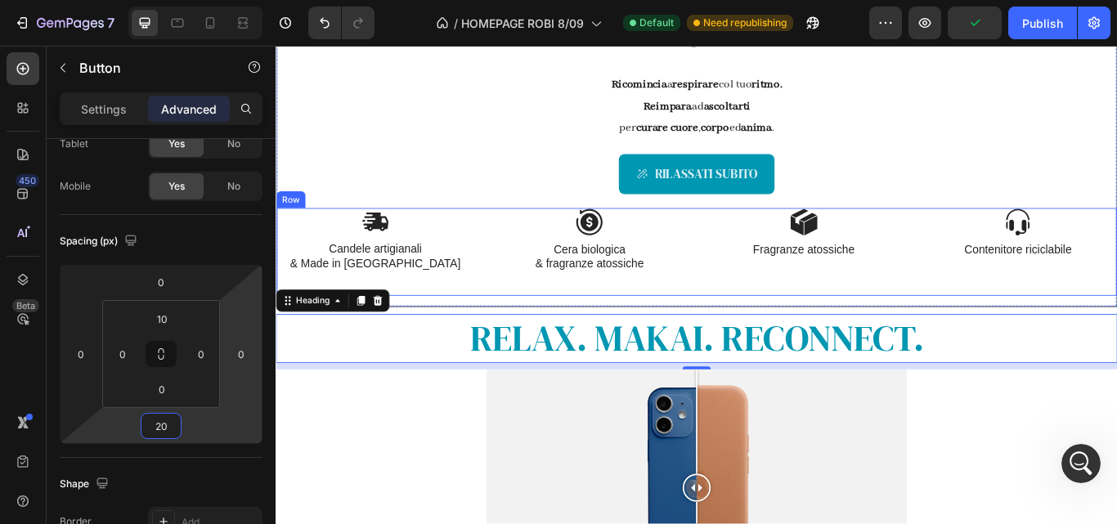
click at [555, 329] on div "Image Candele artigianali & Made in [GEOGRAPHIC_DATA] Text Block Image Cera bio…" at bounding box center [516, 286] width 480 height 103
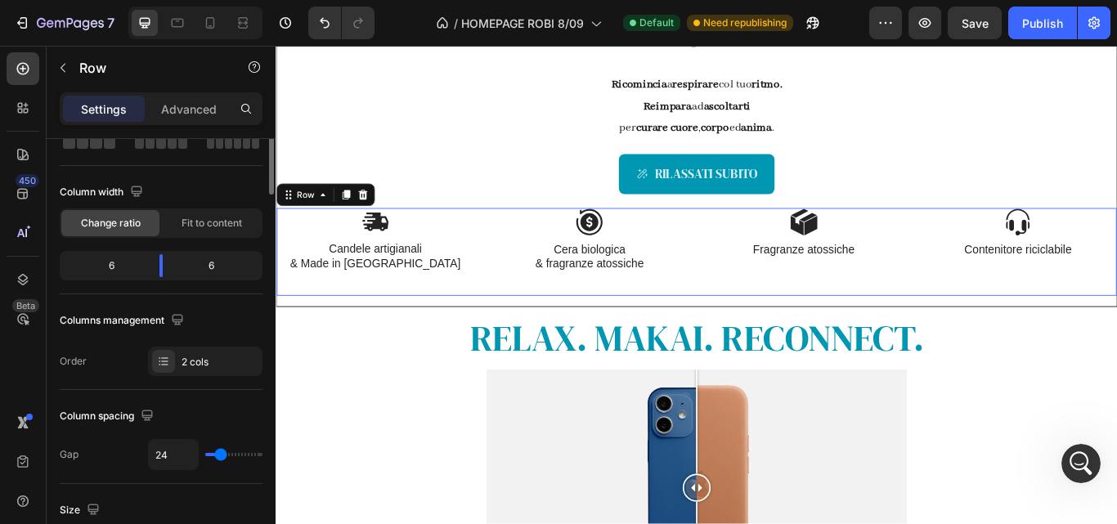
scroll to position [0, 0]
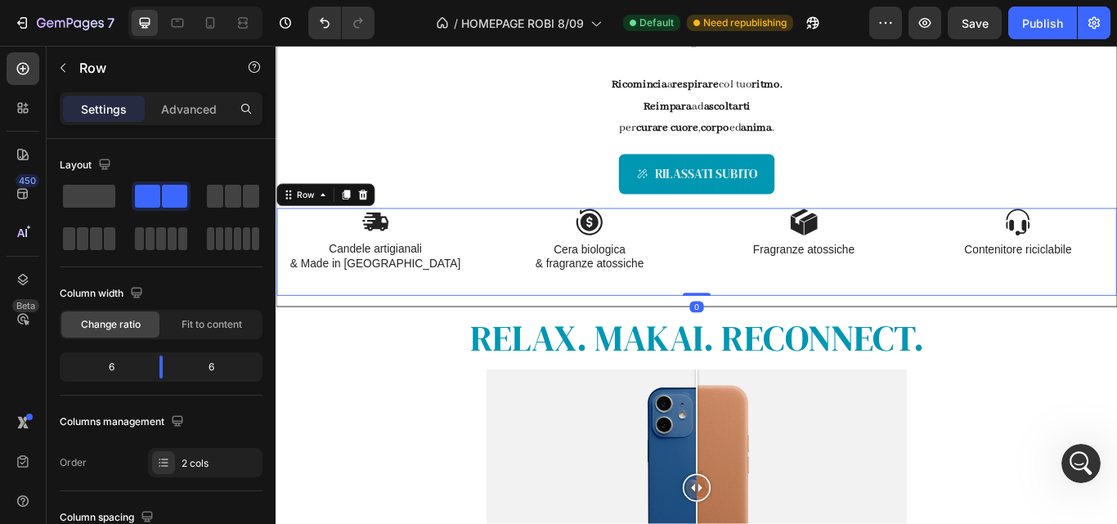
click at [197, 123] on div "Settings Advanced" at bounding box center [161, 108] width 203 height 33
click at [199, 111] on p "Advanced" at bounding box center [189, 109] width 56 height 17
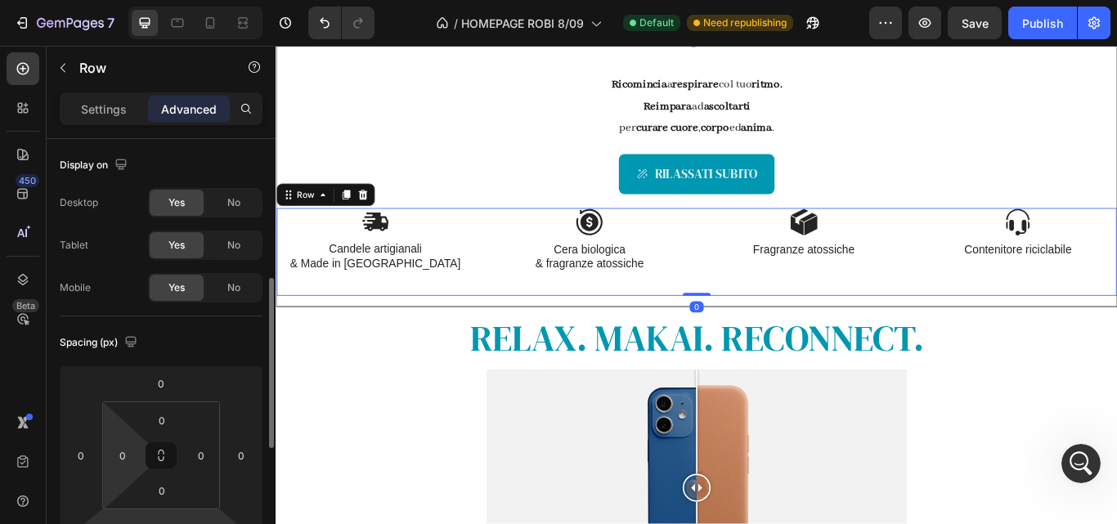
scroll to position [100, 0]
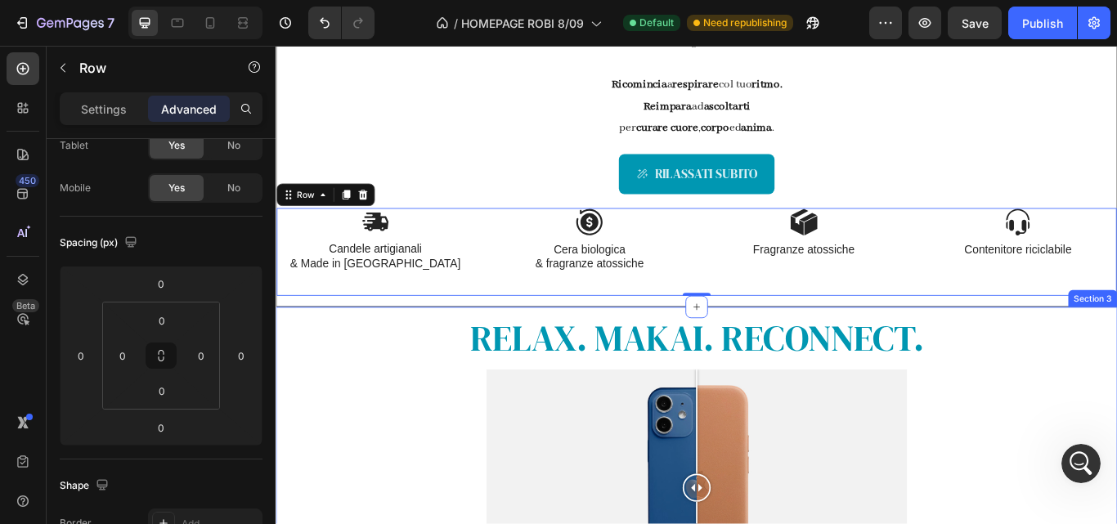
click at [517, 351] on div "RELAX. MAKAI. RECONNECT. Heading Image Comparison Section 3" at bounding box center [766, 529] width 981 height 357
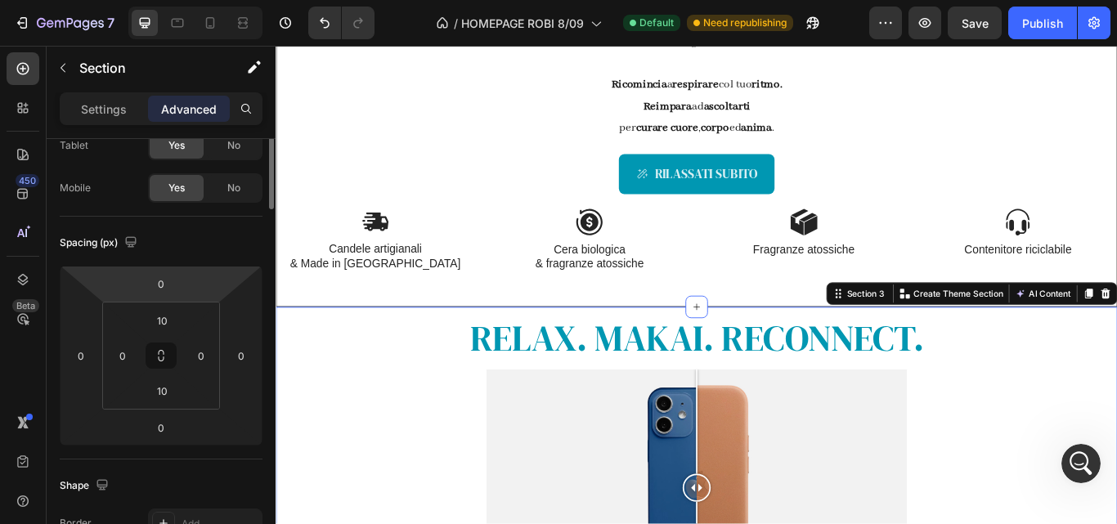
scroll to position [0, 0]
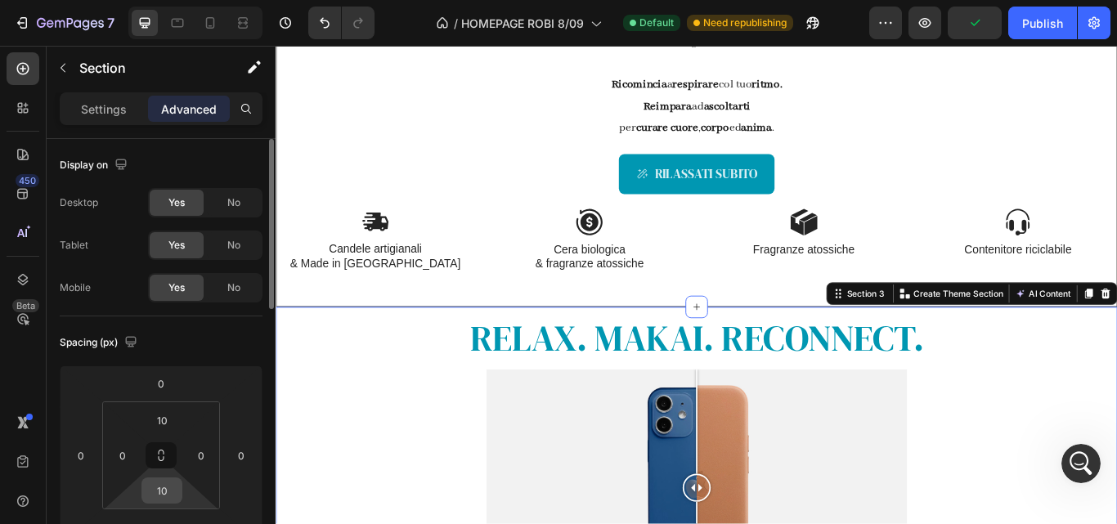
click at [176, 494] on input "10" at bounding box center [162, 490] width 33 height 25
type input "0"
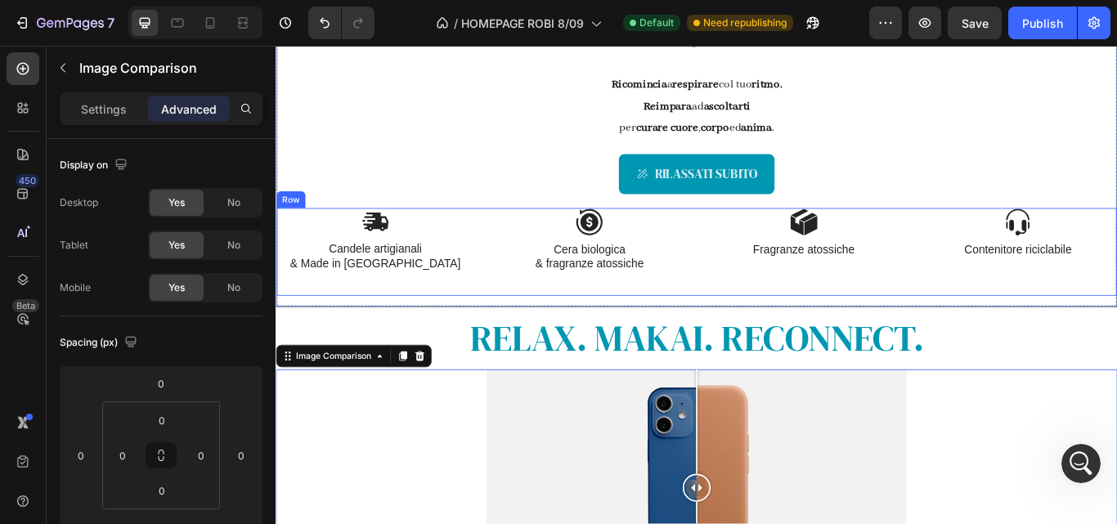
click at [667, 334] on div "Image Candele artigianali & Made in [GEOGRAPHIC_DATA] Text Block Image Cera bio…" at bounding box center [516, 286] width 480 height 103
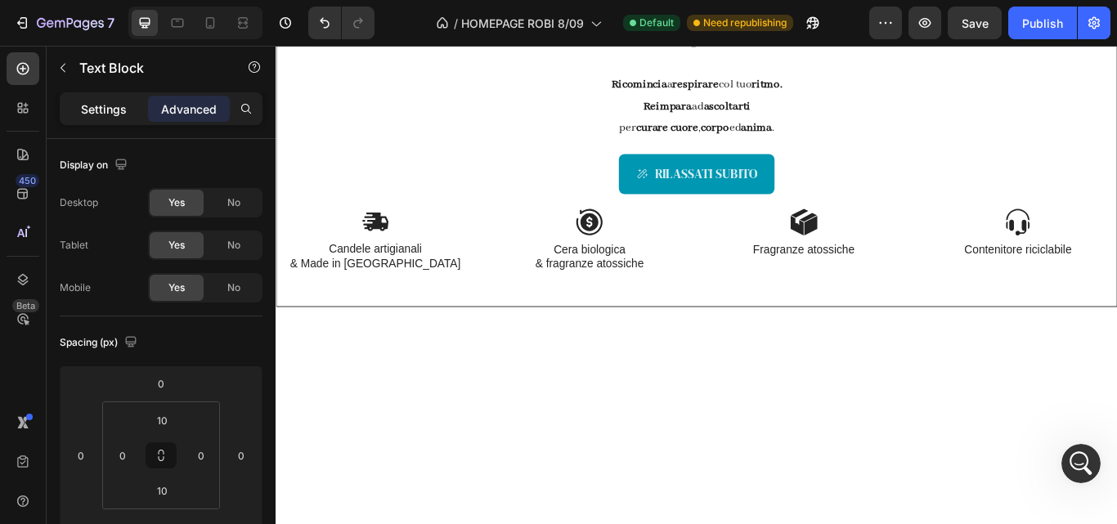
click at [104, 119] on div "Settings" at bounding box center [104, 109] width 82 height 26
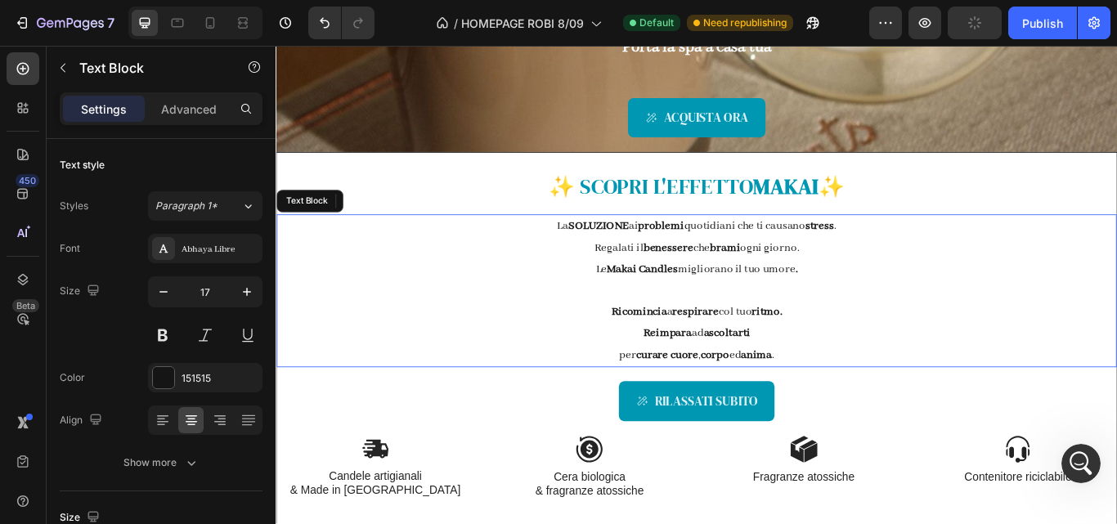
click at [340, 333] on p at bounding box center [766, 332] width 976 height 25
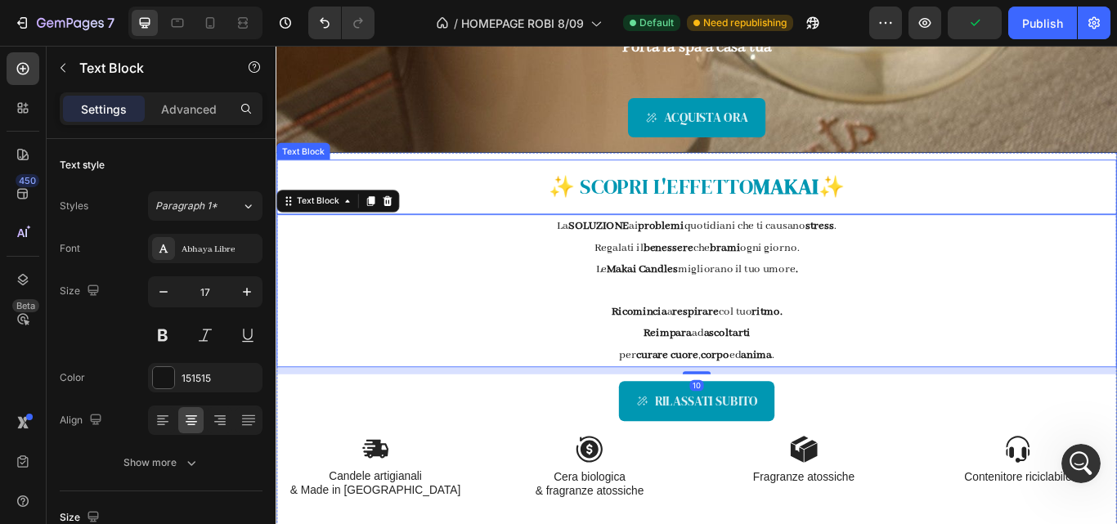
click at [414, 187] on div "✨ SCOPRI L' EFFETTO MAKAI ✨" at bounding box center [765, 210] width 979 height 47
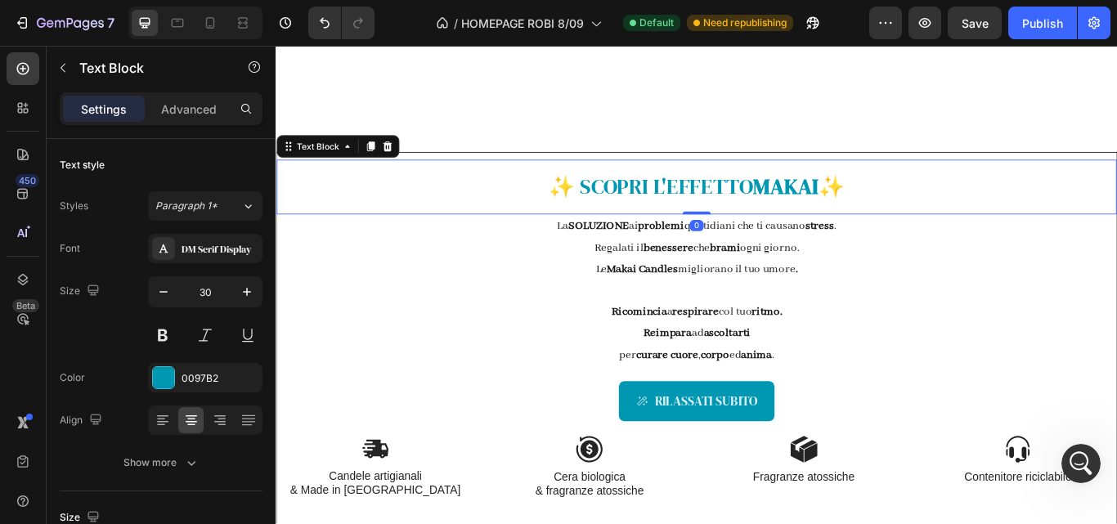
scroll to position [538, 0]
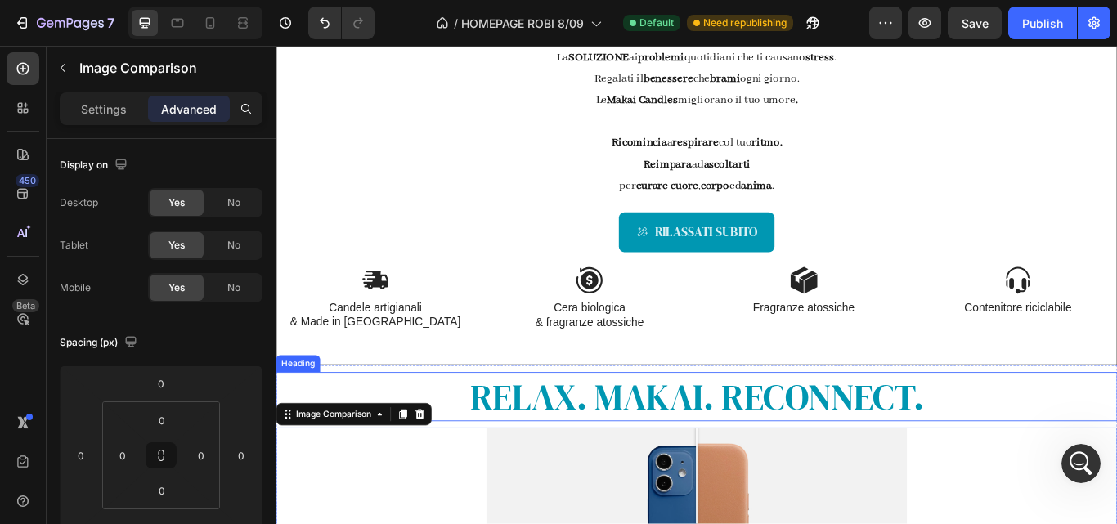
click at [456, 451] on h2 "RELAX. MAKAI. RECONNECT." at bounding box center [766, 455] width 981 height 57
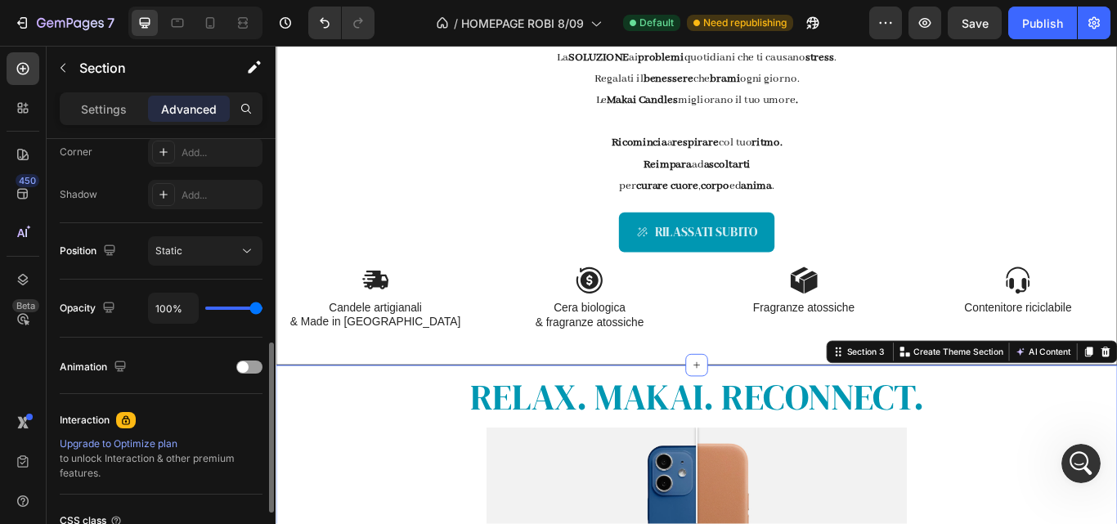
scroll to position [522, 0]
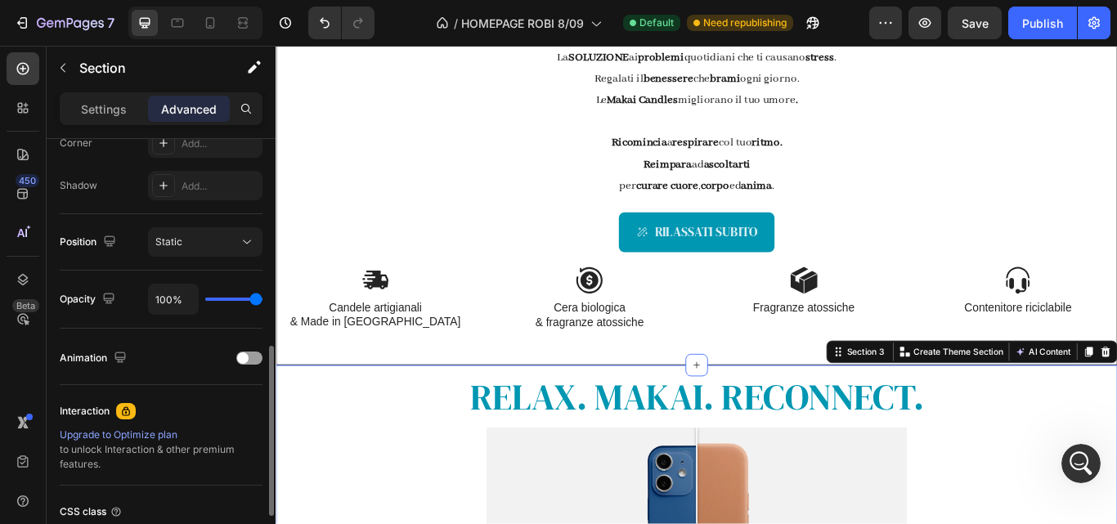
drag, startPoint x: 78, startPoint y: 424, endPoint x: 56, endPoint y: 158, distance: 266.6
click at [56, 158] on div "Display on Desktop Yes No Tablet Yes No Mobile Yes No Spacing (px) 0 0 0 0 10 0…" at bounding box center [161, 162] width 229 height 1091
click at [103, 118] on div "Settings" at bounding box center [104, 109] width 82 height 26
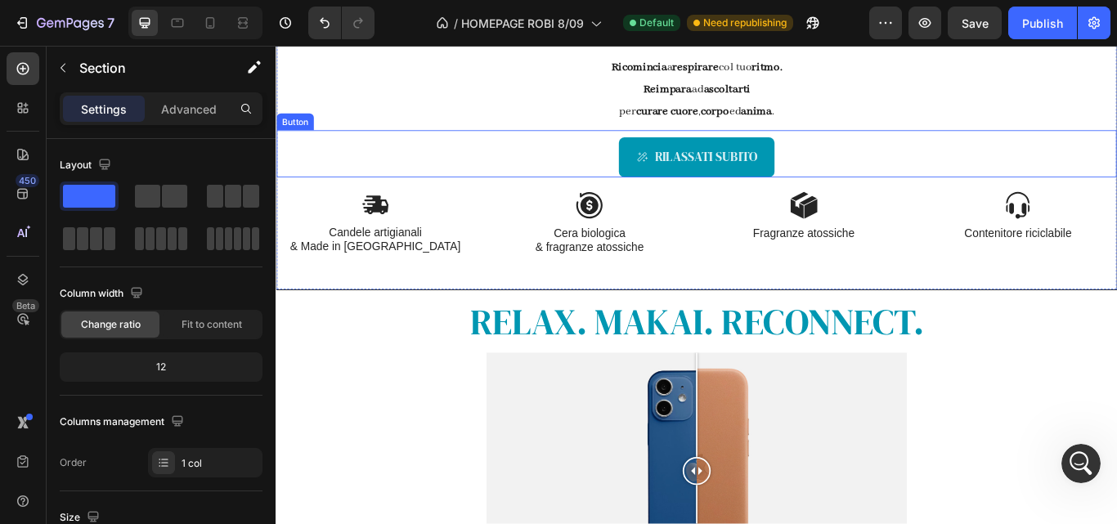
scroll to position [1079, 0]
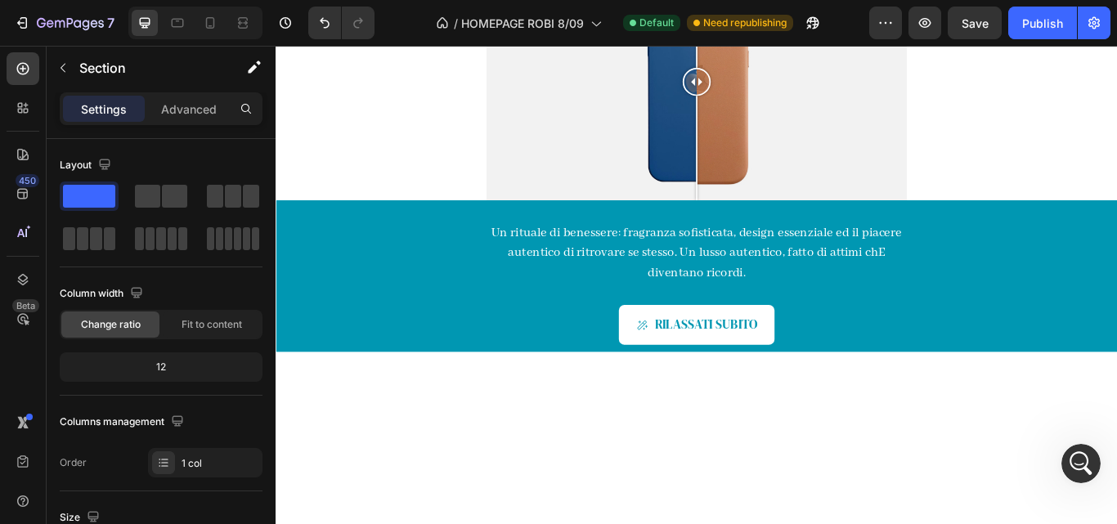
click at [1006, 226] on div "Un rituale di benessere: fragranza sofisticata, design essenziale ed il piacere…" at bounding box center [766, 314] width 981 height 177
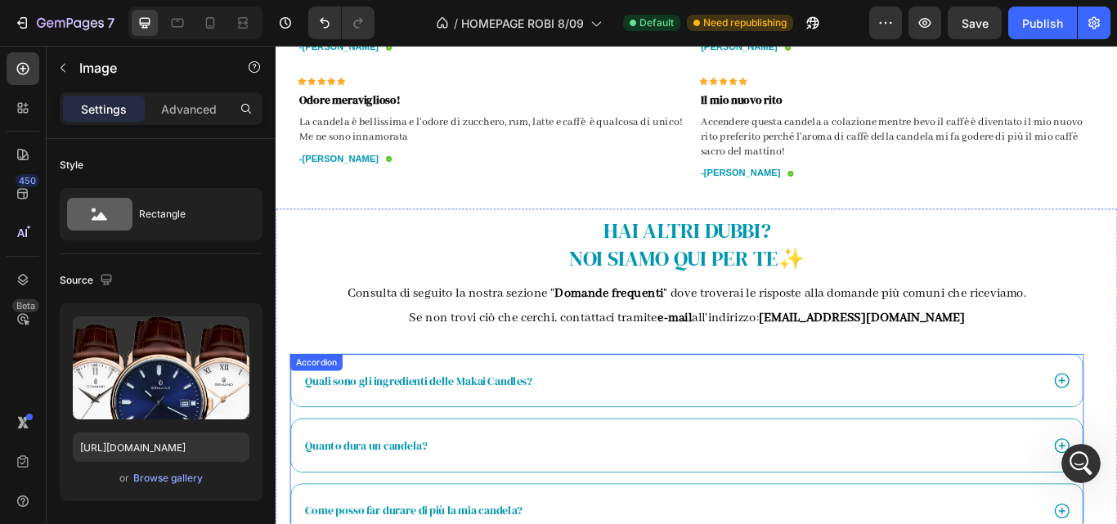
scroll to position [1917, 0]
